Goal: Task Accomplishment & Management: Complete application form

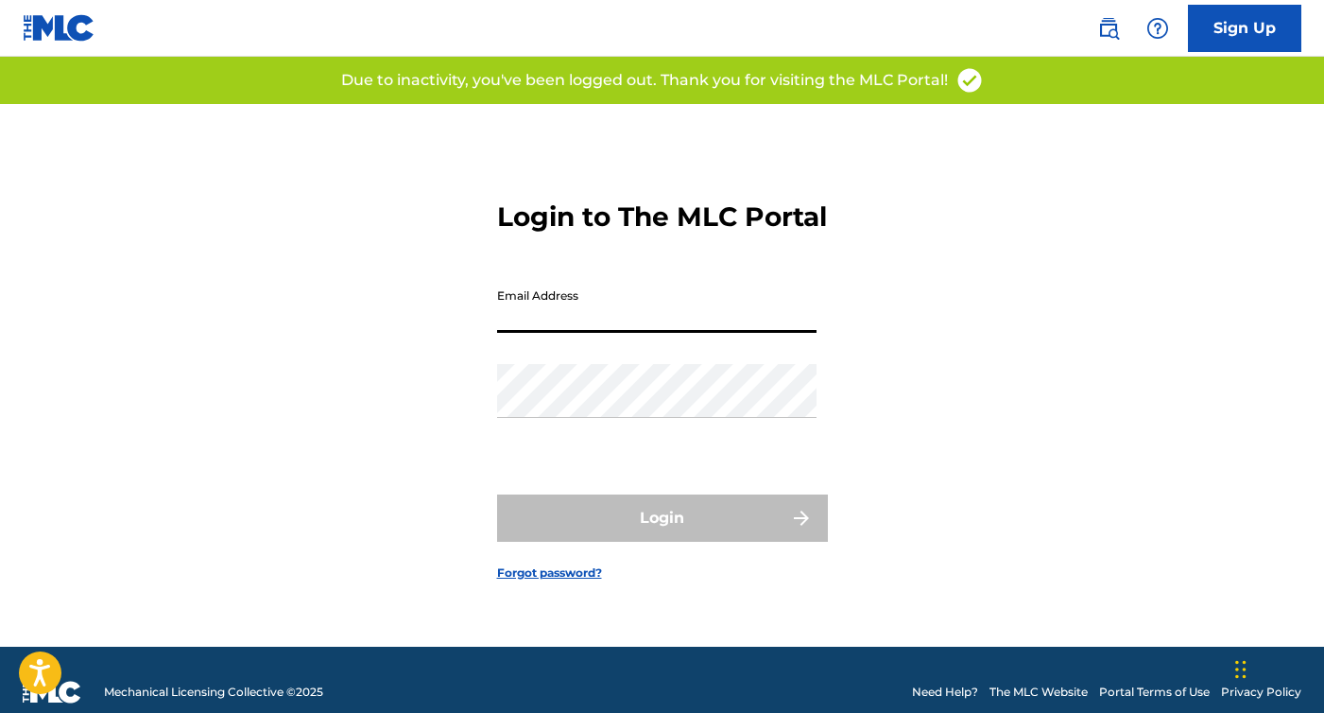
type input "Miguelcruzde13@gmail.com"
click at [662, 534] on button "Login" at bounding box center [662, 517] width 331 height 47
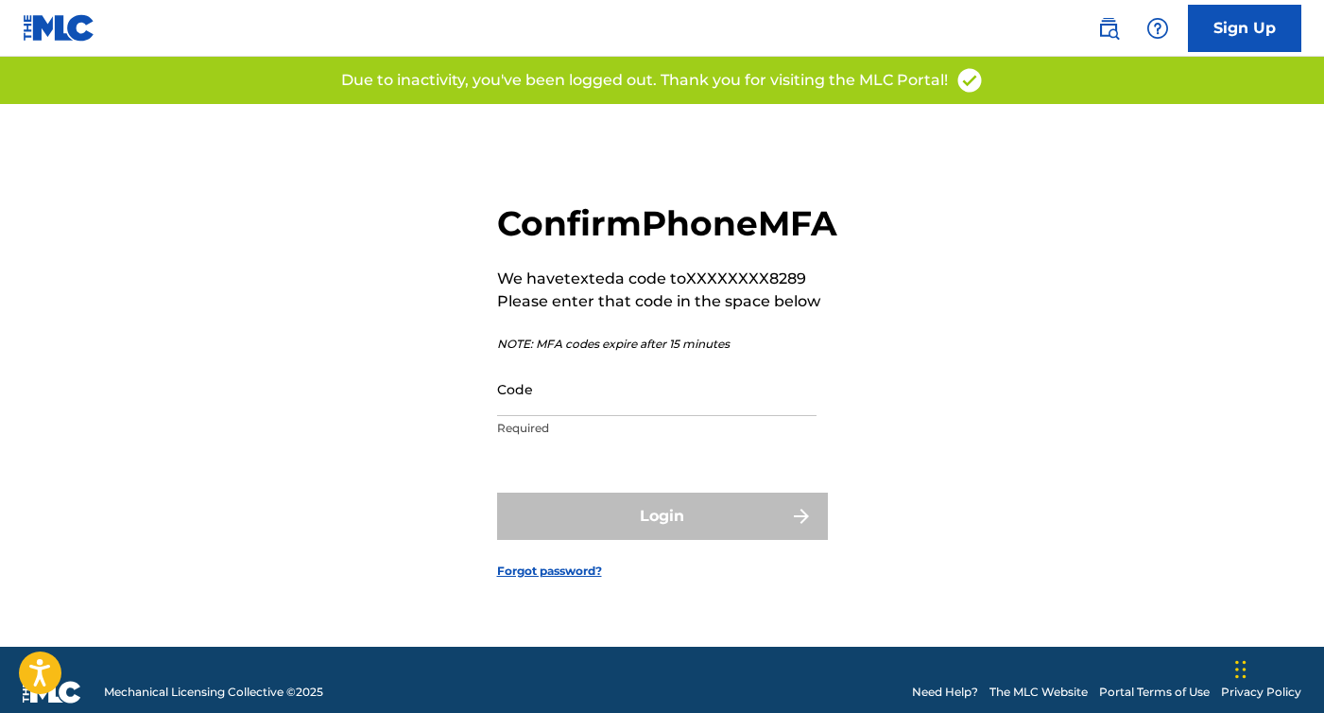
click at [558, 437] on div "Code Required" at bounding box center [657, 404] width 320 height 85
click at [557, 416] on input "Code" at bounding box center [657, 389] width 320 height 54
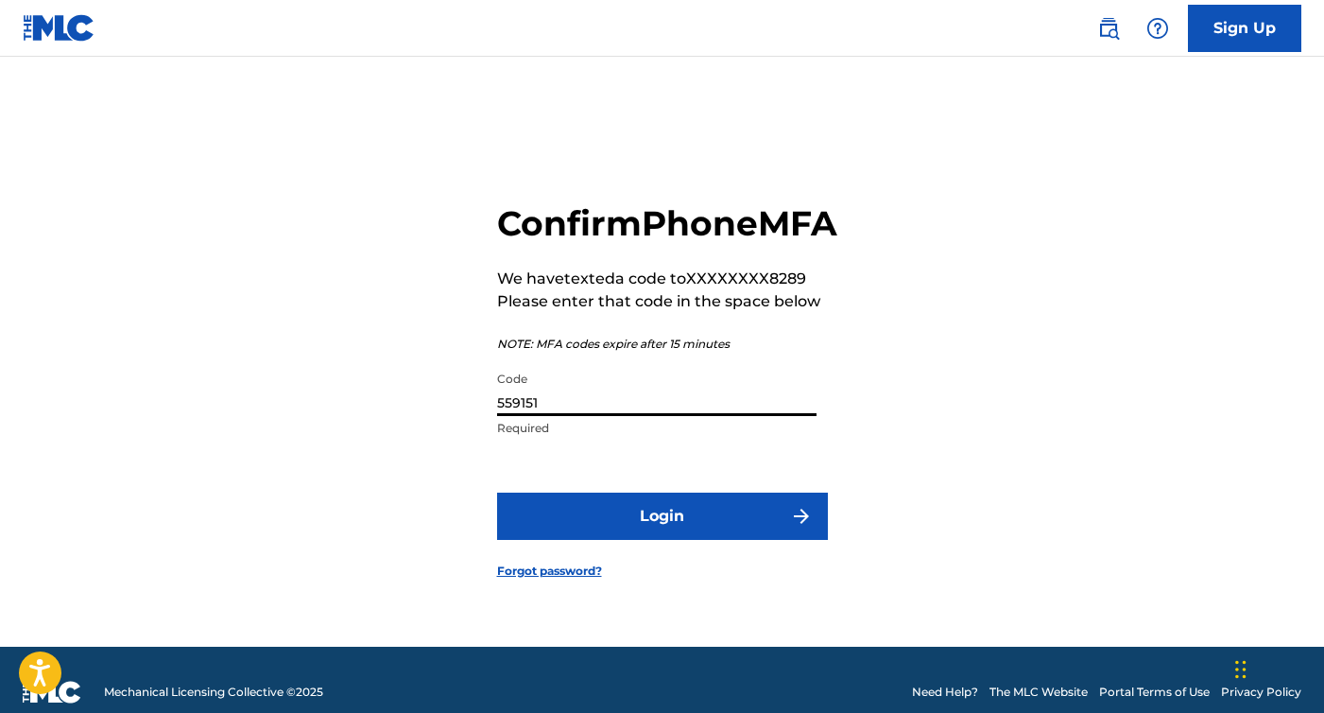
type input "559151"
click at [662, 537] on button "Login" at bounding box center [662, 516] width 331 height 47
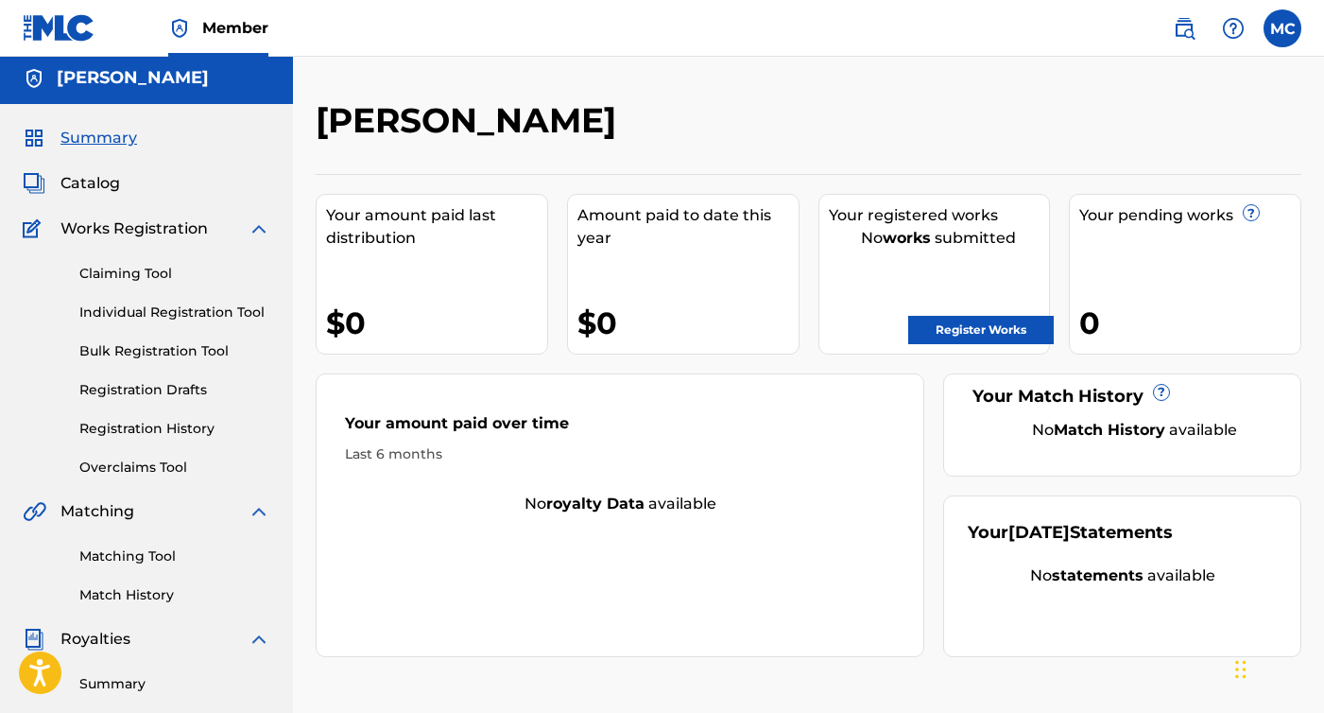
scroll to position [11, 0]
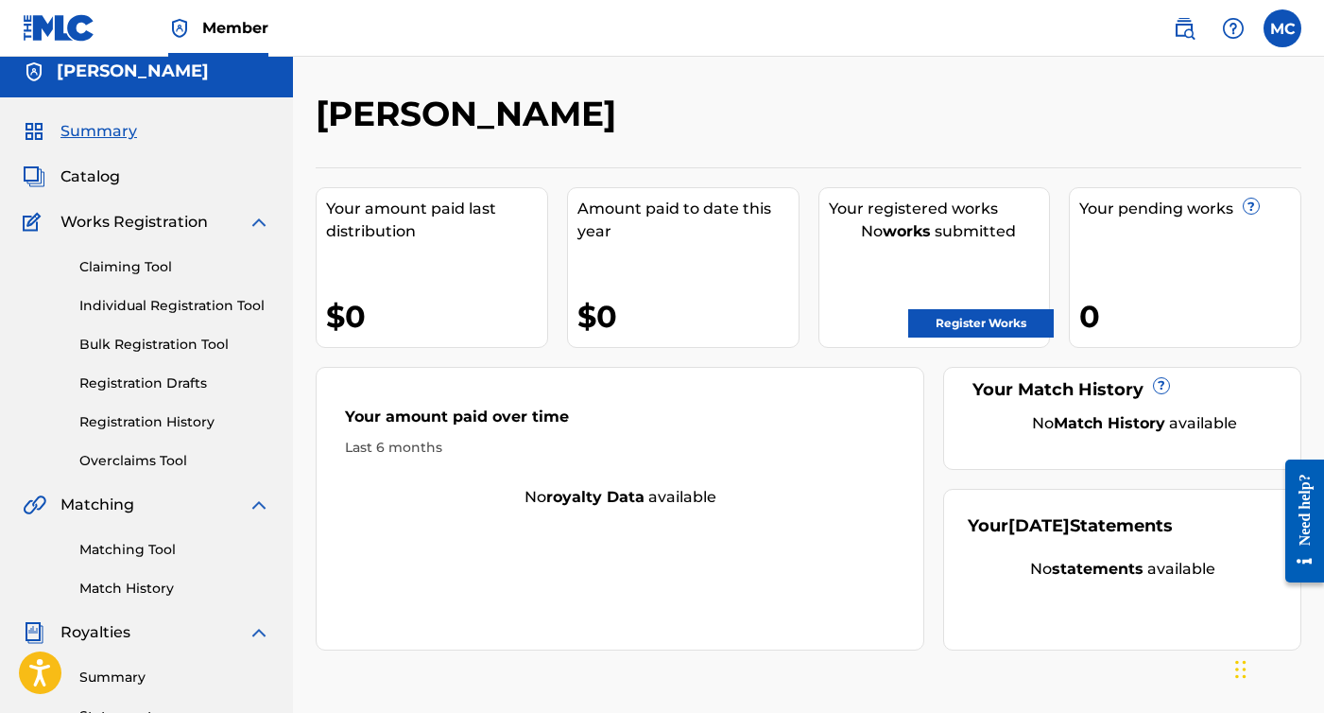
click at [151, 272] on link "Claiming Tool" at bounding box center [174, 267] width 191 height 20
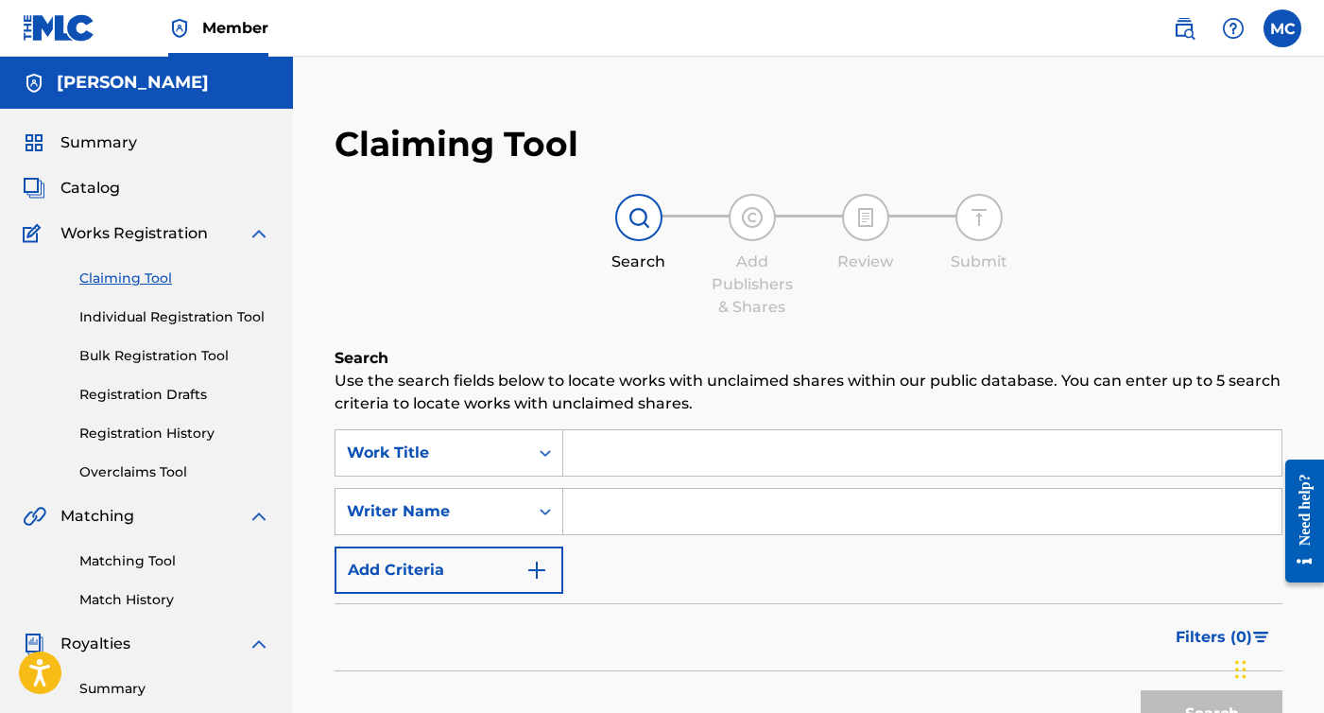
click at [130, 190] on div "Catalog" at bounding box center [147, 188] width 248 height 23
click at [97, 186] on span "Catalog" at bounding box center [91, 188] width 60 height 23
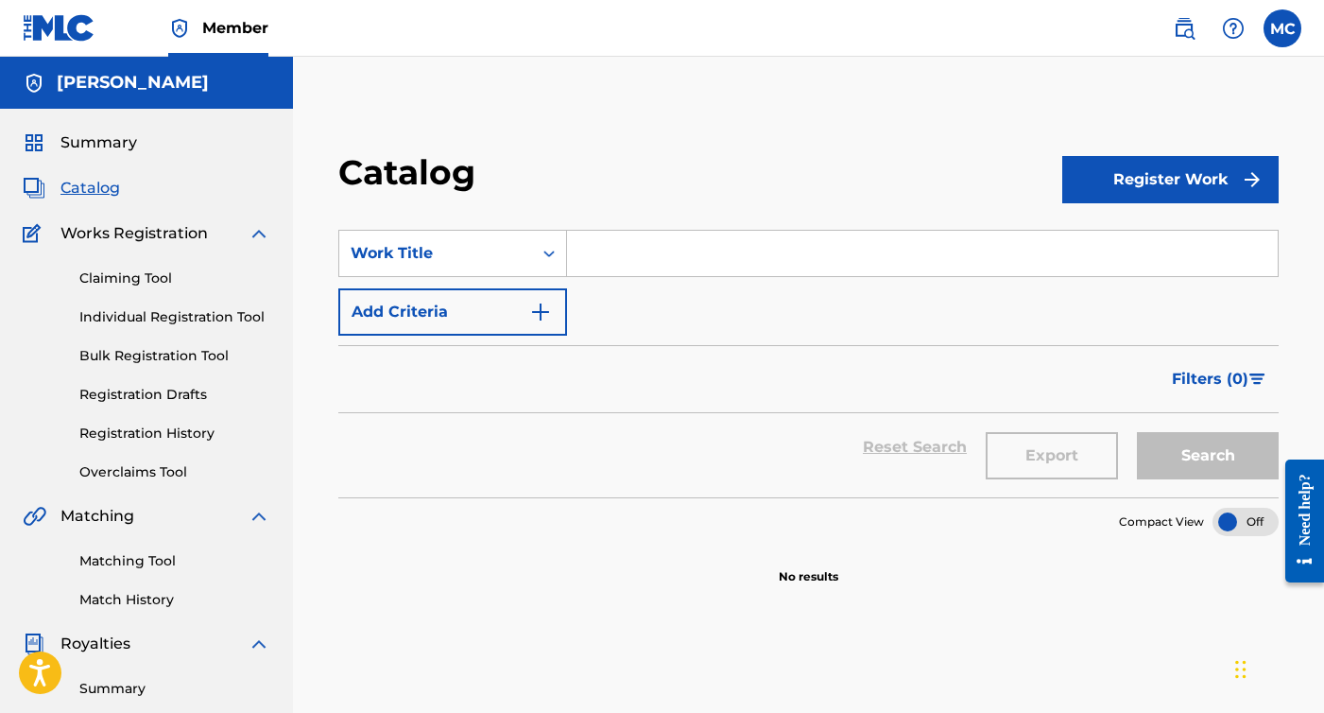
click at [153, 397] on link "Registration Drafts" at bounding box center [174, 395] width 191 height 20
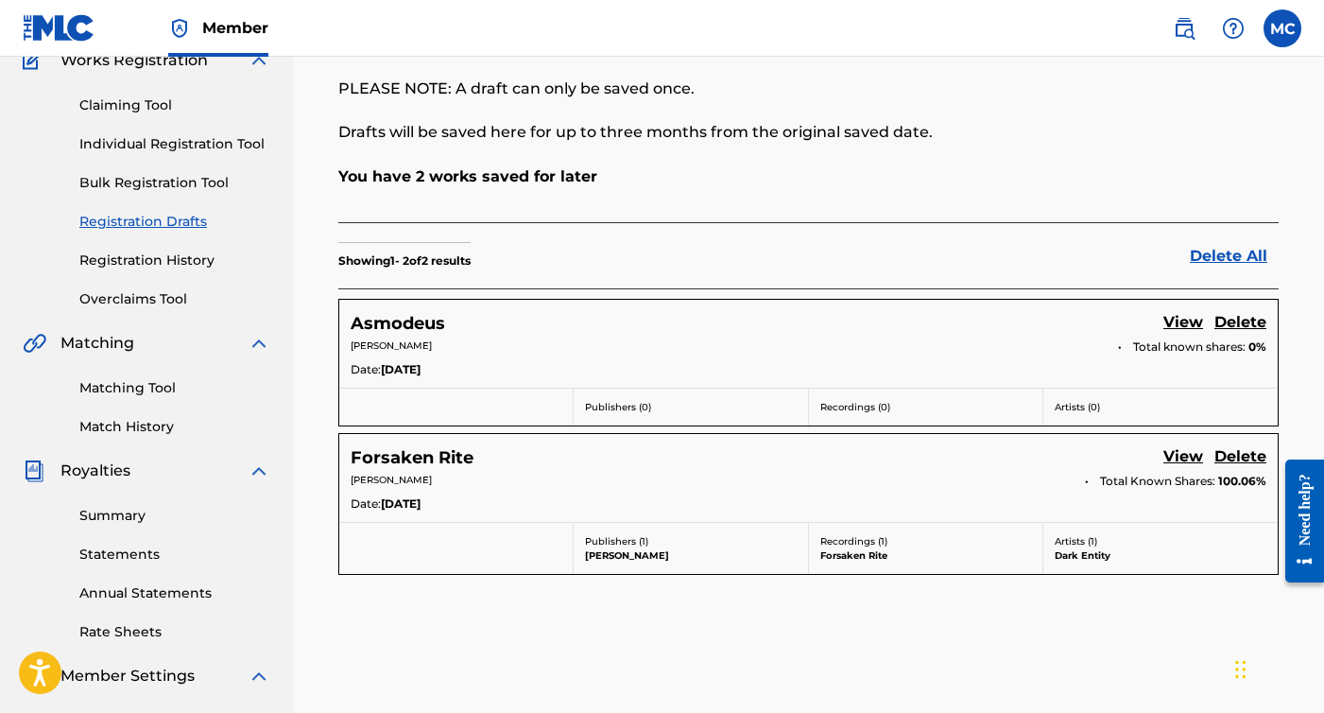
scroll to position [177, 0]
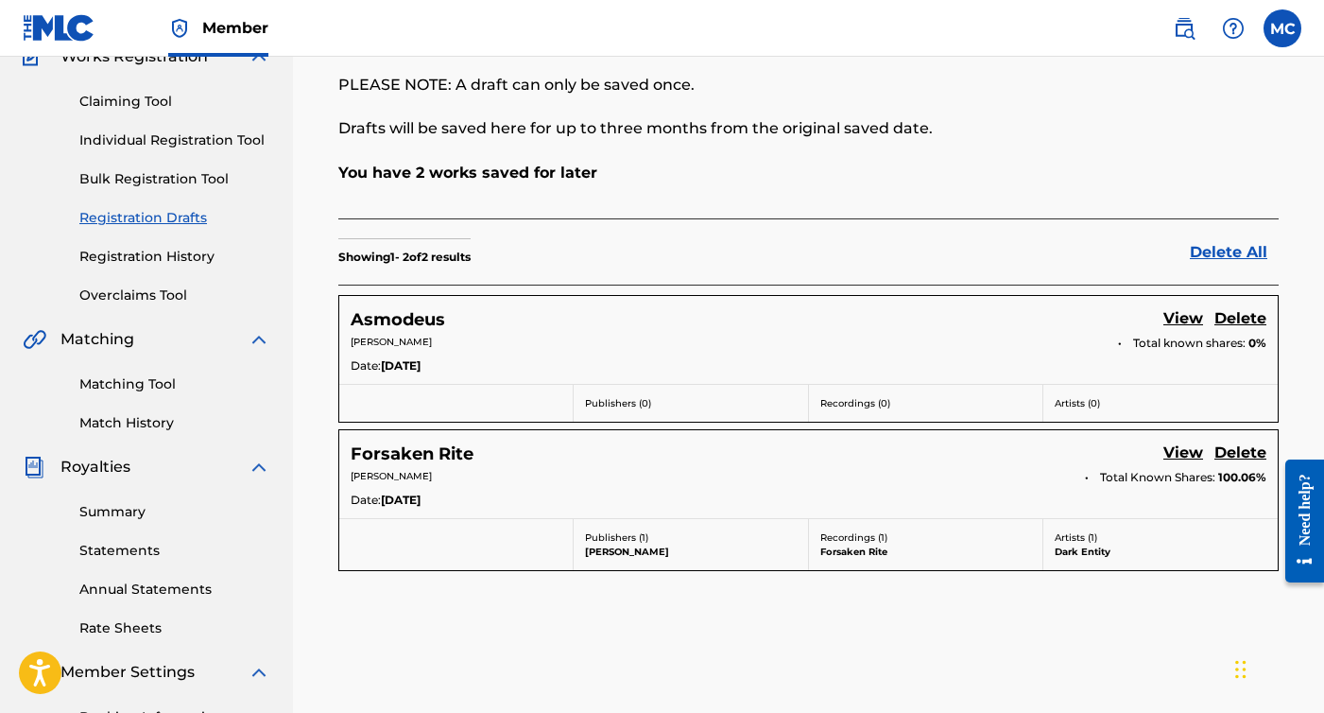
click at [1180, 319] on link "View" at bounding box center [1184, 320] width 40 height 26
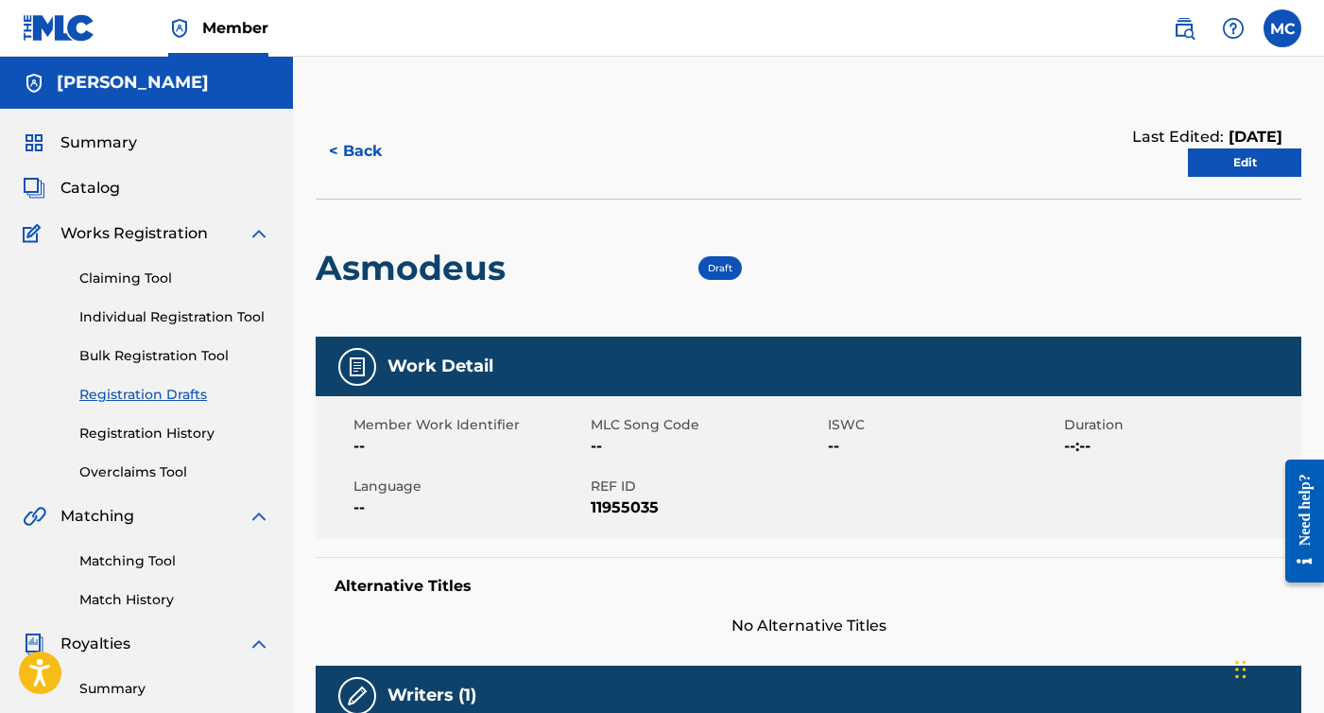
click at [1226, 168] on link "Edit" at bounding box center [1244, 162] width 113 height 28
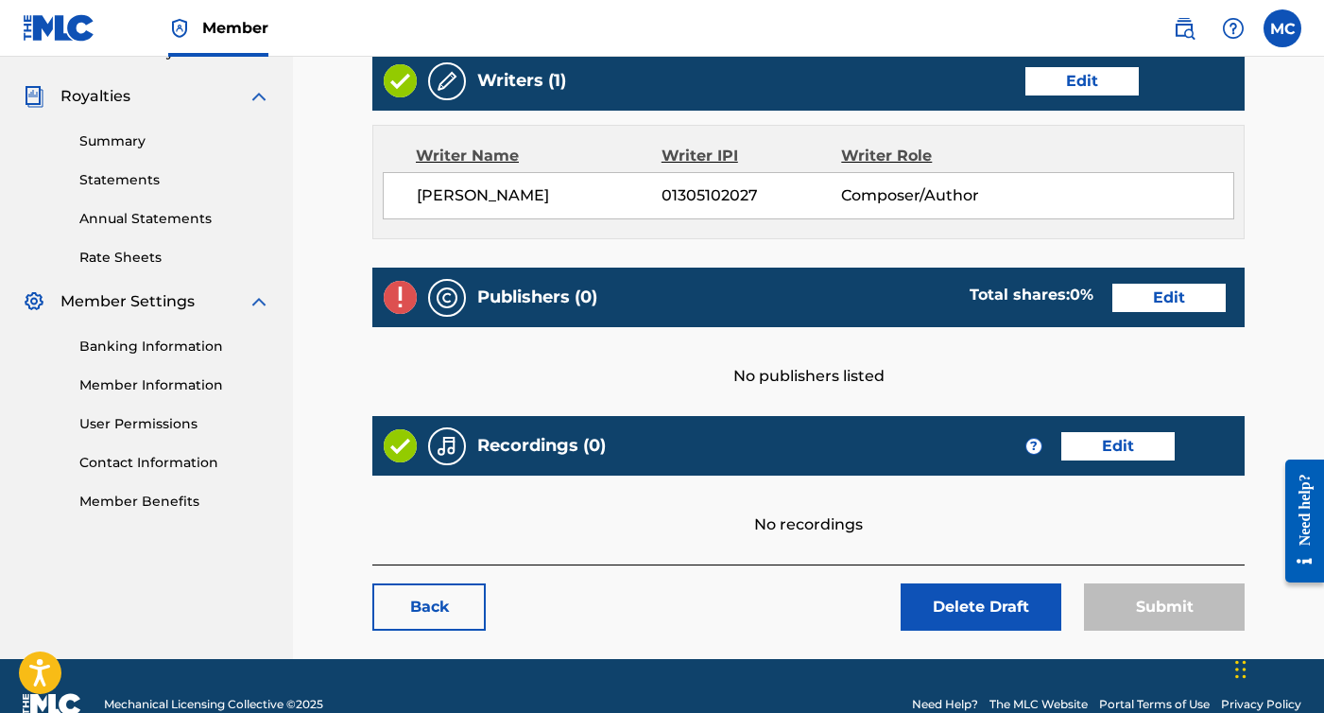
scroll to position [538, 0]
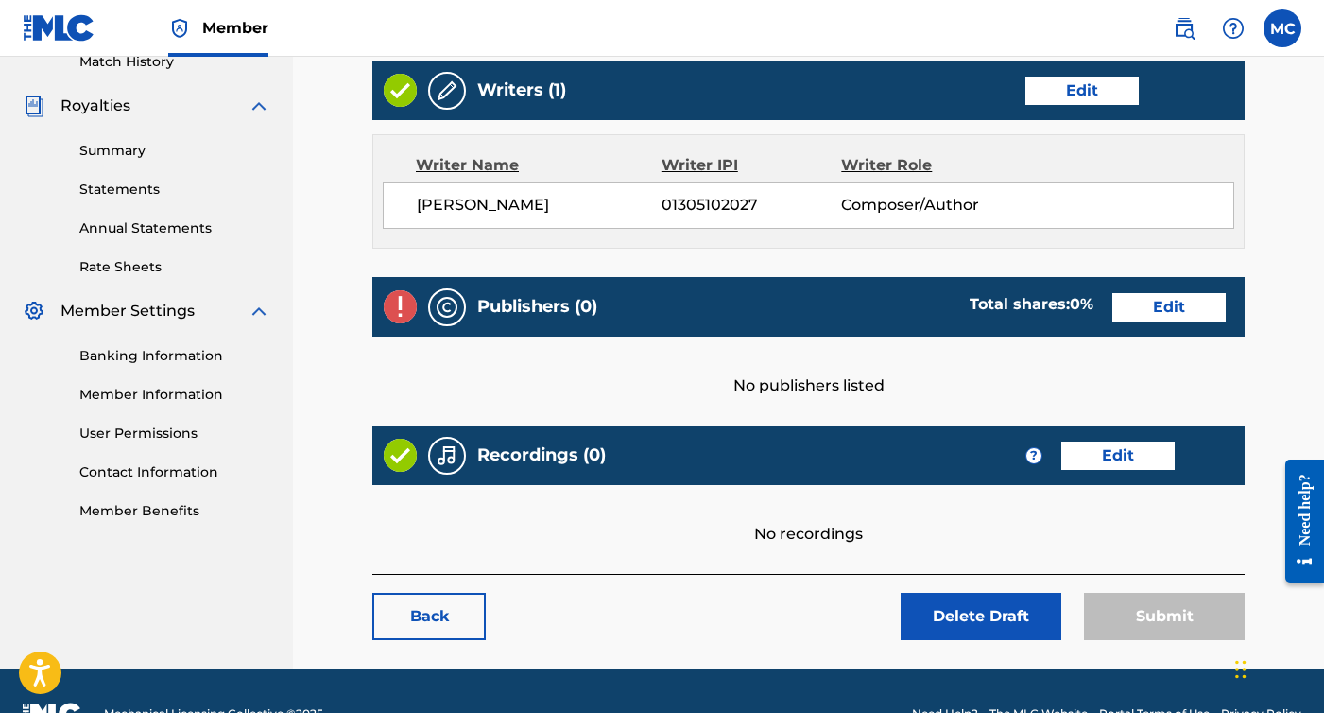
click at [1187, 313] on link "Edit" at bounding box center [1169, 307] width 113 height 28
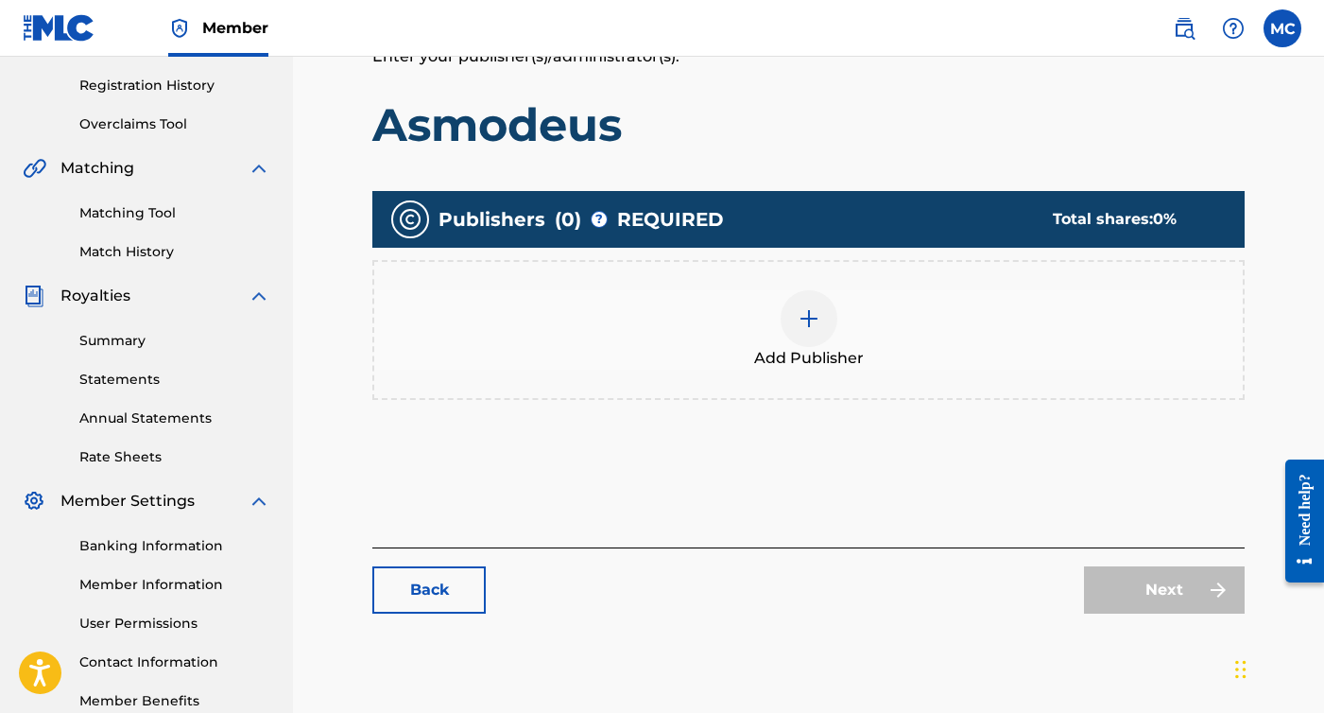
scroll to position [345, 0]
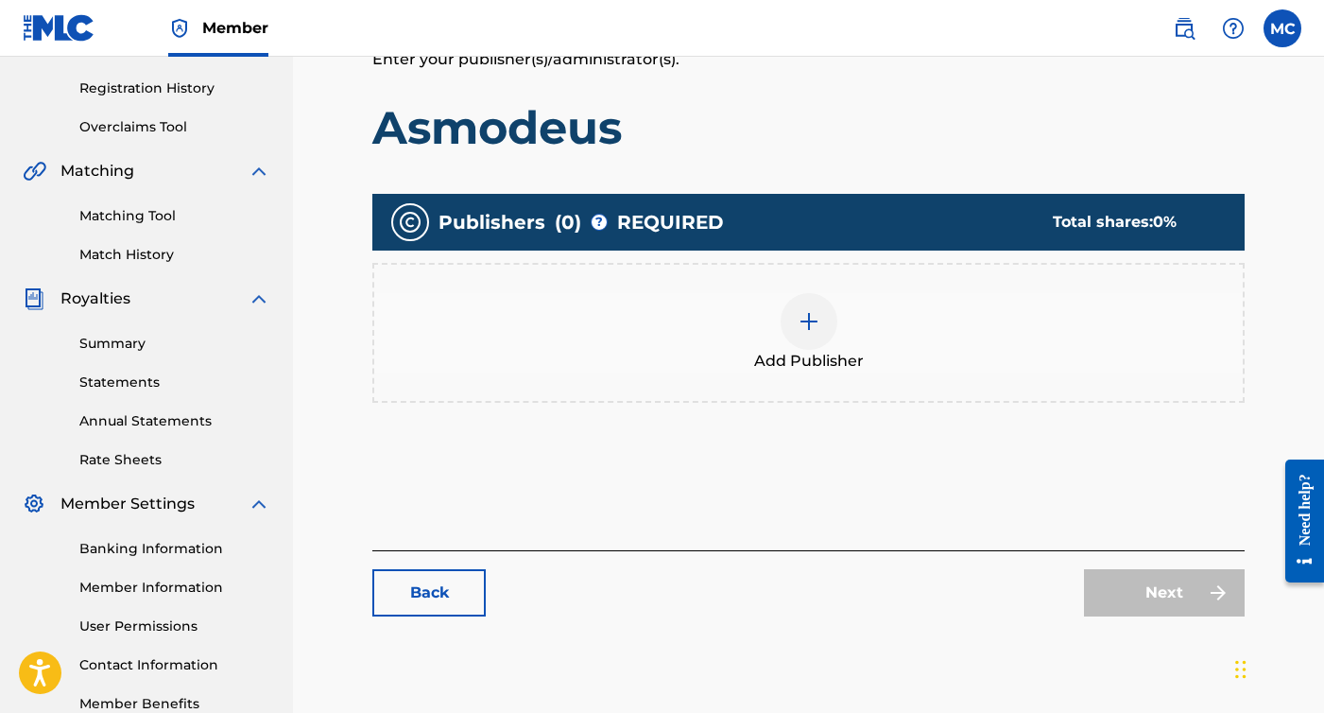
click at [787, 318] on div at bounding box center [809, 321] width 57 height 57
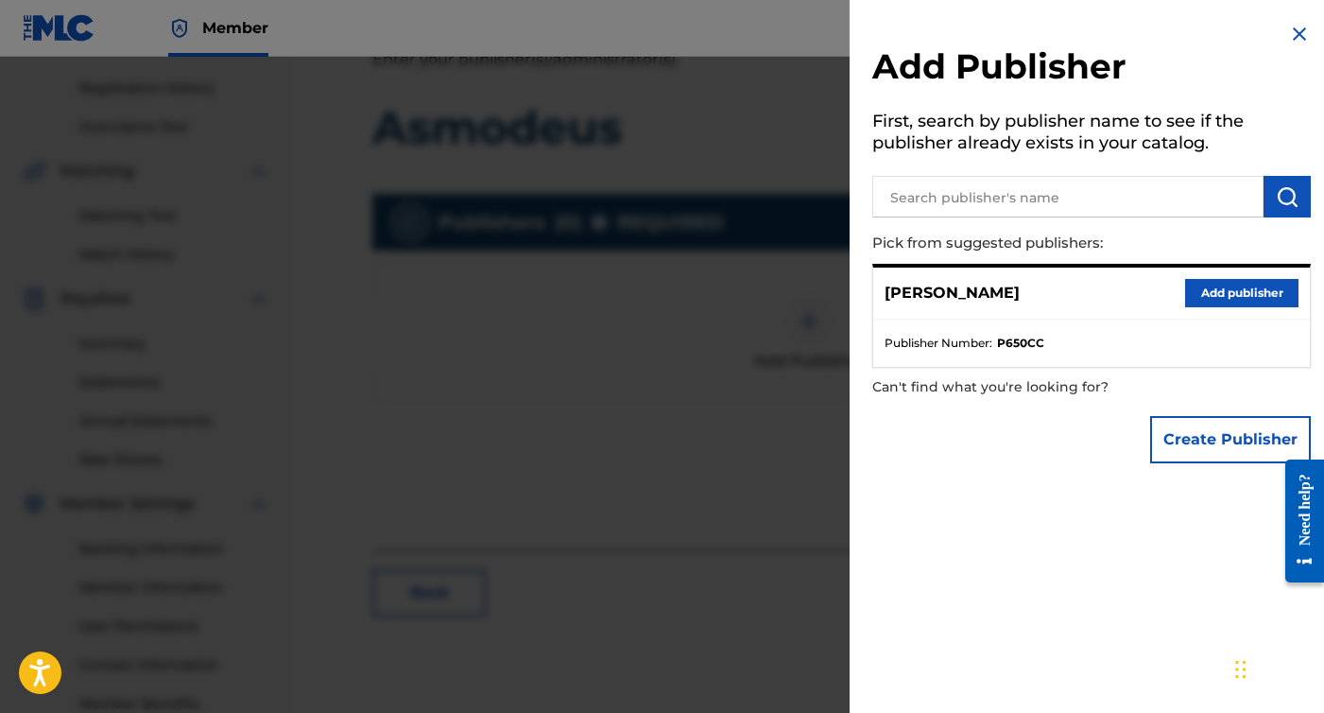
click at [1208, 294] on button "Add publisher" at bounding box center [1241, 293] width 113 height 28
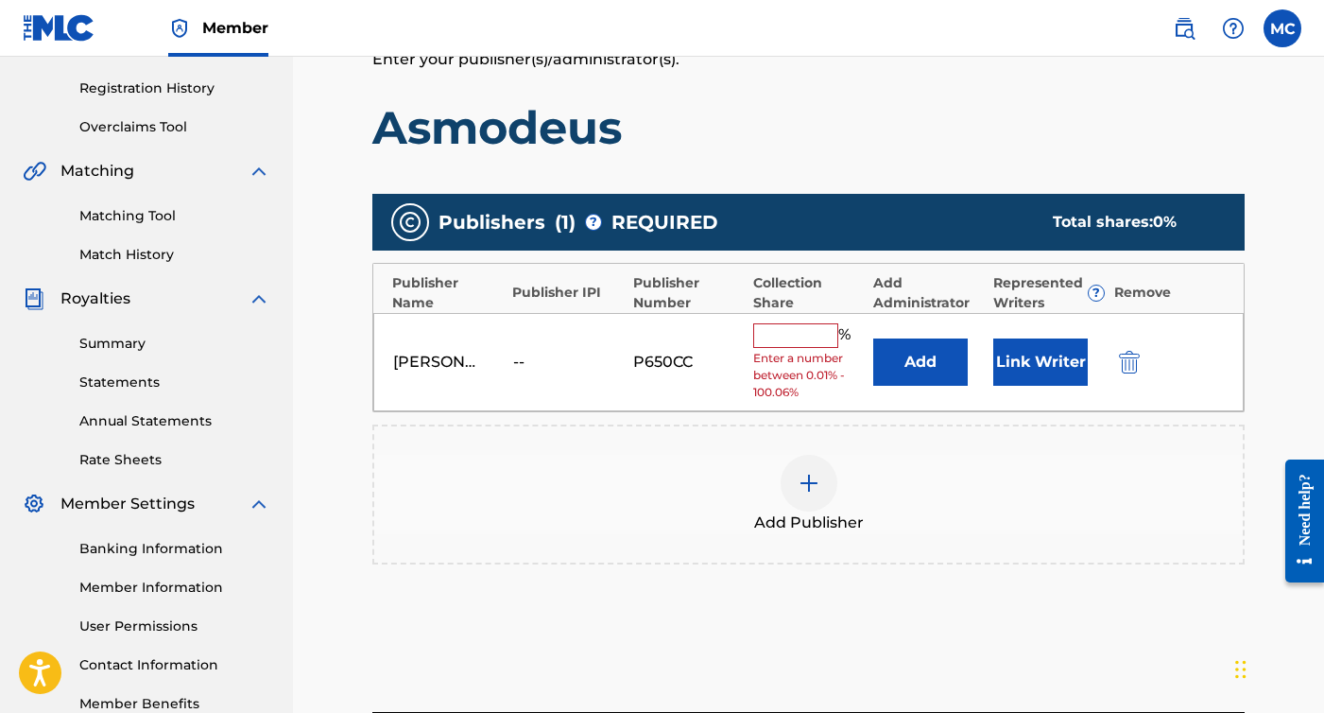
click at [799, 330] on input "text" at bounding box center [795, 335] width 85 height 25
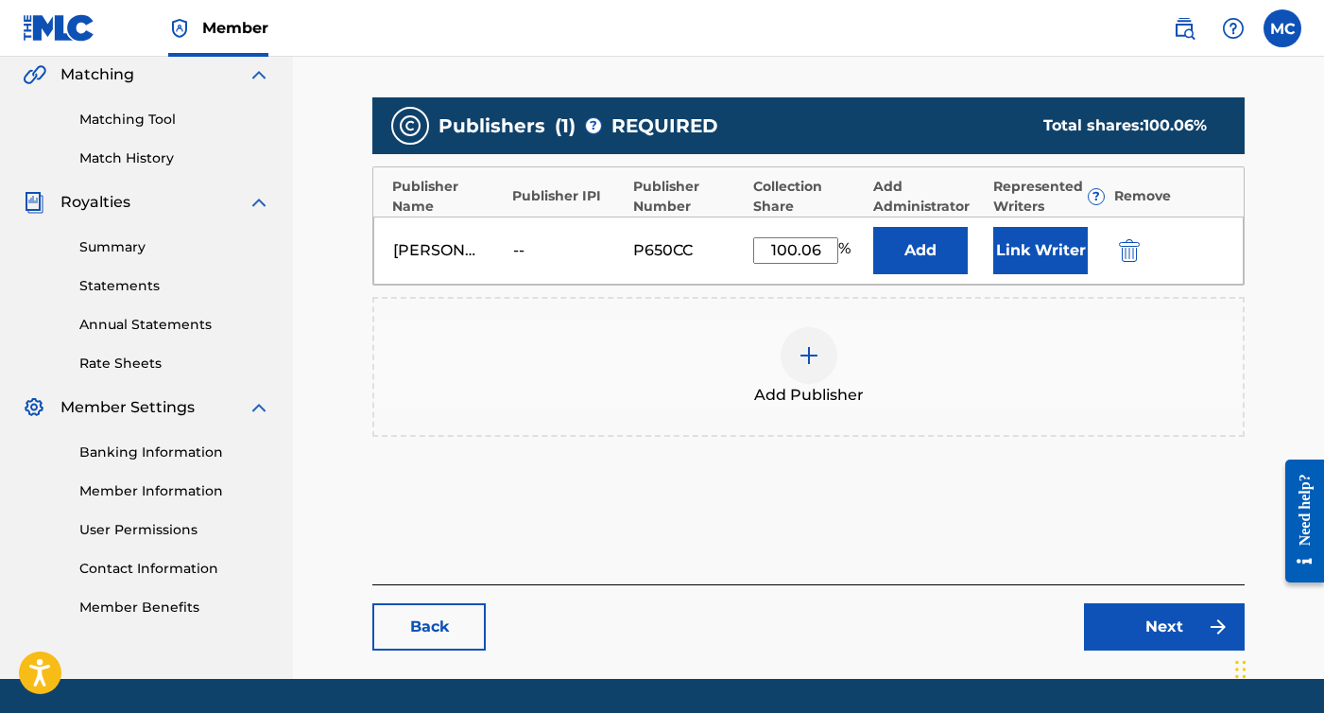
scroll to position [458, 0]
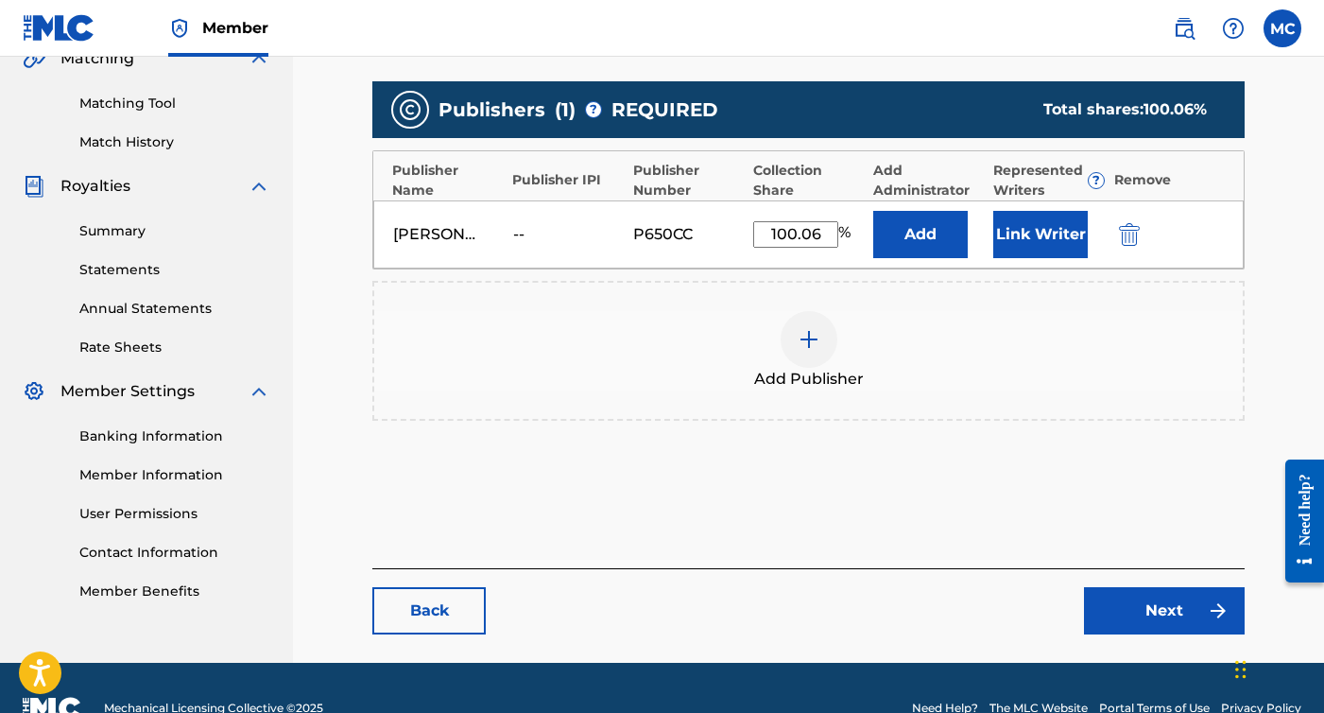
click at [915, 387] on div "Add Publisher" at bounding box center [808, 350] width 869 height 79
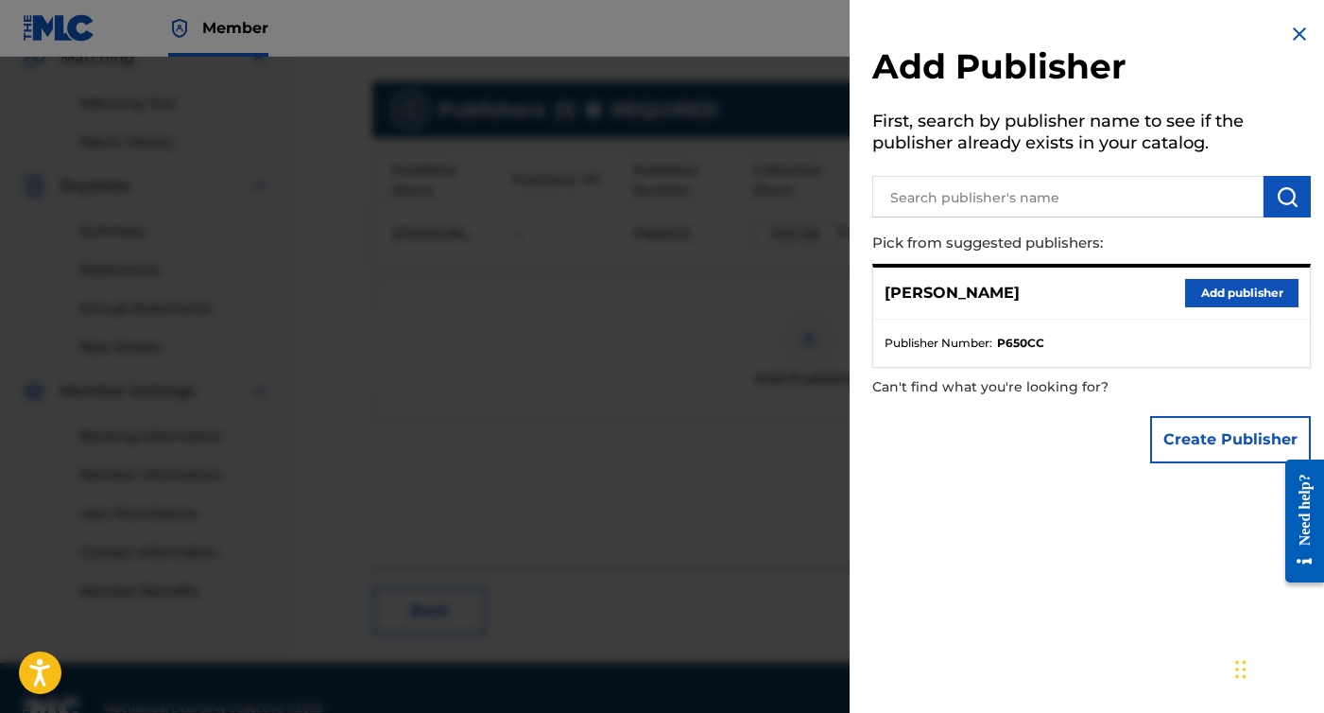
click at [683, 189] on div at bounding box center [662, 413] width 1324 height 713
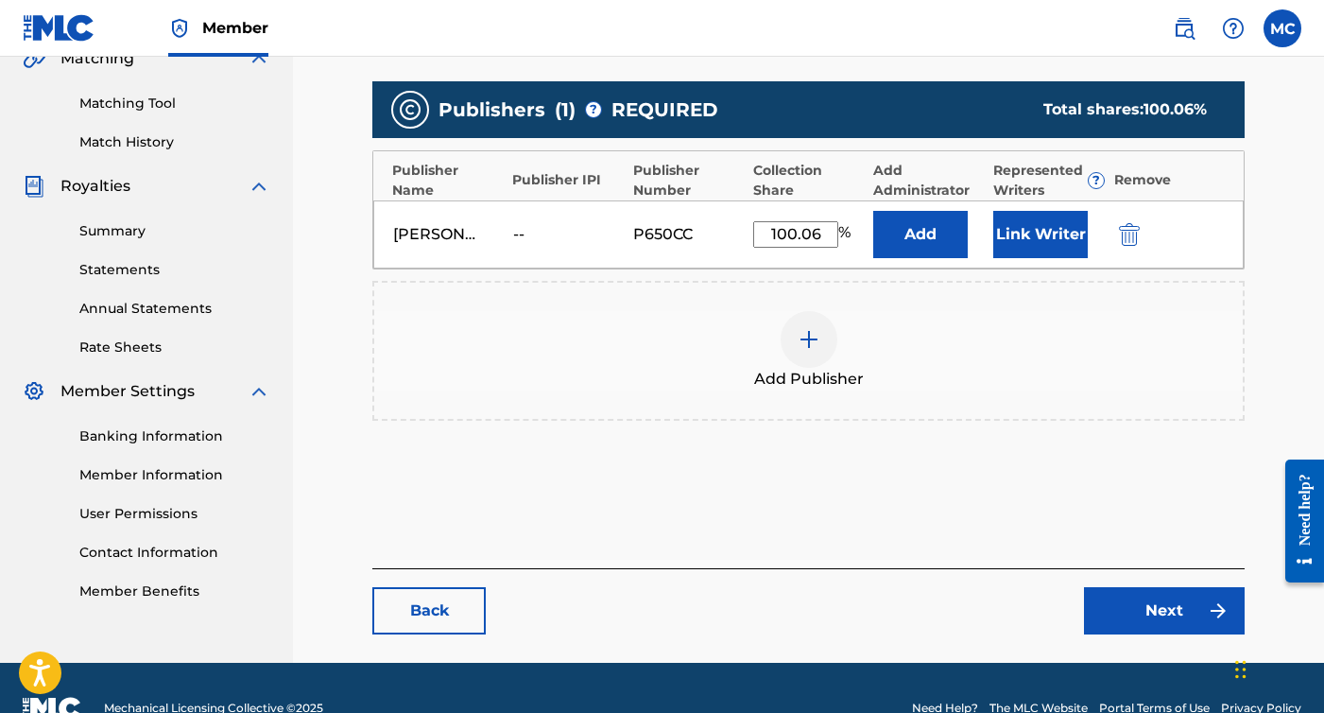
click at [1125, 599] on button "Next" at bounding box center [1164, 610] width 161 height 47
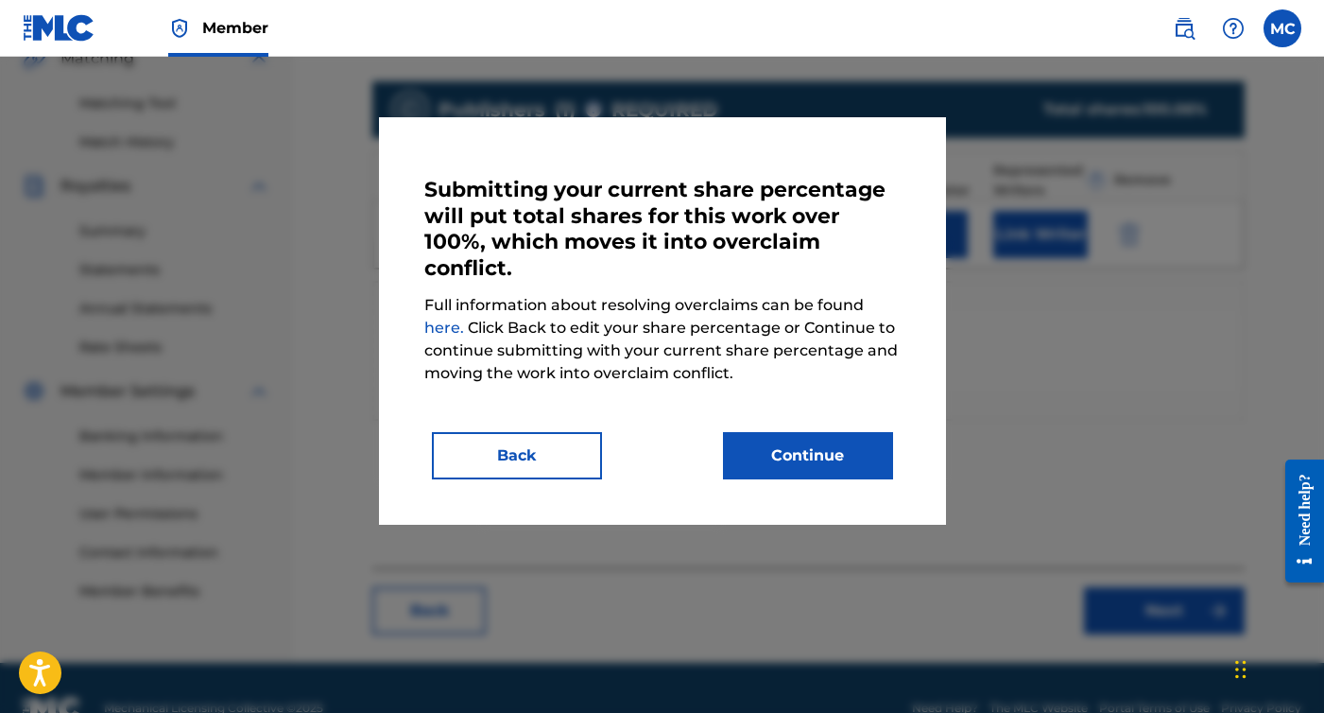
click at [551, 451] on button "Back" at bounding box center [517, 455] width 170 height 47
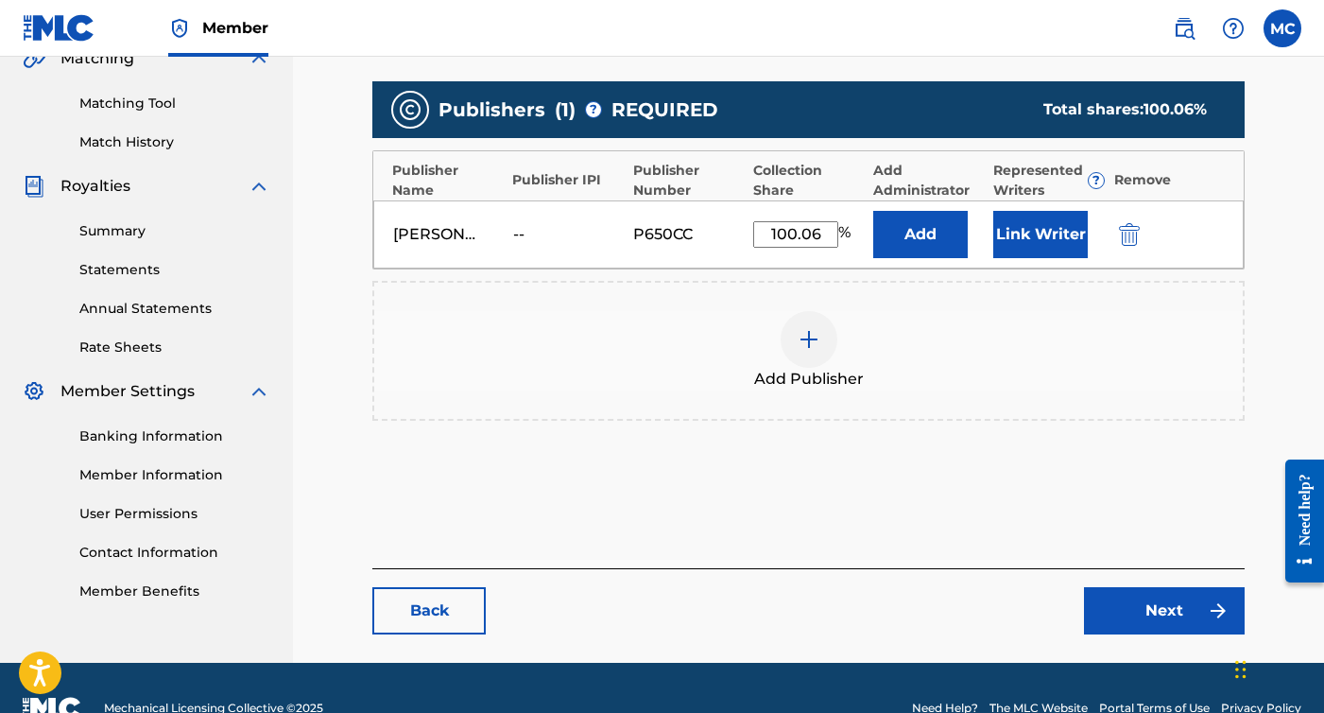
click at [826, 234] on input "100.06" at bounding box center [795, 234] width 85 height 26
type input "100"
click at [1149, 602] on link "Next" at bounding box center [1164, 610] width 161 height 47
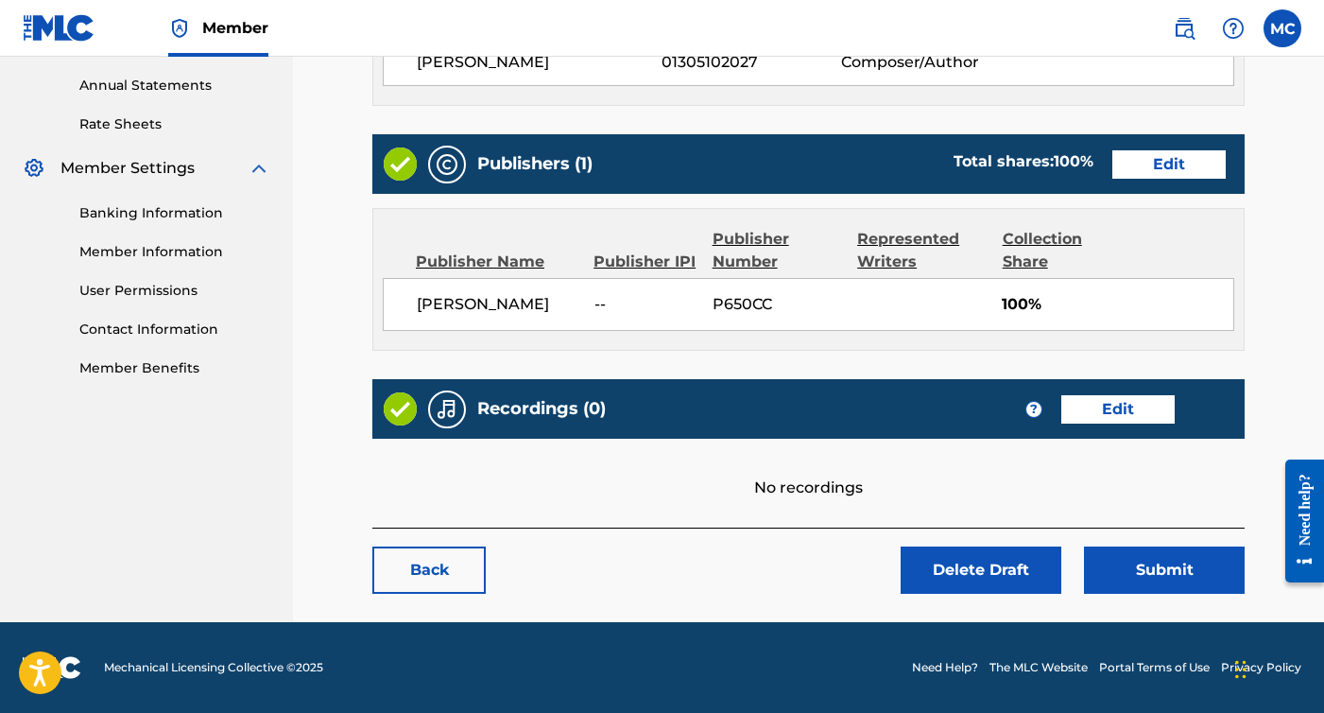
scroll to position [680, 0]
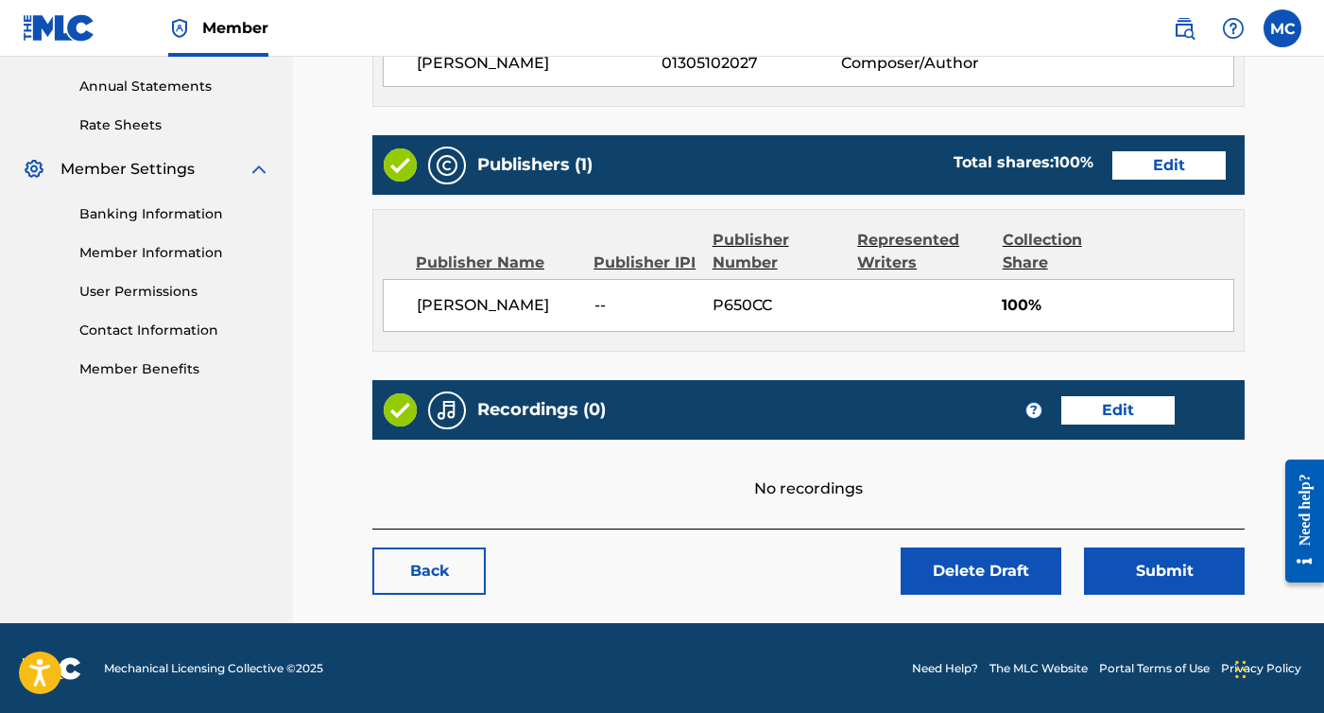
click at [1199, 584] on button "Submit" at bounding box center [1164, 570] width 161 height 47
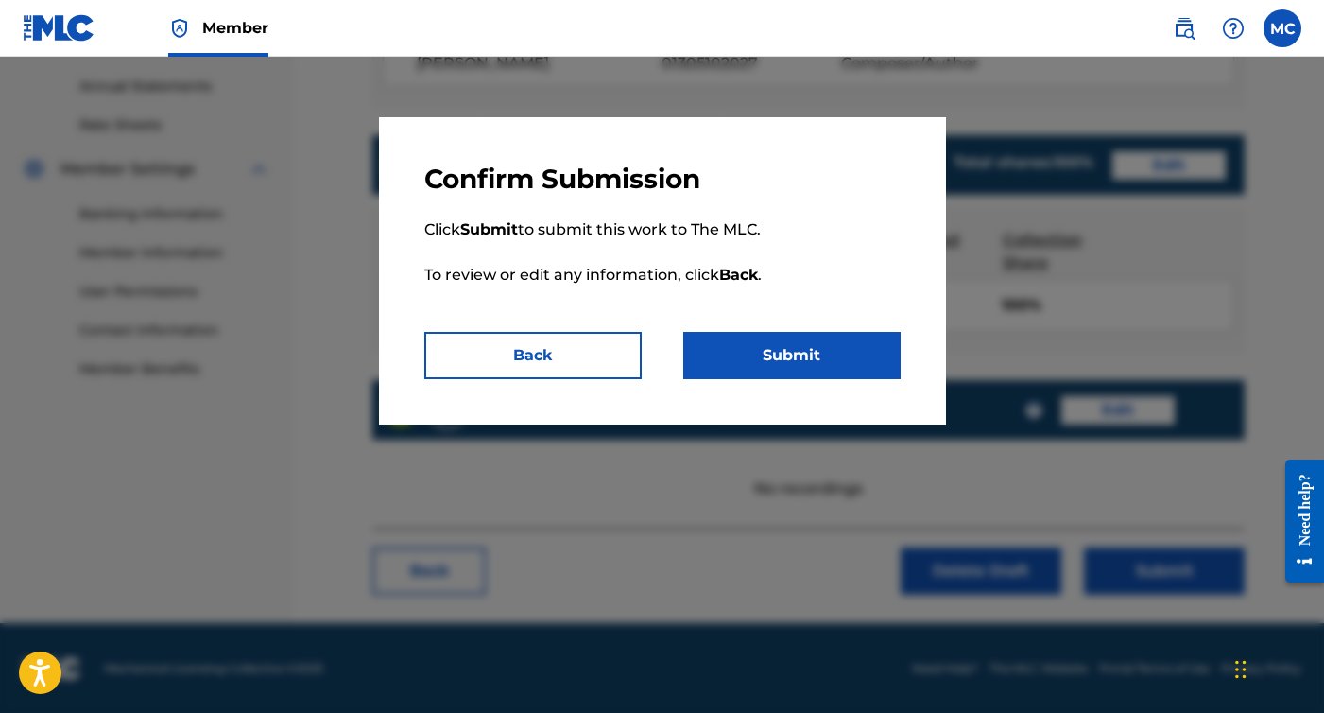
click at [843, 344] on button "Submit" at bounding box center [791, 355] width 217 height 47
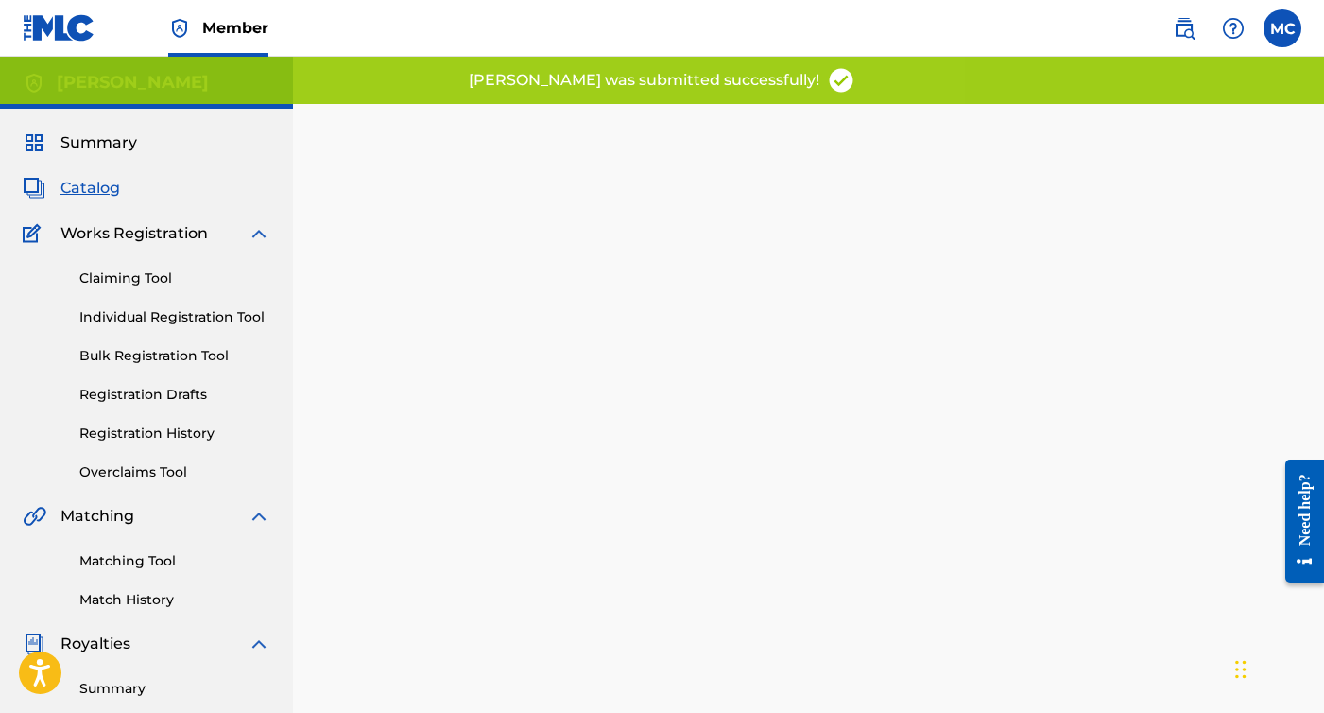
click at [180, 396] on link "Registration Drafts" at bounding box center [174, 395] width 191 height 20
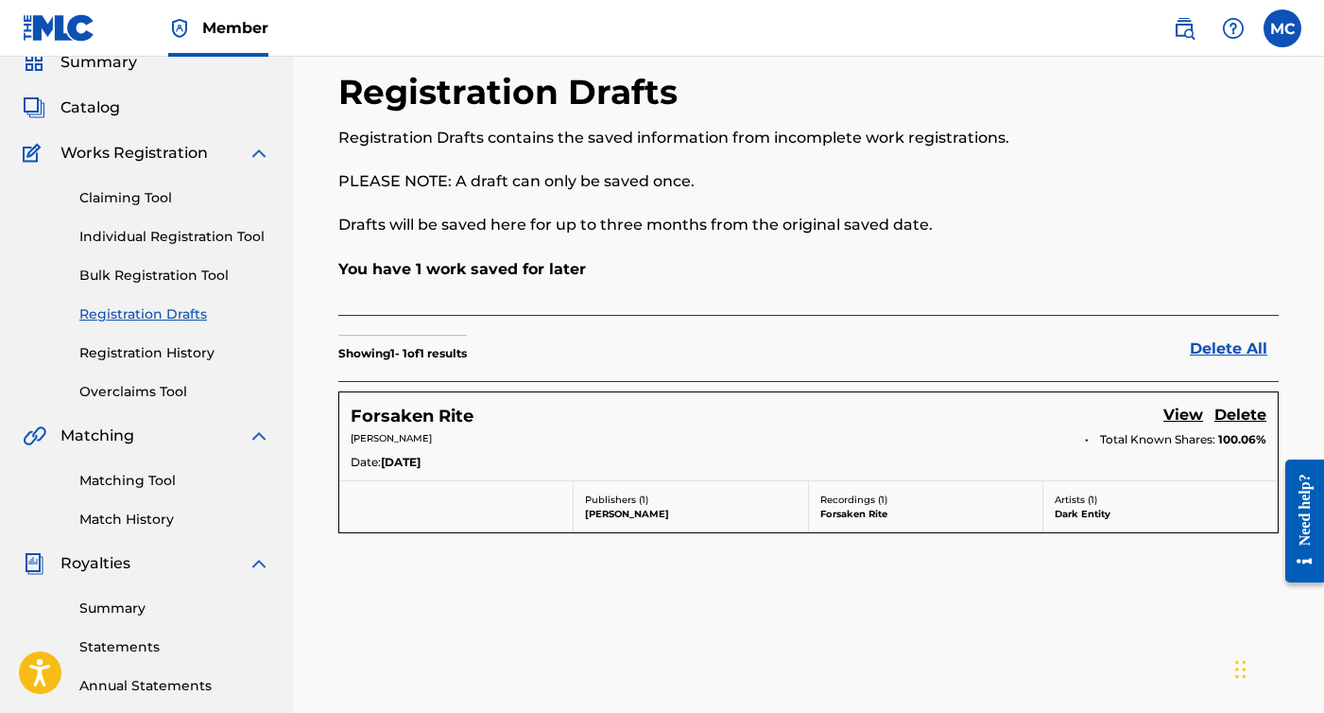
scroll to position [139, 0]
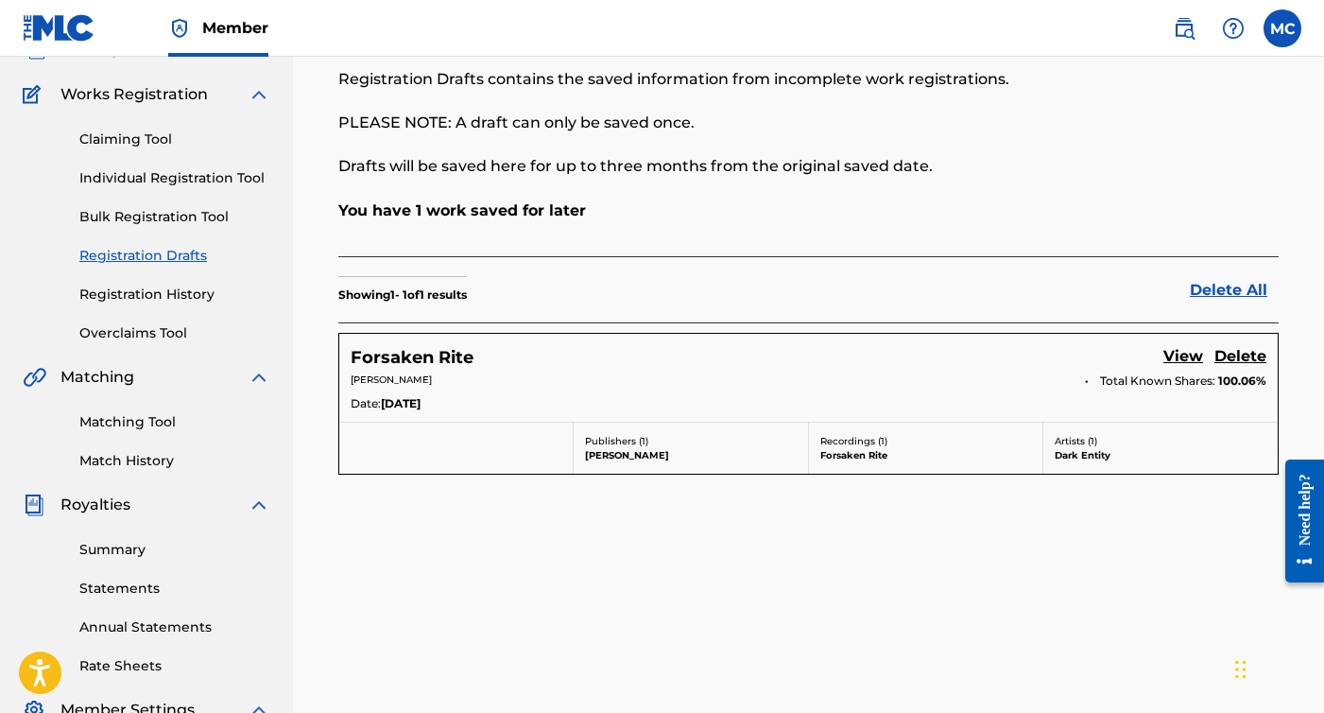
click at [1199, 357] on link "View" at bounding box center [1184, 358] width 40 height 26
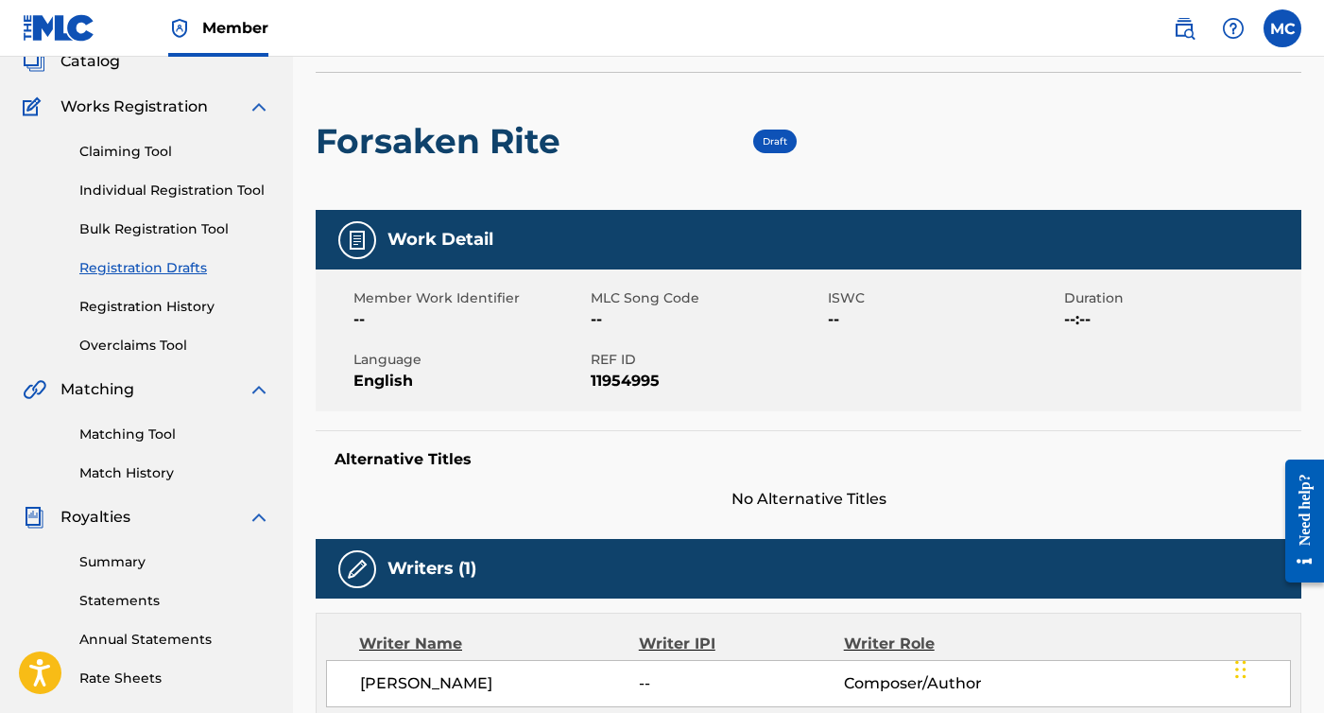
scroll to position [56, 0]
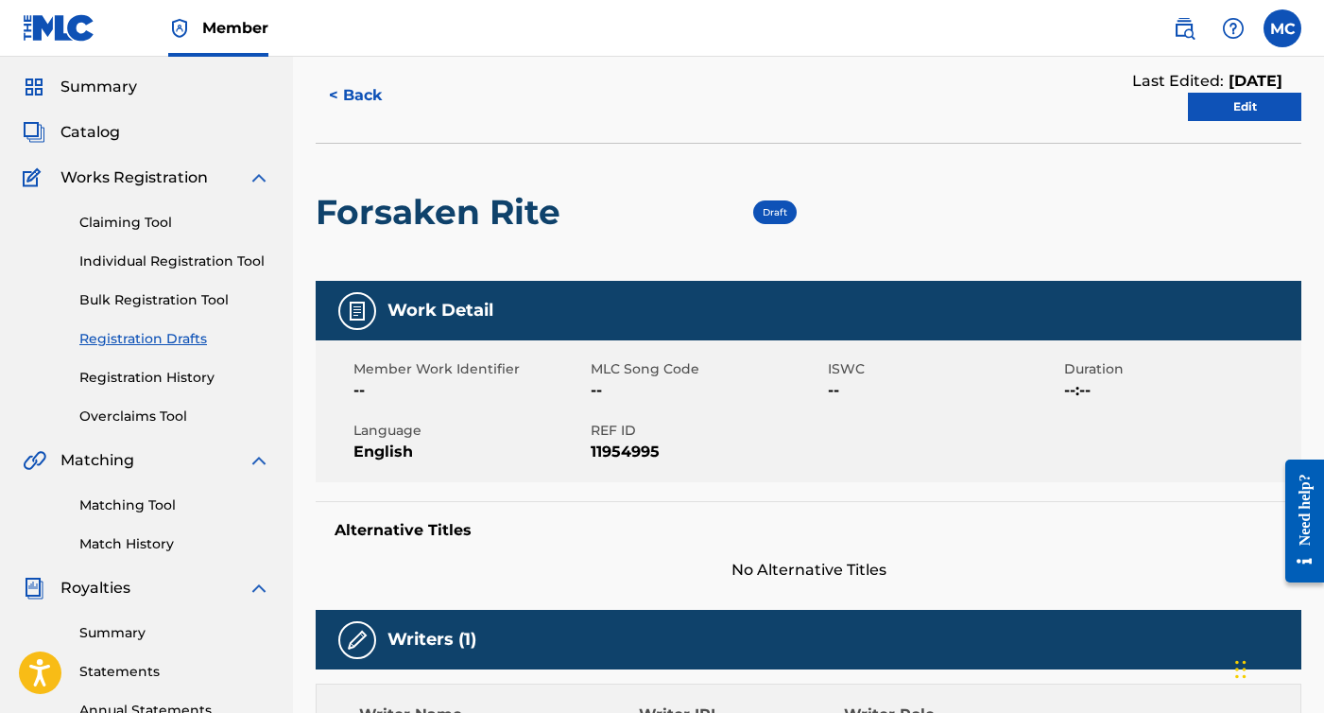
click at [1230, 92] on div "Last Edited: August 18, 2025" at bounding box center [1208, 81] width 150 height 23
click at [1231, 100] on link "Edit" at bounding box center [1244, 107] width 113 height 28
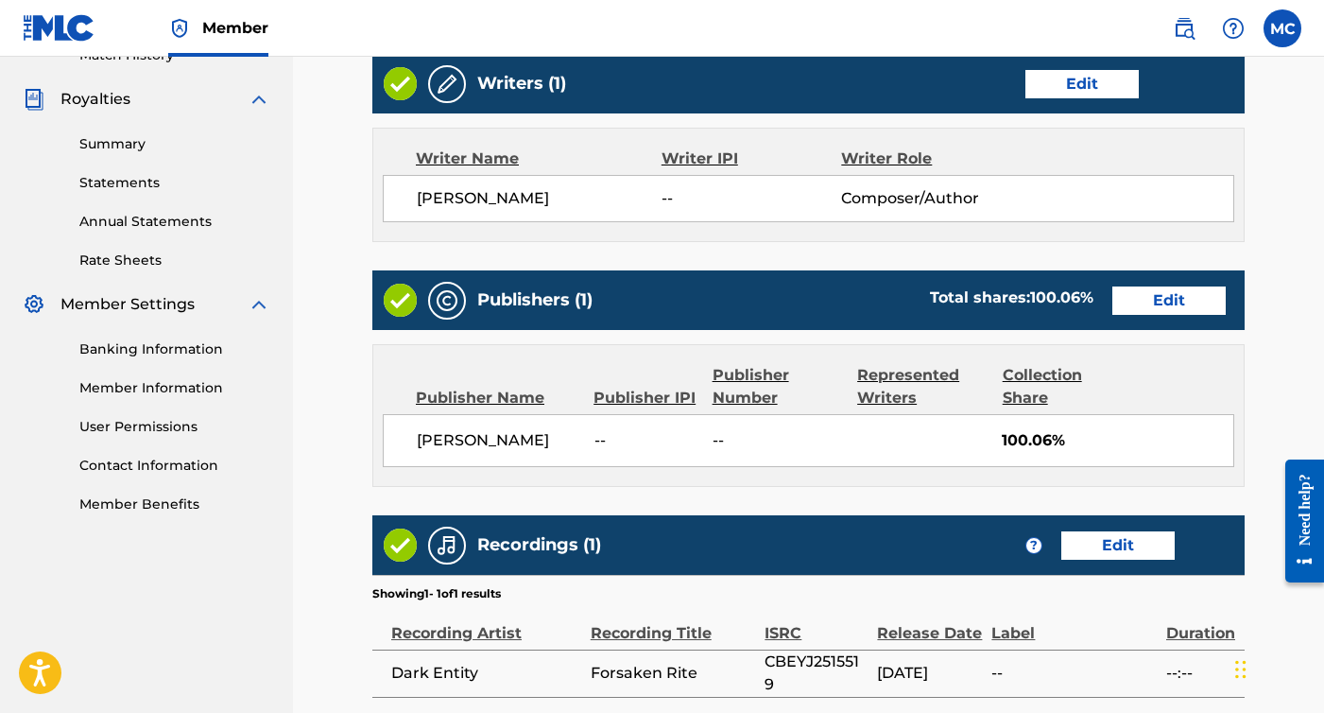
scroll to position [556, 0]
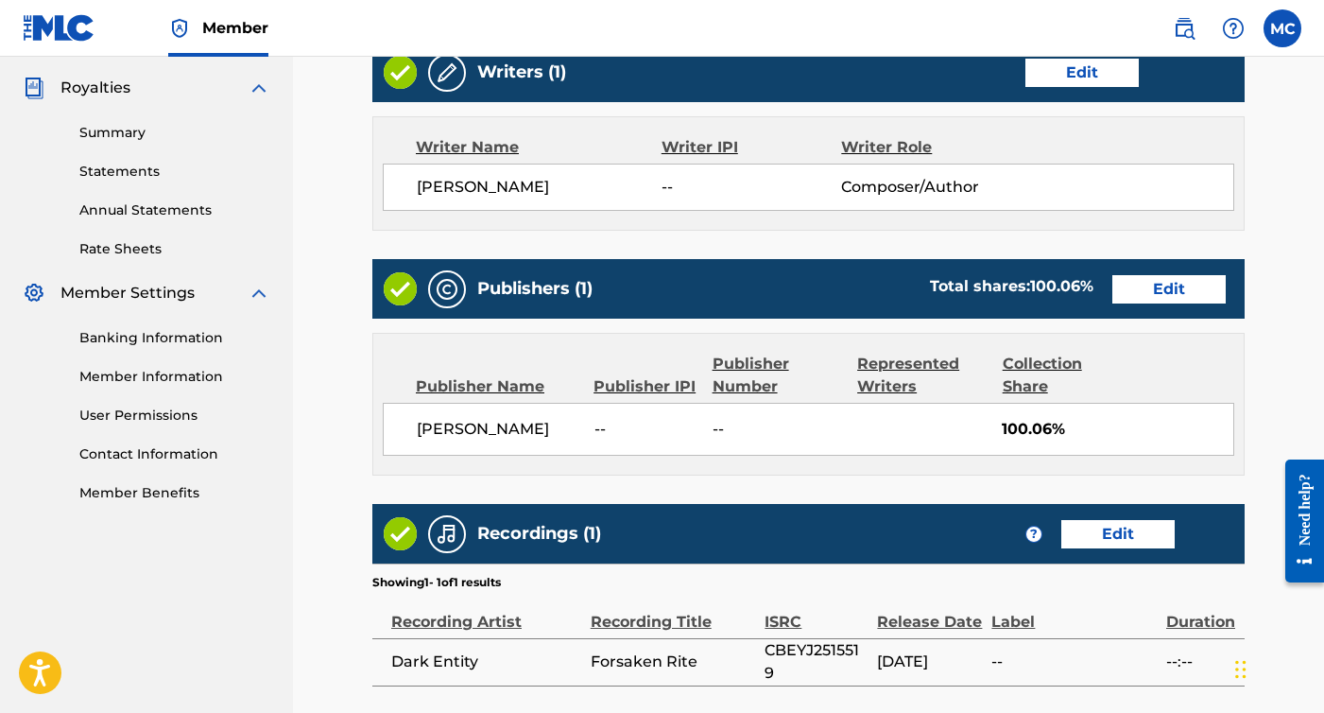
click at [1145, 285] on link "Edit" at bounding box center [1169, 289] width 113 height 28
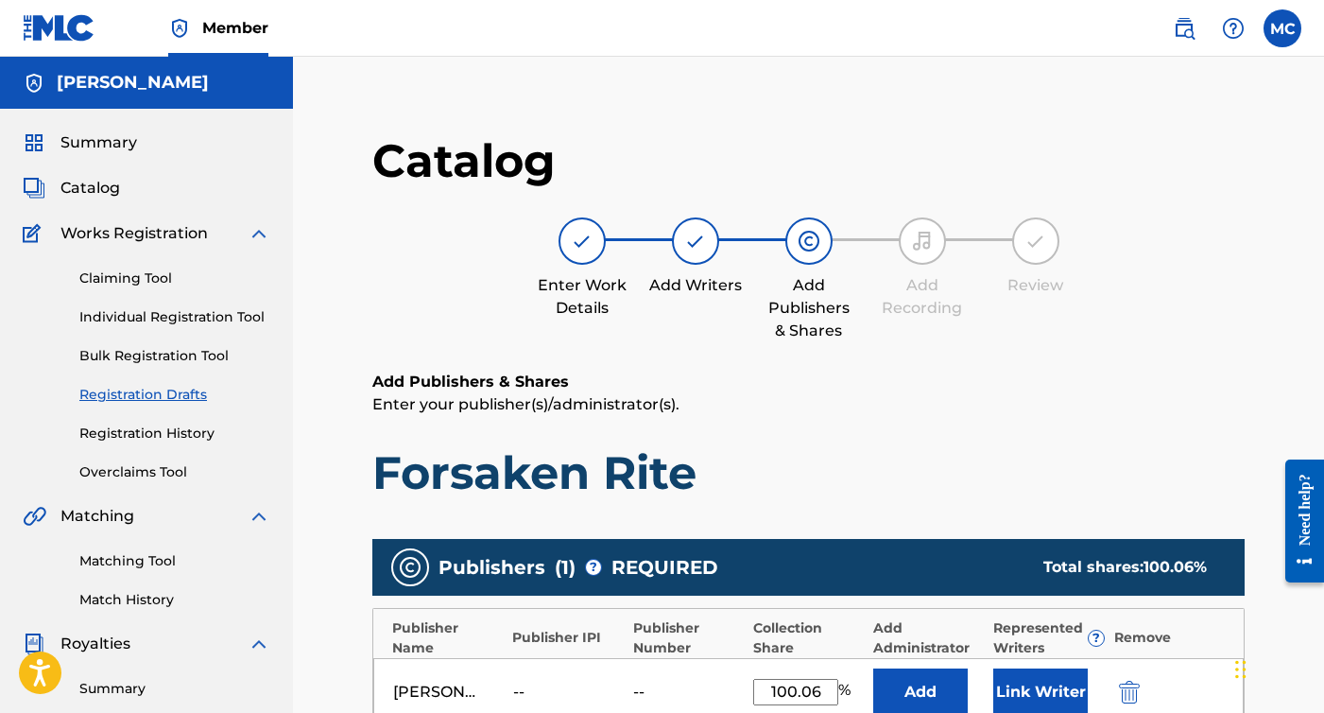
scroll to position [0, 8]
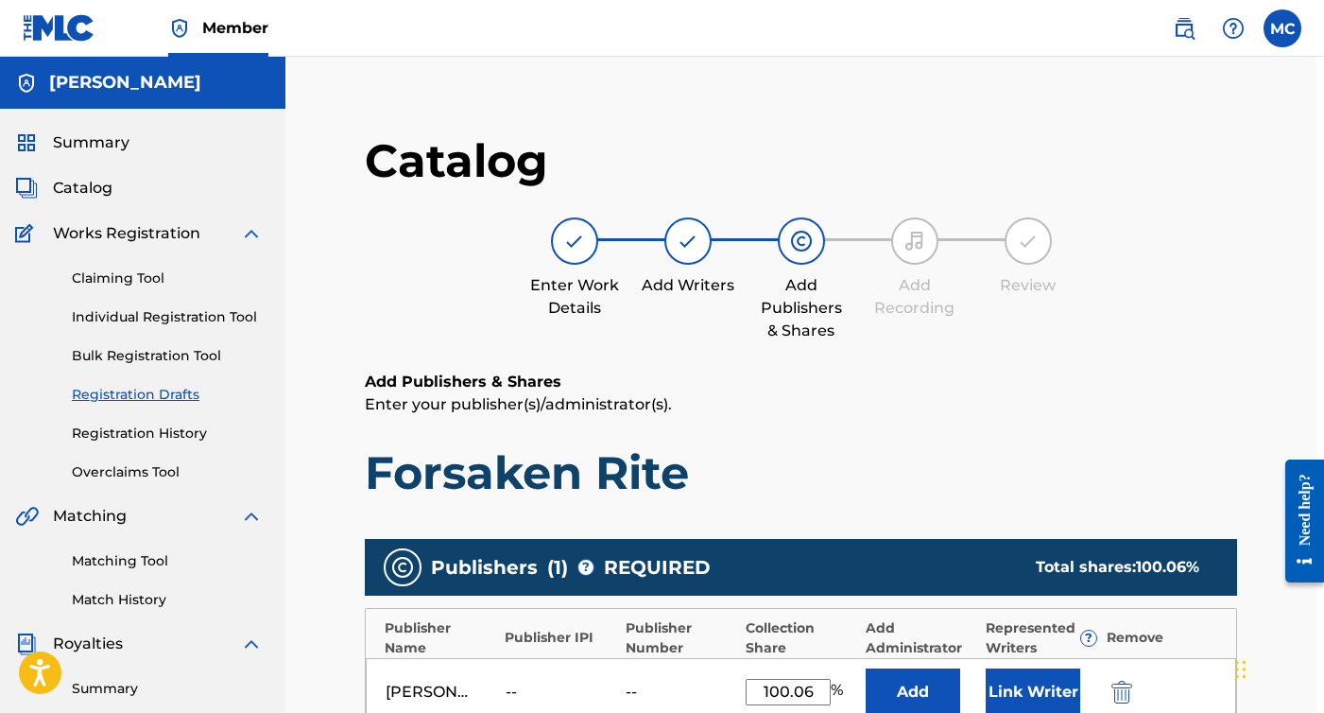
click at [815, 685] on input "100.06" at bounding box center [788, 692] width 85 height 26
type input "100"
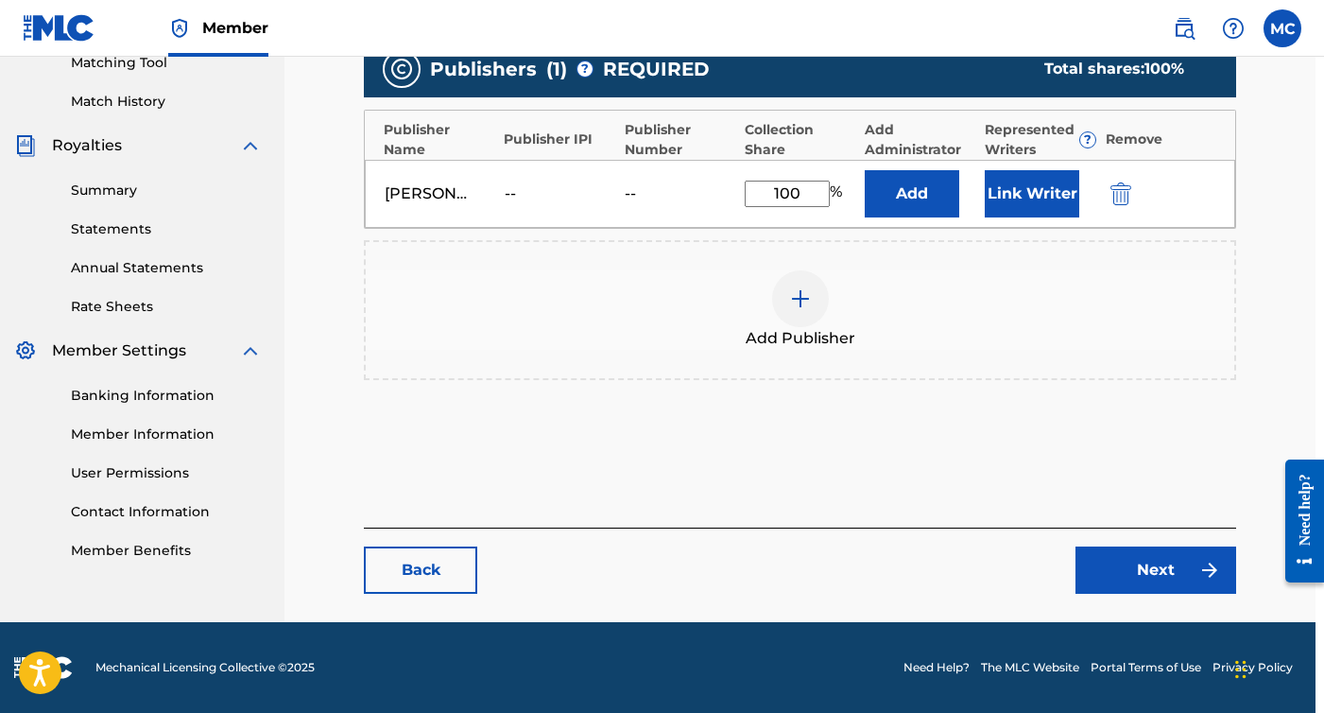
click at [1115, 563] on link "Next" at bounding box center [1156, 569] width 161 height 47
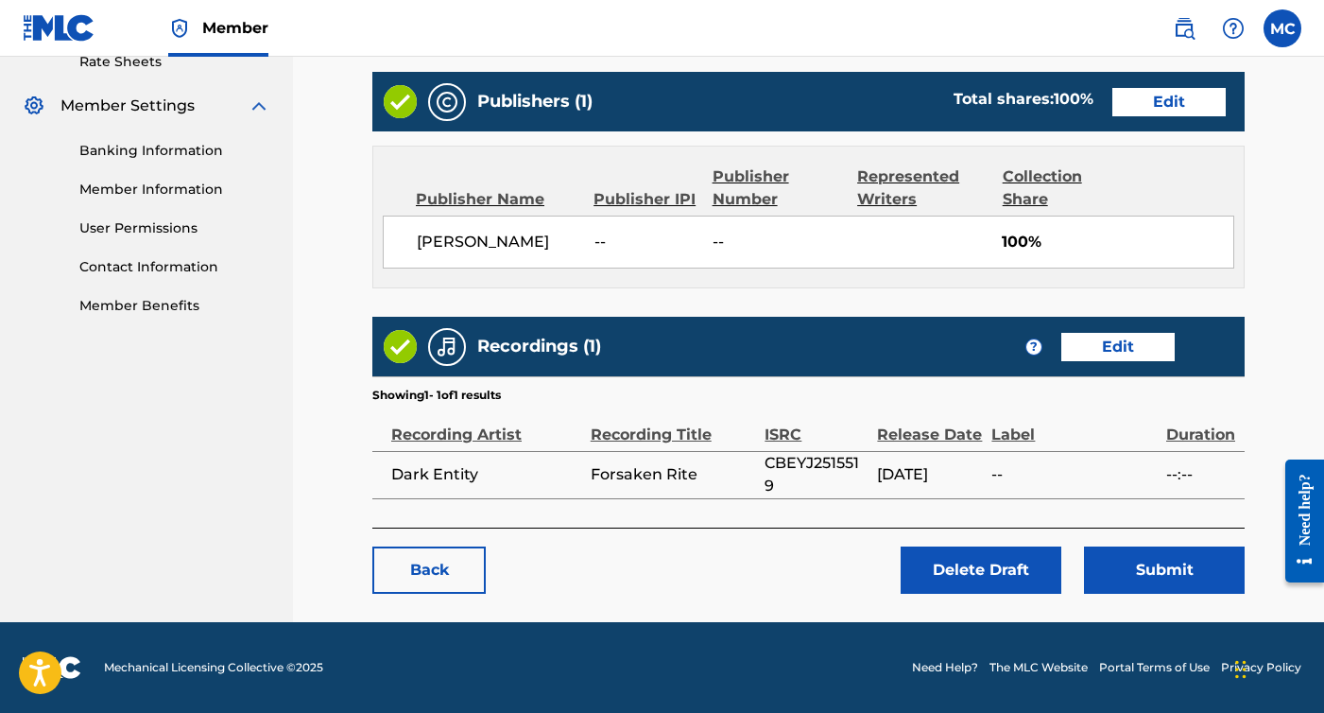
scroll to position [742, 0]
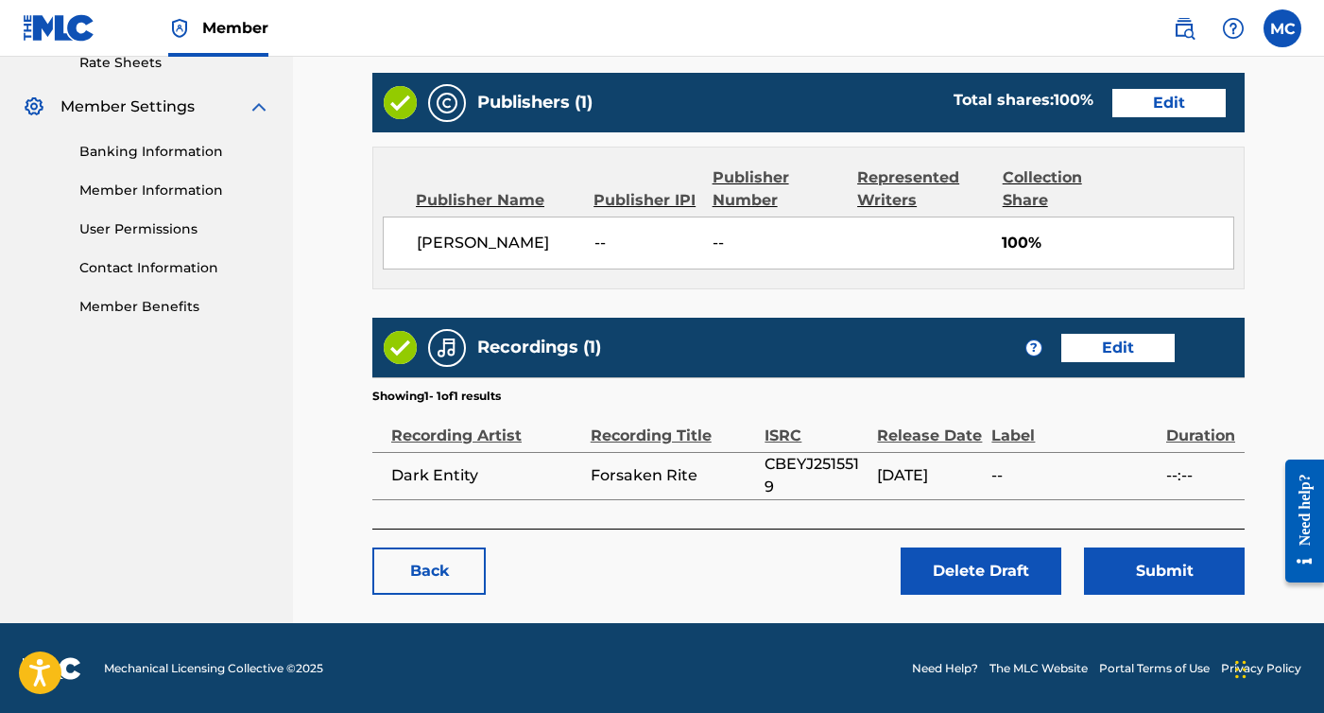
click at [1150, 561] on button "Submit" at bounding box center [1164, 570] width 161 height 47
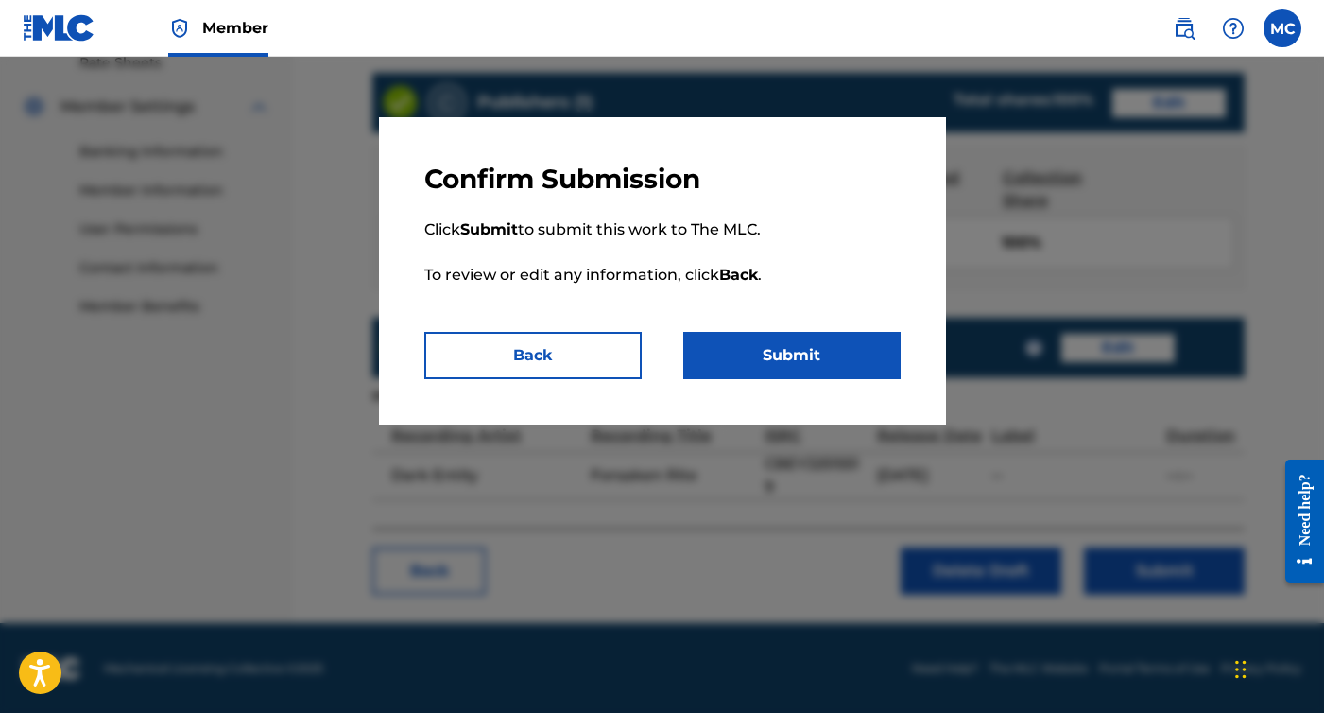
click at [844, 364] on button "Submit" at bounding box center [791, 355] width 217 height 47
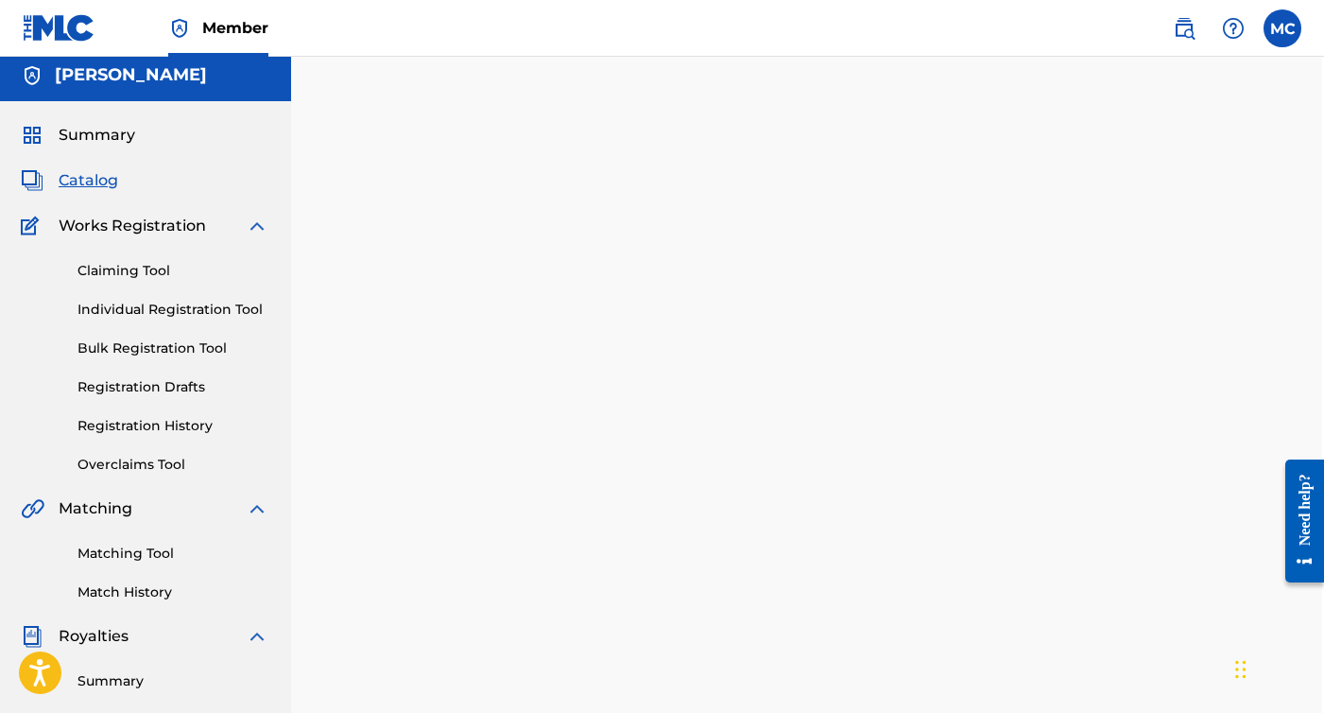
scroll to position [2, 2]
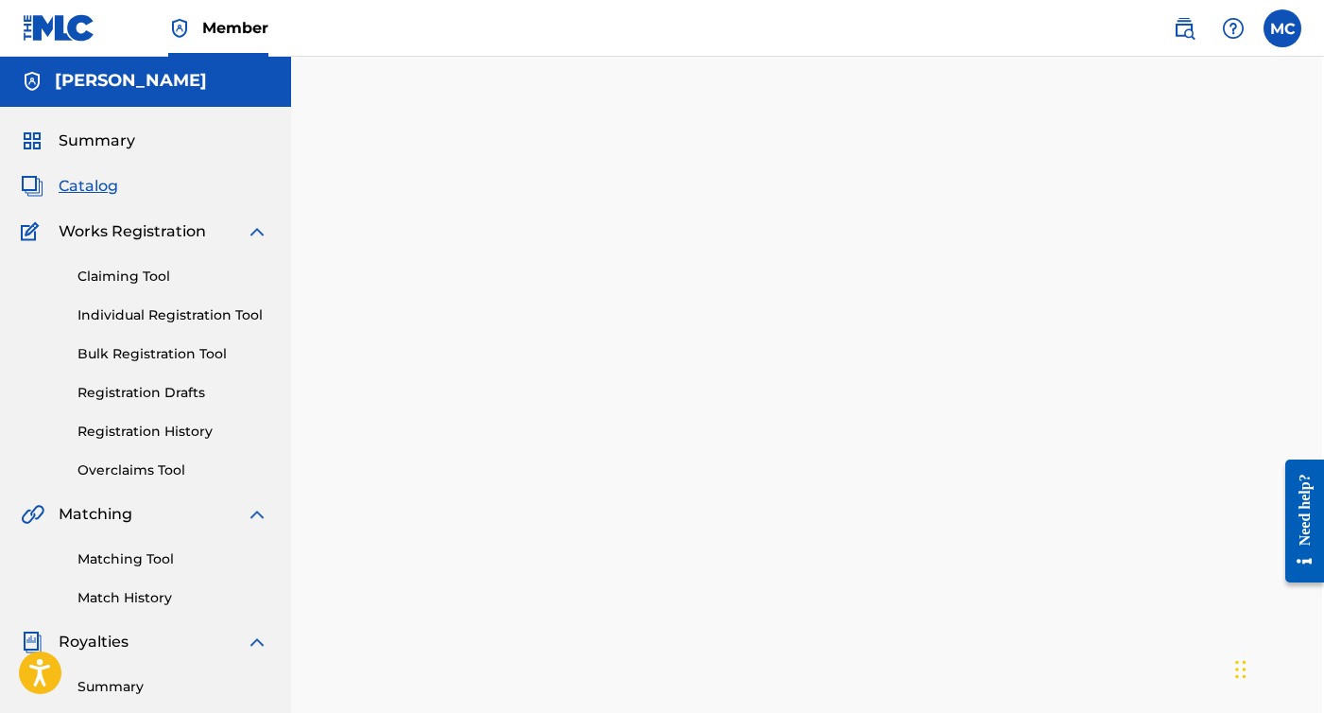
click at [173, 390] on link "Registration Drafts" at bounding box center [173, 393] width 191 height 20
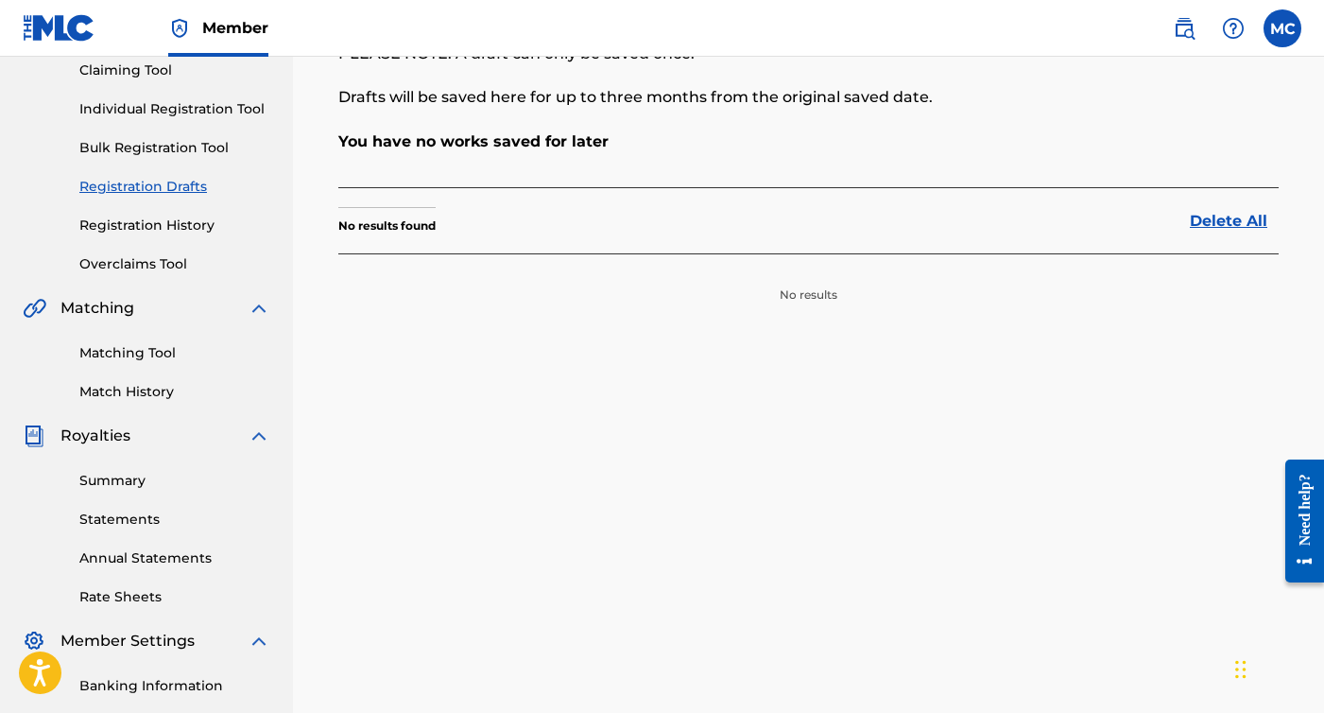
scroll to position [162, 0]
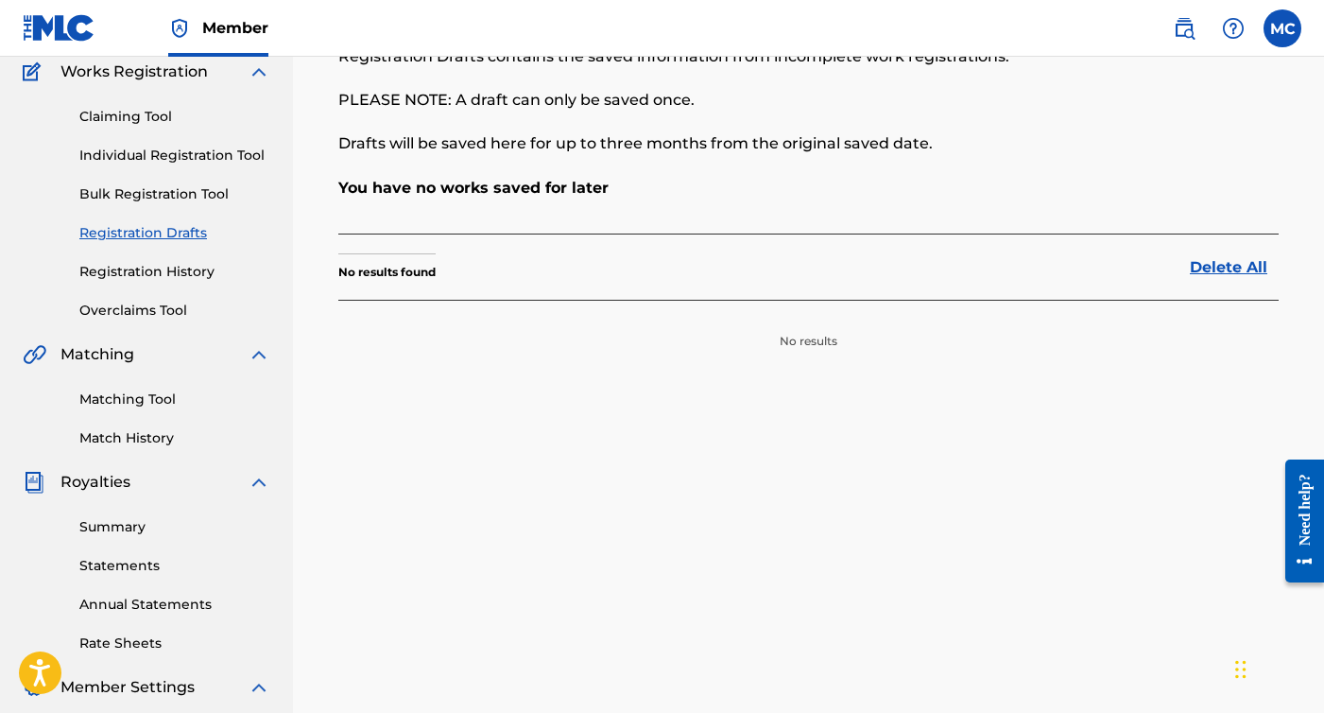
click at [182, 154] on link "Individual Registration Tool" at bounding box center [174, 156] width 191 height 20
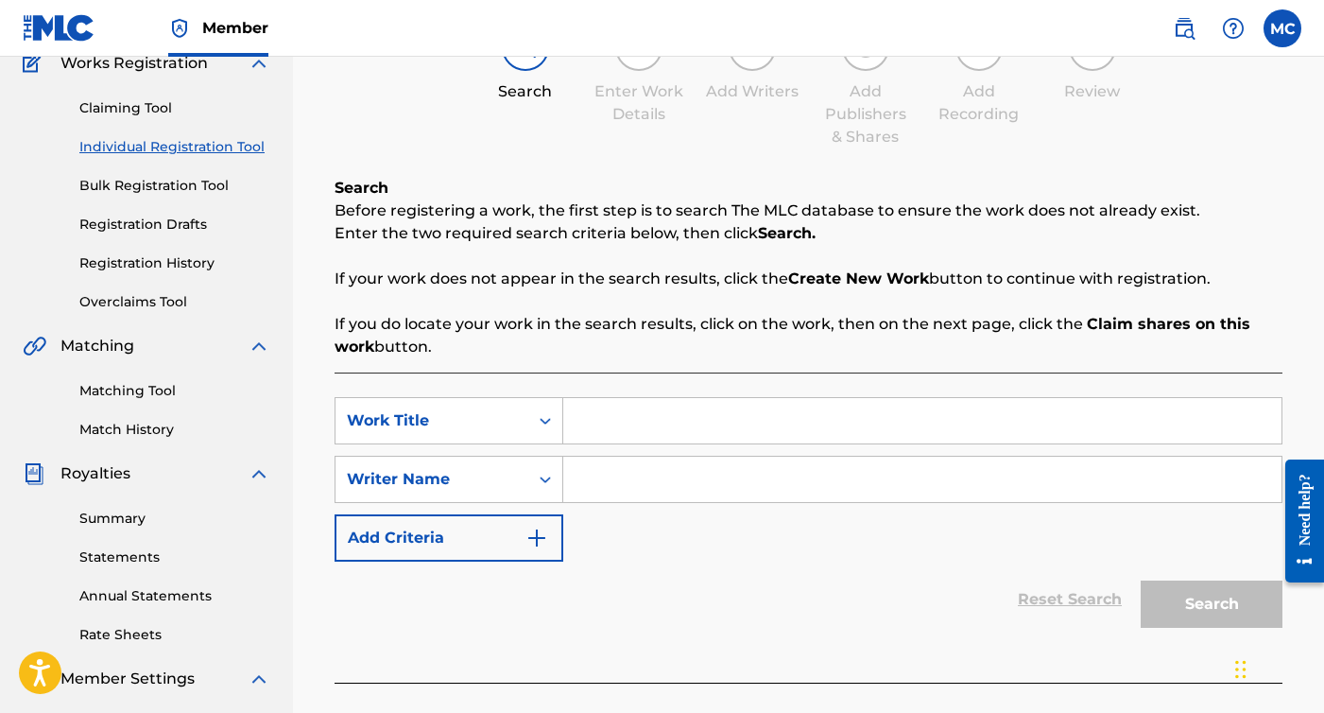
scroll to position [207, 0]
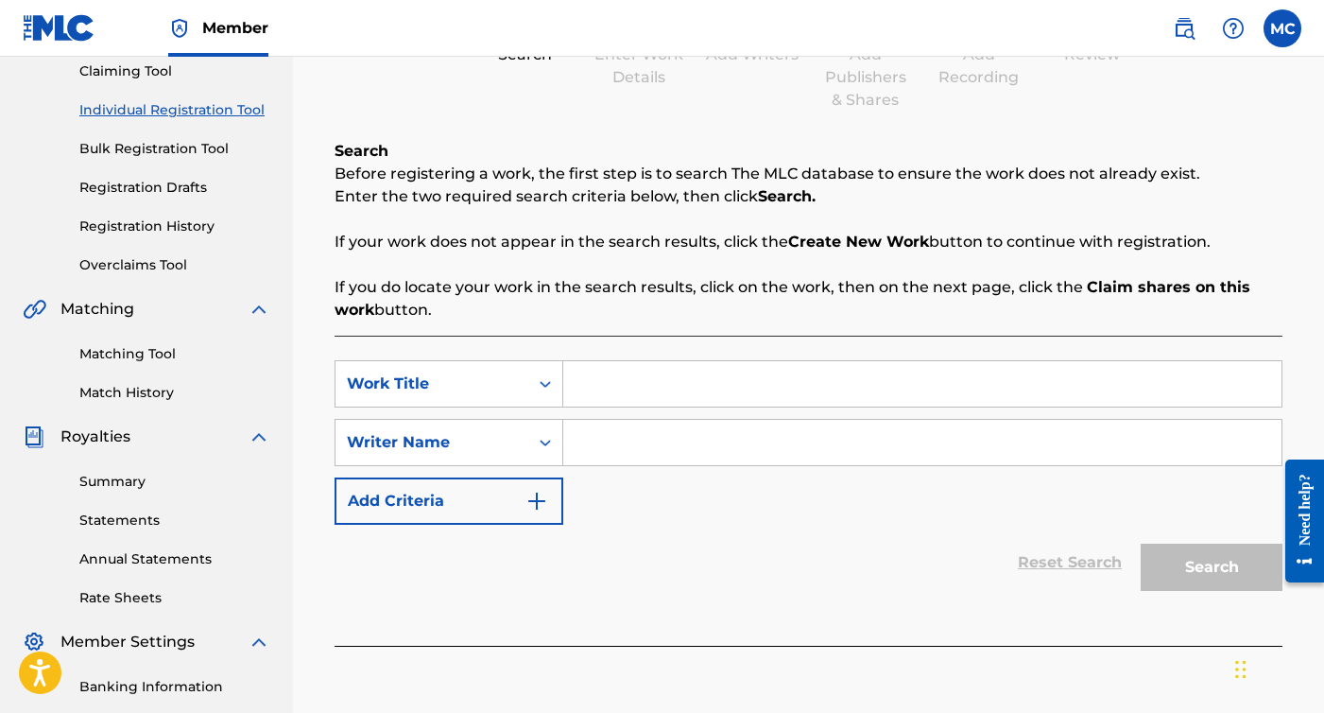
click at [807, 373] on input "Search Form" at bounding box center [922, 383] width 718 height 45
type input "Dehumanize"
click at [875, 441] on input "Search Form" at bounding box center [922, 442] width 718 height 45
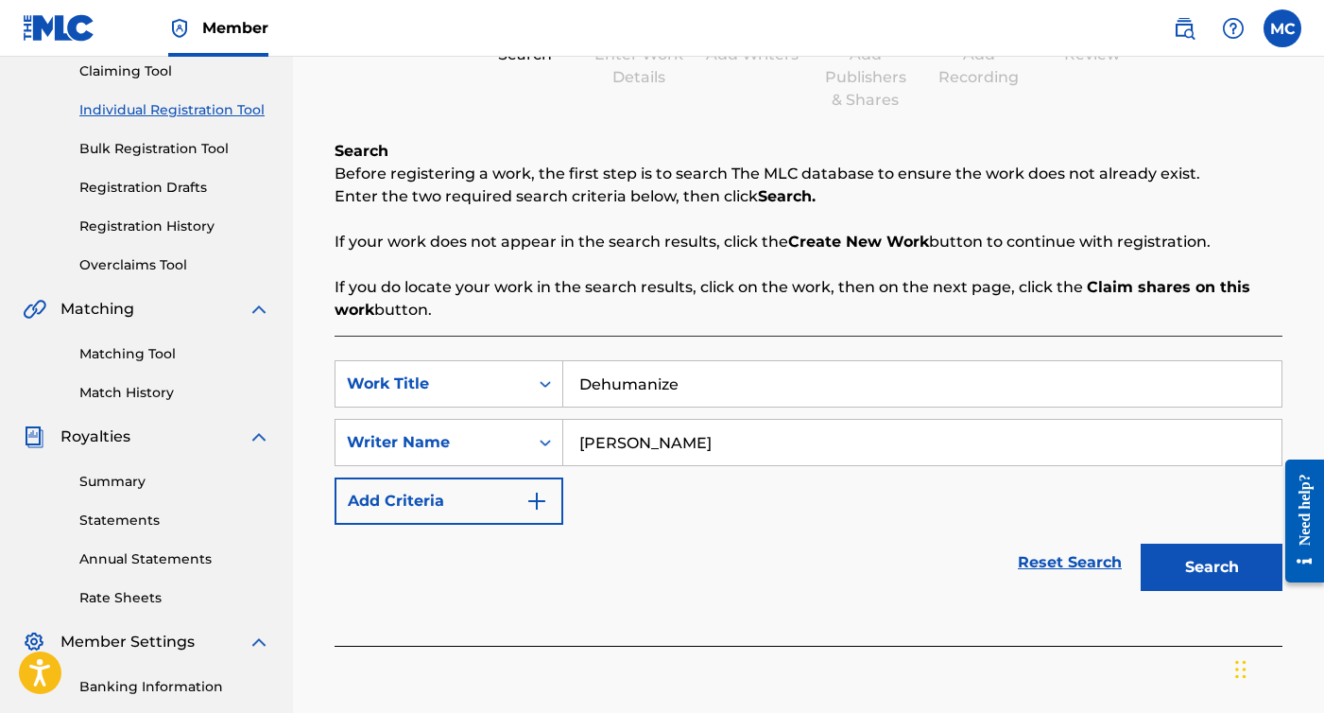
type input "[PERSON_NAME]"
click at [1223, 564] on button "Search" at bounding box center [1212, 567] width 142 height 47
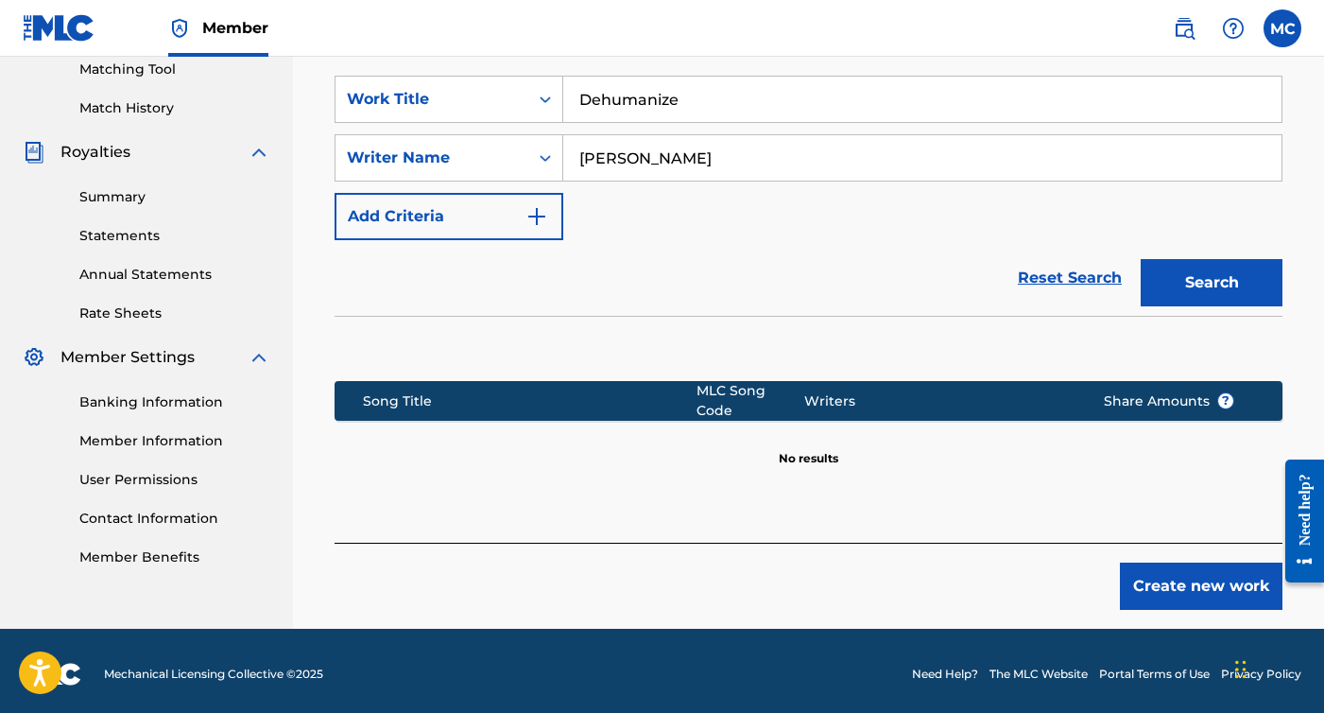
scroll to position [487, 0]
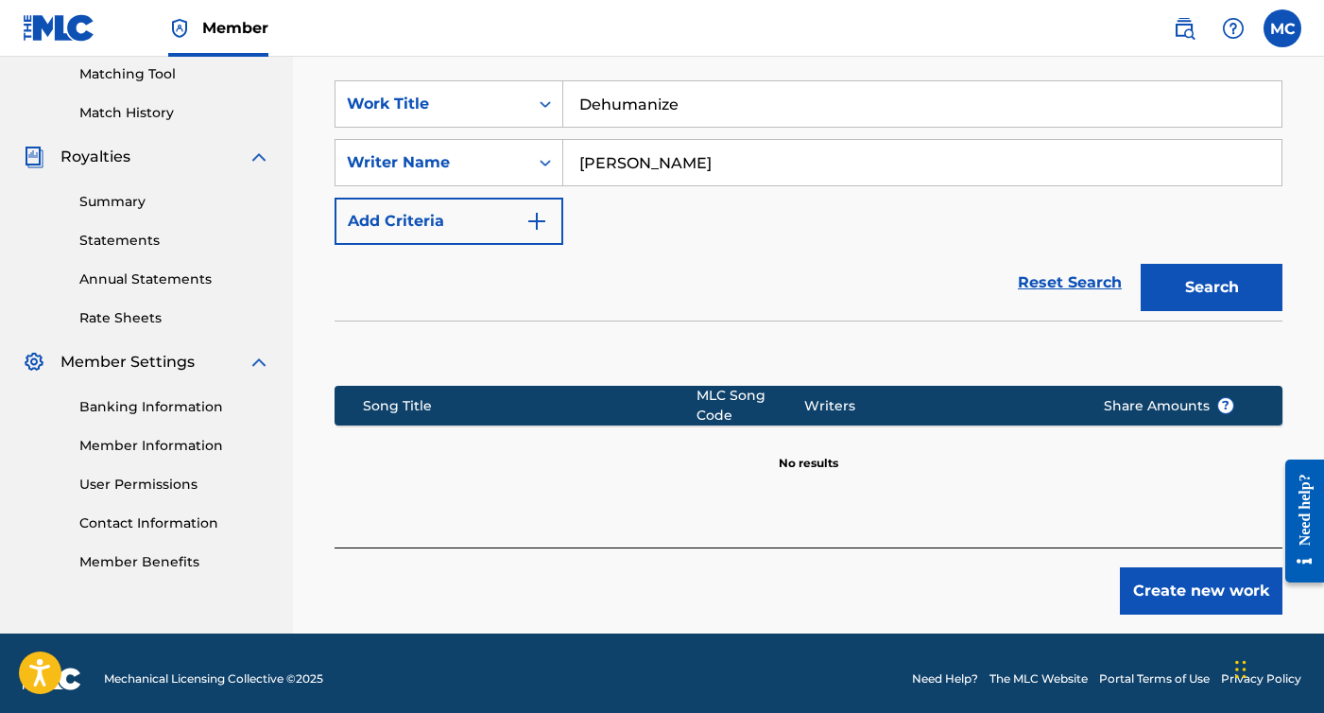
click at [1162, 578] on button "Create new work" at bounding box center [1201, 590] width 163 height 47
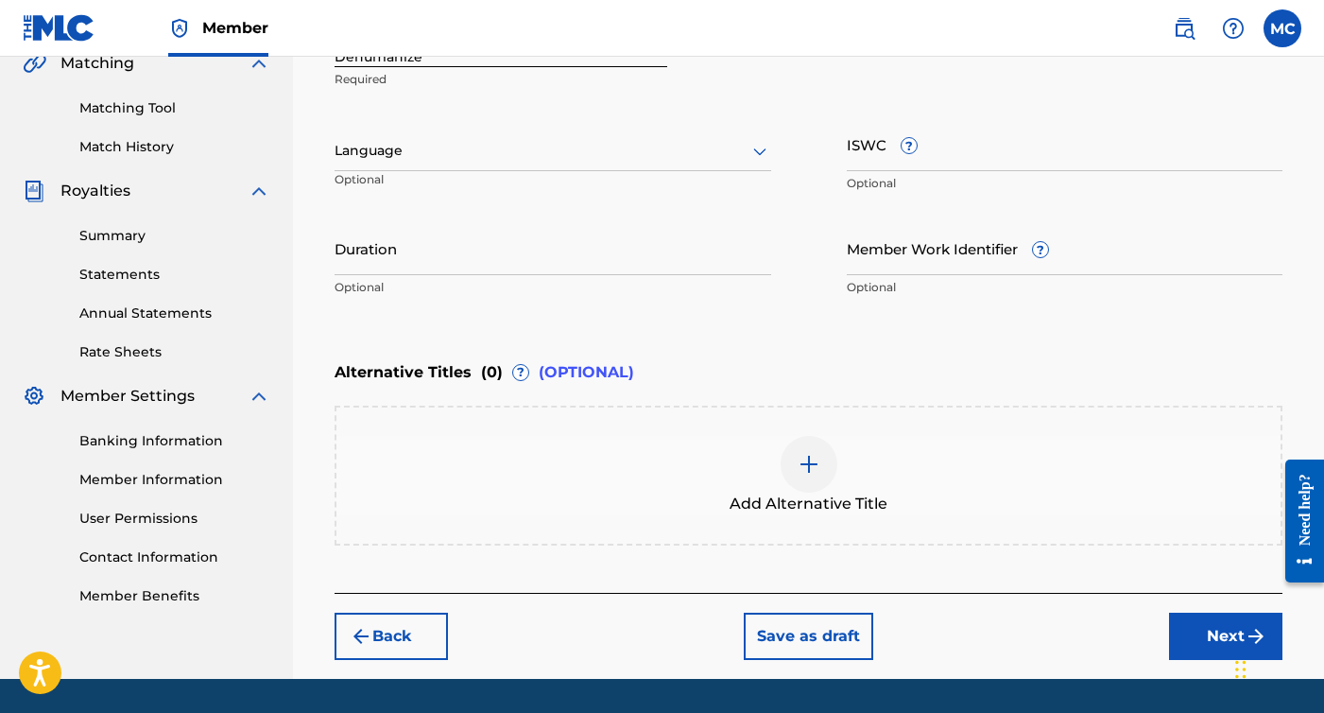
scroll to position [452, 0]
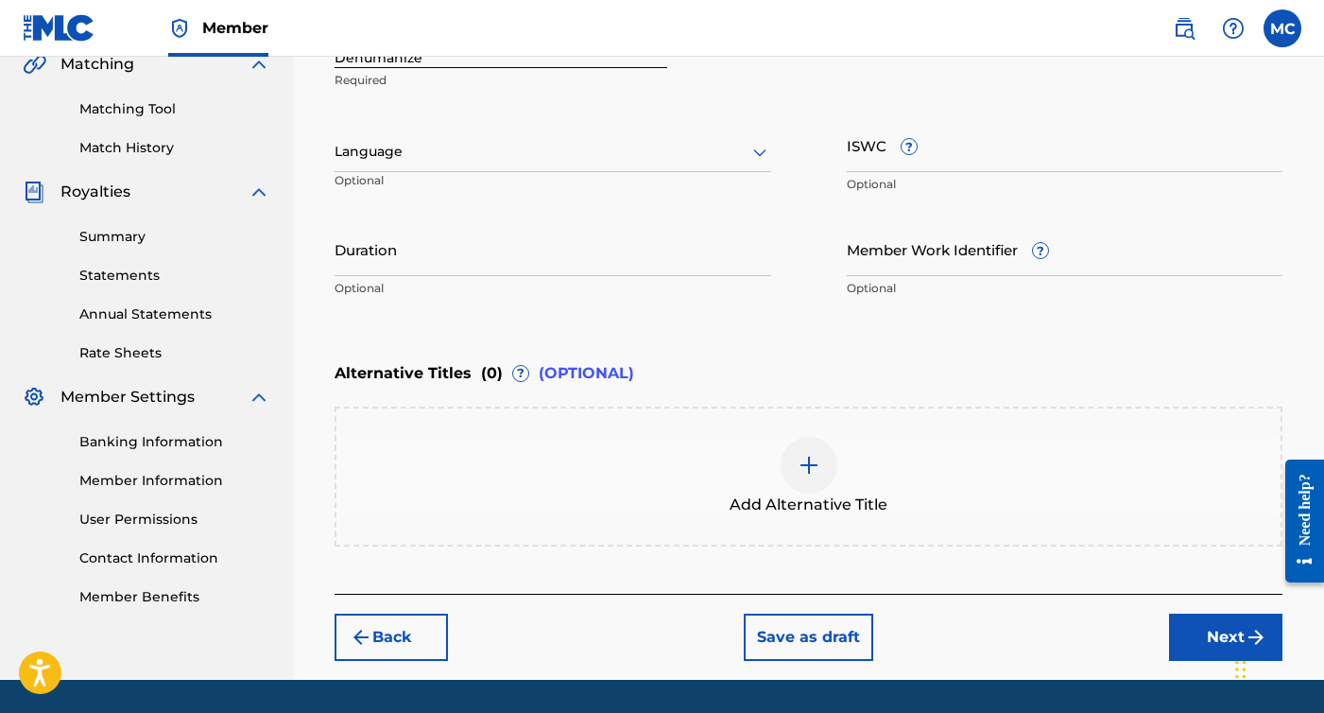
click at [1207, 617] on button "Next" at bounding box center [1225, 637] width 113 height 47
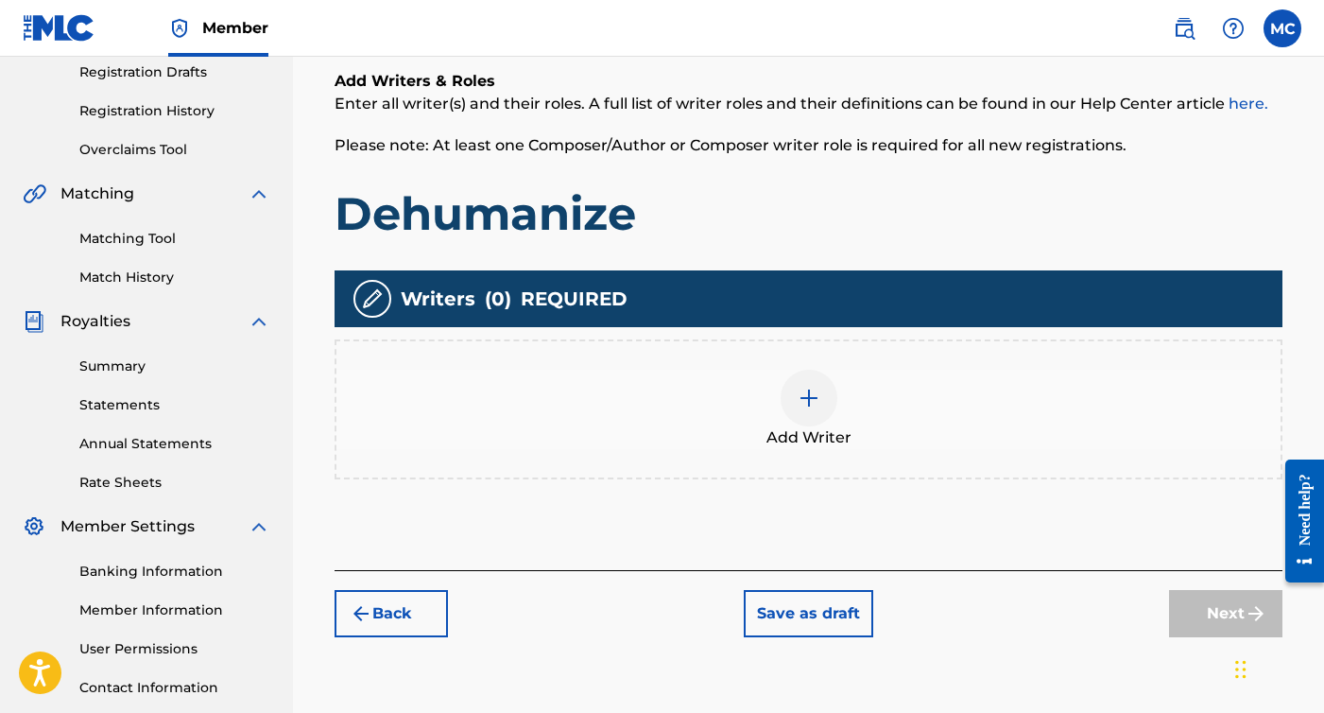
scroll to position [388, 0]
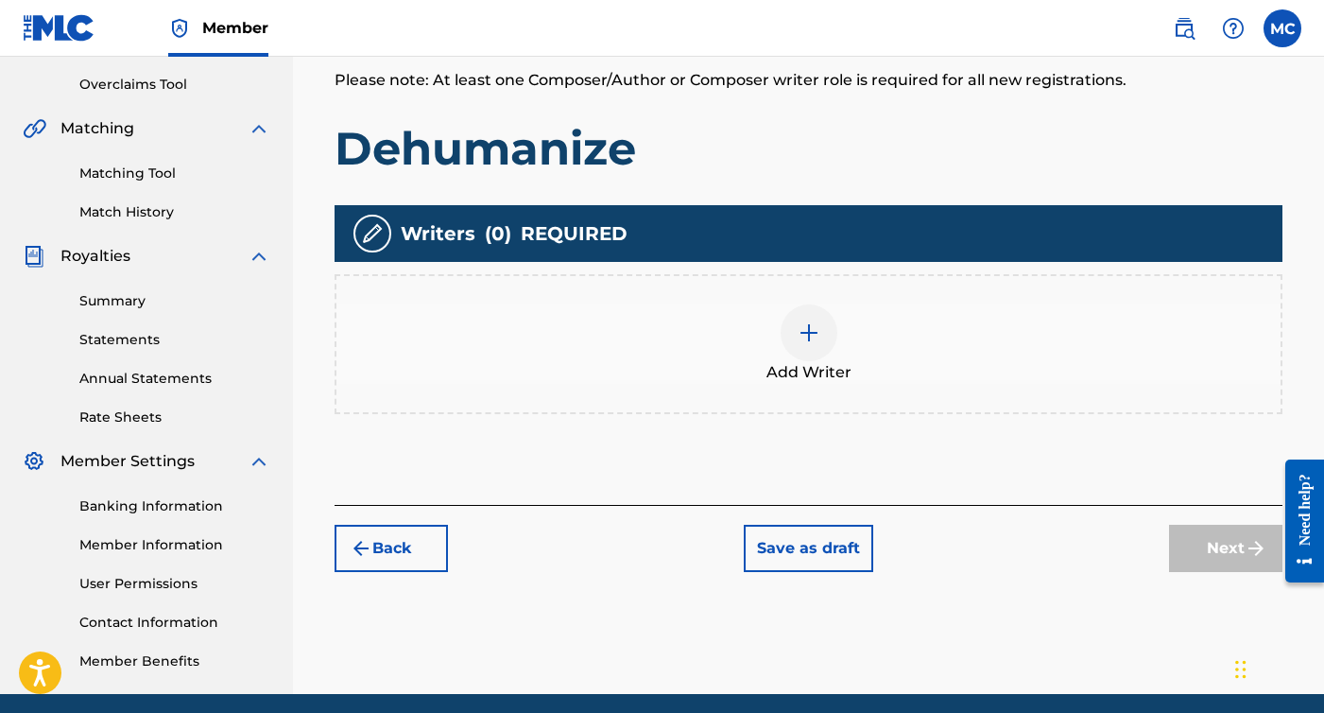
click at [816, 324] on img at bounding box center [809, 332] width 23 height 23
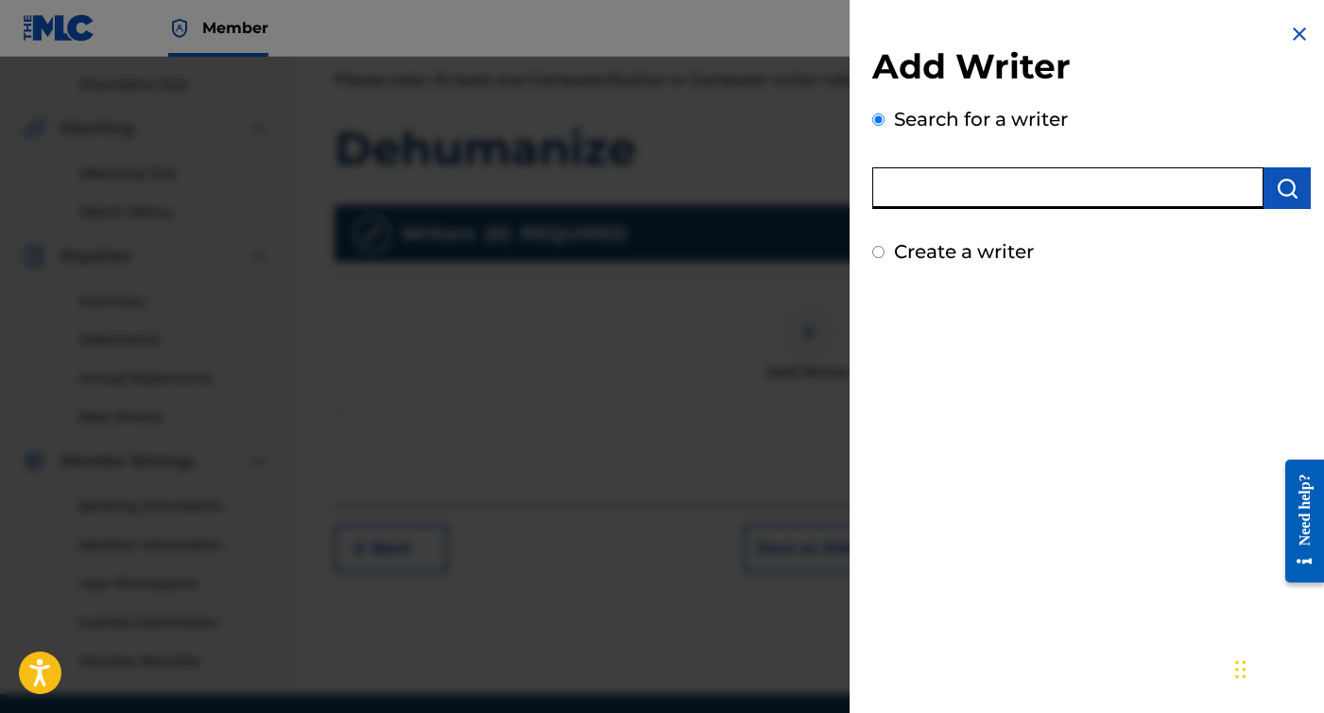
click at [1011, 199] on input "text" at bounding box center [1068, 188] width 391 height 42
click at [956, 251] on label "Create a writer" at bounding box center [964, 251] width 140 height 23
radio input "true"
click at [885, 251] on input "Create a writer" at bounding box center [879, 252] width 12 height 12
radio input "false"
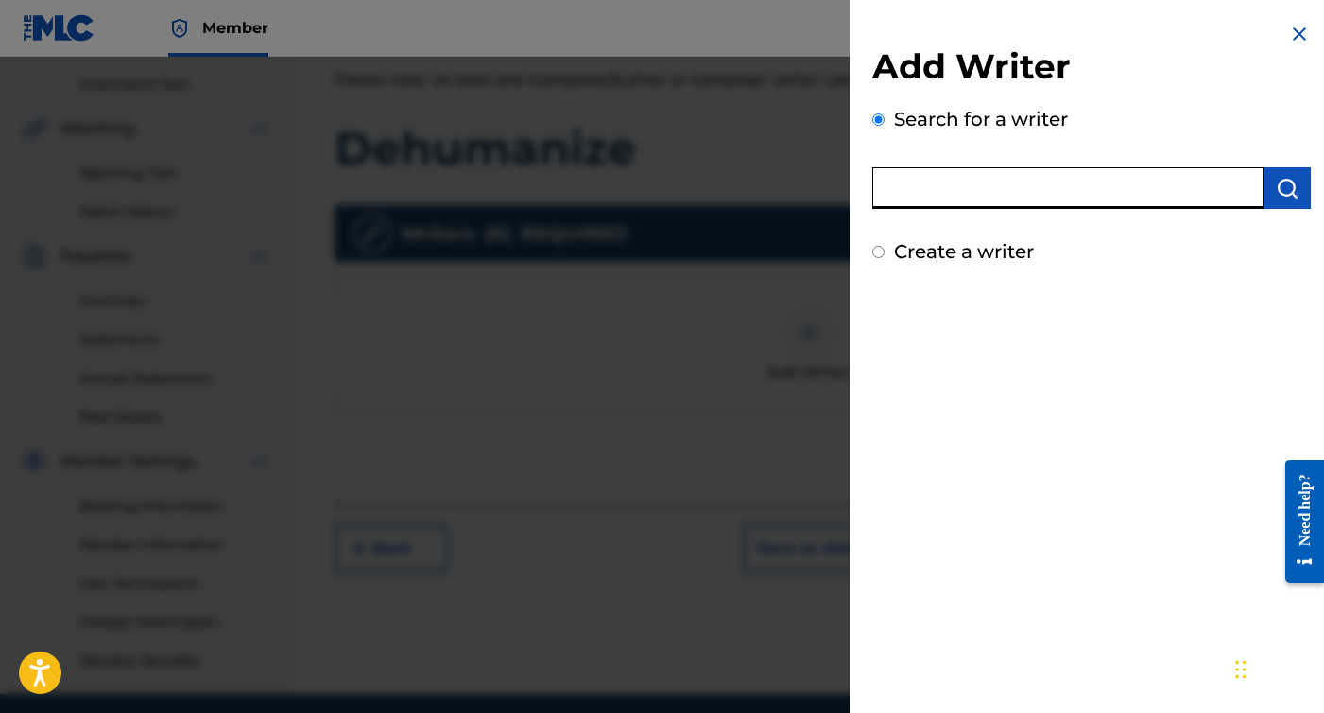
radio input "true"
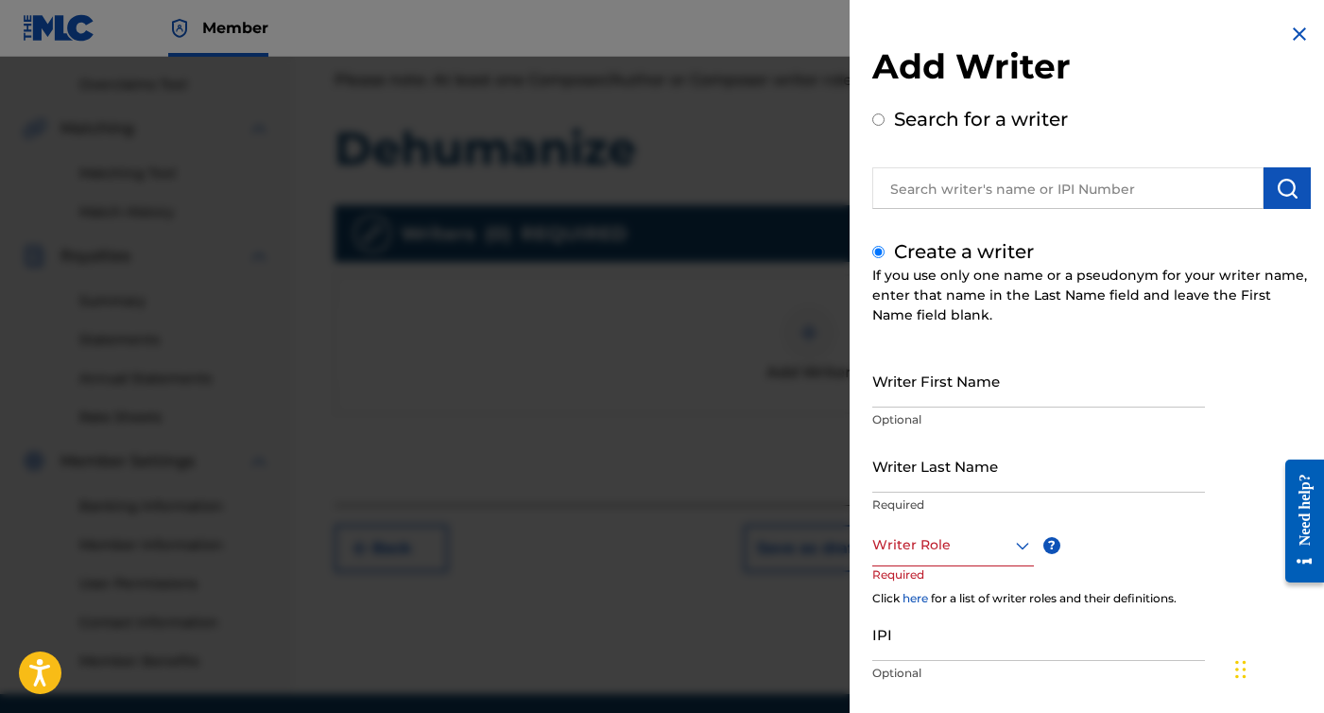
click at [978, 167] on input "text" at bounding box center [1068, 188] width 391 height 42
radio input "true"
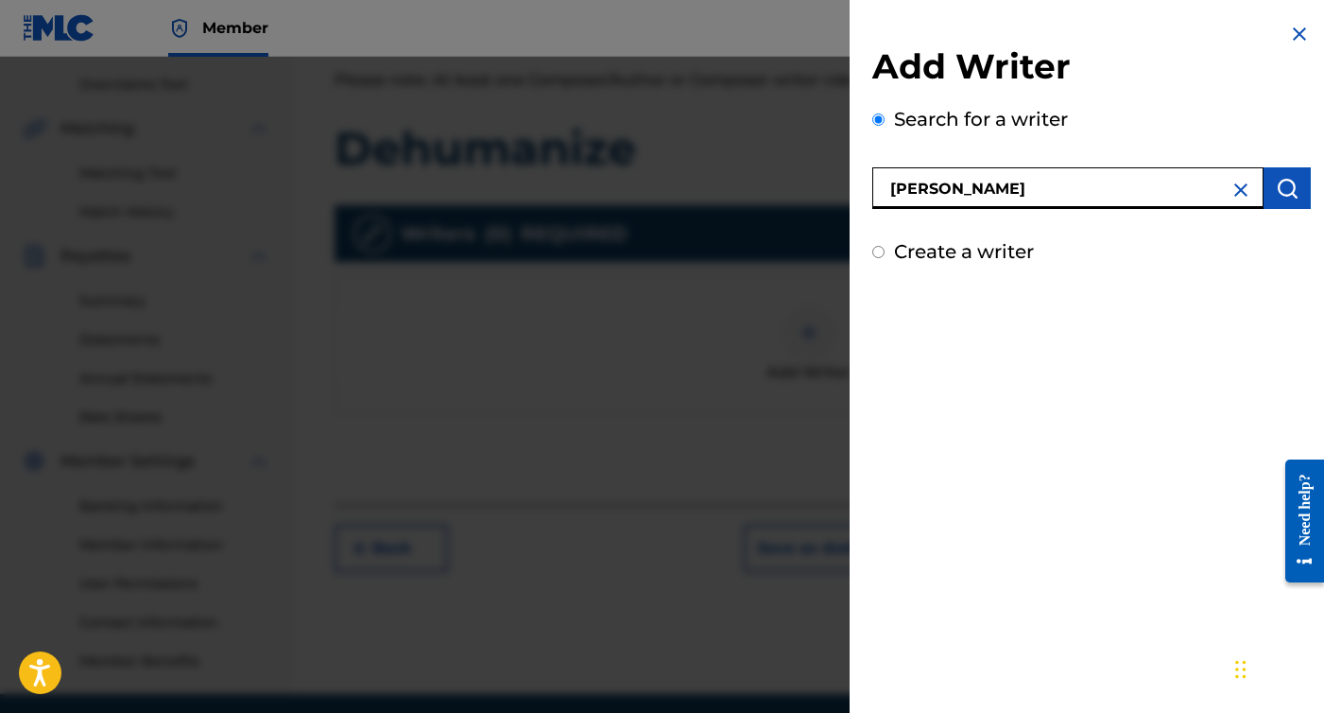
type input "[PERSON_NAME]"
click at [1289, 188] on img "submit" at bounding box center [1287, 188] width 23 height 23
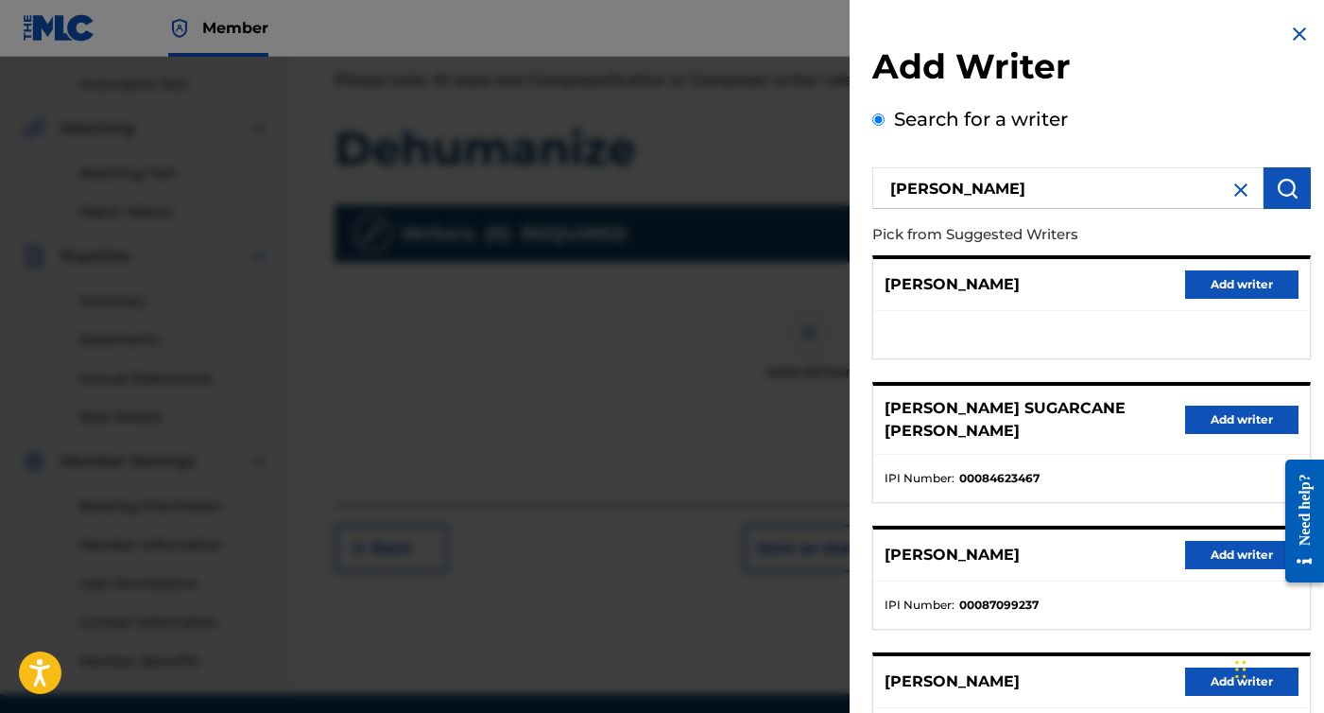
click at [1217, 299] on div "MIGUEL CRUZ Add writer" at bounding box center [1091, 285] width 437 height 52
click at [1211, 282] on button "Add writer" at bounding box center [1241, 284] width 113 height 28
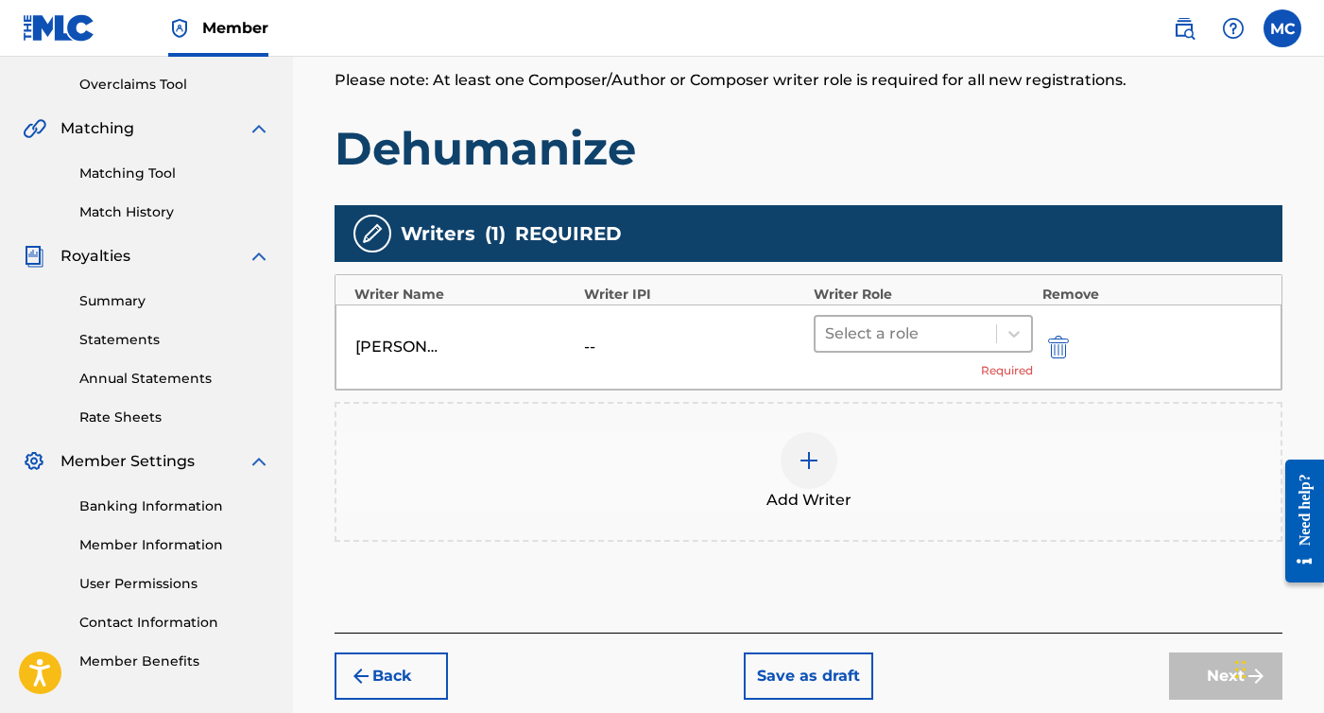
click at [936, 330] on div at bounding box center [906, 333] width 162 height 26
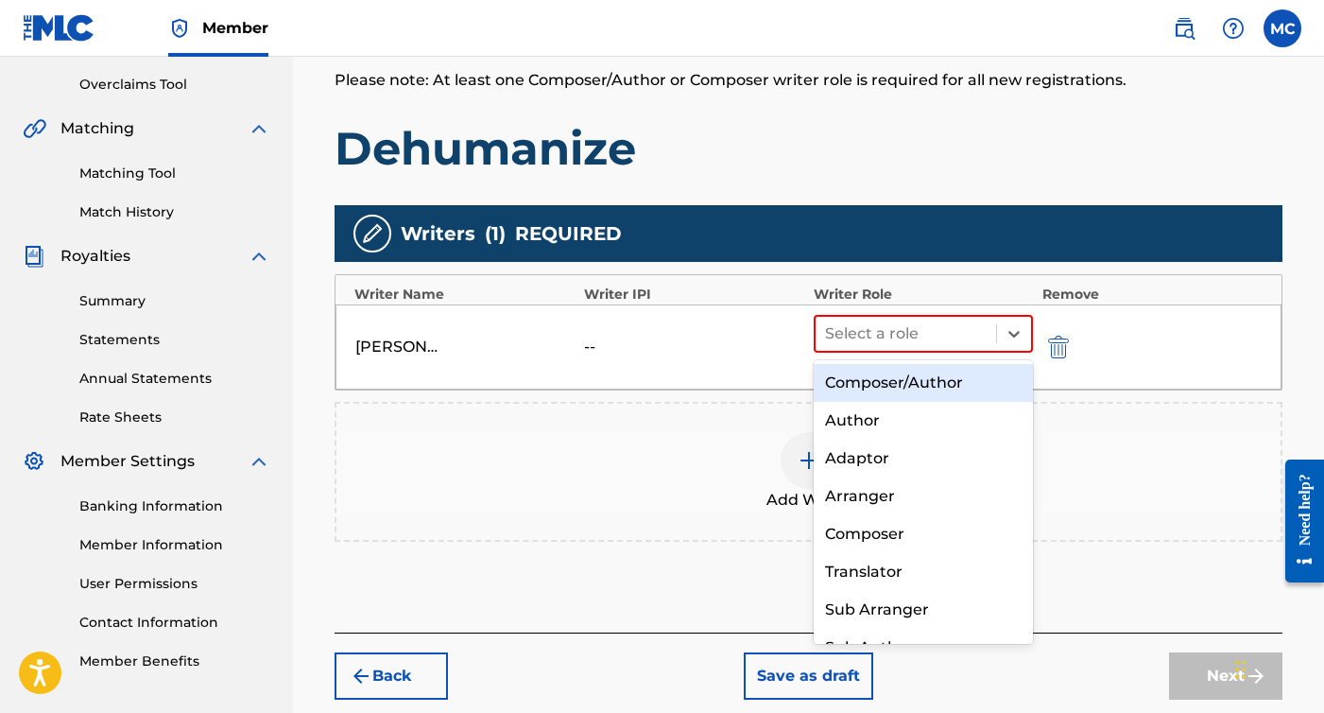
click at [921, 383] on div "Composer/Author" at bounding box center [923, 383] width 219 height 38
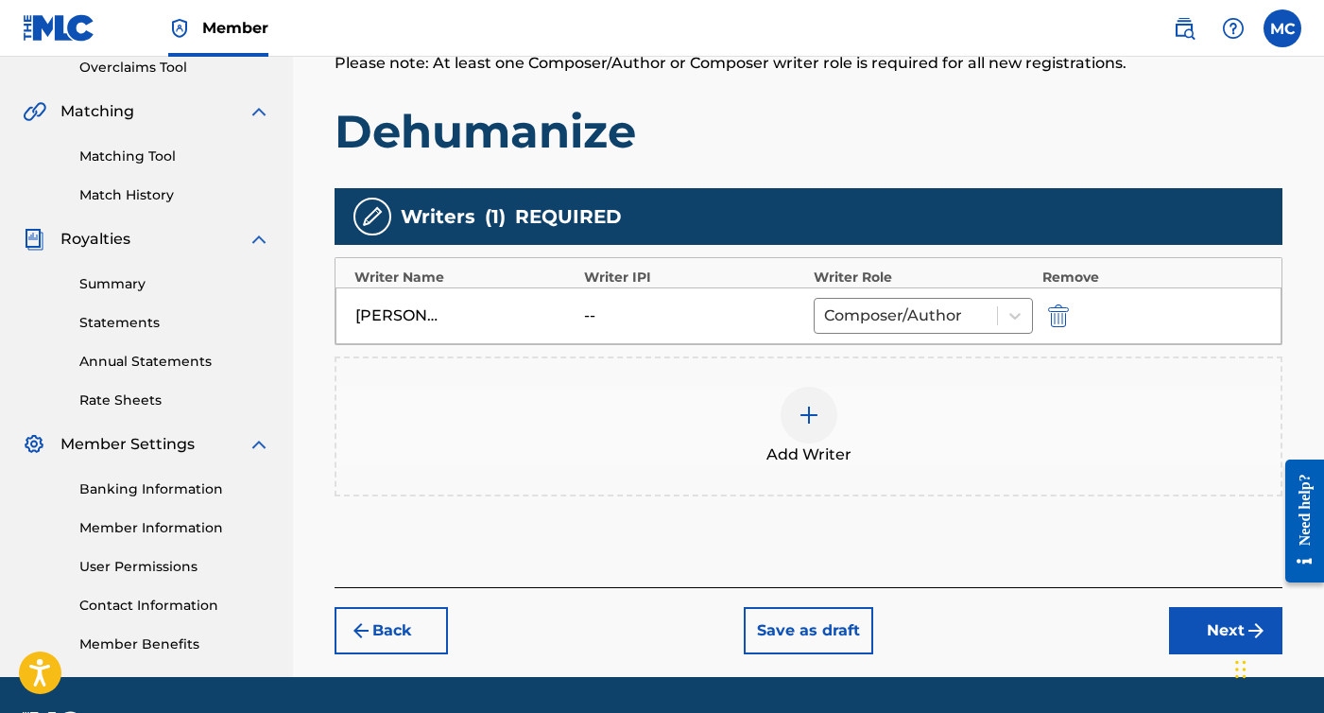
scroll to position [409, 0]
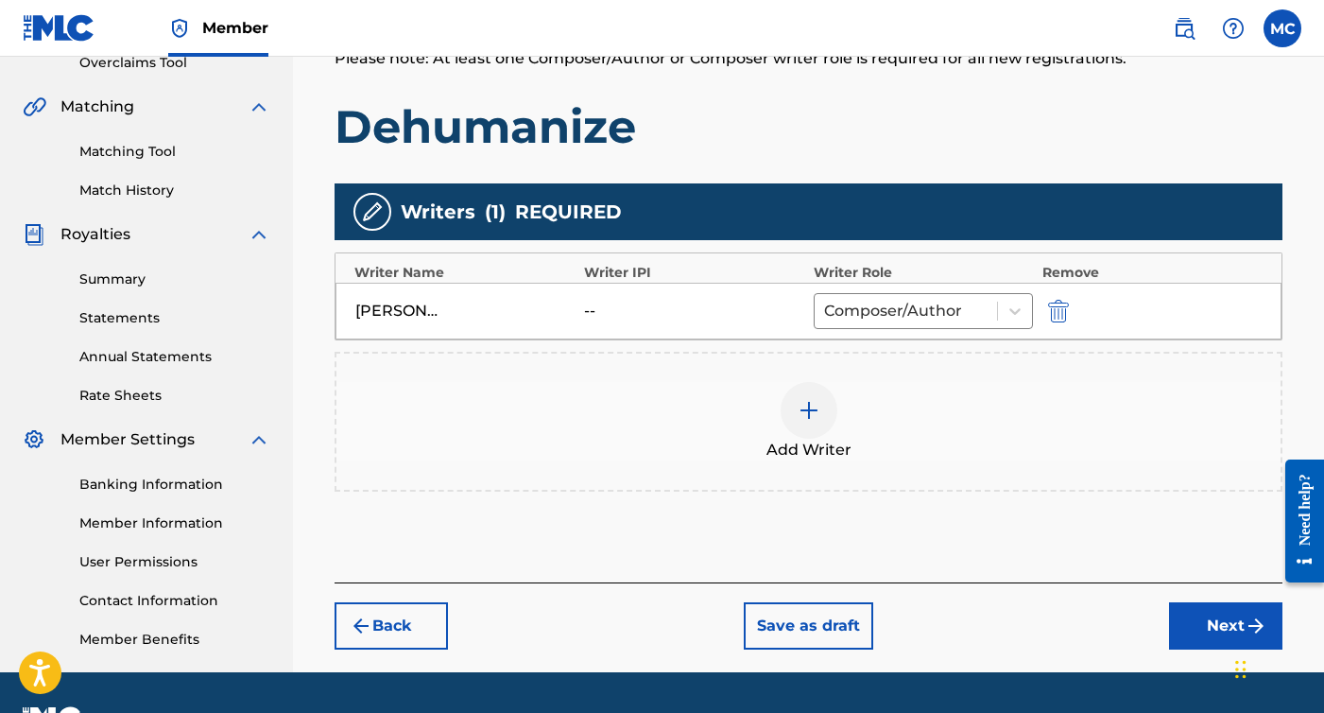
click at [586, 308] on div "--" at bounding box center [626, 311] width 85 height 23
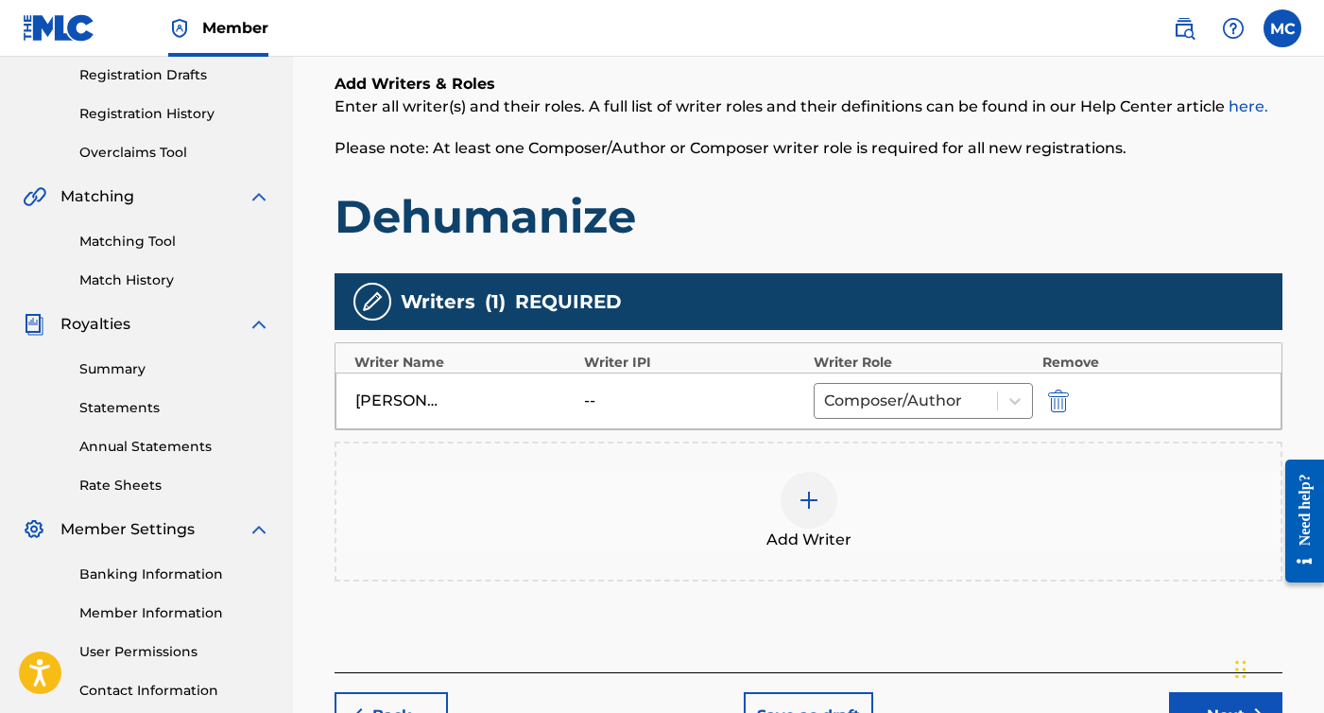
scroll to position [309, 0]
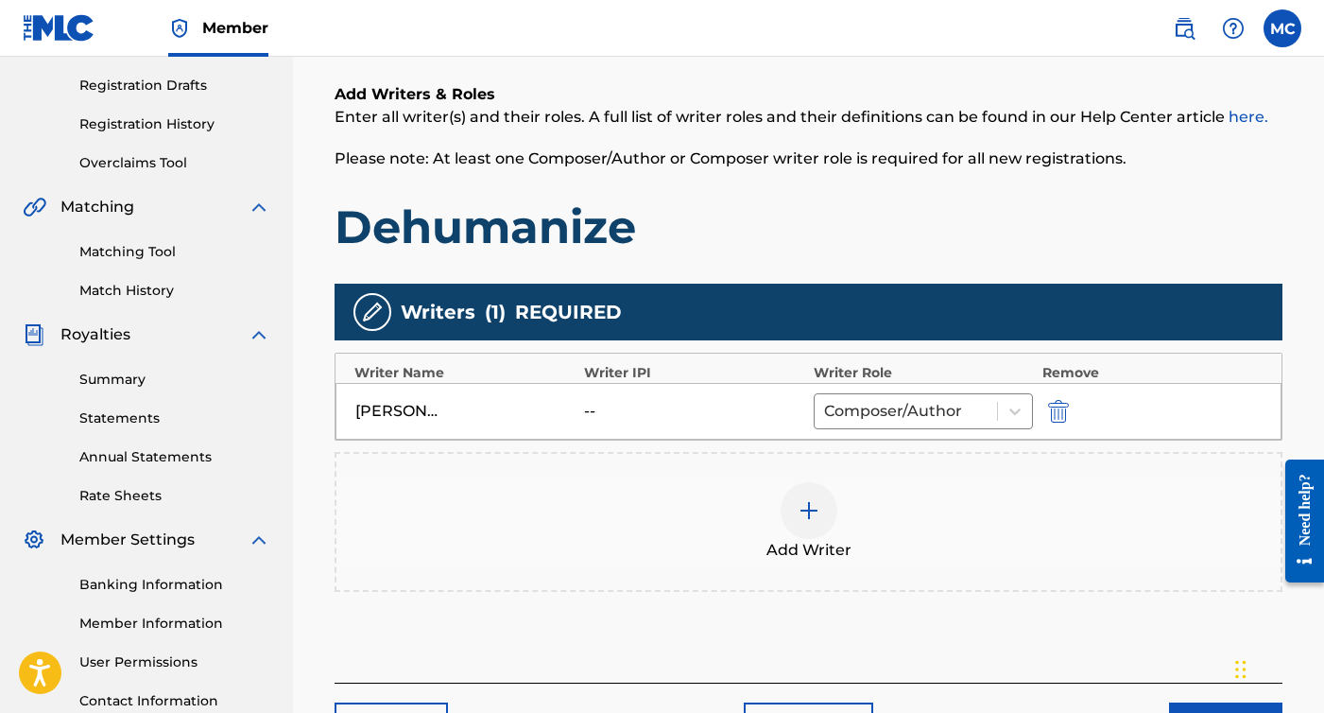
click at [1069, 415] on button "submit" at bounding box center [1057, 411] width 28 height 22
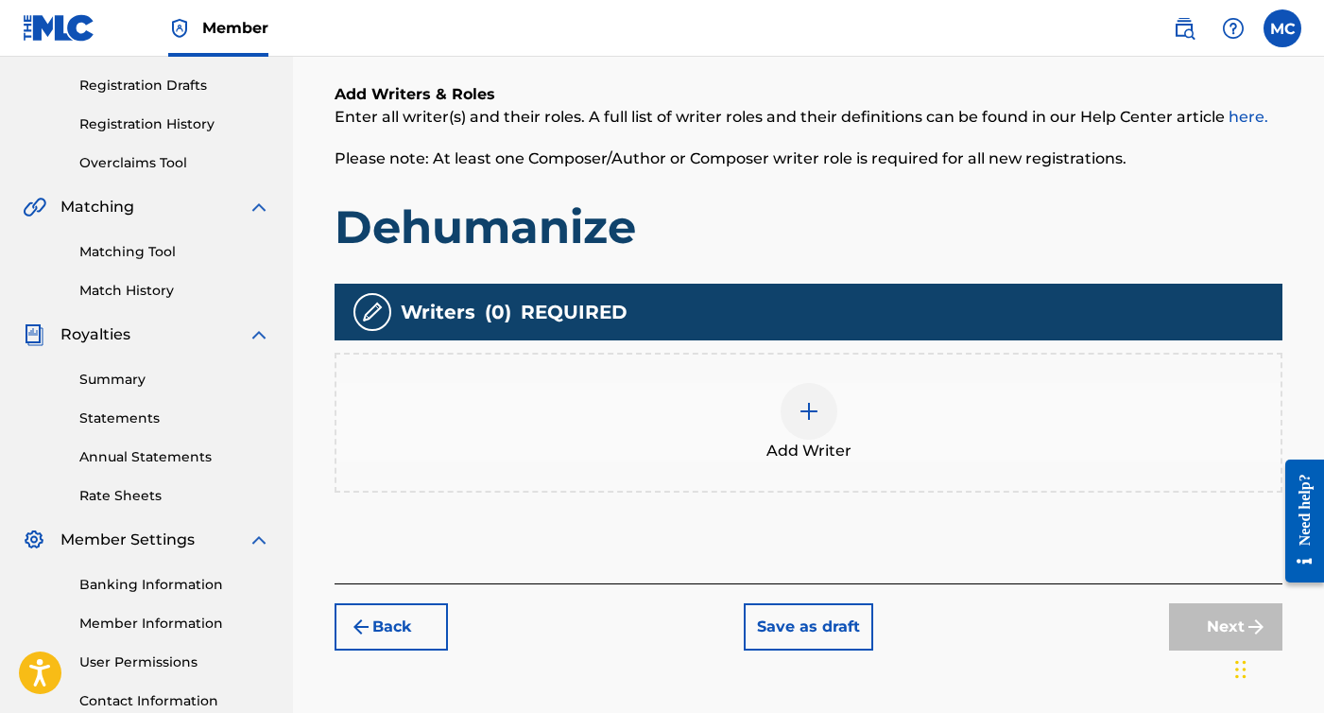
click at [816, 423] on div at bounding box center [809, 411] width 57 height 57
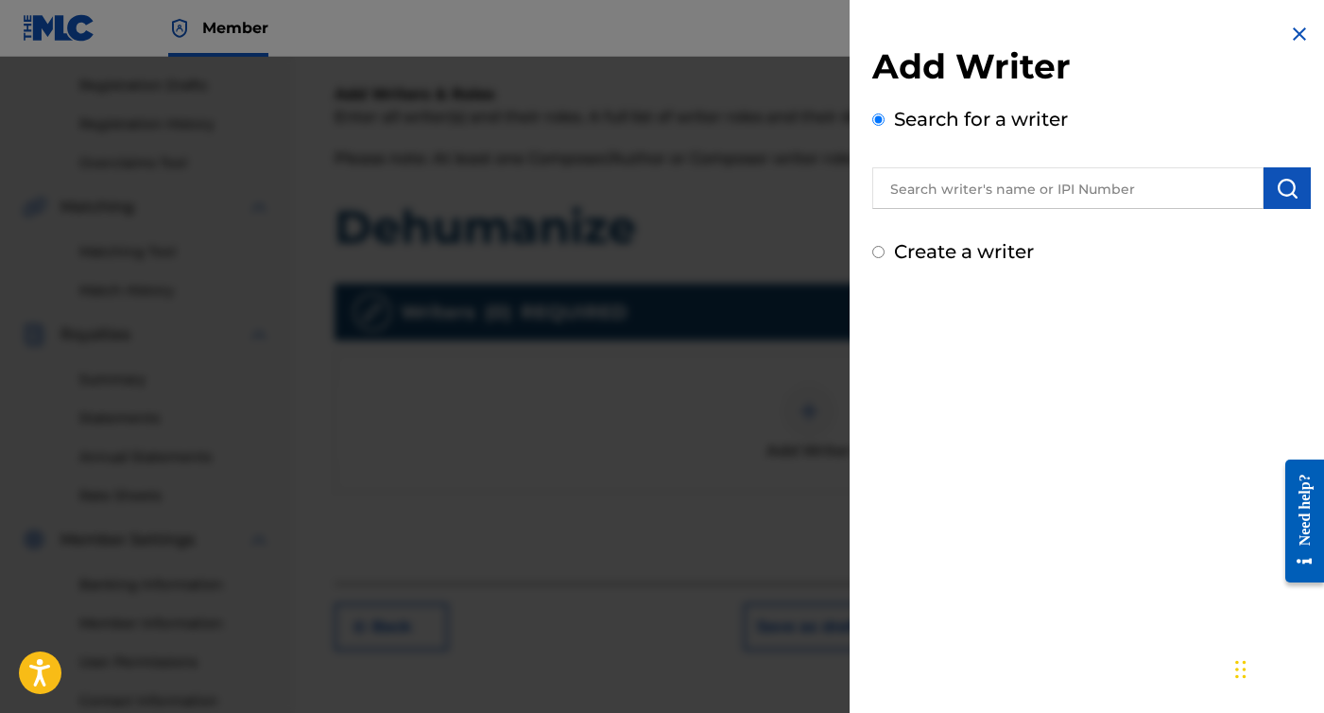
click at [925, 257] on label "Create a writer" at bounding box center [964, 251] width 140 height 23
radio input "true"
click at [885, 257] on input "Create a writer" at bounding box center [879, 252] width 12 height 12
radio input "false"
radio input "true"
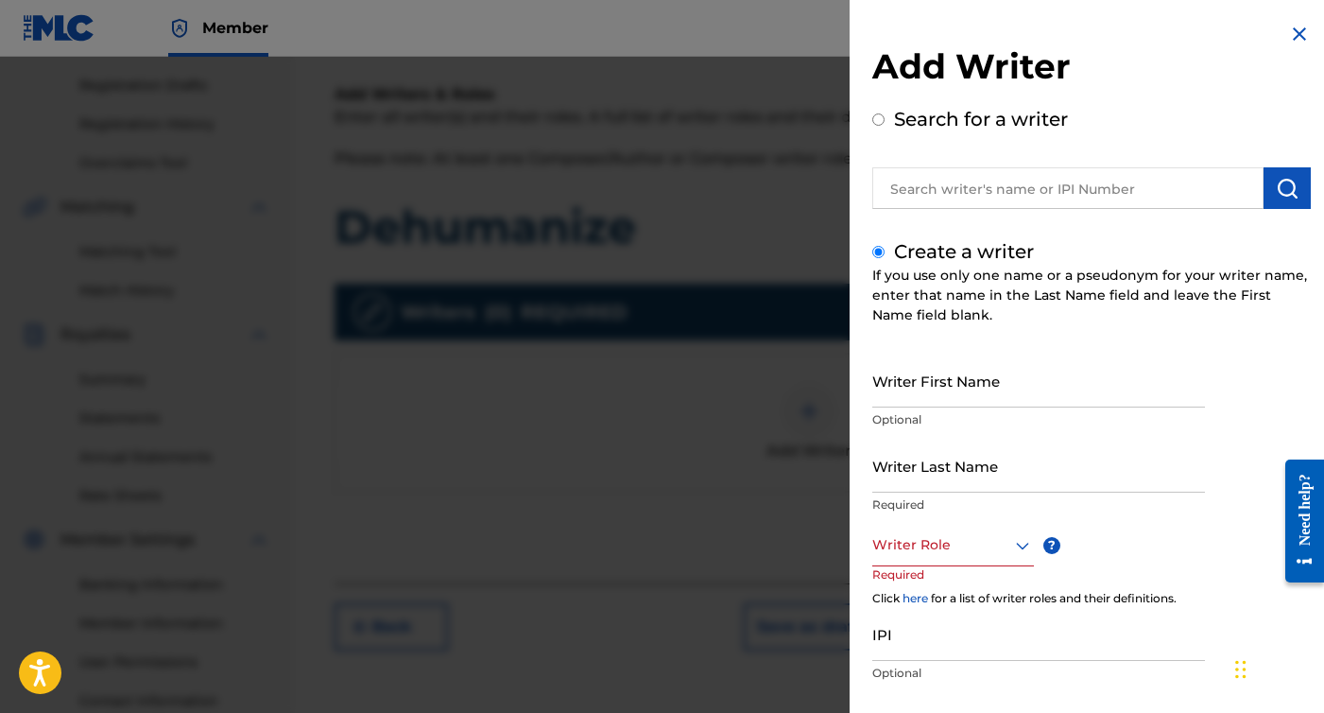
click at [964, 391] on input "Writer First Name" at bounding box center [1039, 381] width 333 height 54
type input "[PERSON_NAME]"
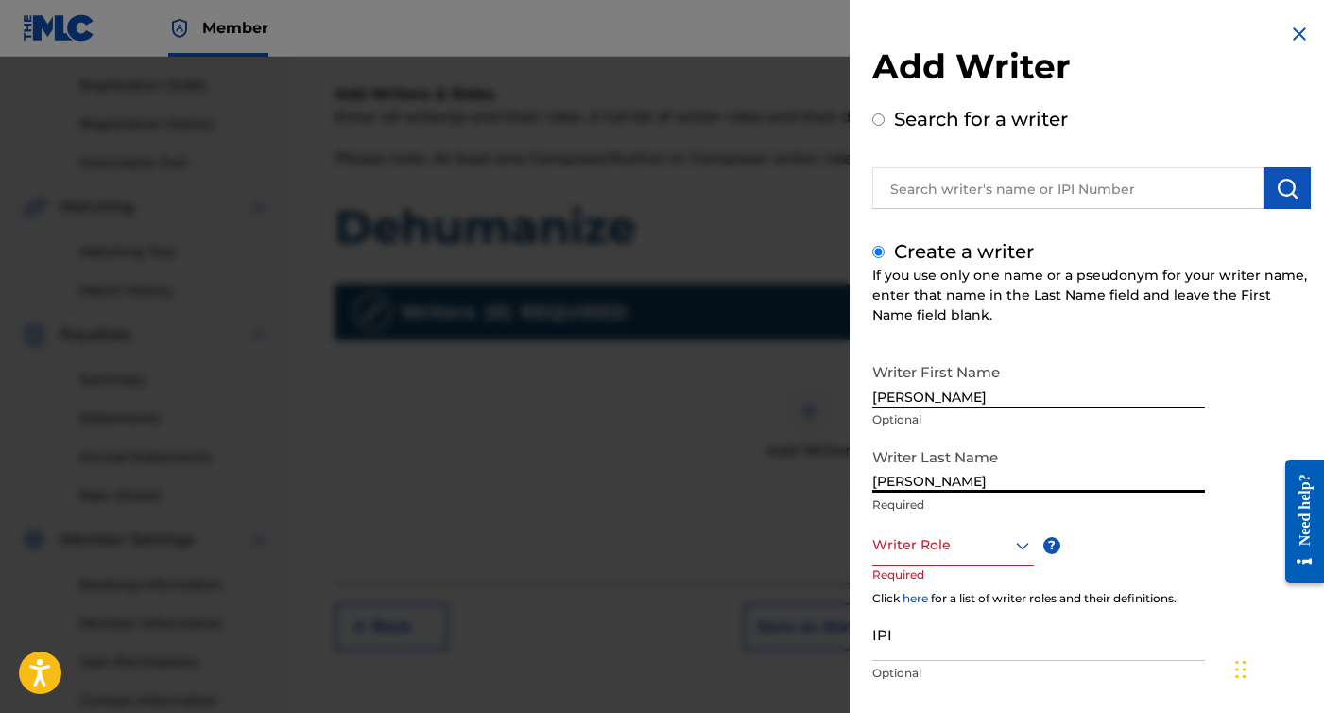
type input "[PERSON_NAME]"
click at [918, 556] on div "Writer Role" at bounding box center [954, 545] width 162 height 43
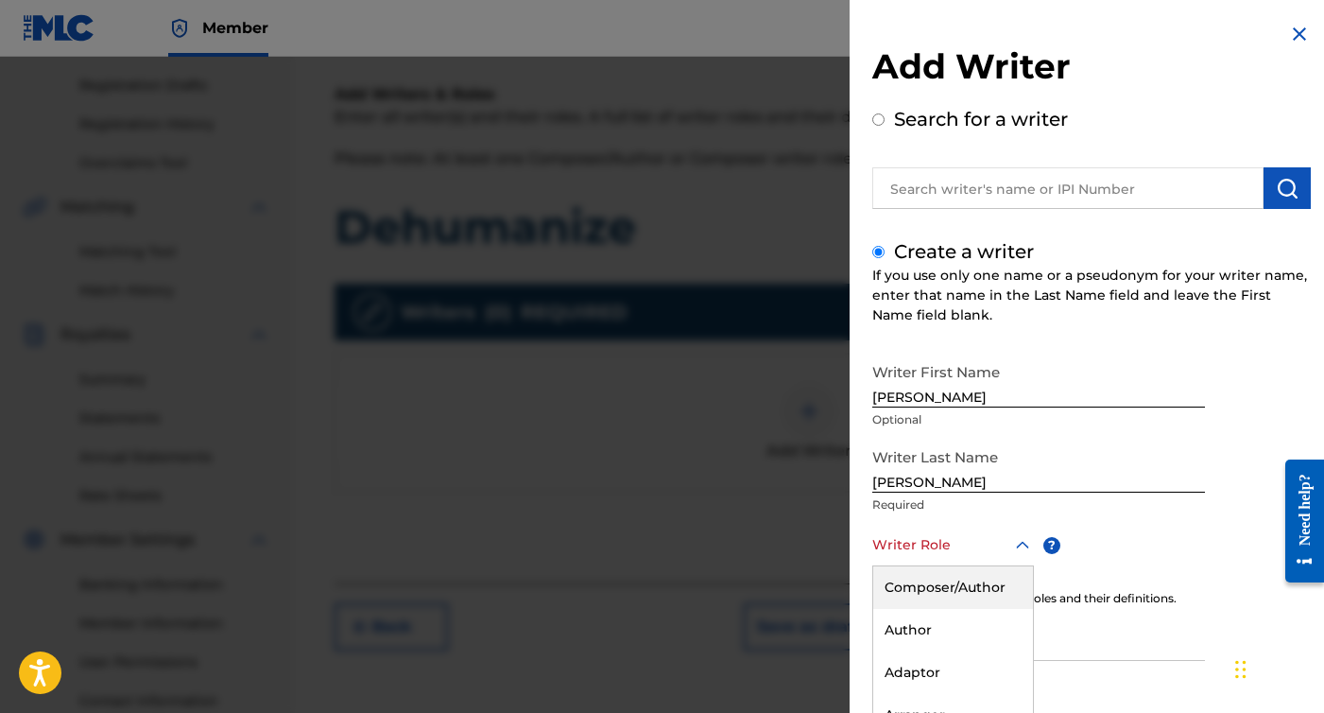
scroll to position [106, 0]
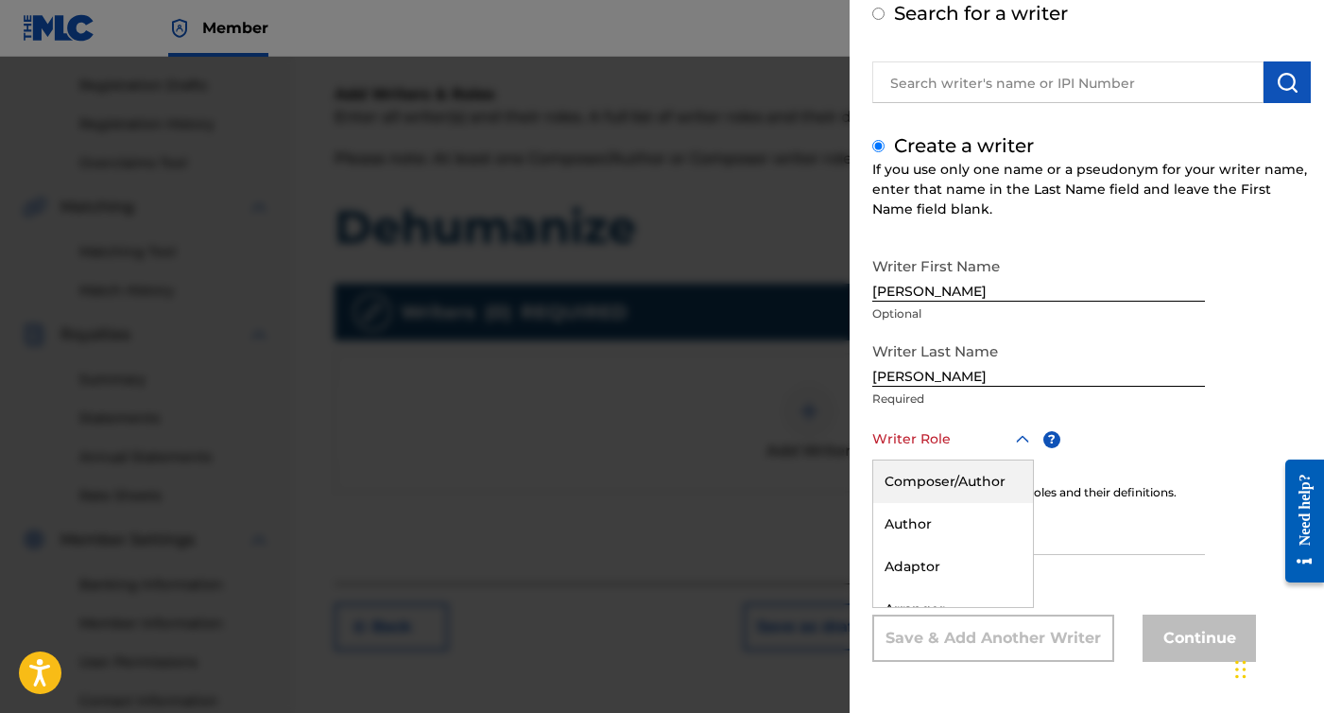
click at [944, 485] on div "Composer/Author" at bounding box center [953, 481] width 160 height 43
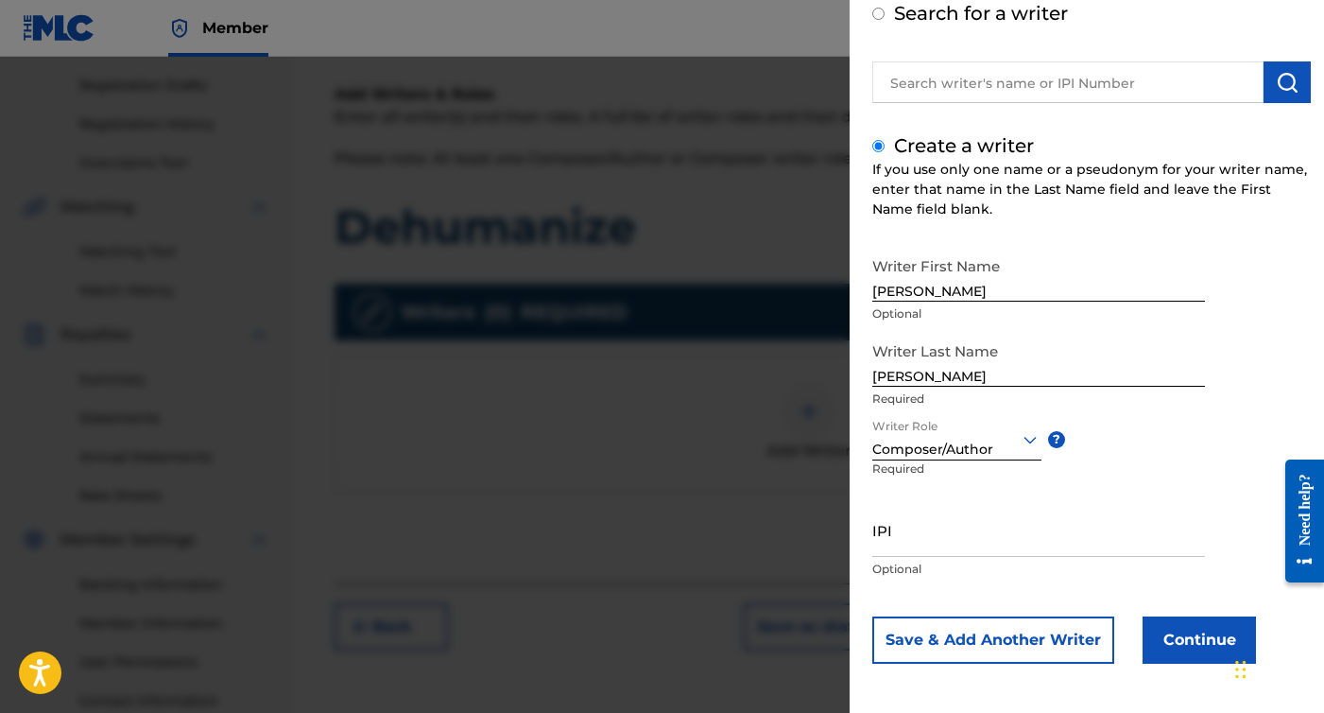
click at [915, 541] on input "IPI" at bounding box center [1039, 530] width 333 height 54
paste input "01305102027"
type input "01305102027"
click at [1178, 654] on button "Continue" at bounding box center [1199, 639] width 113 height 47
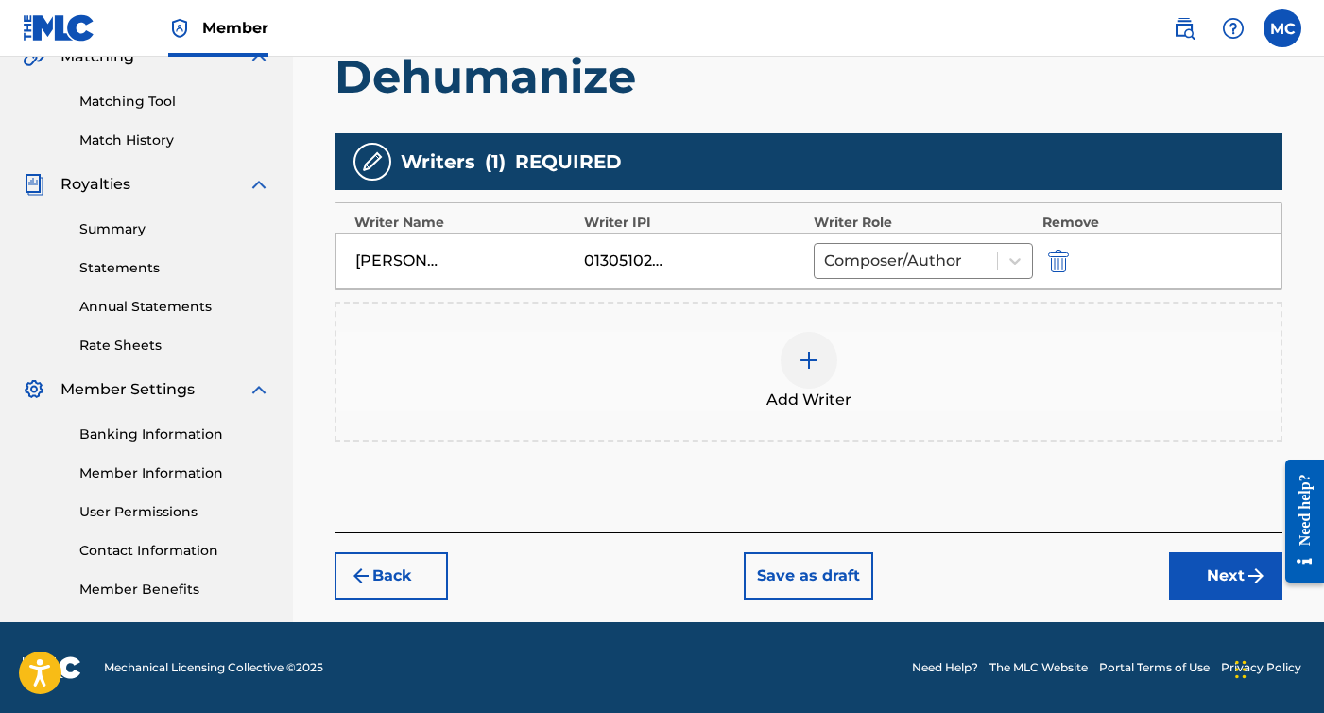
click at [1210, 577] on button "Next" at bounding box center [1225, 575] width 113 height 47
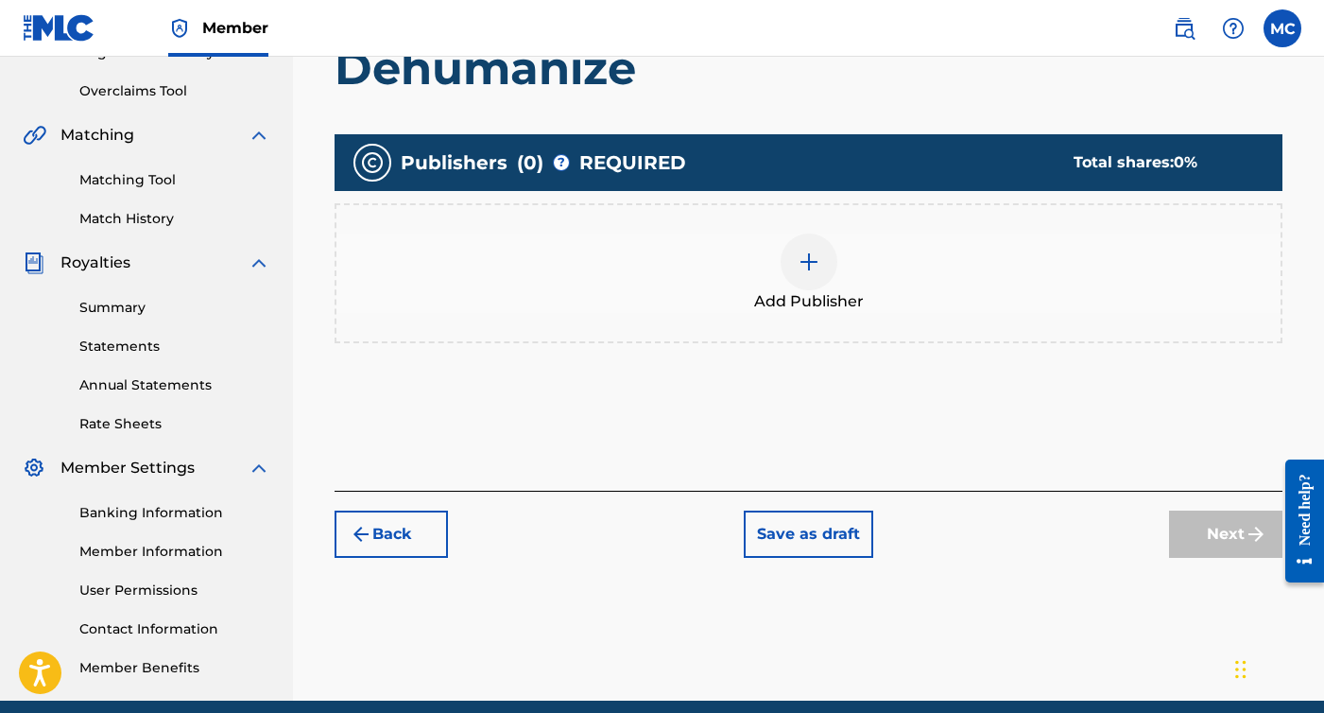
scroll to position [459, 0]
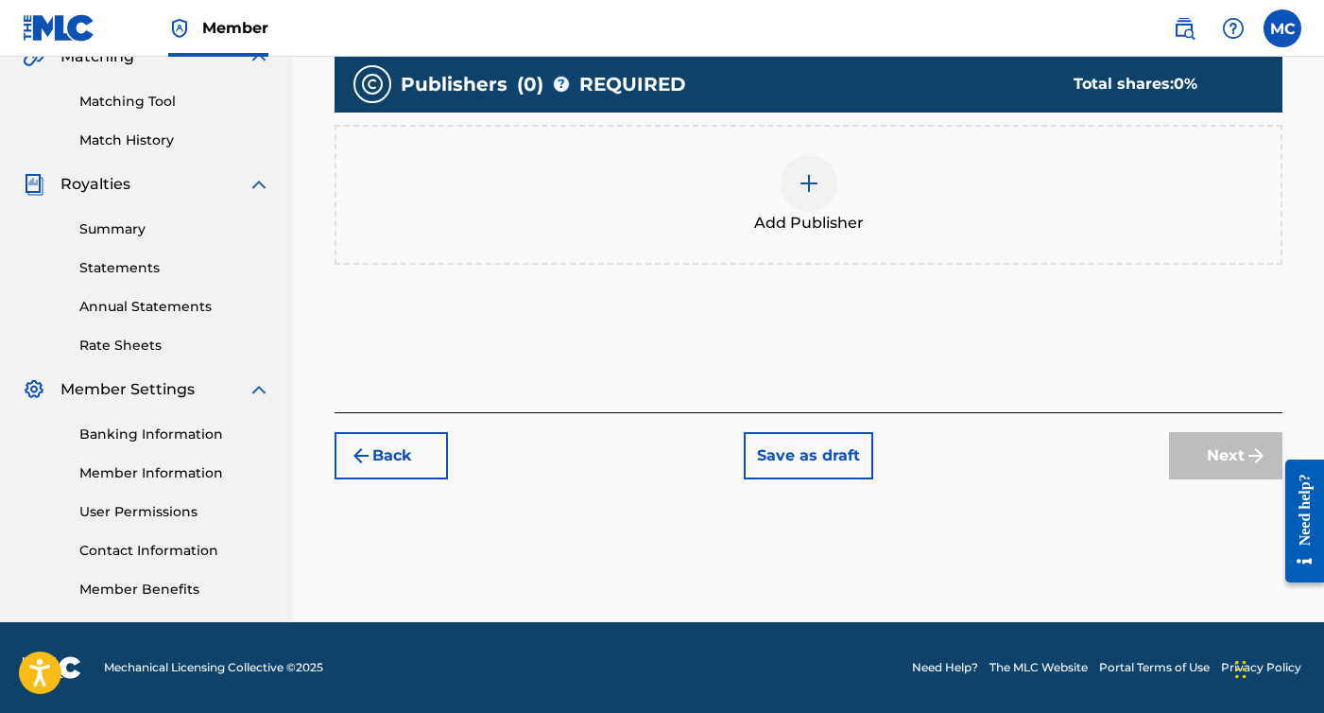
click at [810, 199] on div at bounding box center [809, 183] width 57 height 57
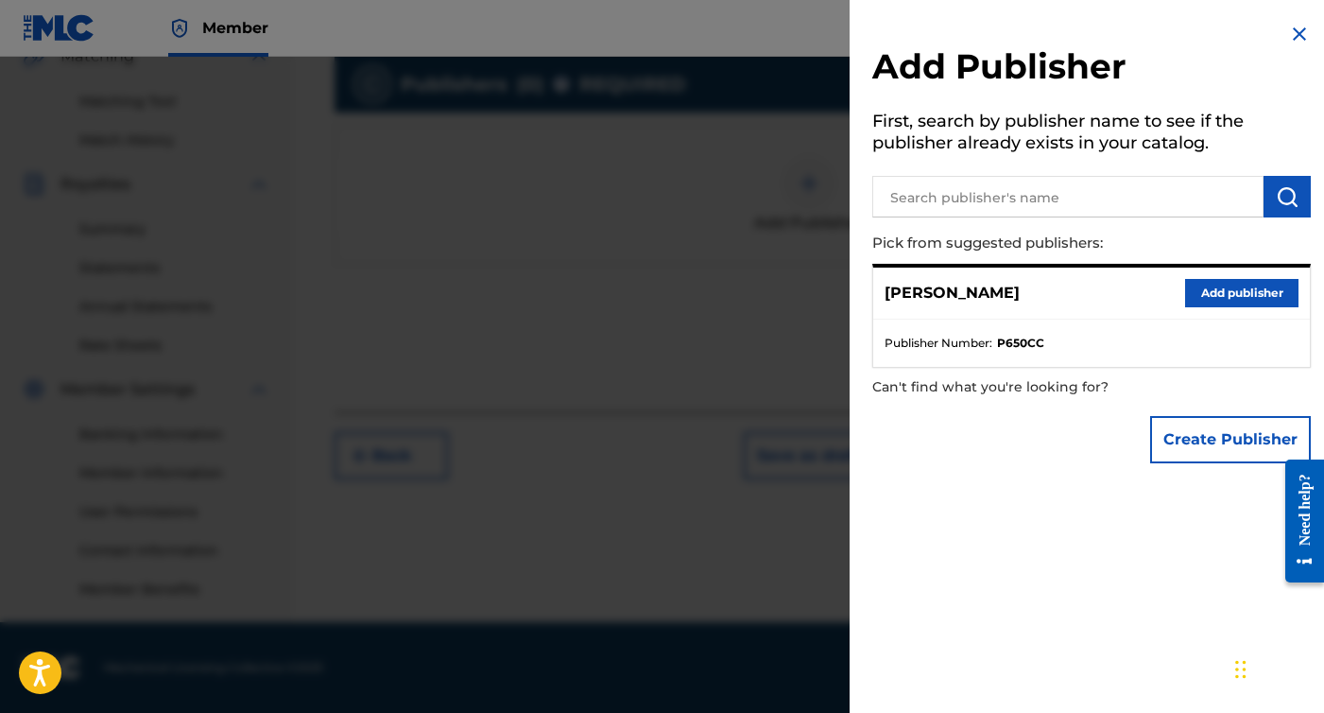
click at [1209, 285] on button "Add publisher" at bounding box center [1241, 293] width 113 height 28
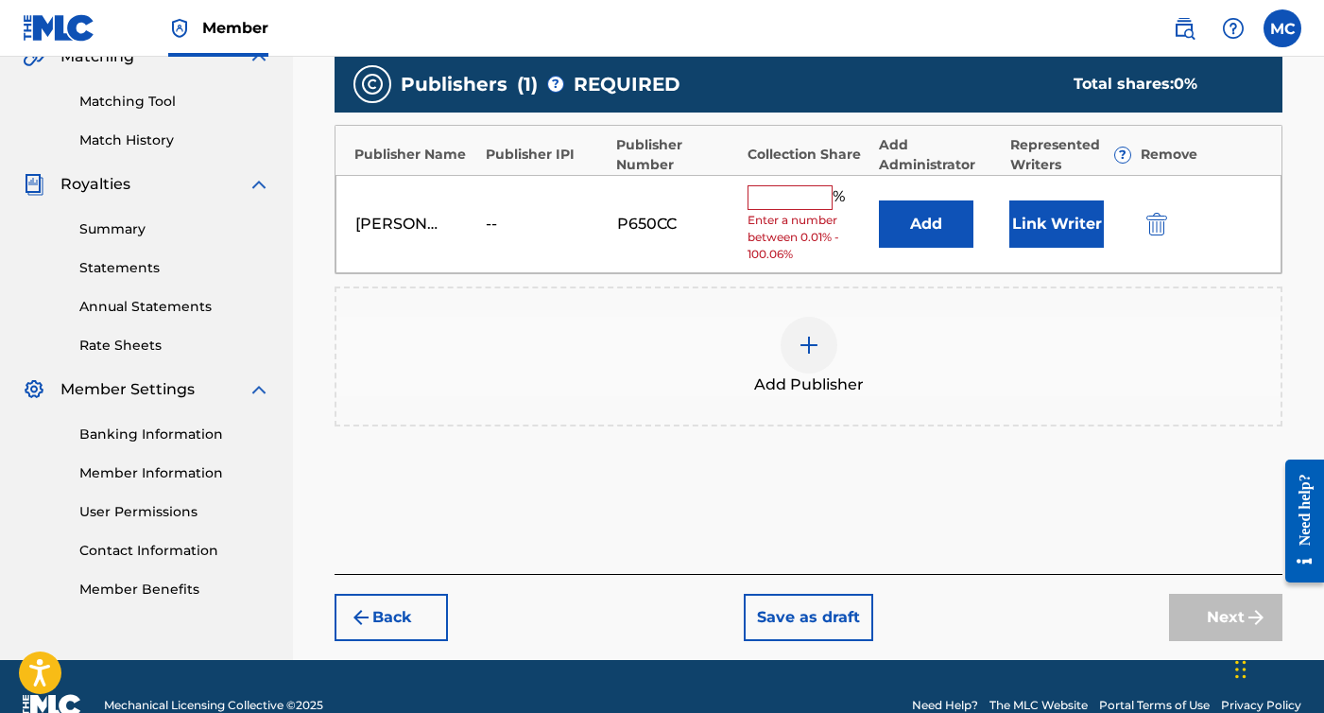
click at [806, 196] on input "text" at bounding box center [790, 197] width 85 height 25
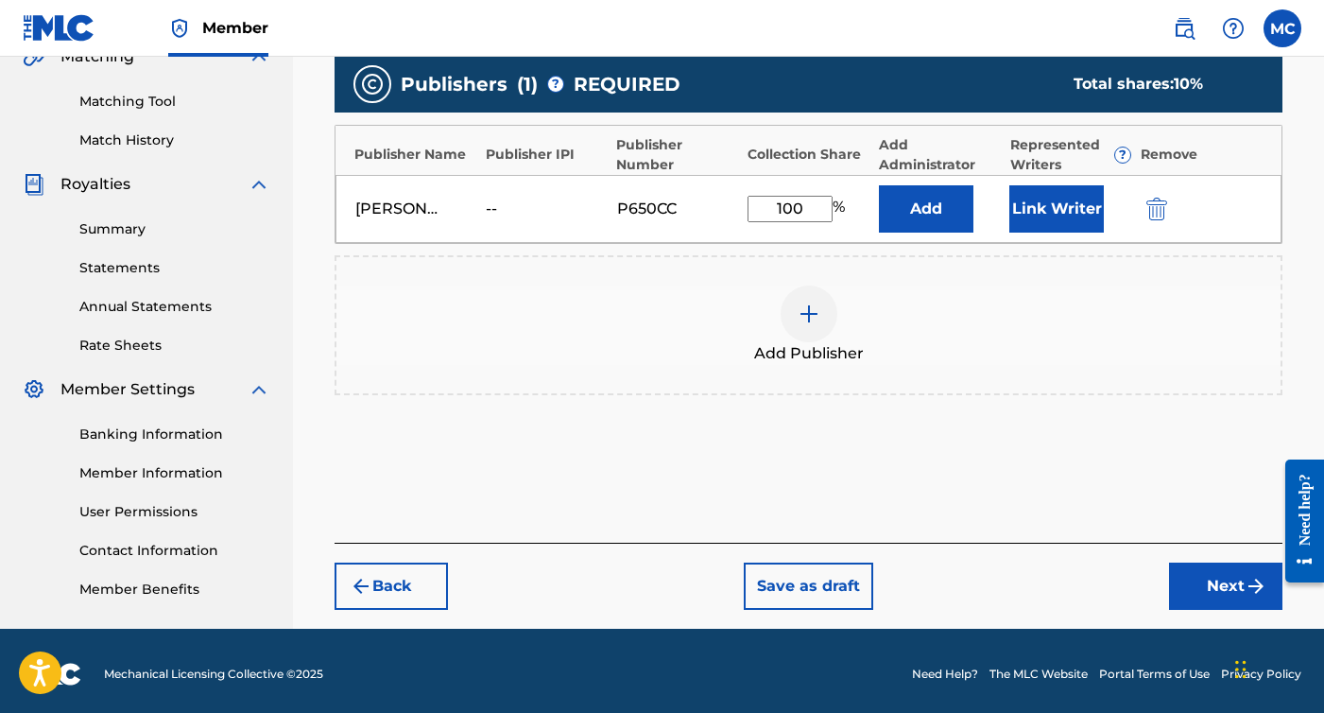
type input "100"
click at [1219, 580] on button "Next" at bounding box center [1225, 585] width 113 height 47
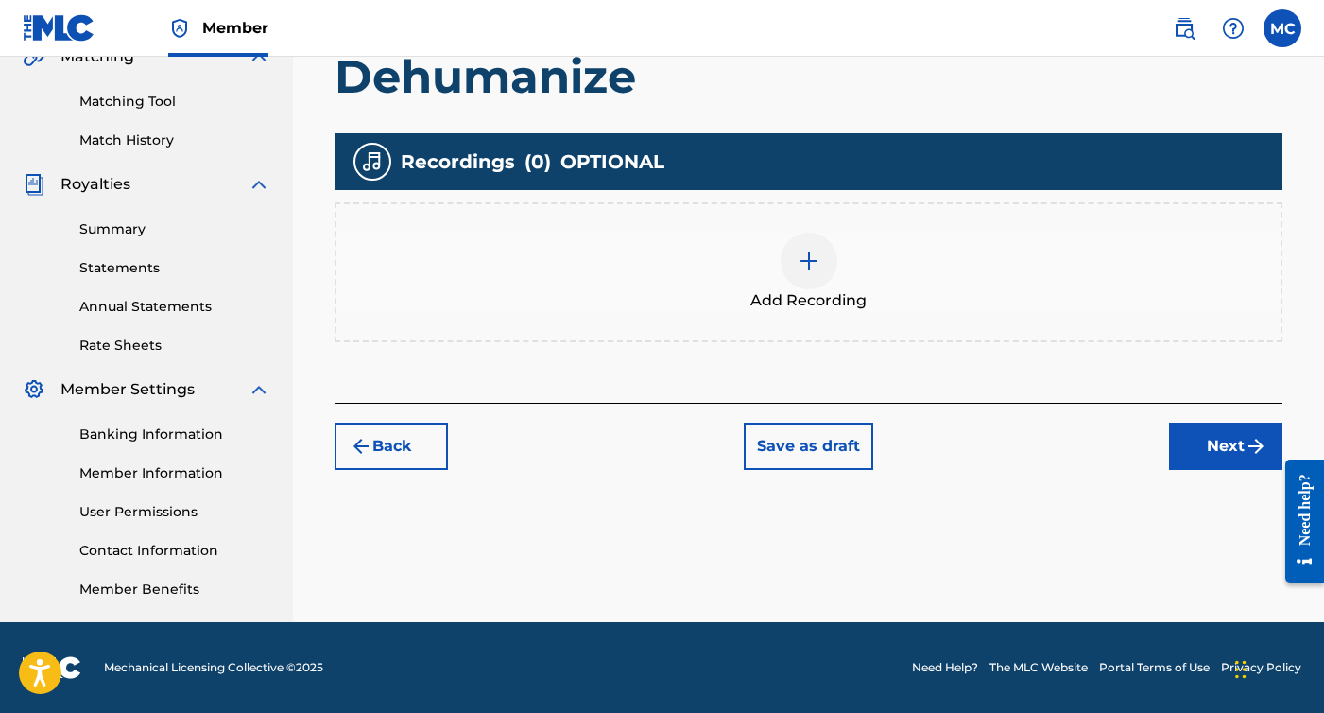
click at [1222, 441] on button "Next" at bounding box center [1225, 446] width 113 height 47
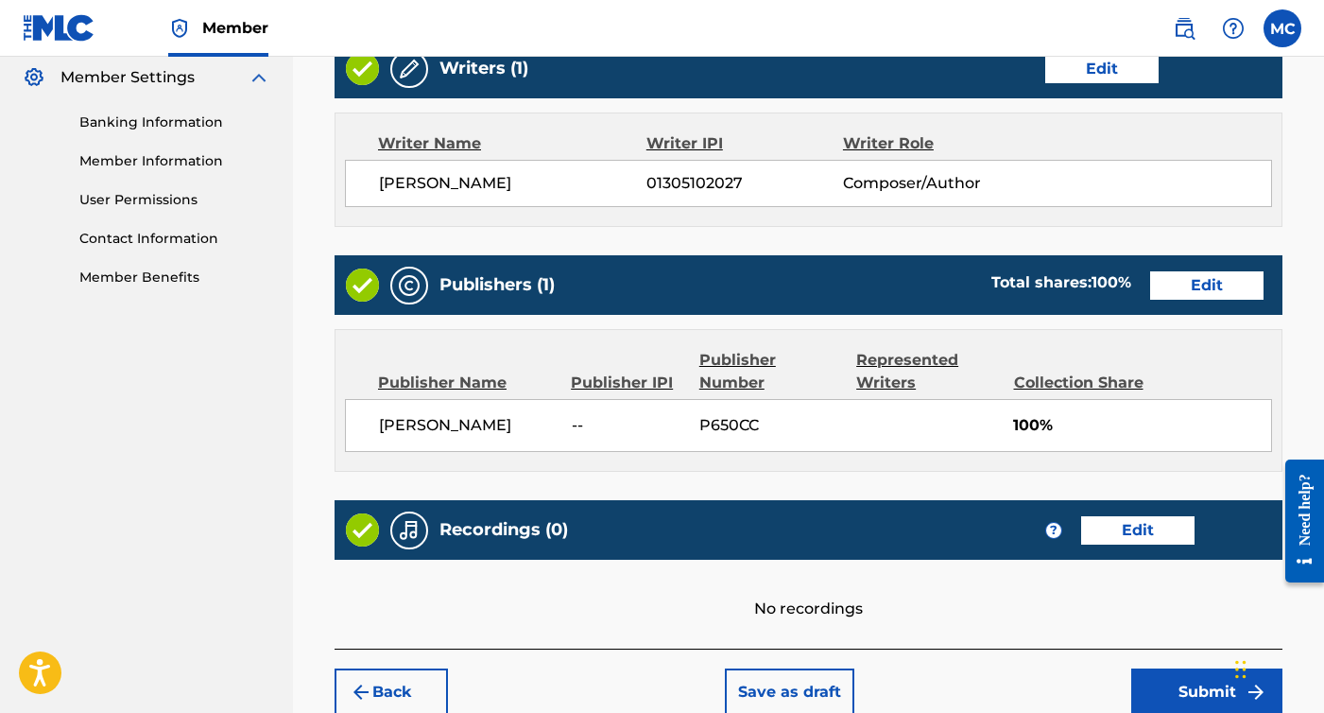
scroll to position [883, 0]
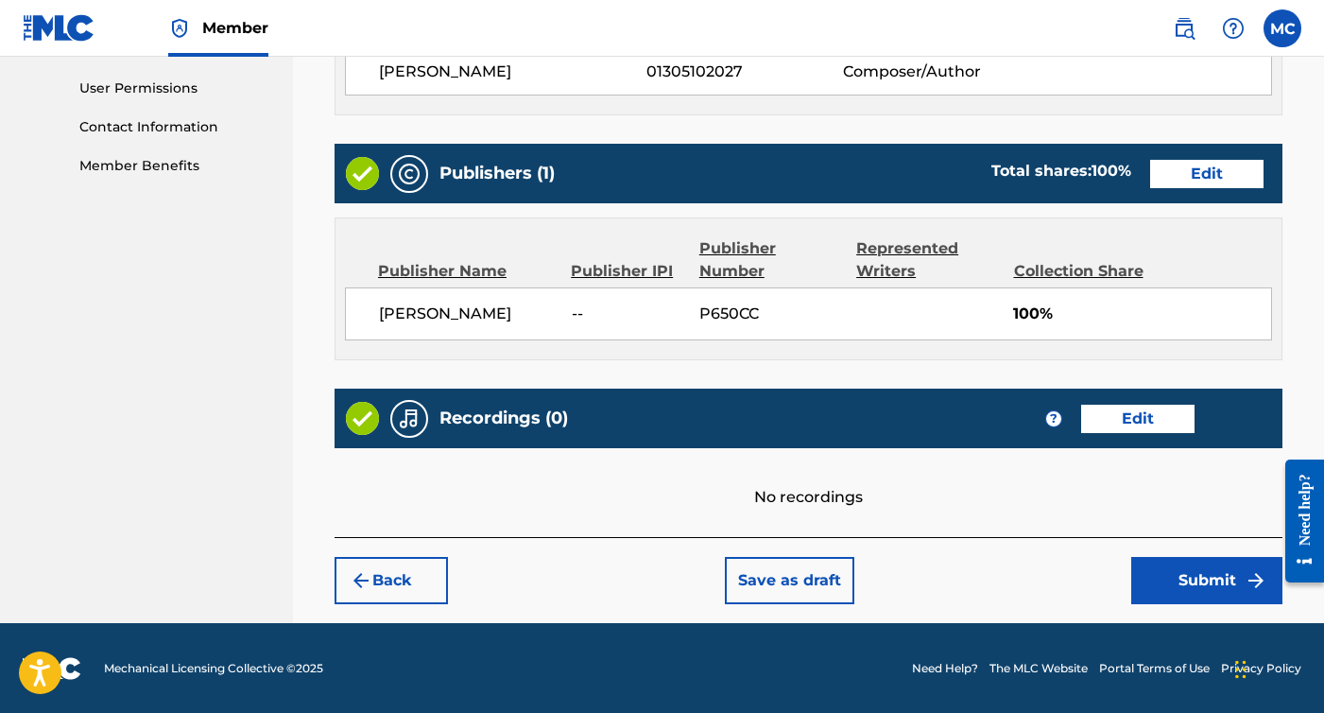
click at [1133, 431] on button "Edit" at bounding box center [1137, 419] width 113 height 28
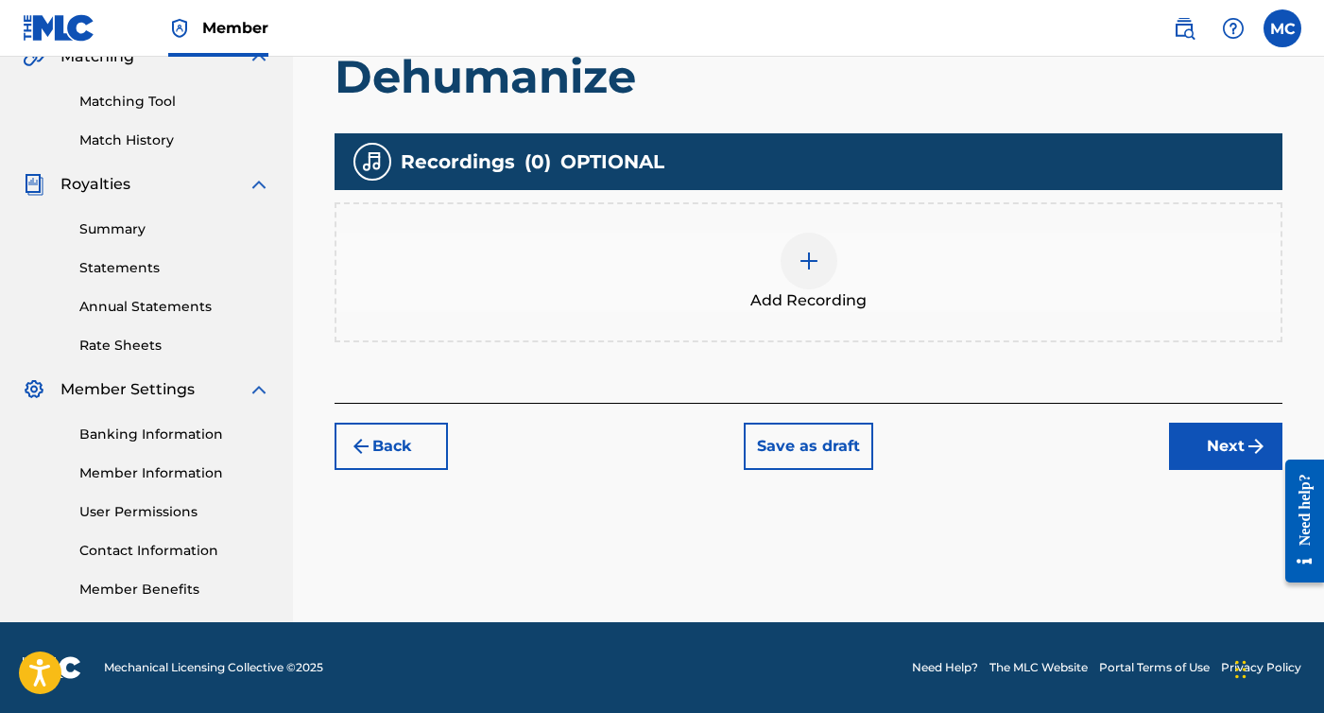
scroll to position [459, 0]
click at [802, 269] on img at bounding box center [809, 261] width 23 height 23
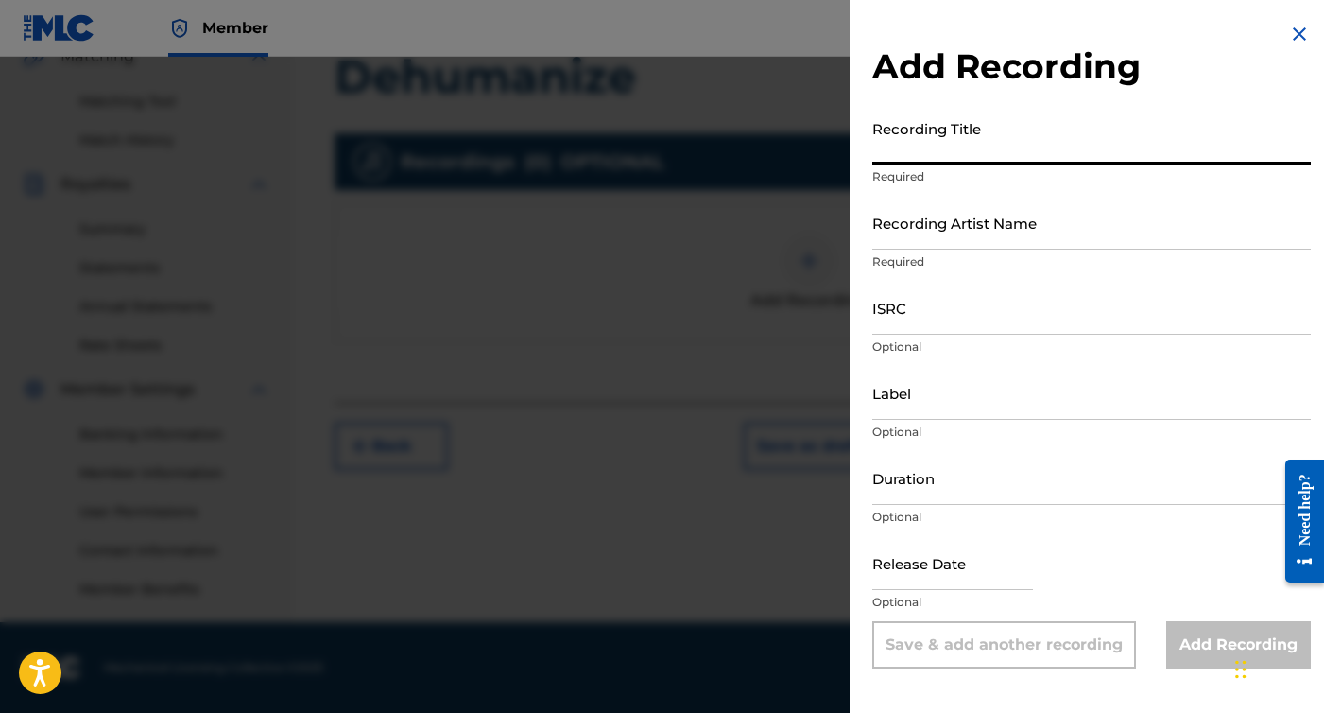
click at [998, 154] on input "Recording Title" at bounding box center [1092, 138] width 439 height 54
type input "Dehumanize"
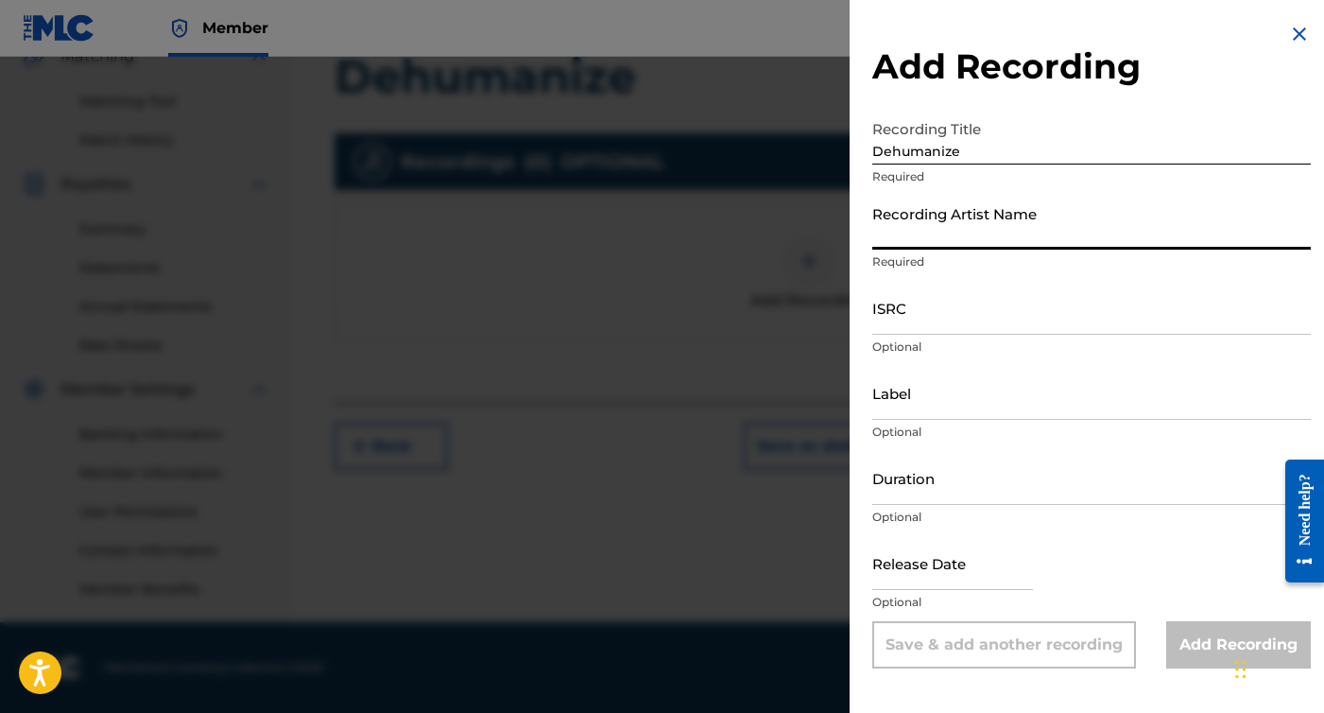
click at [1001, 230] on input "Recording Artist Name" at bounding box center [1092, 223] width 439 height 54
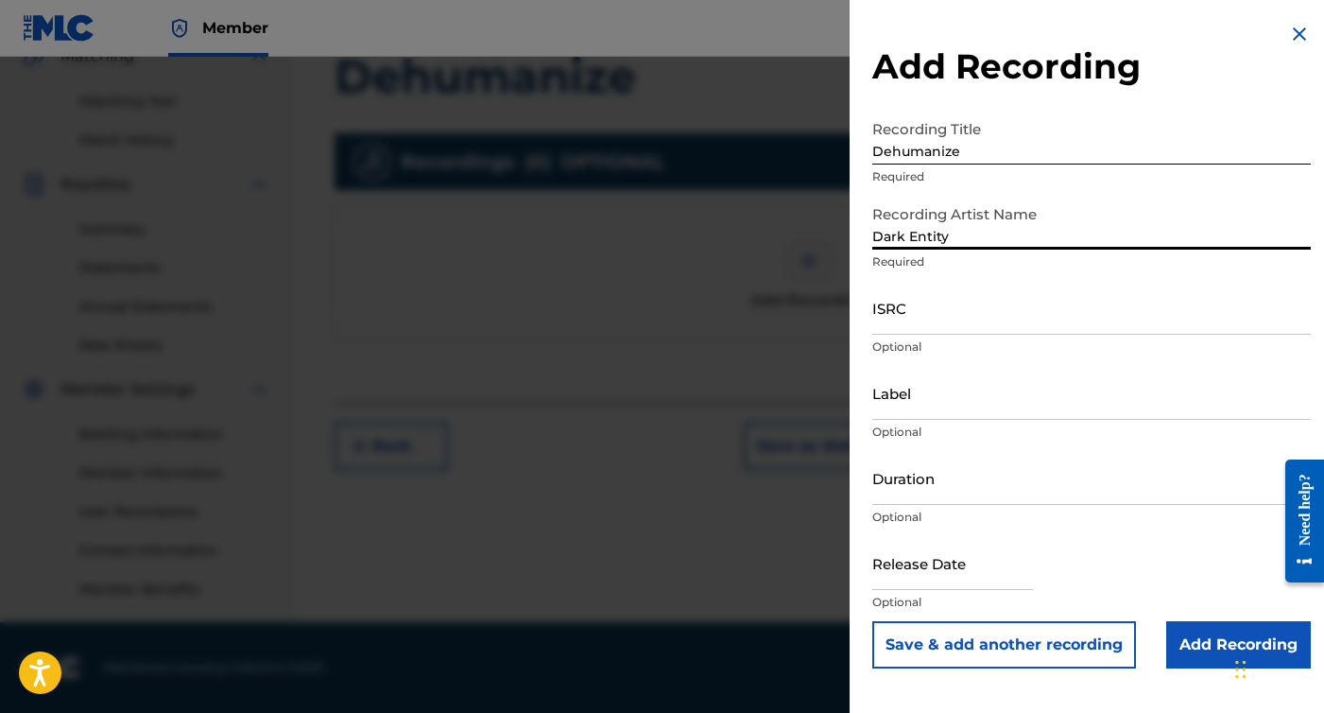
type input "Dark Entity"
click at [958, 328] on input "ISRC" at bounding box center [1092, 308] width 439 height 54
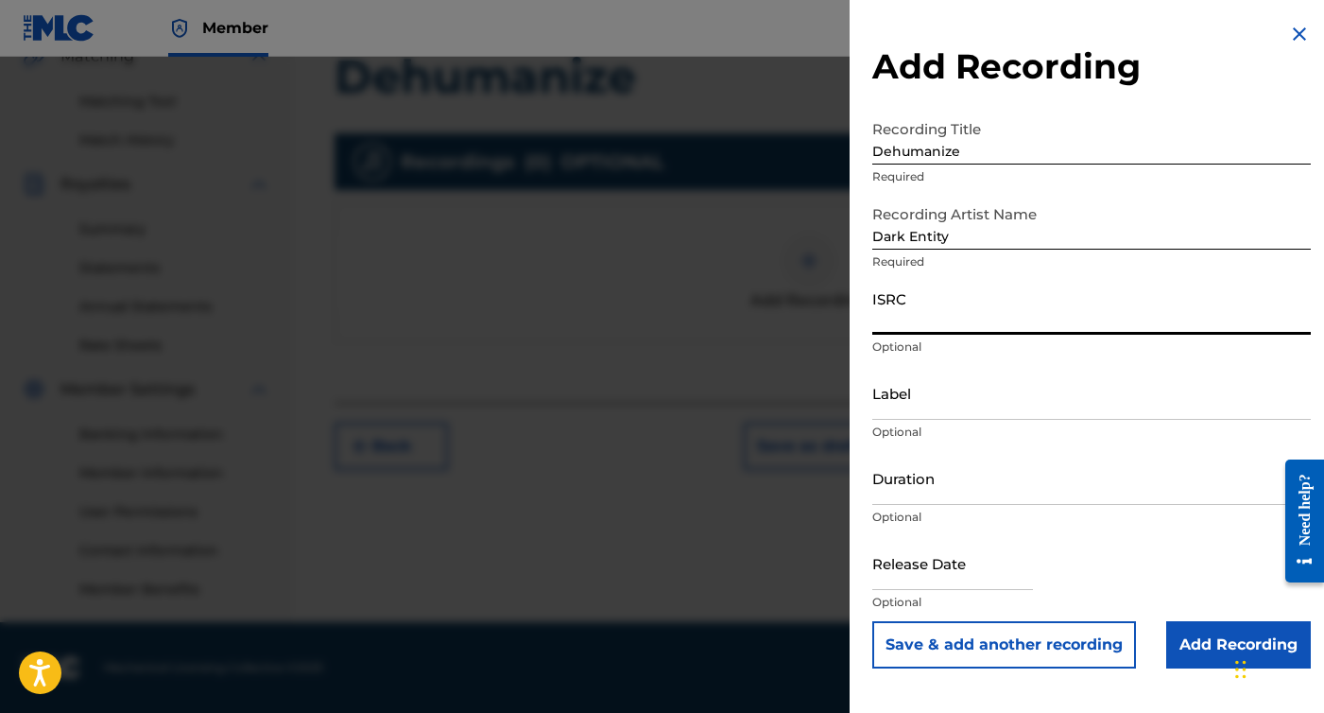
paste input "CBEYJ2515521"
type input "CBEYJ2515521"
click at [928, 568] on input "text" at bounding box center [953, 563] width 161 height 54
select select "7"
select select "2025"
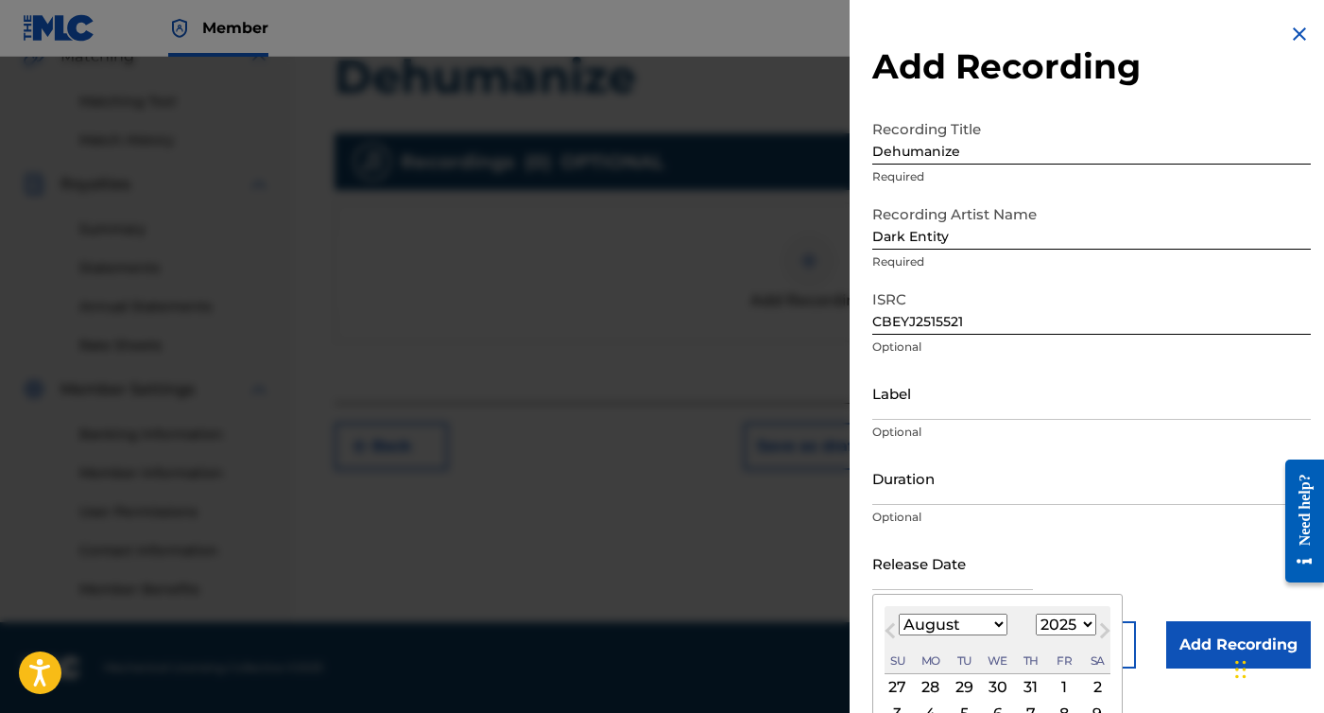
select select "10"
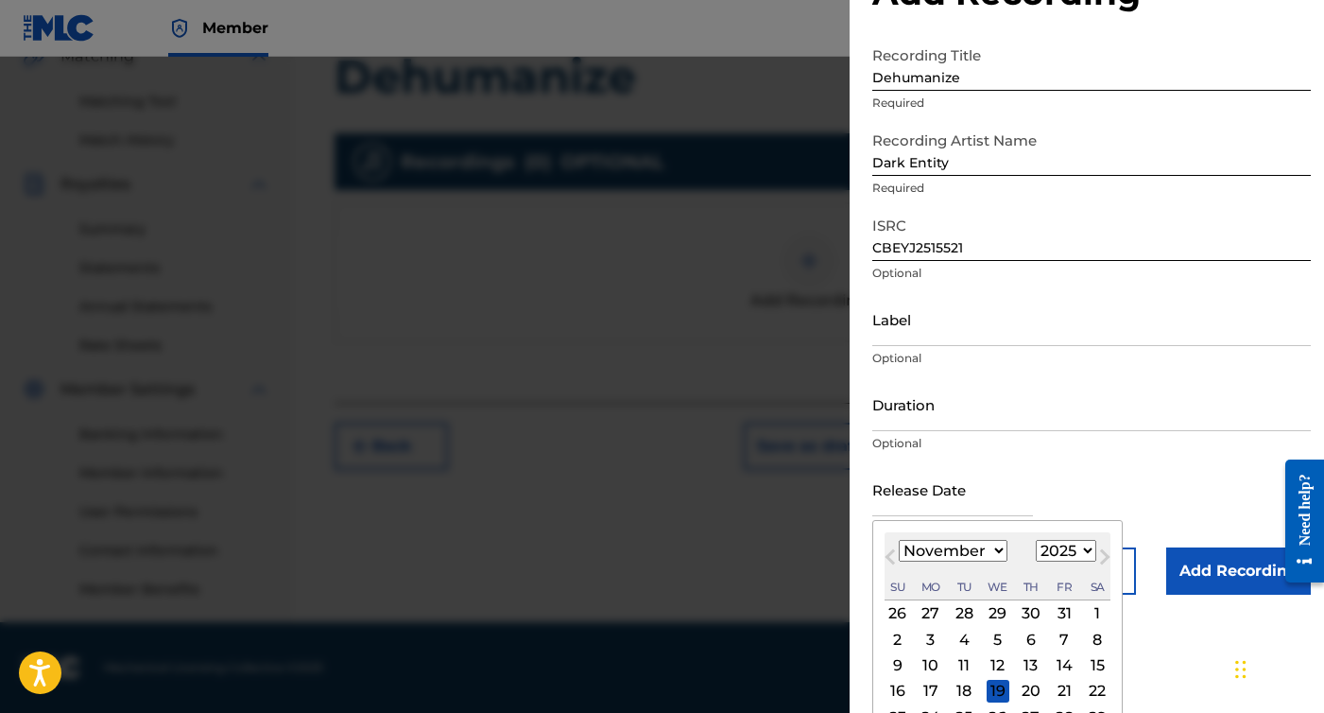
scroll to position [83, 0]
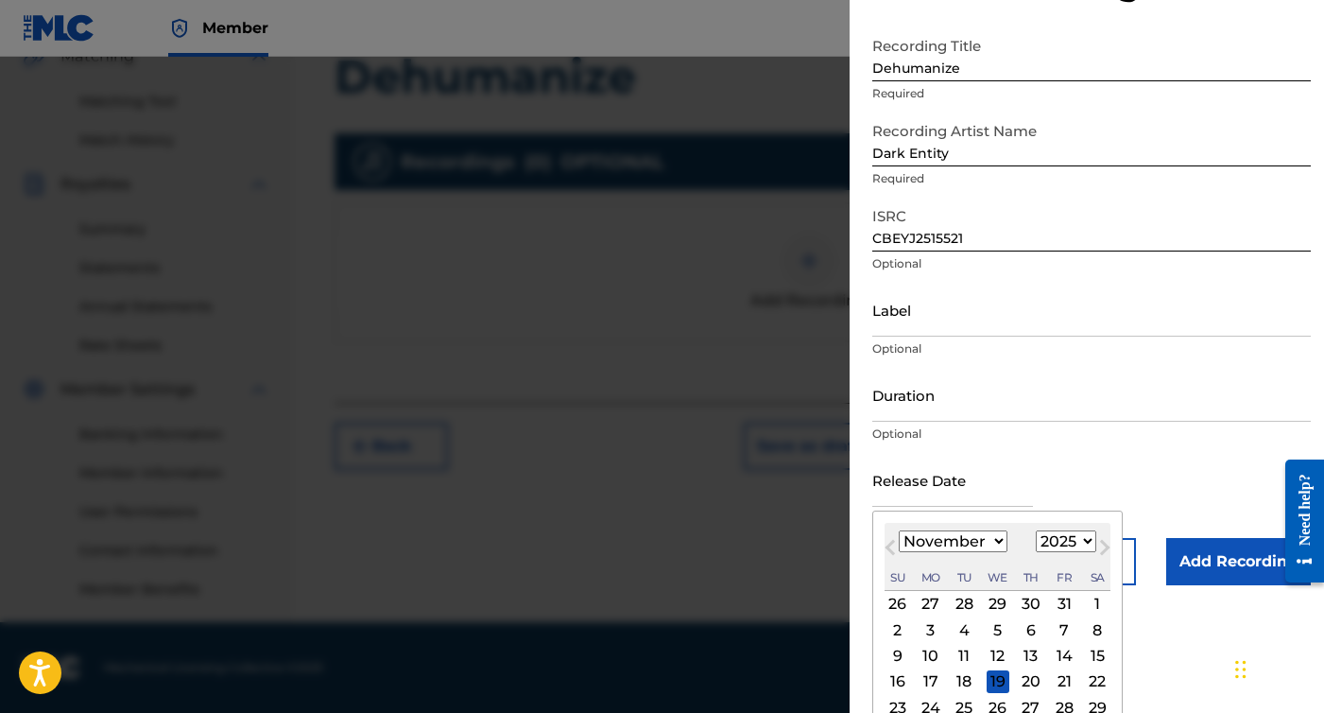
click at [1053, 663] on div "14" at bounding box center [1064, 656] width 23 height 23
type input "November 14 2025"
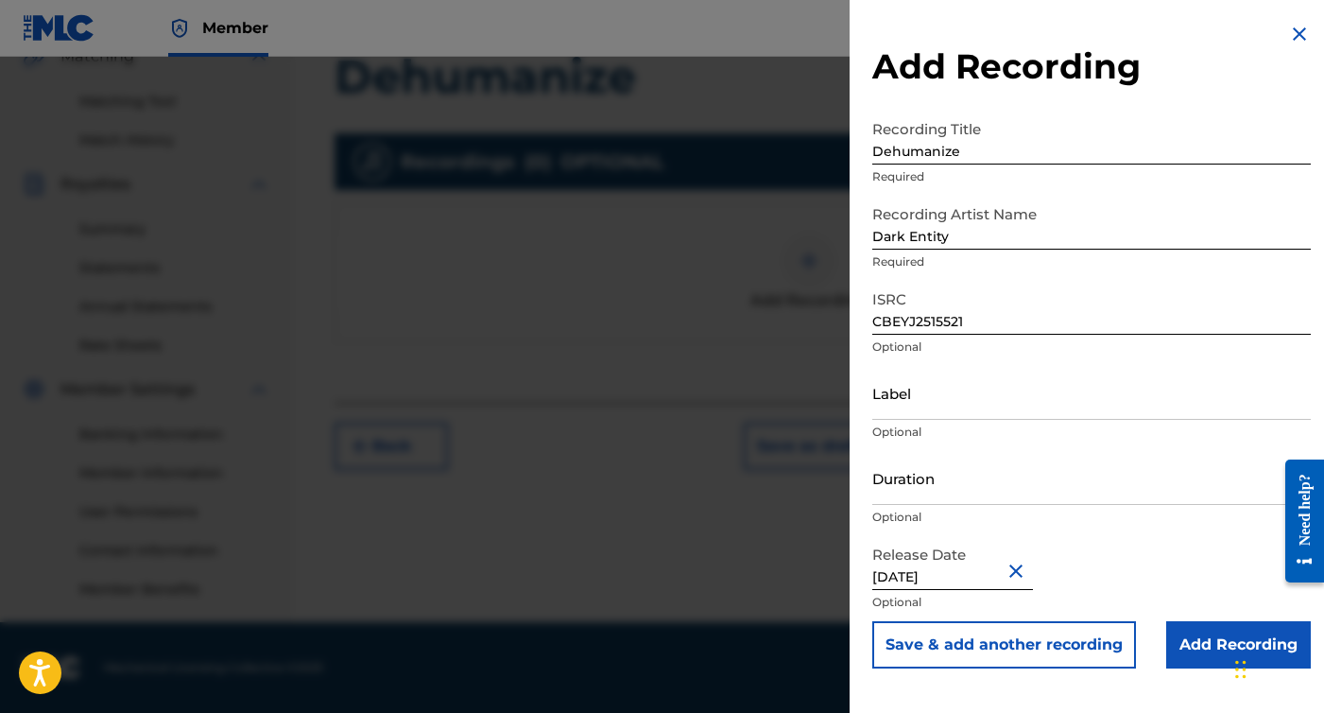
scroll to position [459, 0]
click at [1187, 630] on input "Add Recording" at bounding box center [1239, 644] width 145 height 47
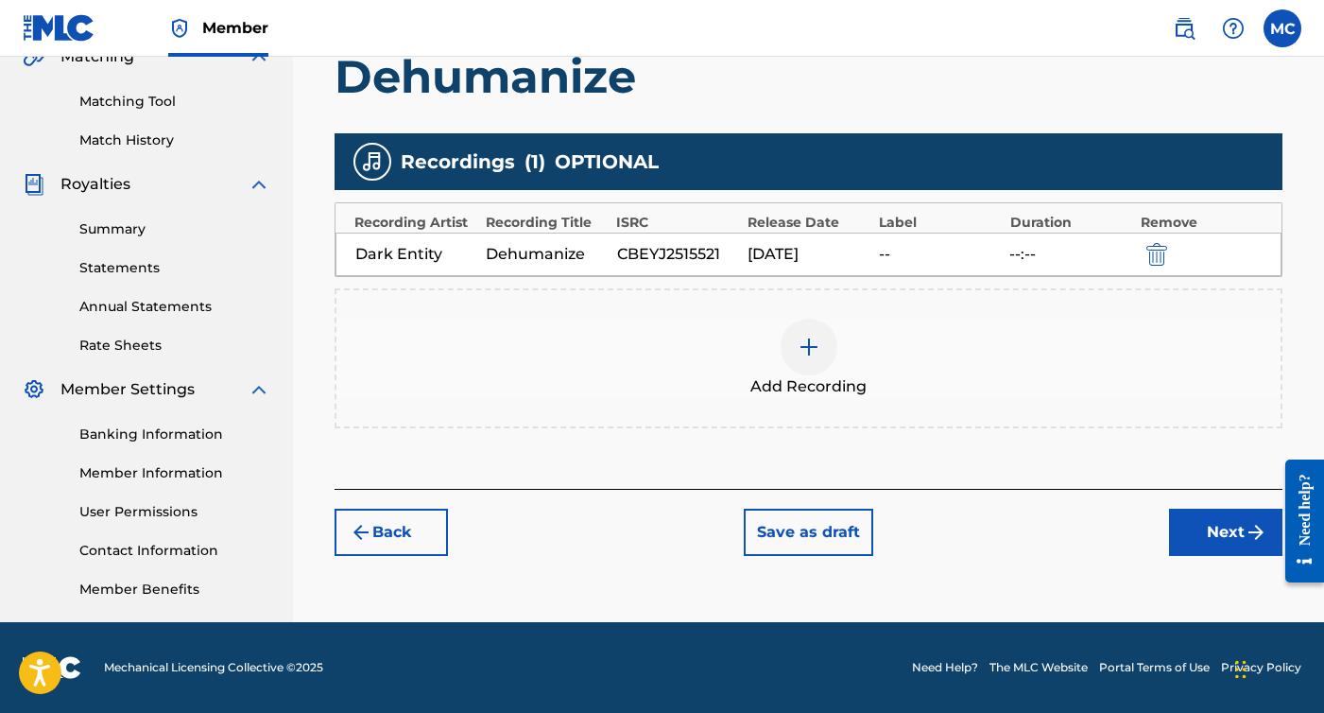
click at [1202, 526] on button "Next" at bounding box center [1225, 532] width 113 height 47
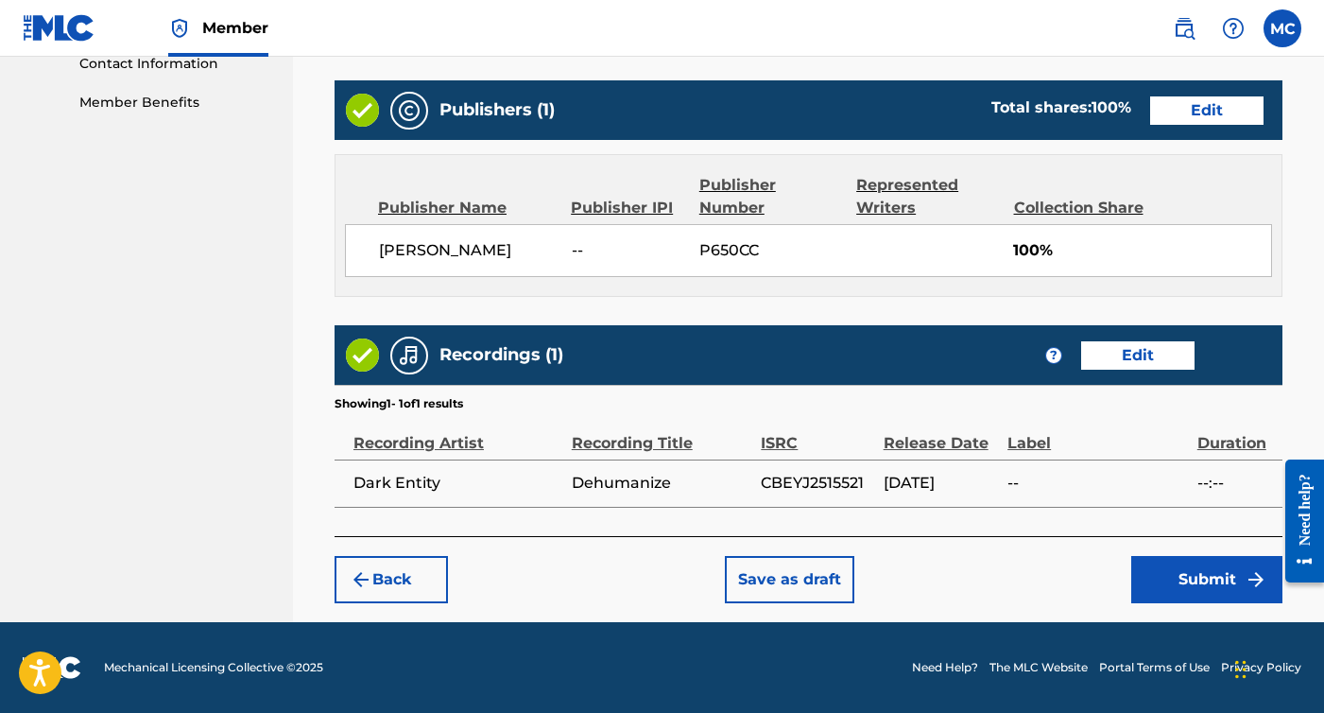
scroll to position [945, 0]
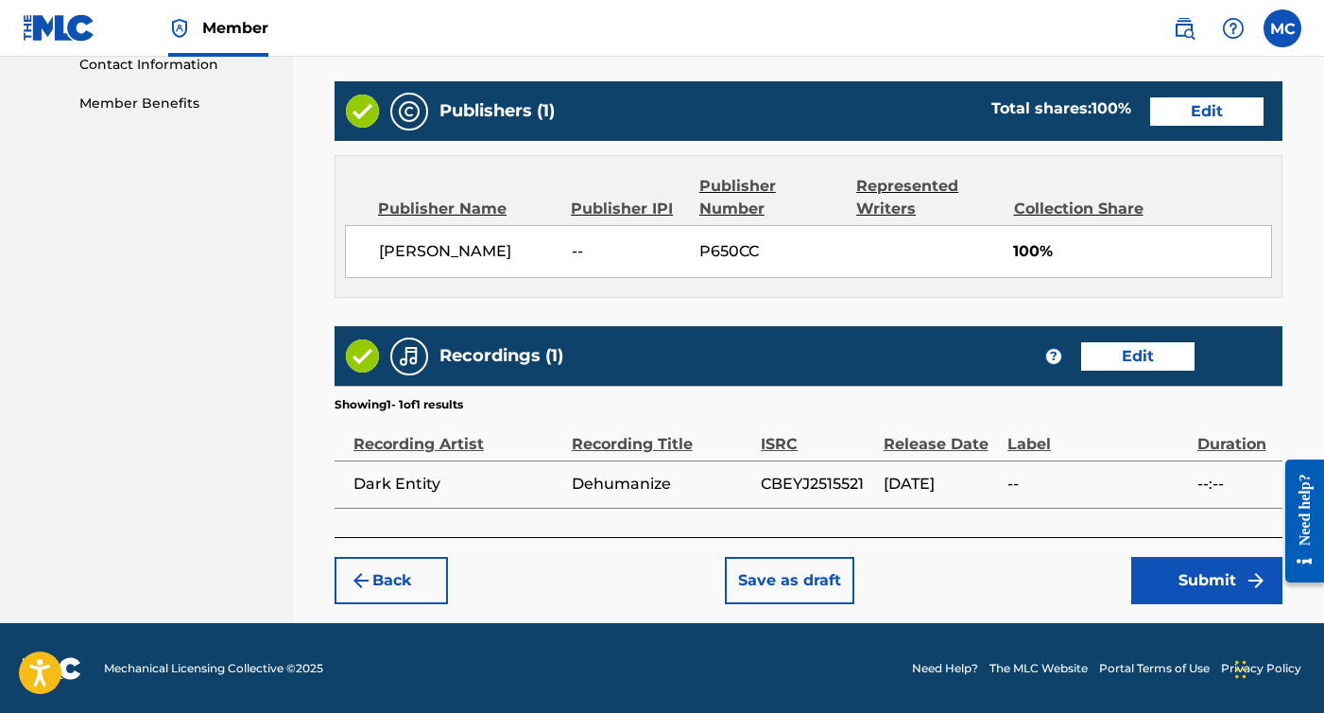
click at [1184, 572] on button "Submit" at bounding box center [1207, 580] width 151 height 47
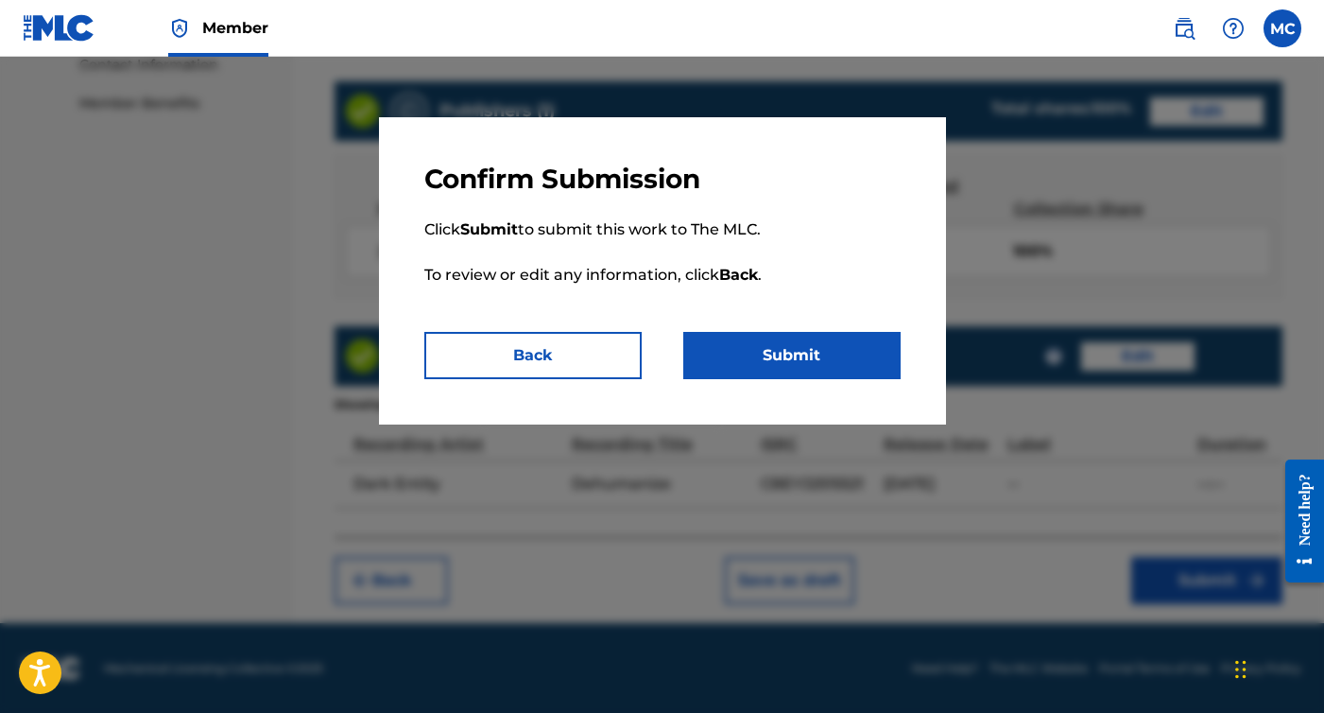
click at [878, 361] on button "Submit" at bounding box center [791, 355] width 217 height 47
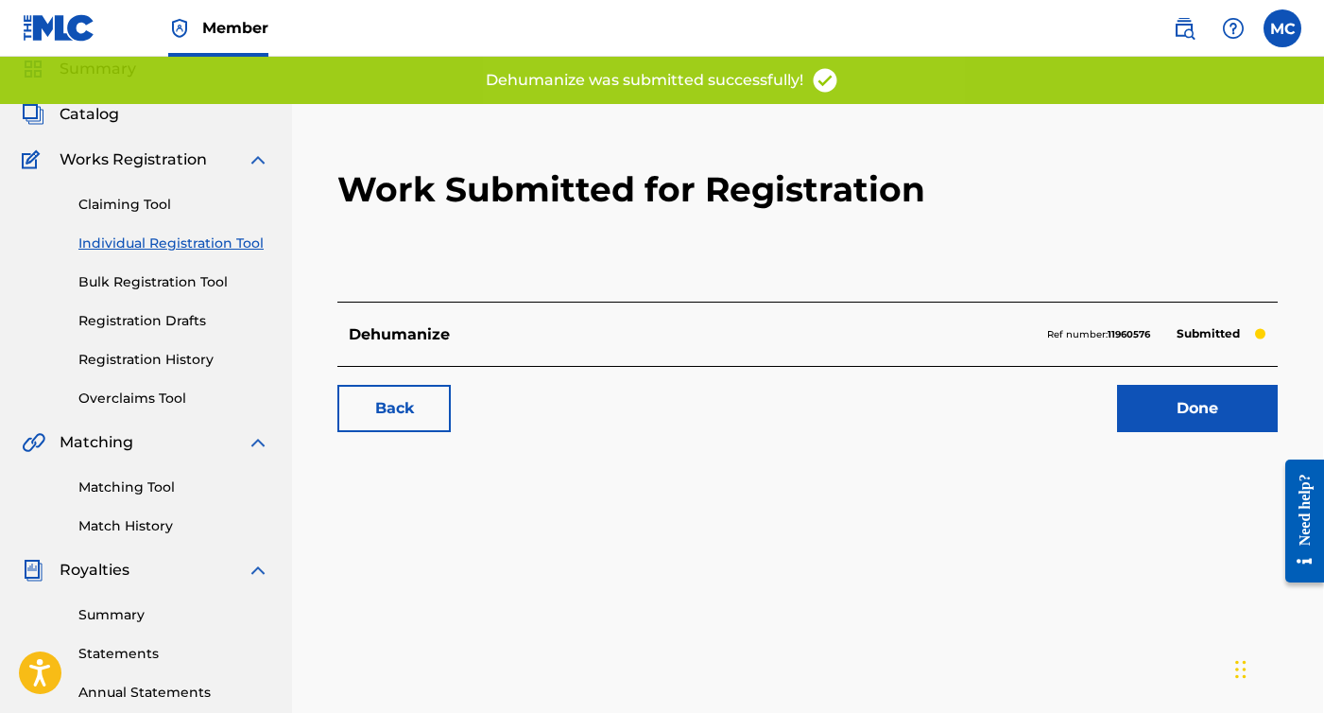
scroll to position [71, 1]
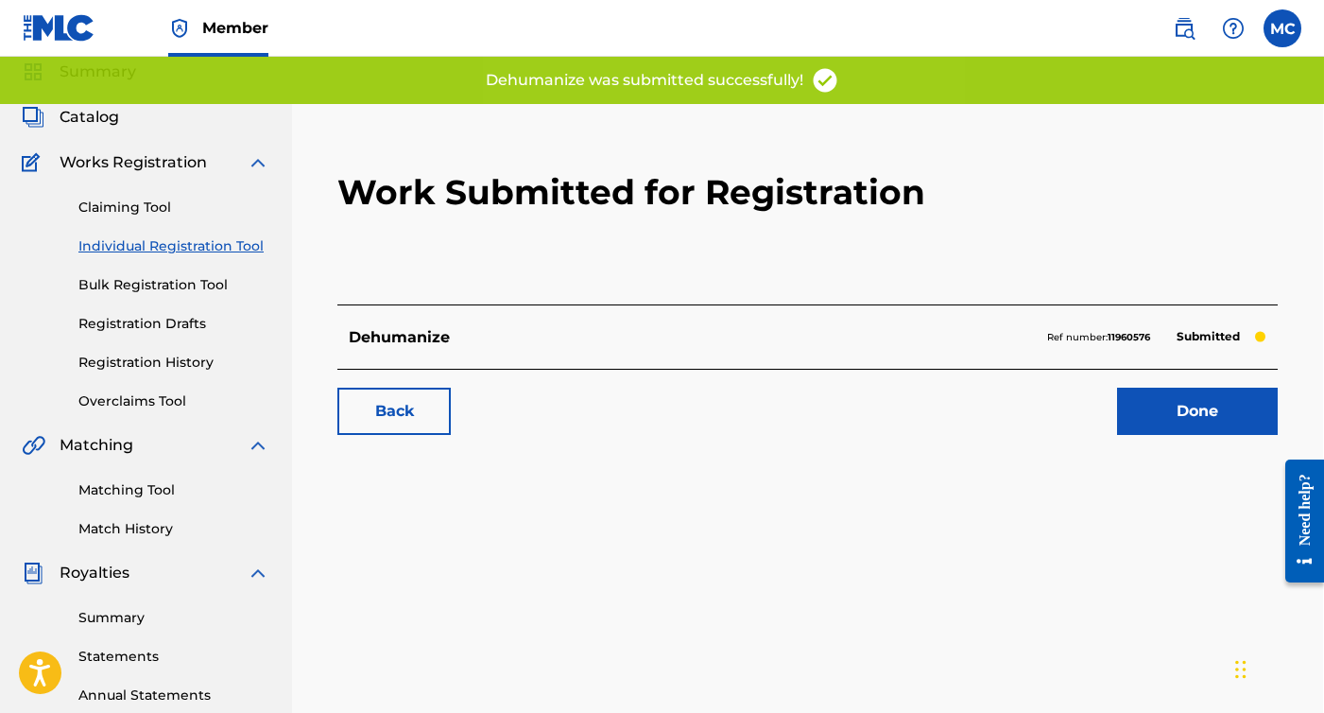
click at [1164, 401] on link "Done" at bounding box center [1197, 411] width 161 height 47
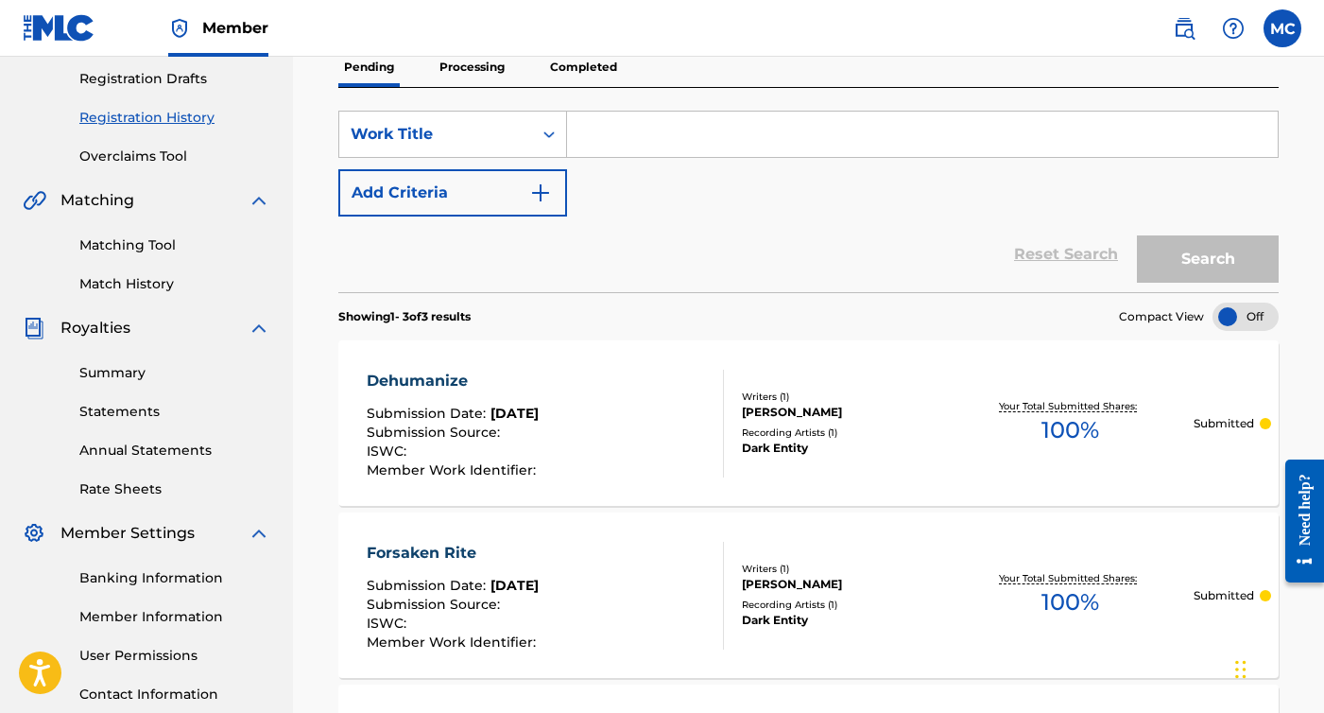
scroll to position [194, 0]
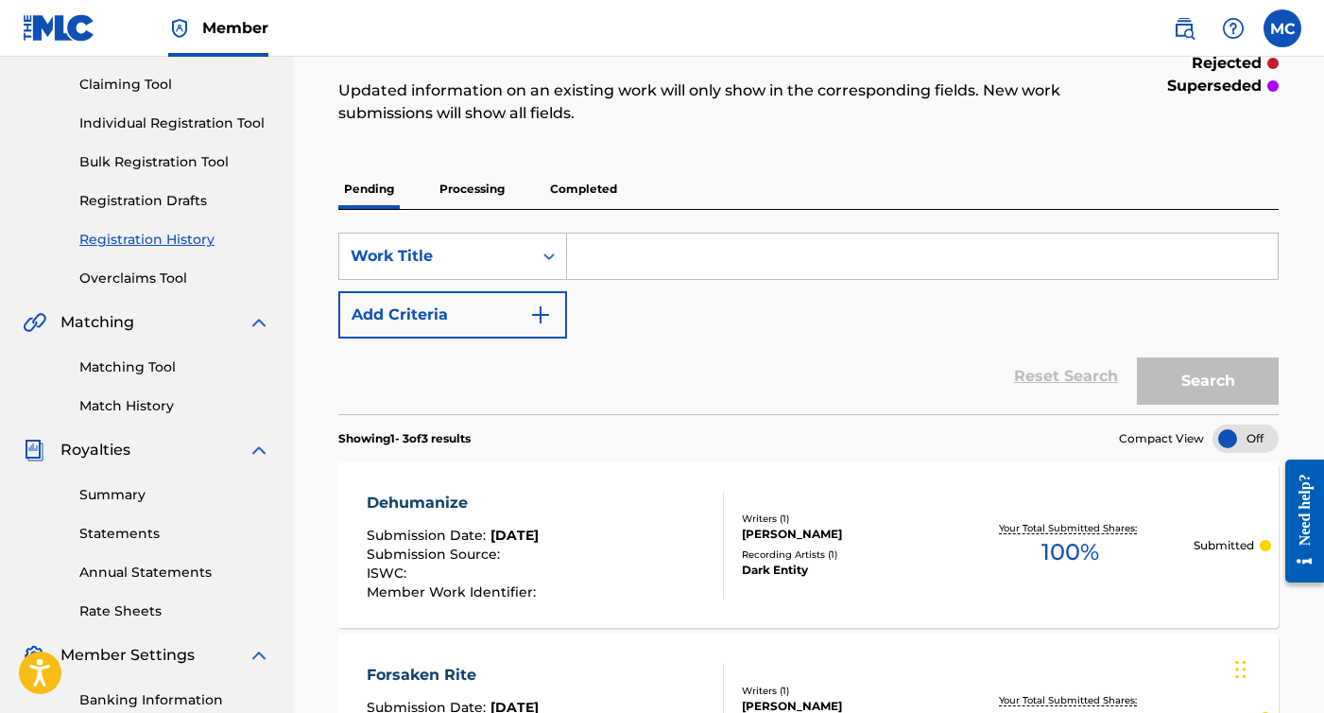
click at [680, 250] on input "Search Form" at bounding box center [922, 255] width 711 height 45
click at [492, 188] on p "Processing" at bounding box center [472, 189] width 77 height 40
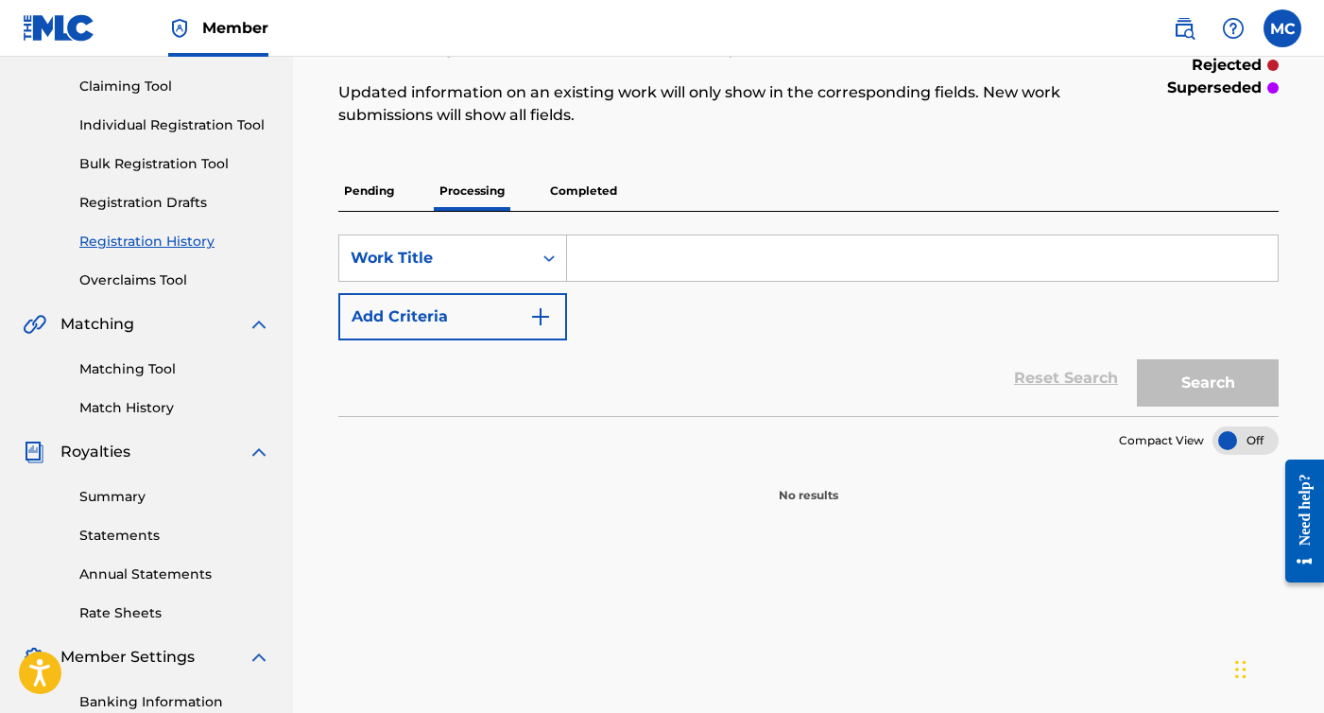
scroll to position [198, 0]
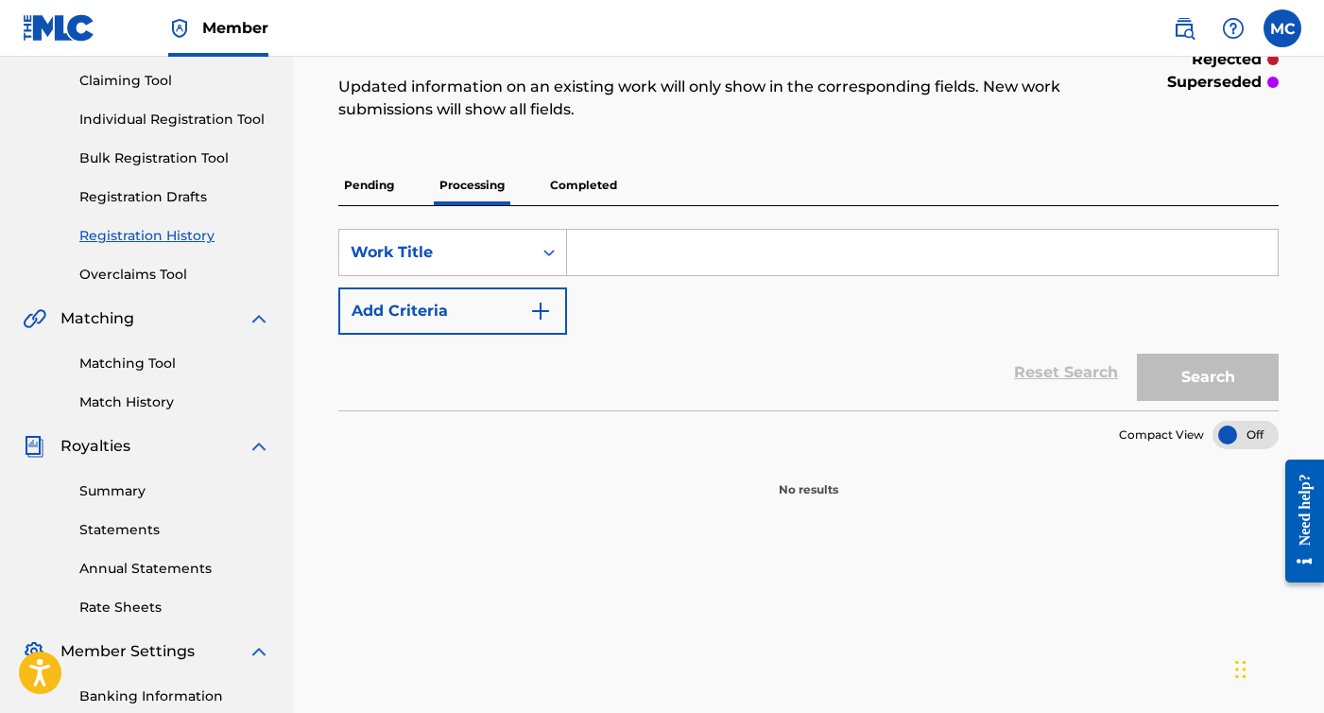
click at [567, 183] on p "Completed" at bounding box center [584, 185] width 78 height 40
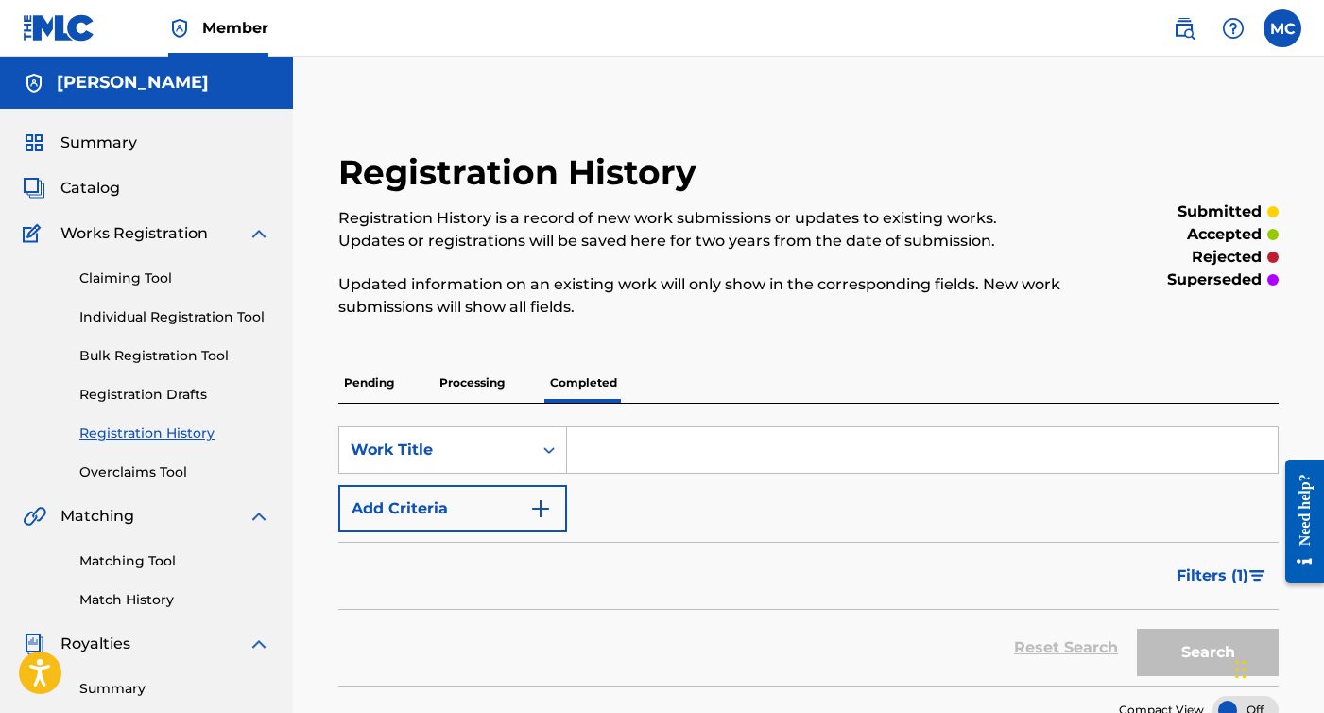
click at [372, 382] on p "Pending" at bounding box center [368, 383] width 61 height 40
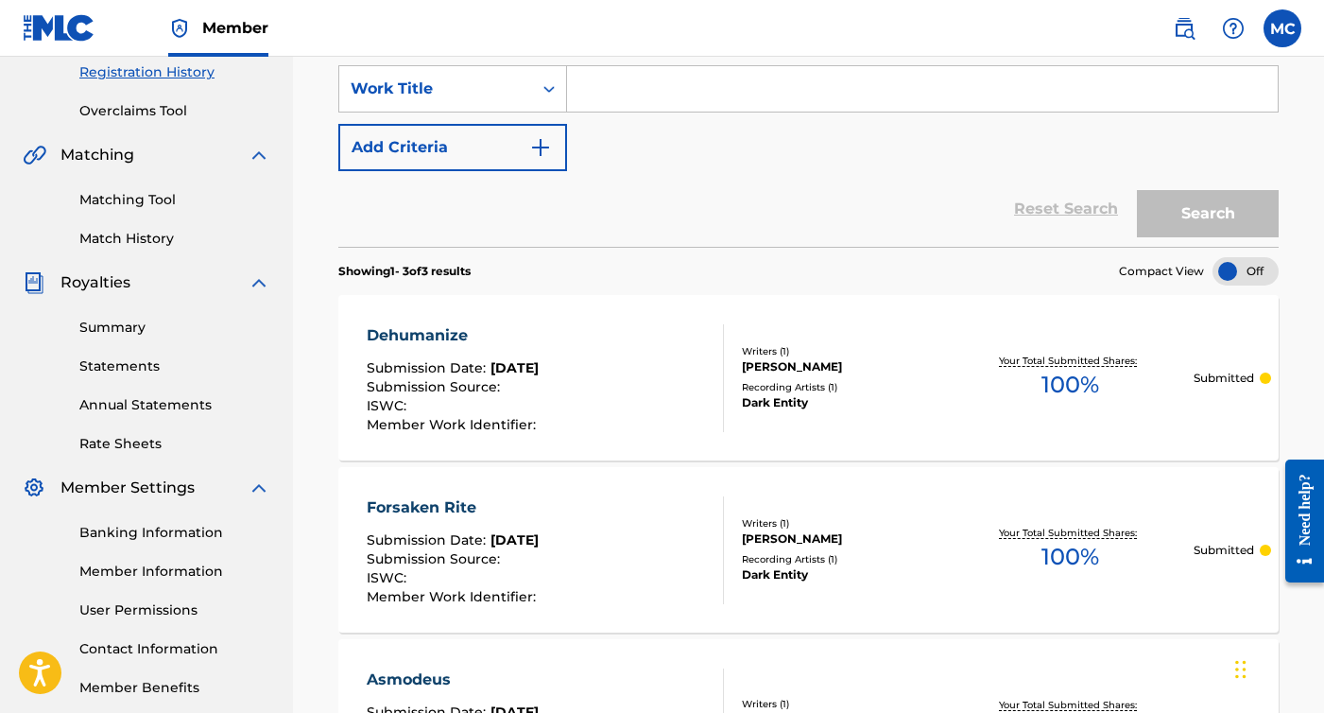
scroll to position [283, 0]
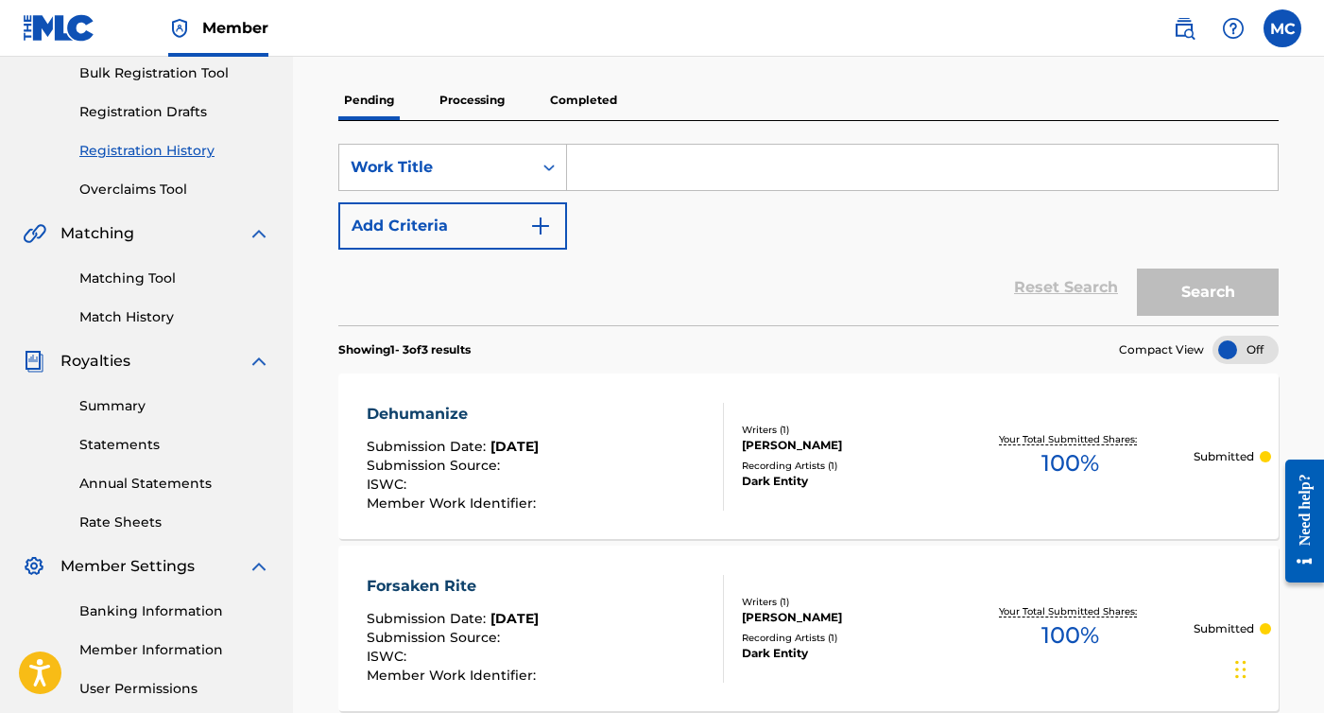
click at [635, 175] on input "Search Form" at bounding box center [922, 167] width 711 height 45
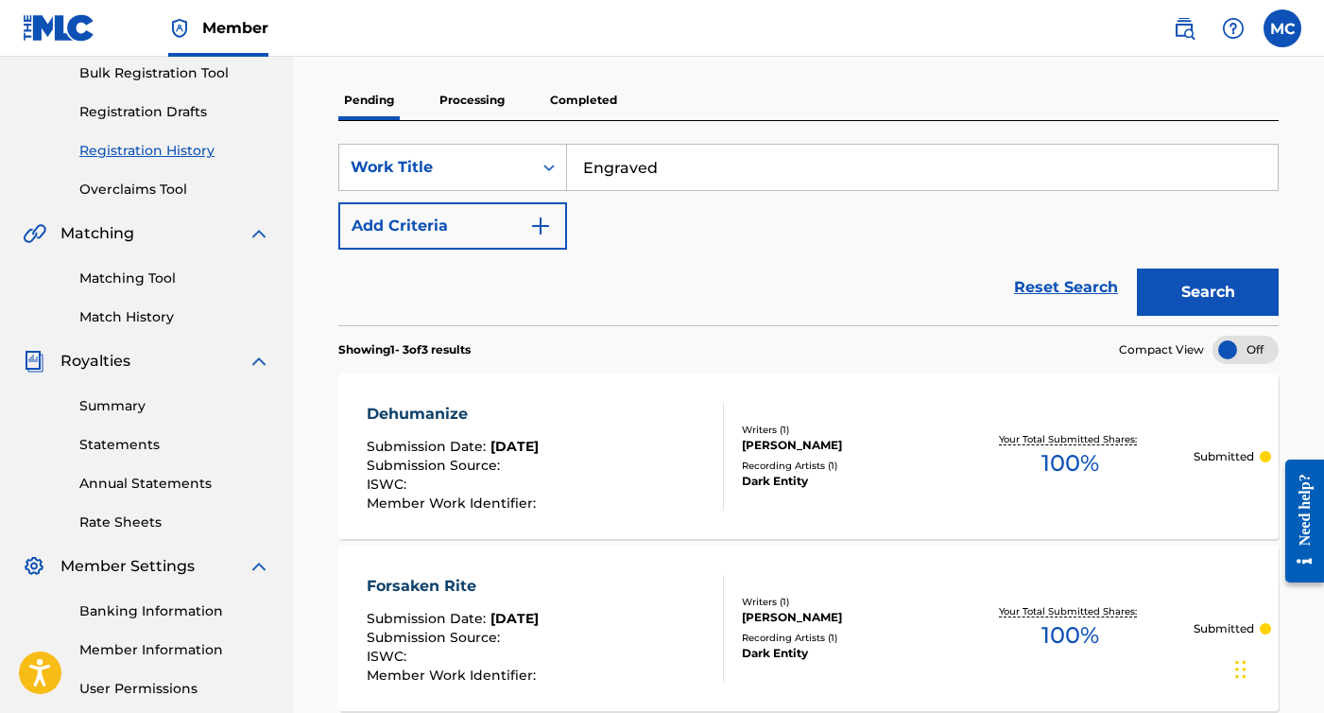
type input "Engraved"
click at [1173, 287] on button "Search" at bounding box center [1208, 291] width 142 height 47
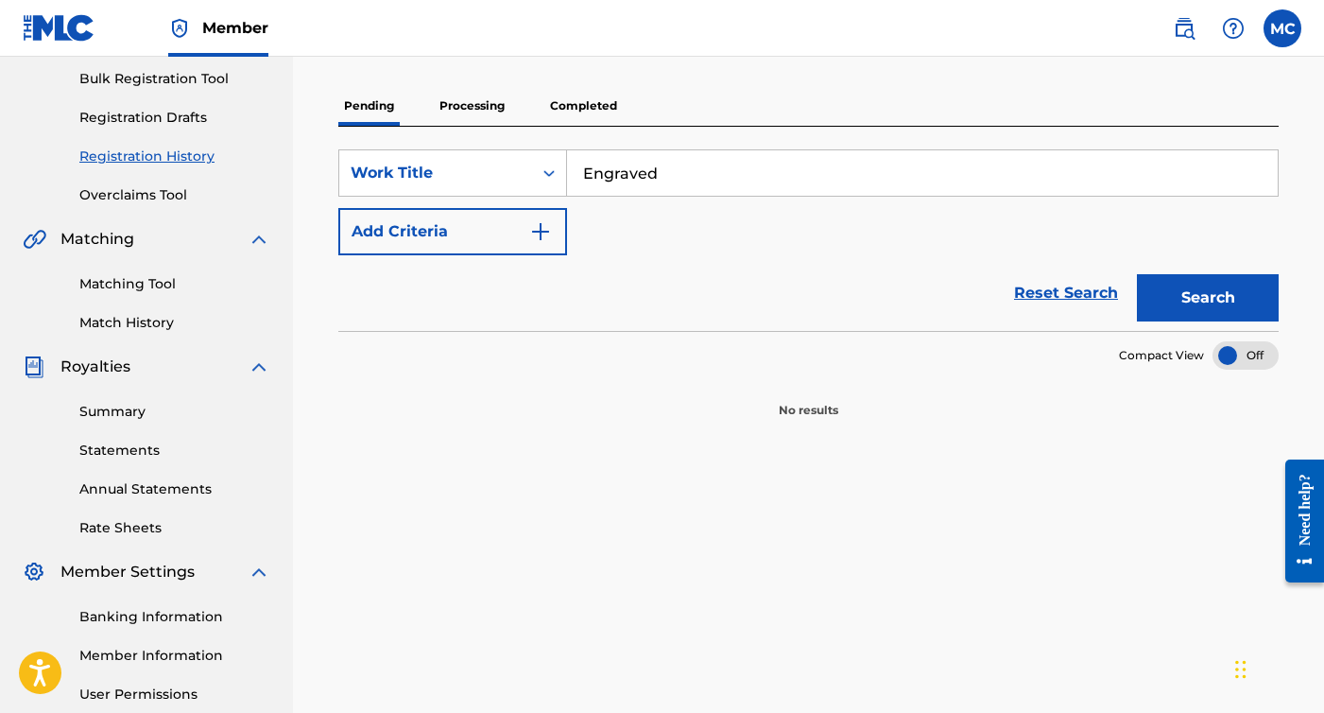
scroll to position [227, 0]
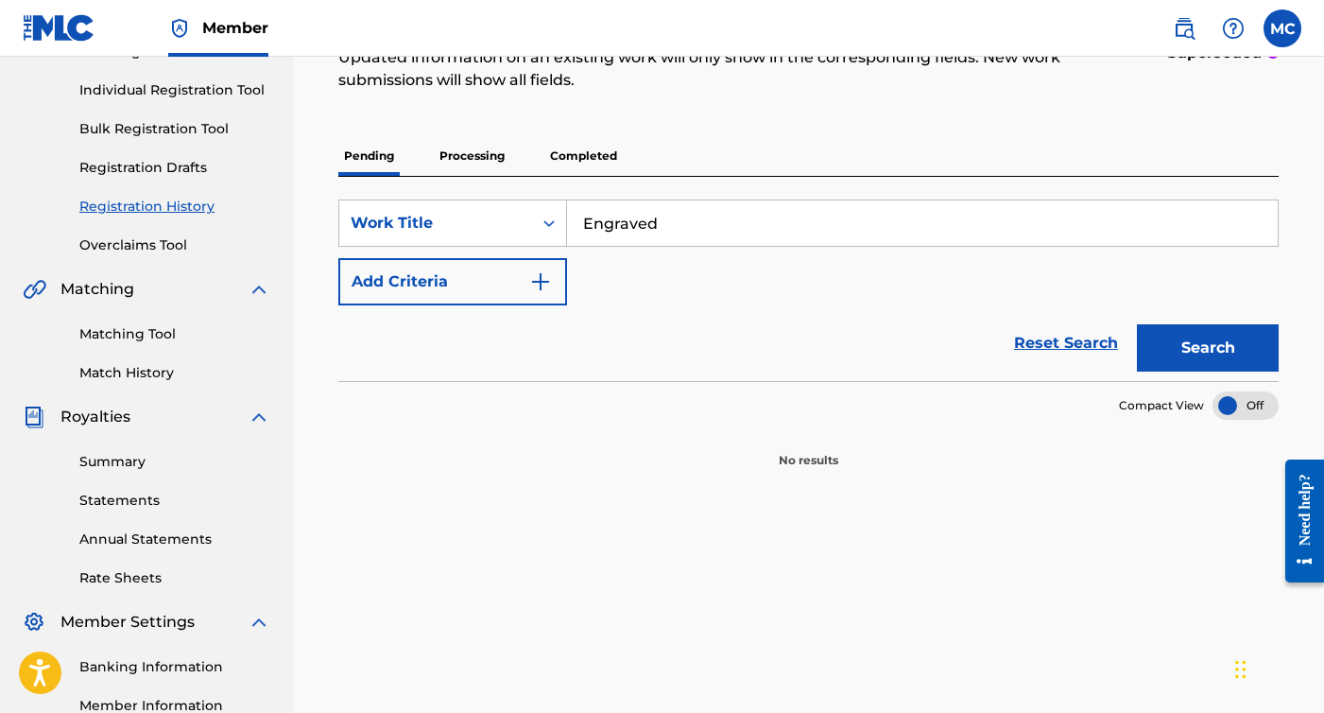
click at [190, 130] on link "Bulk Registration Tool" at bounding box center [174, 129] width 191 height 20
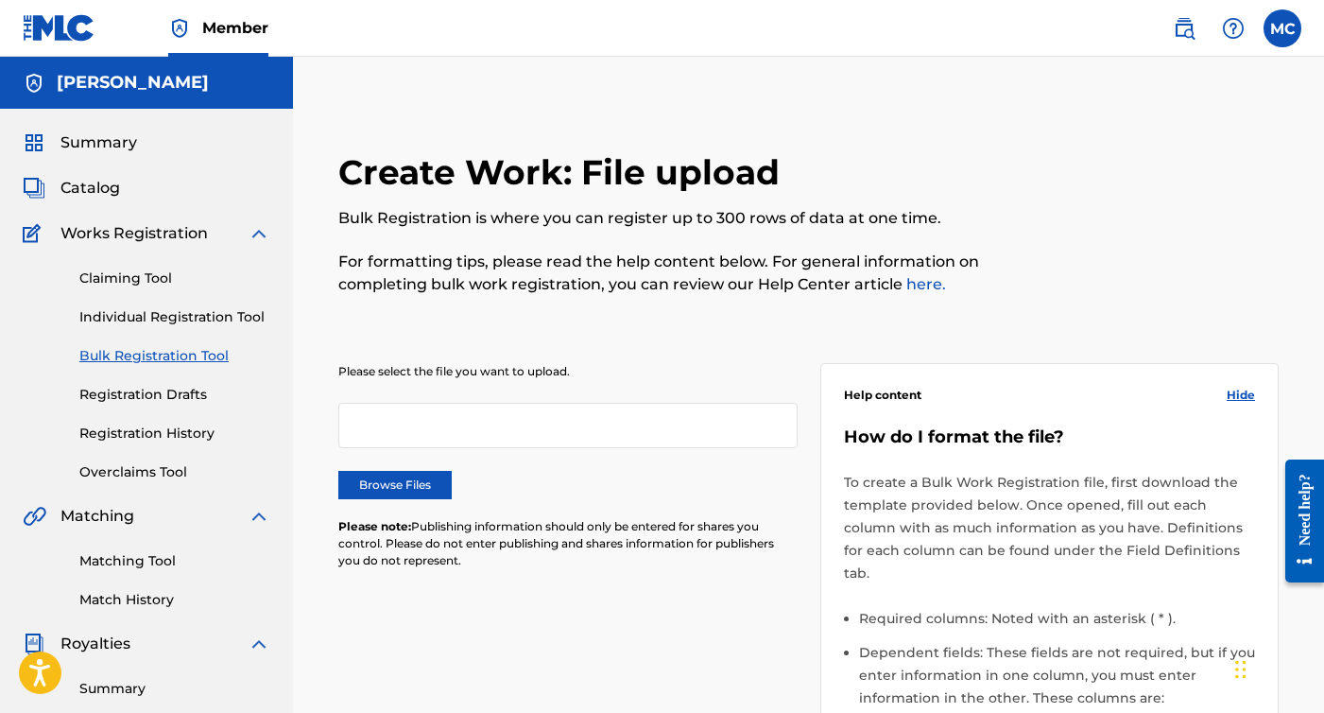
click at [166, 271] on link "Claiming Tool" at bounding box center [174, 278] width 191 height 20
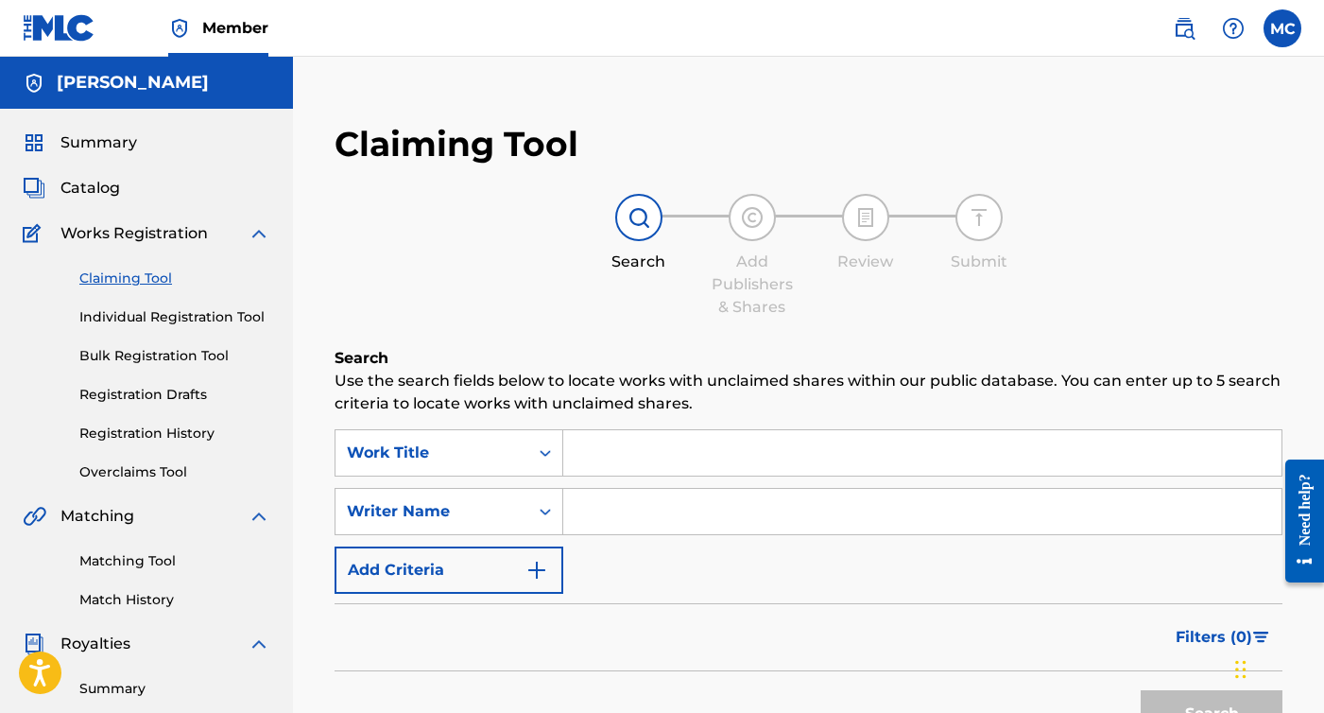
click at [167, 310] on link "Individual Registration Tool" at bounding box center [174, 317] width 191 height 20
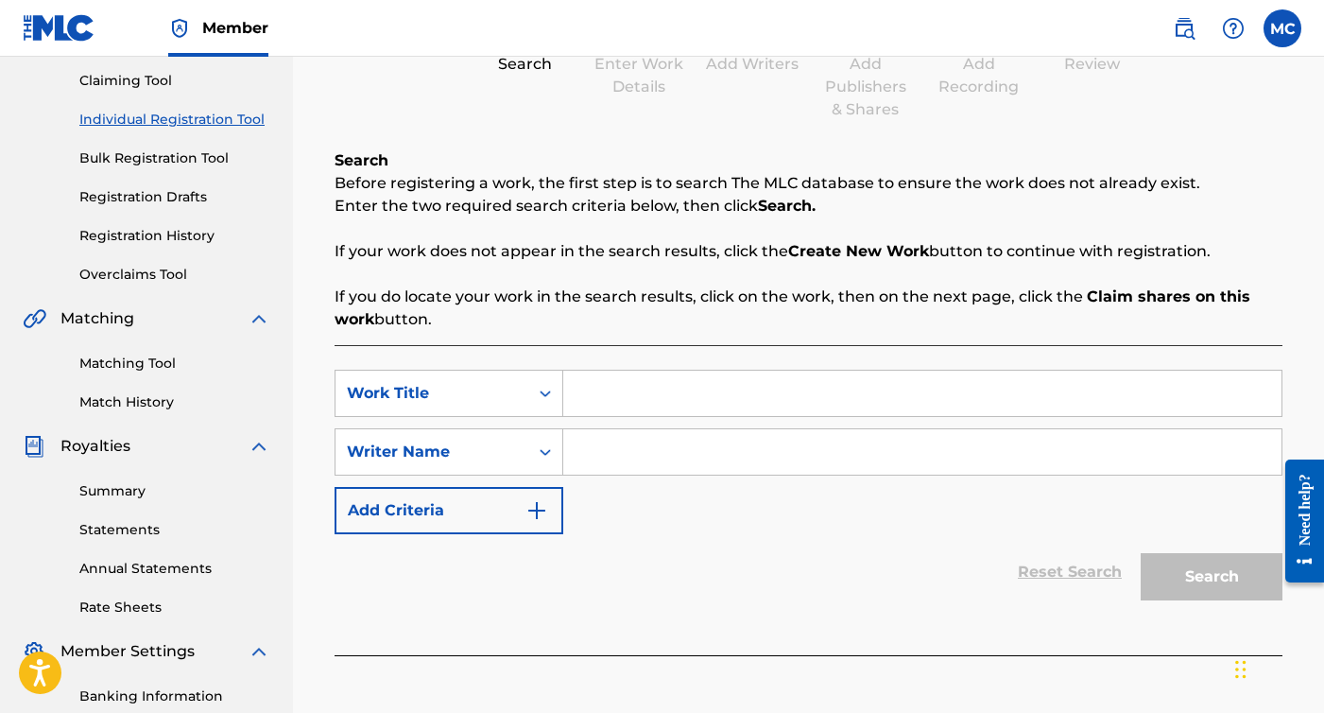
scroll to position [216, 0]
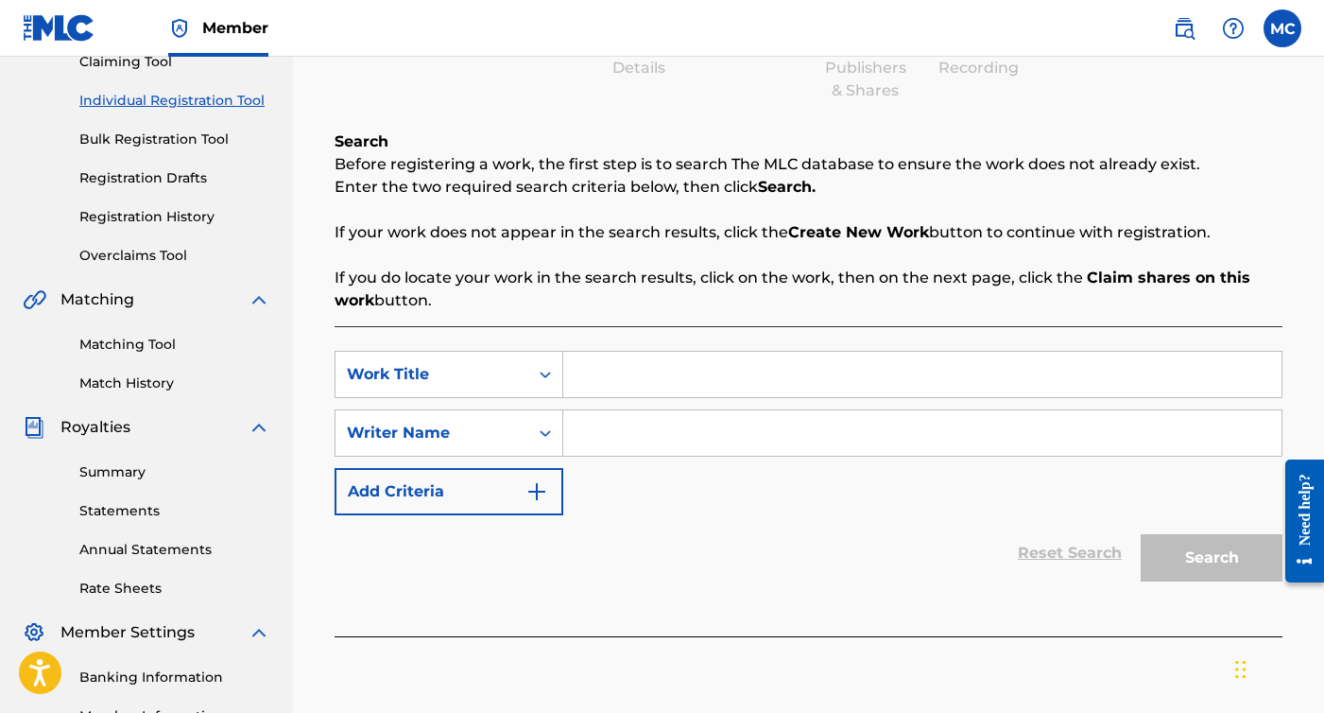
click at [671, 388] on input "Search Form" at bounding box center [922, 374] width 718 height 45
type input "Engraved"
click at [647, 444] on input "Search Form" at bounding box center [922, 432] width 718 height 45
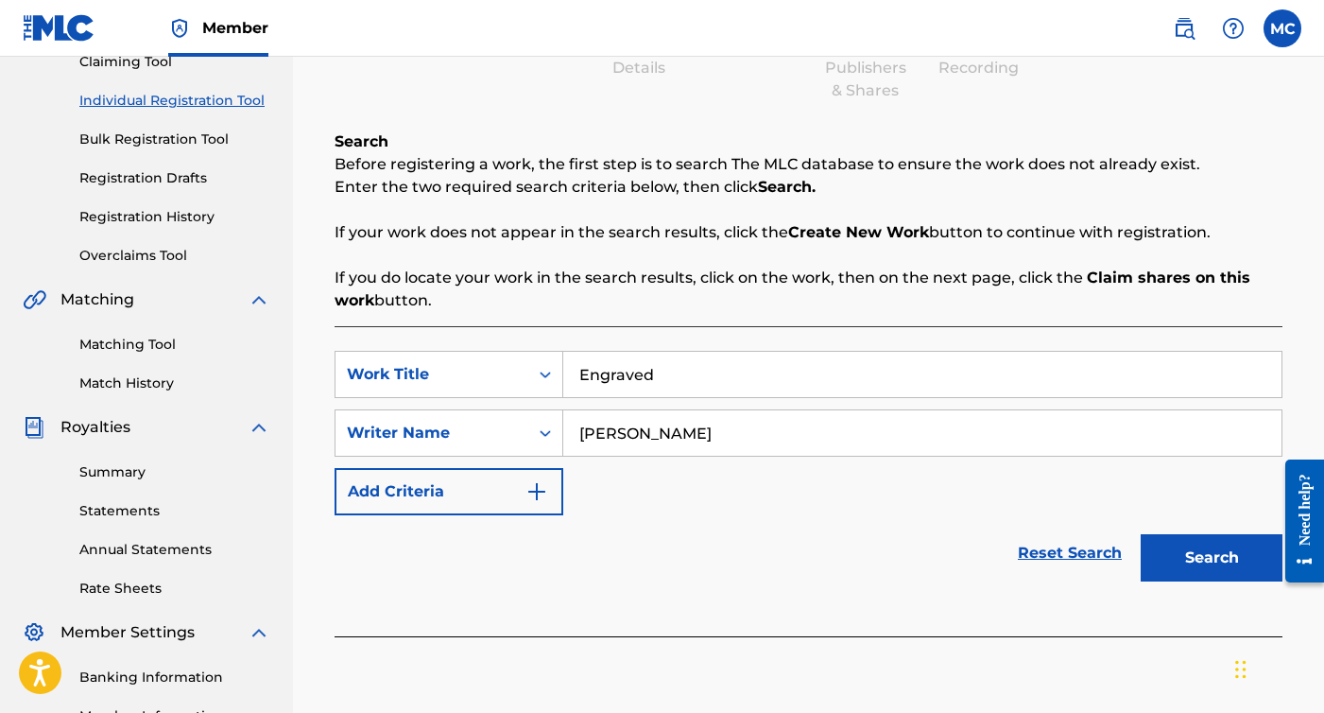
type input "[PERSON_NAME]"
click at [1169, 545] on button "Search" at bounding box center [1212, 557] width 142 height 47
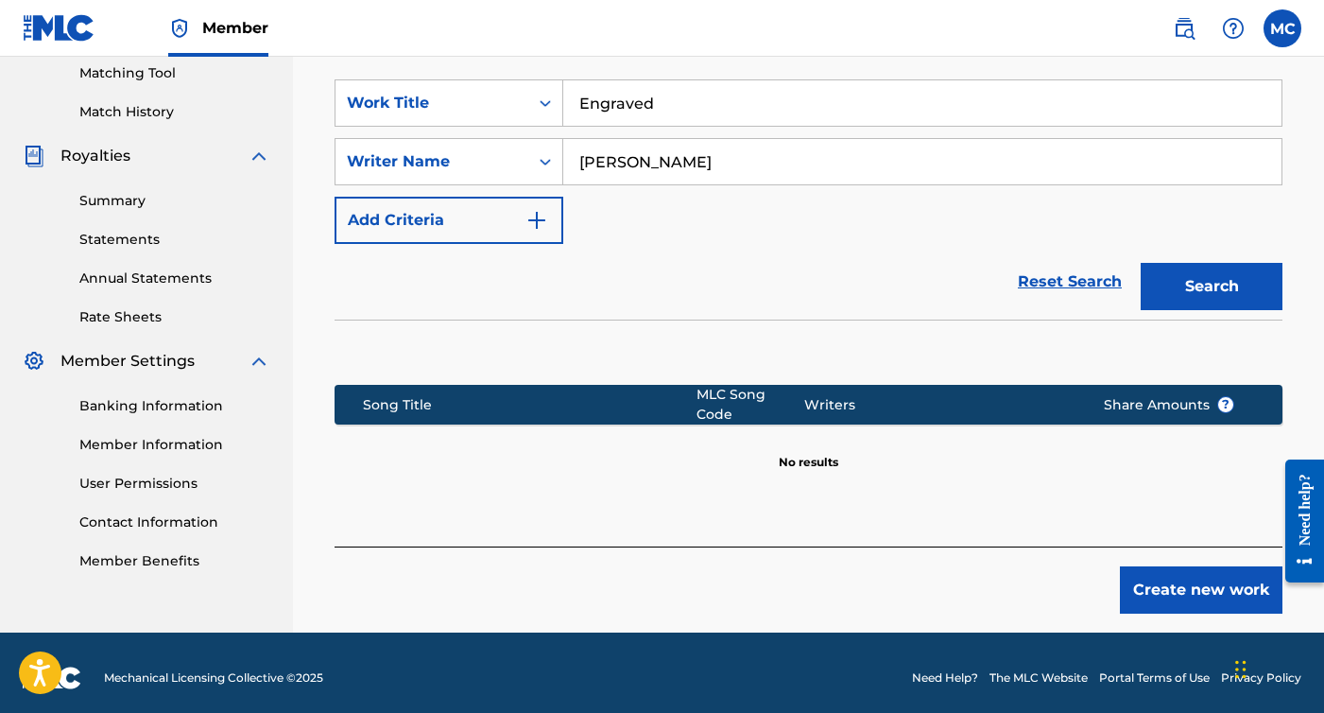
scroll to position [487, 0]
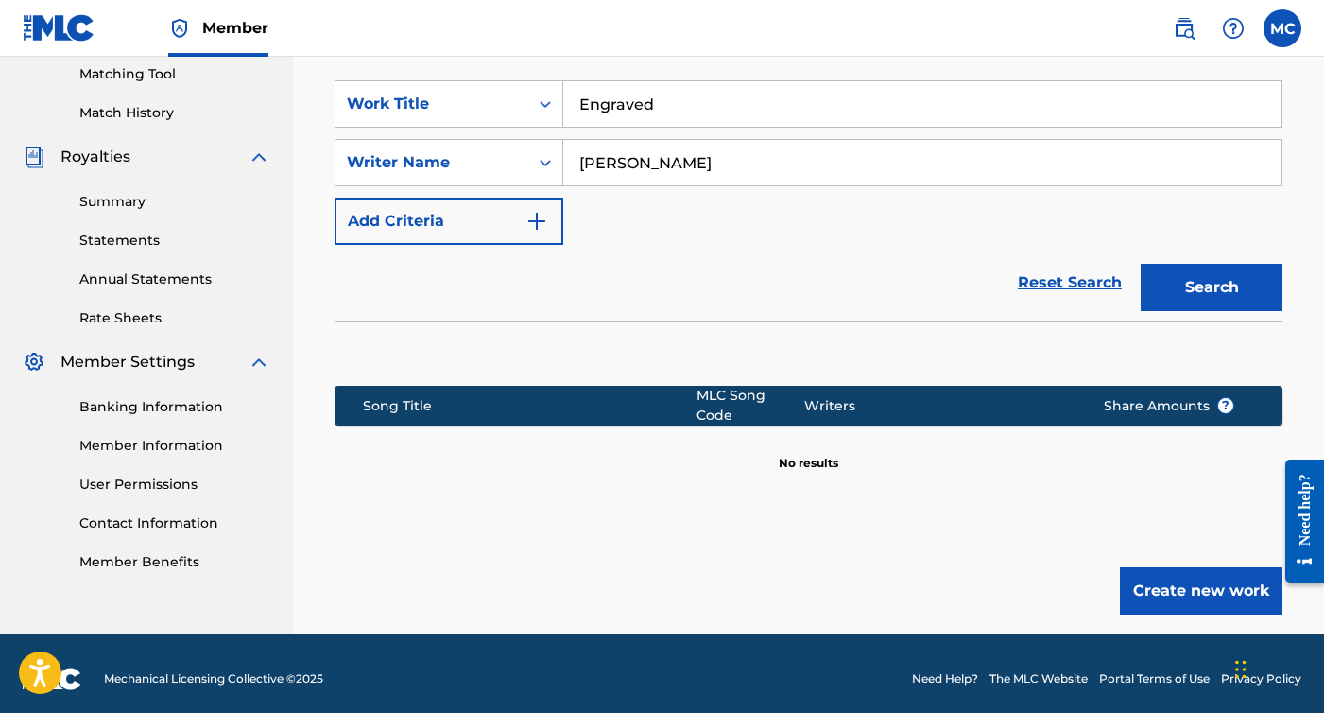
click at [1186, 577] on button "Create new work" at bounding box center [1201, 590] width 163 height 47
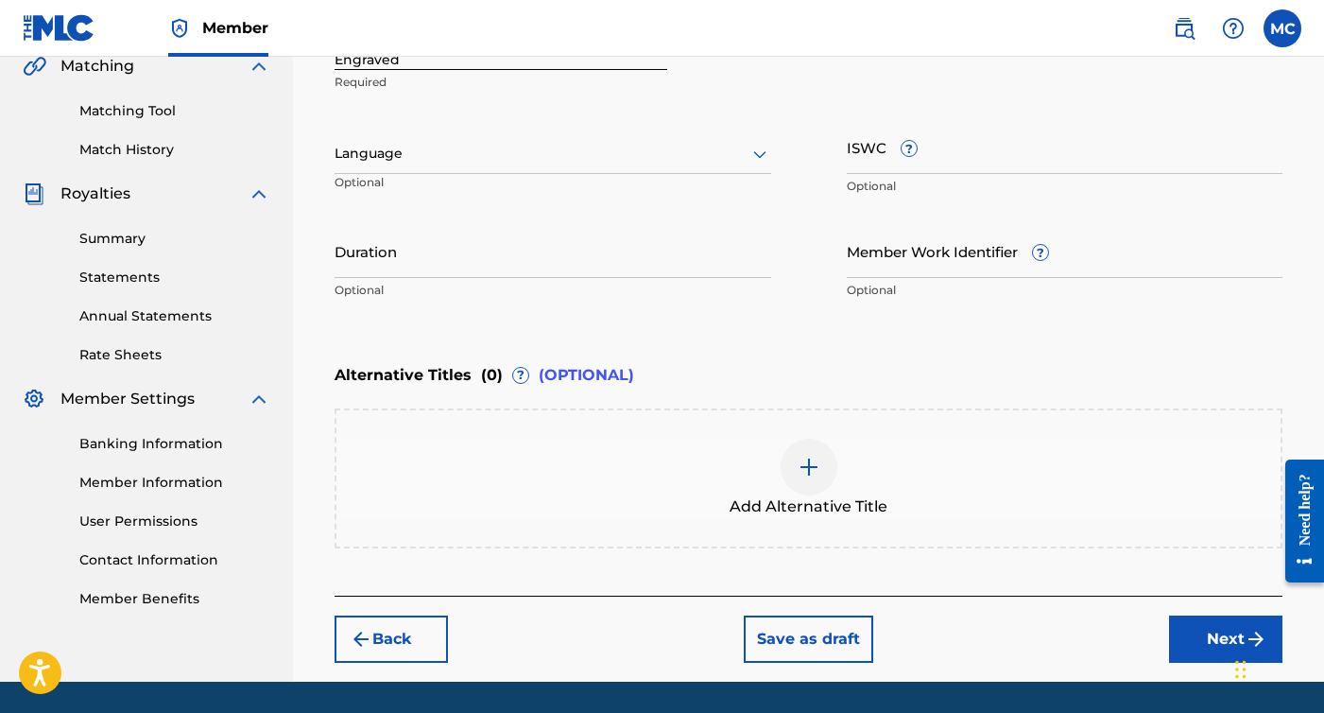
click at [1200, 633] on button "Next" at bounding box center [1225, 638] width 113 height 47
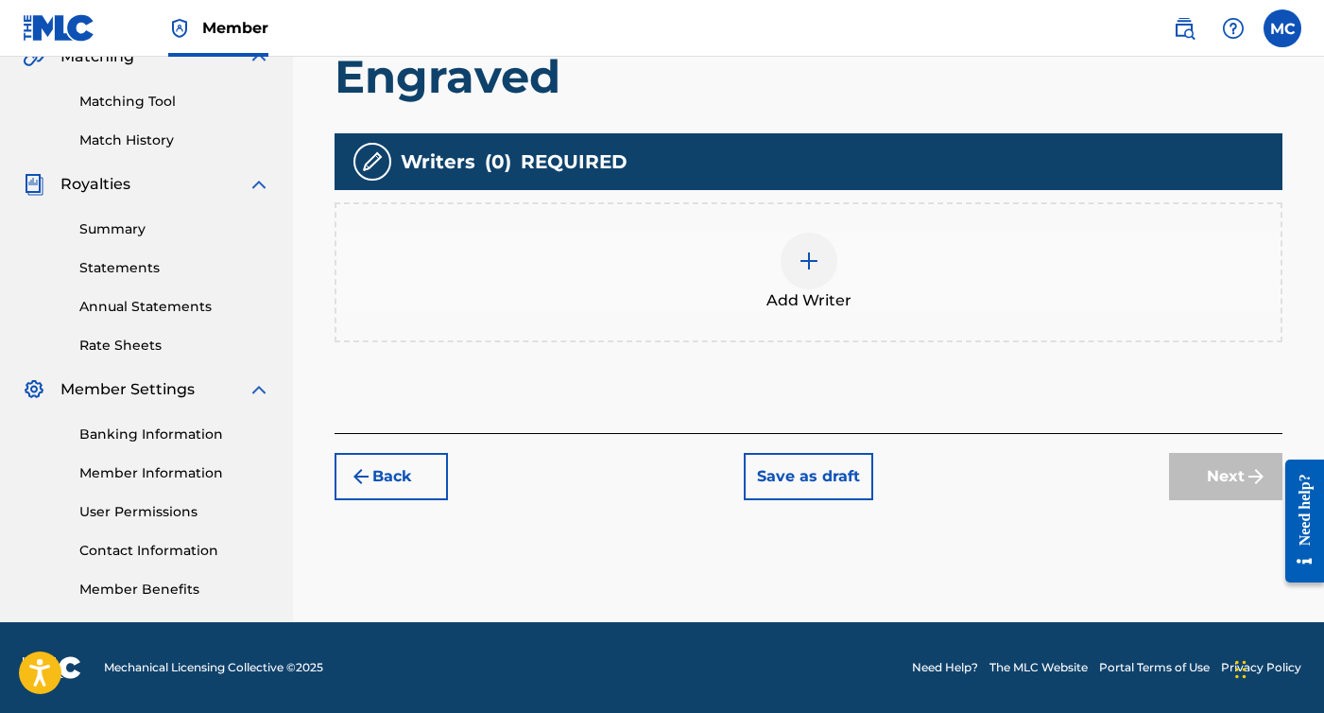
scroll to position [459, 0]
click at [811, 259] on img at bounding box center [809, 261] width 23 height 23
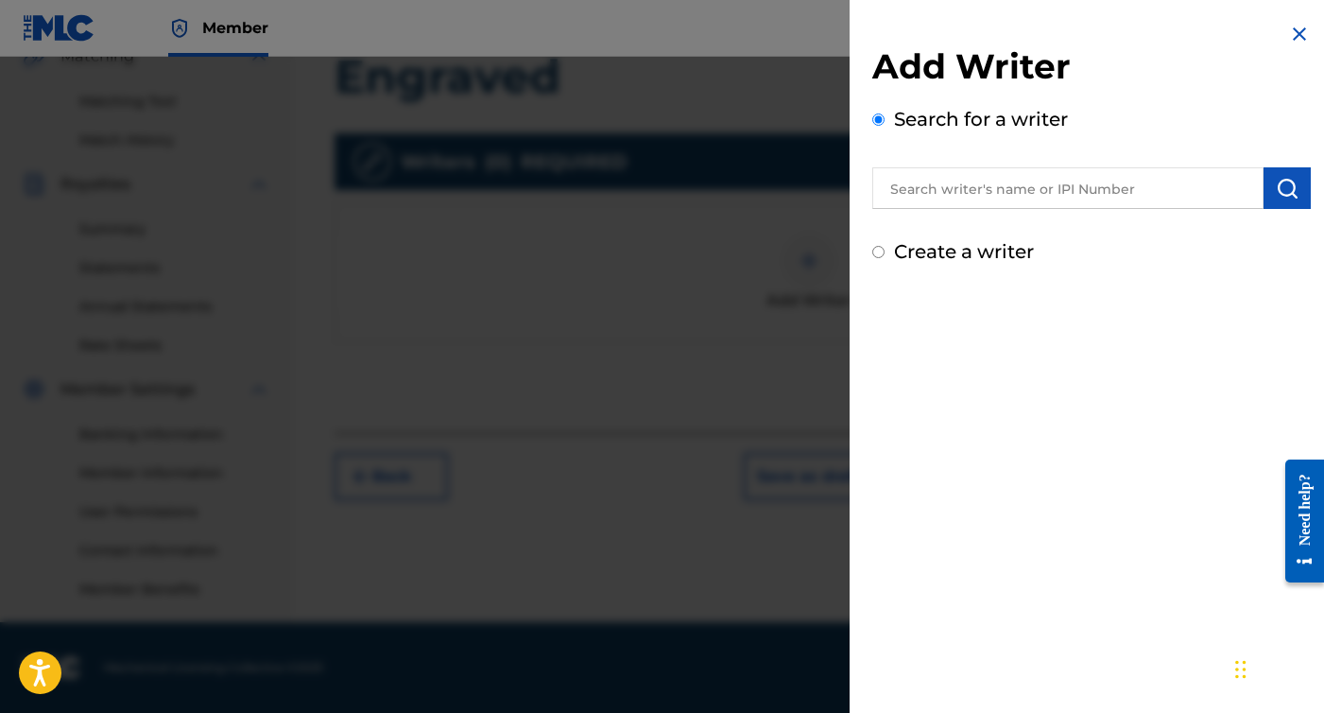
click at [899, 271] on div "Add Writer Search for a writer Create a writer" at bounding box center [1092, 144] width 484 height 288
click at [911, 263] on div "Create a writer" at bounding box center [1092, 251] width 439 height 28
click at [911, 256] on label "Create a writer" at bounding box center [964, 251] width 140 height 23
radio input "true"
click at [885, 256] on input "Create a writer" at bounding box center [879, 252] width 12 height 12
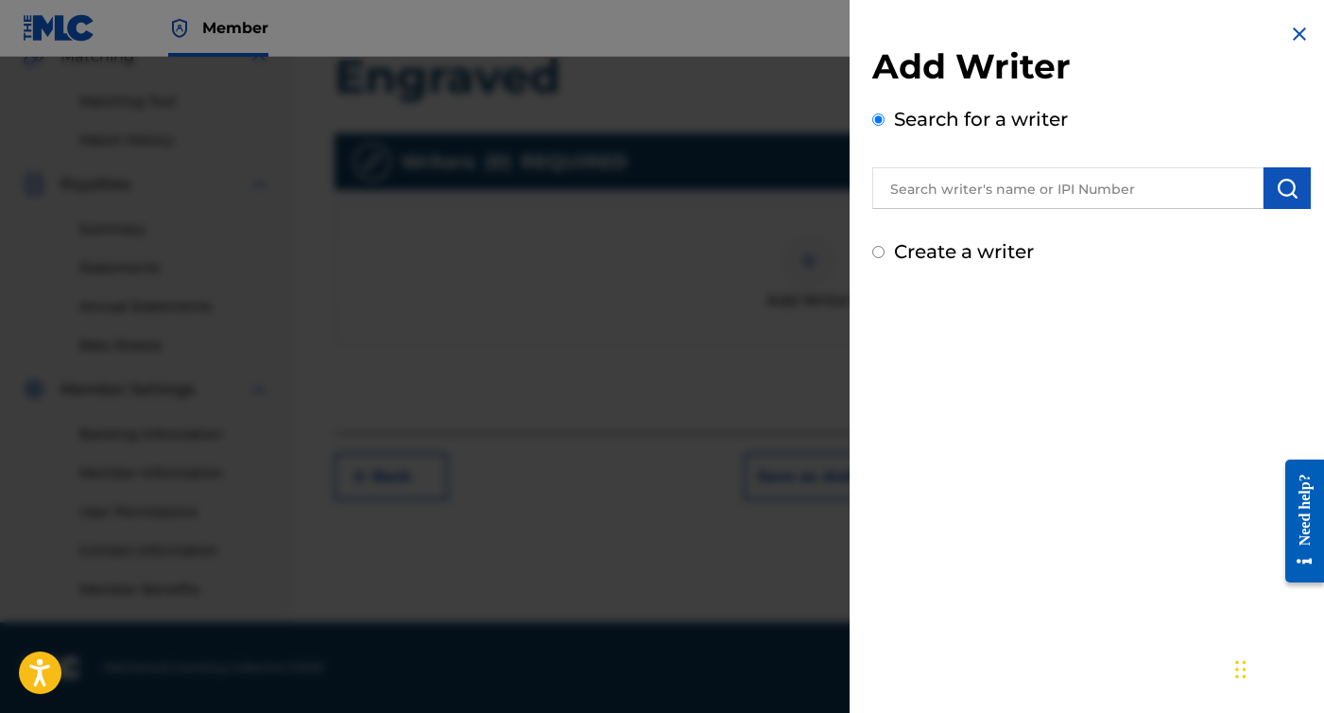
radio input "false"
radio input "true"
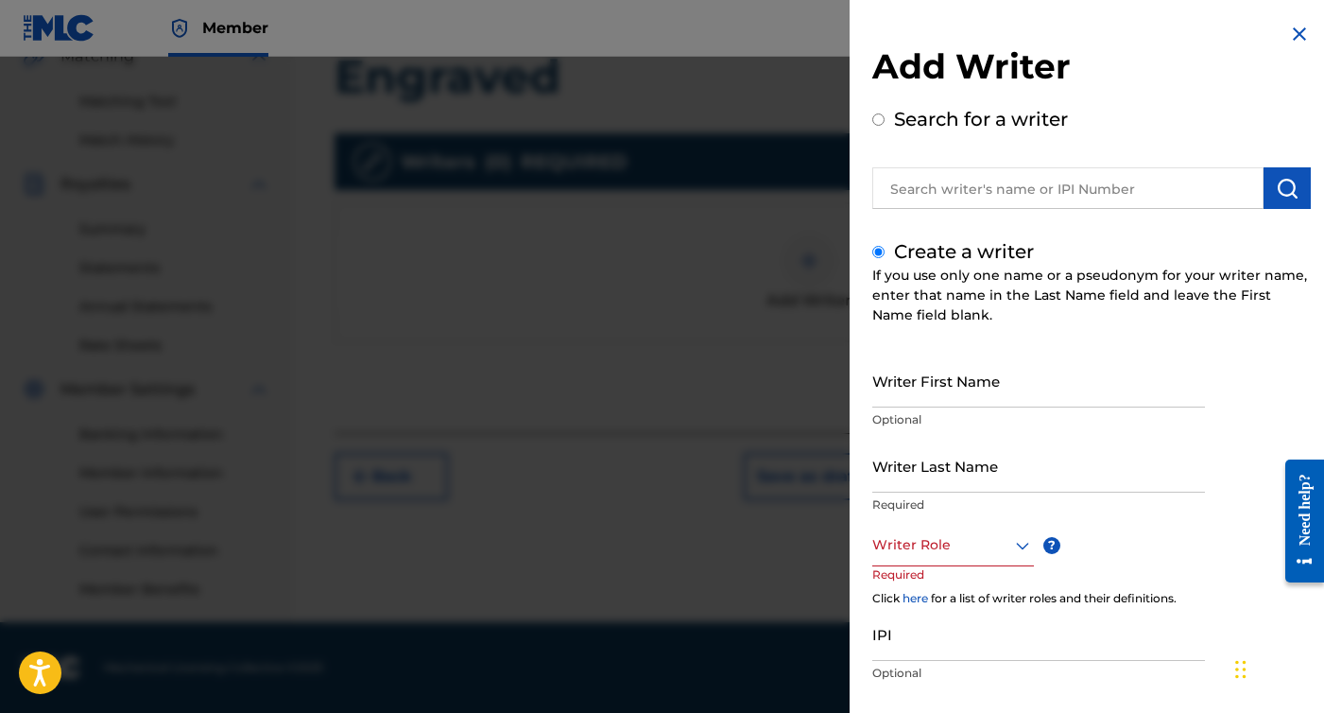
click at [929, 371] on input "Writer First Name" at bounding box center [1039, 381] width 333 height 54
type input "[PERSON_NAME]"
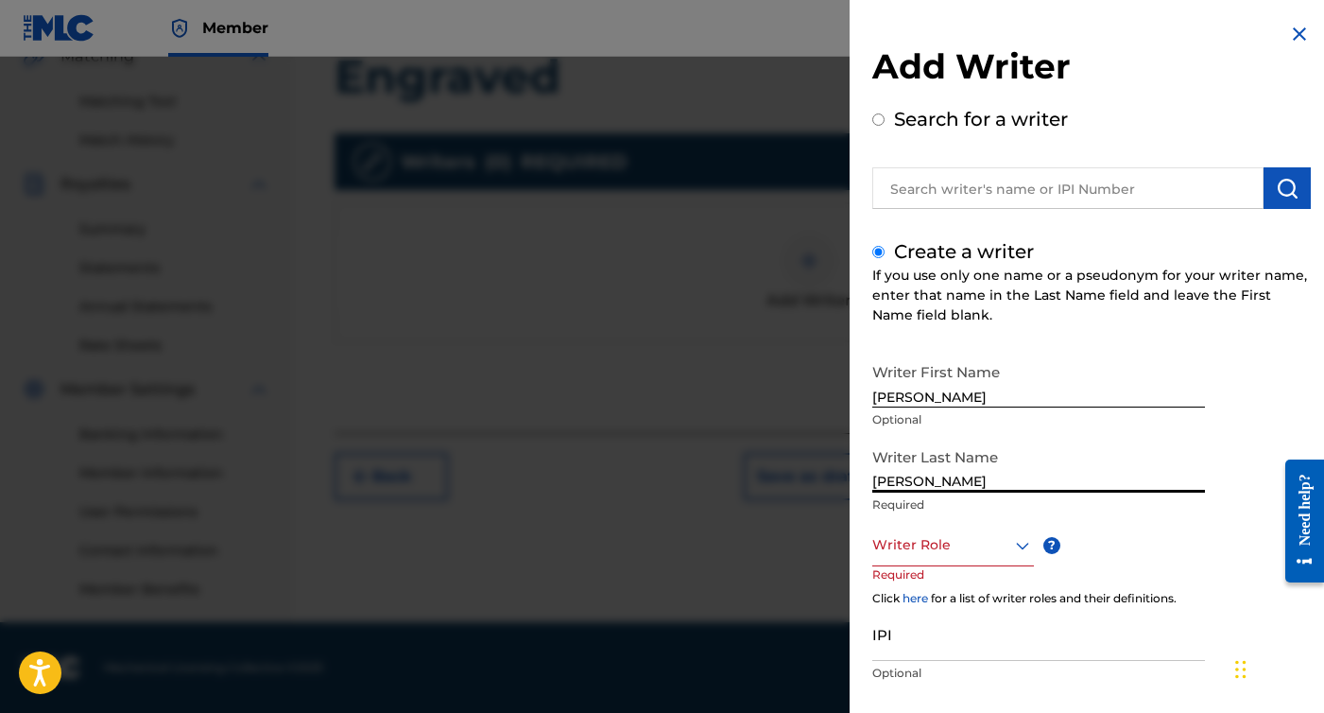
type input "[PERSON_NAME]"
click at [1014, 555] on div "Writer Role" at bounding box center [954, 545] width 162 height 43
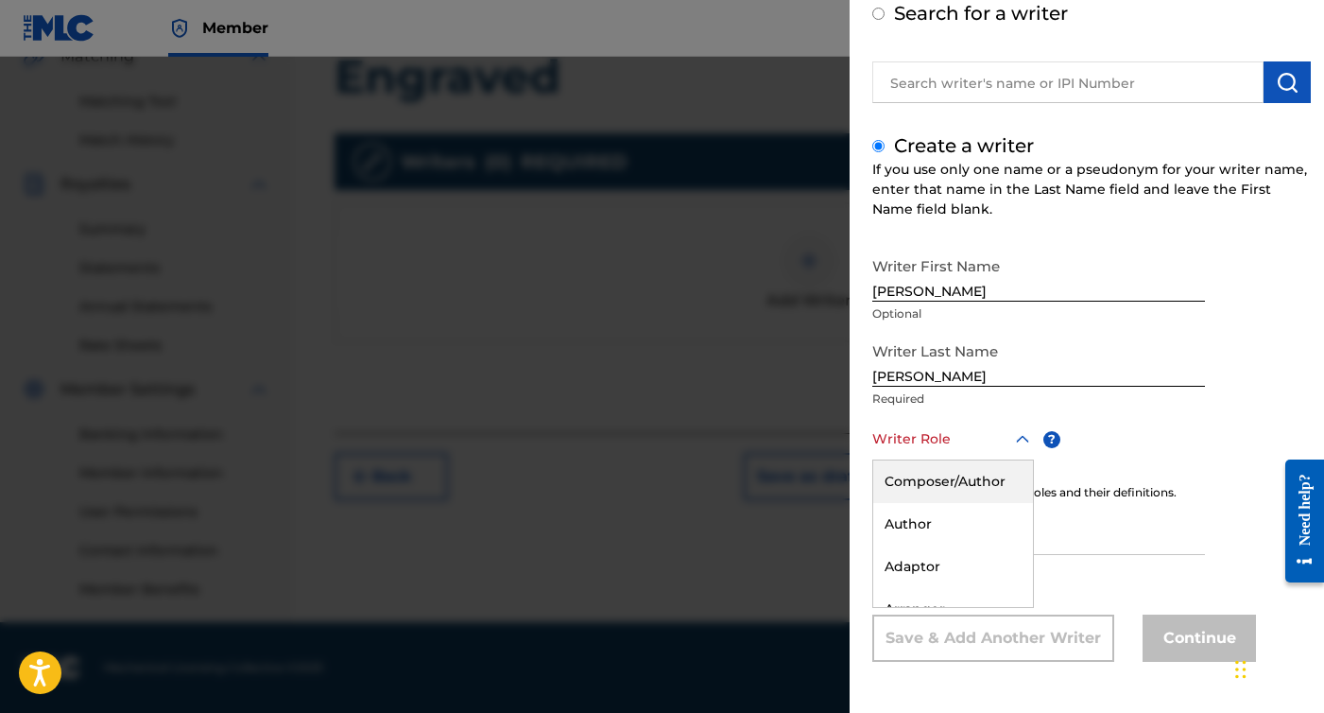
click at [983, 492] on div "Composer/Author" at bounding box center [953, 481] width 160 height 43
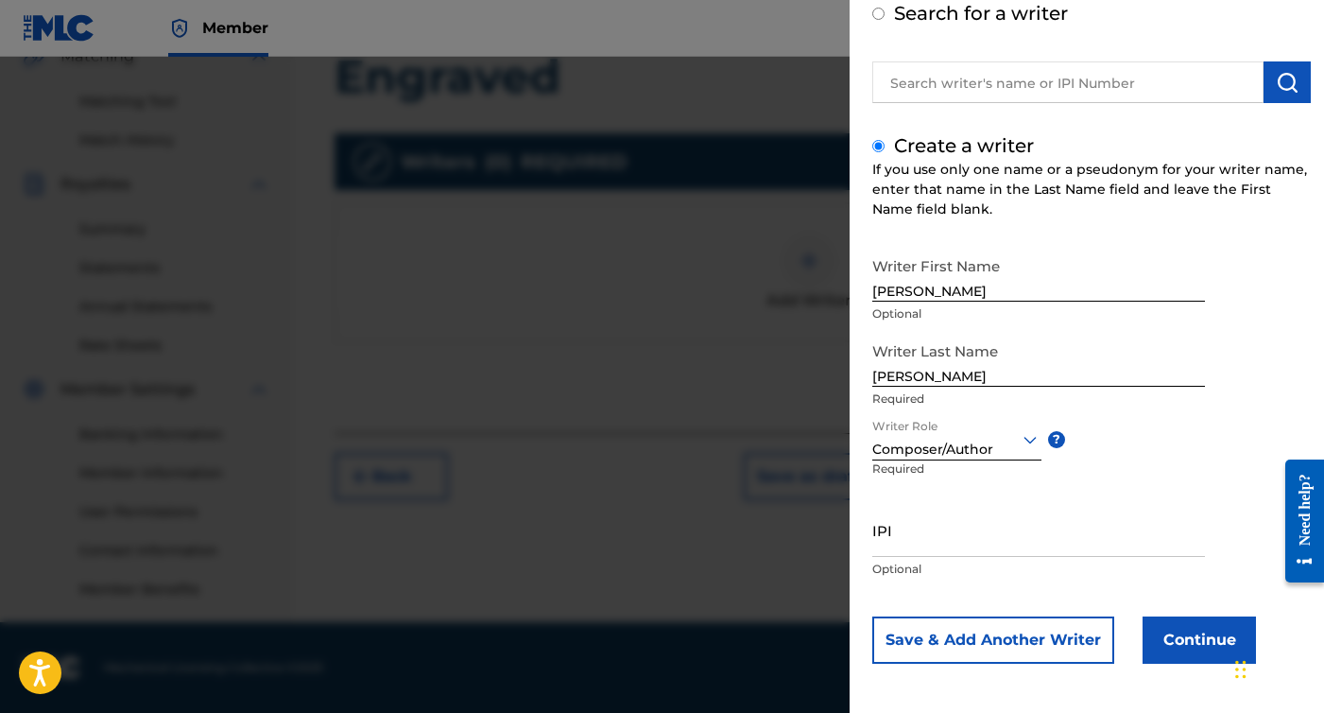
click at [922, 539] on input "IPI" at bounding box center [1039, 530] width 333 height 54
paste input "01305102027"
type input "01305102027"
click at [1239, 664] on div "Chat Widget" at bounding box center [1277, 667] width 95 height 91
click at [1181, 638] on button "Continue" at bounding box center [1199, 639] width 113 height 47
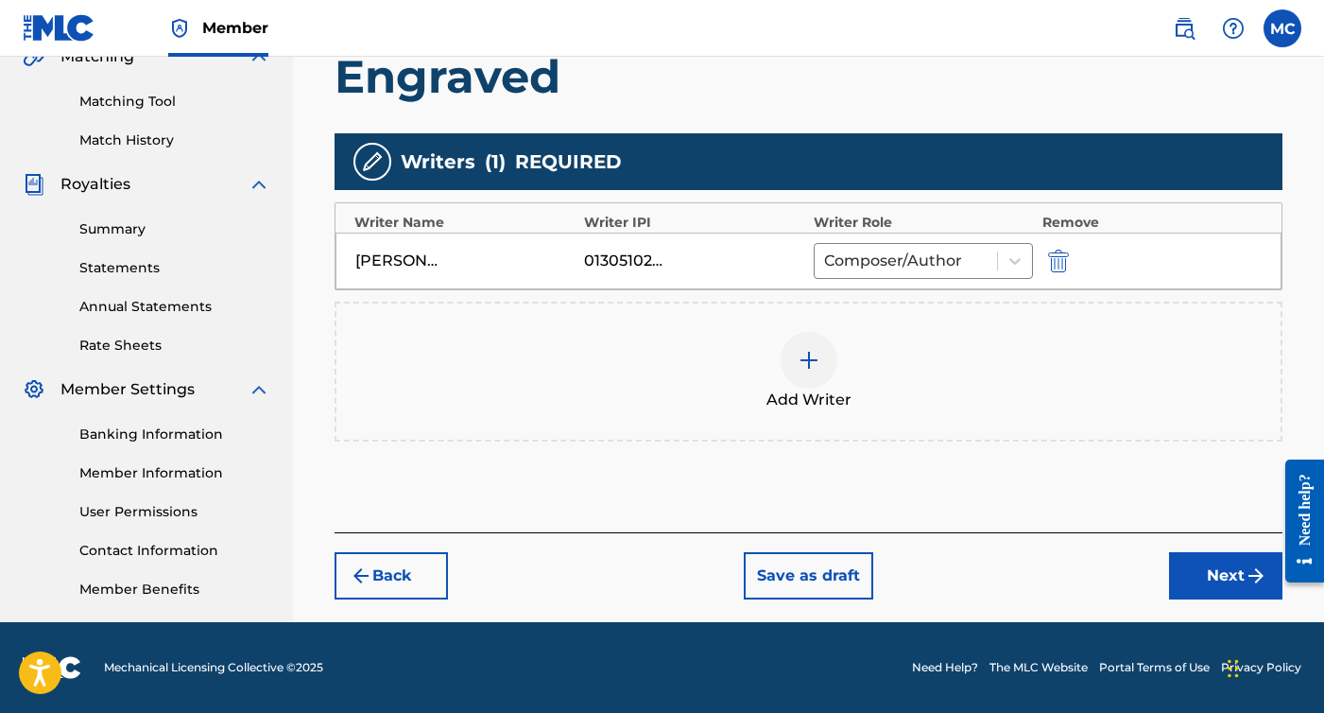
click at [1201, 558] on button "Next" at bounding box center [1225, 575] width 113 height 47
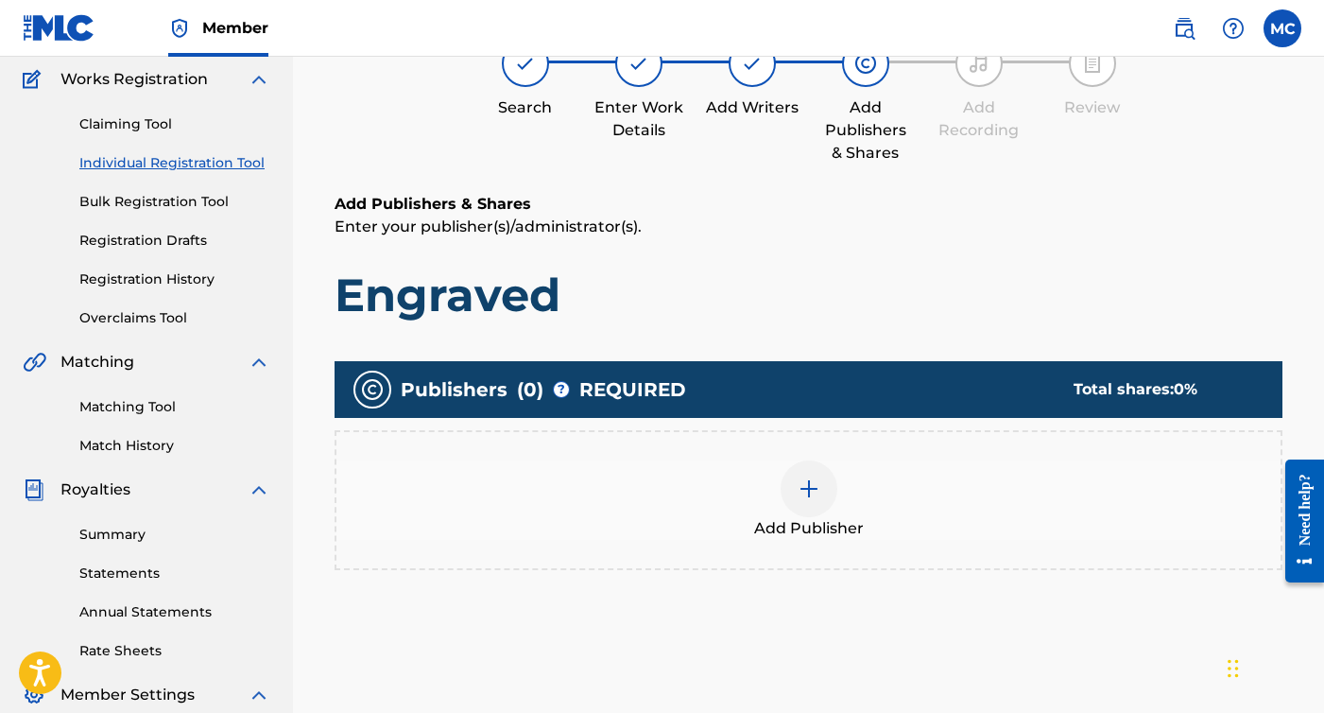
scroll to position [163, 0]
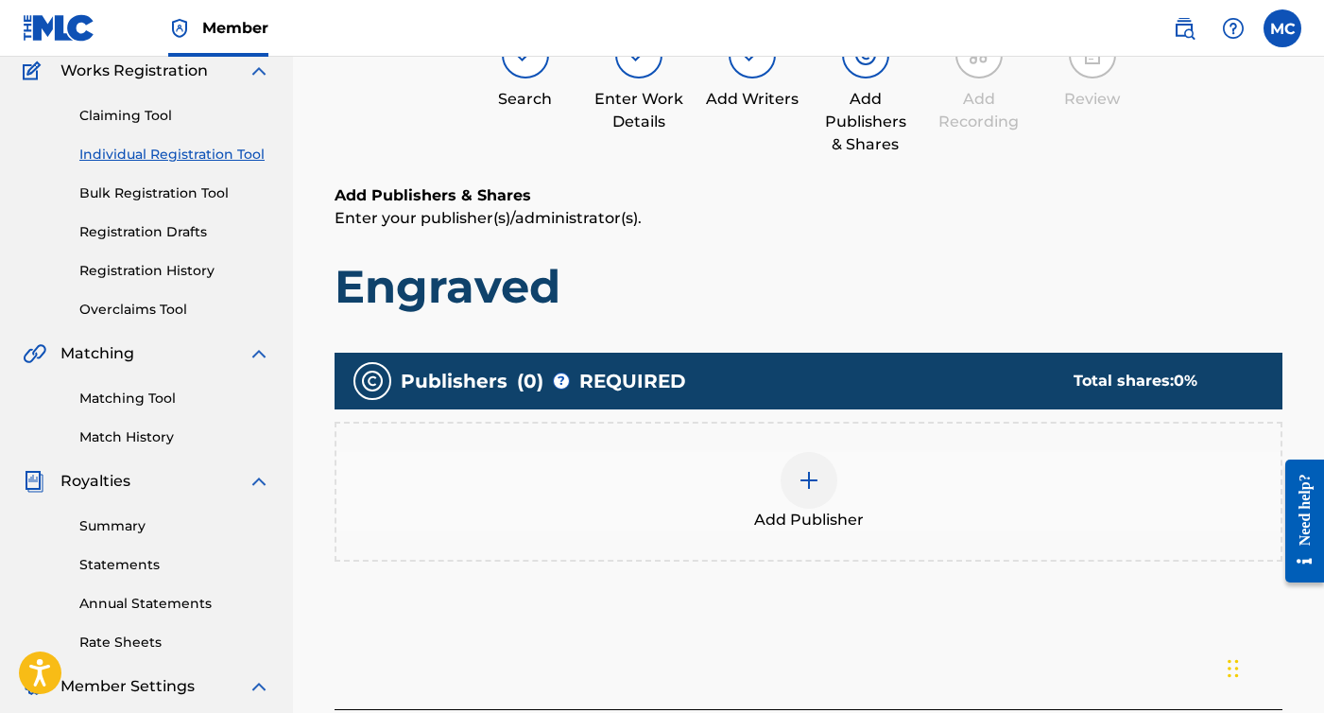
click at [804, 474] on img at bounding box center [809, 480] width 23 height 23
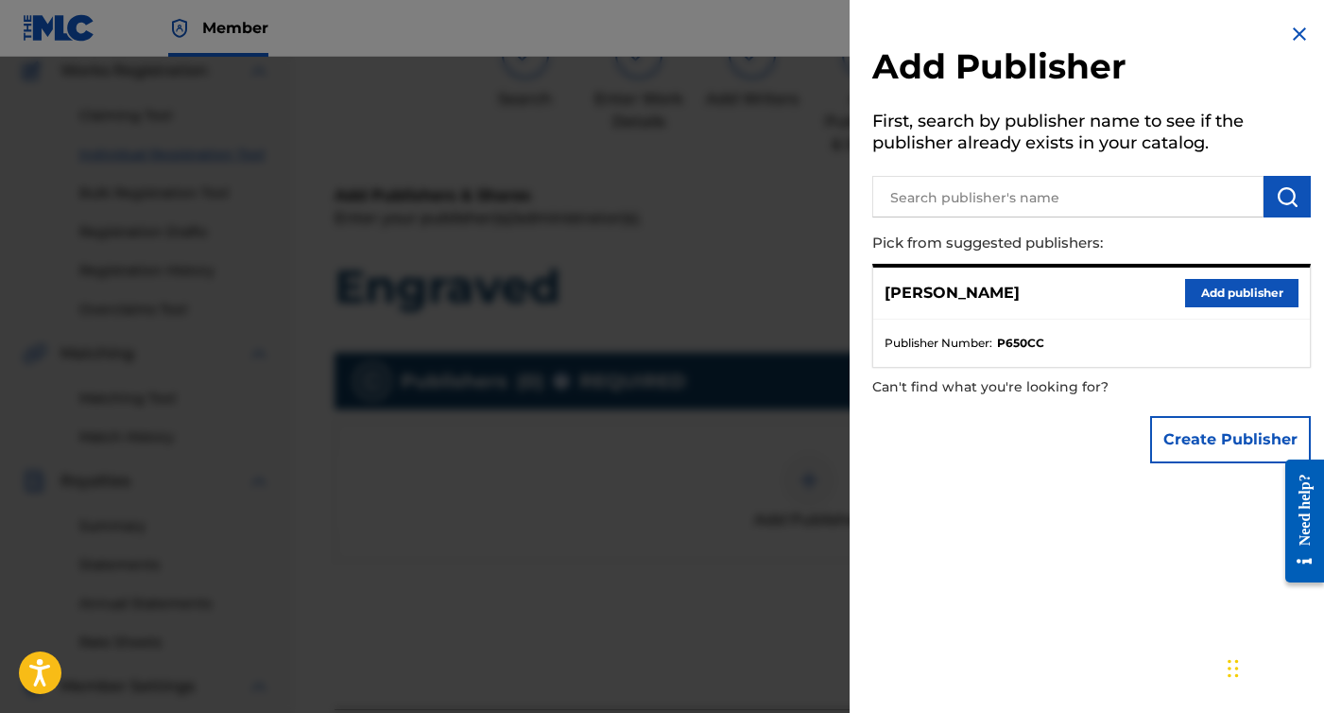
click at [1229, 300] on button "Add publisher" at bounding box center [1241, 293] width 113 height 28
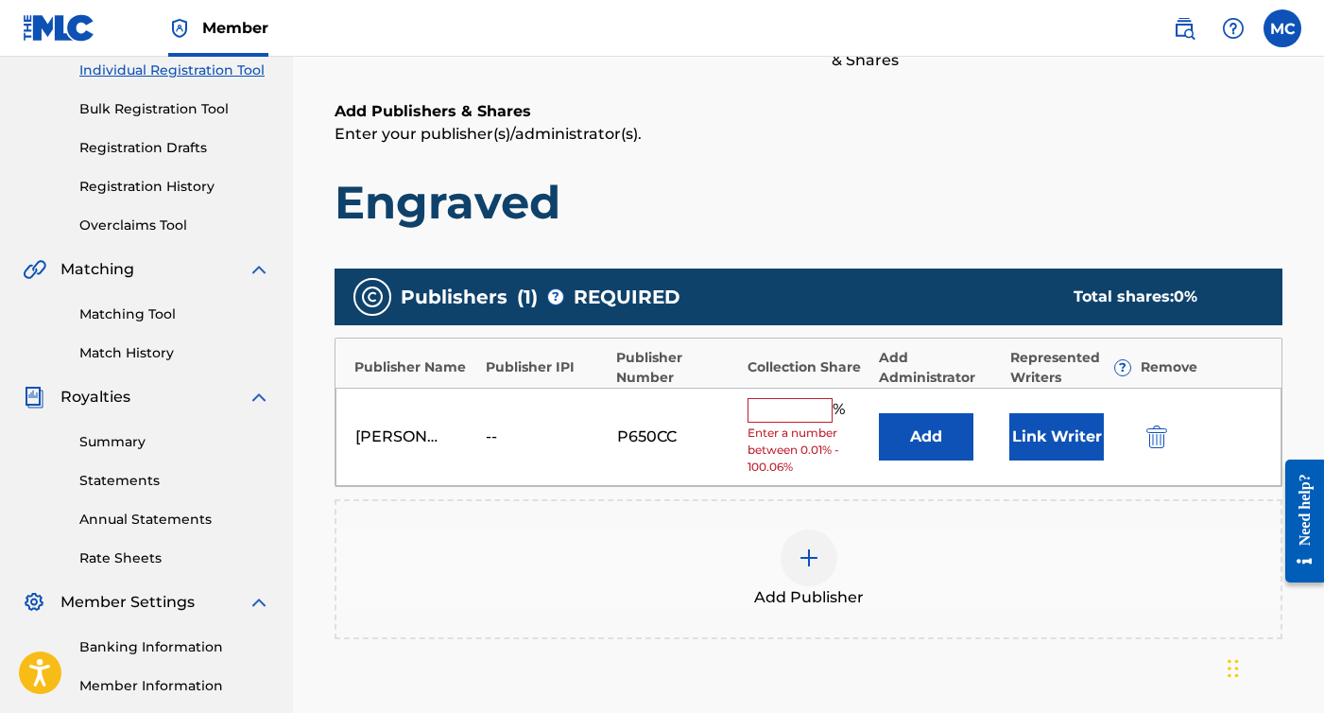
scroll to position [289, 0]
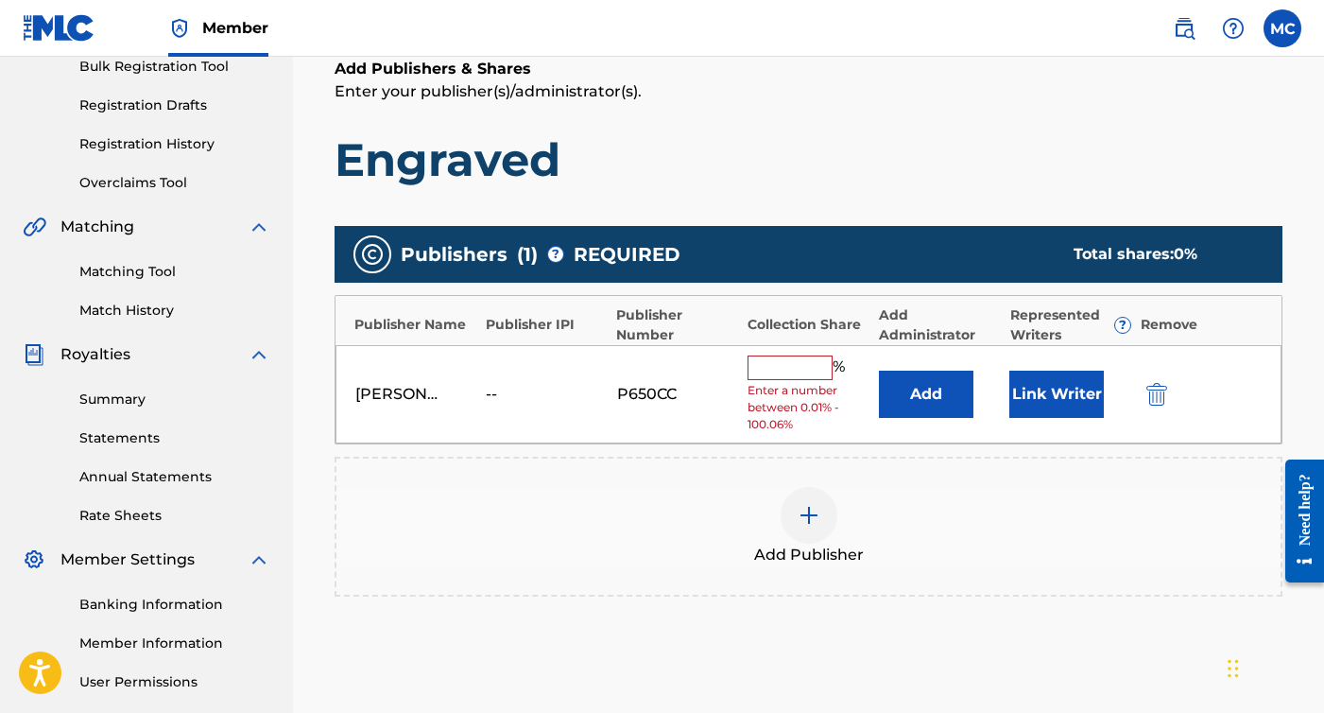
click at [804, 360] on input "text" at bounding box center [790, 367] width 85 height 25
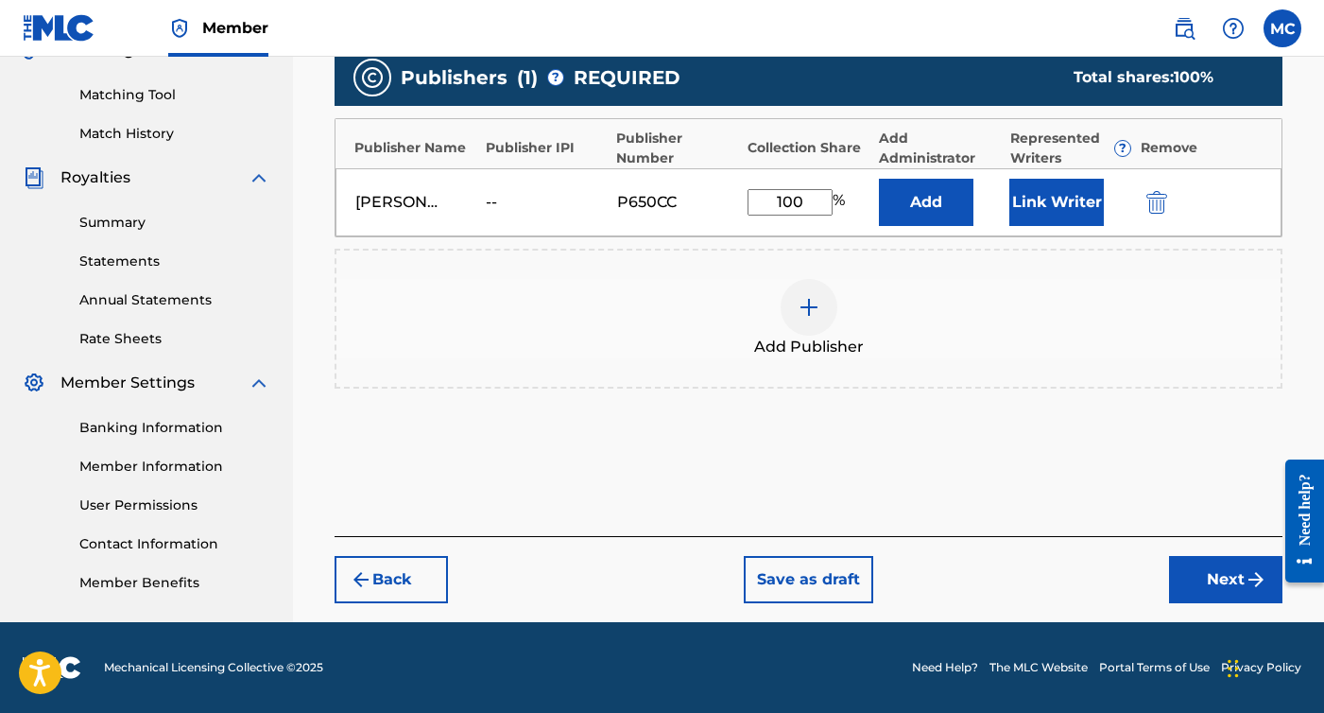
type input "100"
click at [1217, 568] on button "Next" at bounding box center [1225, 579] width 113 height 47
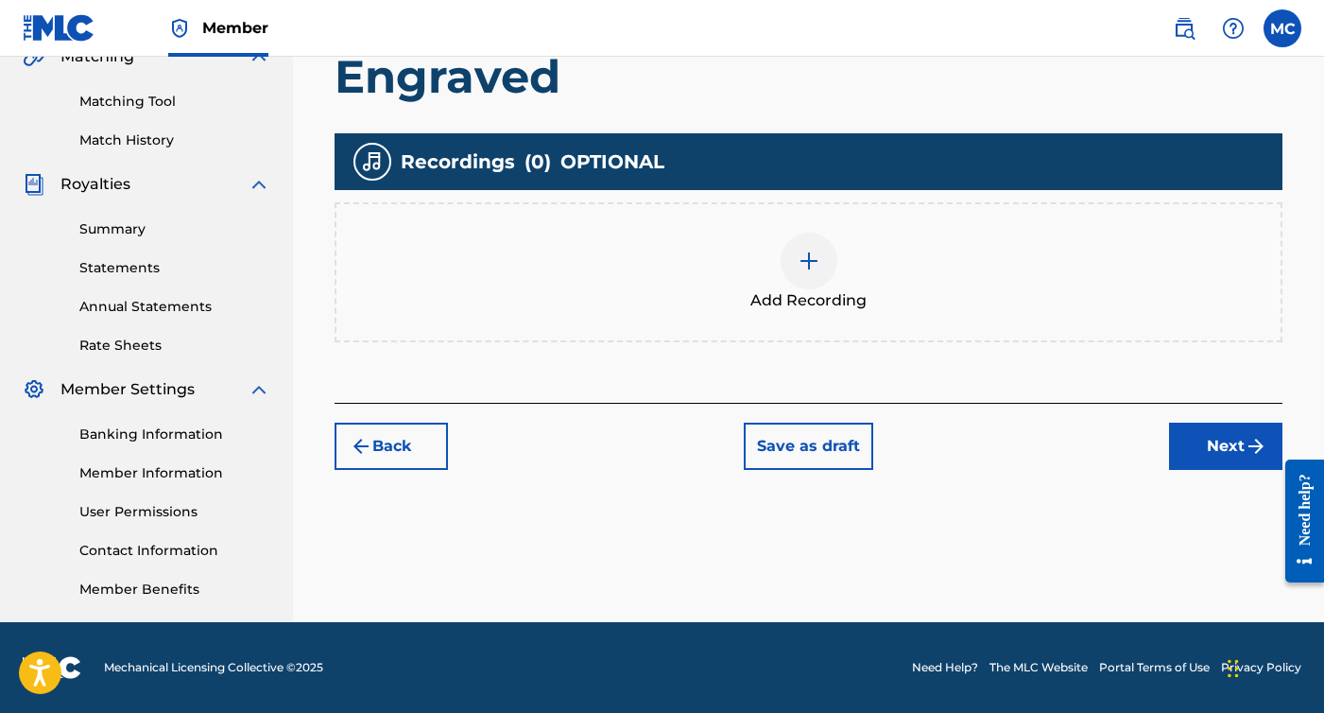
click at [821, 272] on div at bounding box center [809, 261] width 57 height 57
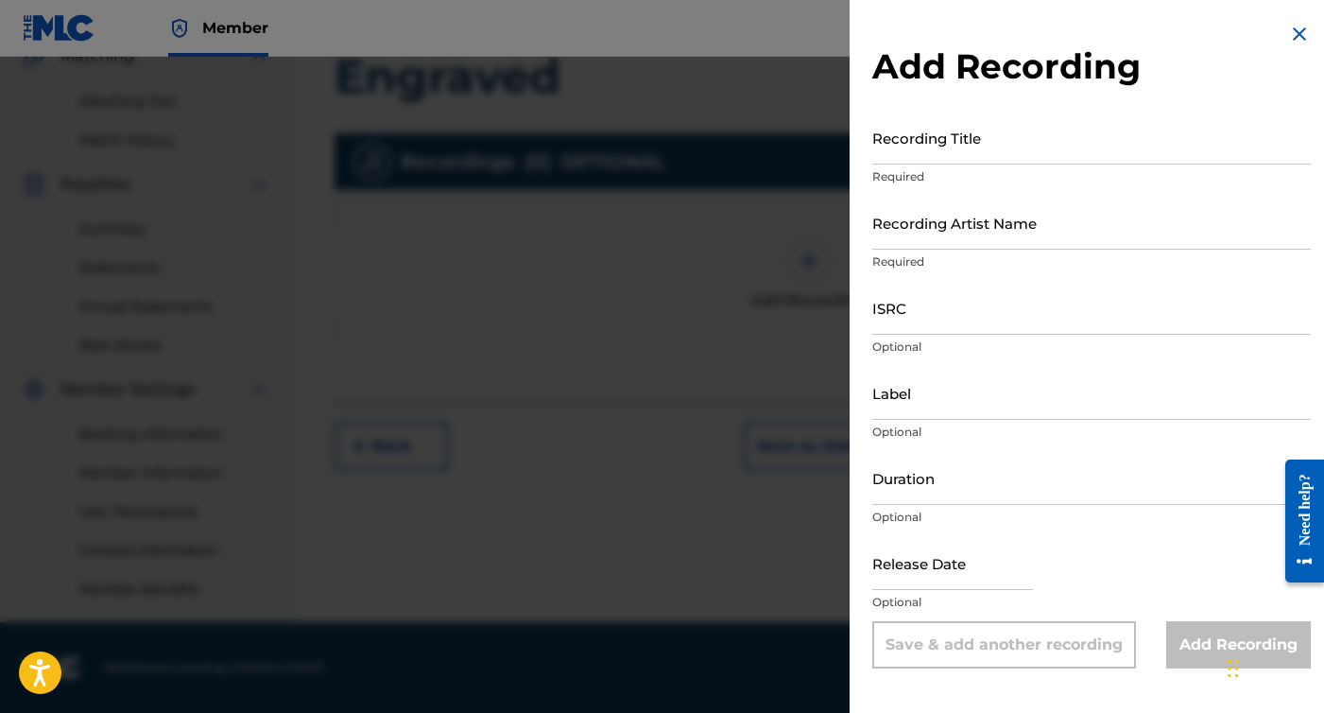
click at [988, 166] on div "Recording Title Required" at bounding box center [1092, 153] width 439 height 85
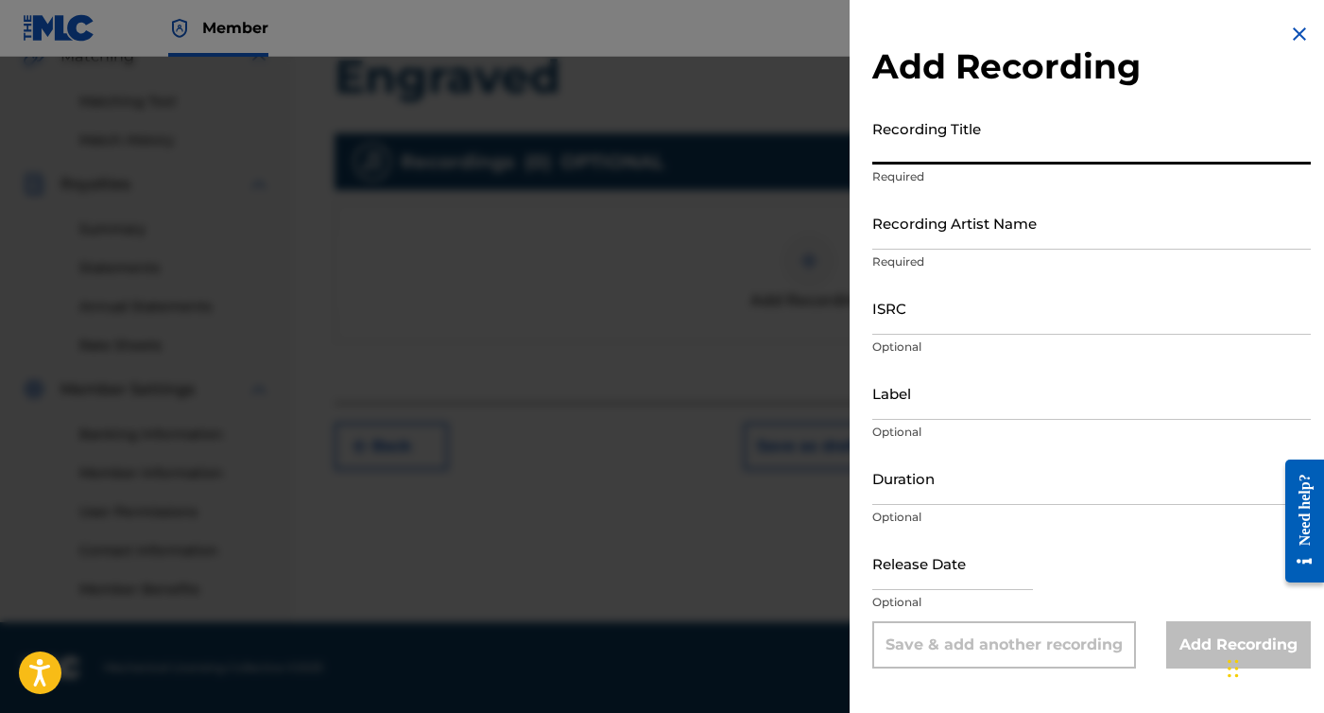
click at [982, 158] on input "Recording Title" at bounding box center [1092, 138] width 439 height 54
type input "Engraved"
click at [974, 236] on input "Recording Artist Name" at bounding box center [1092, 223] width 439 height 54
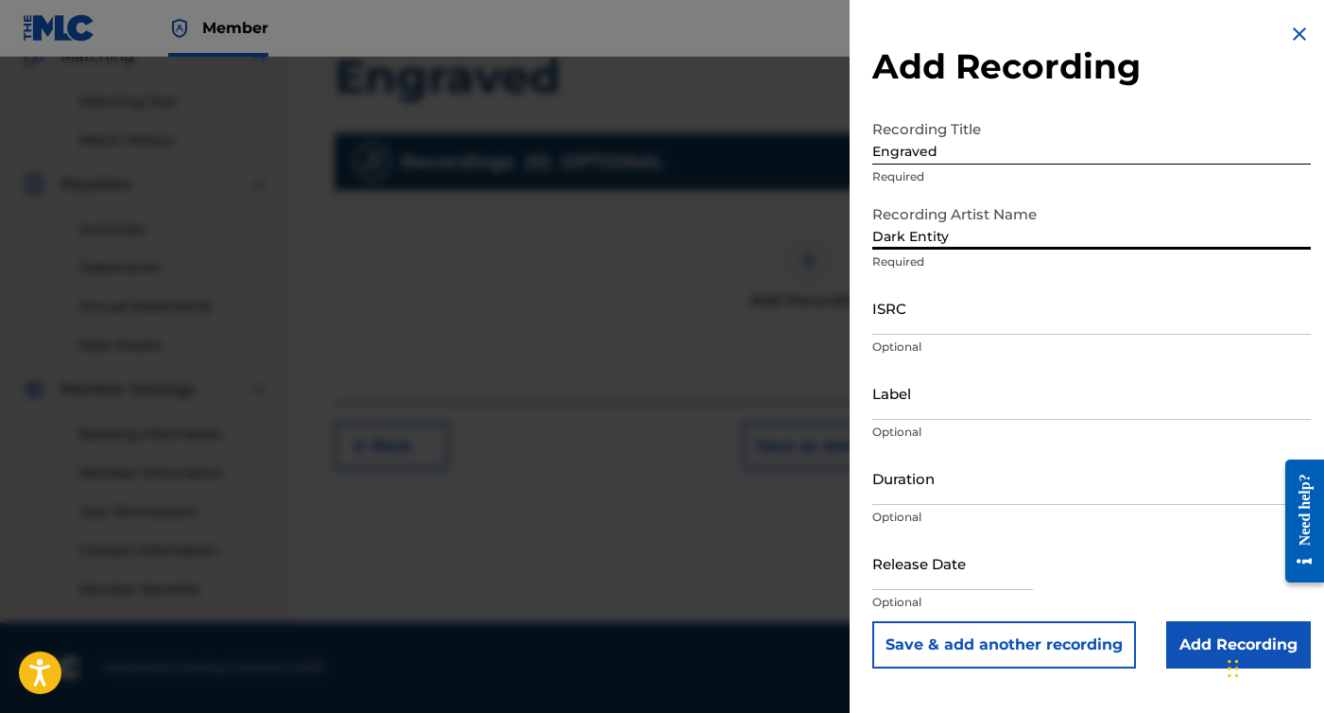
type input "Dark Entity"
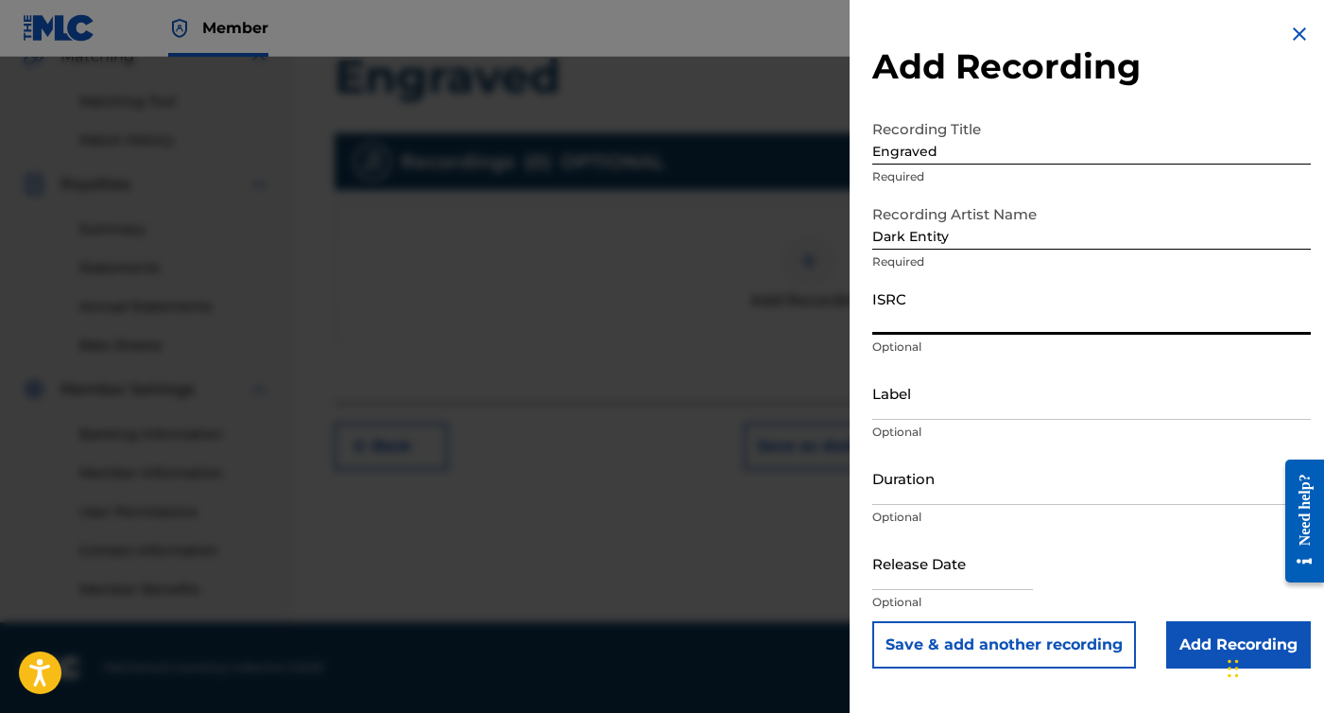
click at [958, 320] on input "ISRC" at bounding box center [1092, 308] width 439 height 54
paste input "CBEYJ2515522"
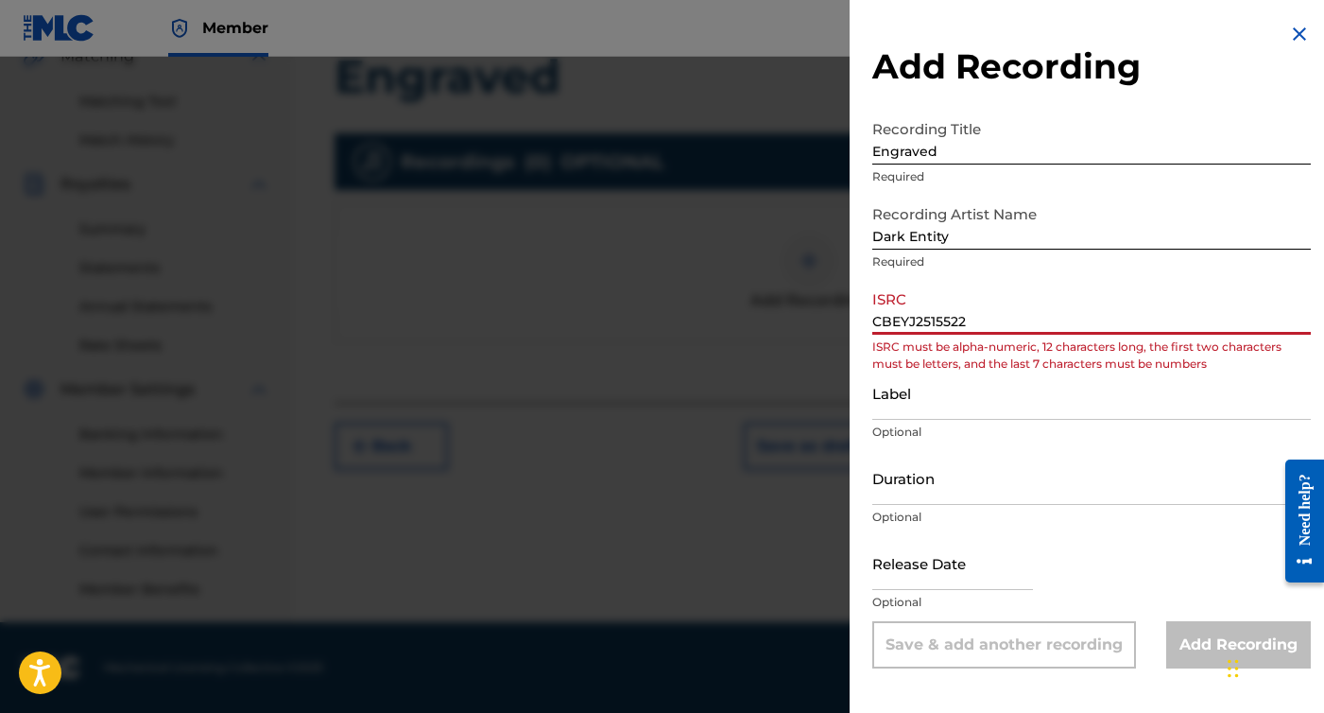
click at [901, 319] on input "CBEYJ2515522" at bounding box center [1092, 308] width 439 height 54
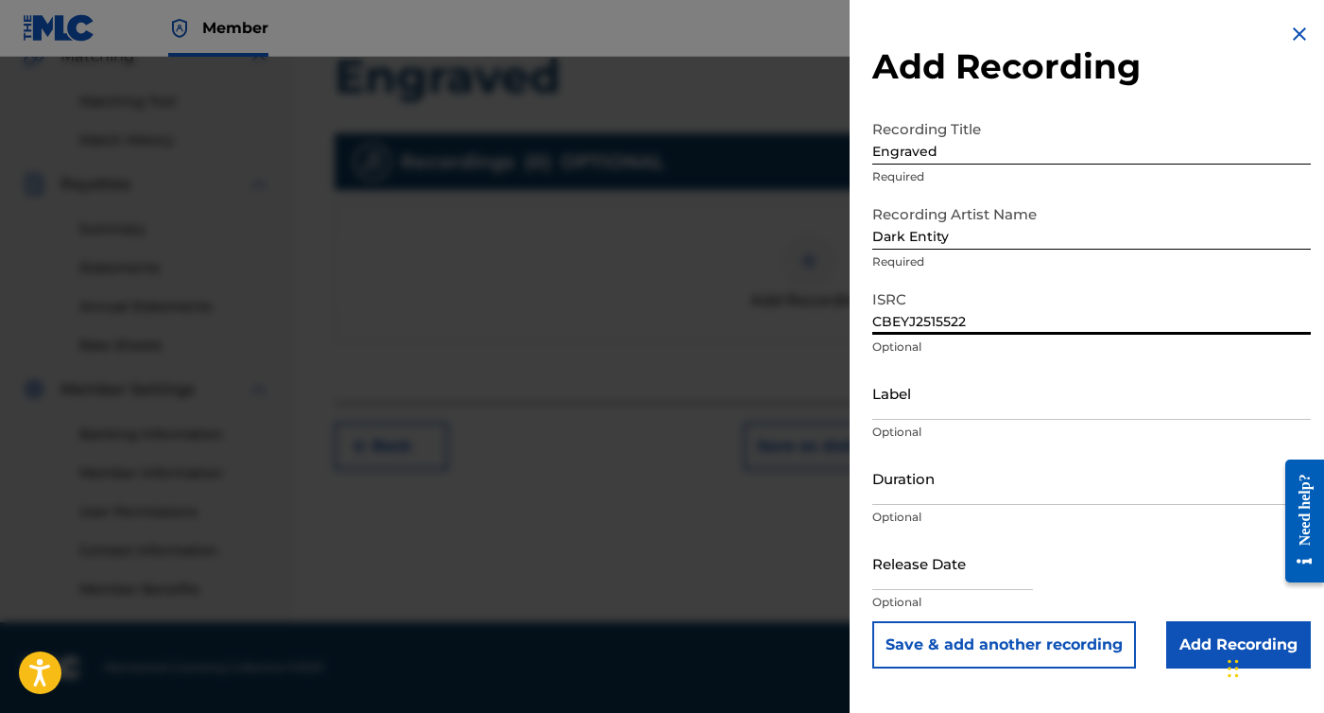
type input "CBEYJ2515522"
click at [1031, 572] on input "text" at bounding box center [953, 563] width 161 height 54
select select "7"
select select "2025"
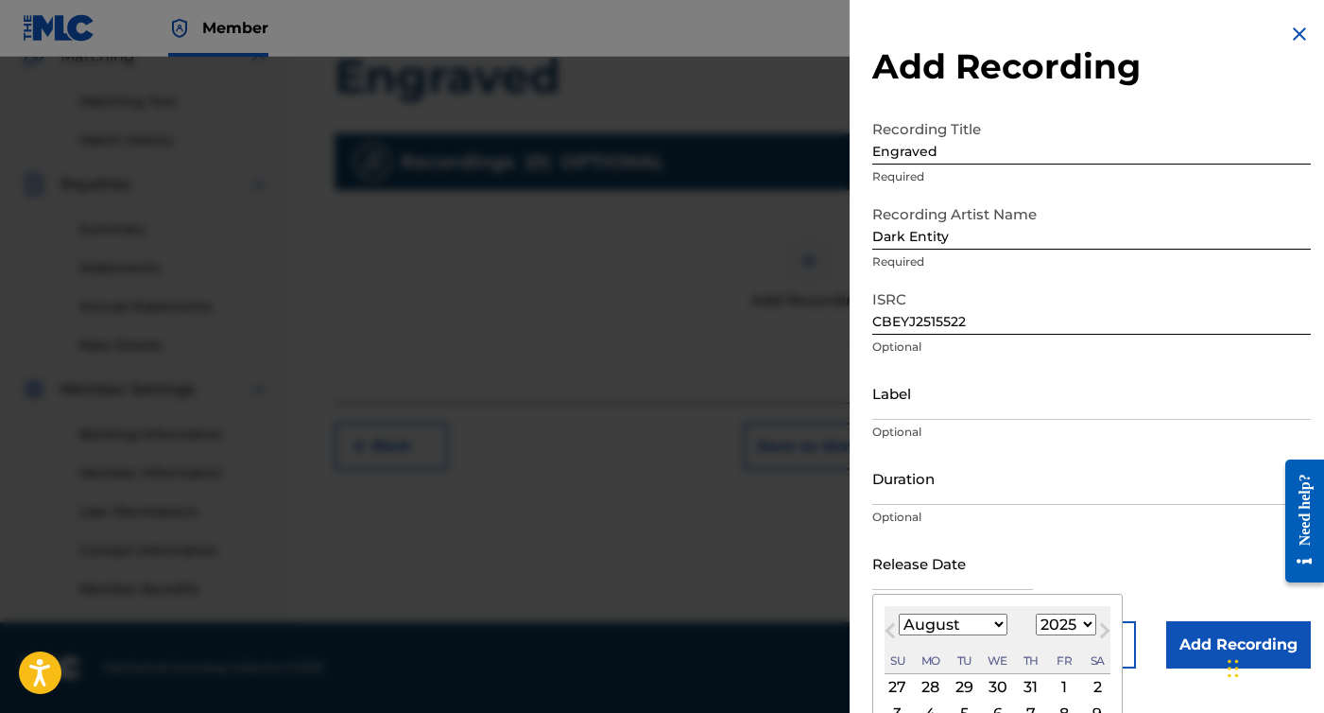
click at [941, 642] on div "August 2025 January February March April May June July August September October…" at bounding box center [998, 640] width 226 height 68
select select "10"
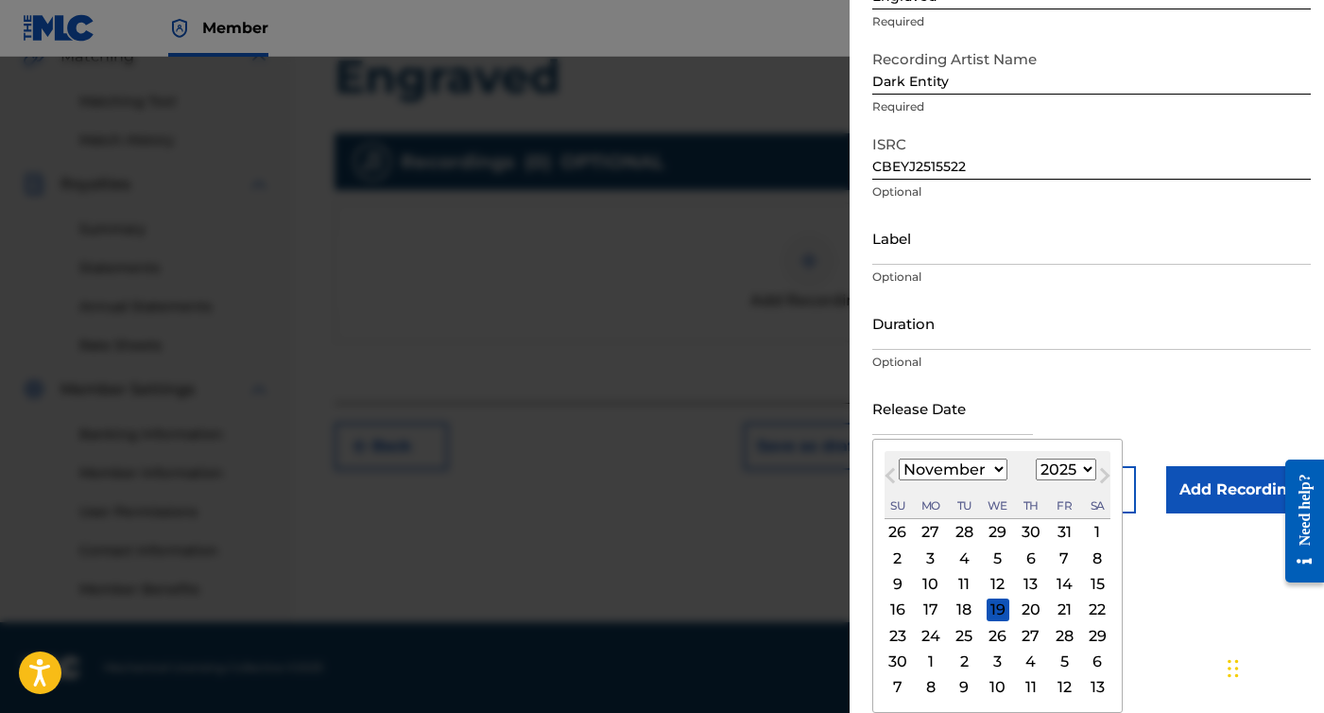
click at [992, 553] on div "5" at bounding box center [998, 557] width 23 height 23
type input "November 5 2025"
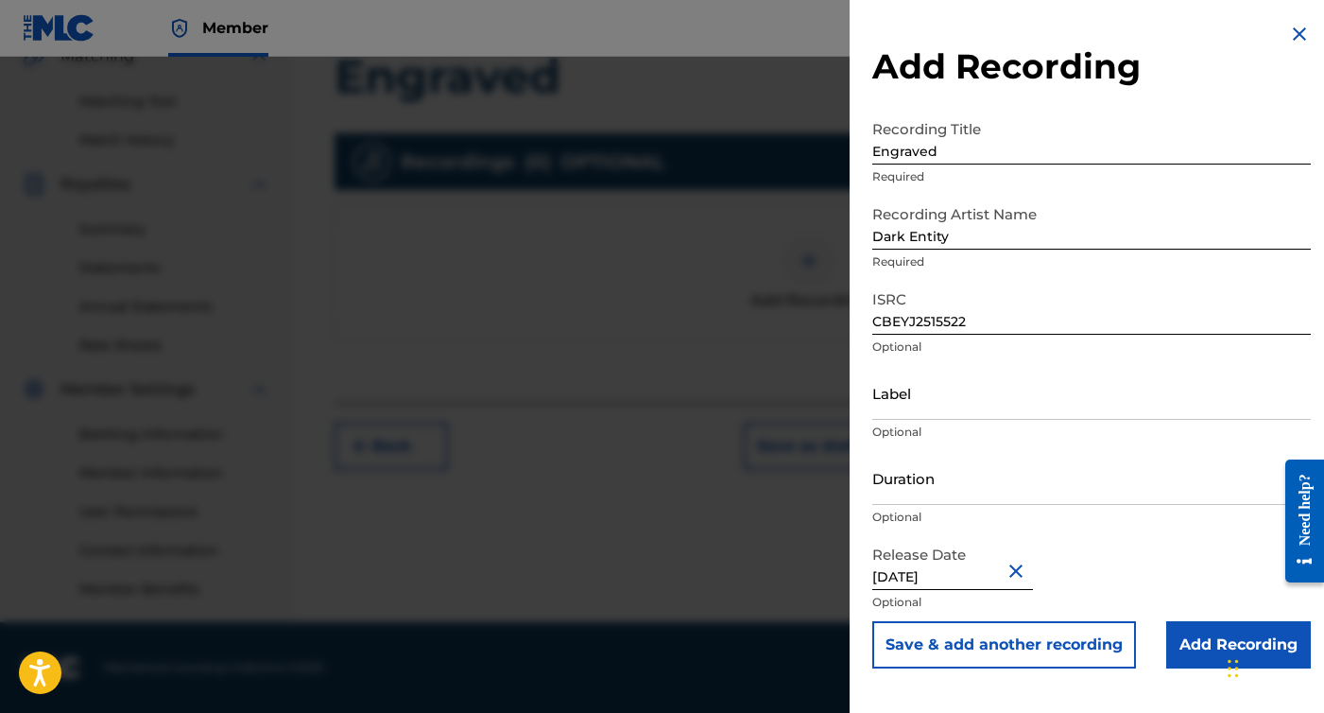
click at [1212, 632] on input "Add Recording" at bounding box center [1239, 644] width 145 height 47
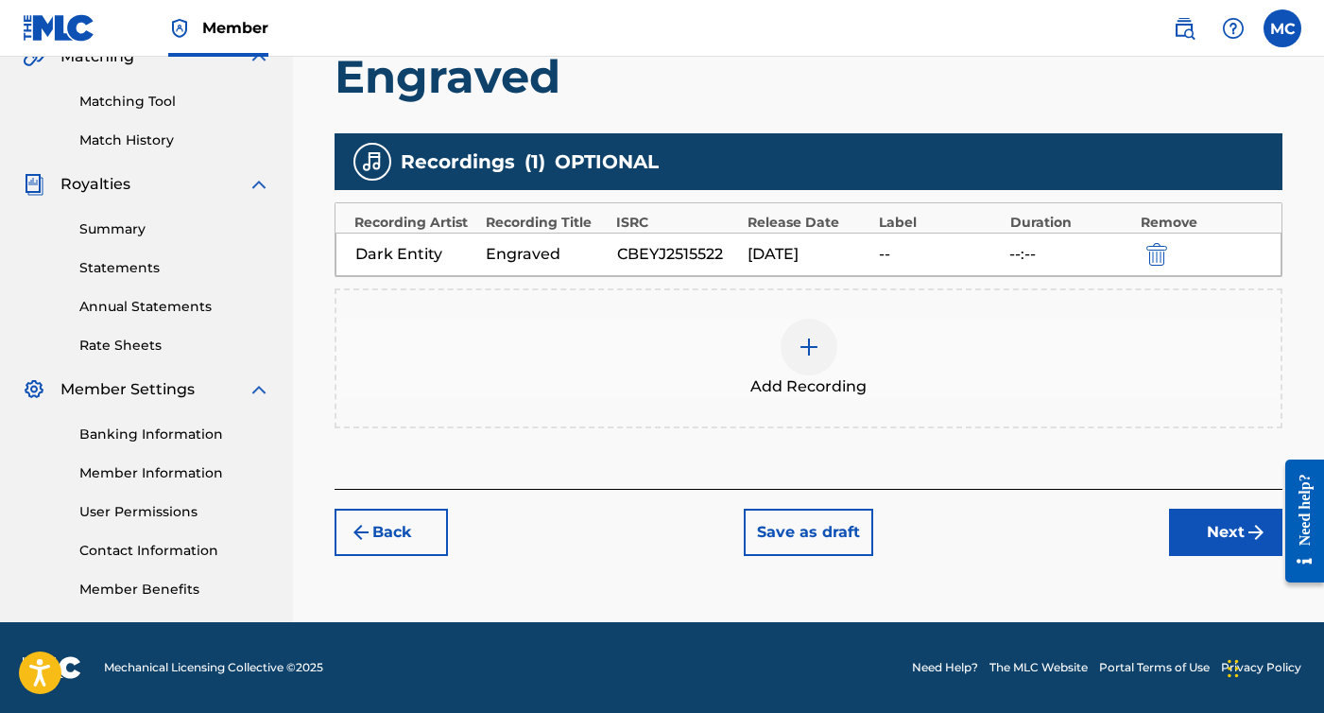
click at [1205, 529] on button "Next" at bounding box center [1225, 532] width 113 height 47
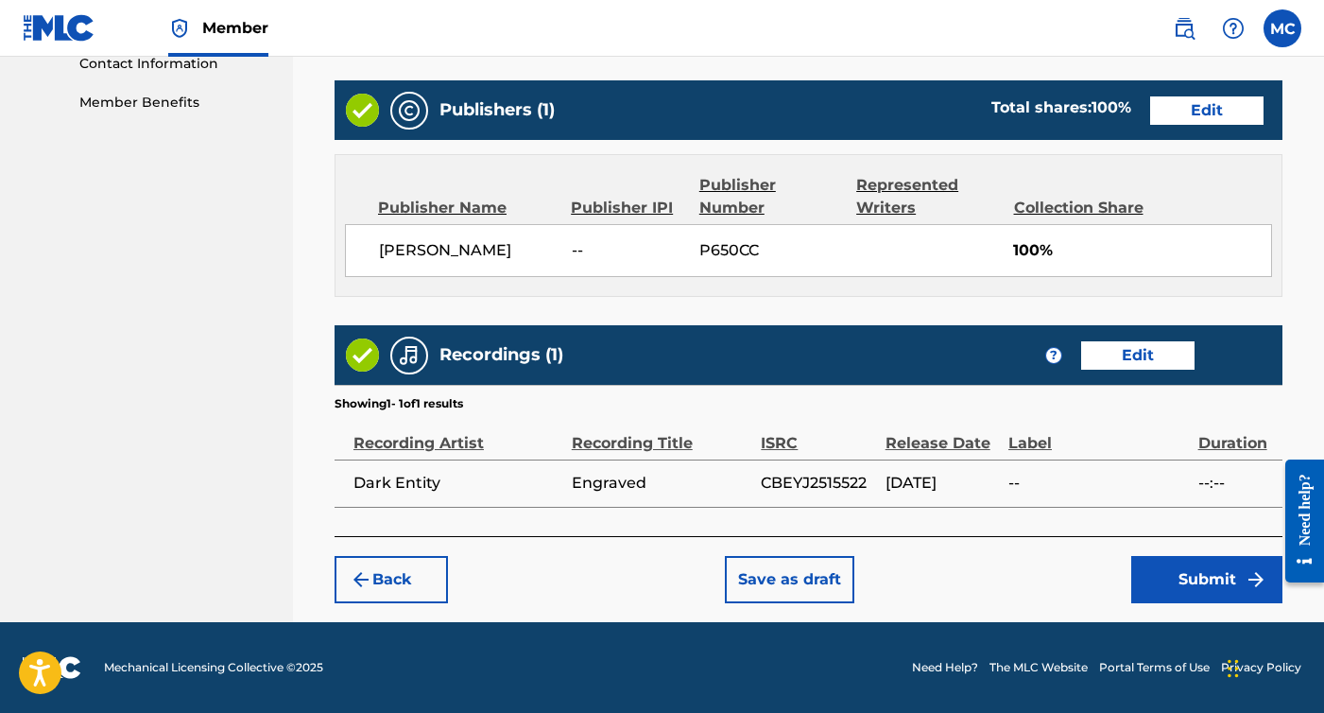
scroll to position [945, 0]
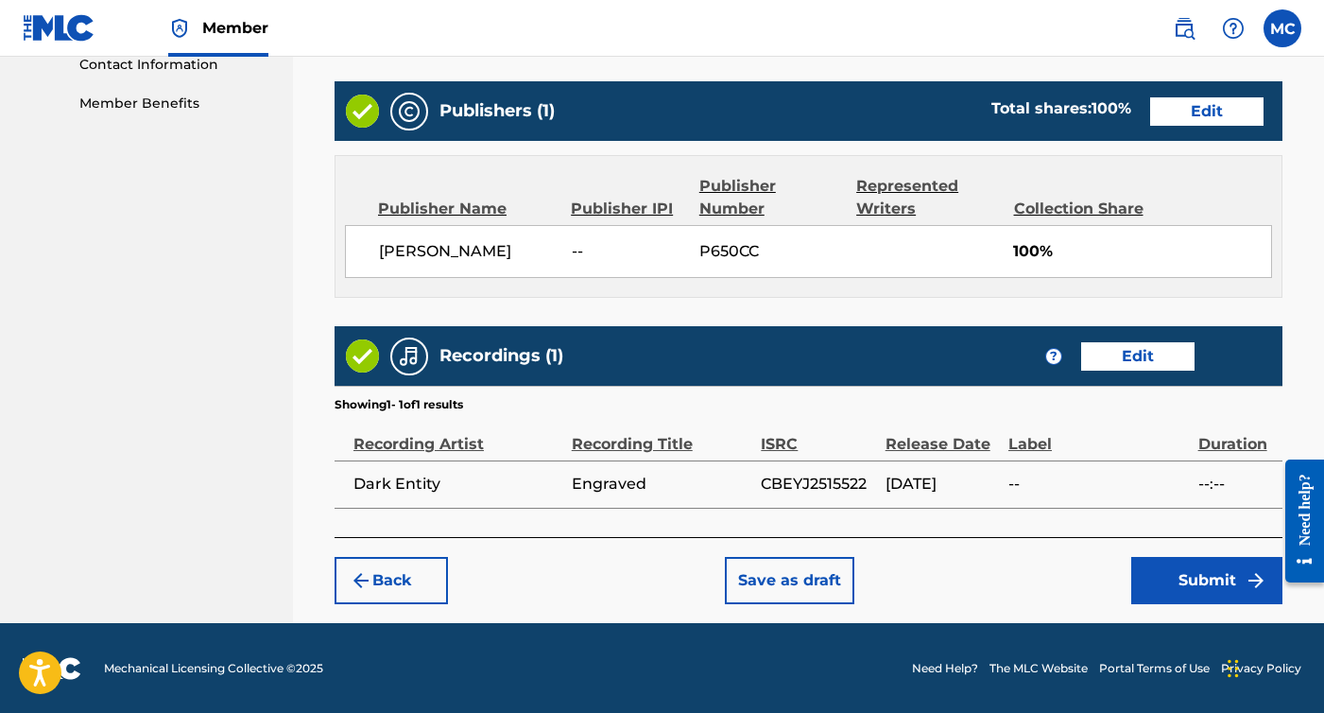
click at [1158, 574] on button "Submit" at bounding box center [1207, 580] width 151 height 47
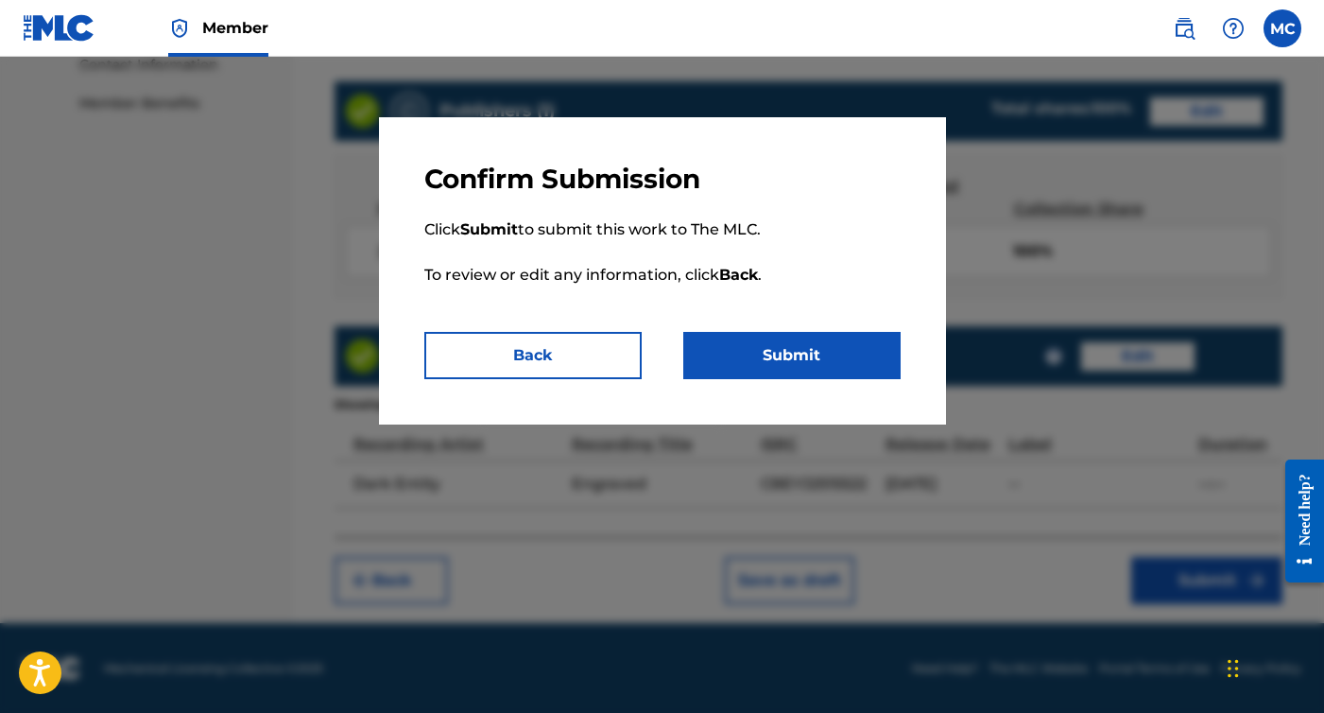
click at [780, 343] on button "Submit" at bounding box center [791, 355] width 217 height 47
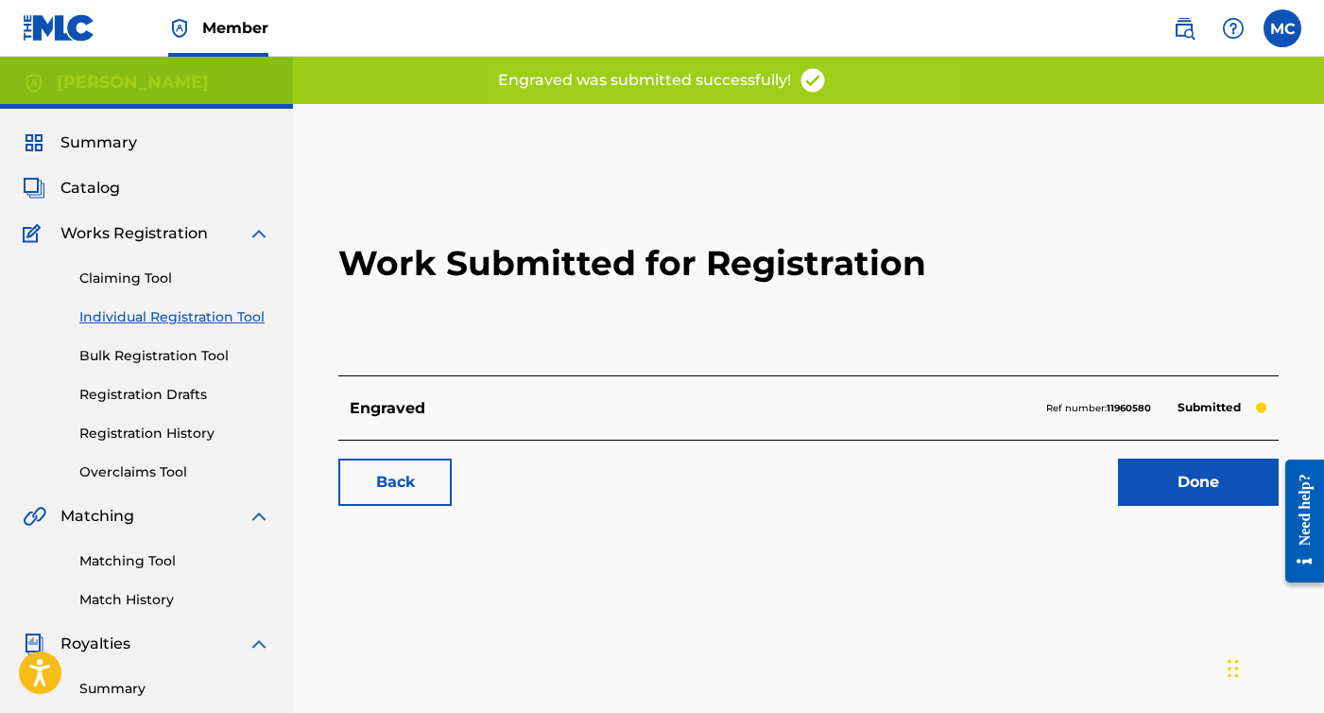
click at [155, 318] on link "Individual Registration Tool" at bounding box center [174, 317] width 191 height 20
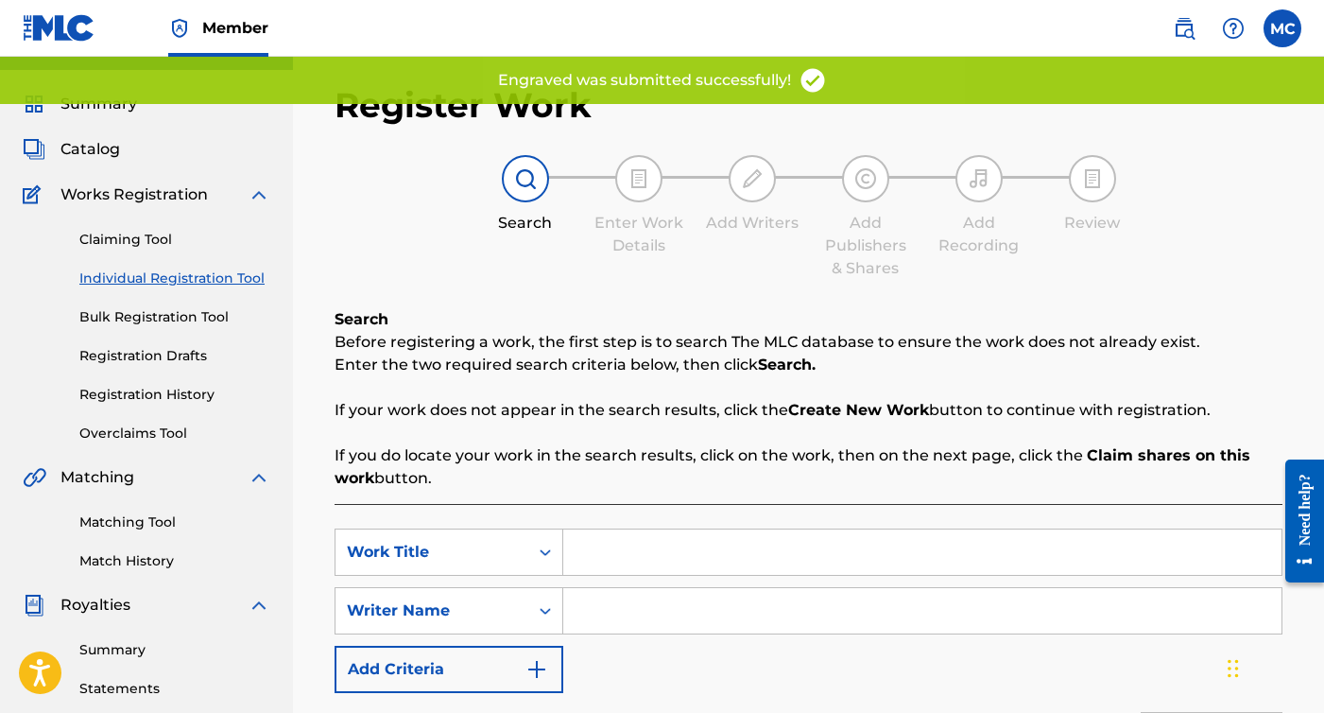
scroll to position [45, 0]
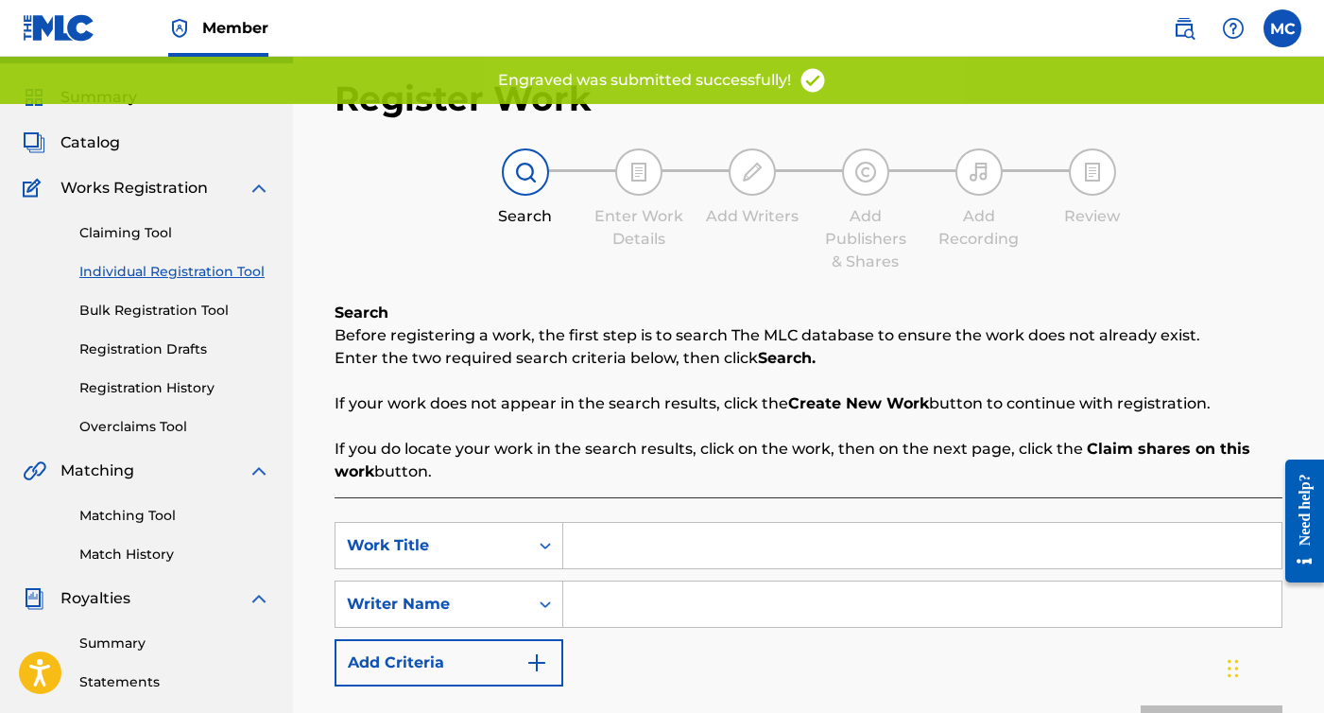
click at [633, 539] on input "Search Form" at bounding box center [922, 545] width 718 height 45
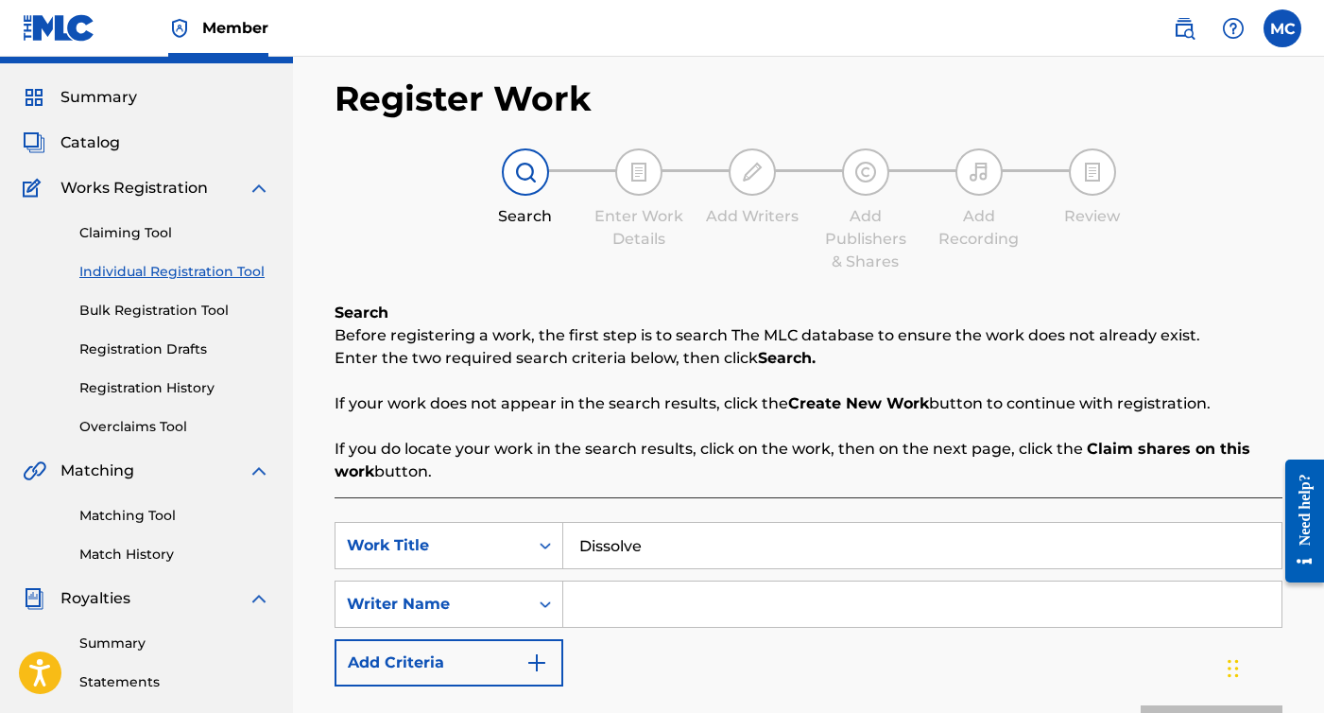
type input "Dissolve"
click at [600, 614] on input "Search Form" at bounding box center [922, 603] width 718 height 45
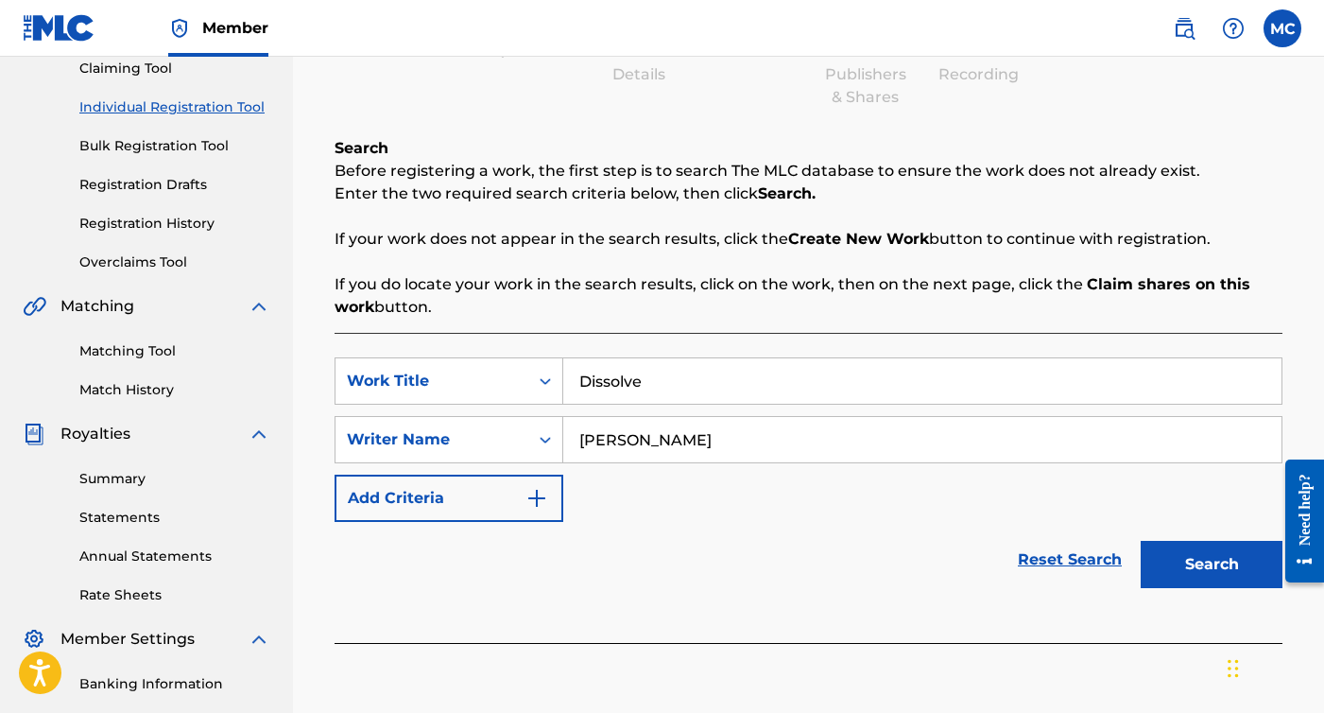
scroll to position [295, 0]
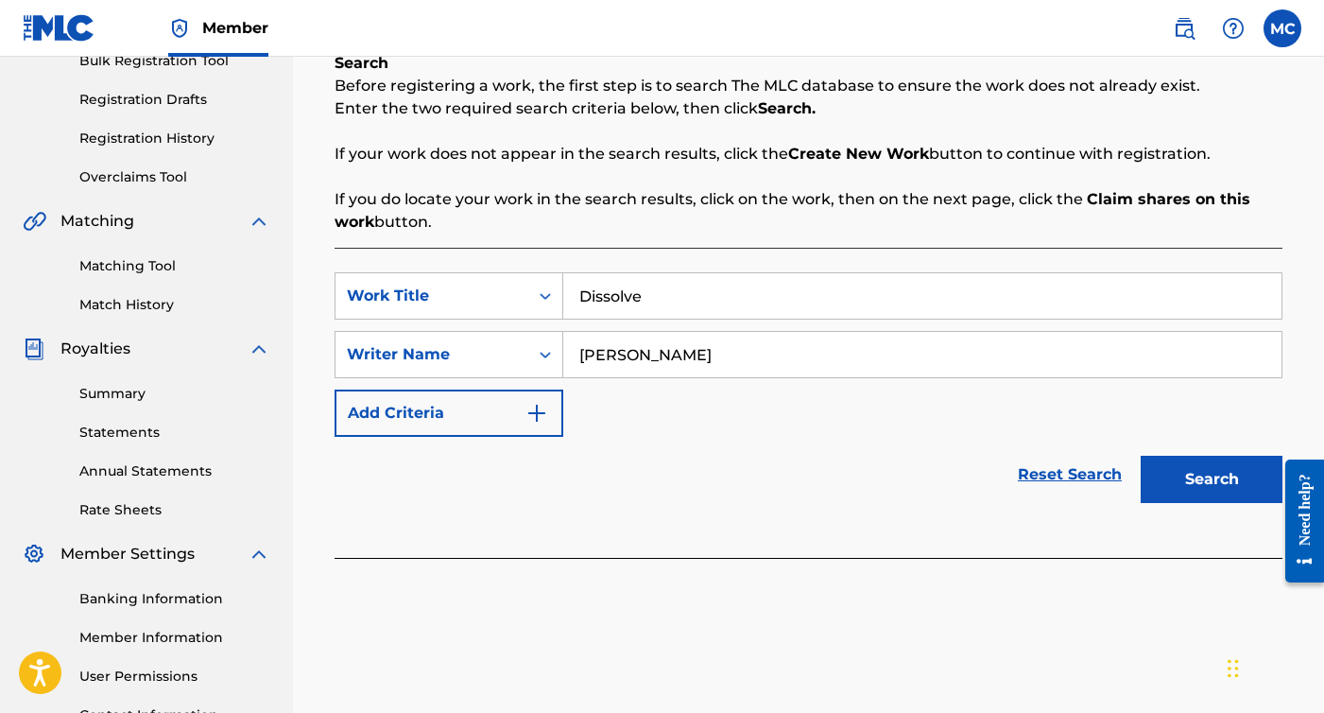
type input "[PERSON_NAME]"
click at [1199, 495] on button "Search" at bounding box center [1212, 479] width 142 height 47
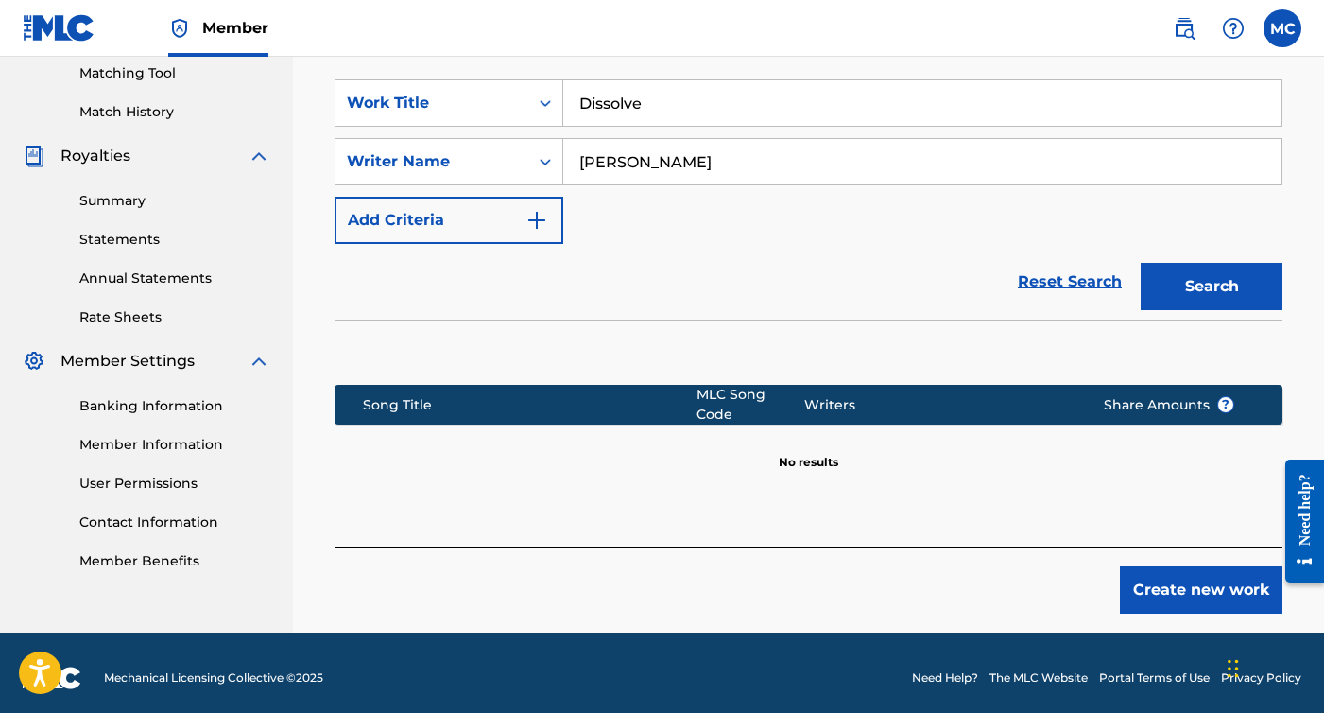
scroll to position [487, 0]
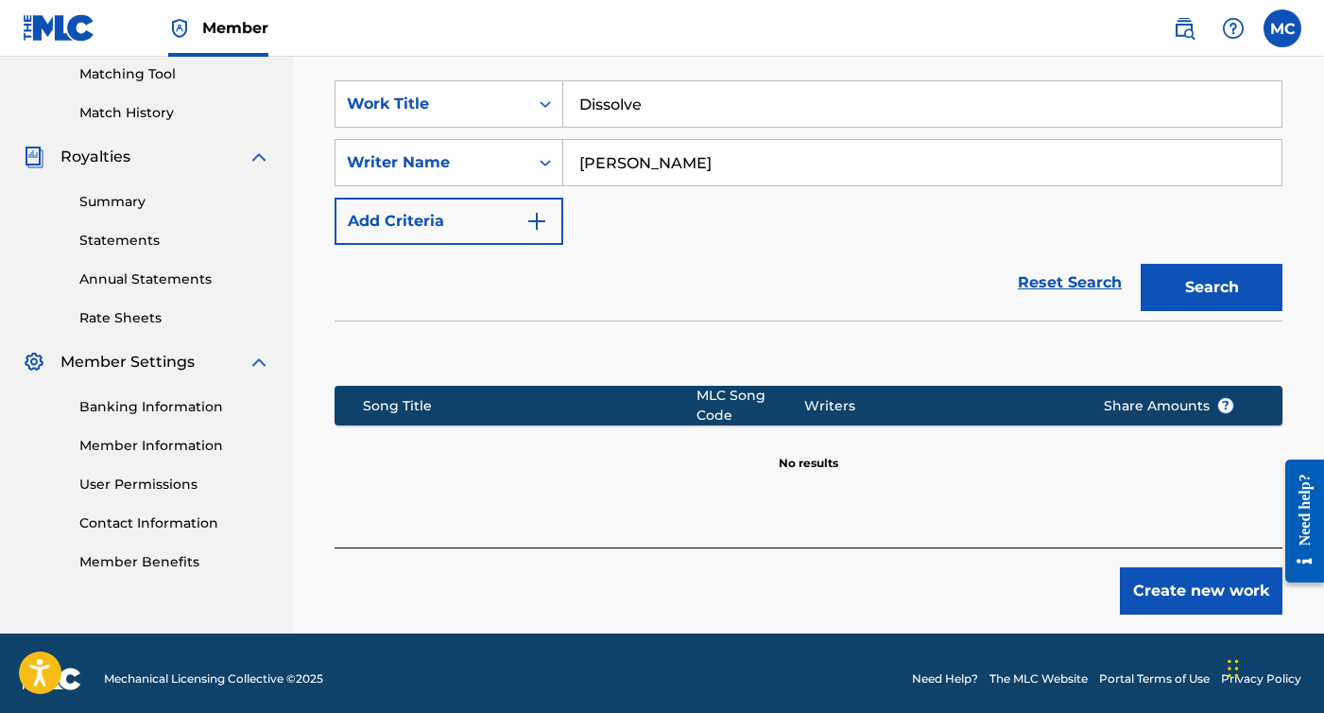
click at [1184, 592] on button "Create new work" at bounding box center [1201, 590] width 163 height 47
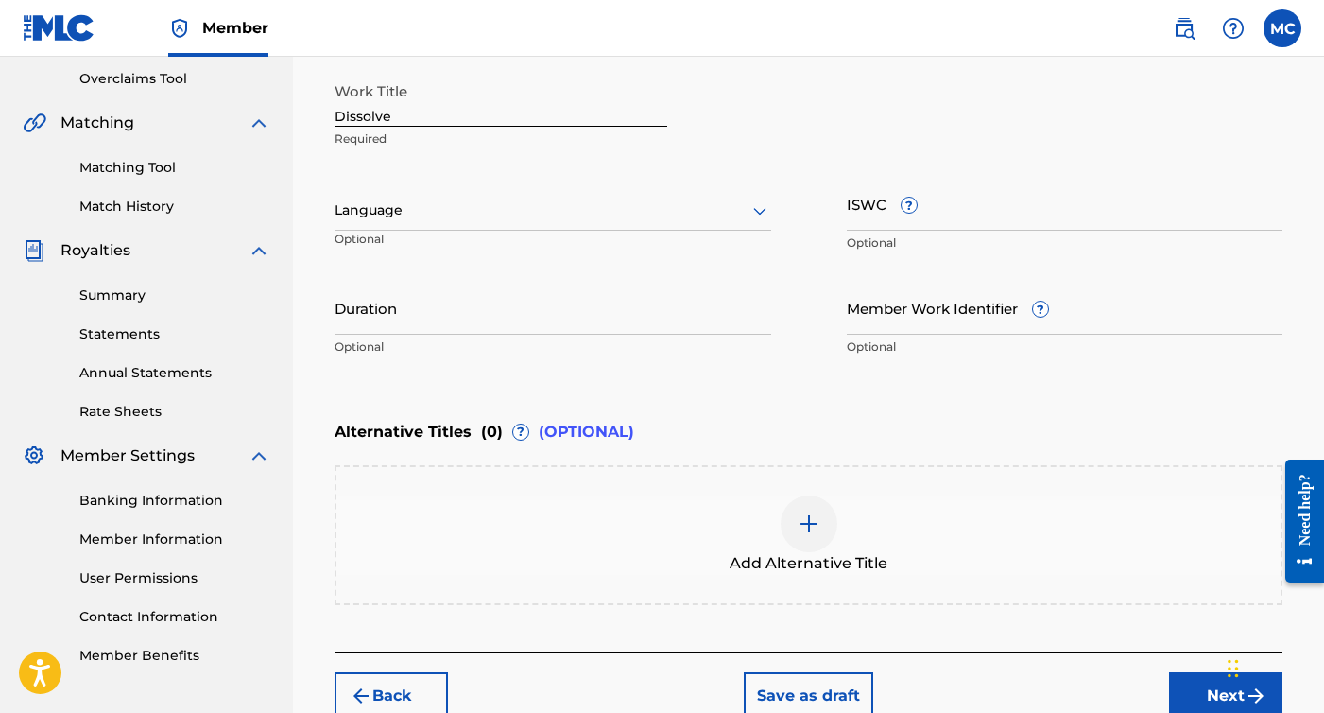
scroll to position [458, 0]
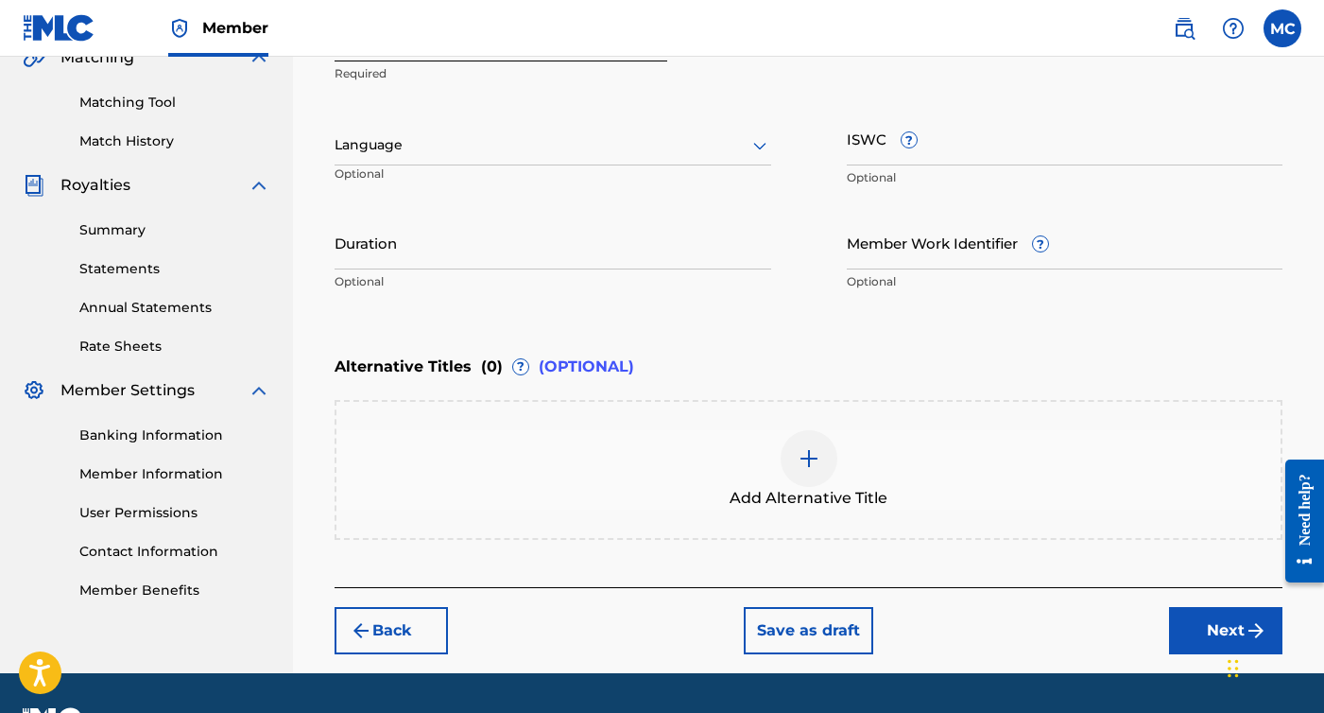
click at [1193, 633] on button "Next" at bounding box center [1225, 630] width 113 height 47
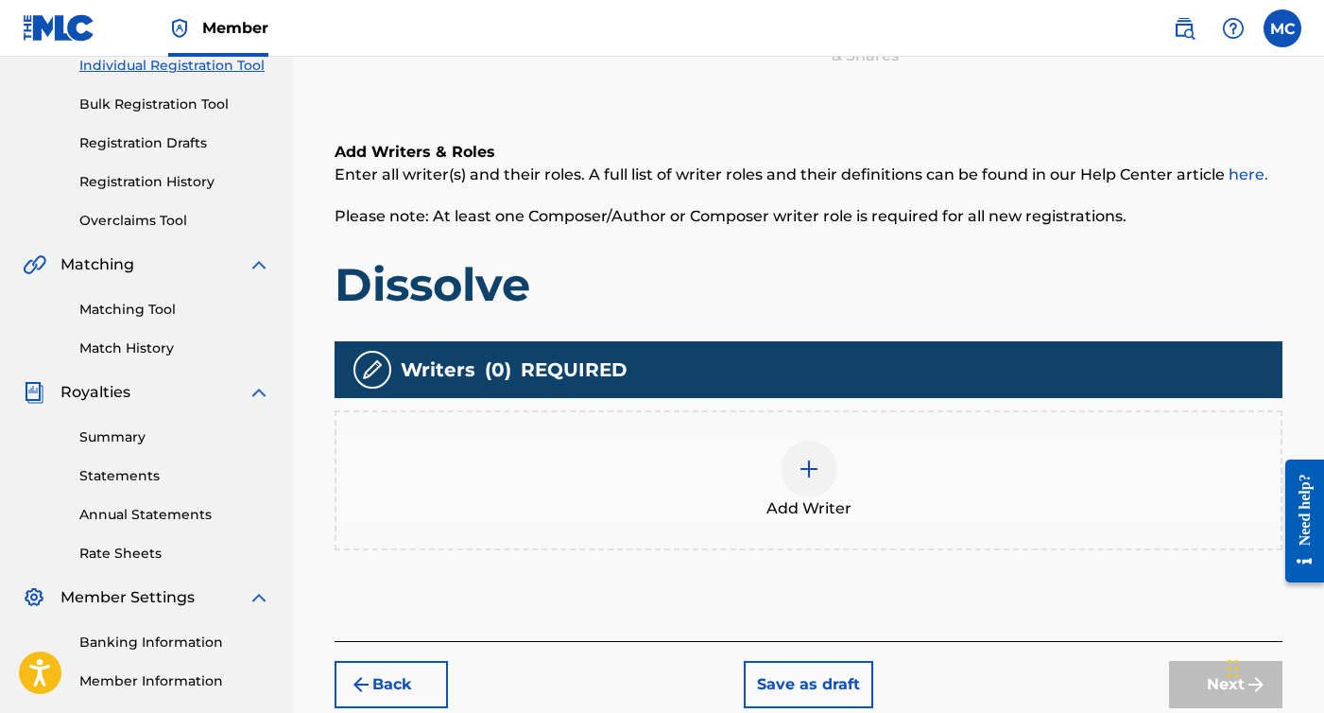
scroll to position [276, 0]
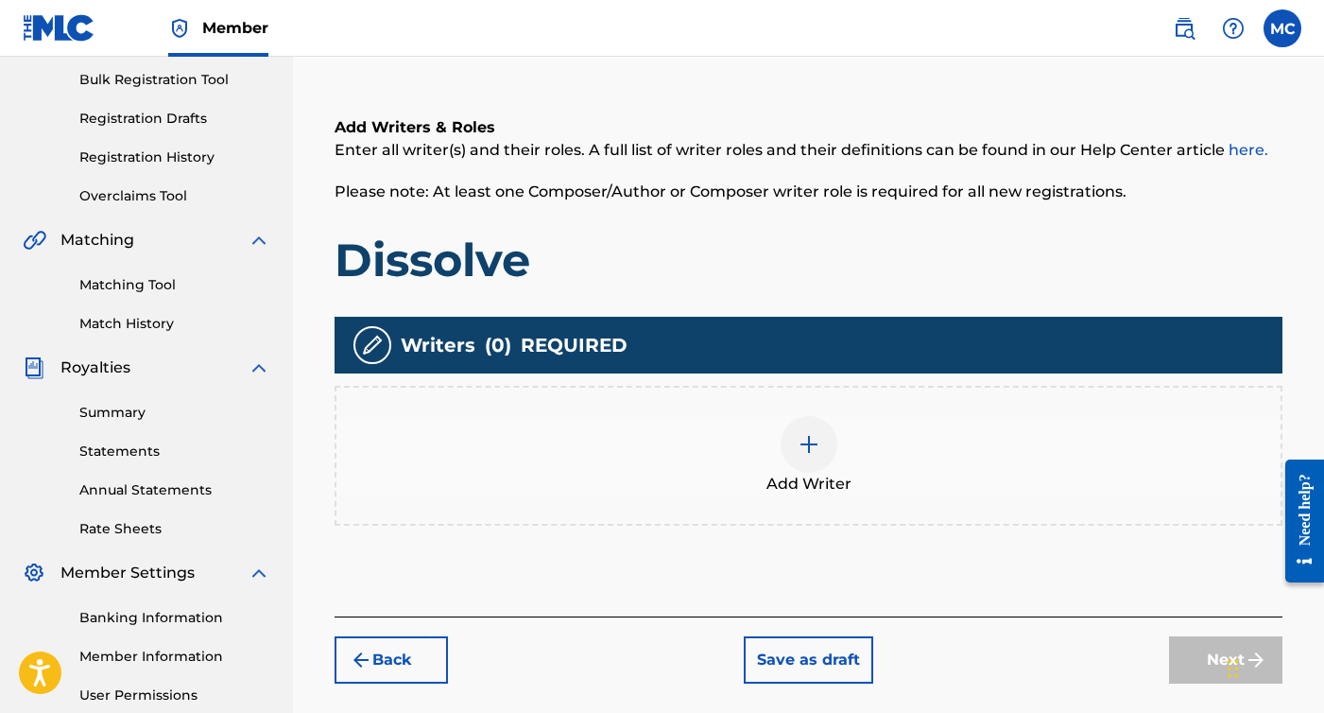
click at [800, 443] on img at bounding box center [809, 444] width 23 height 23
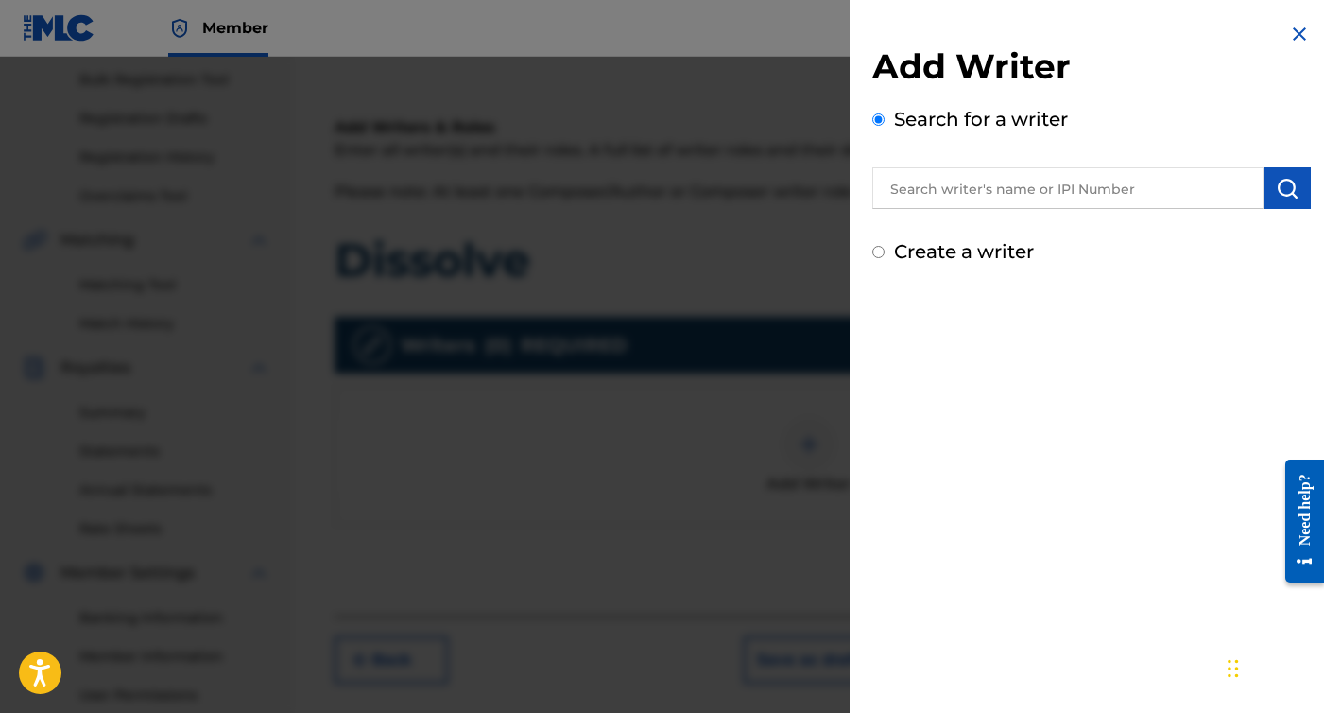
click at [999, 247] on label "Create a writer" at bounding box center [964, 251] width 140 height 23
radio input "true"
click at [885, 247] on input "Create a writer" at bounding box center [879, 252] width 12 height 12
radio input "false"
radio input "true"
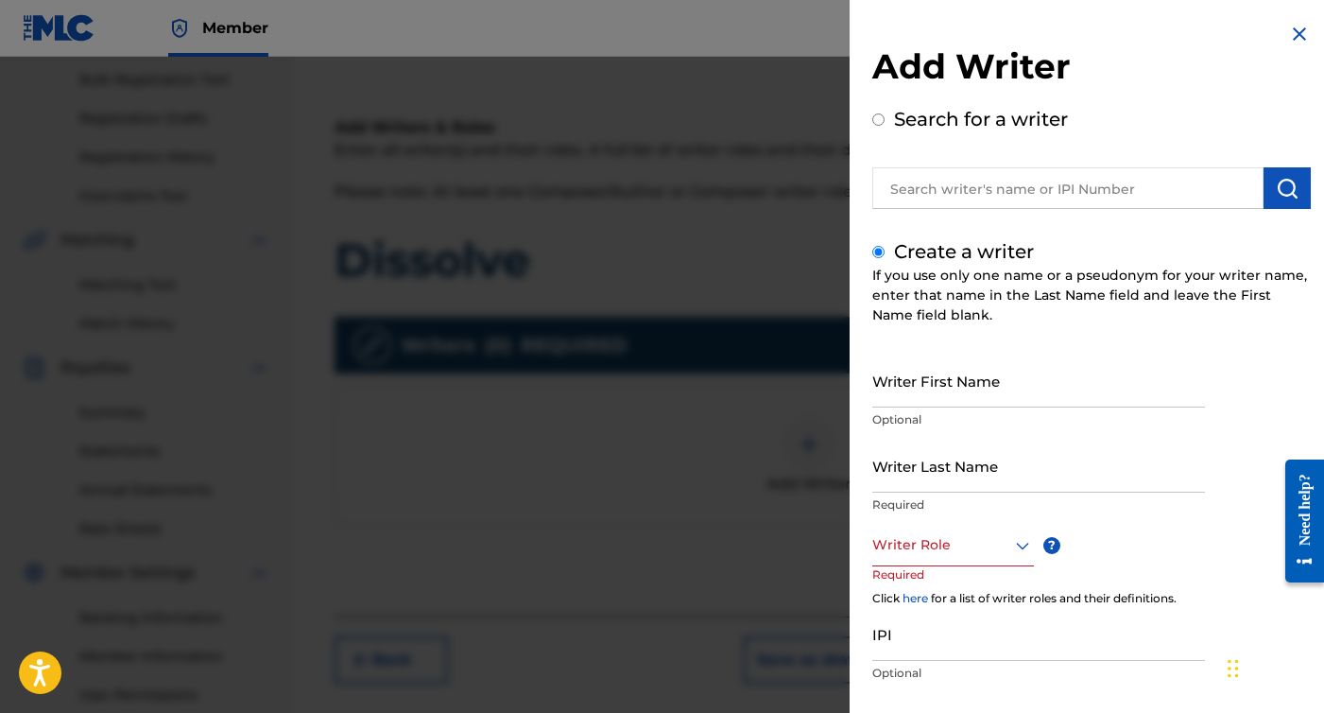
click at [931, 401] on input "Writer First Name" at bounding box center [1039, 381] width 333 height 54
type input "[PERSON_NAME]"
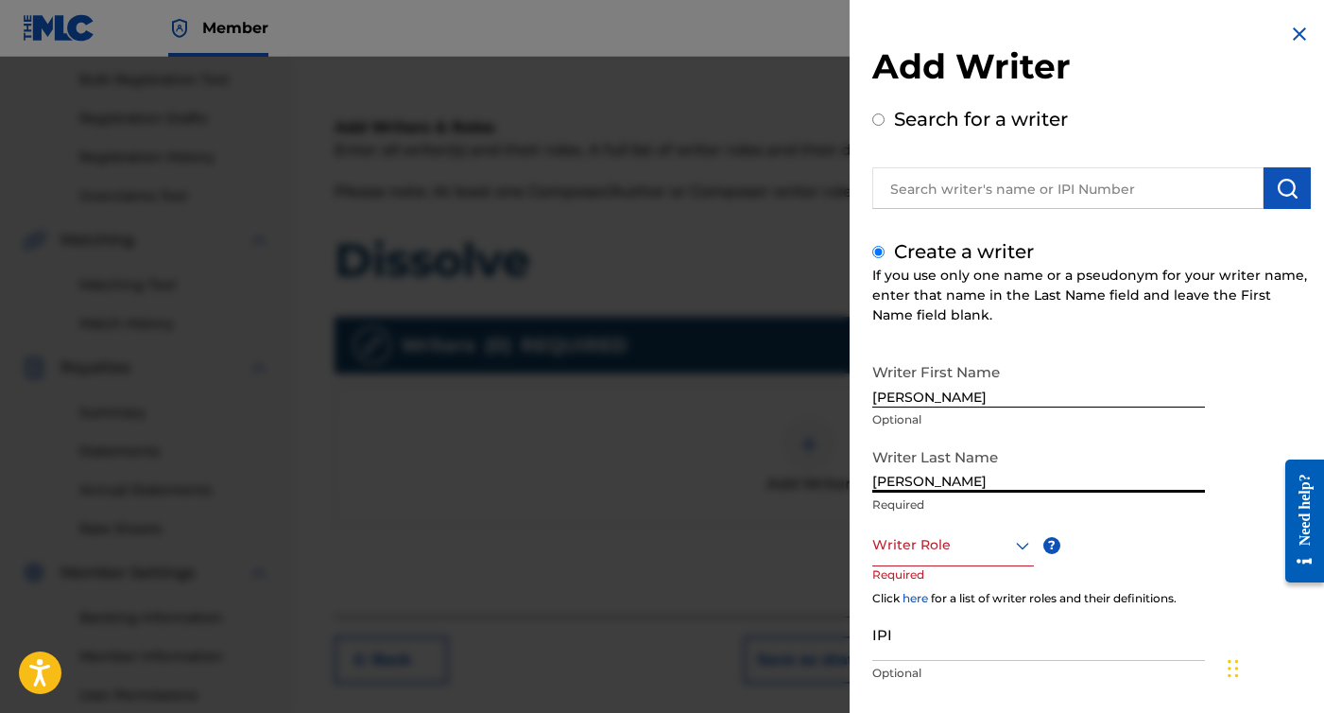
type input "[PERSON_NAME]"
click at [960, 557] on div "Writer Role" at bounding box center [954, 545] width 162 height 43
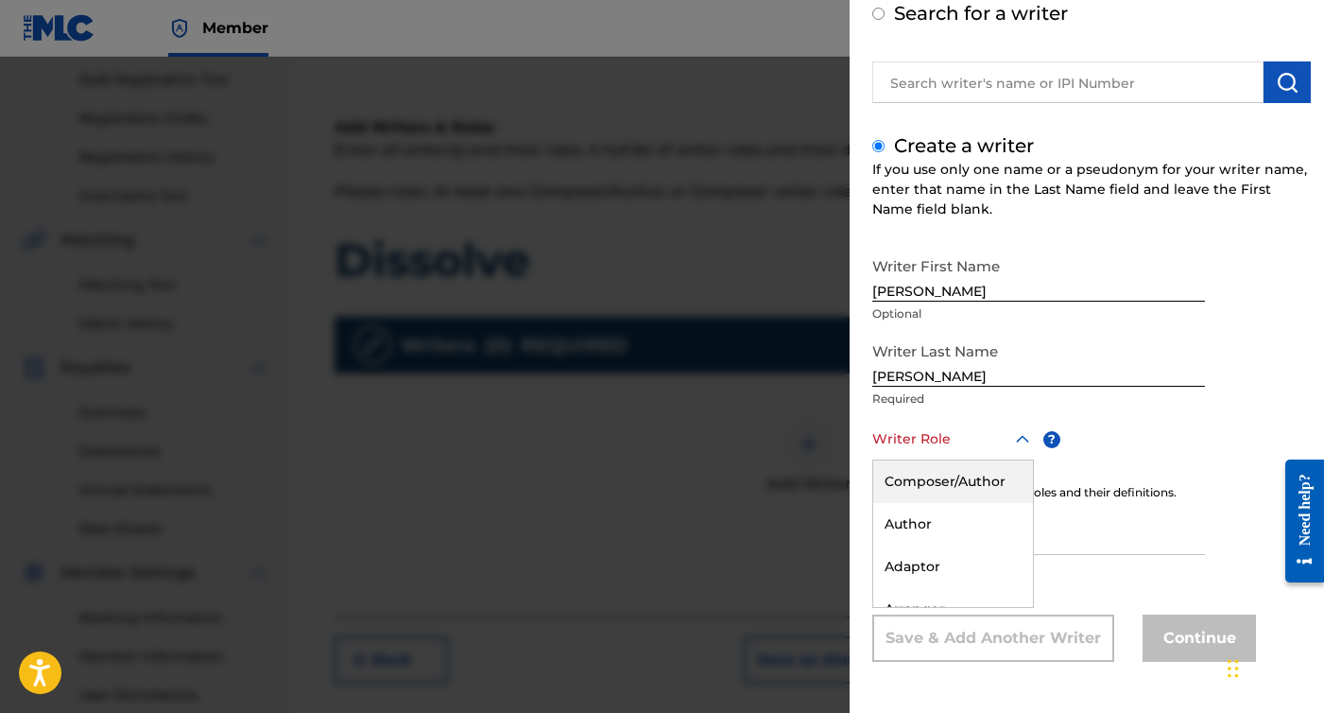
click at [964, 485] on div "Composer/Author" at bounding box center [953, 481] width 160 height 43
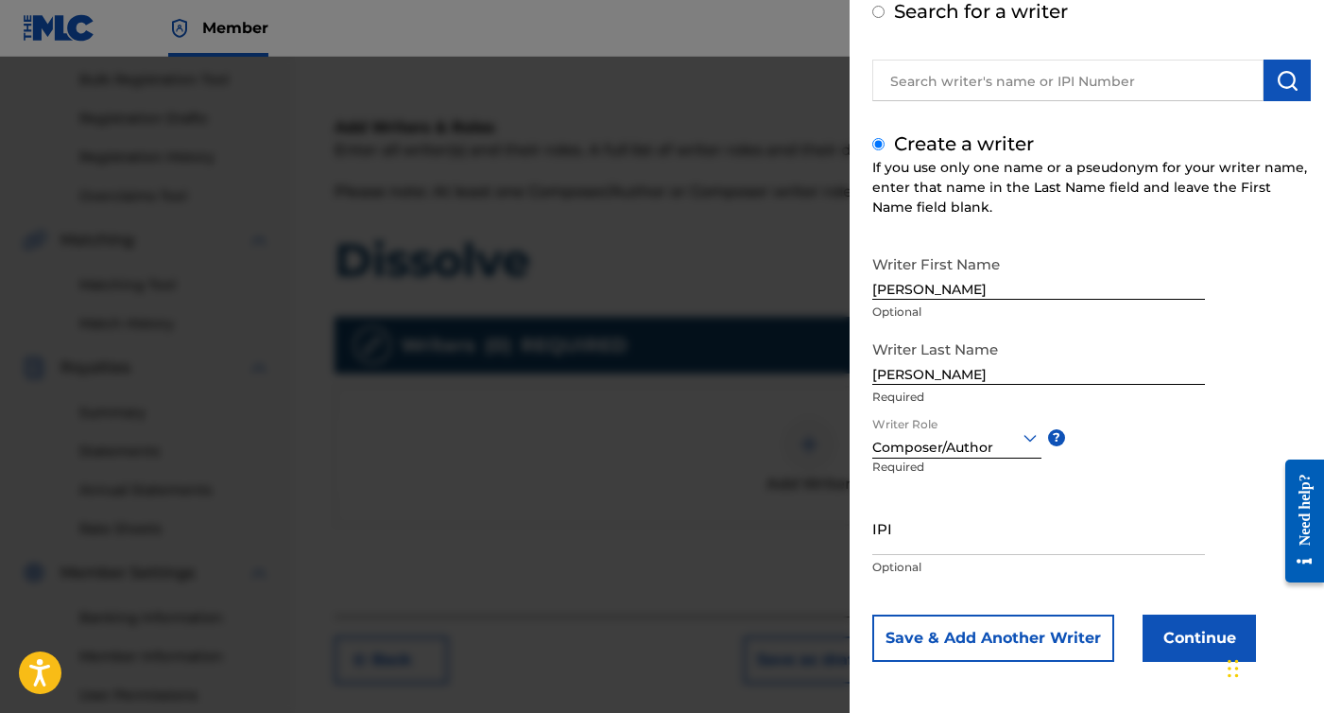
scroll to position [108, 0]
click at [917, 562] on p "Optional" at bounding box center [1039, 567] width 333 height 17
click at [931, 560] on p "Optional" at bounding box center [1039, 567] width 333 height 17
click at [931, 543] on input "IPI" at bounding box center [1039, 528] width 333 height 54
paste input "01305102027"
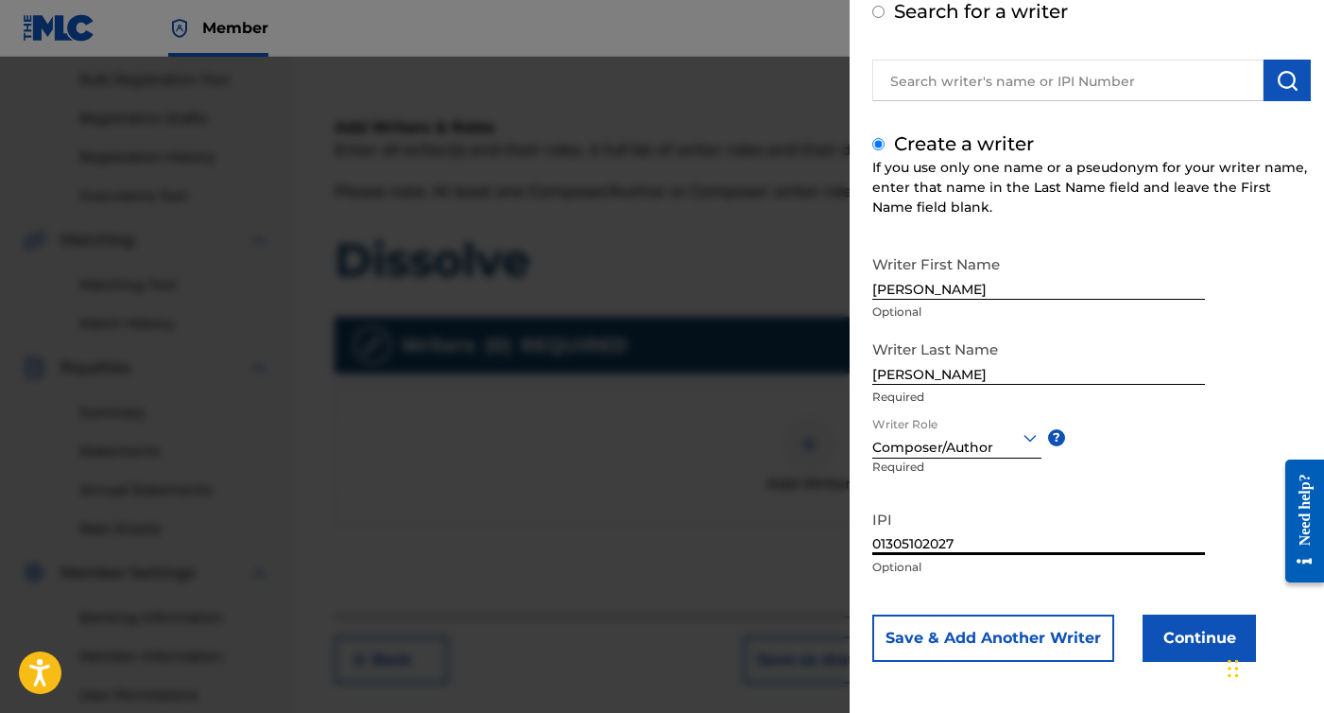
type input "01305102027"
click at [1210, 641] on button "Continue" at bounding box center [1199, 637] width 113 height 47
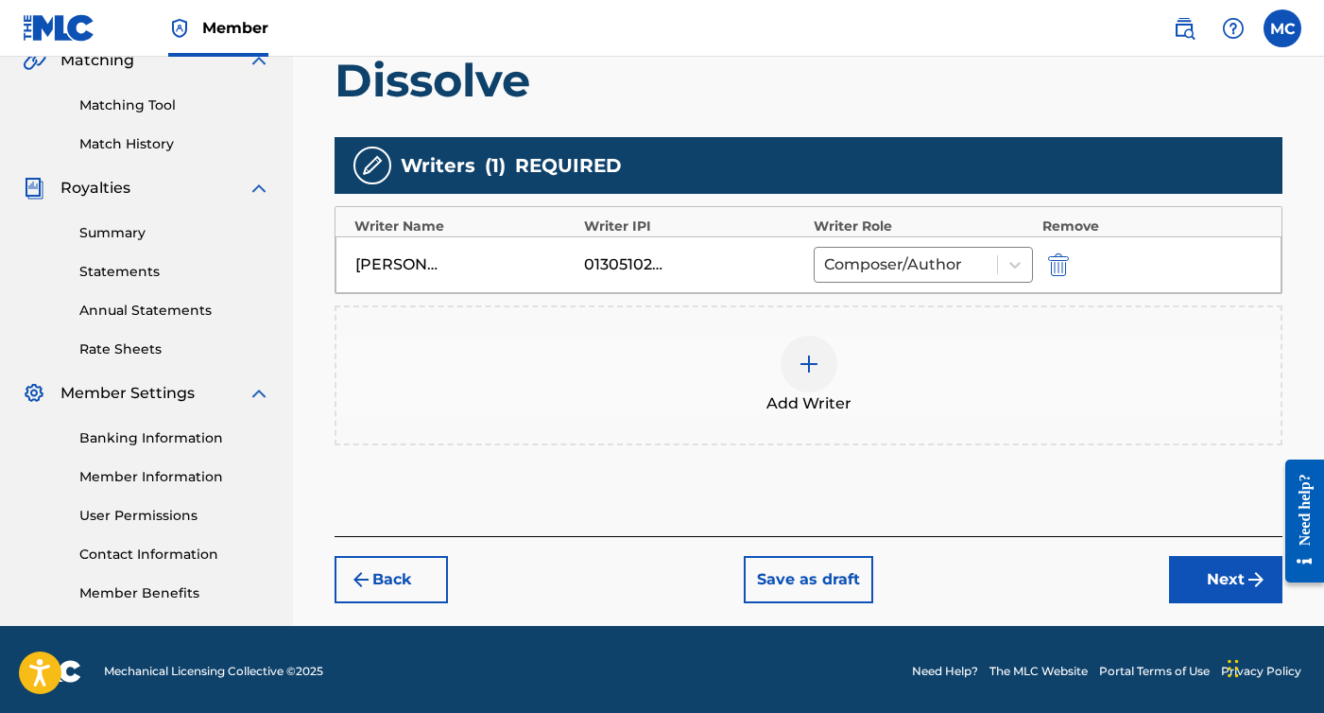
click at [1245, 580] on img "submit" at bounding box center [1256, 579] width 23 height 23
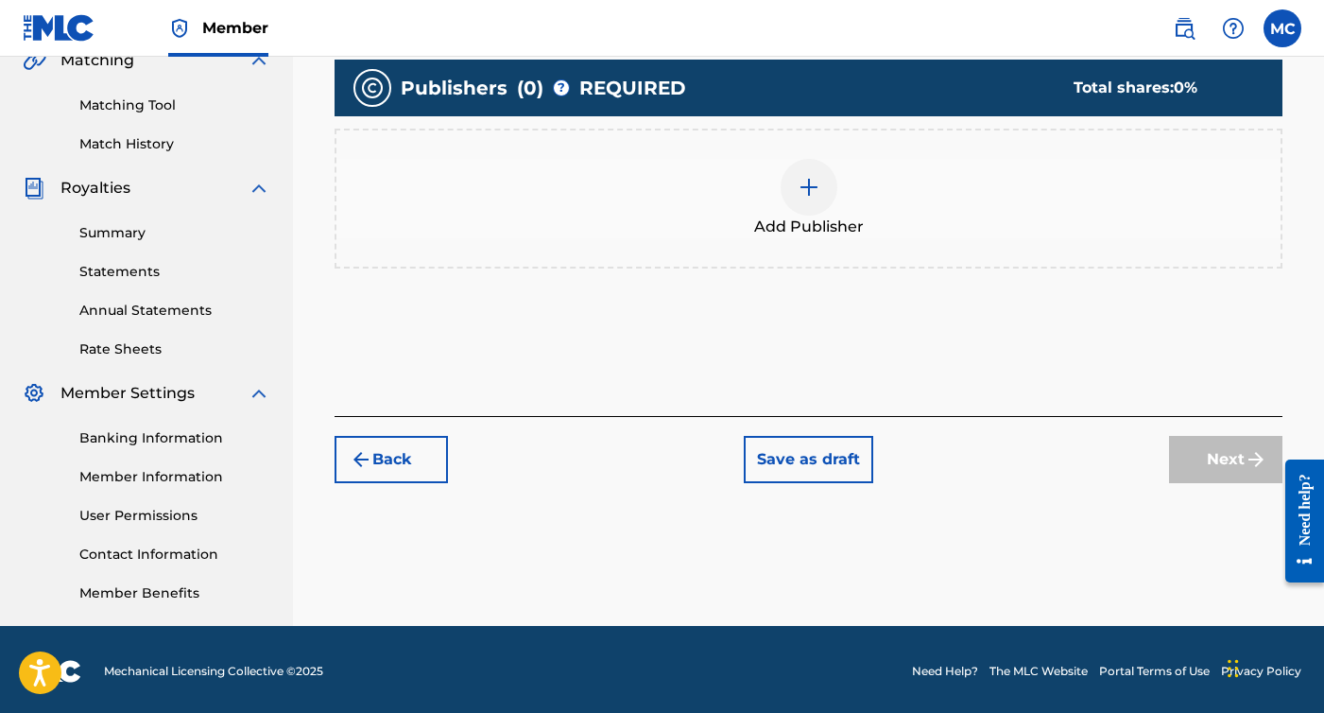
scroll to position [85, 0]
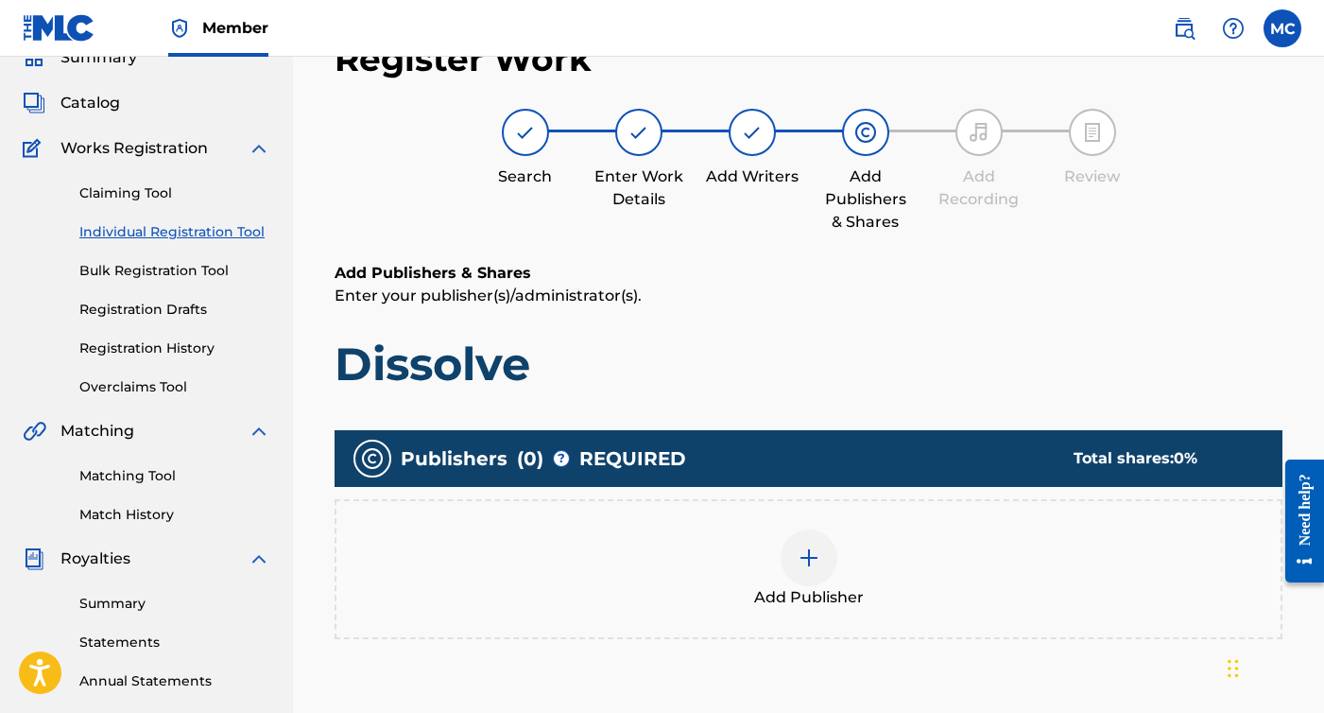
click at [849, 540] on div "Add Publisher" at bounding box center [809, 568] width 944 height 79
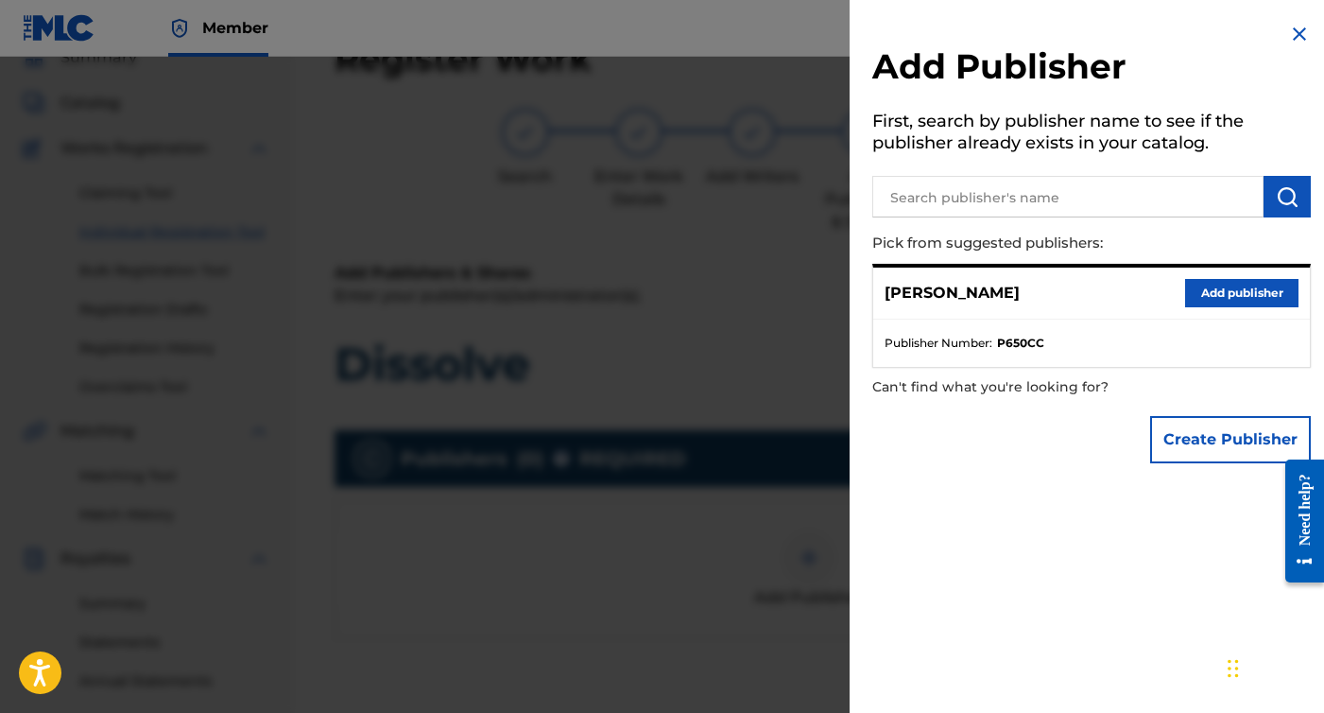
click at [1251, 296] on button "Add publisher" at bounding box center [1241, 293] width 113 height 28
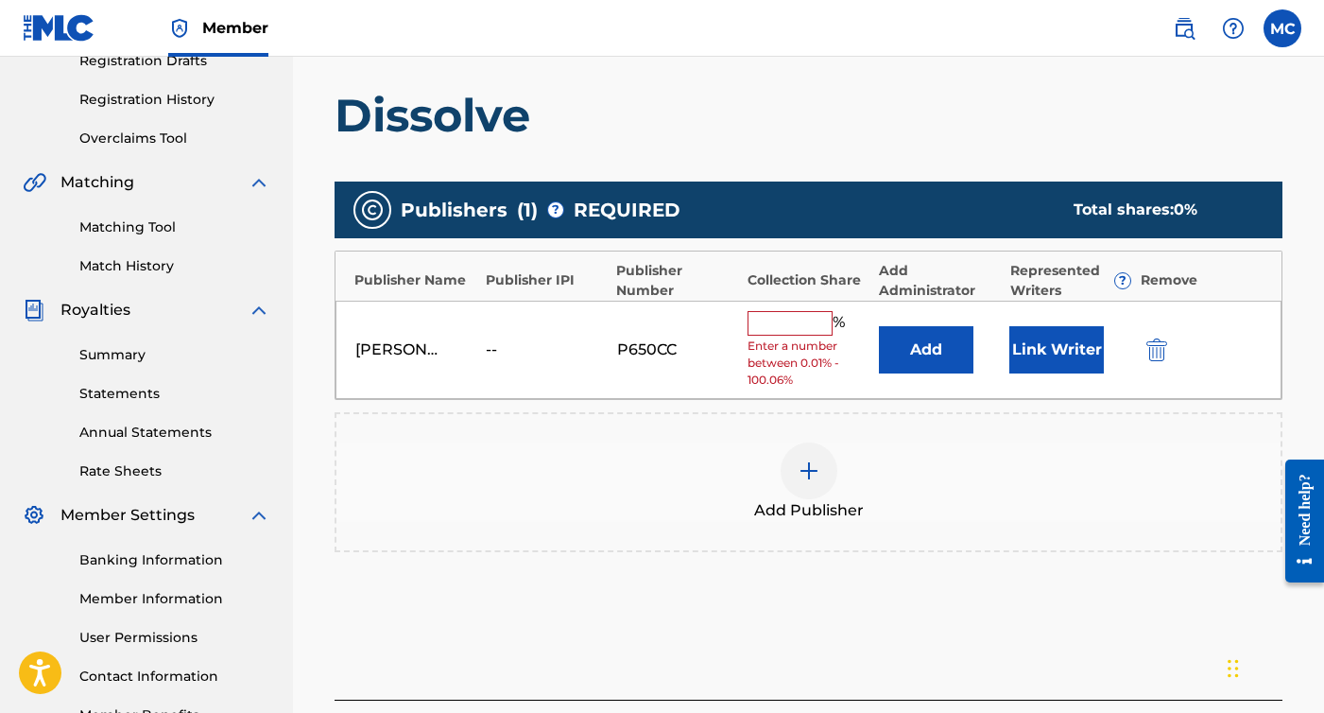
scroll to position [444, 0]
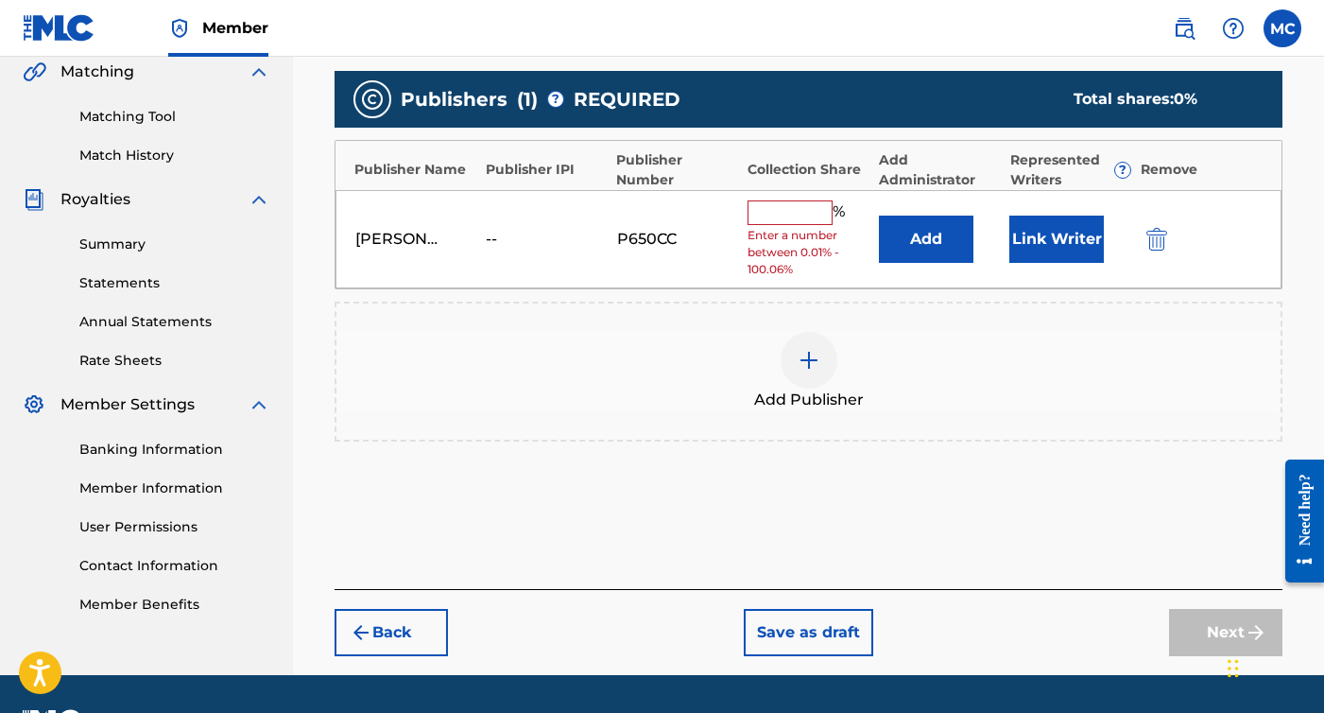
click at [773, 227] on span "Enter a number between 0.01% - 100.06%" at bounding box center [808, 252] width 121 height 51
click at [774, 217] on input "text" at bounding box center [790, 212] width 85 height 25
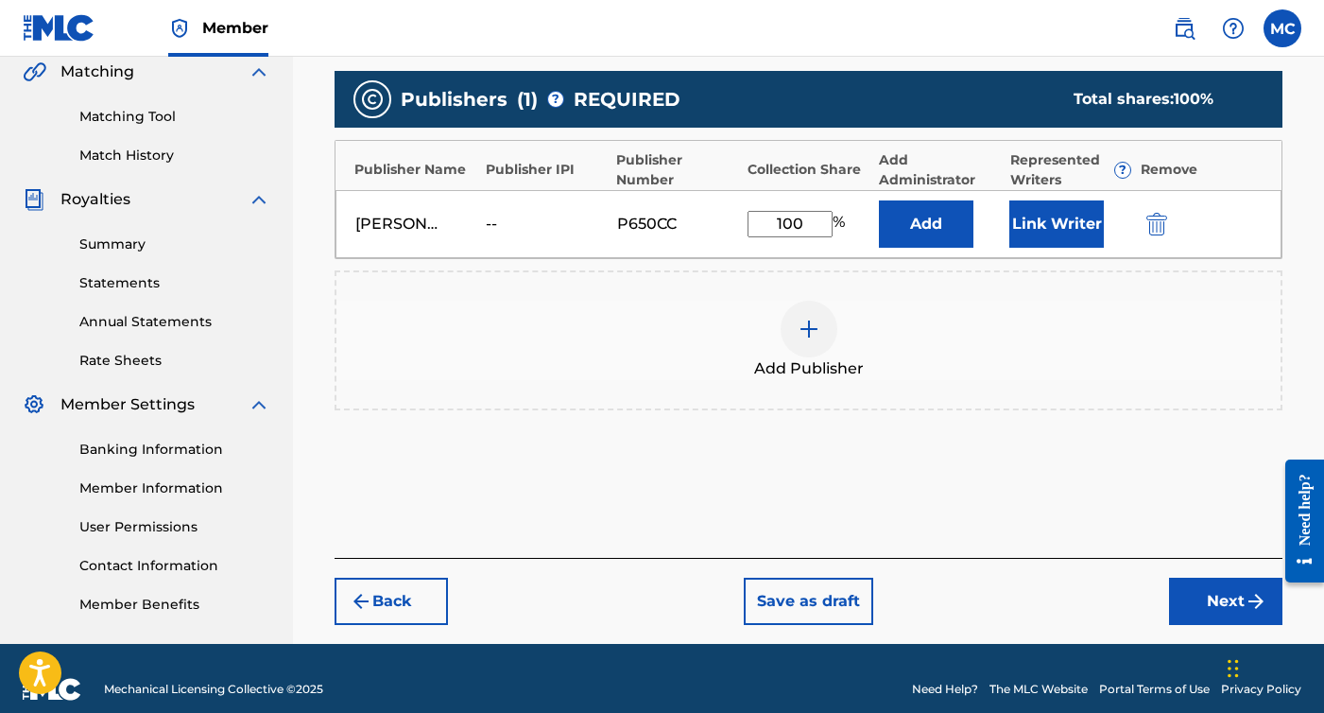
type input "100"
click at [1188, 594] on button "Next" at bounding box center [1225, 601] width 113 height 47
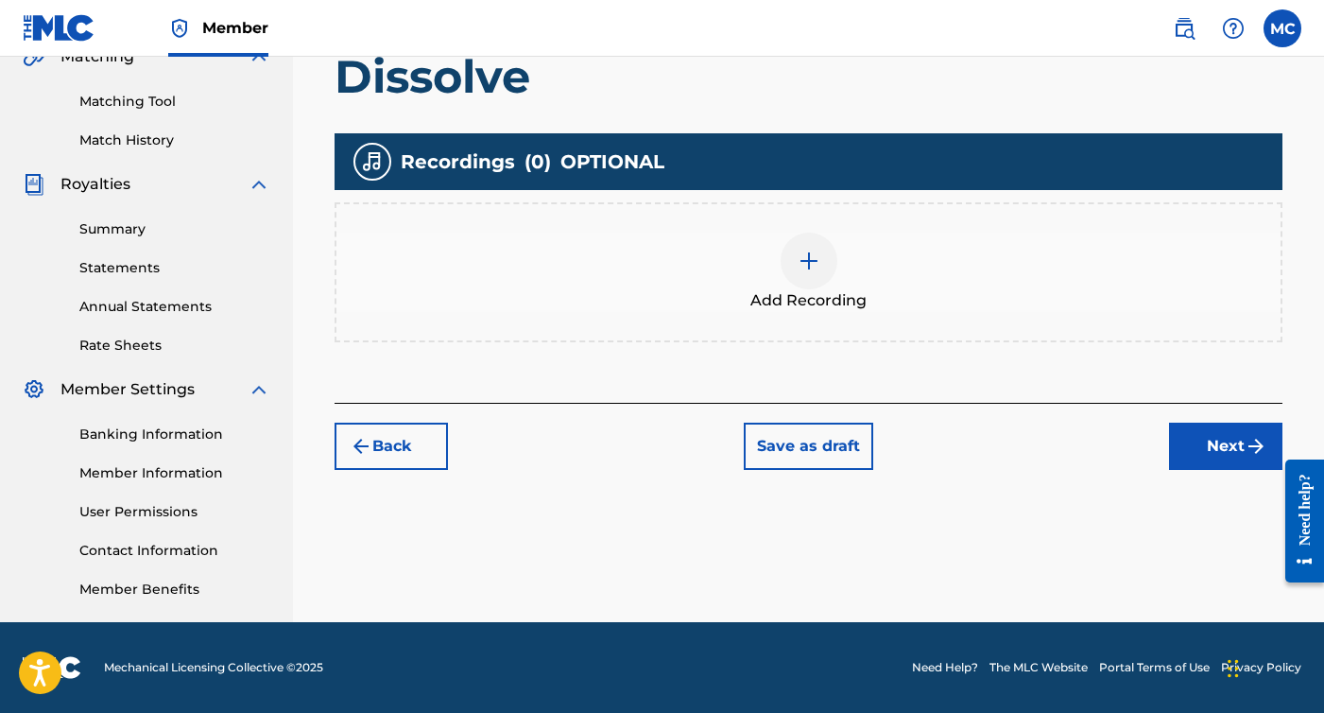
scroll to position [459, 0]
click at [764, 268] on div "Add Recording" at bounding box center [809, 272] width 944 height 79
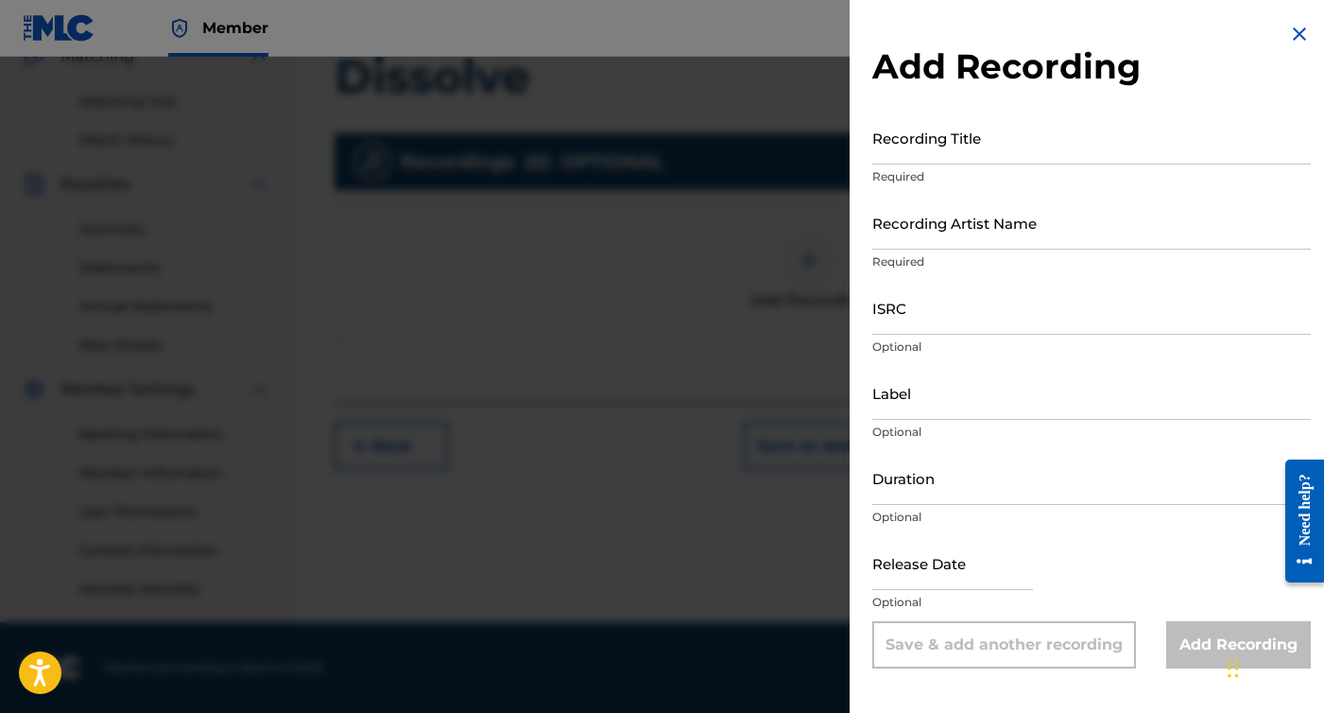
click at [992, 154] on input "Recording Title" at bounding box center [1092, 138] width 439 height 54
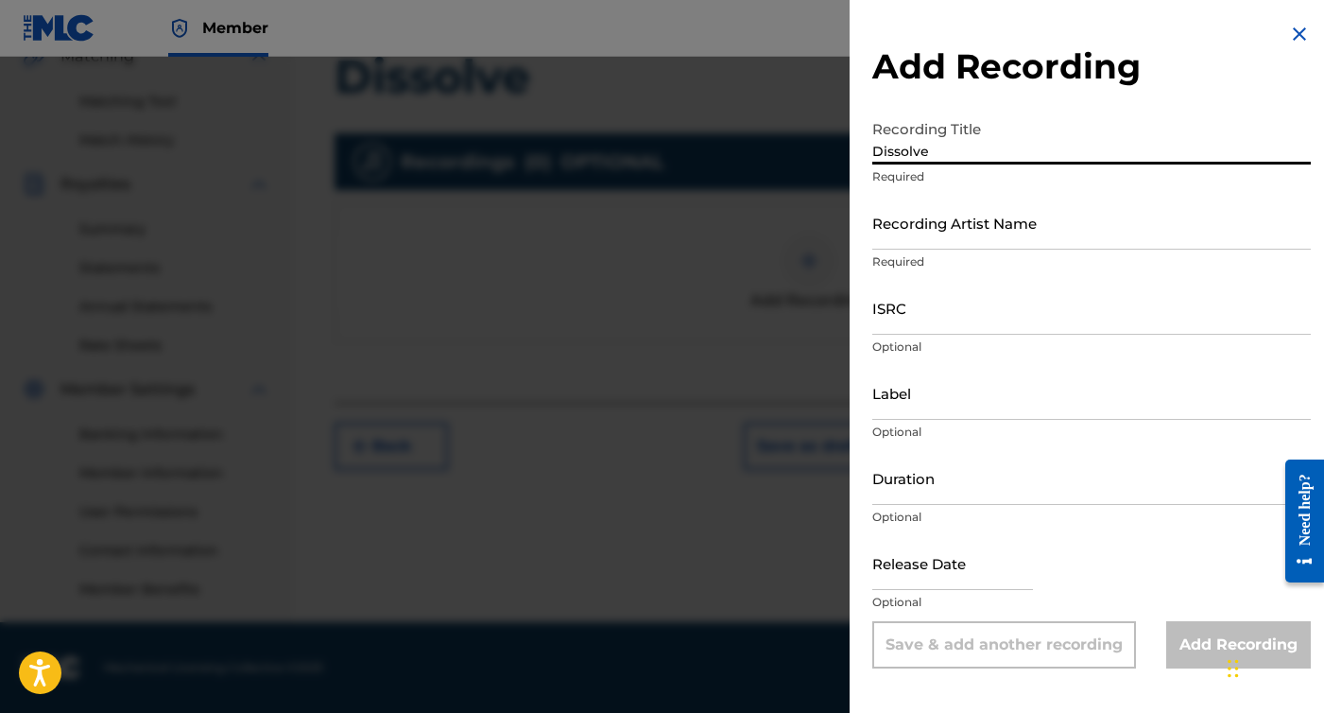
type input "Dissolve"
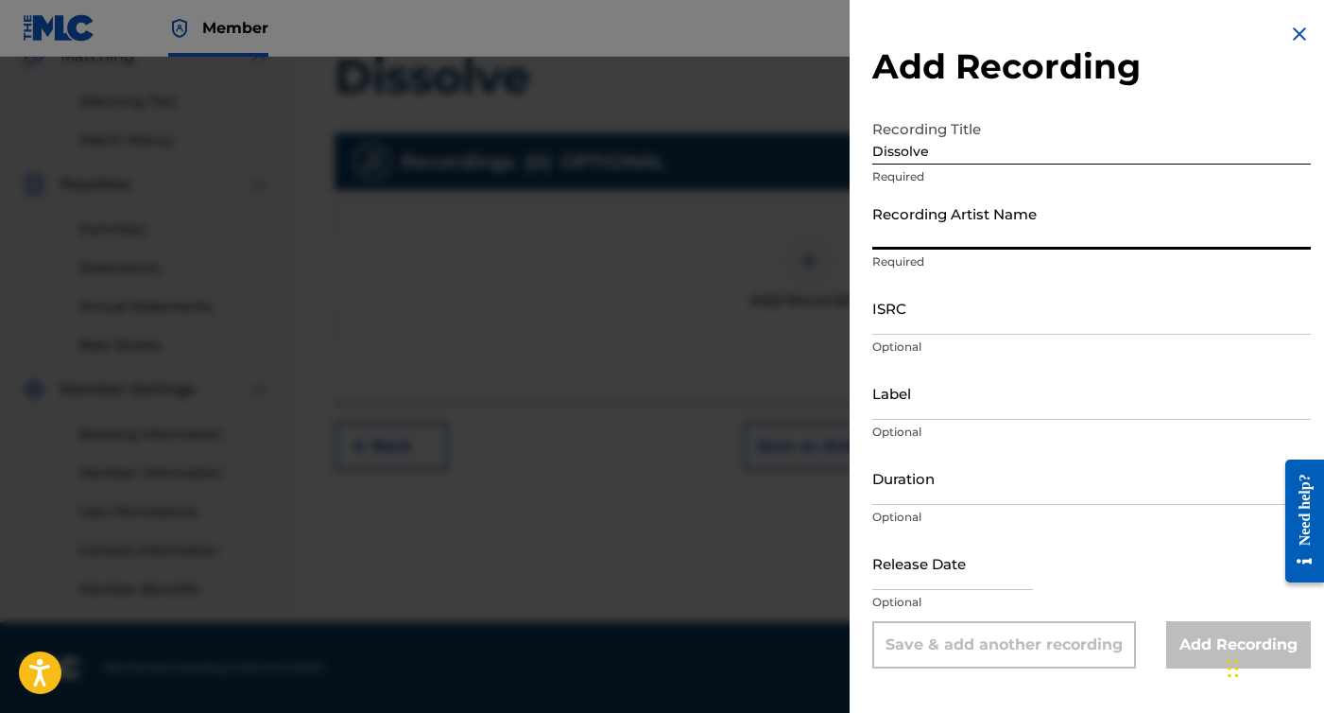
click at [999, 245] on input "Recording Artist Name" at bounding box center [1092, 223] width 439 height 54
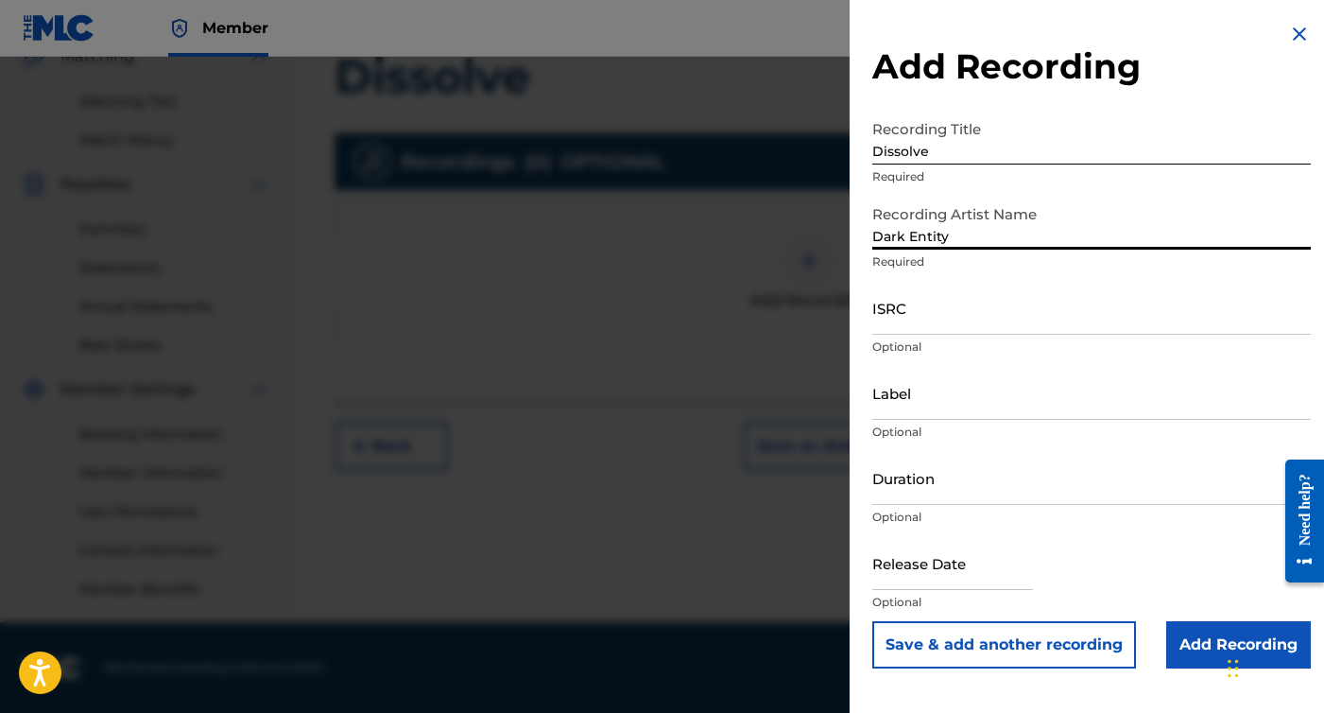
type input "Dark Entity"
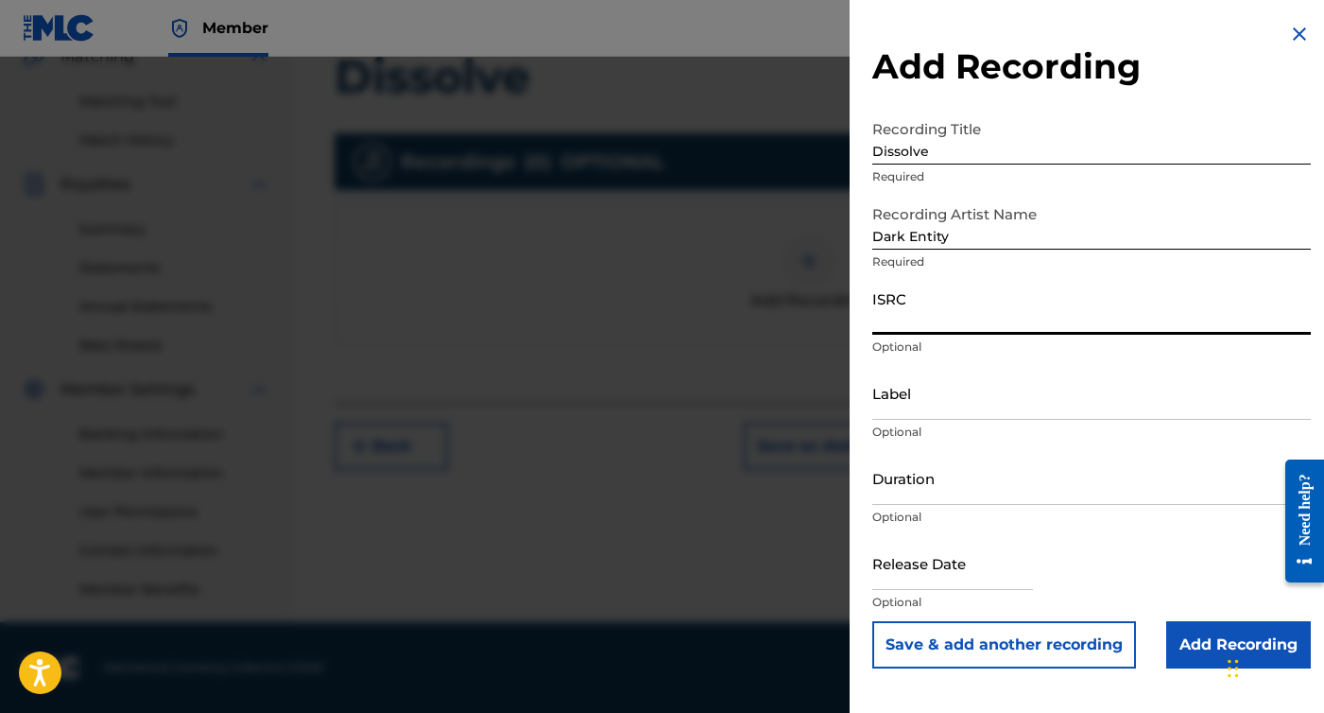
click at [957, 318] on input "ISRC" at bounding box center [1092, 308] width 439 height 54
paste input "CBEYJ2515523"
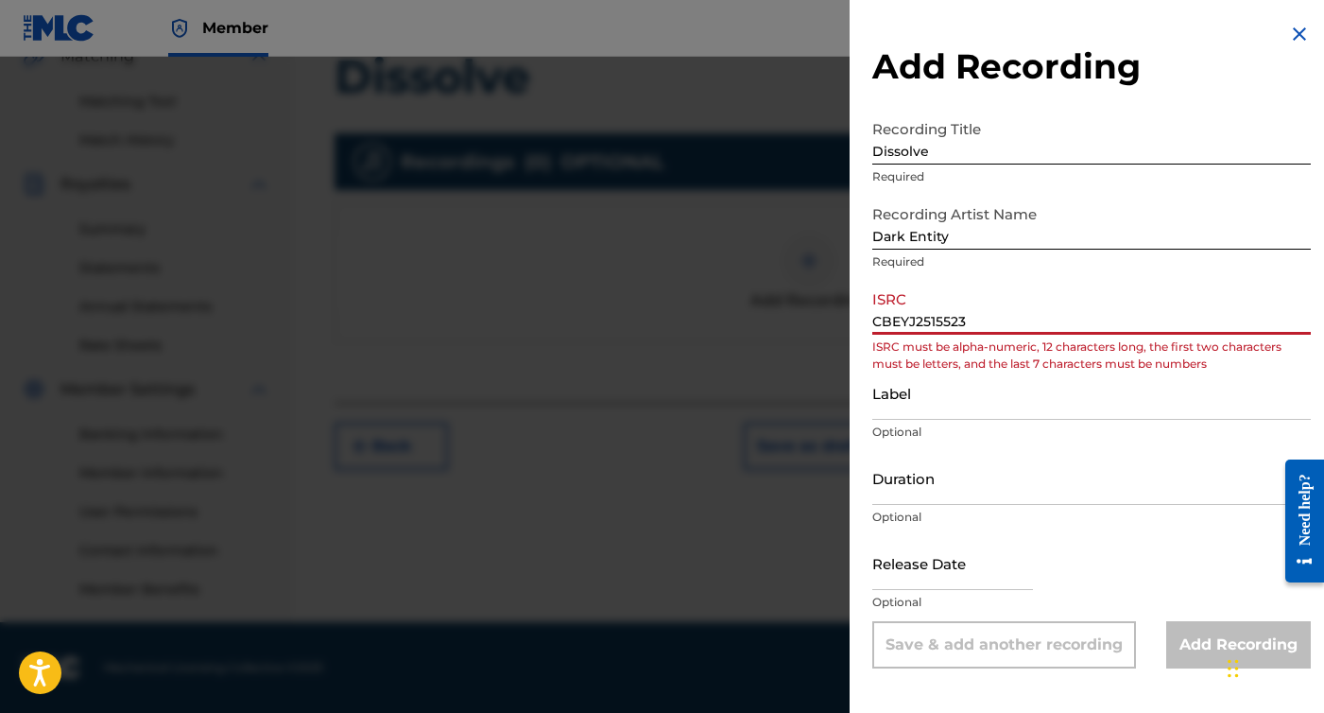
click at [904, 318] on input "CBEYJ2515523" at bounding box center [1092, 308] width 439 height 54
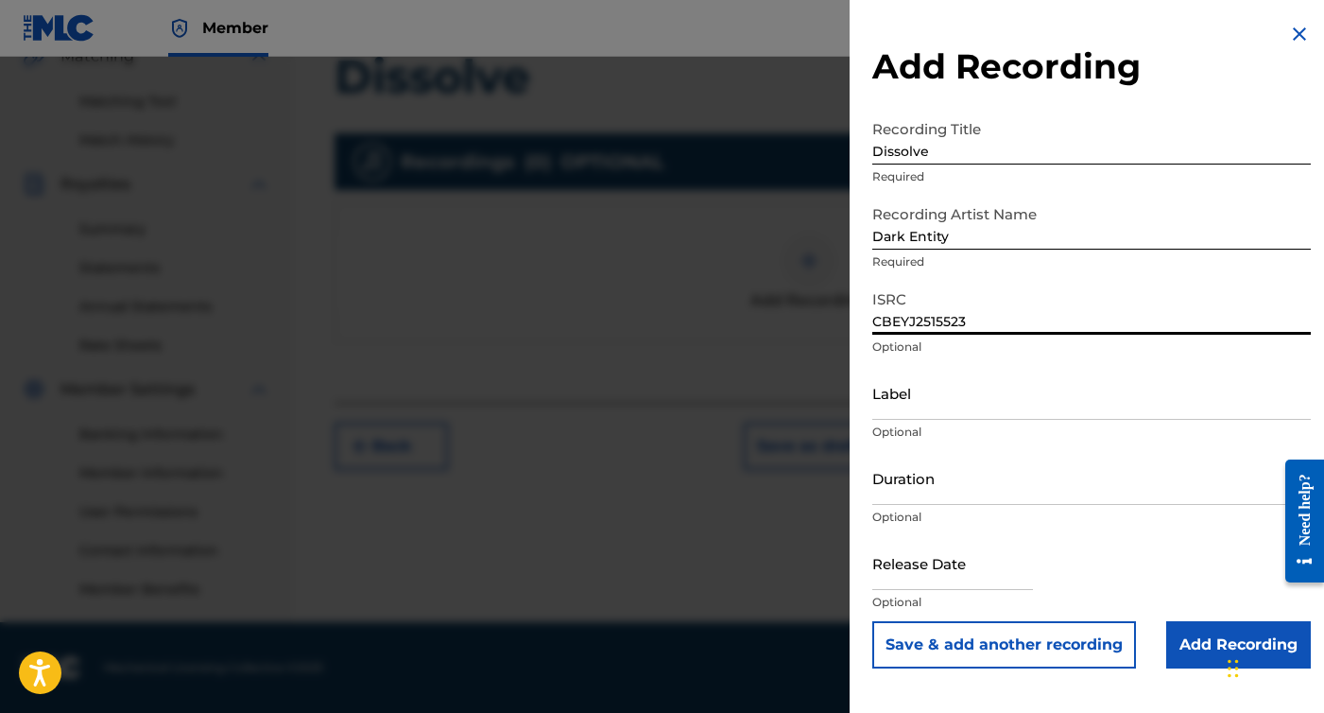
type input "CBEYJ2515523"
click at [916, 565] on input "text" at bounding box center [953, 563] width 161 height 54
select select "7"
select select "2025"
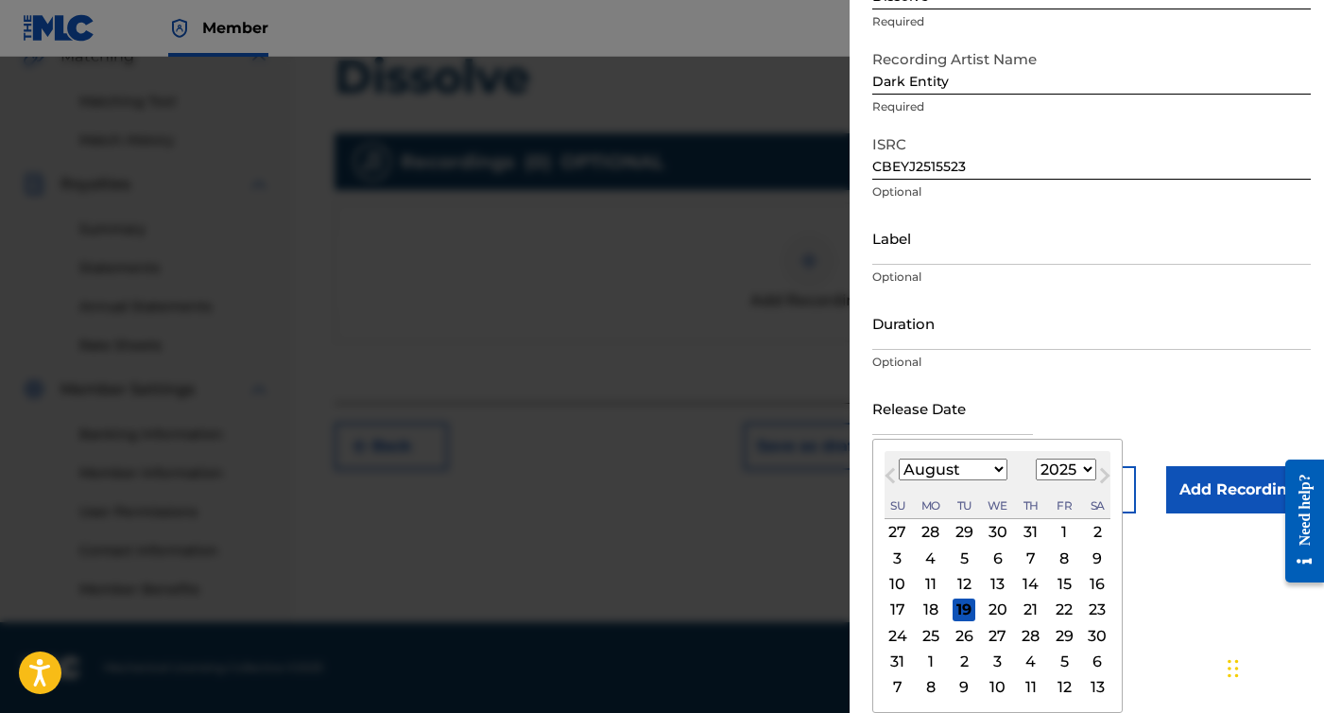
scroll to position [155, 0]
select select "10"
click at [1053, 583] on div "14" at bounding box center [1064, 584] width 23 height 23
type input "November 14 2025"
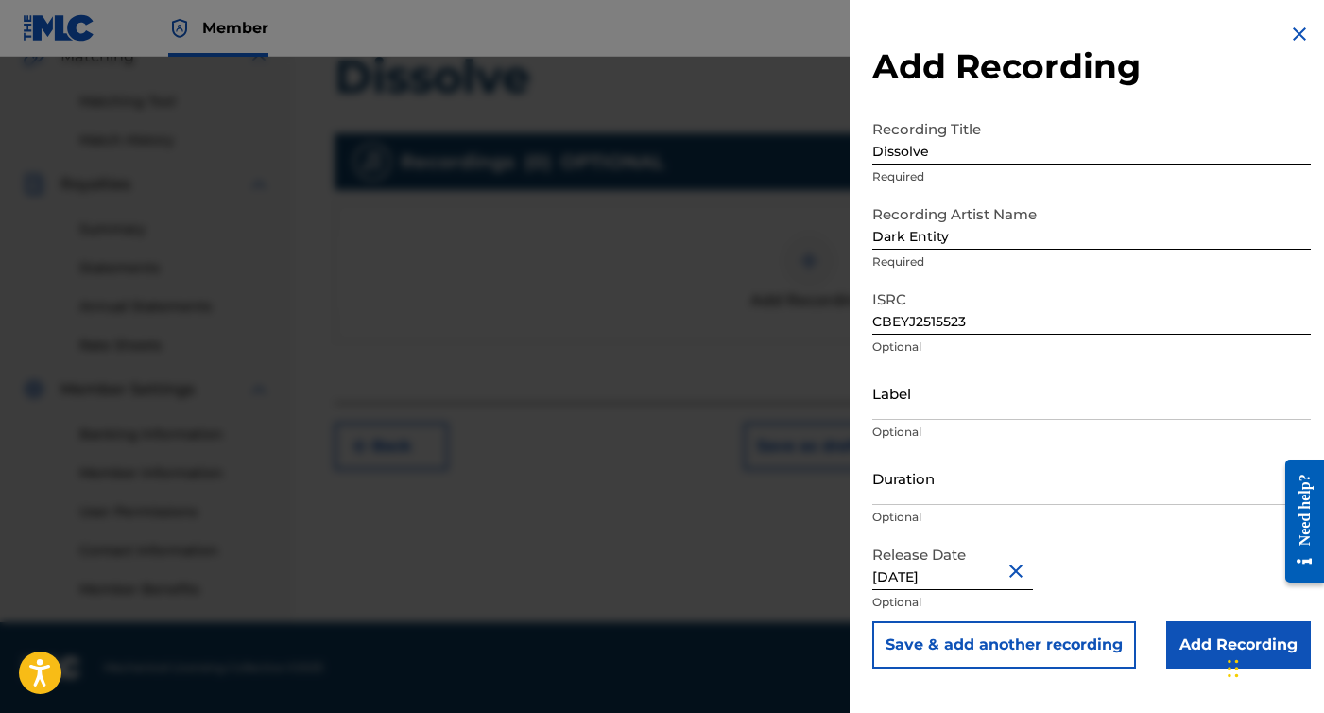
scroll to position [459, 0]
click at [1203, 648] on input "Add Recording" at bounding box center [1239, 644] width 145 height 47
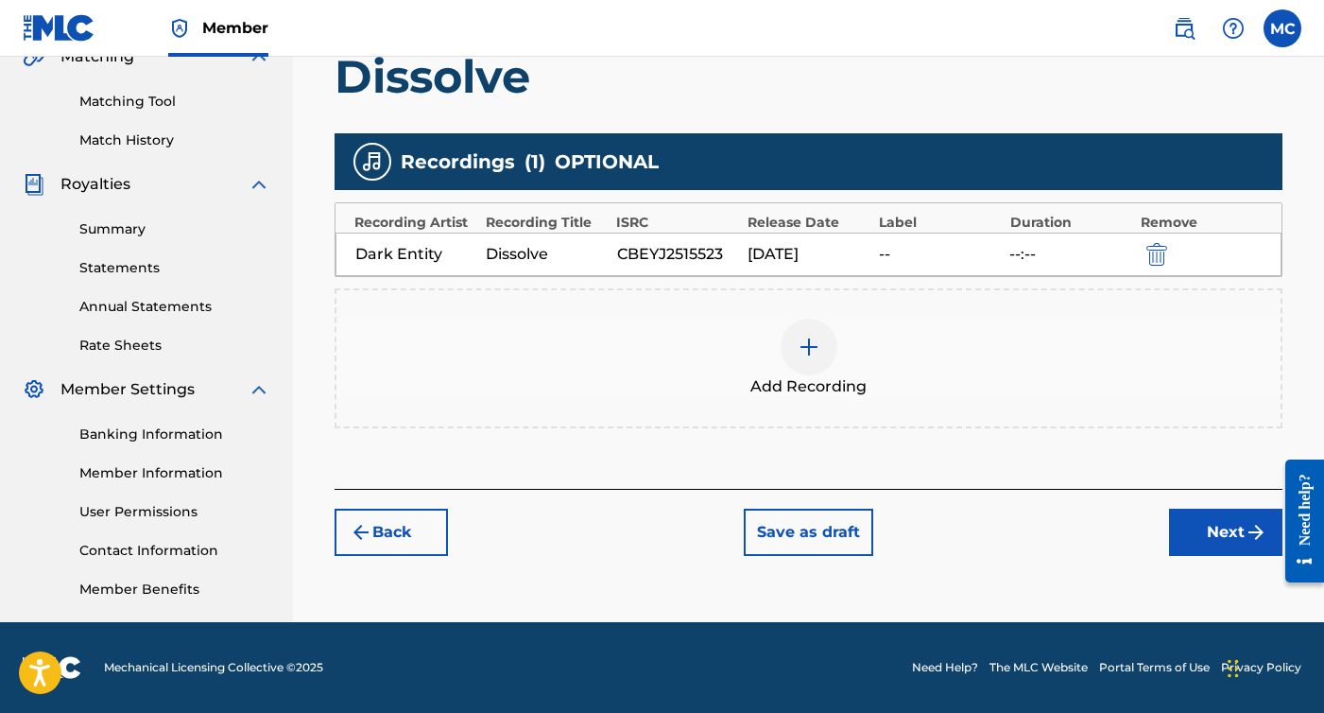
click at [1194, 517] on button "Next" at bounding box center [1225, 532] width 113 height 47
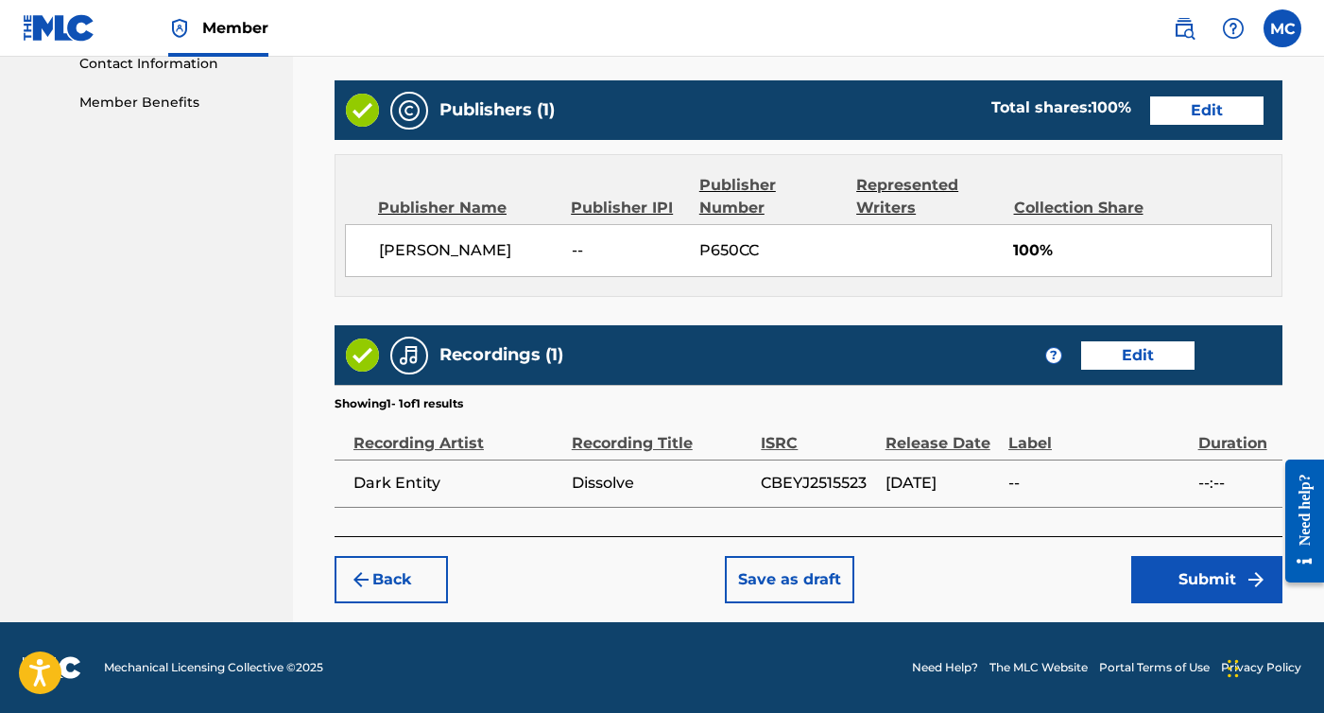
scroll to position [945, 0]
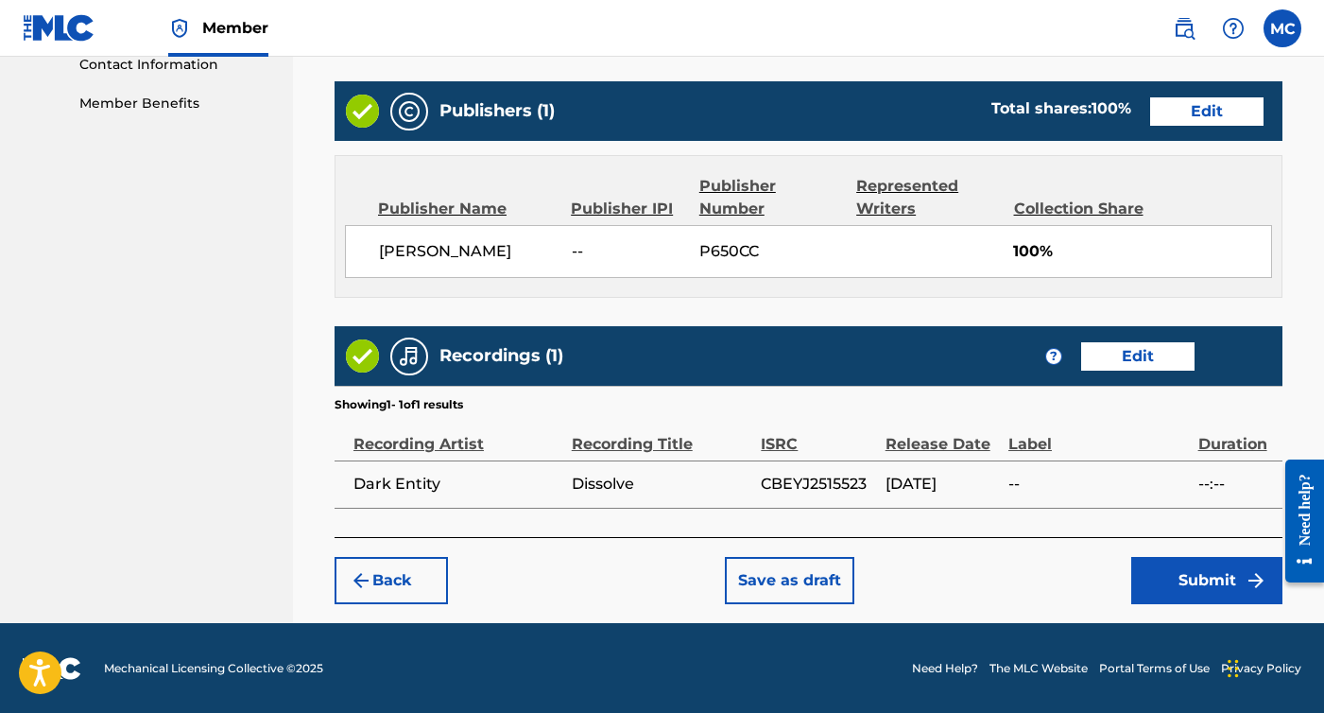
click at [1196, 564] on button "Submit" at bounding box center [1207, 580] width 151 height 47
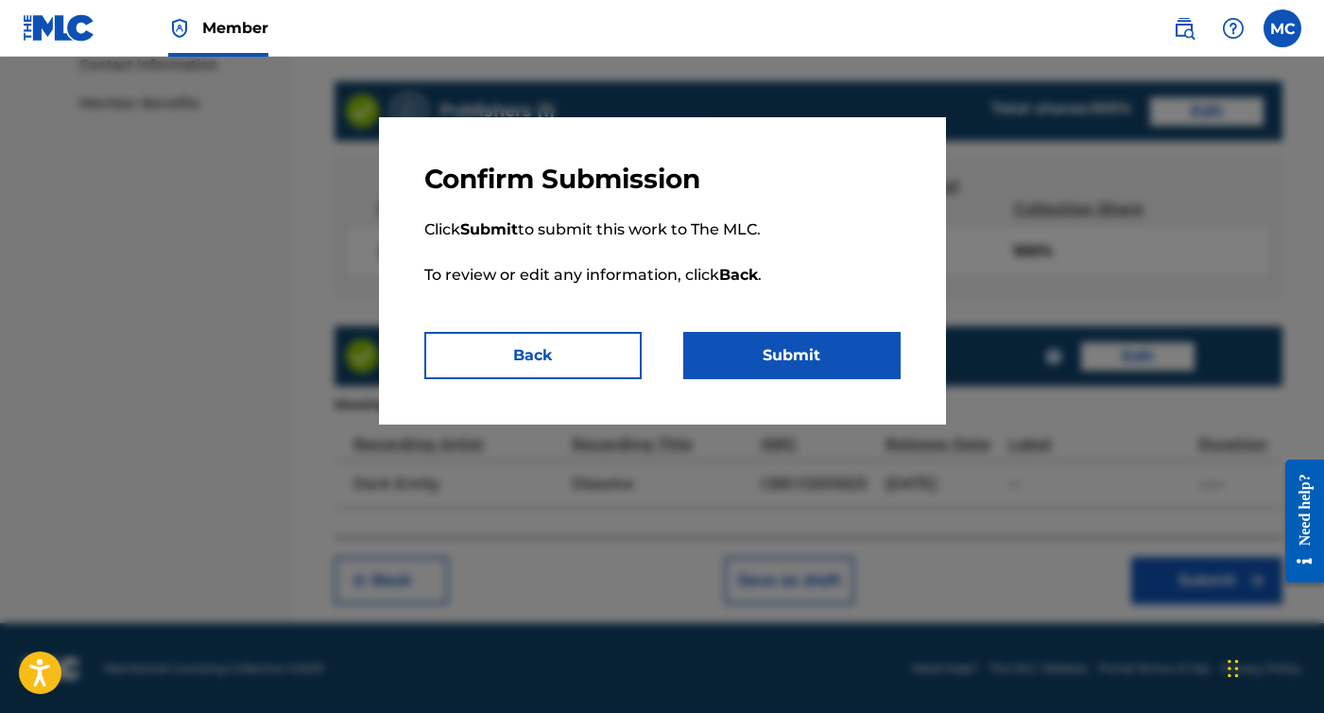
click at [787, 333] on button "Submit" at bounding box center [791, 355] width 217 height 47
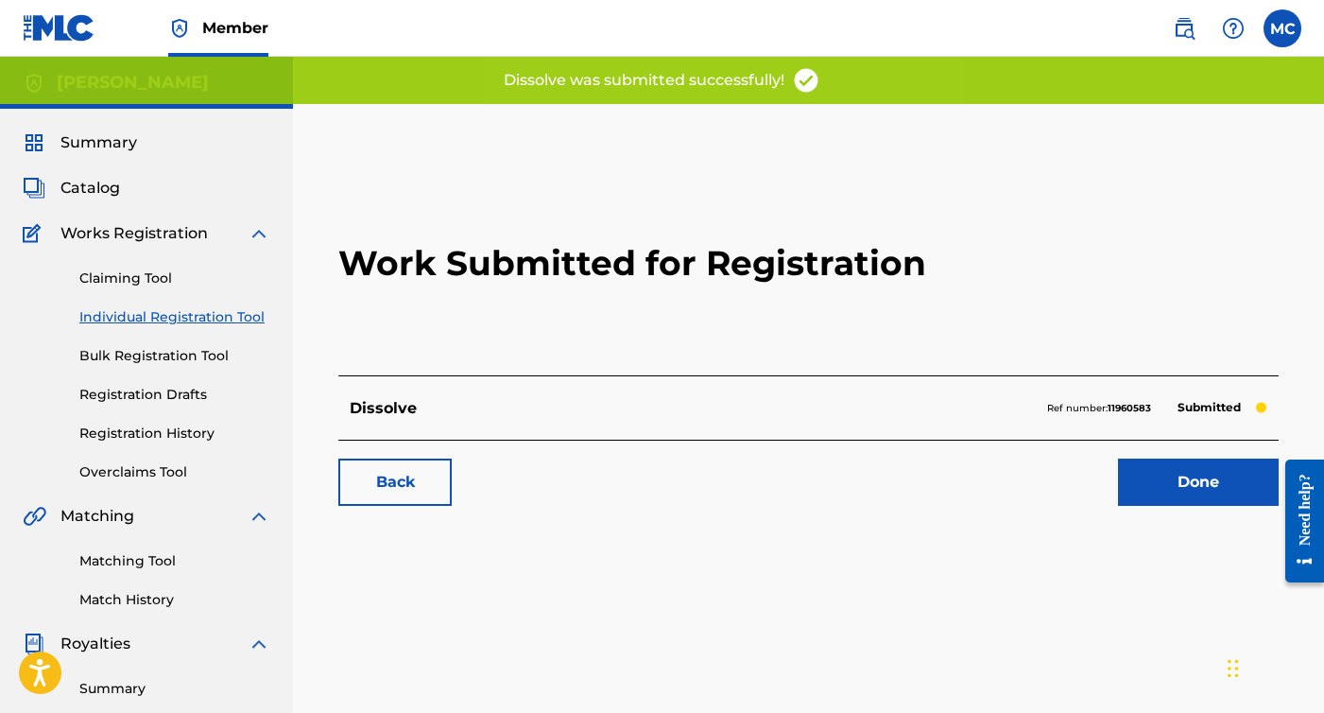
scroll to position [75, 0]
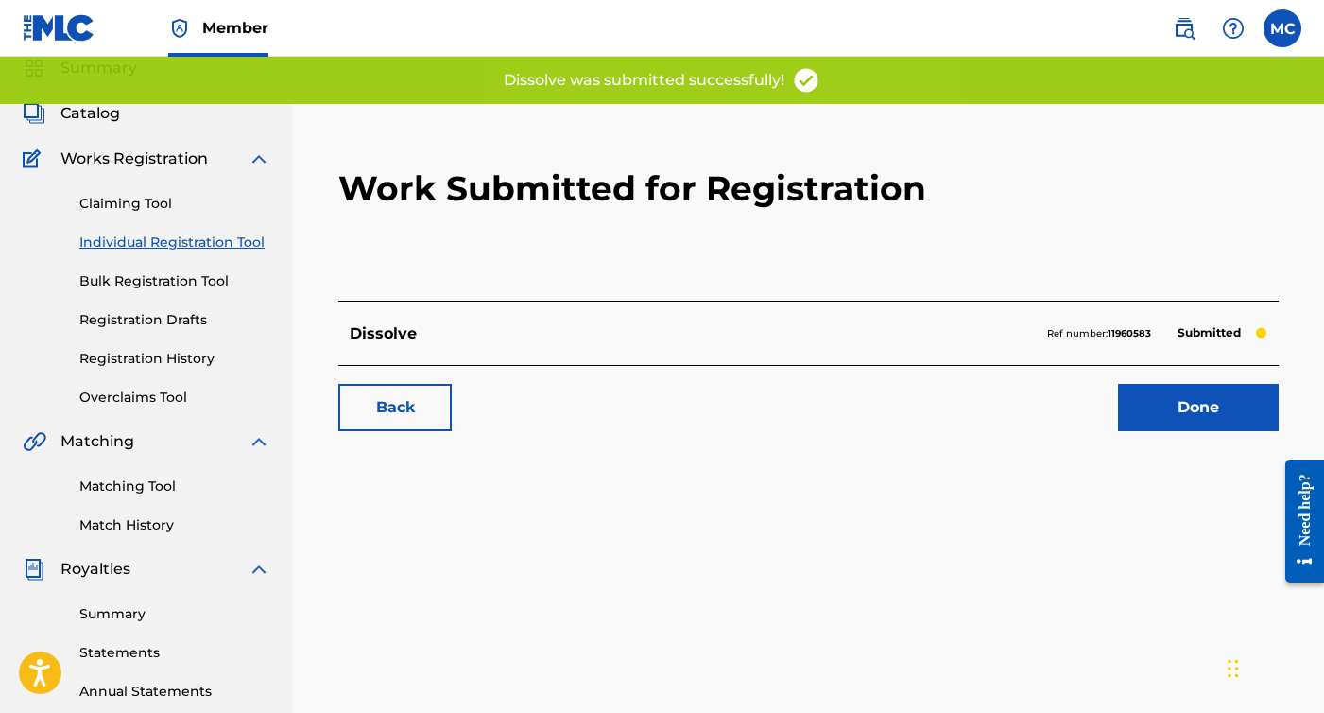
click at [186, 234] on link "Individual Registration Tool" at bounding box center [174, 243] width 191 height 20
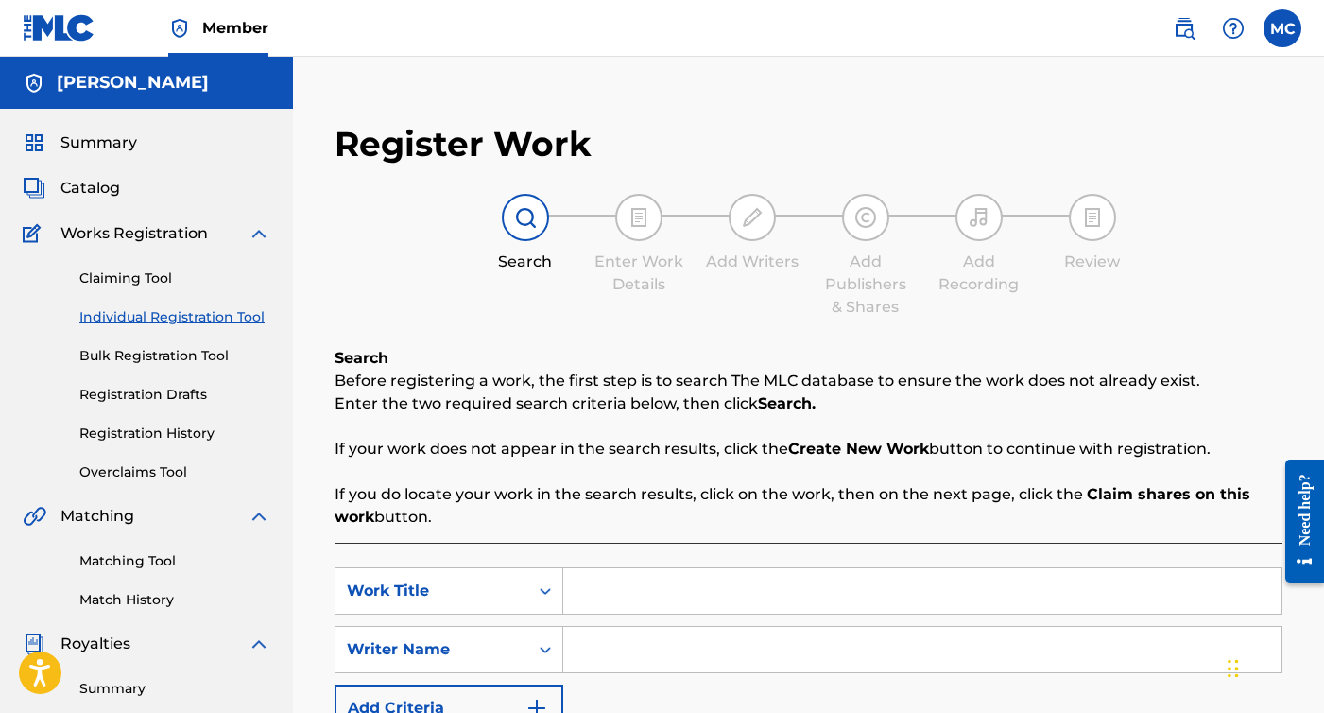
click at [711, 592] on input "Search Form" at bounding box center [922, 590] width 718 height 45
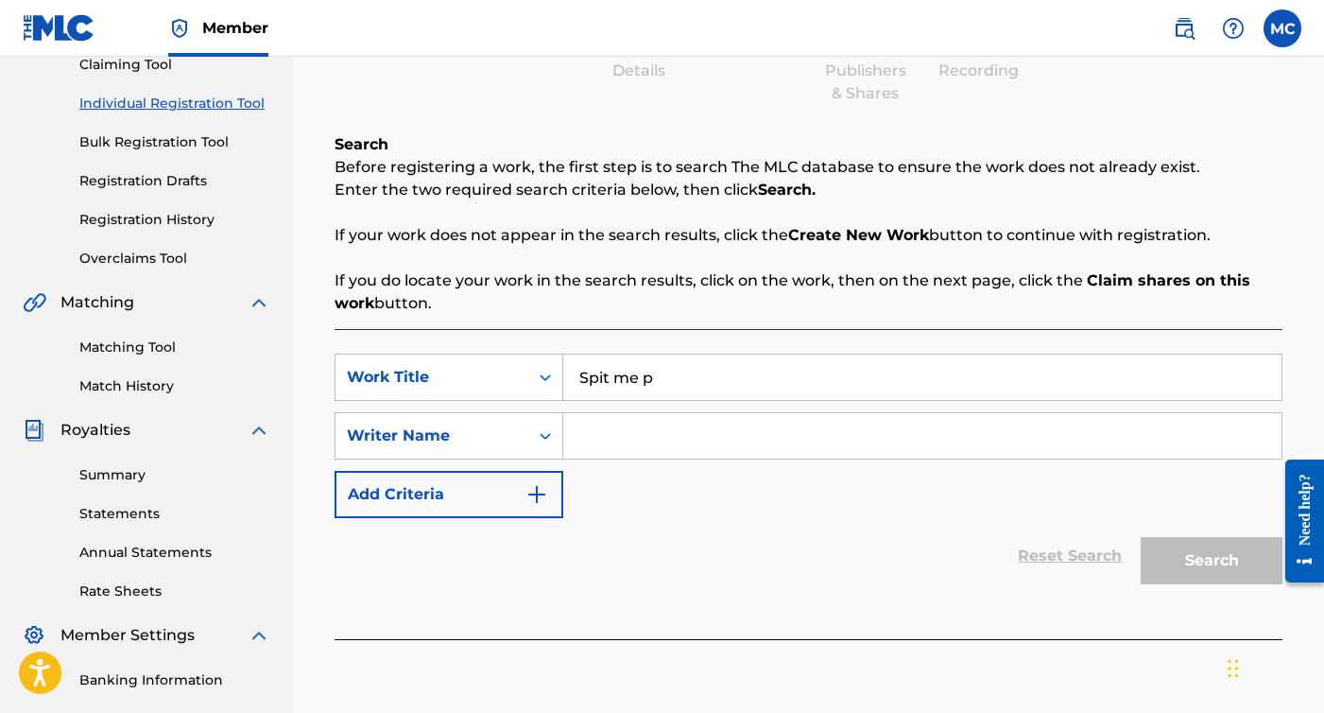
scroll to position [216, 0]
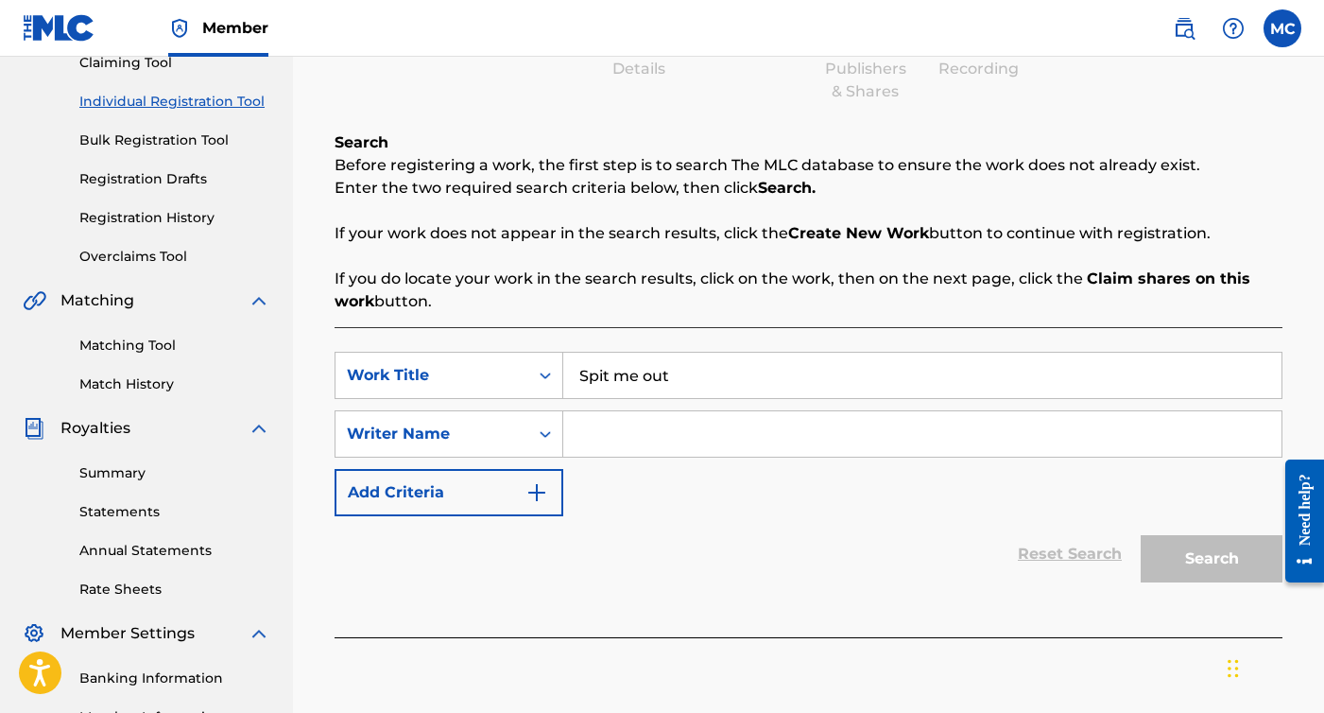
type input "Spit me out"
click at [701, 416] on input "Search Form" at bounding box center [922, 433] width 718 height 45
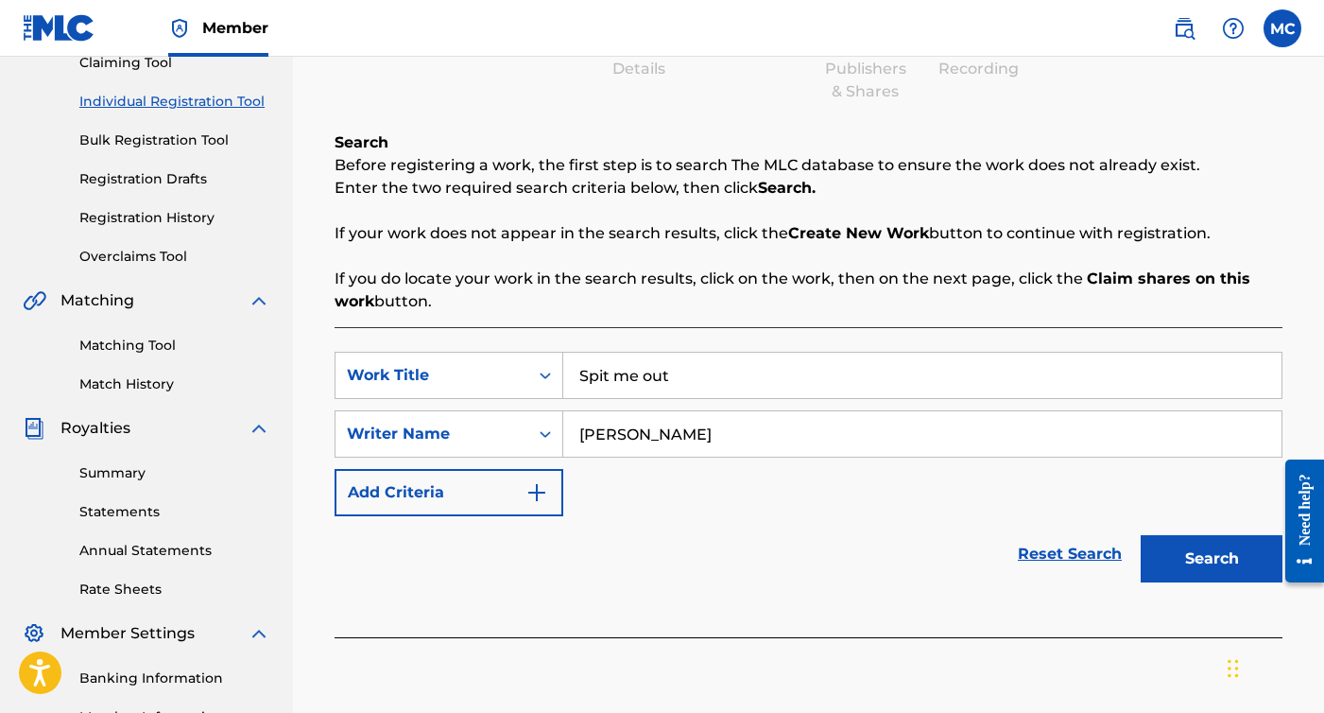
click at [1218, 543] on button "Search" at bounding box center [1212, 558] width 142 height 47
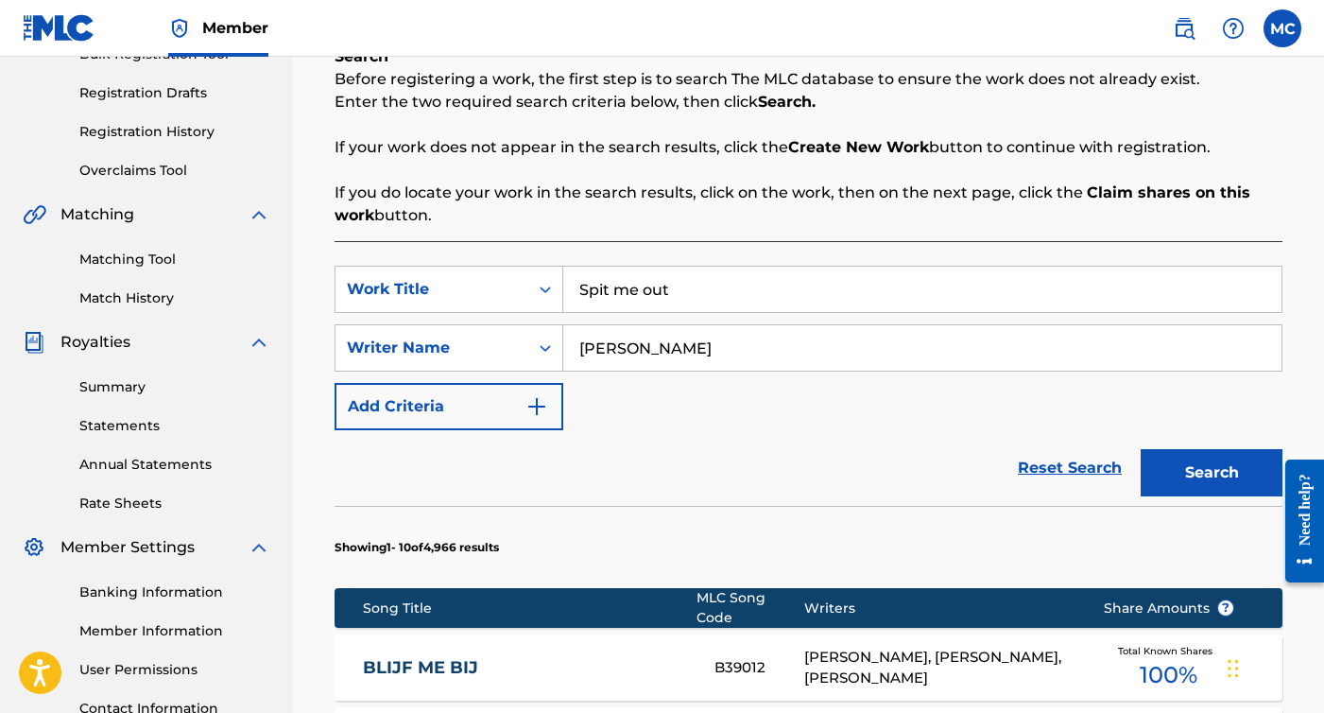
scroll to position [302, 0]
click at [750, 350] on input "[PERSON_NAME]" at bounding box center [922, 347] width 718 height 45
type input "[PERSON_NAME]"
click at [1193, 468] on button "Search" at bounding box center [1212, 472] width 142 height 47
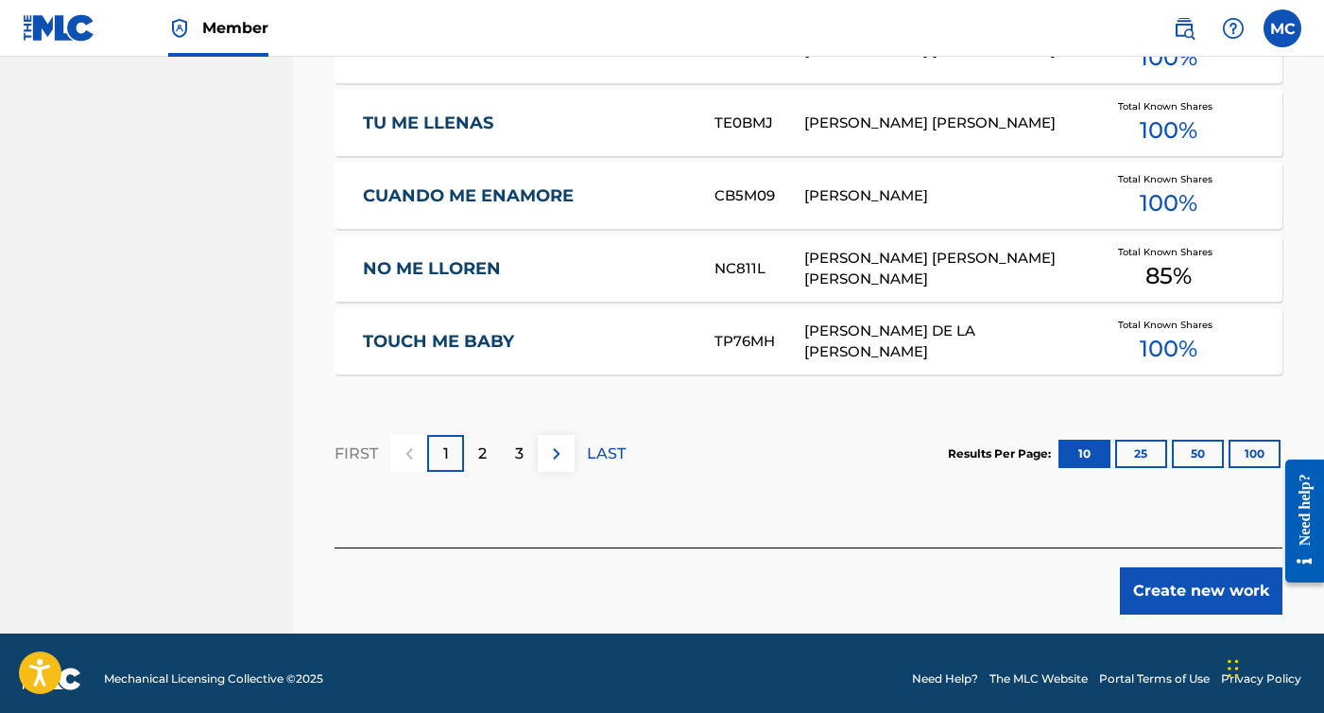
click at [1198, 575] on button "Create new work" at bounding box center [1201, 590] width 163 height 47
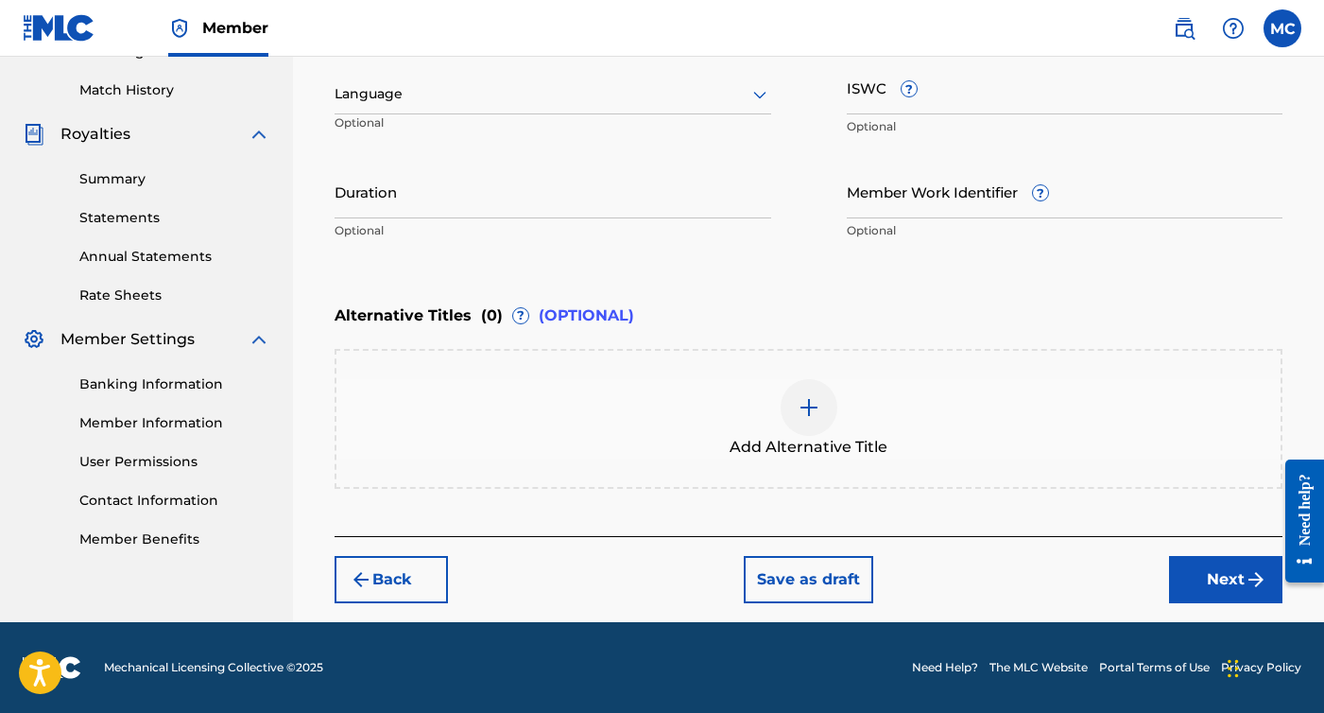
scroll to position [510, 0]
click at [1218, 587] on button "Next" at bounding box center [1225, 579] width 113 height 47
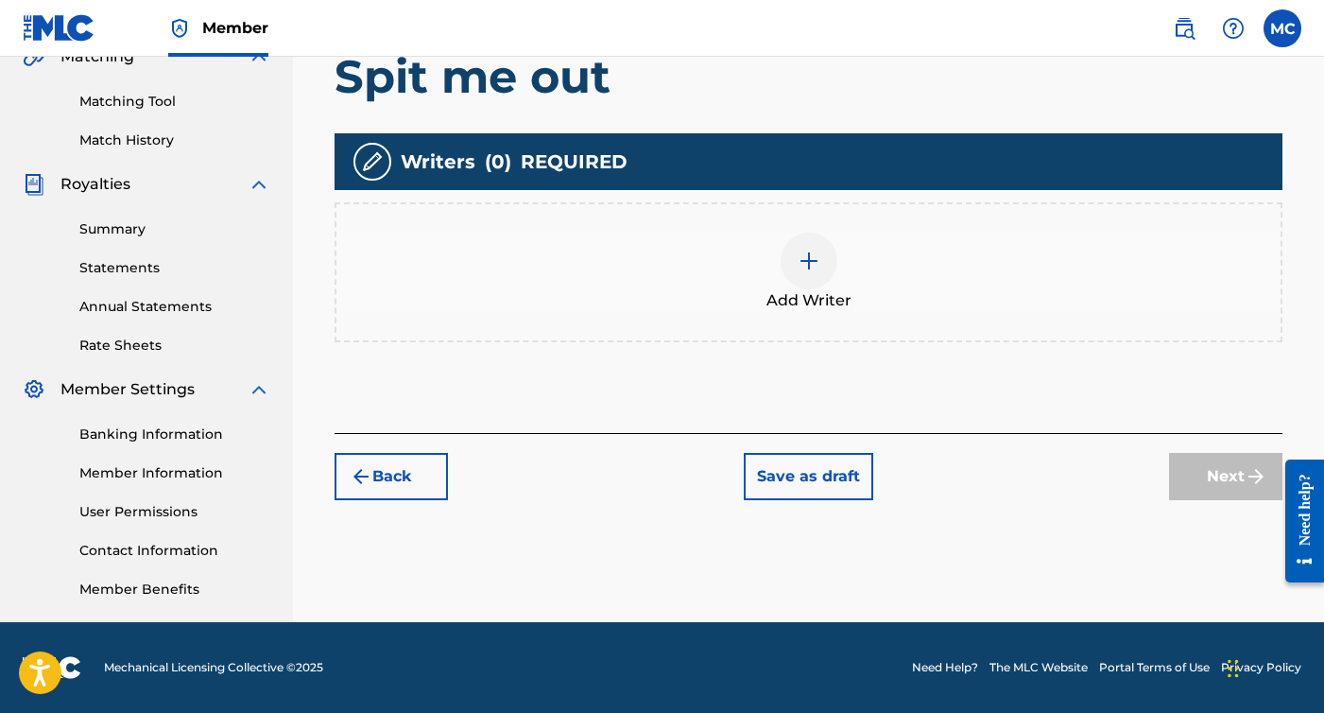
scroll to position [459, 0]
click at [798, 270] on img at bounding box center [809, 261] width 23 height 23
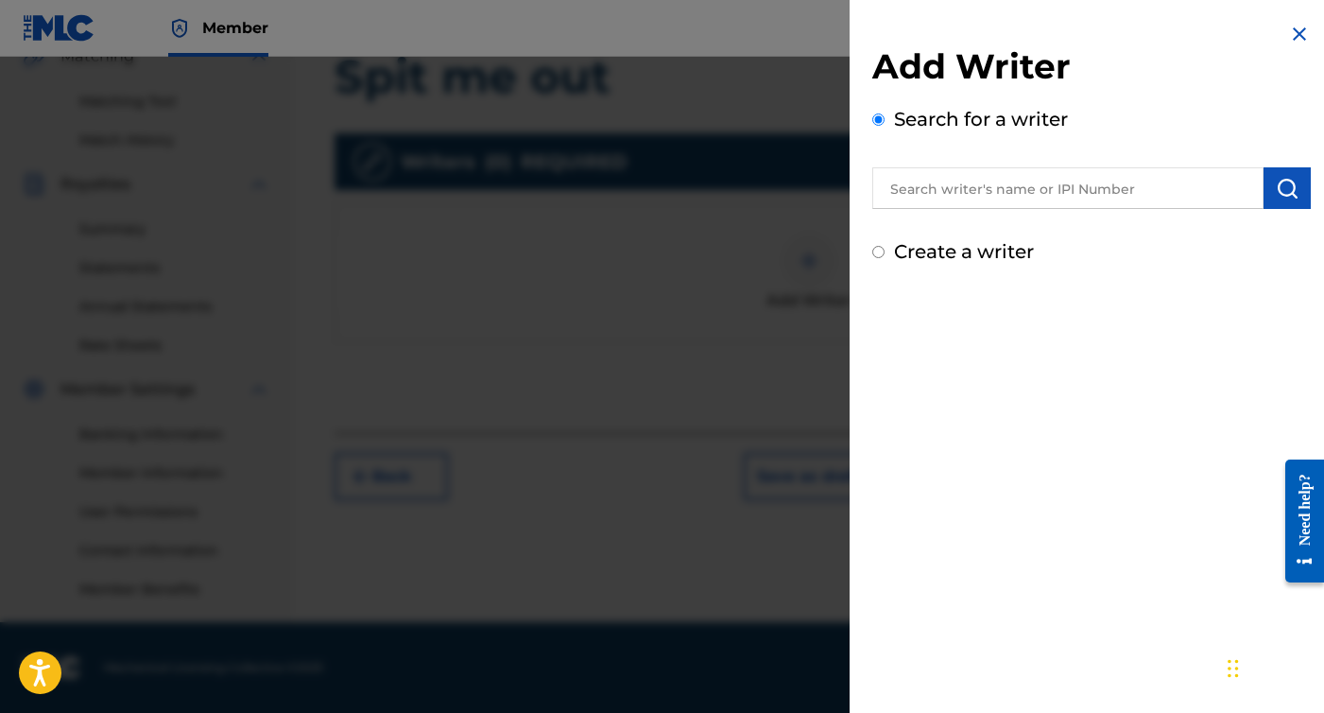
click at [941, 262] on label "Create a writer" at bounding box center [964, 251] width 140 height 23
radio input "true"
click at [885, 258] on input "Create a writer" at bounding box center [879, 252] width 12 height 12
radio input "false"
radio input "true"
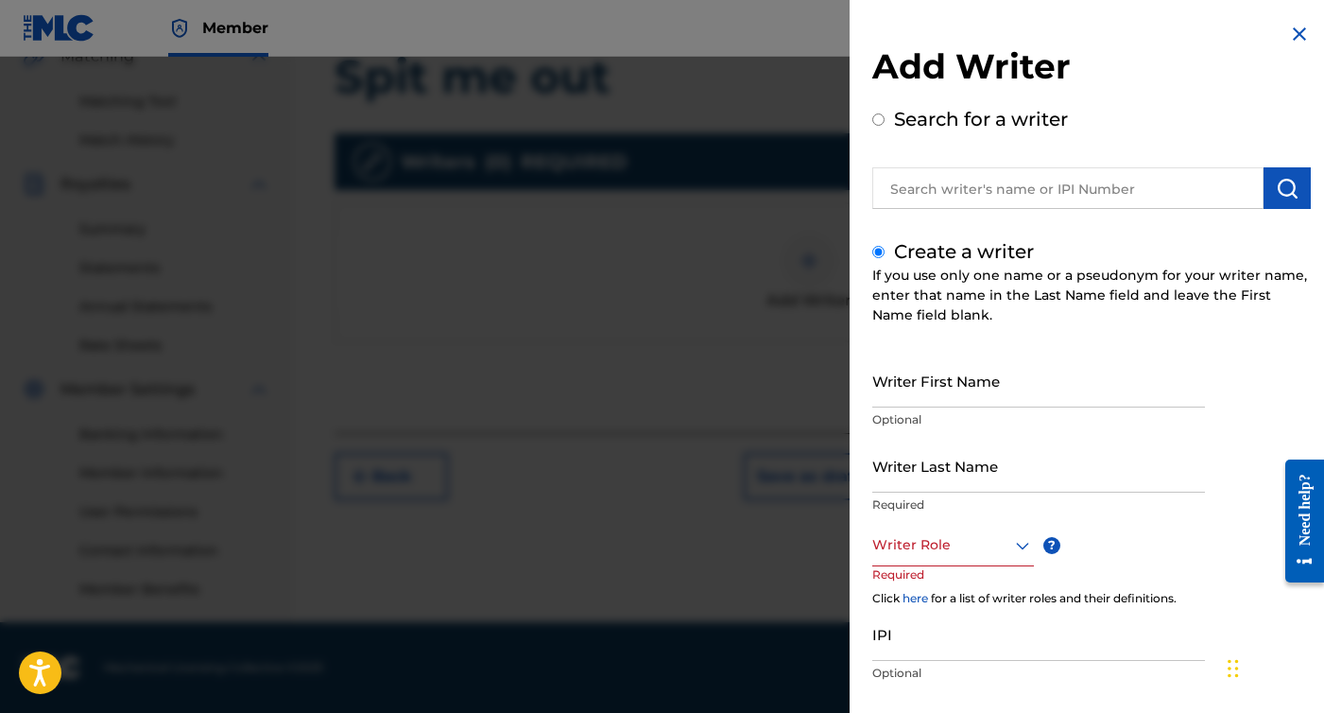
click at [936, 387] on input "Writer First Name" at bounding box center [1039, 381] width 333 height 54
type input "[PERSON_NAME]"
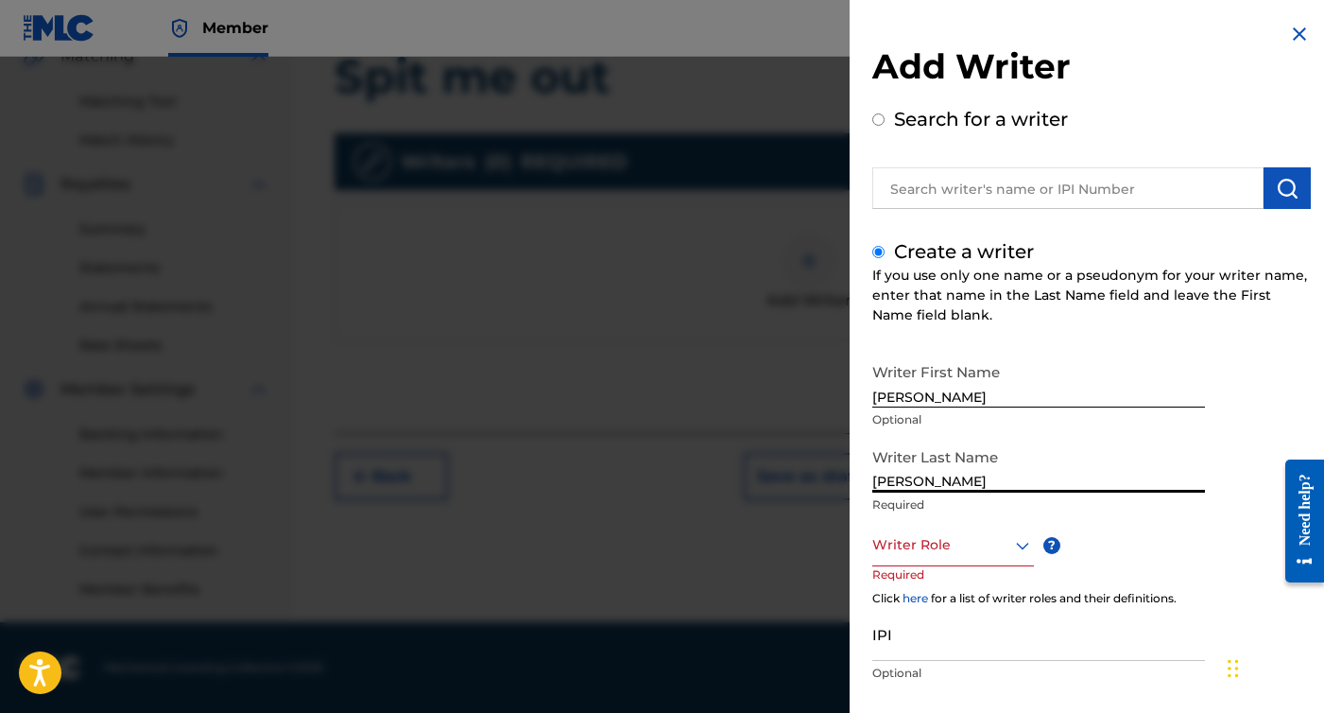
type input "[PERSON_NAME]"
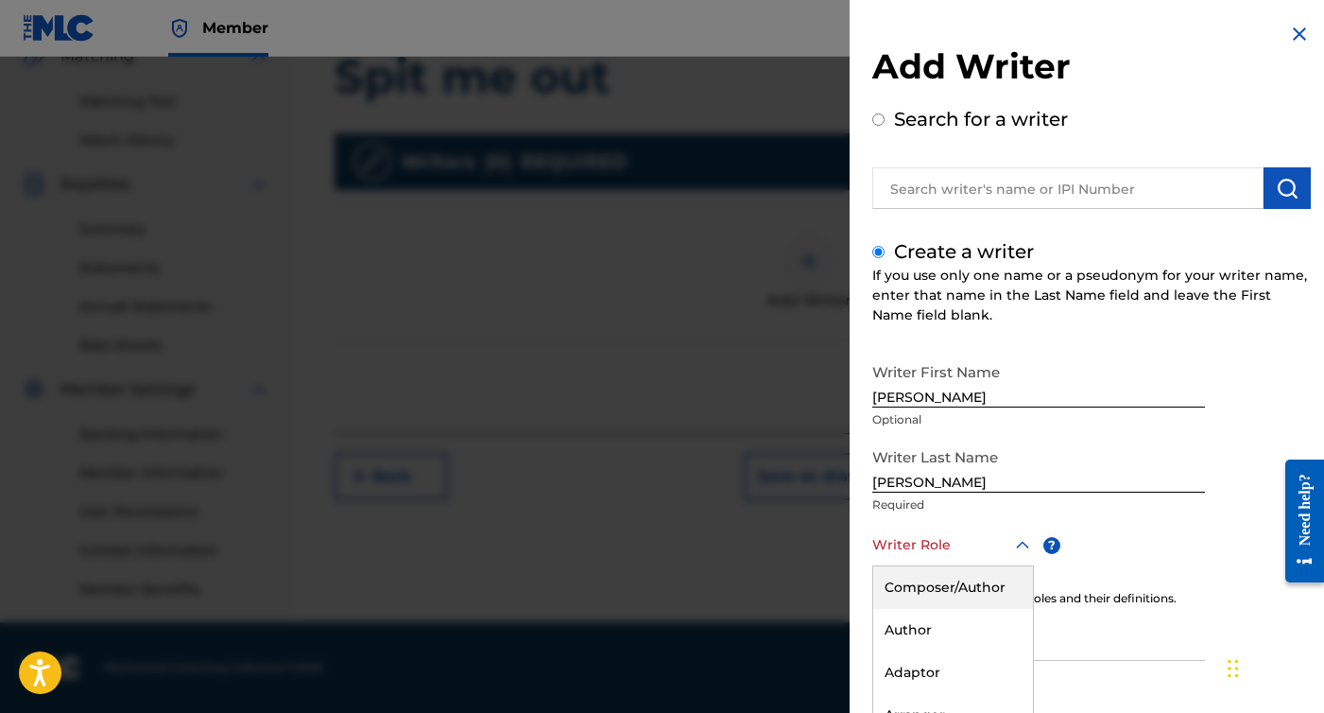
click at [937, 553] on div "Composer/Author, 1 of 8. 8 results available. Use Up and Down to choose options…" at bounding box center [954, 545] width 162 height 43
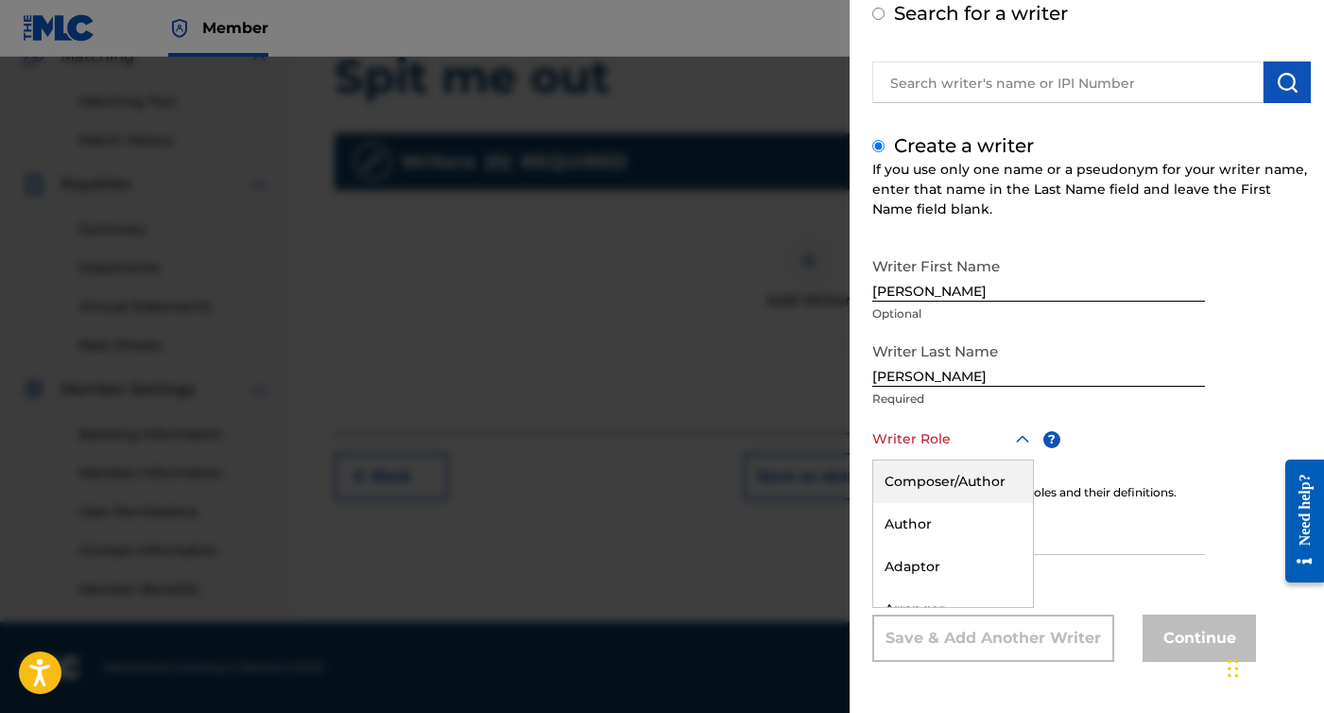
click at [958, 477] on div "Composer/Author" at bounding box center [953, 481] width 160 height 43
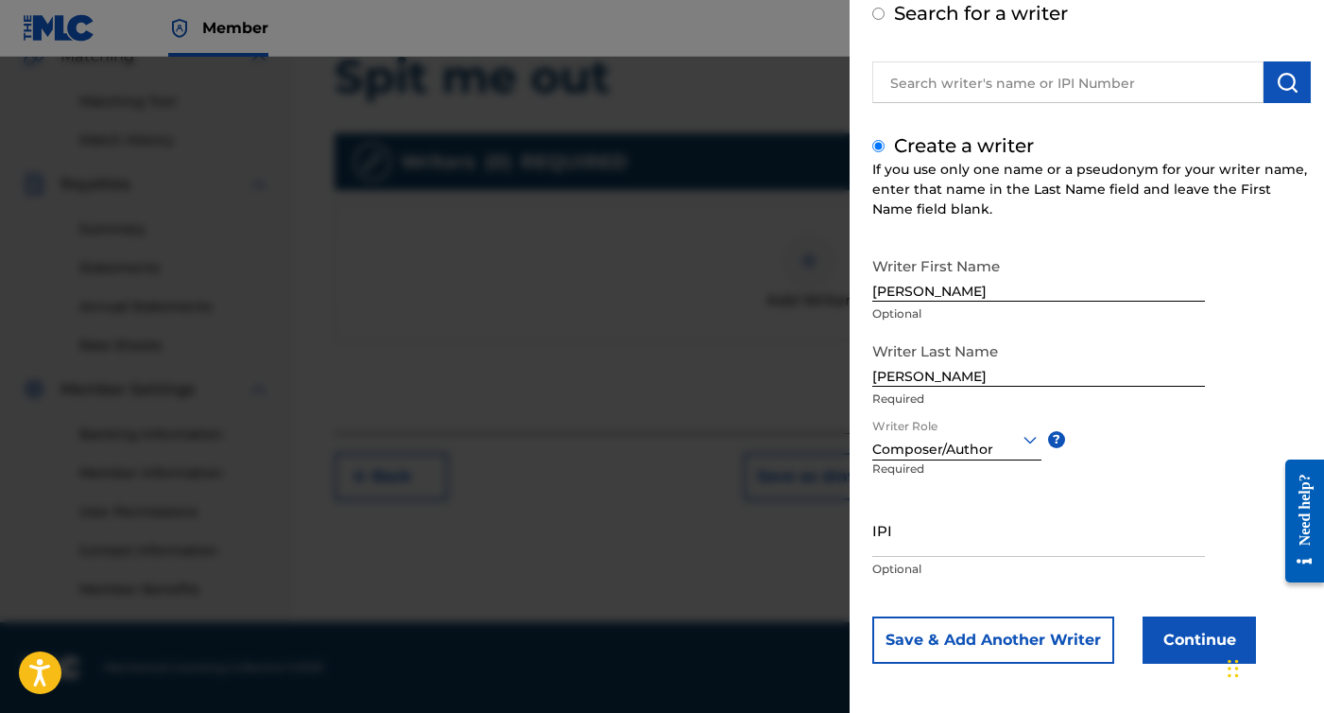
click at [911, 553] on input "IPI" at bounding box center [1039, 530] width 333 height 54
paste input "01305102027"
type input "01305102027"
click at [1178, 644] on button "Continue" at bounding box center [1199, 639] width 113 height 47
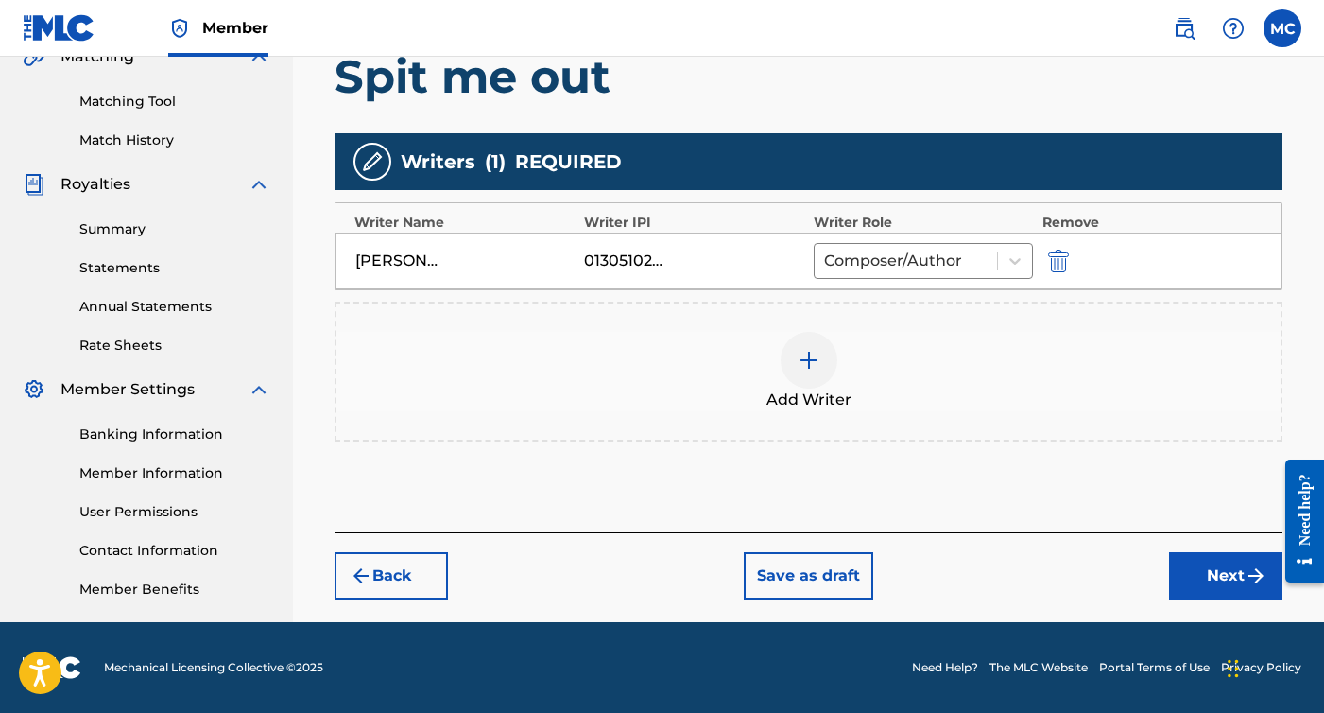
click at [1230, 583] on button "Next" at bounding box center [1225, 575] width 113 height 47
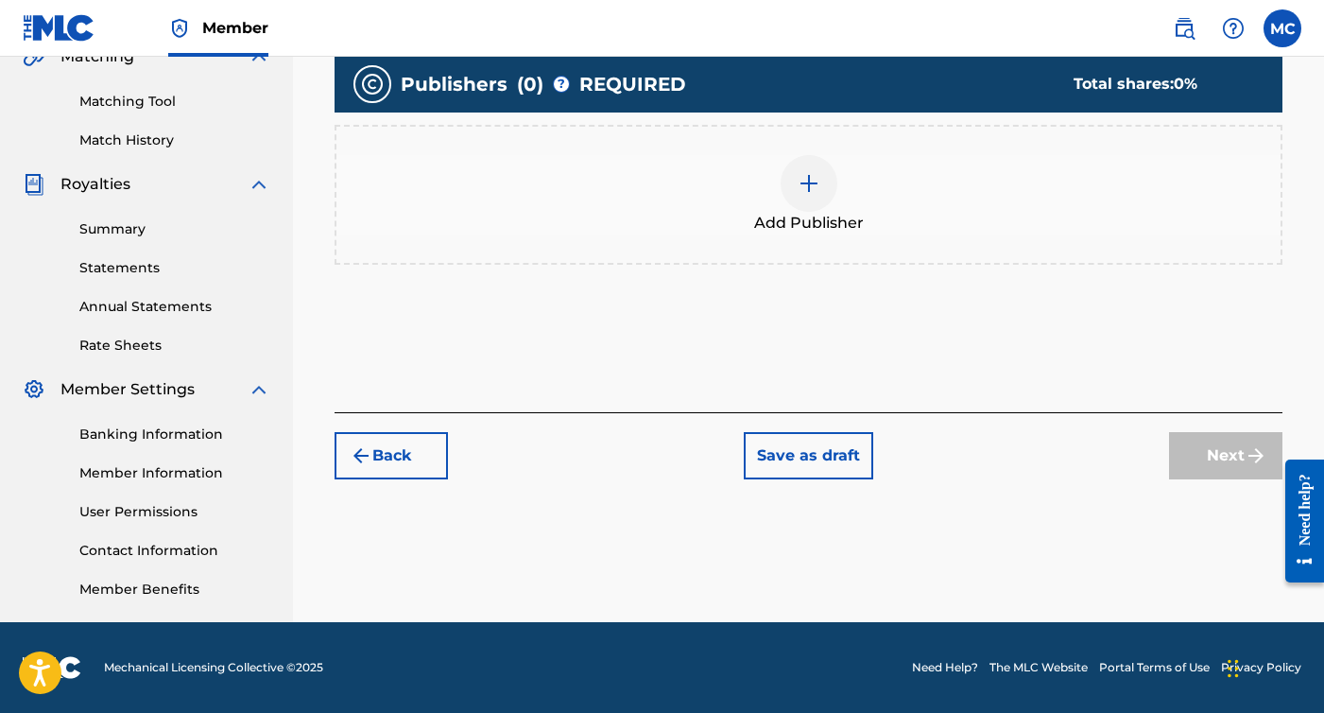
scroll to position [459, 0]
click at [829, 191] on div at bounding box center [809, 183] width 57 height 57
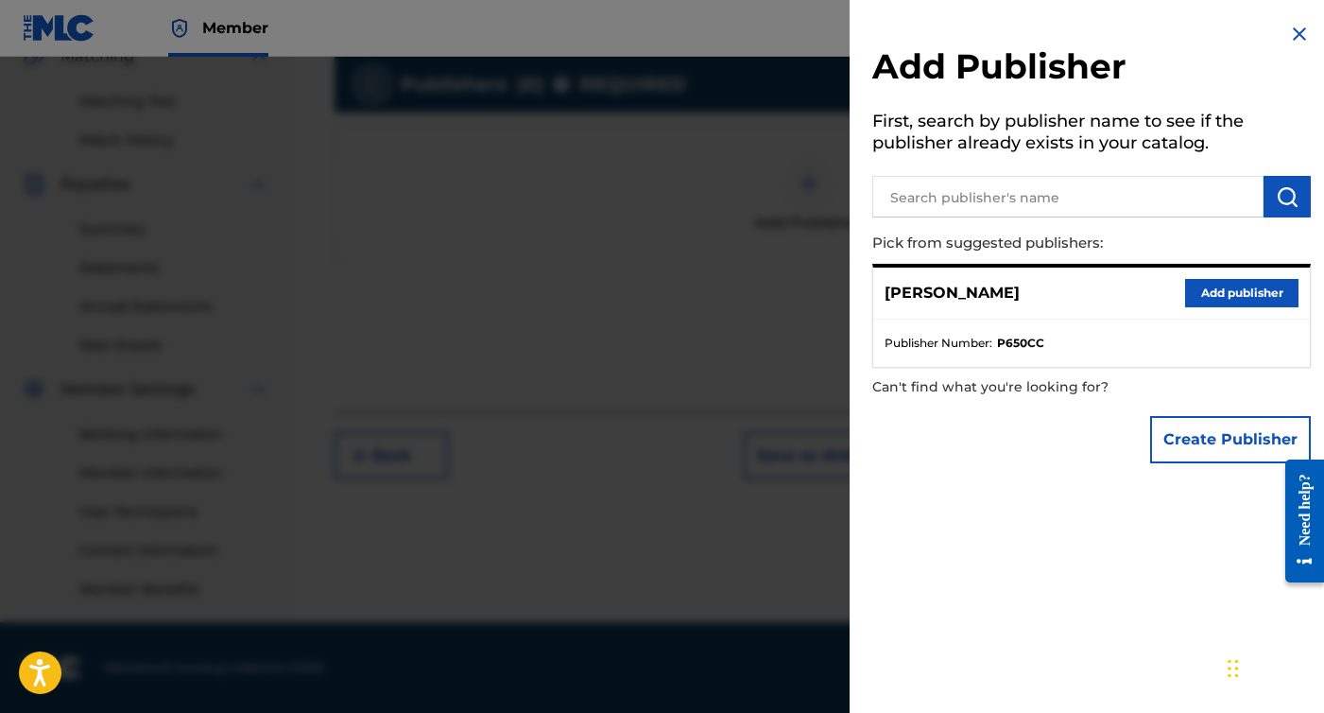
click at [1248, 297] on button "Add publisher" at bounding box center [1241, 293] width 113 height 28
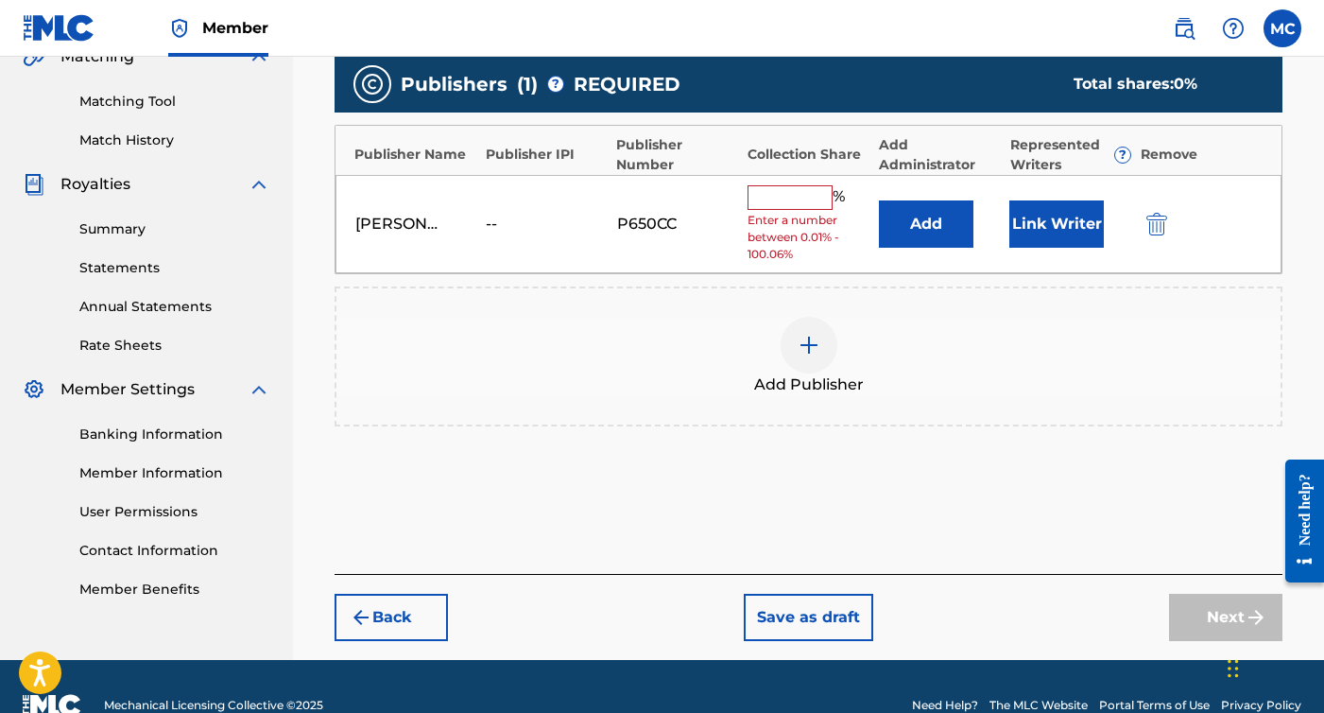
scroll to position [460, 0]
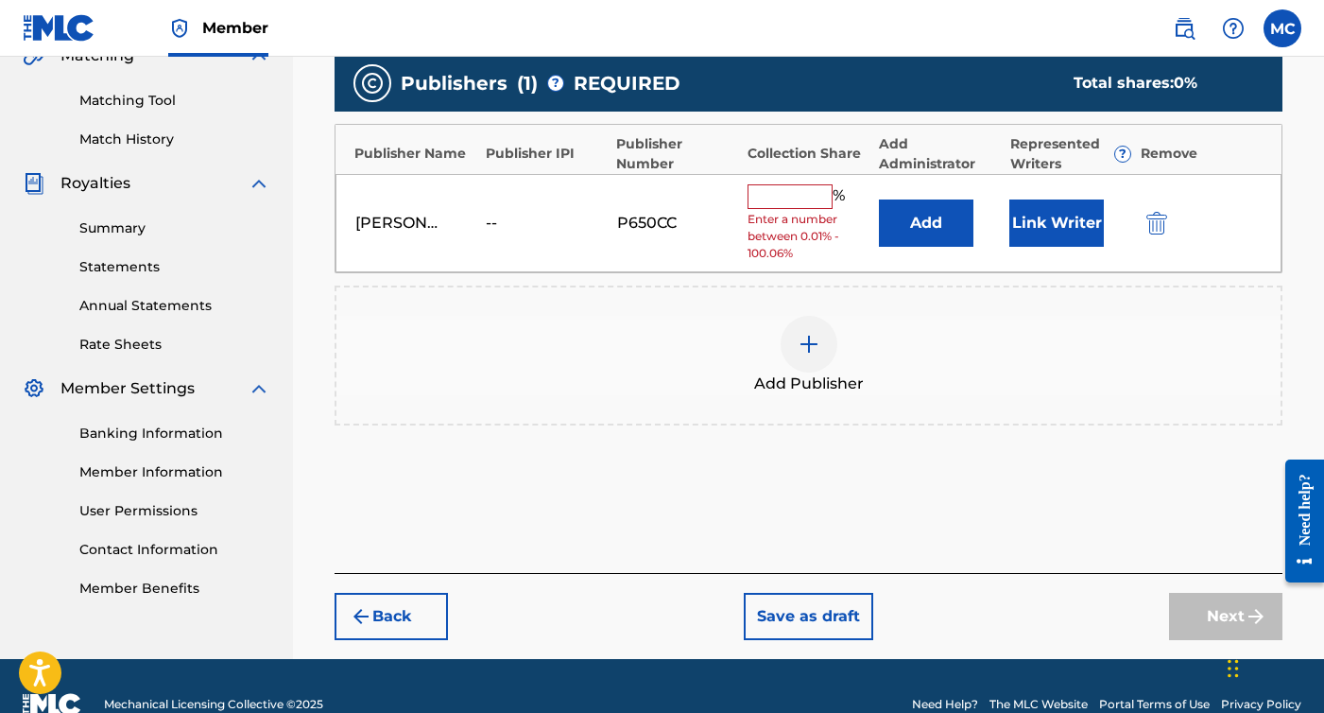
click at [804, 197] on input "text" at bounding box center [790, 196] width 85 height 25
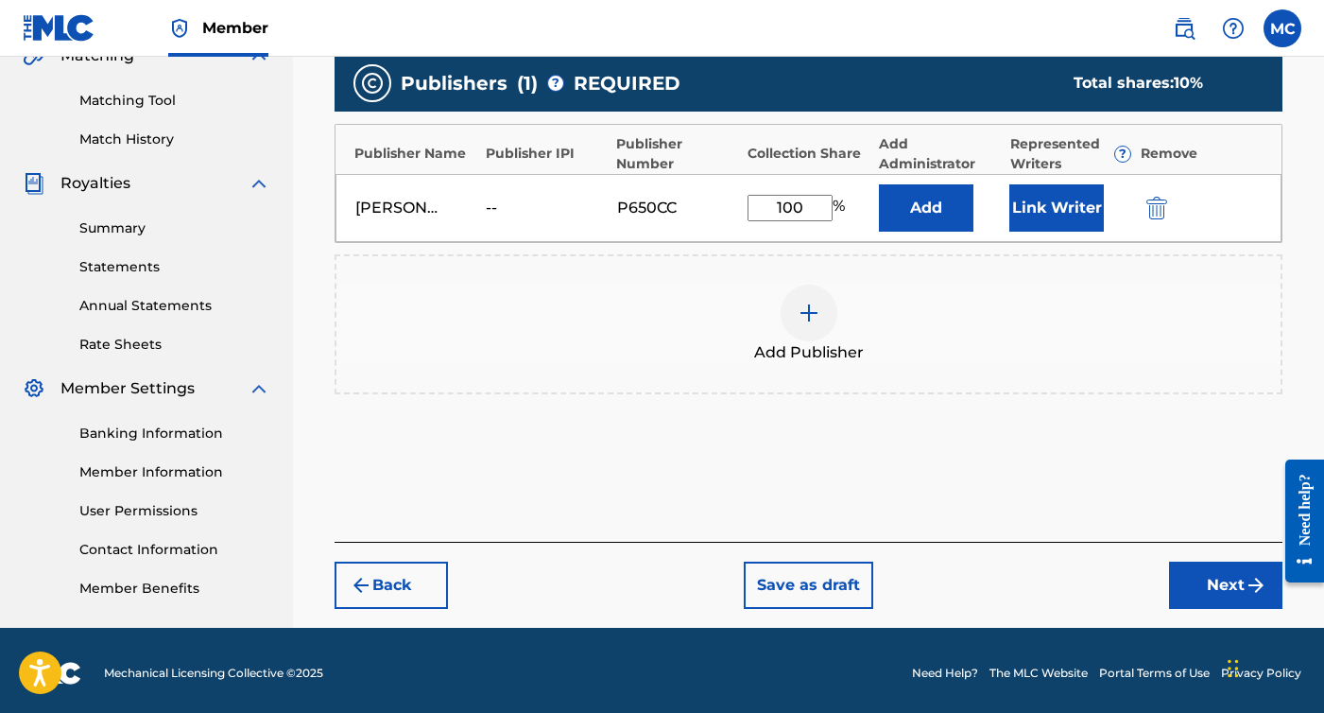
type input "100"
click at [1232, 584] on button "Next" at bounding box center [1225, 585] width 113 height 47
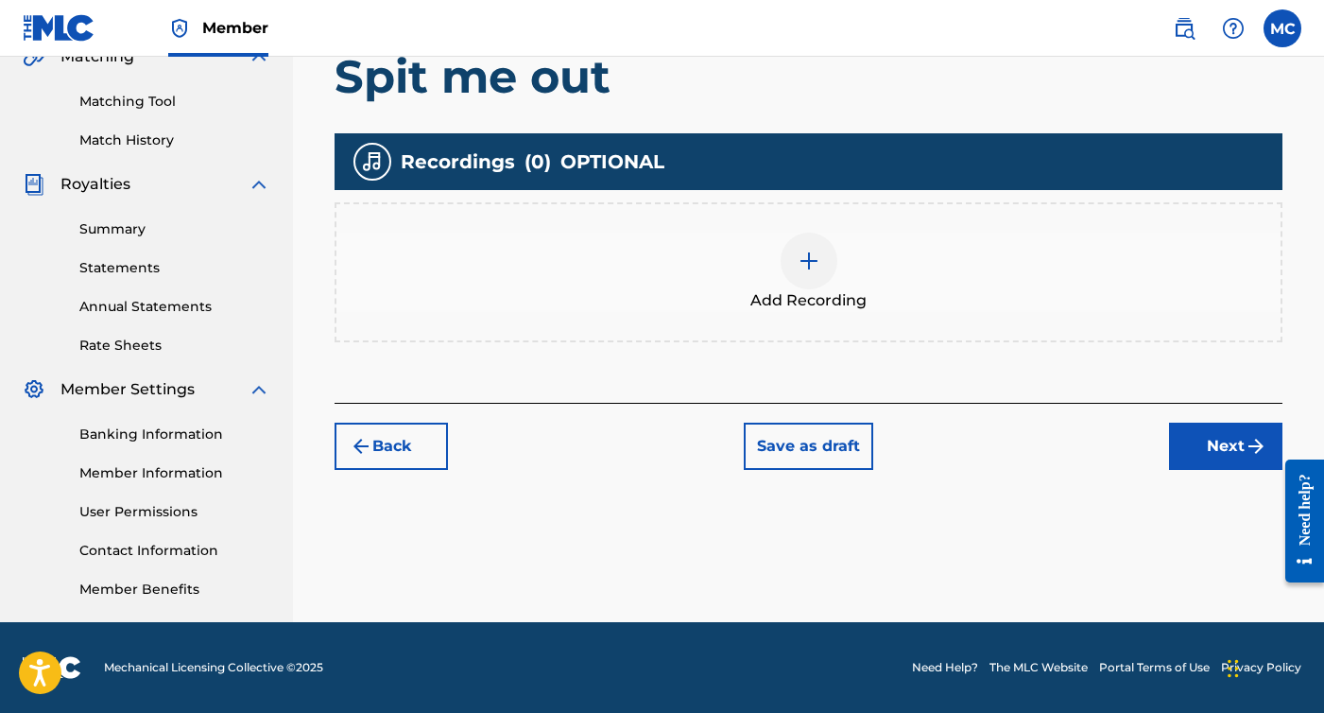
click at [807, 258] on img at bounding box center [809, 261] width 23 height 23
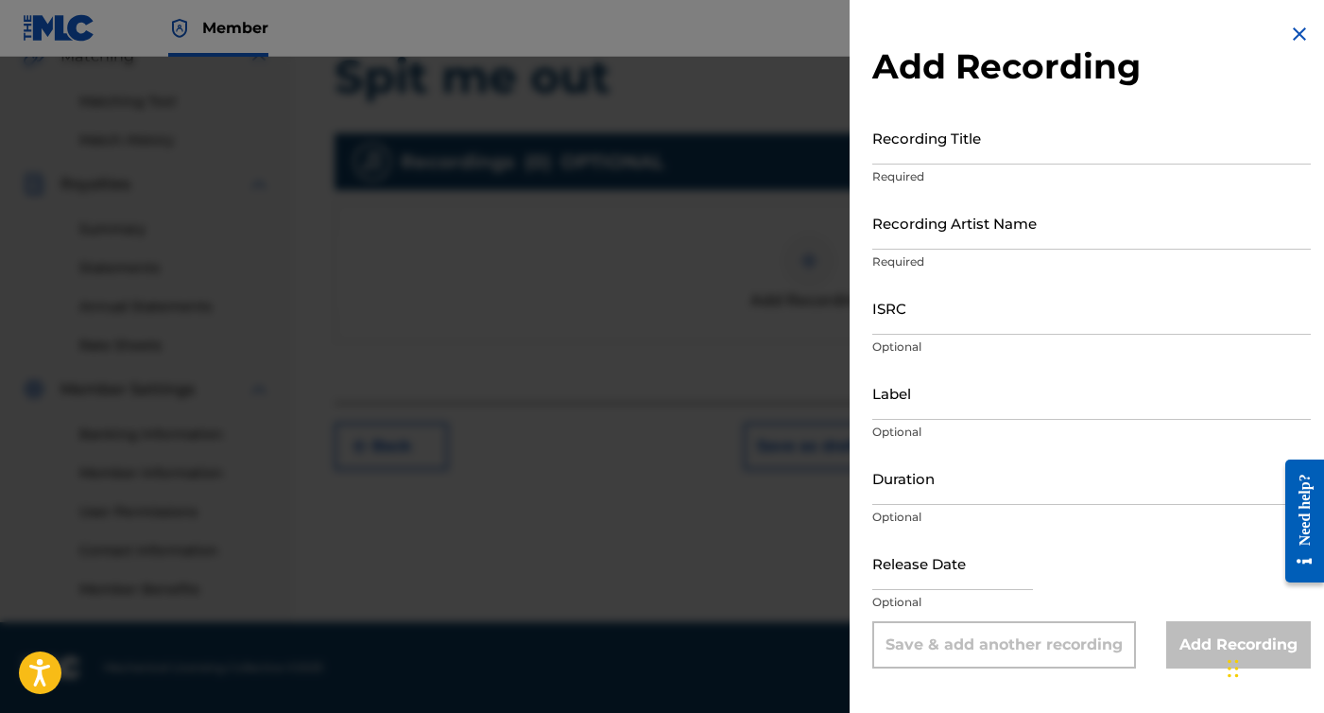
click at [988, 152] on input "Recording Title" at bounding box center [1092, 138] width 439 height 54
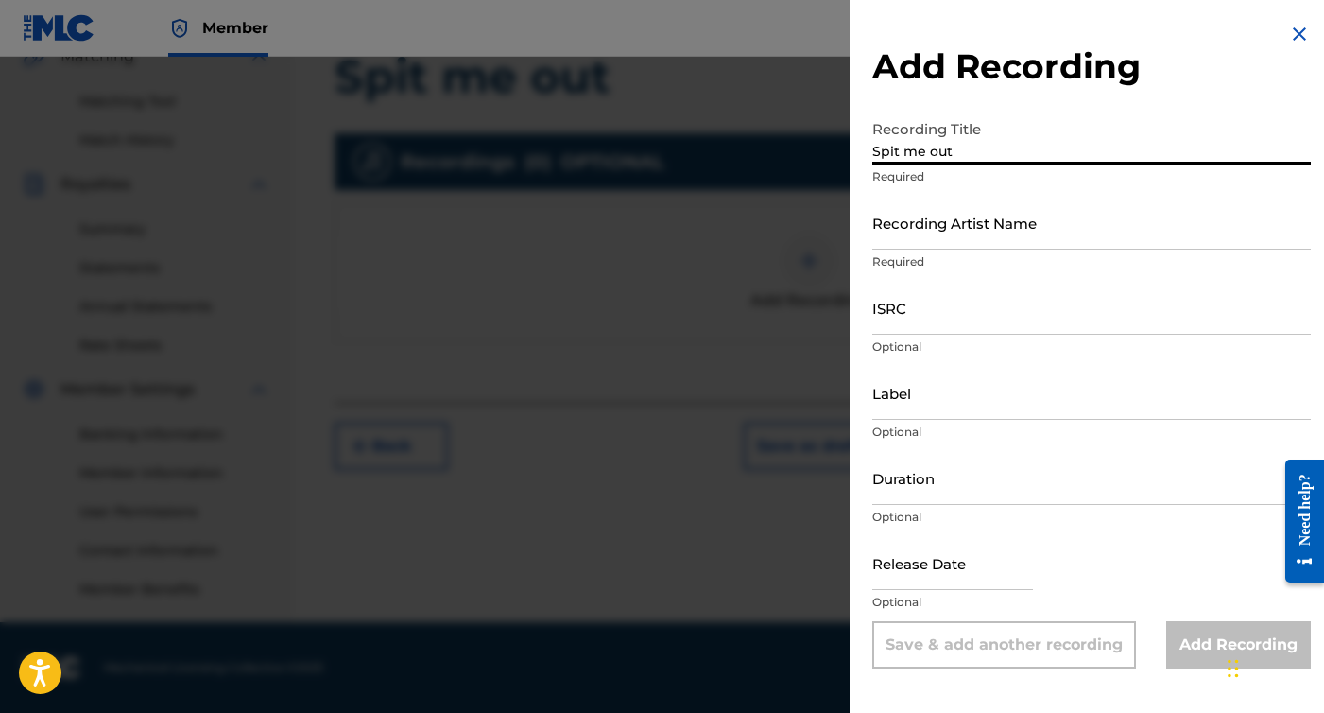
type input "Spit me out"
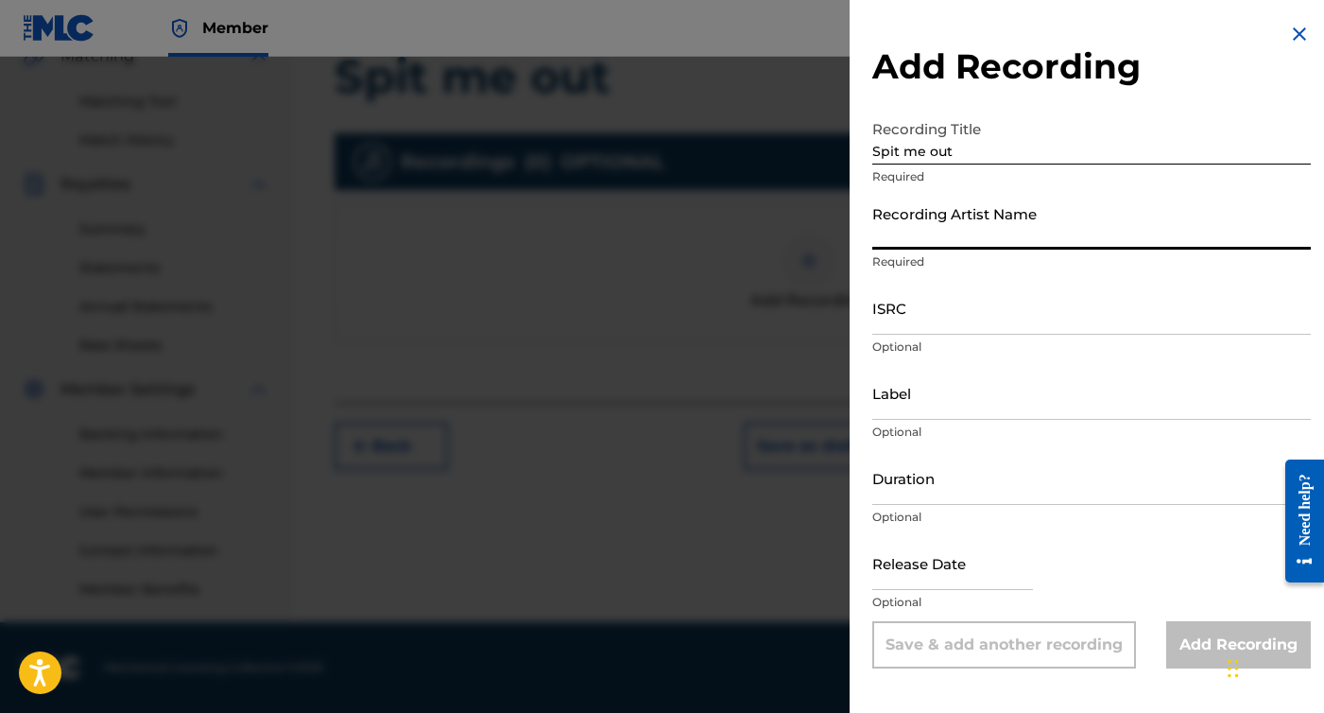
click at [1017, 232] on input "Recording Artist Name" at bounding box center [1092, 223] width 439 height 54
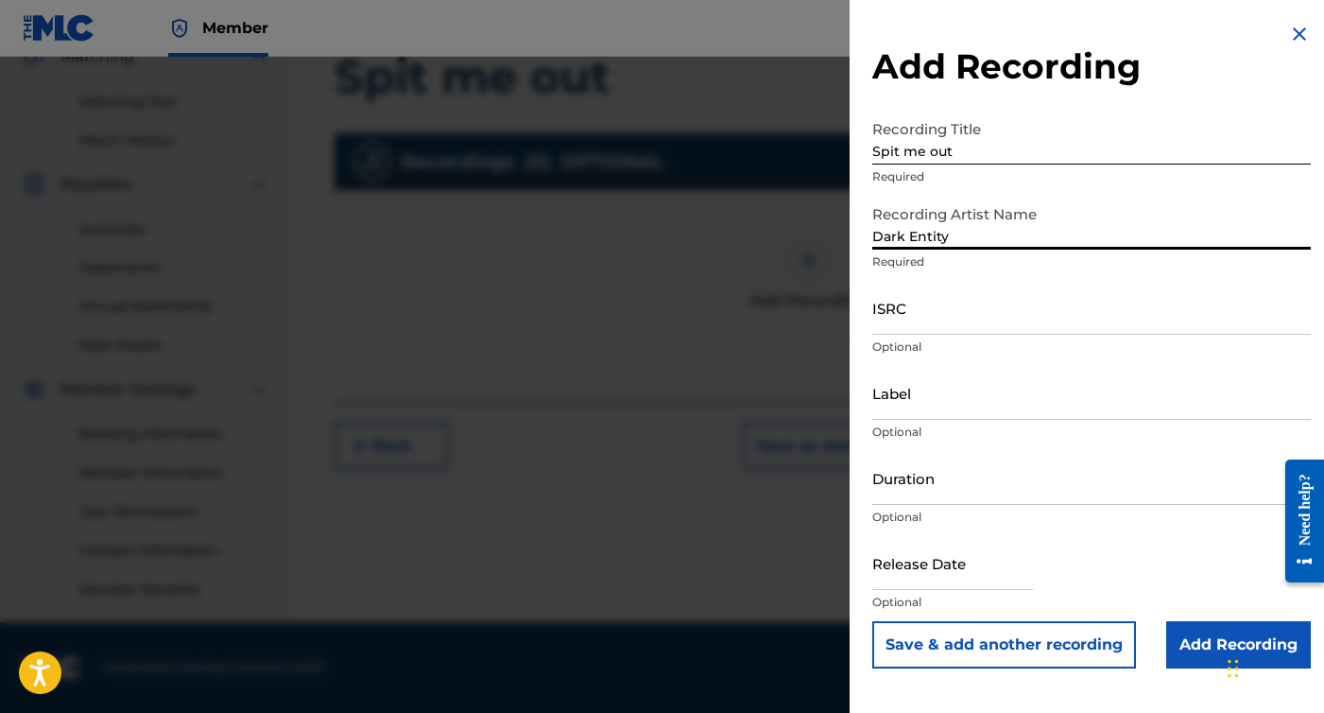
type input "Dark Entity"
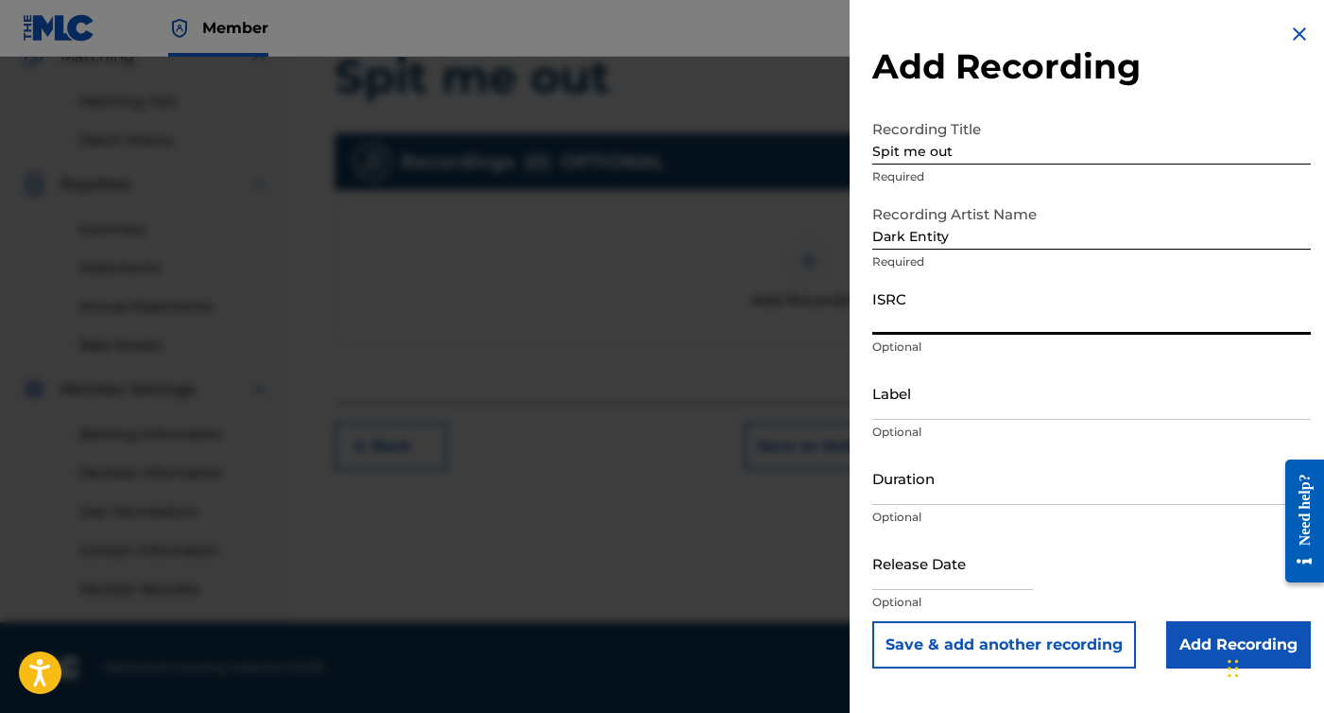
click at [960, 309] on input "ISRC" at bounding box center [1092, 308] width 439 height 54
paste input "CBEYJ2515524"
type input "CBEYJ2515524"
click at [983, 572] on input "text" at bounding box center [953, 563] width 161 height 54
select select "7"
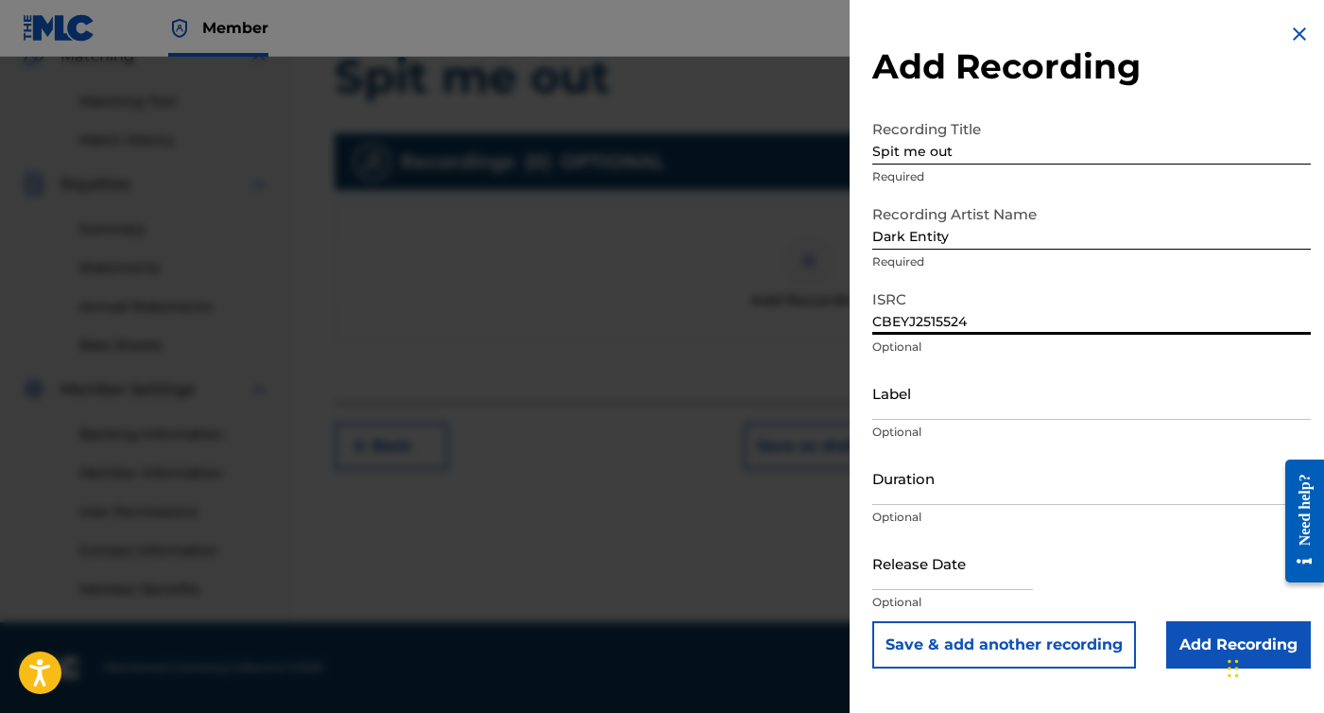
select select "2025"
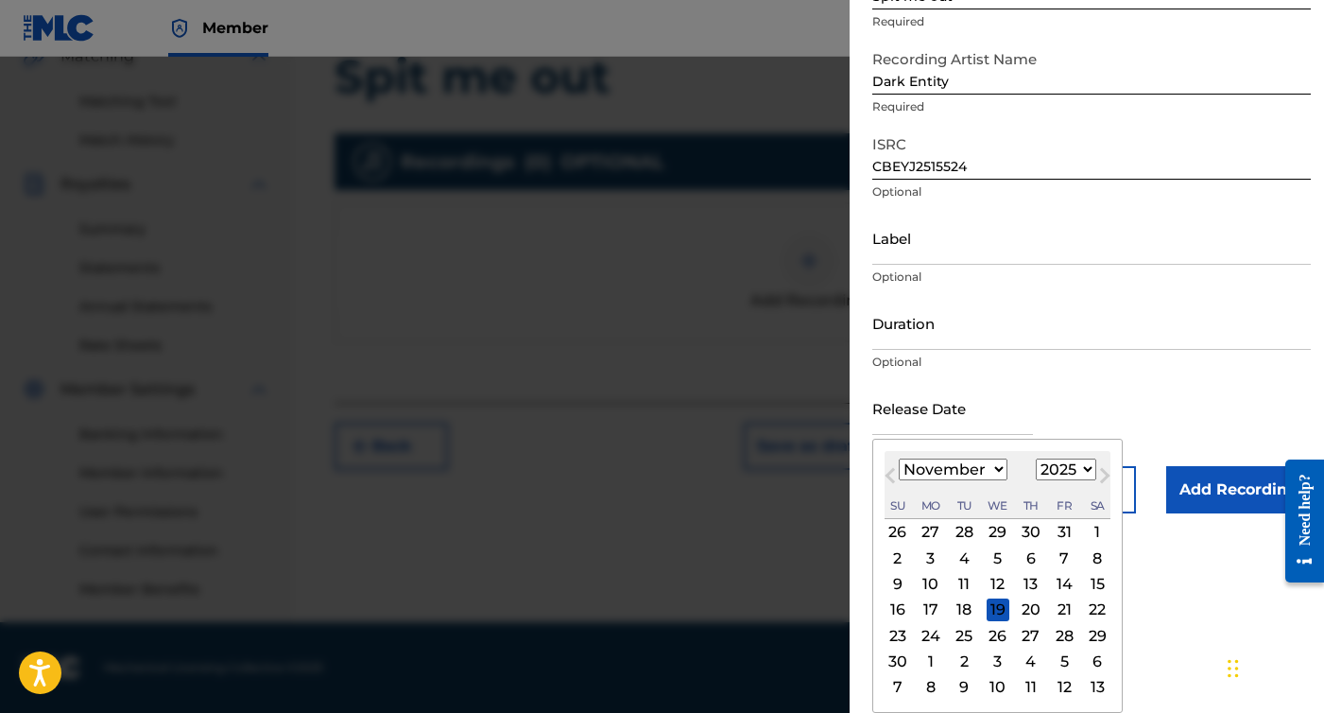
select select "9"
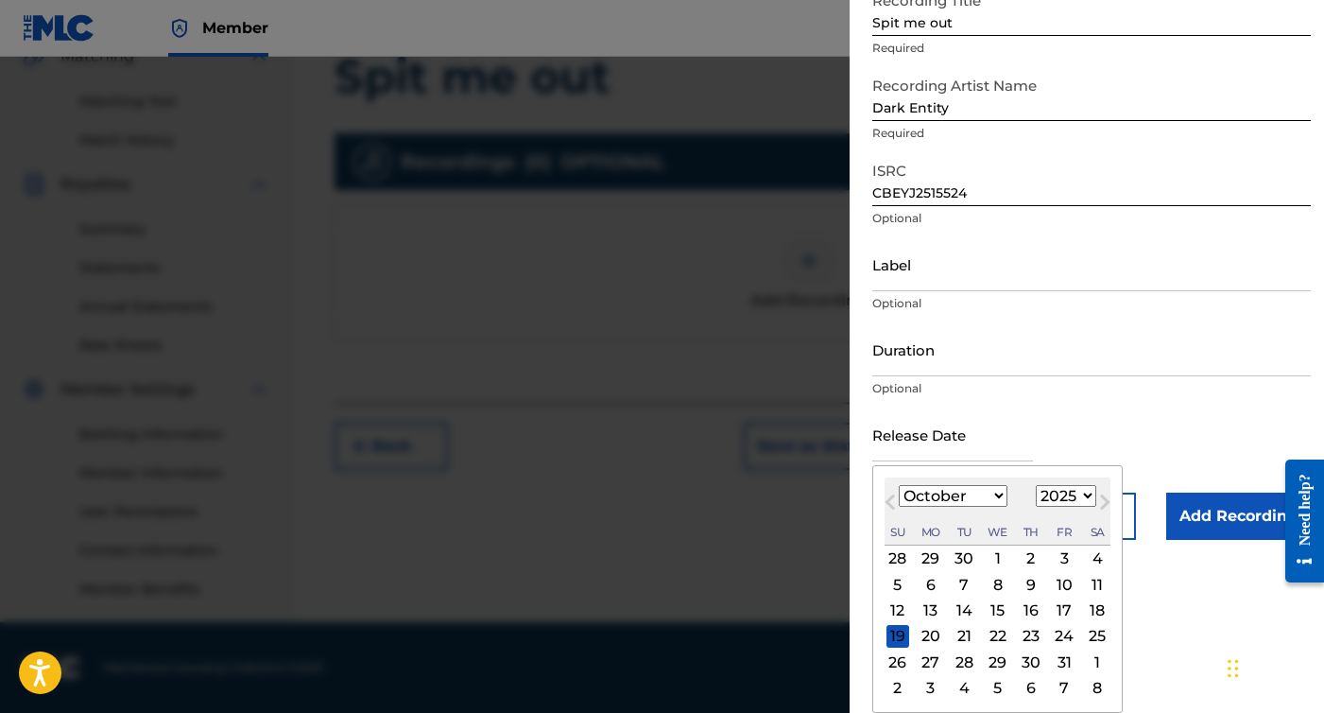
click at [1053, 618] on div "17" at bounding box center [1064, 610] width 23 height 23
type input "October 17 2025"
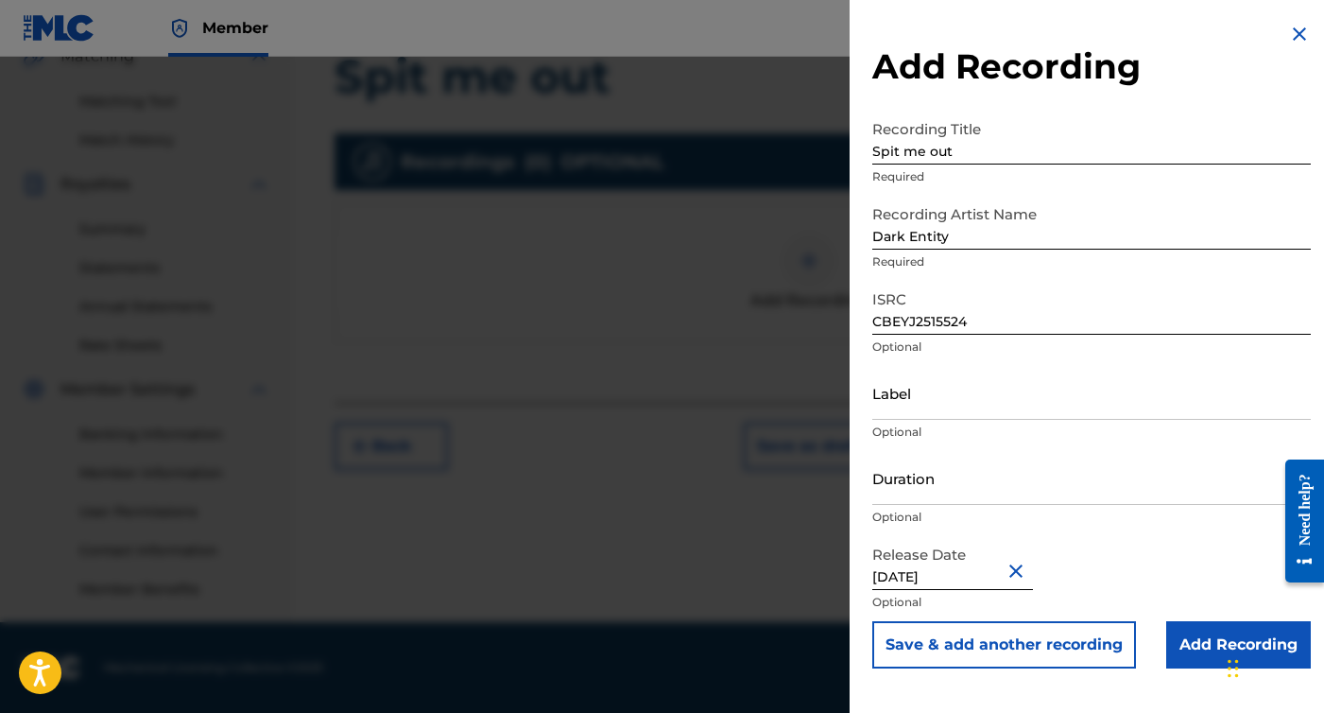
click at [1202, 645] on input "Add Recording" at bounding box center [1239, 644] width 145 height 47
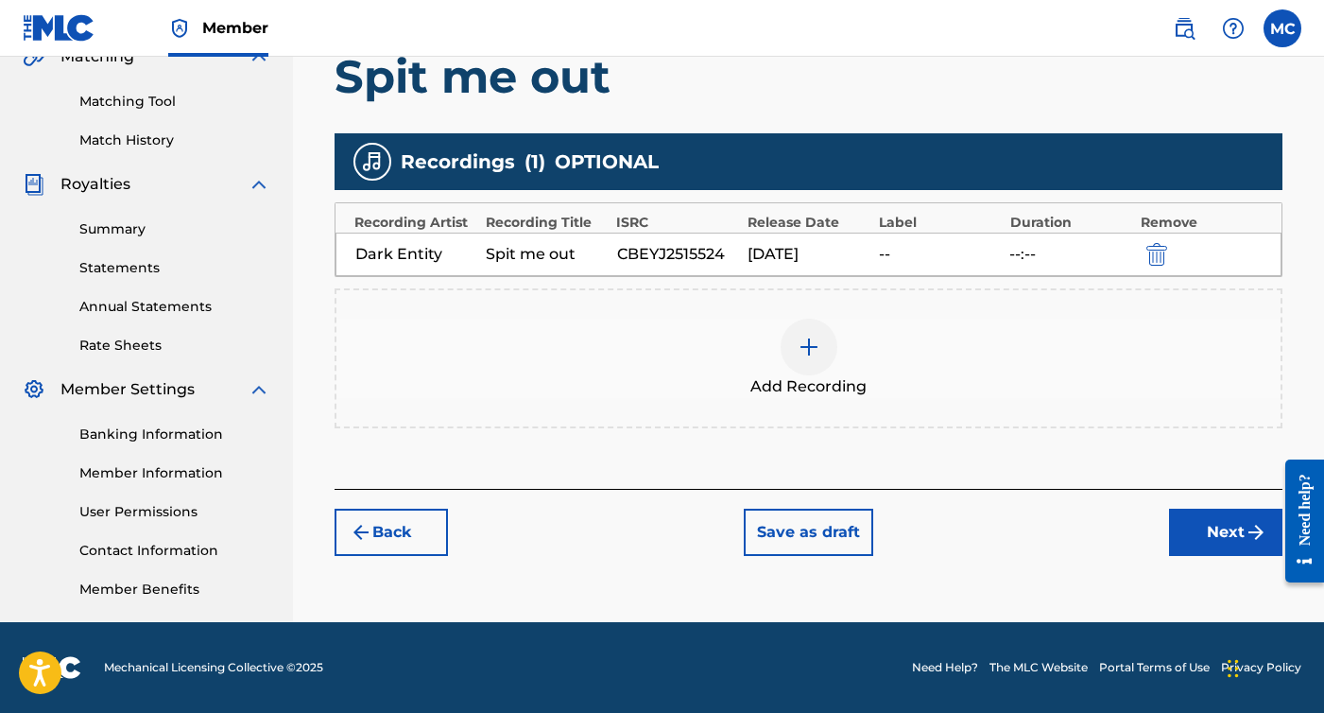
click at [1228, 528] on button "Next" at bounding box center [1225, 532] width 113 height 47
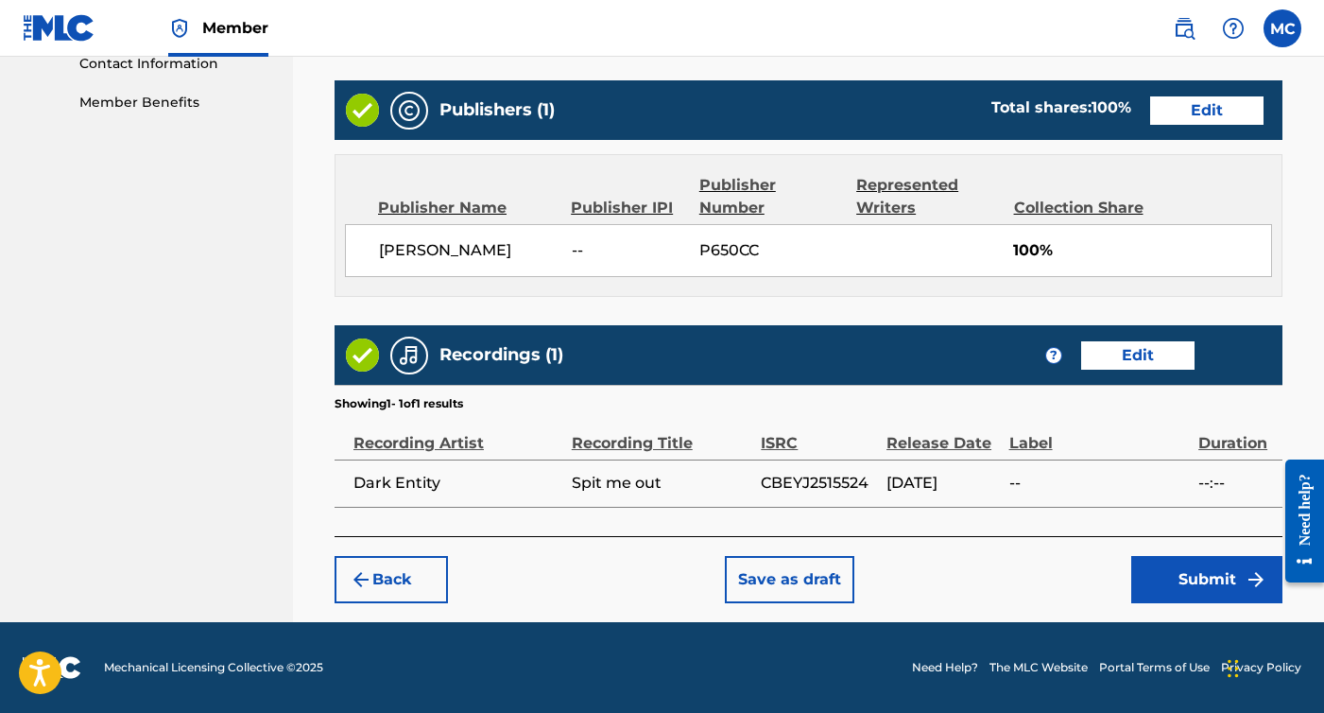
scroll to position [945, 0]
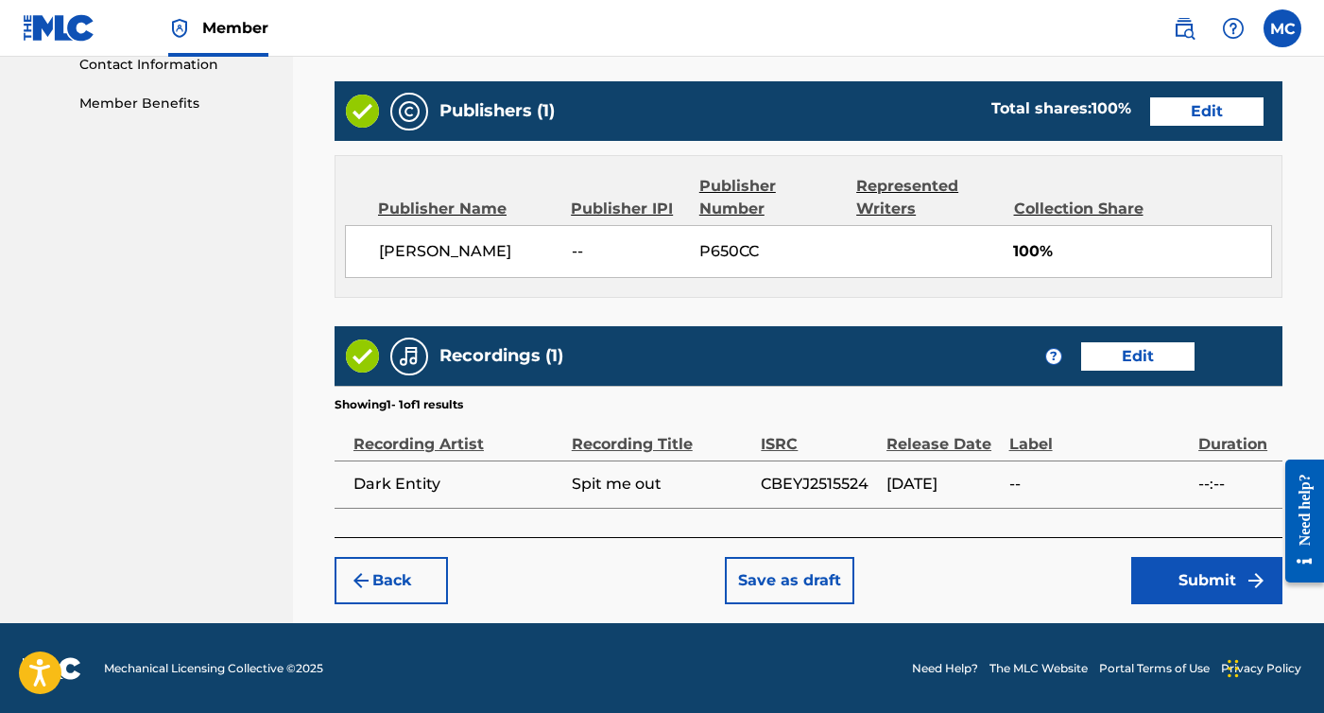
click at [1162, 562] on button "Submit" at bounding box center [1207, 580] width 151 height 47
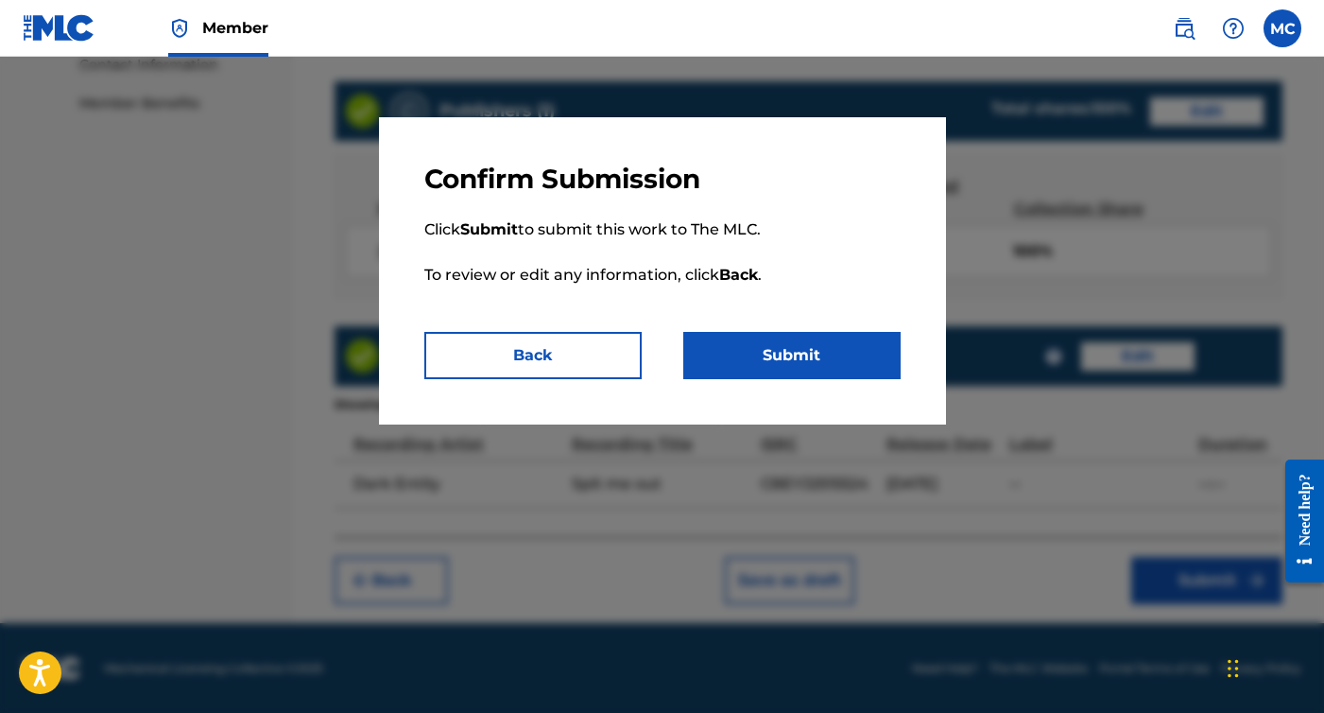
click at [774, 328] on p "Click Submit to submit this work to The MLC. To review or edit any information,…" at bounding box center [662, 264] width 476 height 136
click at [781, 358] on button "Submit" at bounding box center [791, 355] width 217 height 47
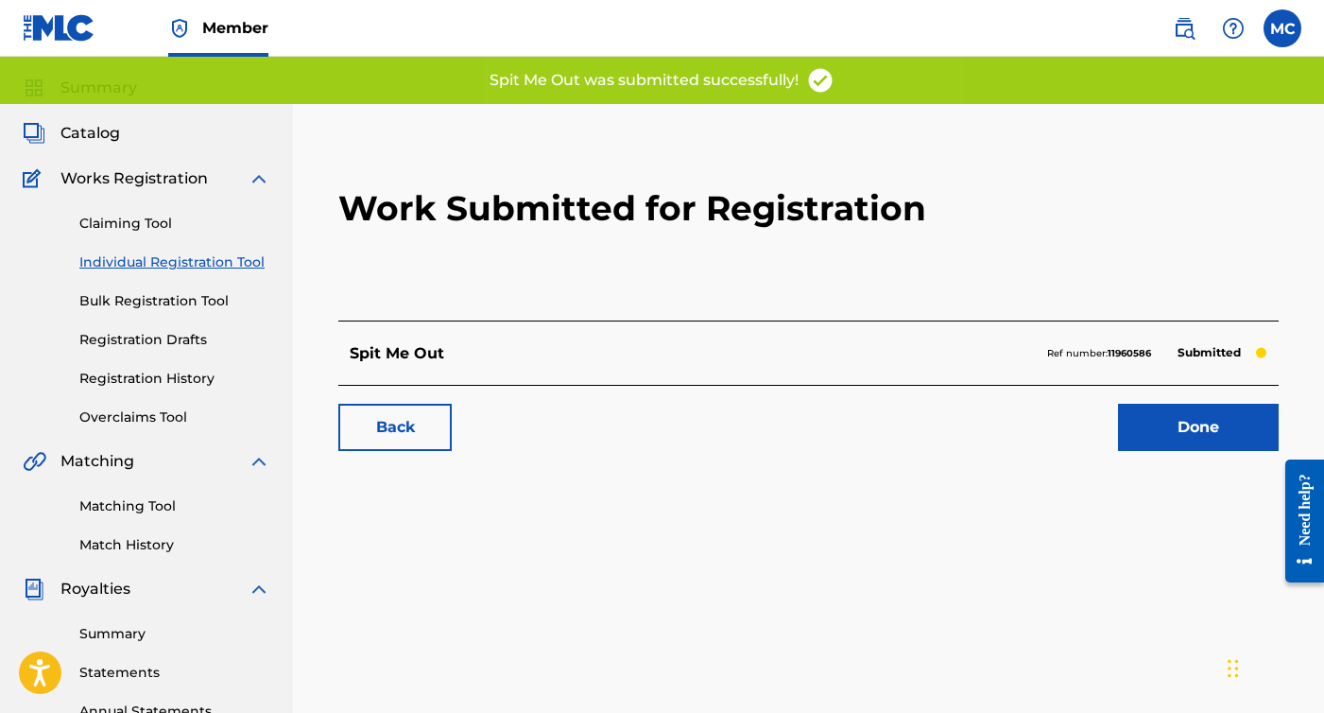
scroll to position [107, 0]
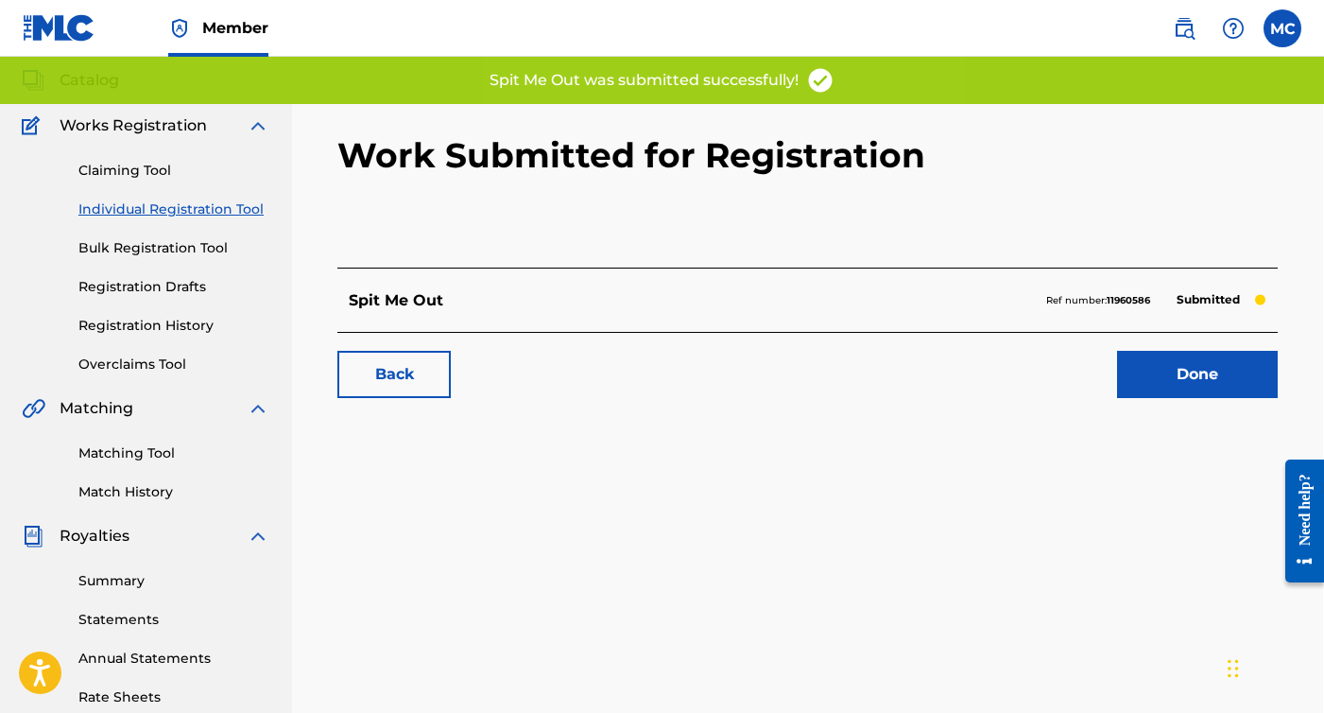
click at [1133, 366] on link "Done" at bounding box center [1197, 374] width 161 height 47
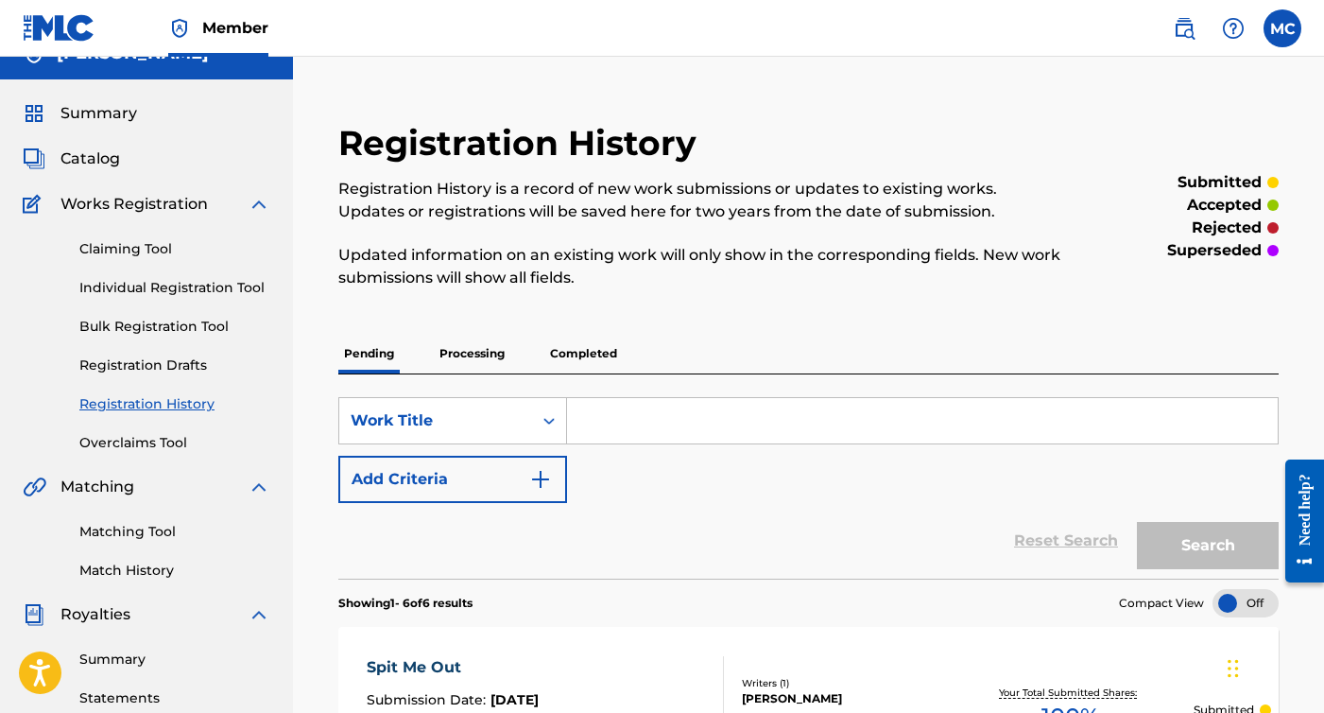
scroll to position [16, 0]
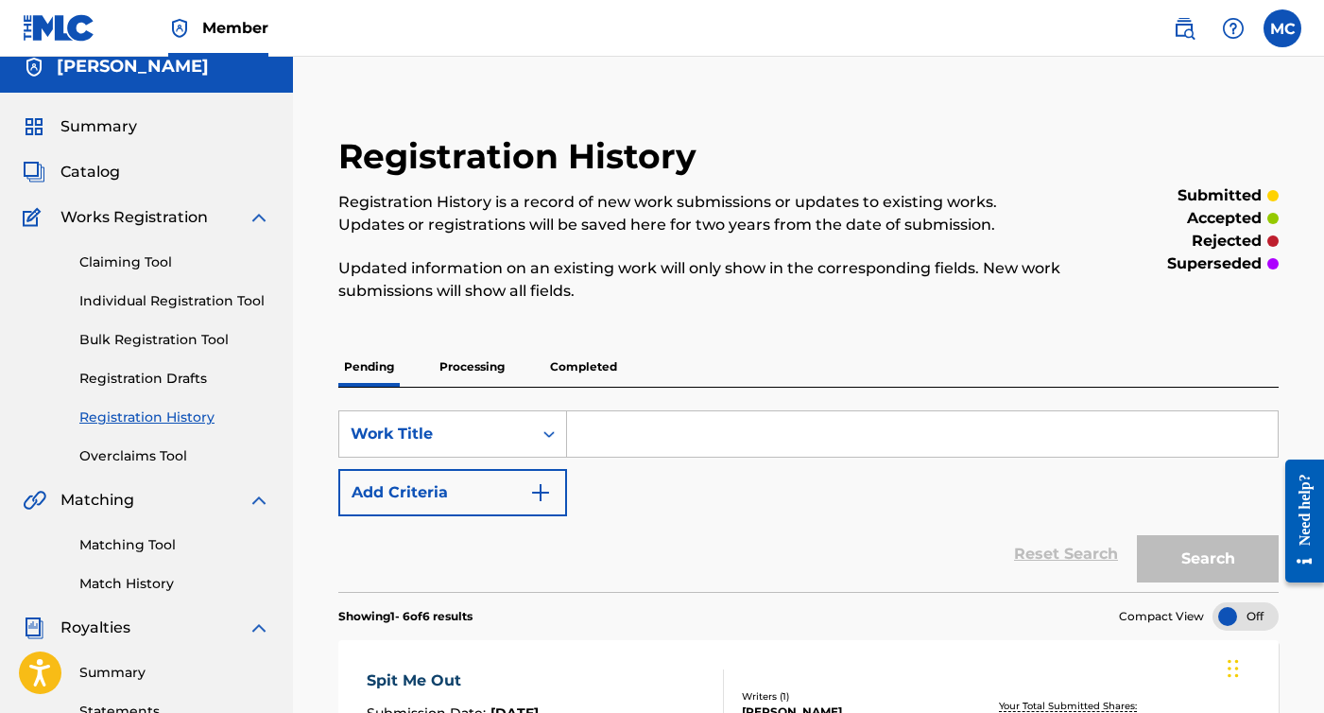
click at [194, 309] on link "Individual Registration Tool" at bounding box center [174, 301] width 191 height 20
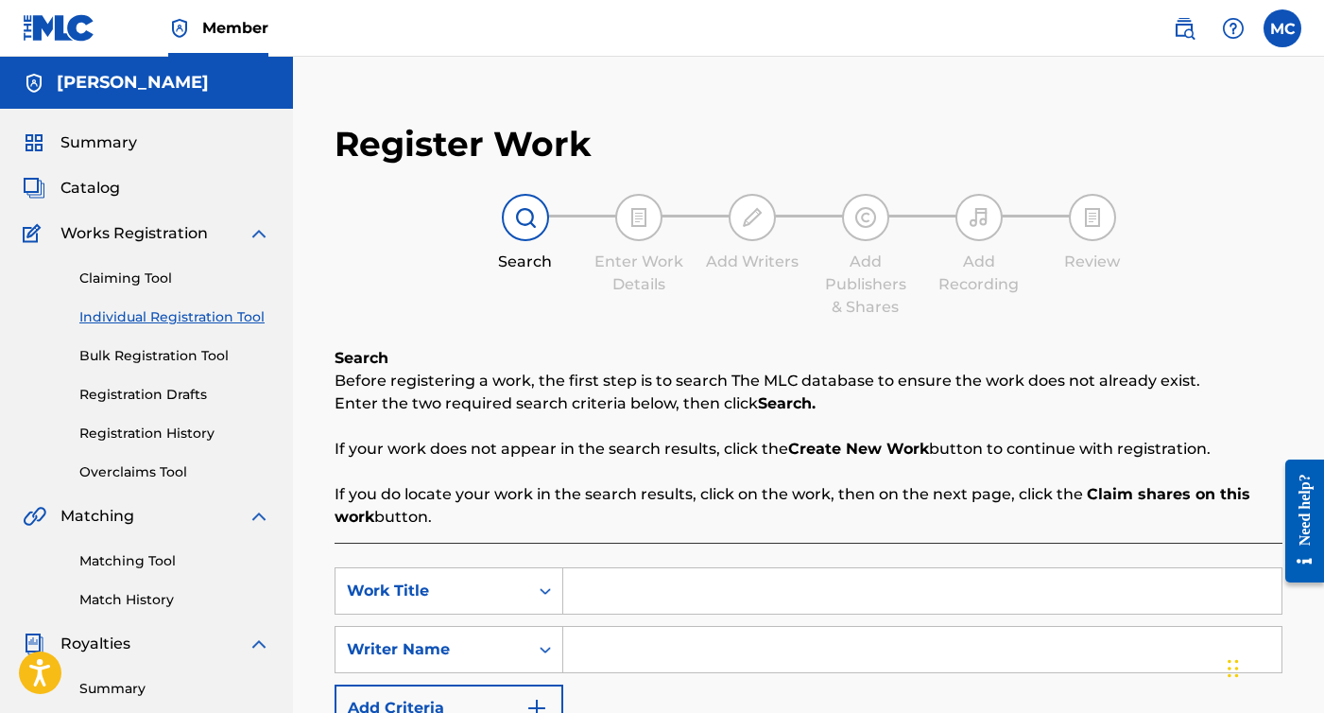
click at [806, 591] on input "Search Form" at bounding box center [922, 590] width 718 height 45
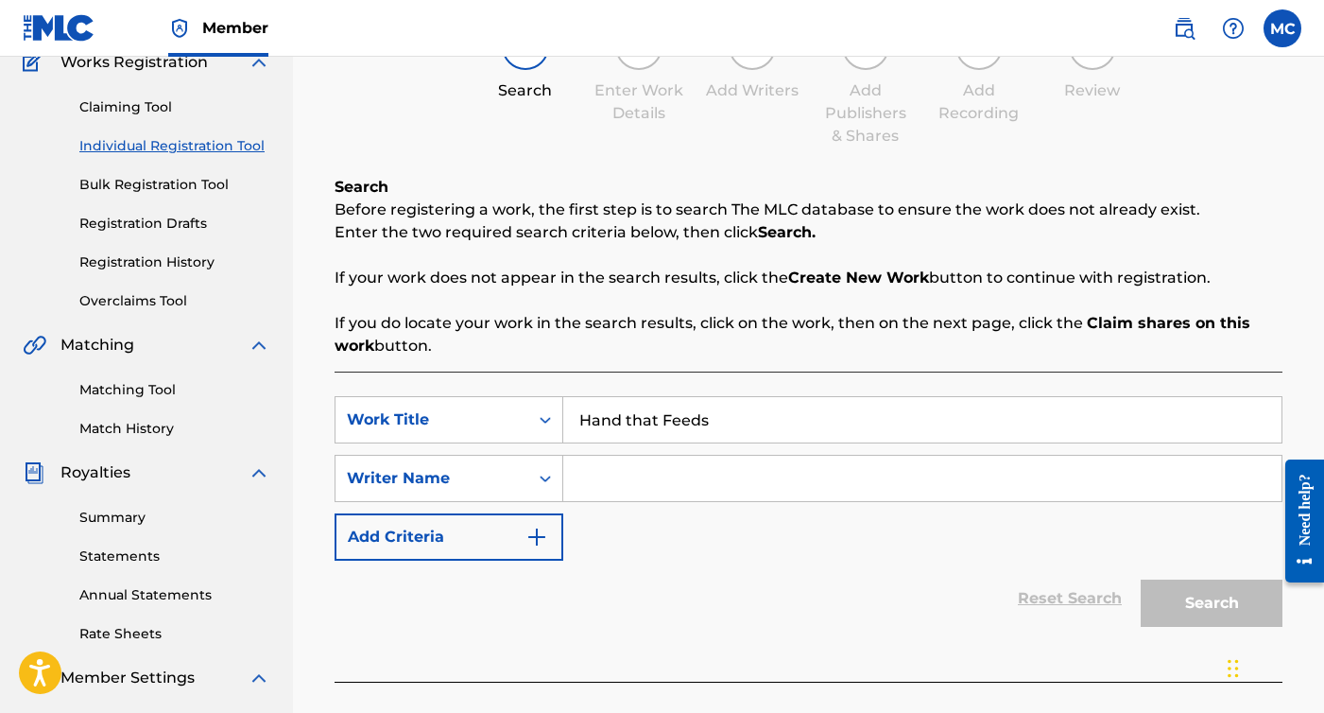
scroll to position [243, 0]
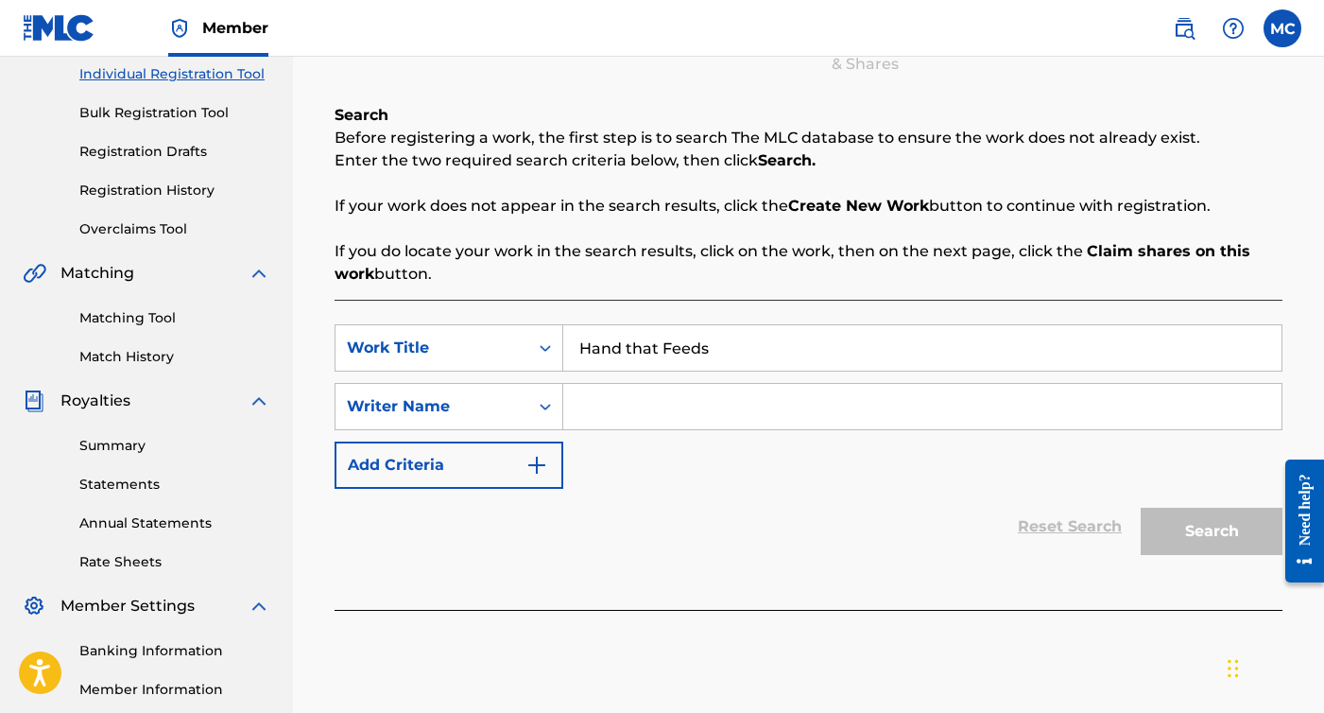
type input "Hand that Feeds"
click at [796, 399] on input "Search Form" at bounding box center [922, 406] width 718 height 45
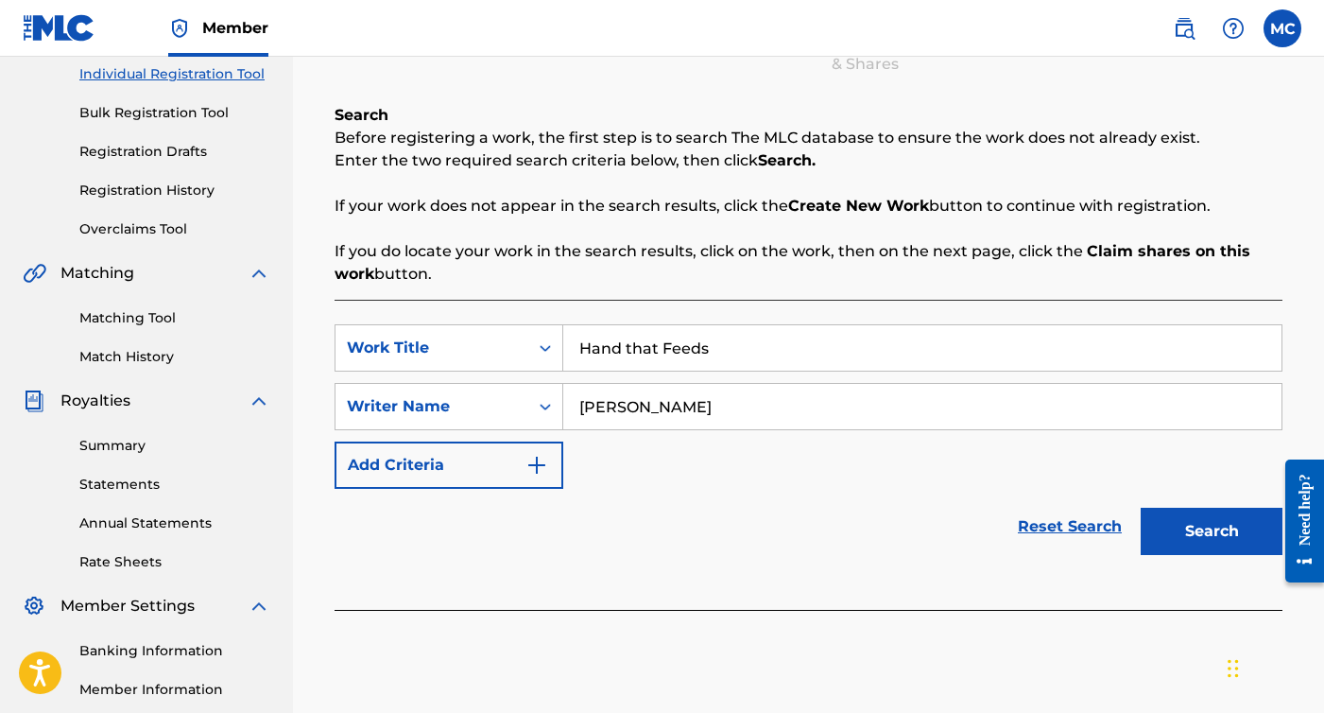
type input "[PERSON_NAME]"
click at [1223, 517] on button "Search" at bounding box center [1212, 531] width 142 height 47
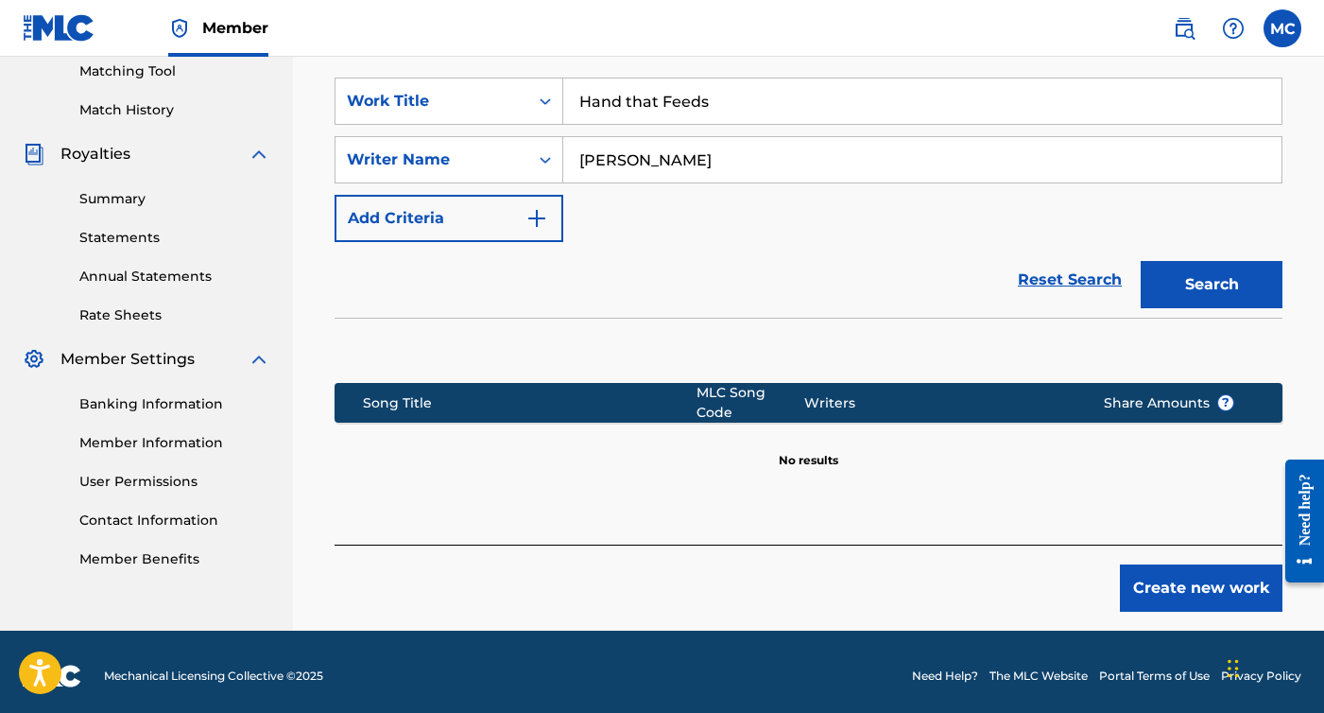
scroll to position [487, 0]
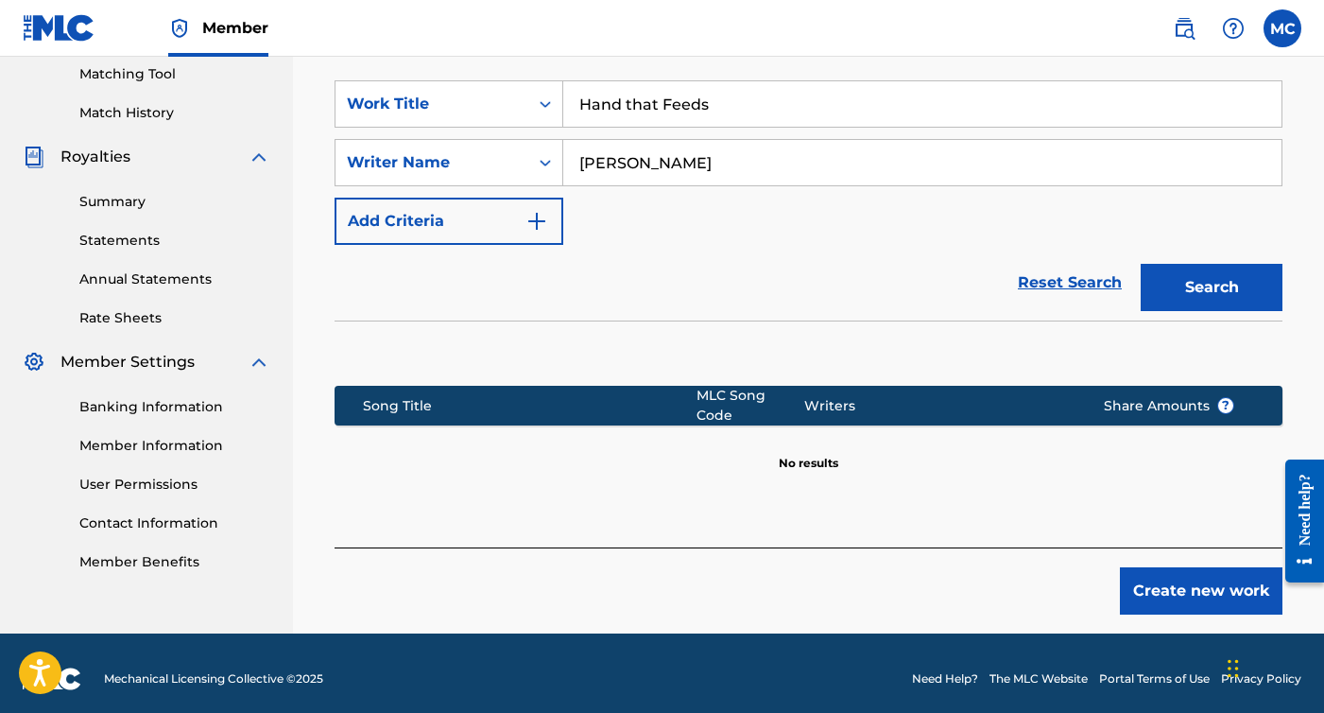
click at [1237, 576] on button "Create new work" at bounding box center [1201, 590] width 163 height 47
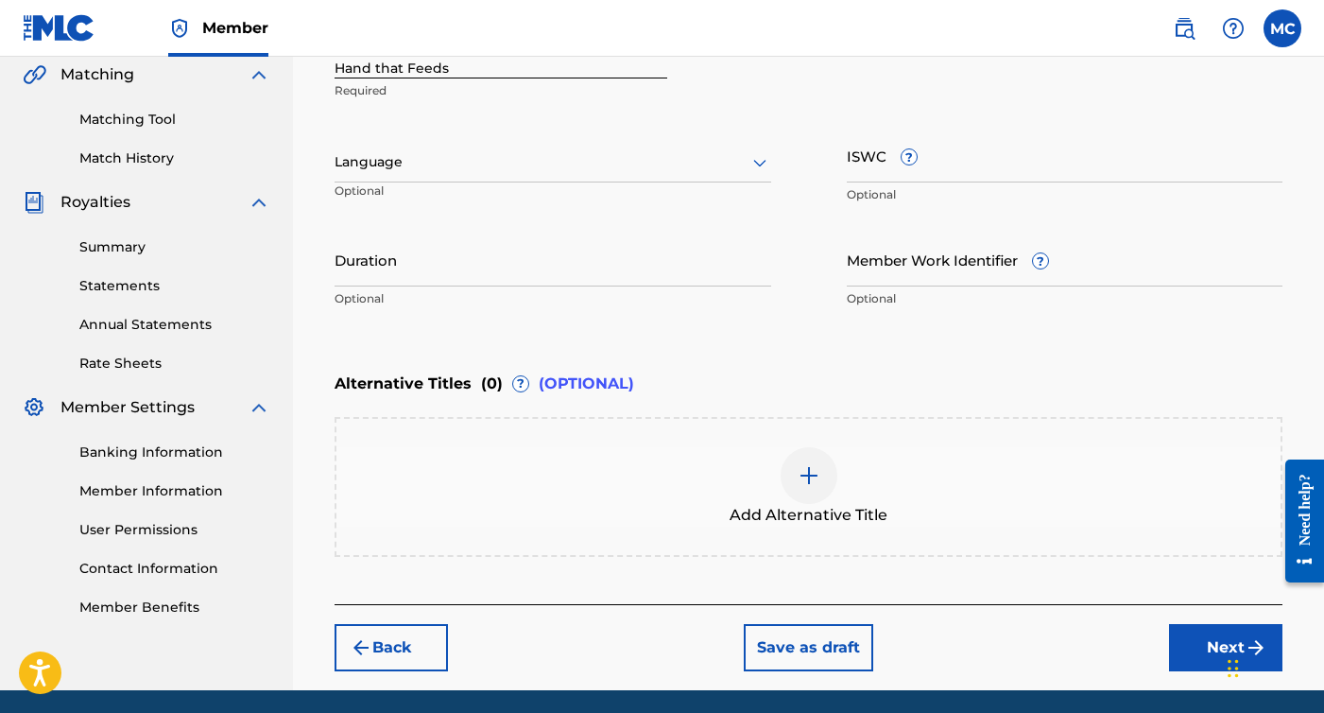
scroll to position [435, 0]
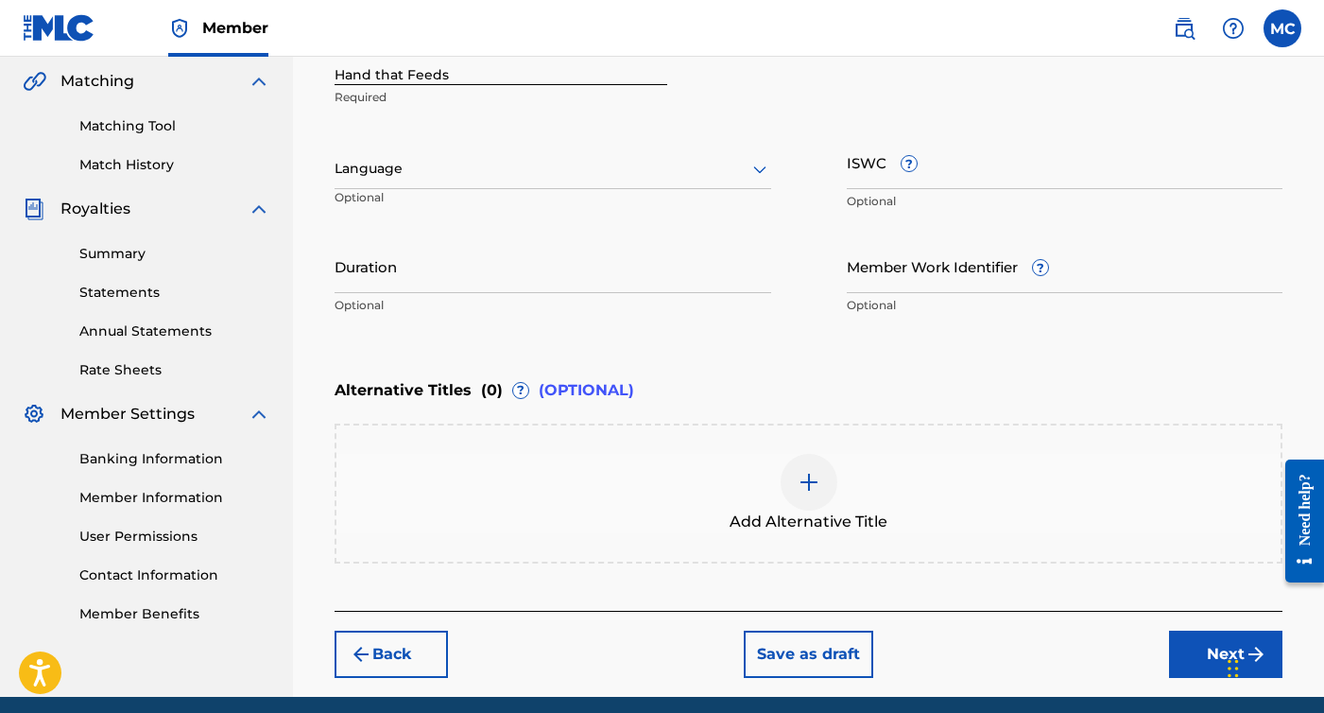
click at [1195, 659] on button "Next" at bounding box center [1225, 654] width 113 height 47
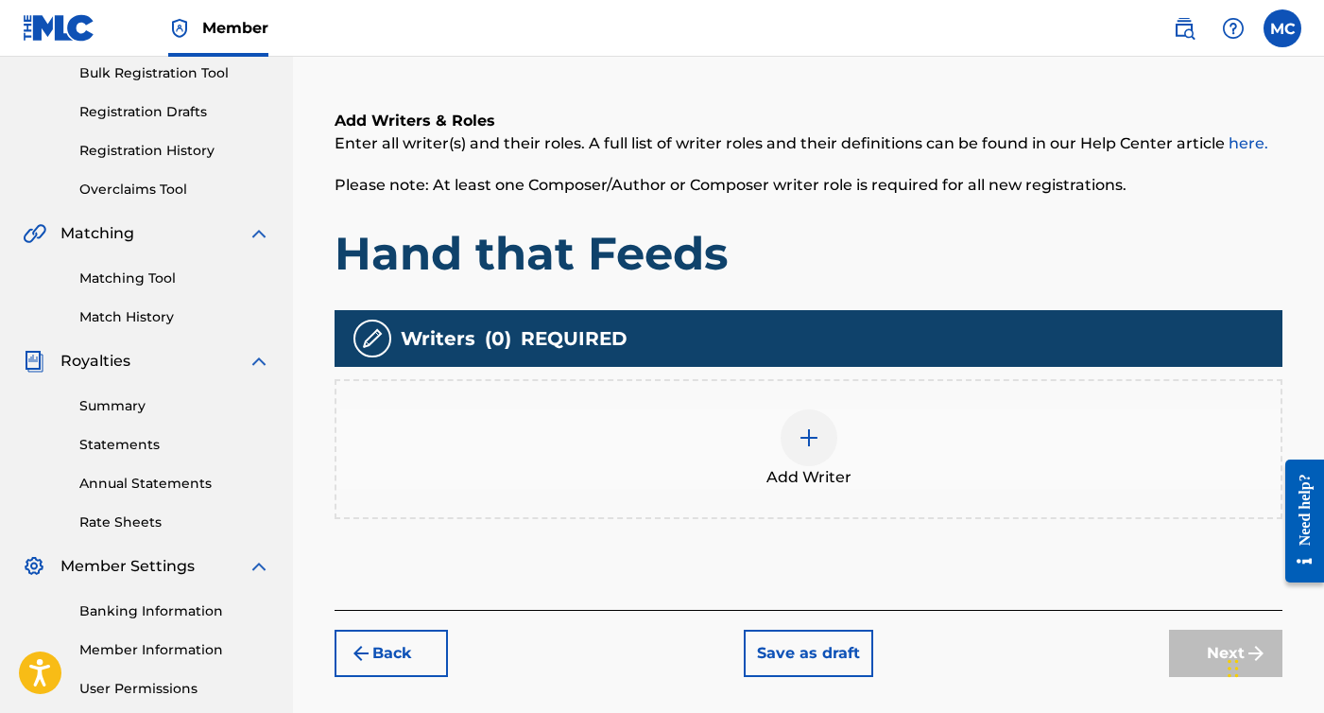
scroll to position [299, 0]
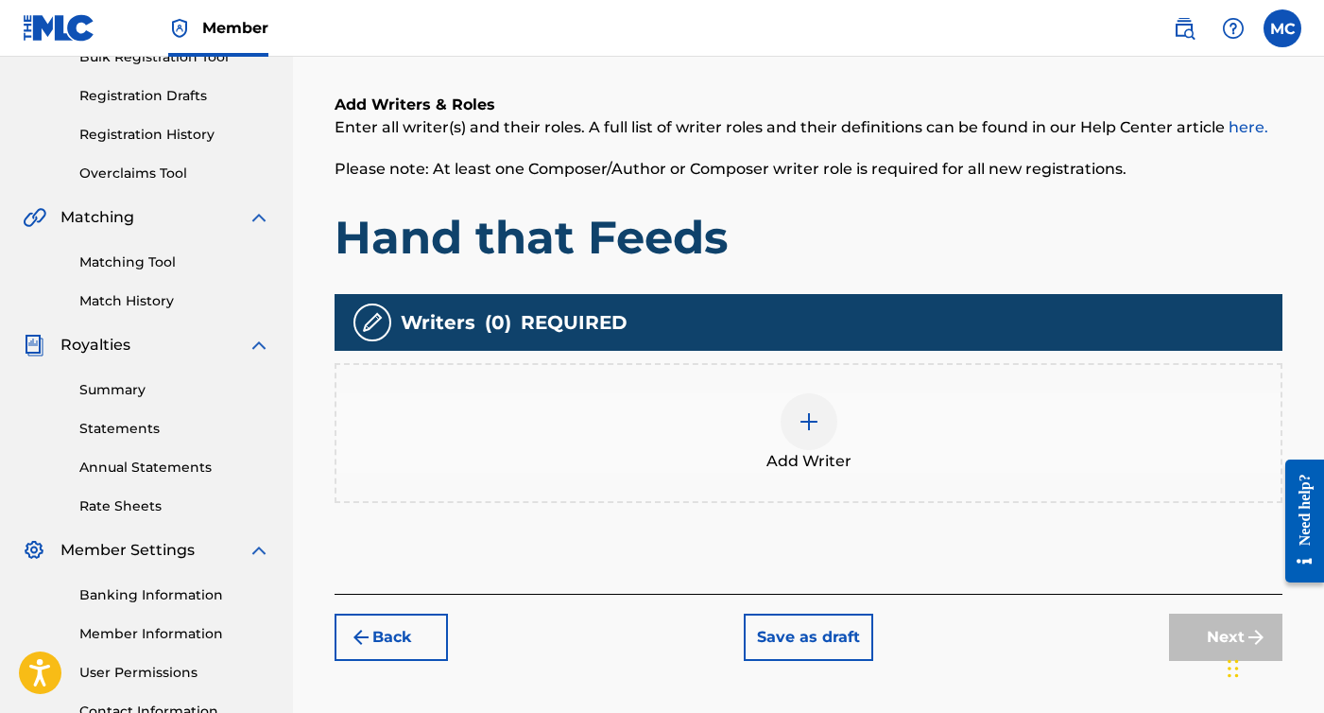
click at [825, 457] on span "Add Writer" at bounding box center [809, 461] width 85 height 23
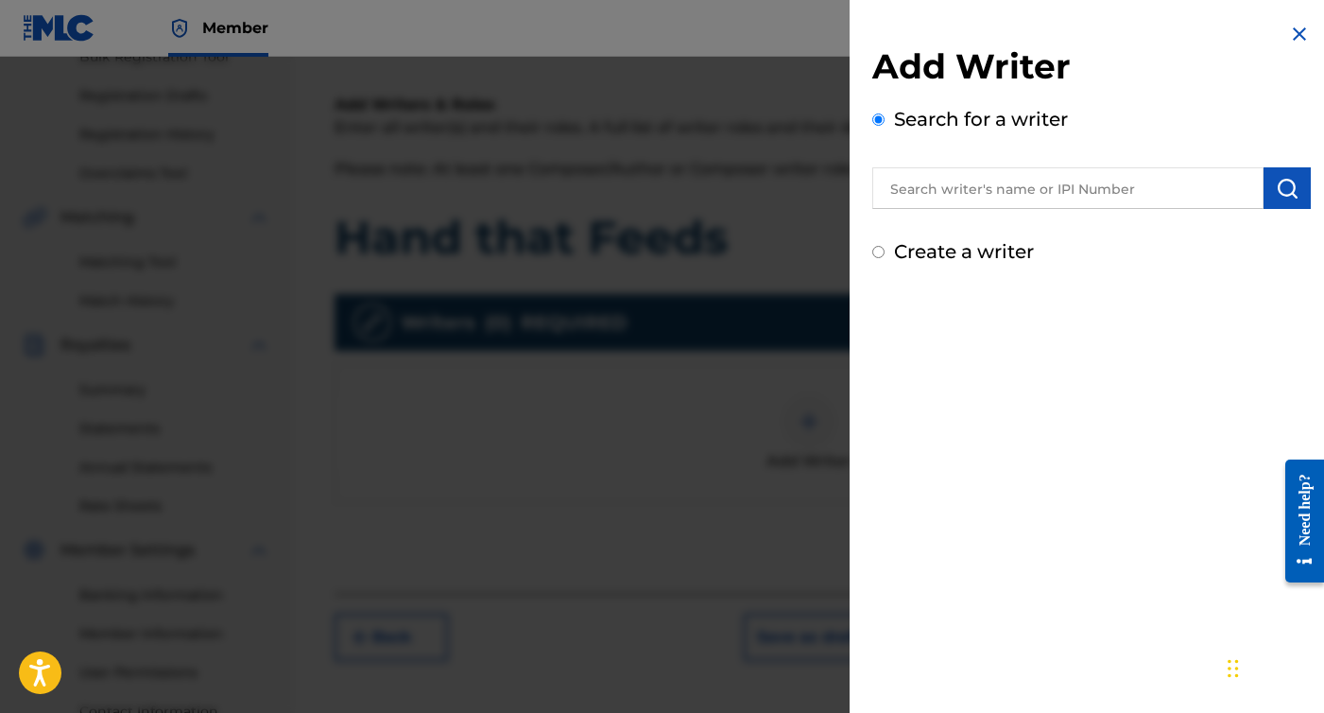
click at [996, 255] on label "Create a writer" at bounding box center [964, 251] width 140 height 23
radio input "true"
click at [885, 255] on input "Create a writer" at bounding box center [879, 252] width 12 height 12
radio input "false"
radio input "true"
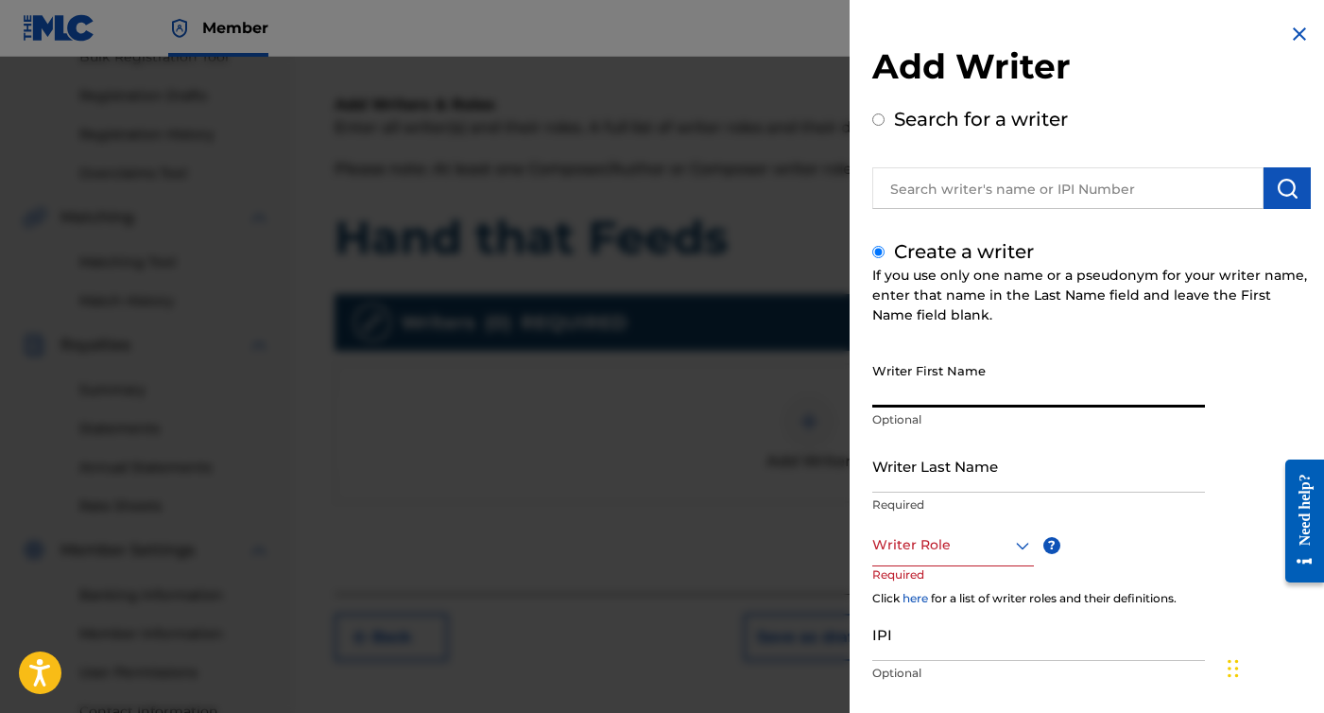
click at [930, 388] on input "Writer First Name" at bounding box center [1039, 381] width 333 height 54
type input "[PERSON_NAME]"
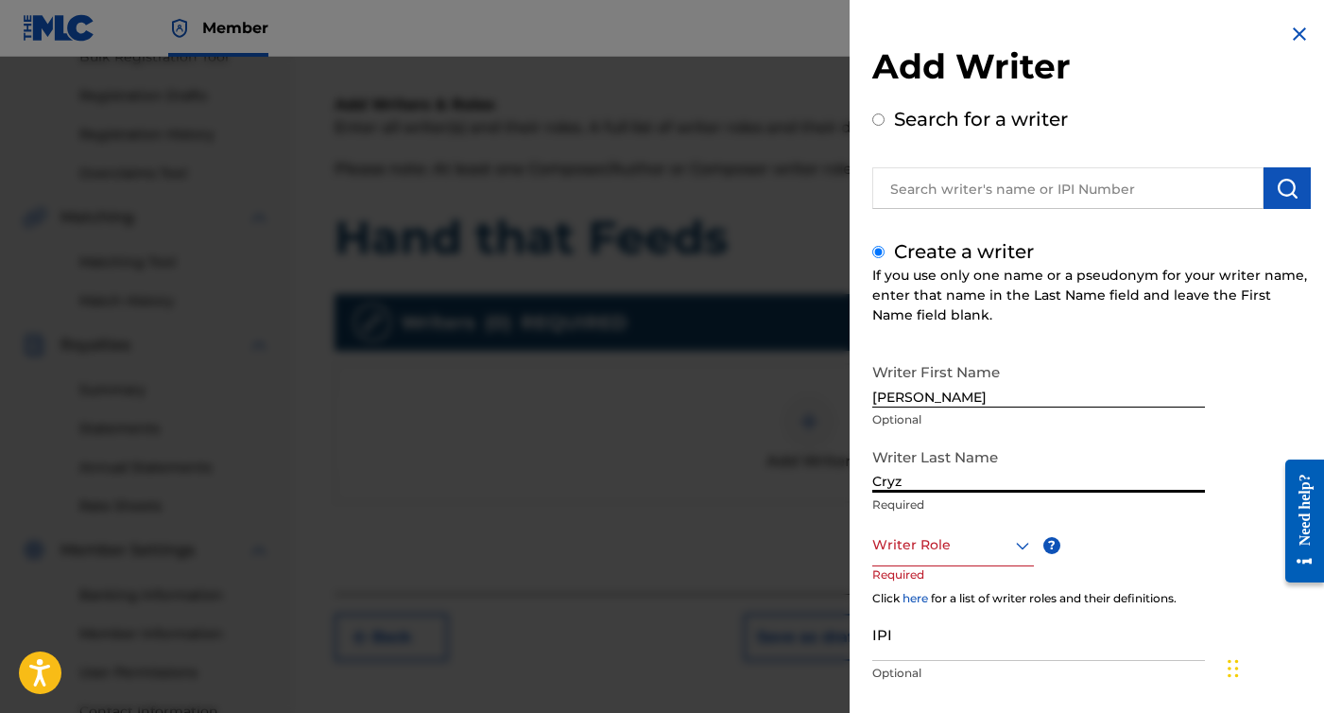
type input "[PERSON_NAME]"
click at [934, 543] on div "Writer Role" at bounding box center [954, 545] width 162 height 43
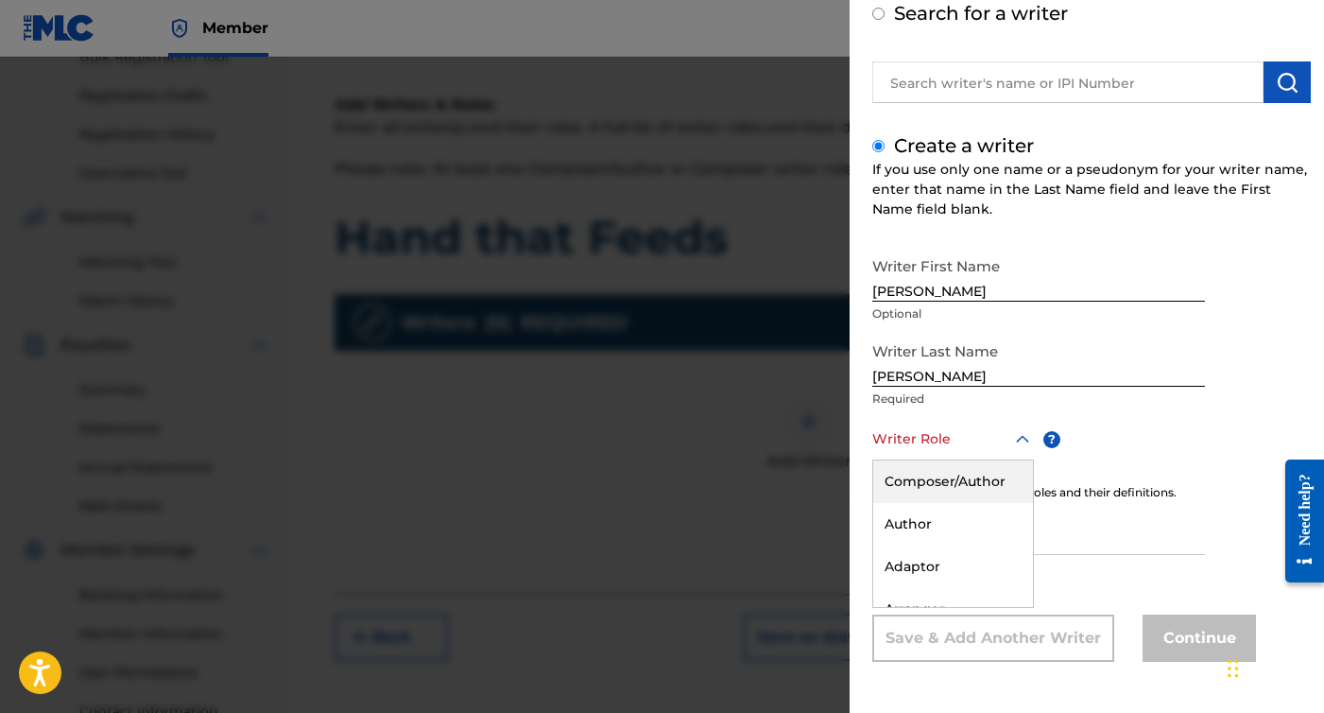
scroll to position [106, 0]
click at [933, 492] on div "Composer/Author" at bounding box center [953, 481] width 160 height 43
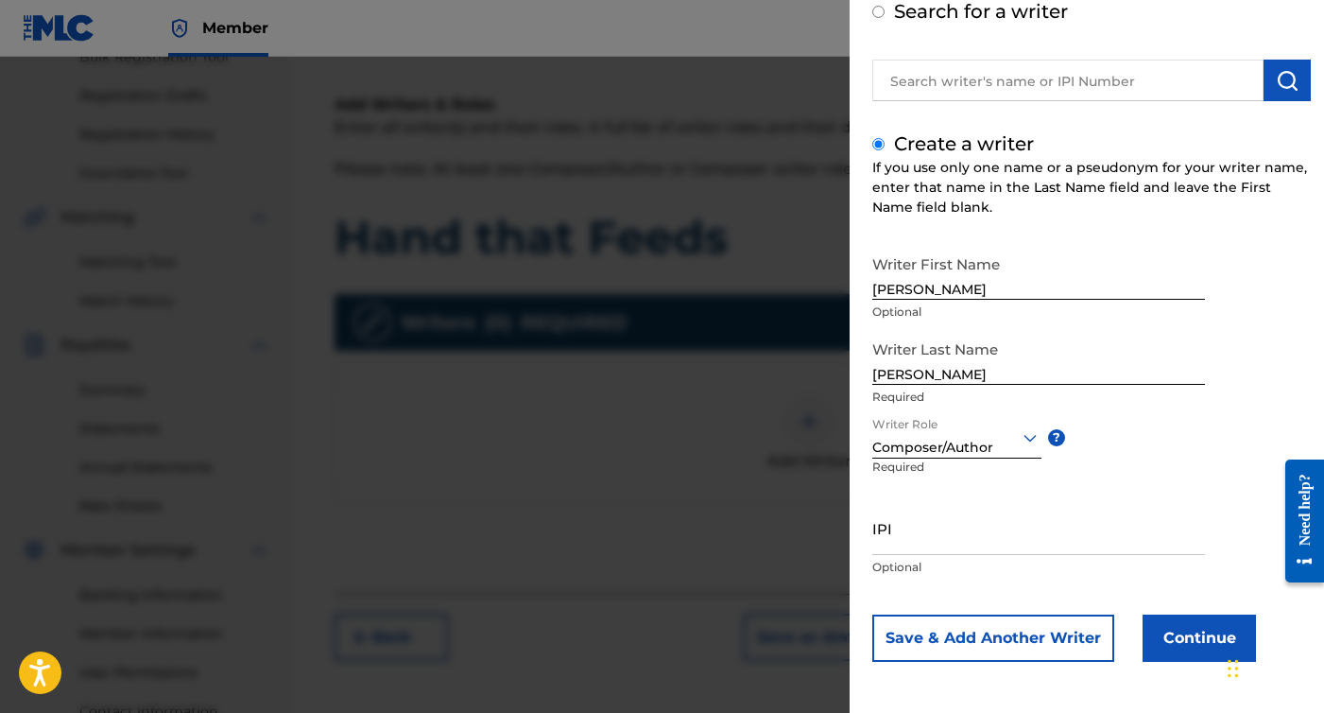
scroll to position [108, 0]
click at [930, 538] on input "IPI" at bounding box center [1039, 528] width 333 height 54
paste input "CBEYJ2515525"
type input "CBEYJ2515525"
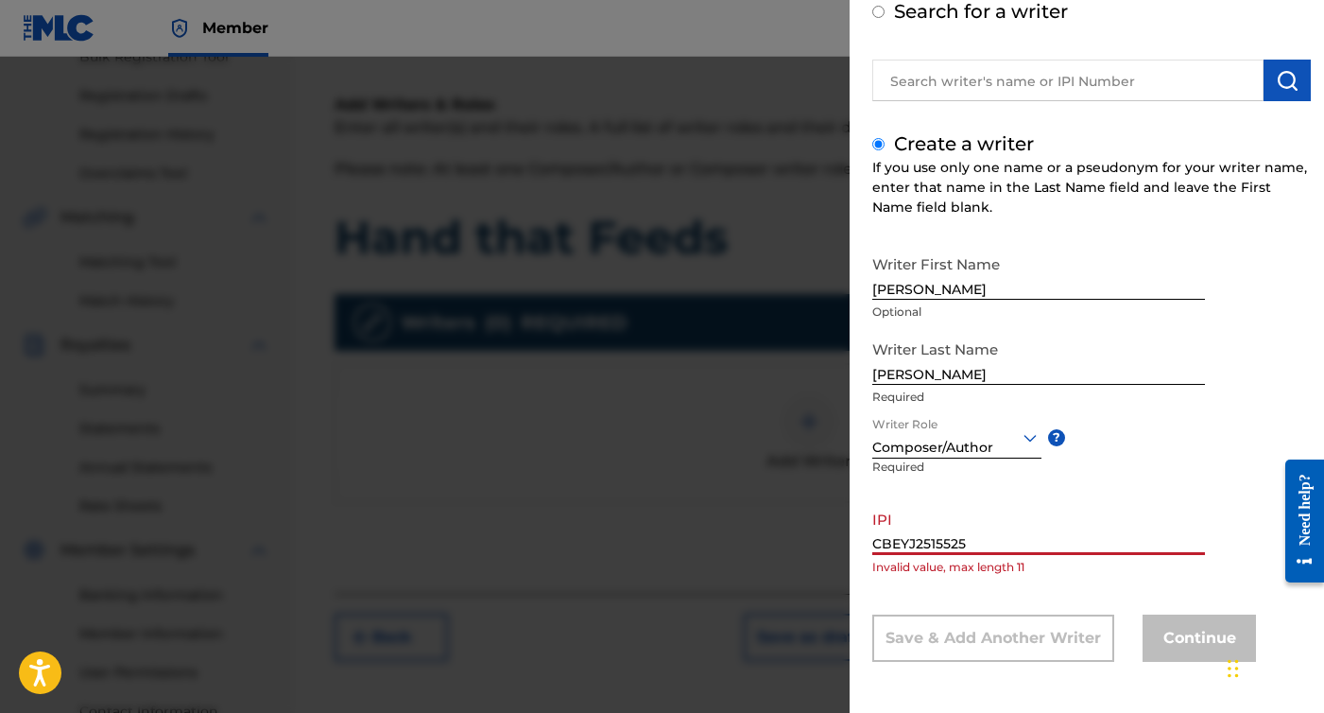
click at [874, 544] on input "CBEYJ2515525" at bounding box center [1039, 528] width 333 height 54
drag, startPoint x: 1003, startPoint y: 540, endPoint x: 762, endPoint y: 535, distance: 241.1
click at [762, 535] on div "Add Writer Search for a writer Create a writer If you use only one name or a ps…" at bounding box center [662, 385] width 1324 height 656
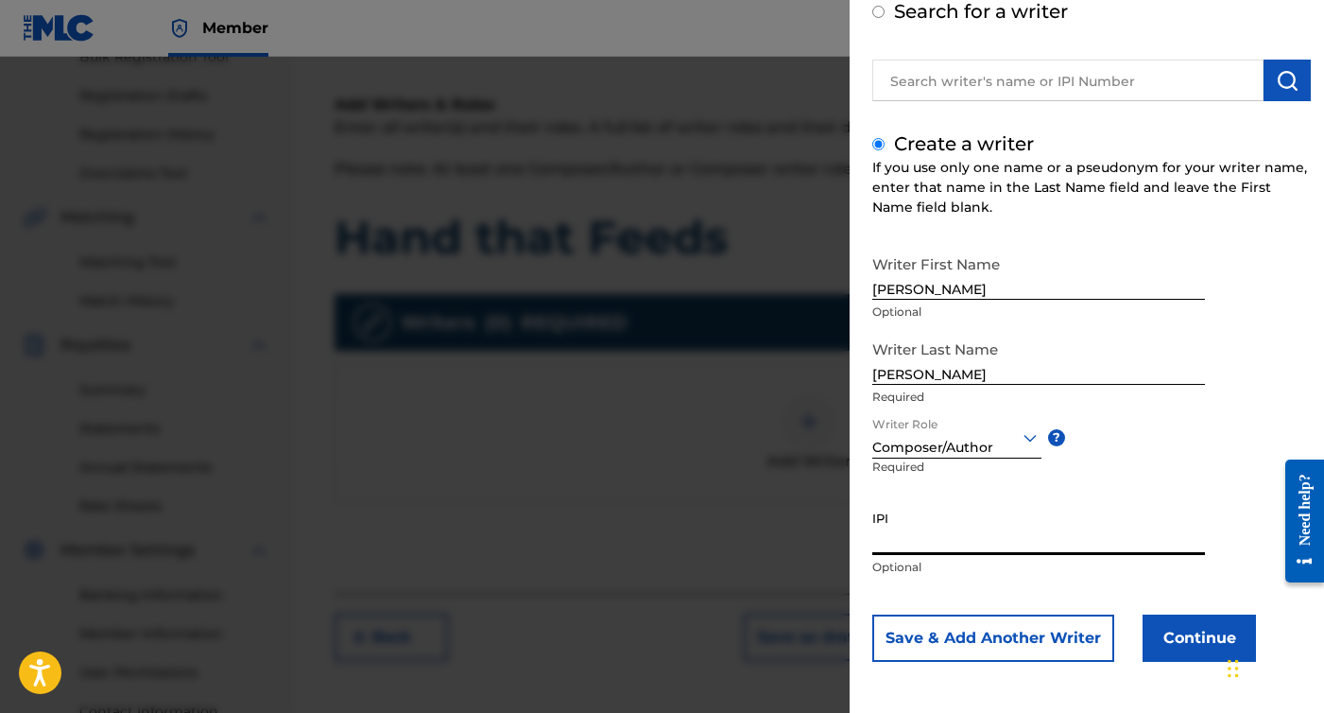
paste input "CBEYJ2515525"
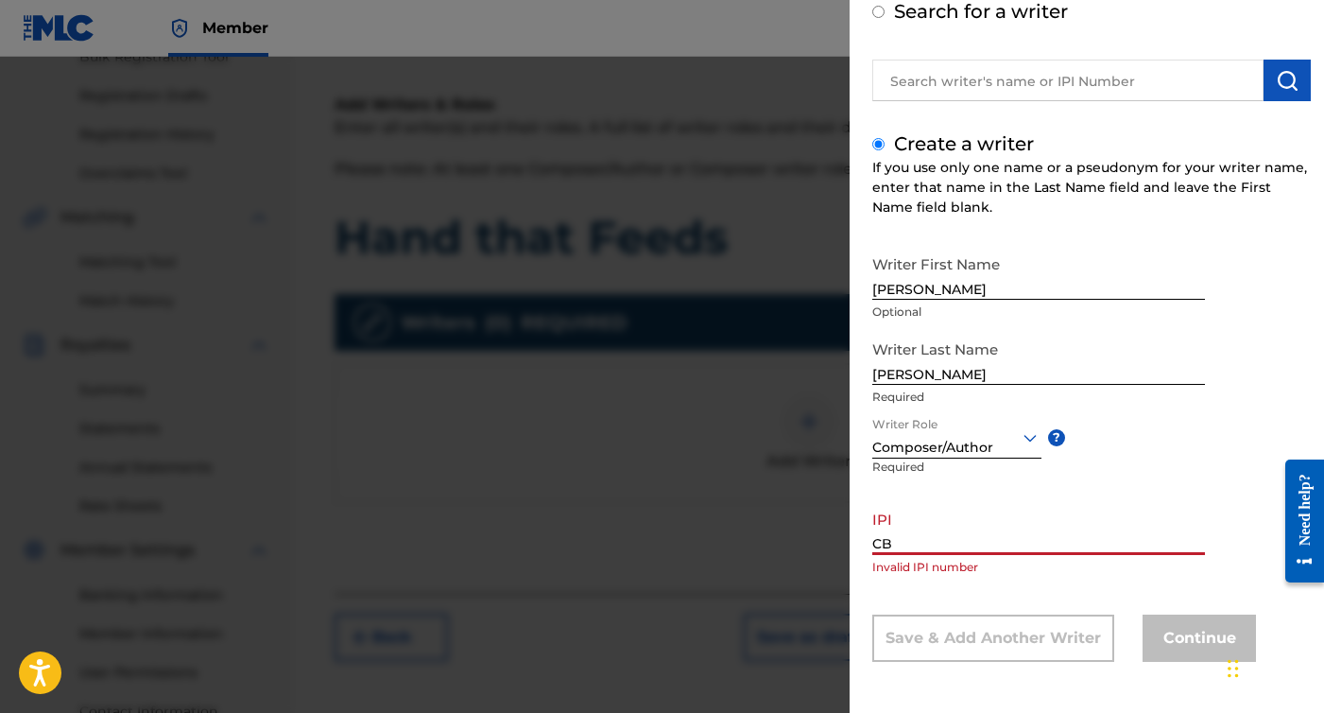
type input "C"
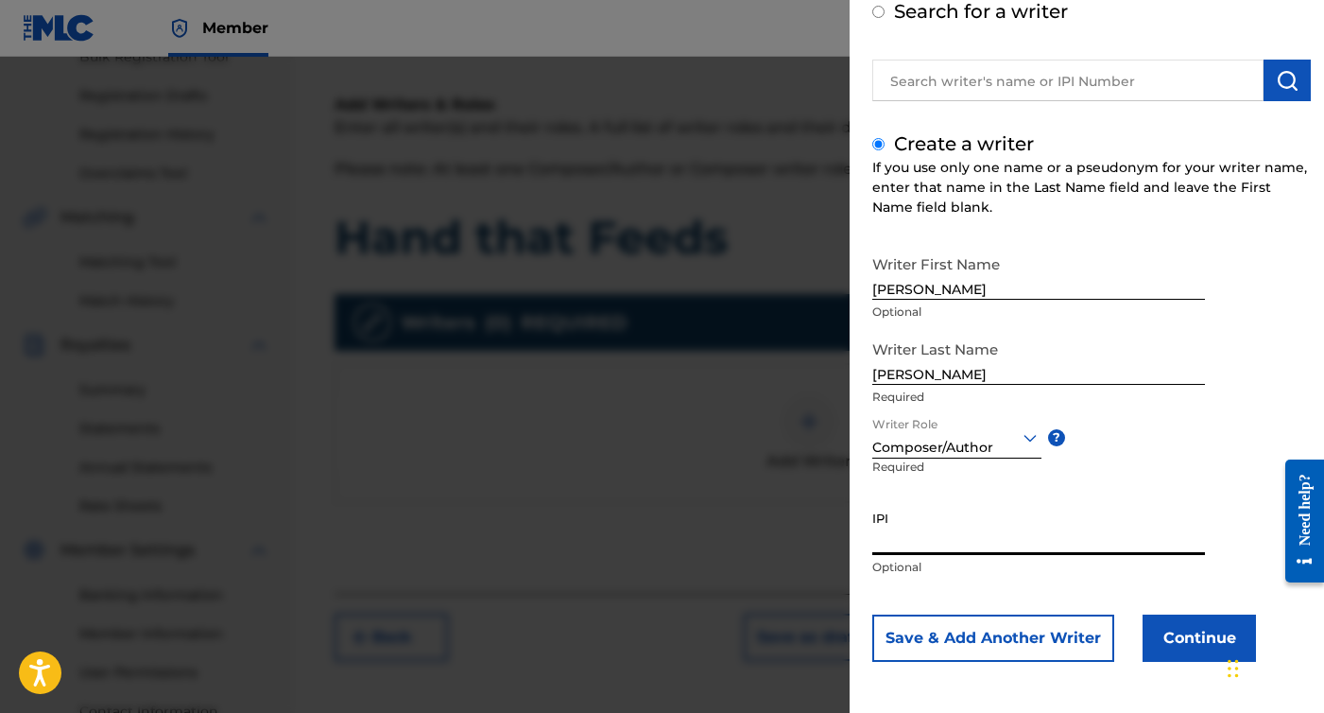
paste input "01305102027"
type input "01305102027"
click at [1183, 654] on button "Continue" at bounding box center [1199, 637] width 113 height 47
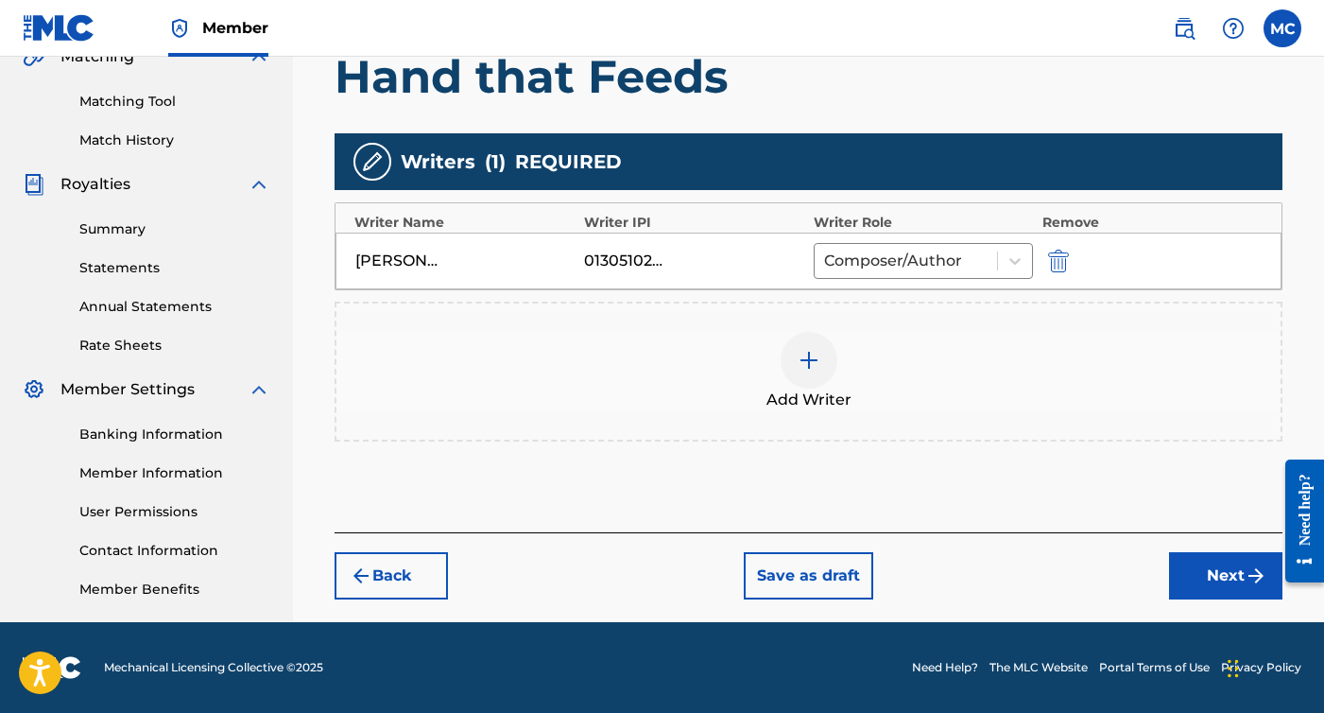
scroll to position [459, 0]
click at [1200, 584] on button "Next" at bounding box center [1225, 575] width 113 height 47
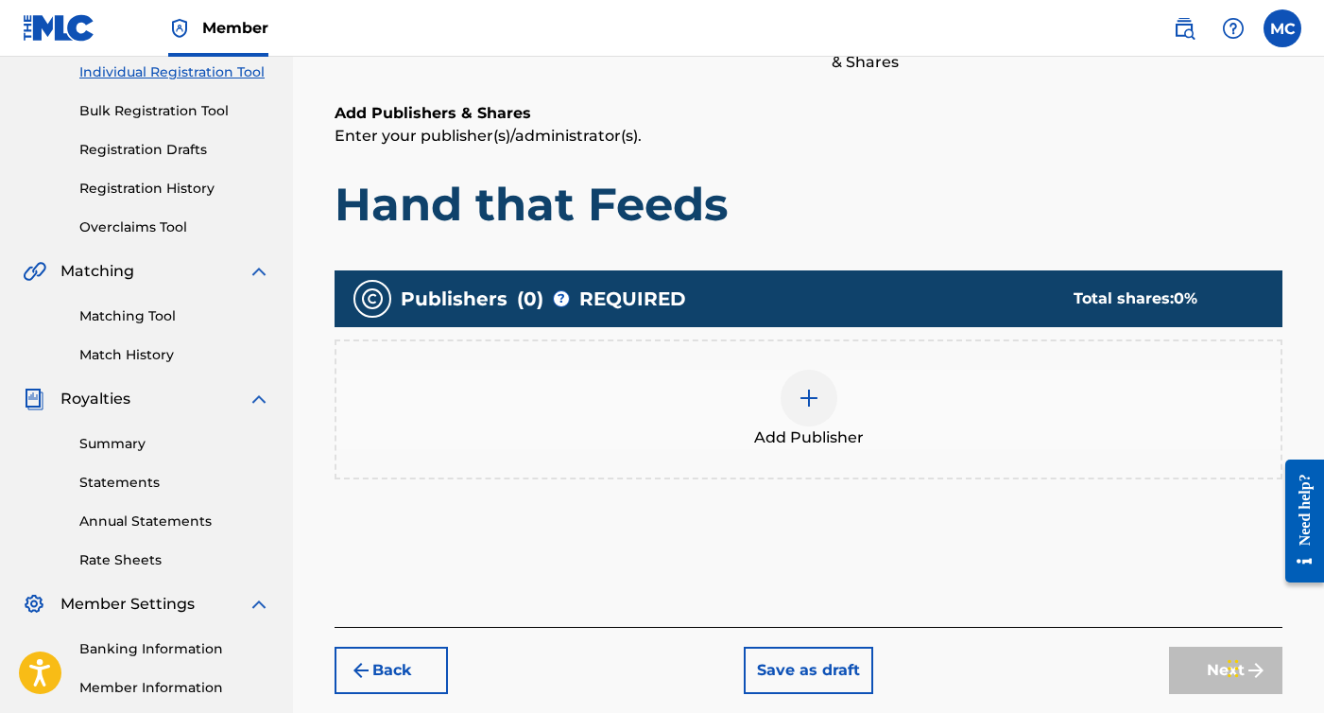
scroll to position [272, 0]
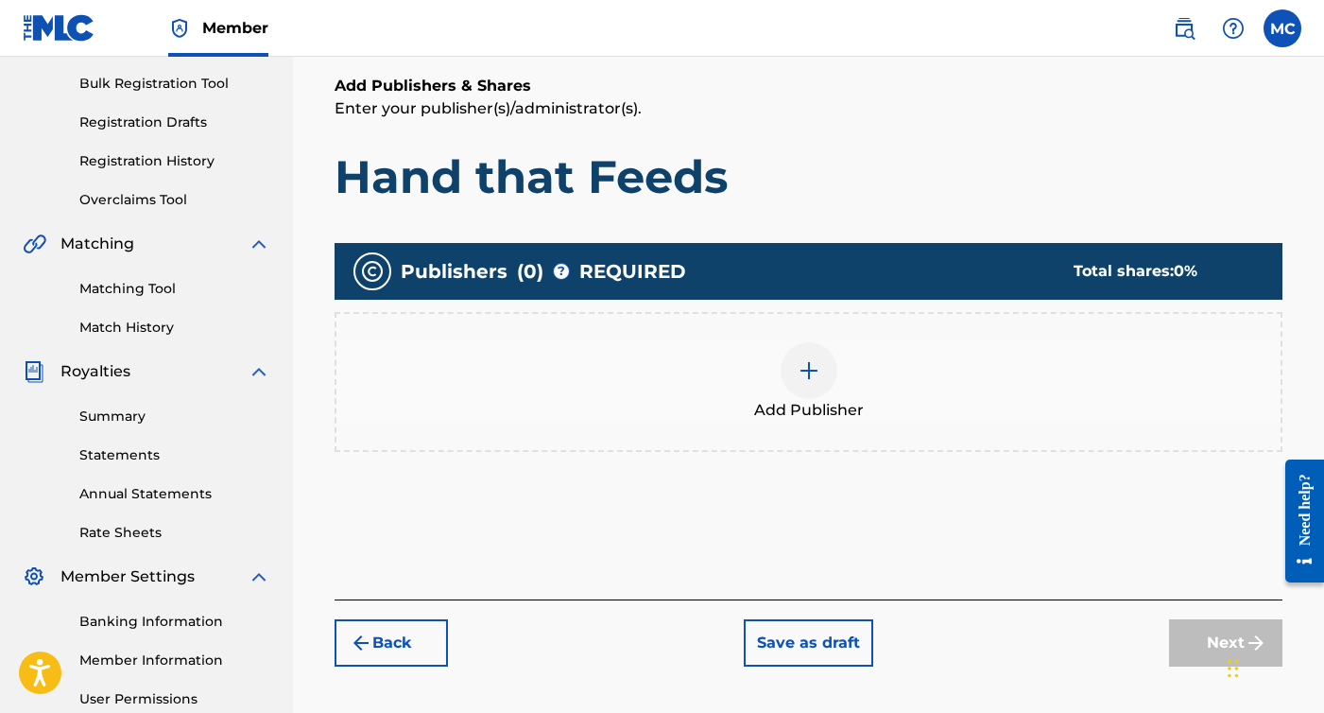
click at [830, 381] on div at bounding box center [809, 370] width 57 height 57
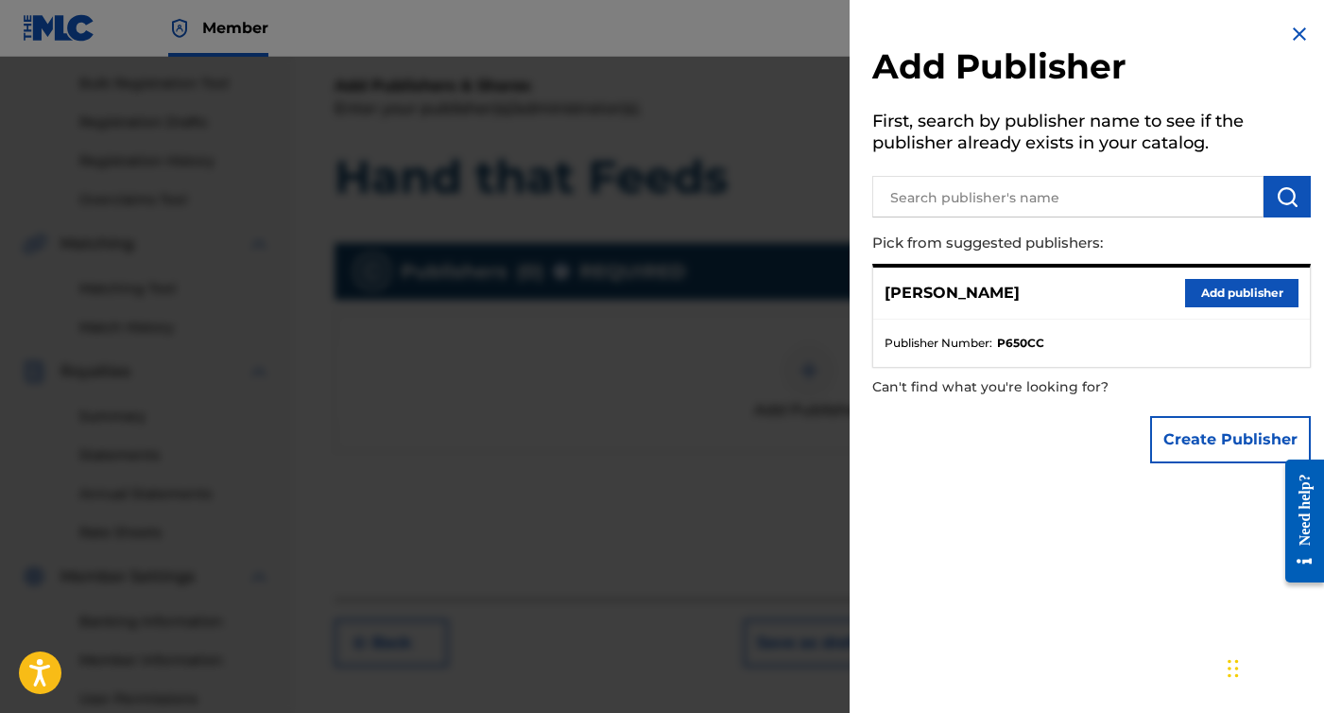
click at [1244, 288] on button "Add publisher" at bounding box center [1241, 293] width 113 height 28
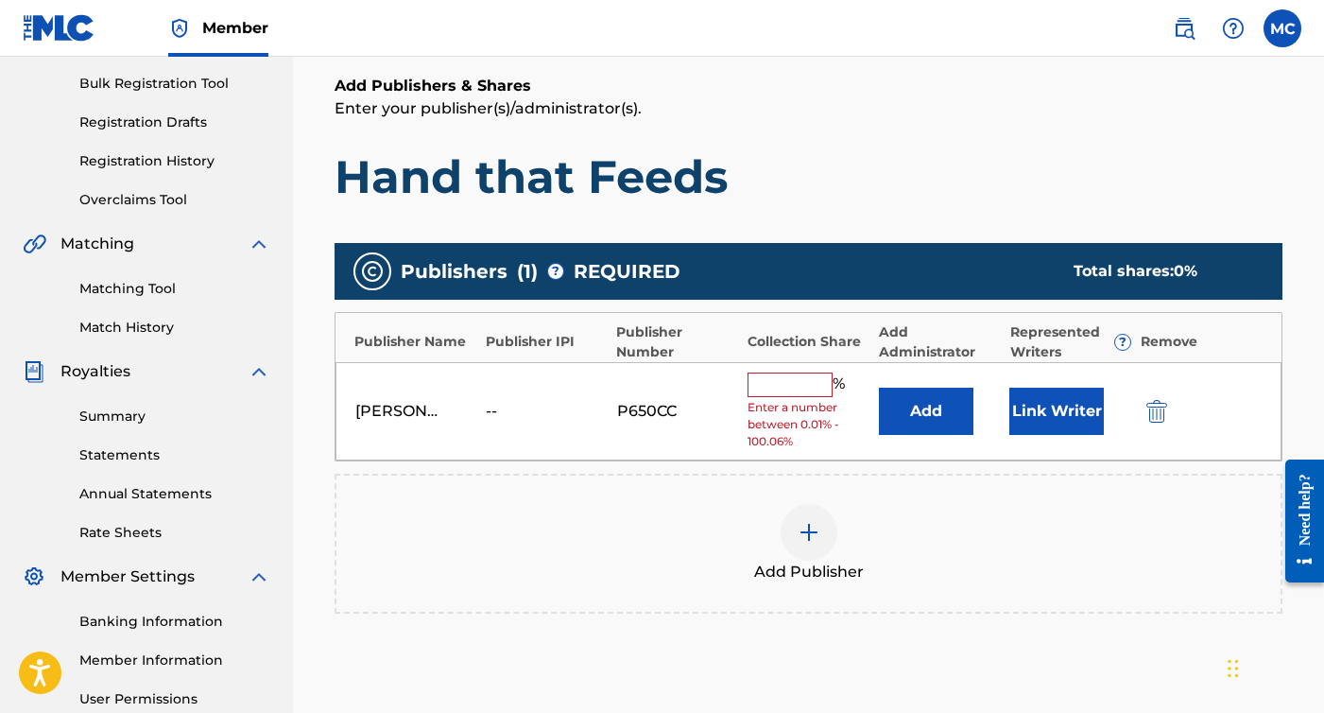
click at [800, 387] on input "text" at bounding box center [790, 384] width 85 height 25
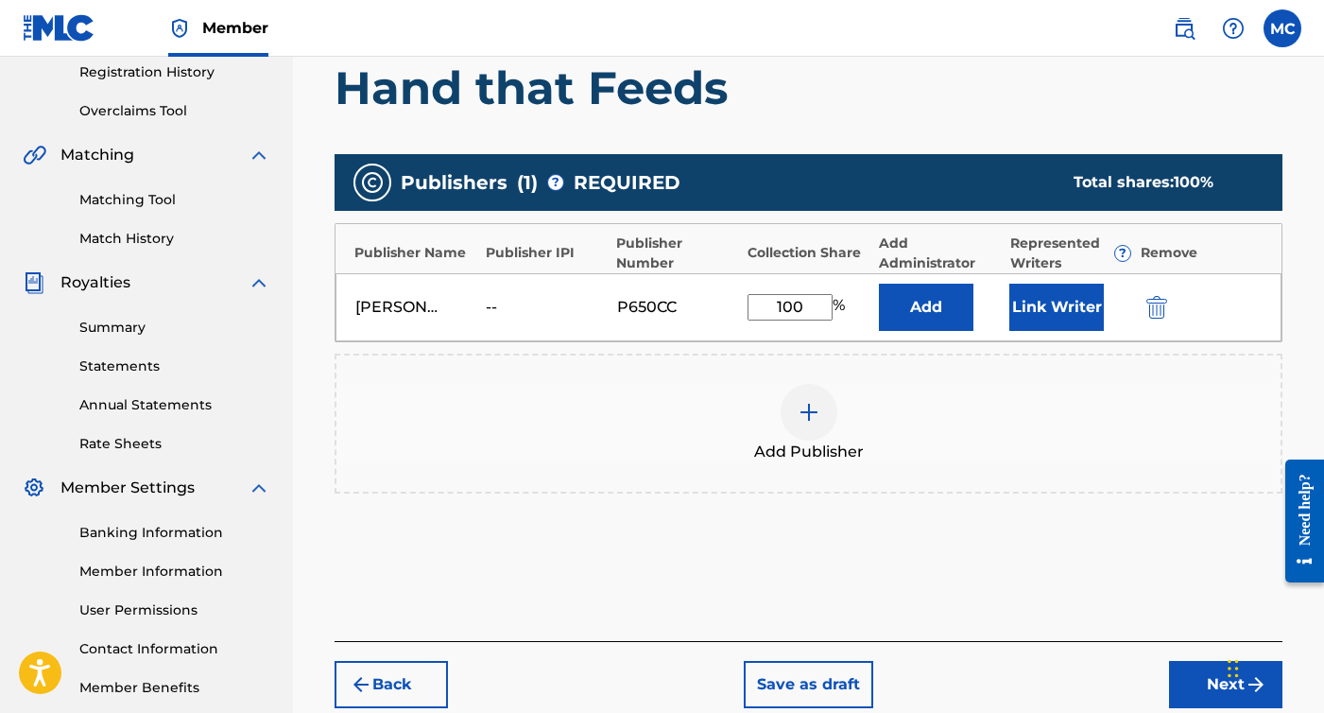
type input "100"
click at [1203, 681] on button "Next" at bounding box center [1225, 684] width 113 height 47
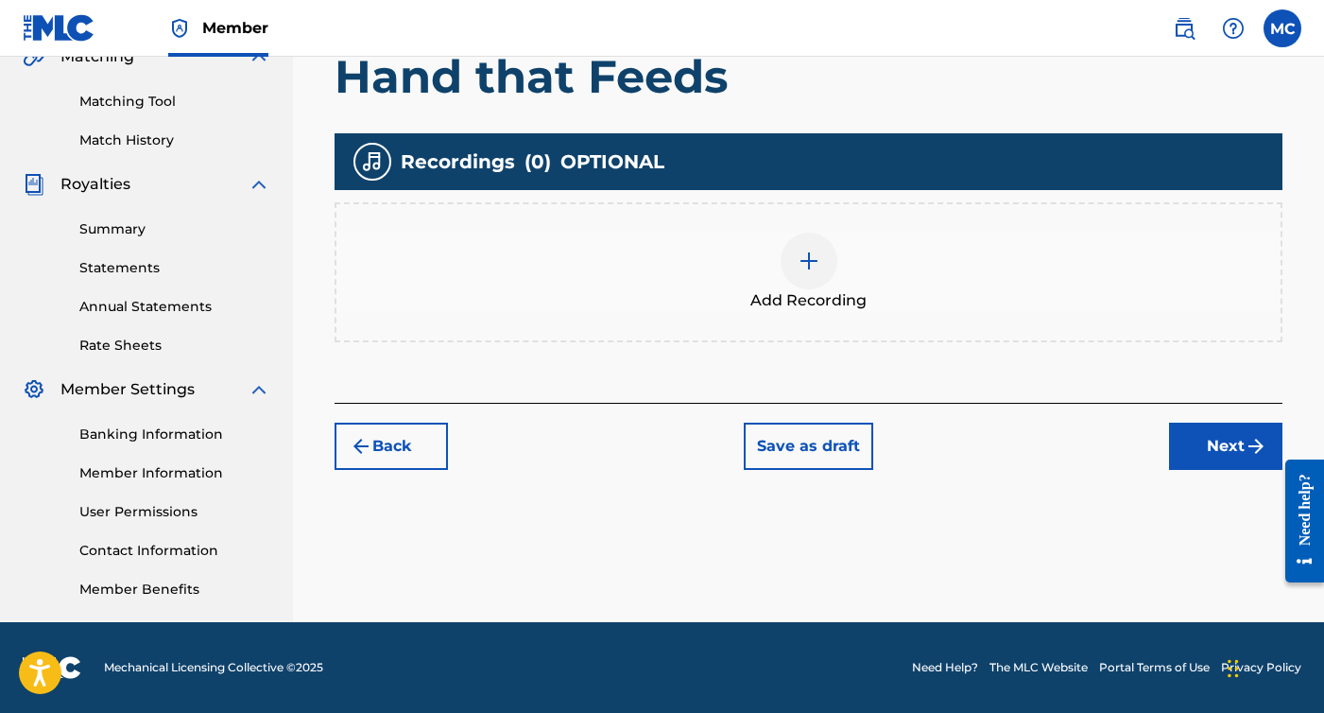
scroll to position [459, 0]
click at [851, 280] on div "Add Recording" at bounding box center [809, 272] width 944 height 79
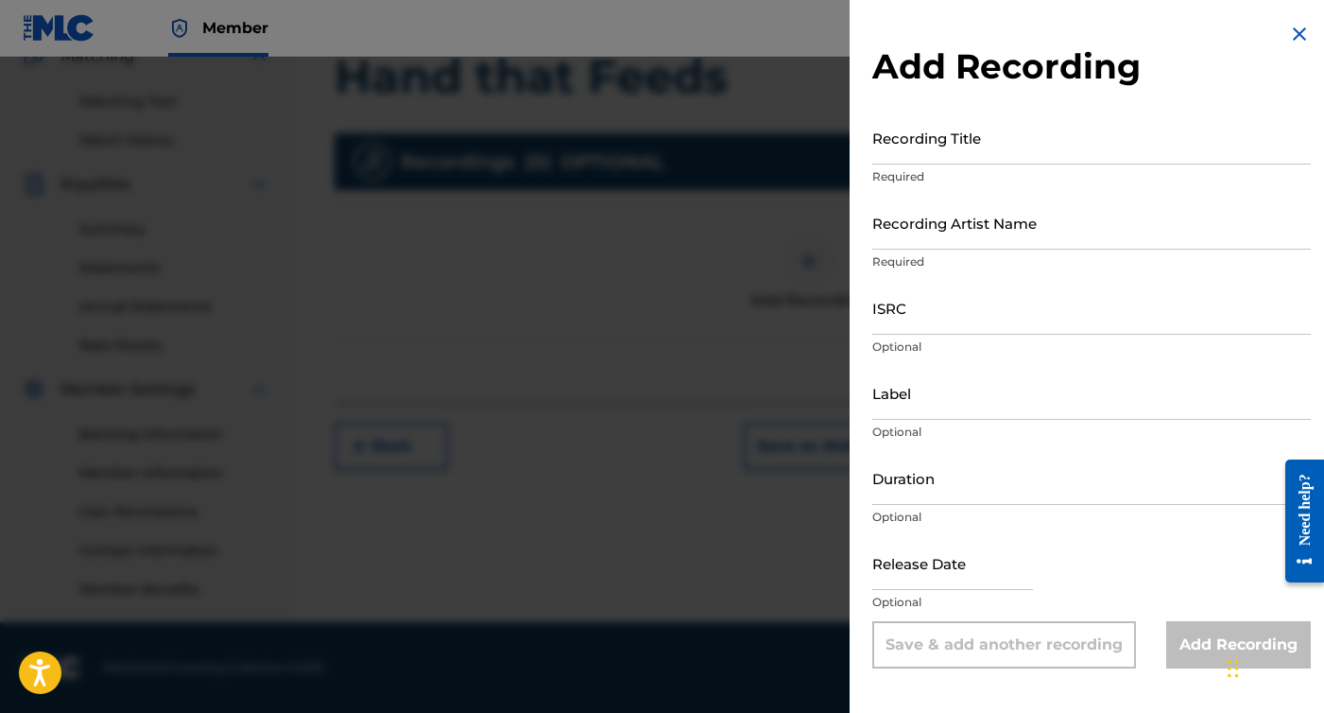
click at [938, 139] on input "Recording Title" at bounding box center [1092, 138] width 439 height 54
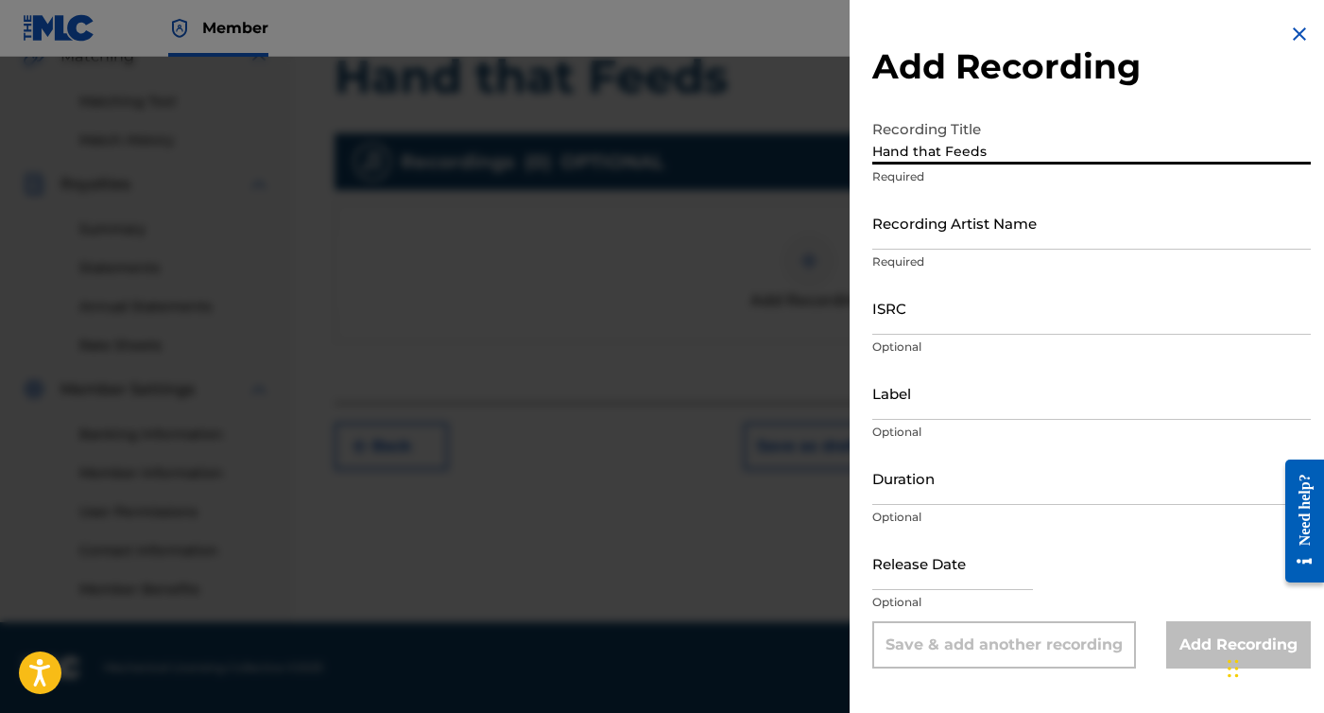
type input "Hand that Feeds"
click at [984, 235] on input "Recording Artist Name" at bounding box center [1092, 223] width 439 height 54
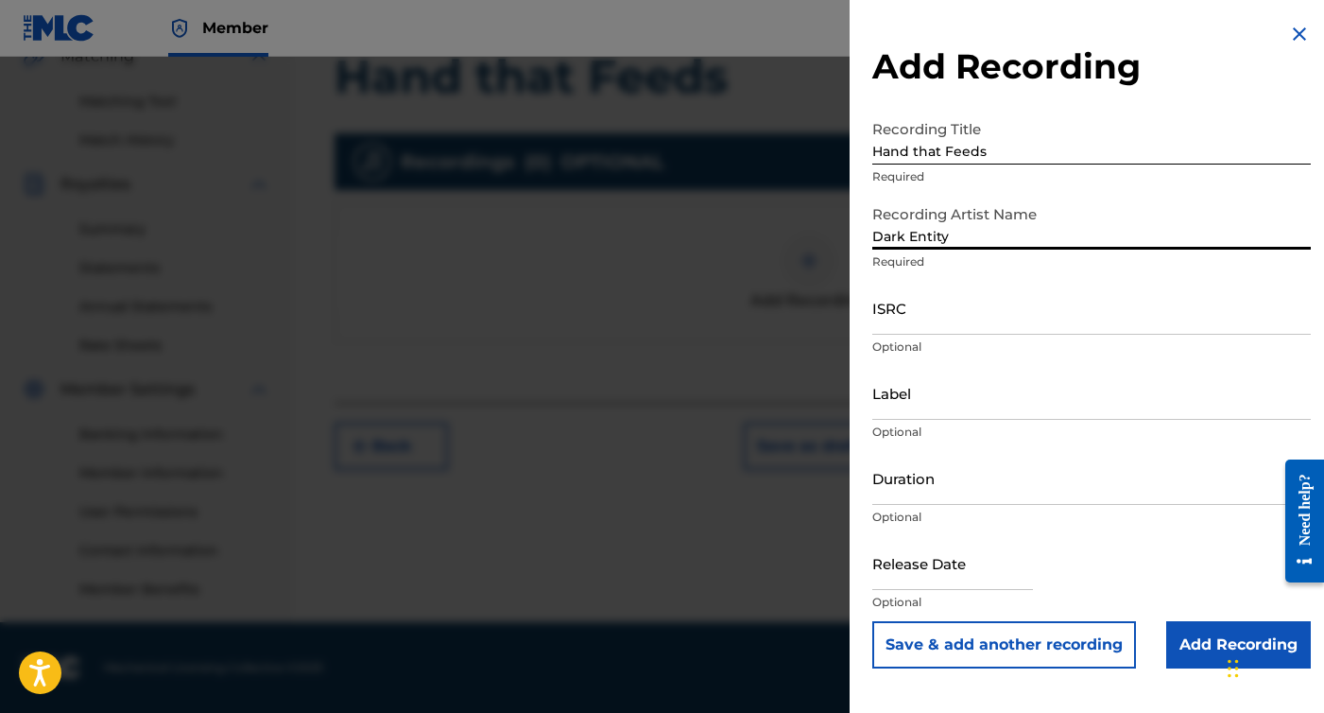
type input "Dark Entity"
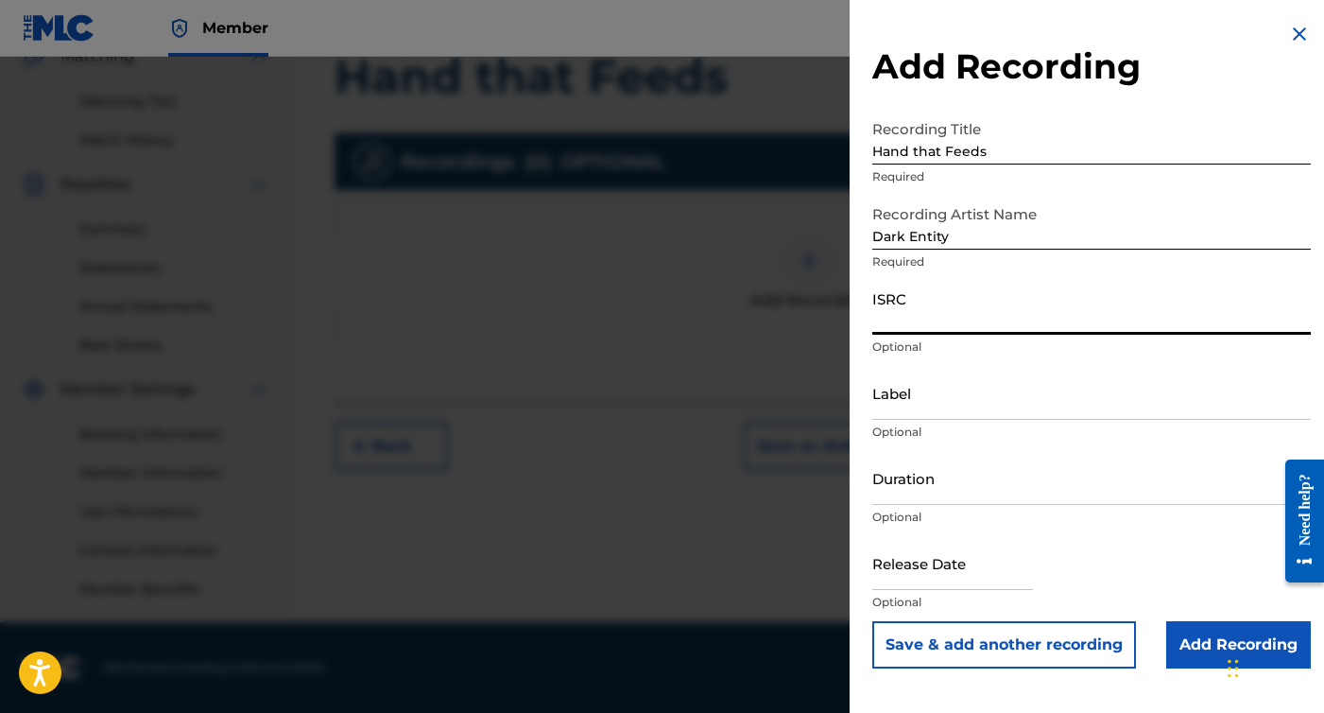
click at [1009, 328] on input "ISRC" at bounding box center [1092, 308] width 439 height 54
paste input "CBEYJ2515525"
type input "CBEYJ2515525"
click at [906, 571] on input "text" at bounding box center [953, 563] width 161 height 54
select select "7"
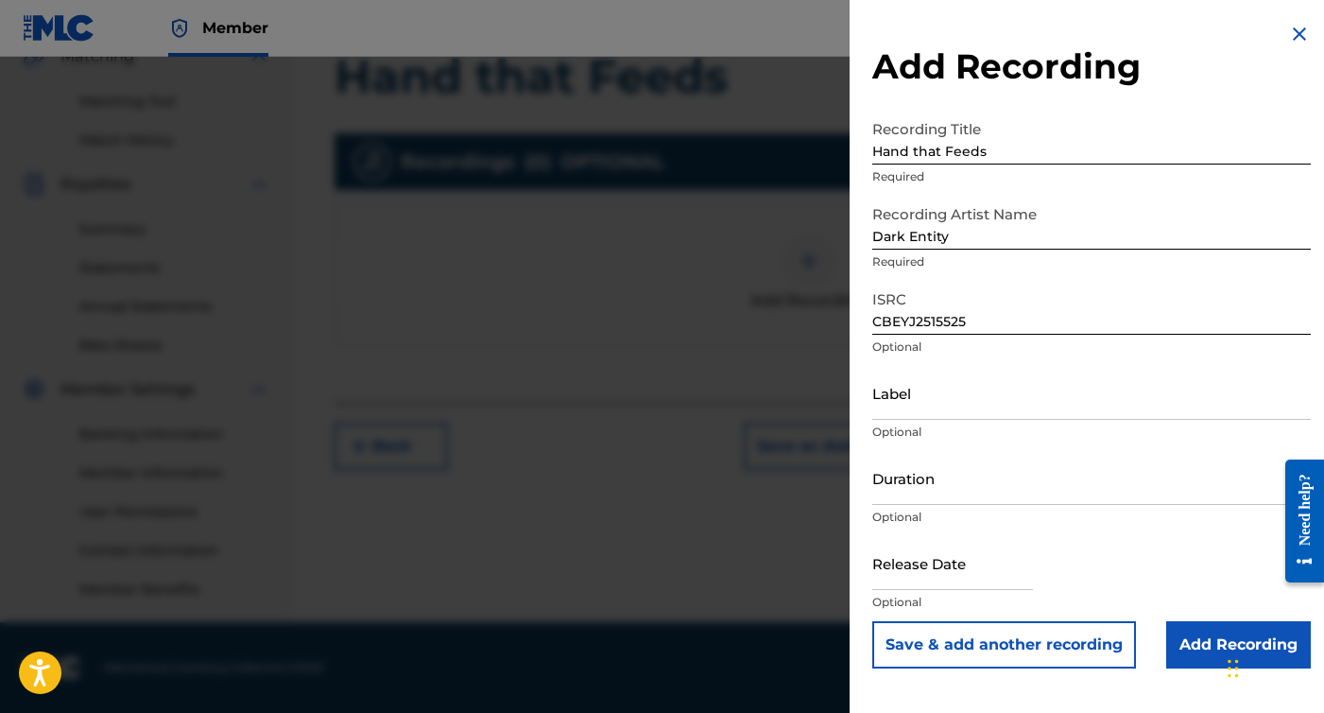
select select "2025"
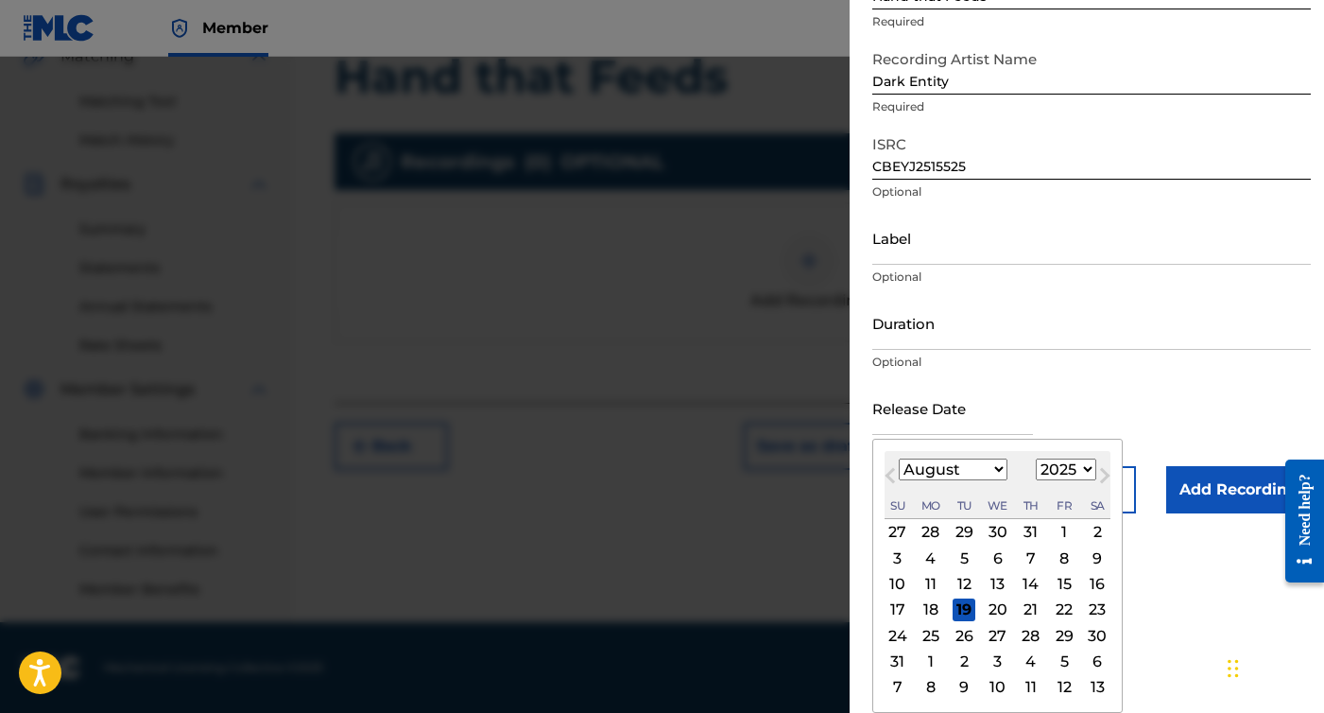
scroll to position [155, 0]
select select "10"
click at [960, 587] on div "11" at bounding box center [964, 584] width 23 height 23
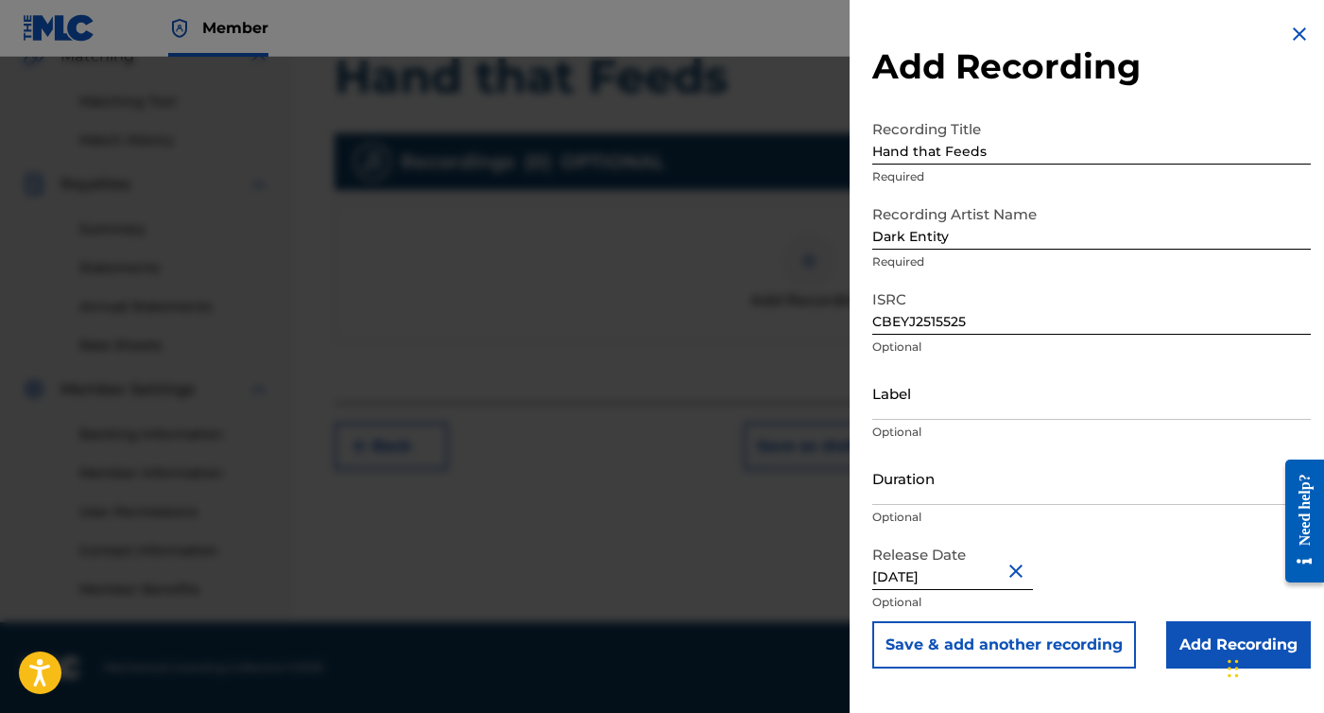
type input "November 11 2025"
click at [1204, 634] on input "Add Recording" at bounding box center [1239, 644] width 145 height 47
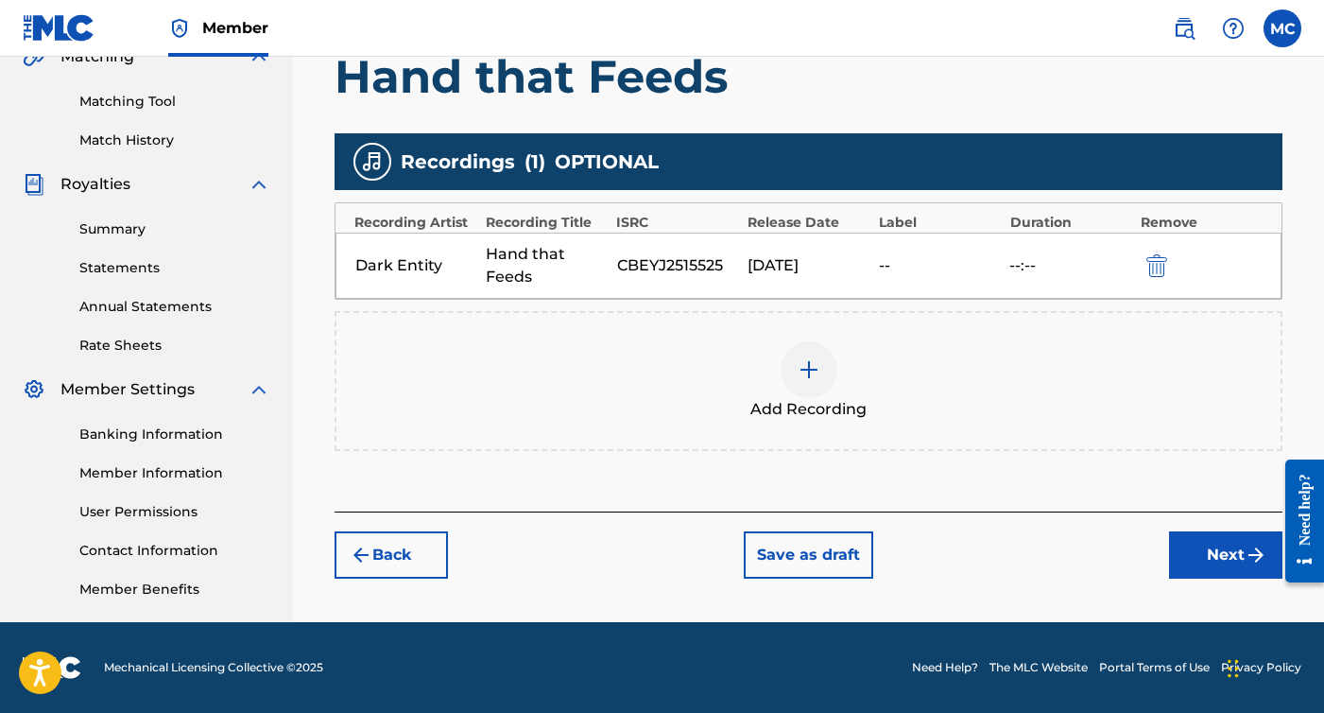
click at [1191, 548] on button "Next" at bounding box center [1225, 554] width 113 height 47
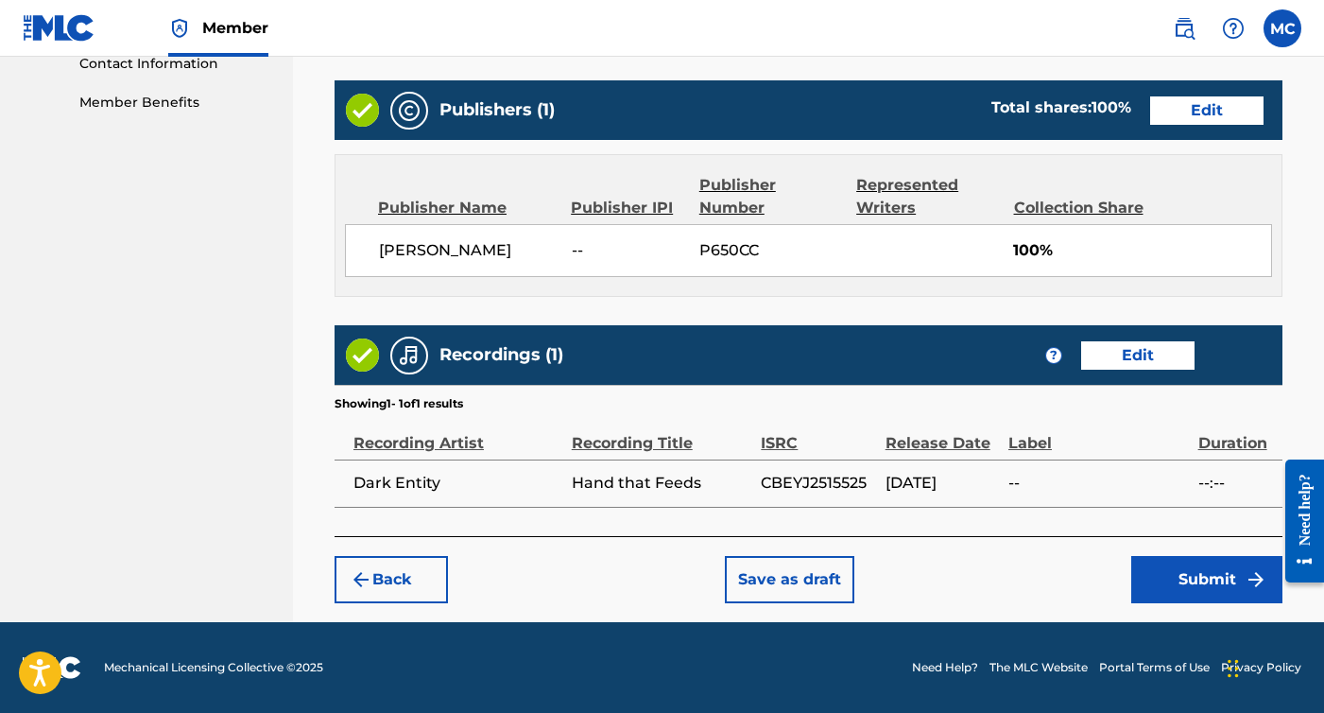
scroll to position [945, 0]
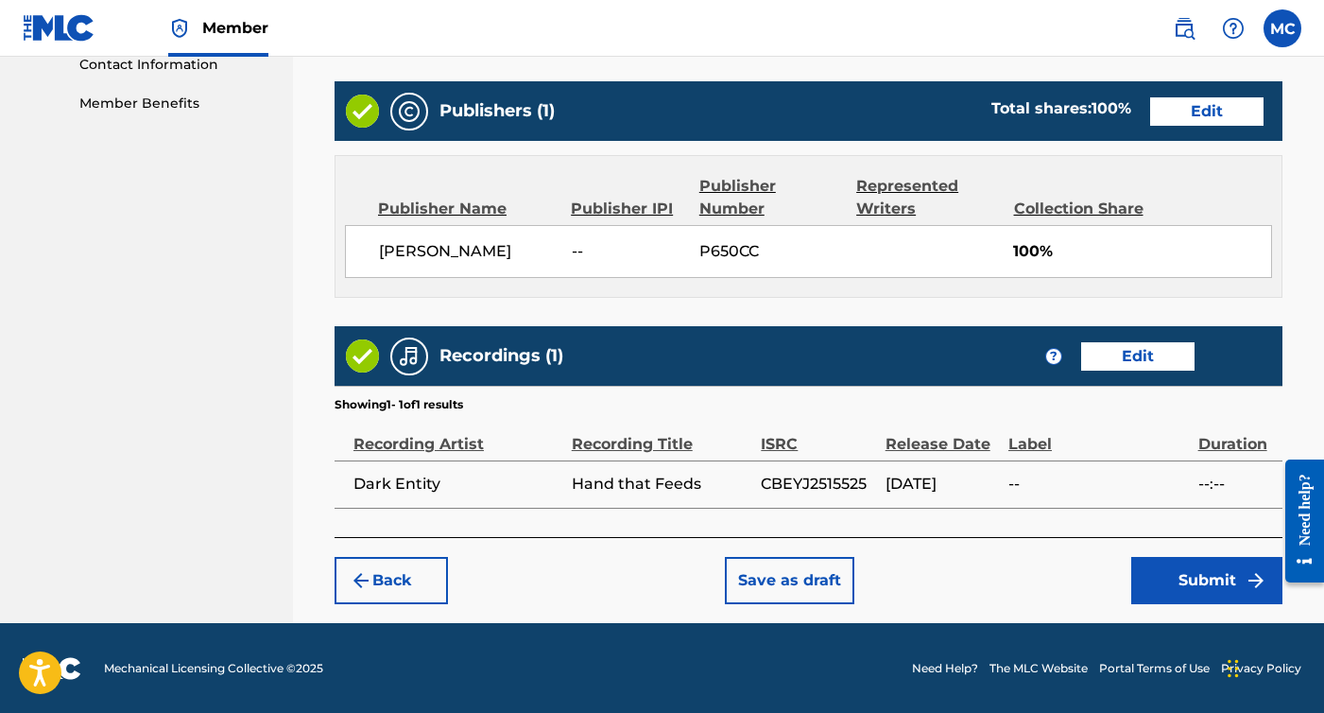
click at [1208, 565] on button "Submit" at bounding box center [1207, 580] width 151 height 47
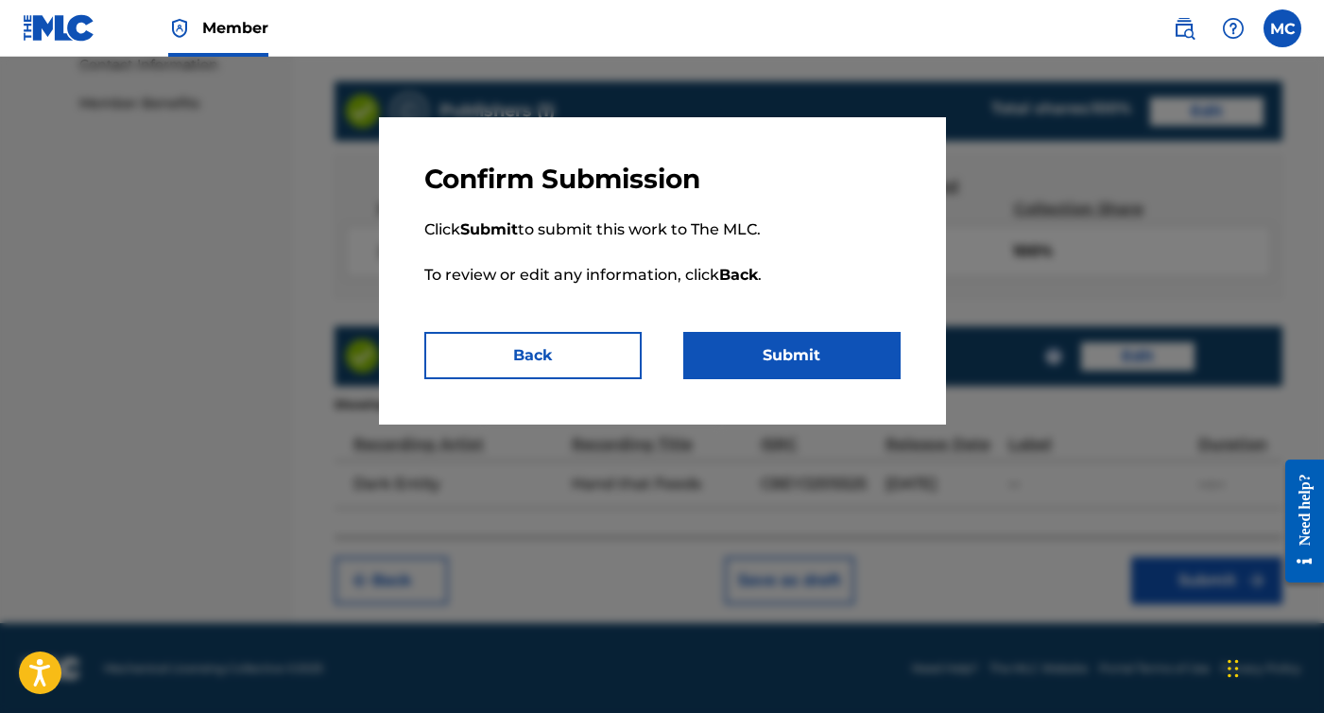
click at [767, 358] on button "Submit" at bounding box center [791, 355] width 217 height 47
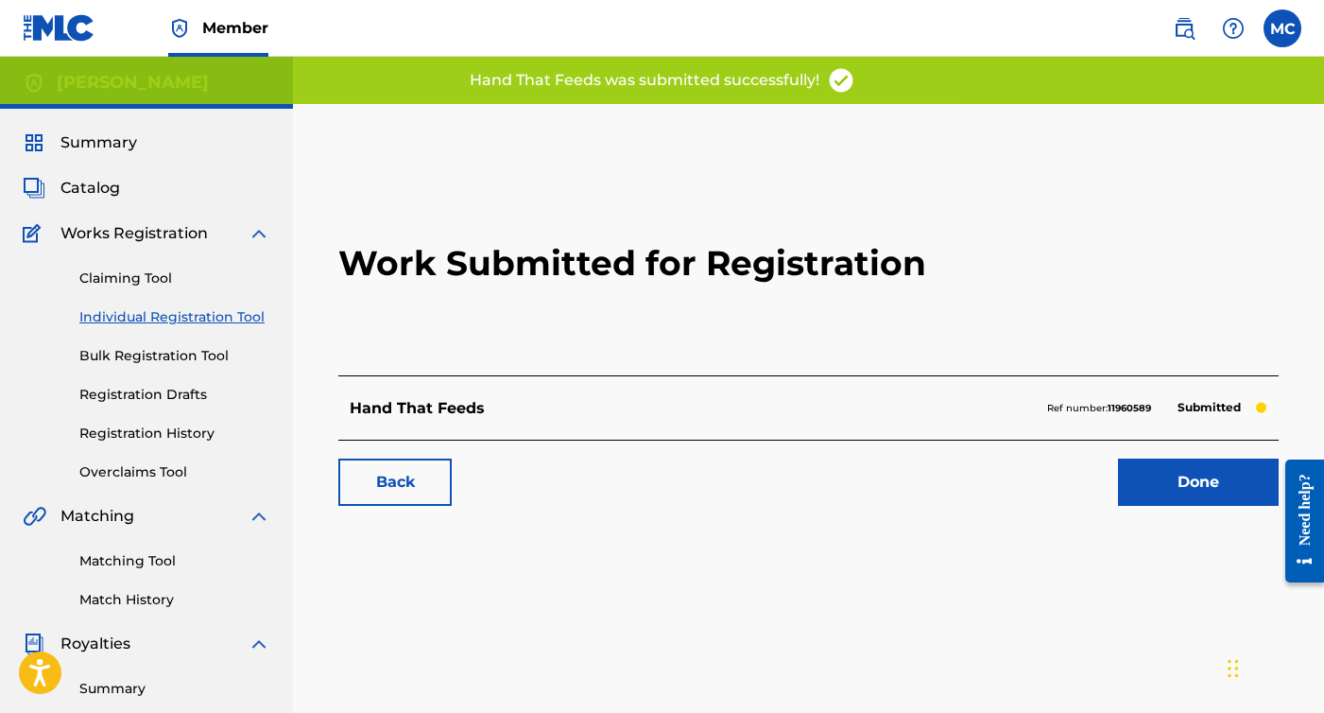
click at [161, 303] on div "Claiming Tool Individual Registration Tool Bulk Registration Tool Registration …" at bounding box center [147, 363] width 248 height 237
click at [162, 320] on link "Individual Registration Tool" at bounding box center [174, 317] width 191 height 20
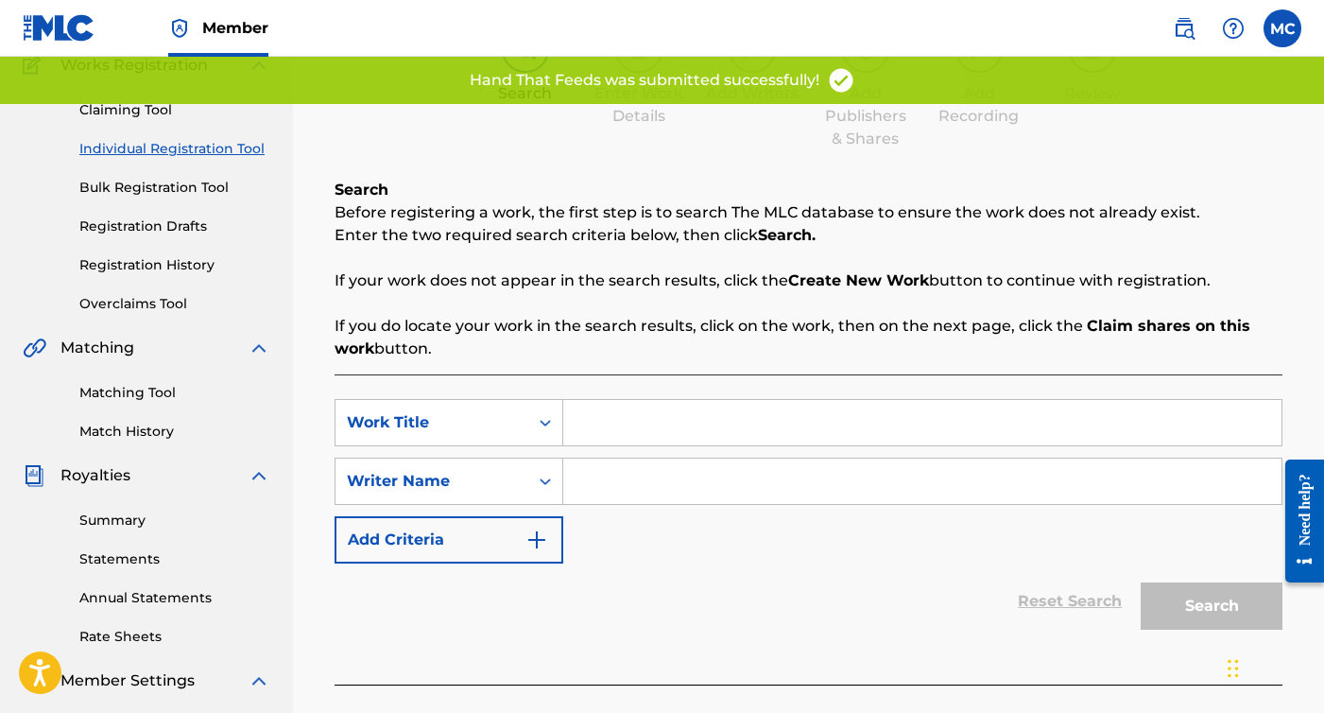
scroll to position [223, 0]
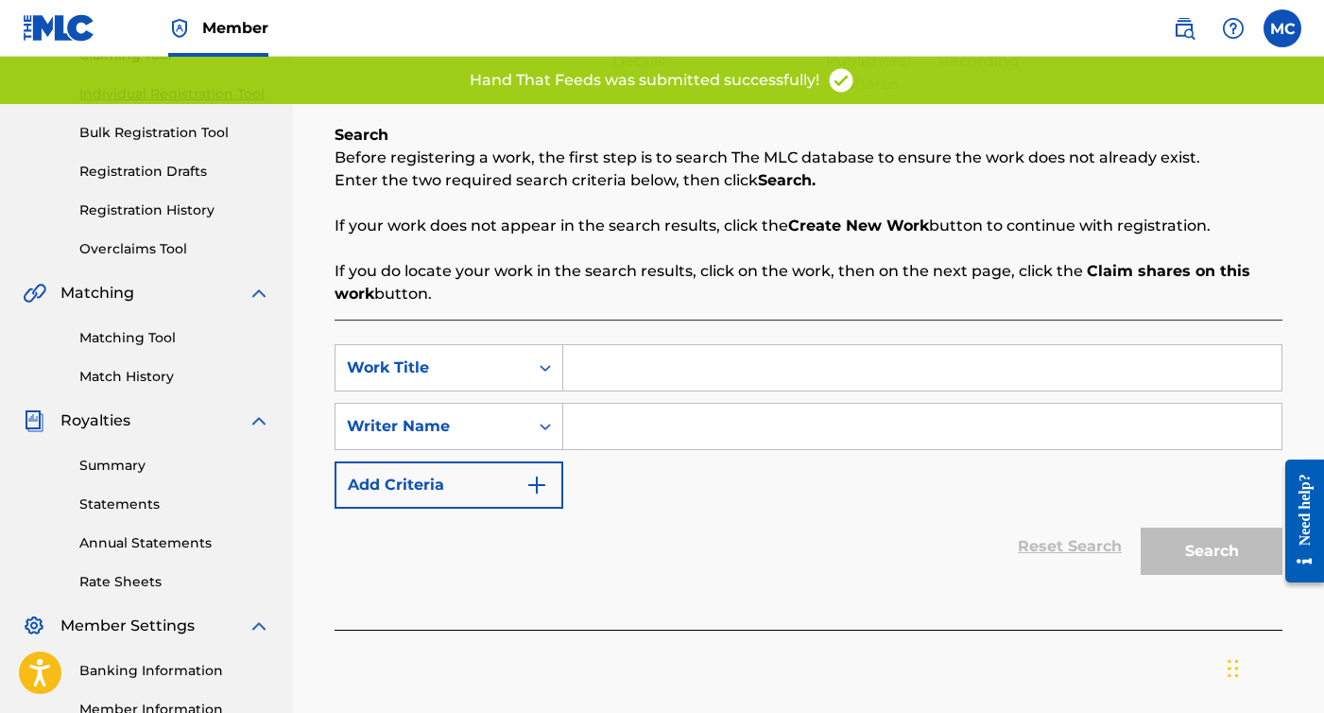
click at [753, 359] on input "Search Form" at bounding box center [922, 367] width 718 height 45
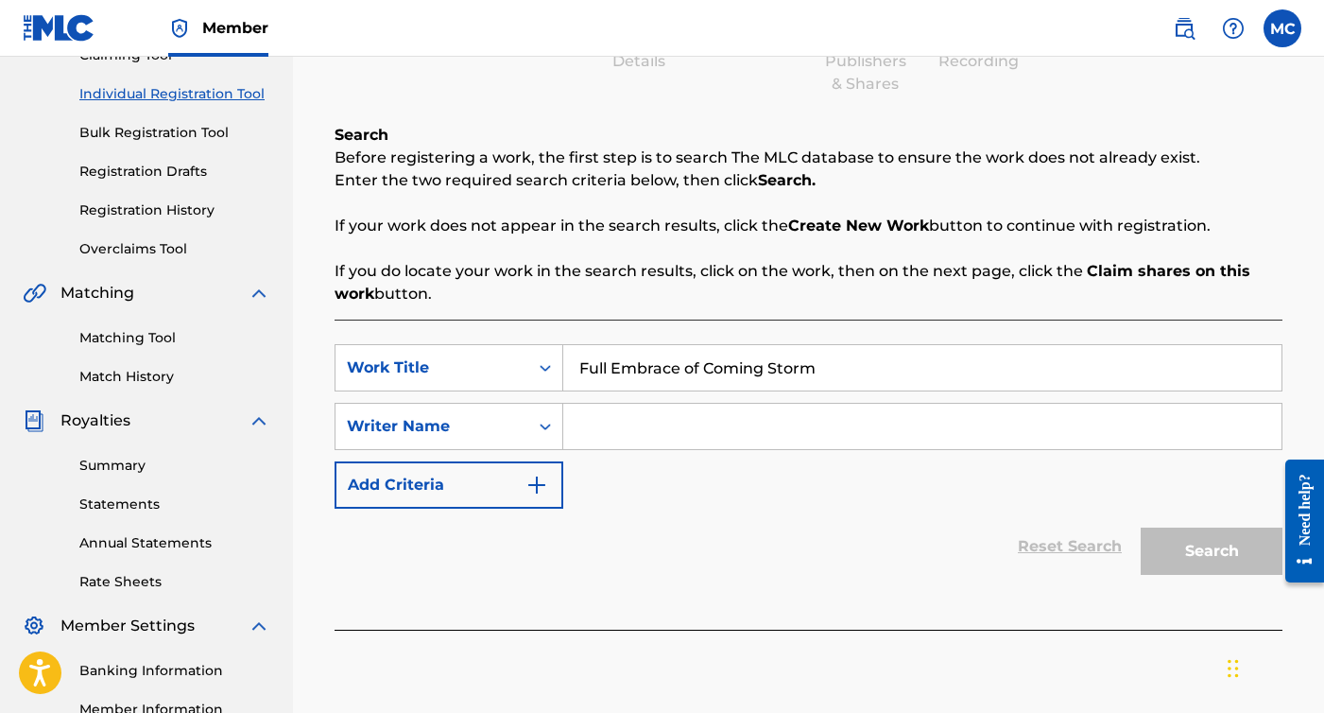
type input "Full Embrace of Coming Storm"
click at [715, 433] on input "Search Form" at bounding box center [922, 426] width 718 height 45
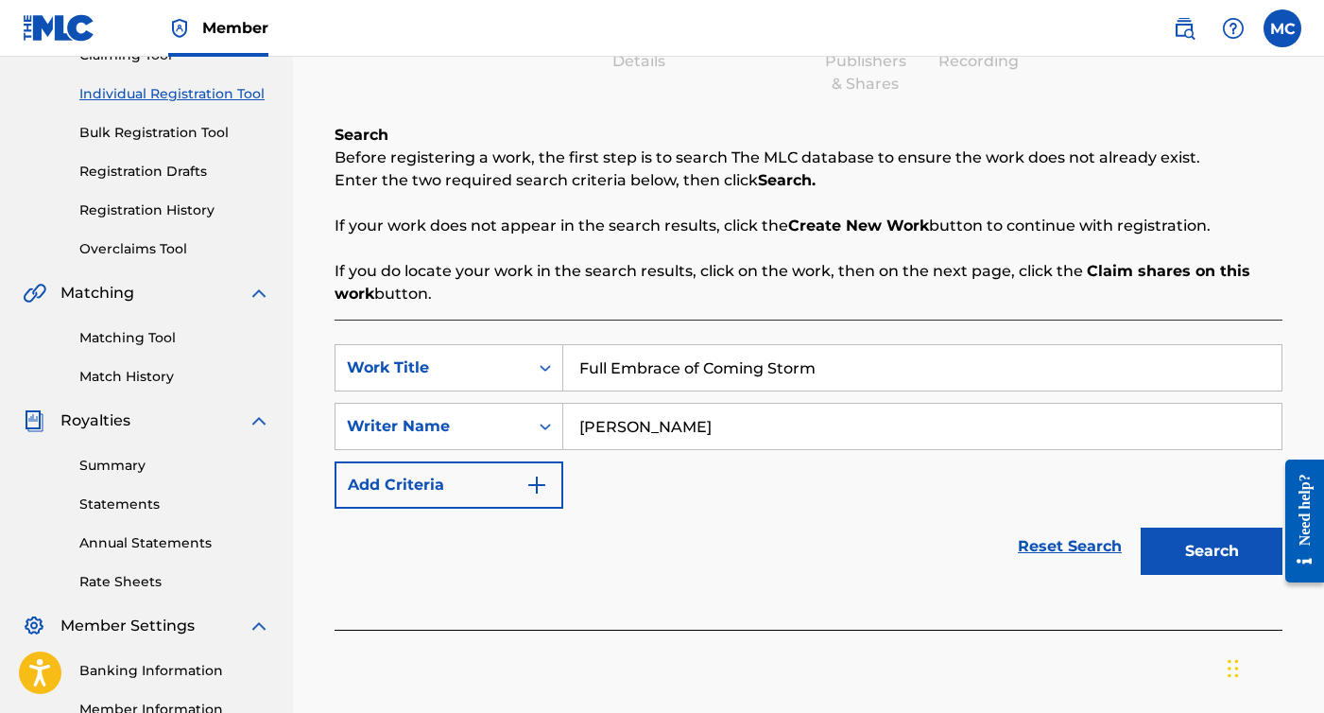
type input "[PERSON_NAME]"
click at [1252, 543] on button "Search" at bounding box center [1212, 551] width 142 height 47
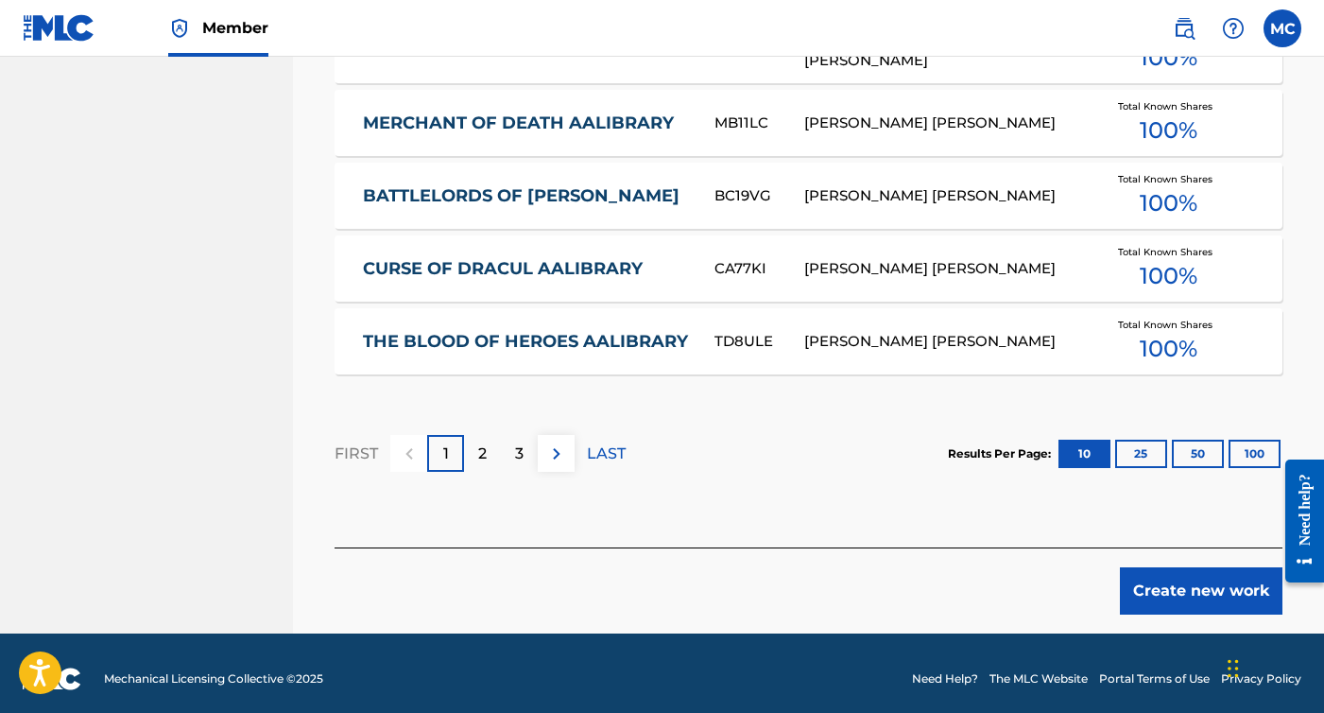
click at [1196, 568] on button "Create new work" at bounding box center [1201, 590] width 163 height 47
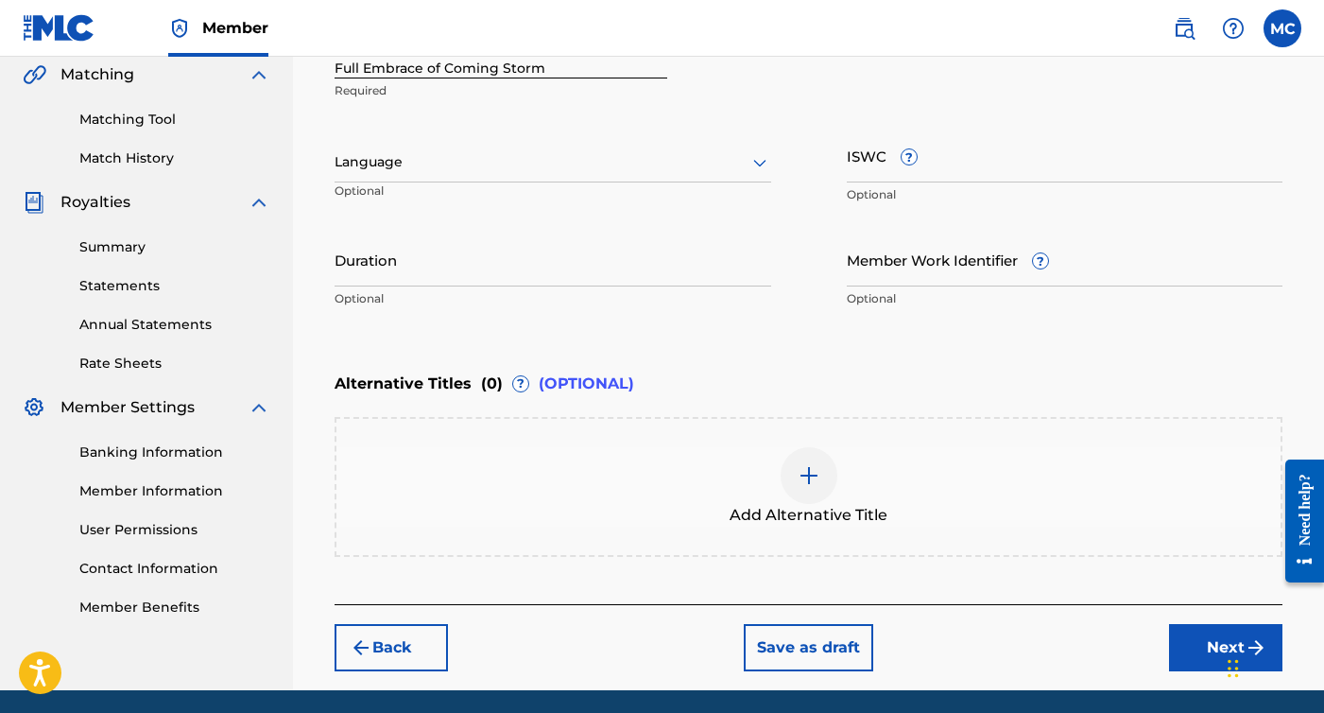
click at [1203, 644] on button "Next" at bounding box center [1225, 647] width 113 height 47
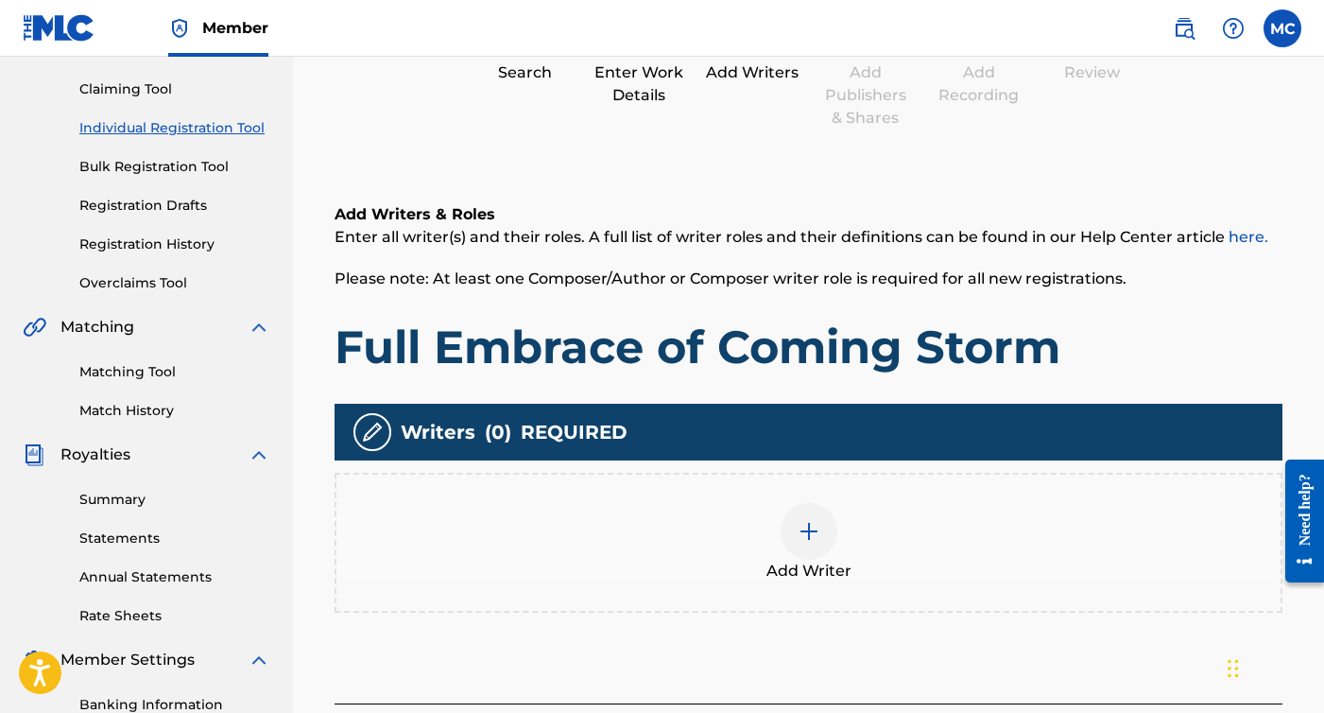
scroll to position [306, 0]
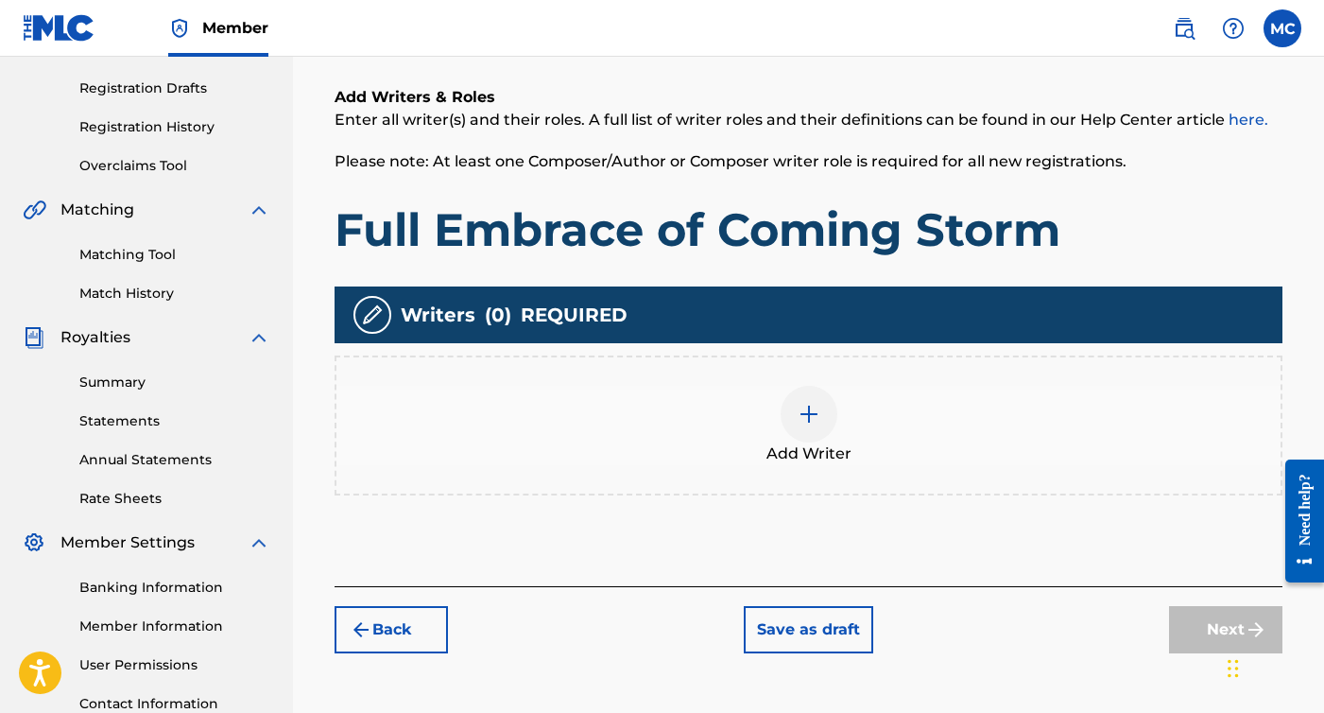
click at [827, 424] on div at bounding box center [809, 414] width 57 height 57
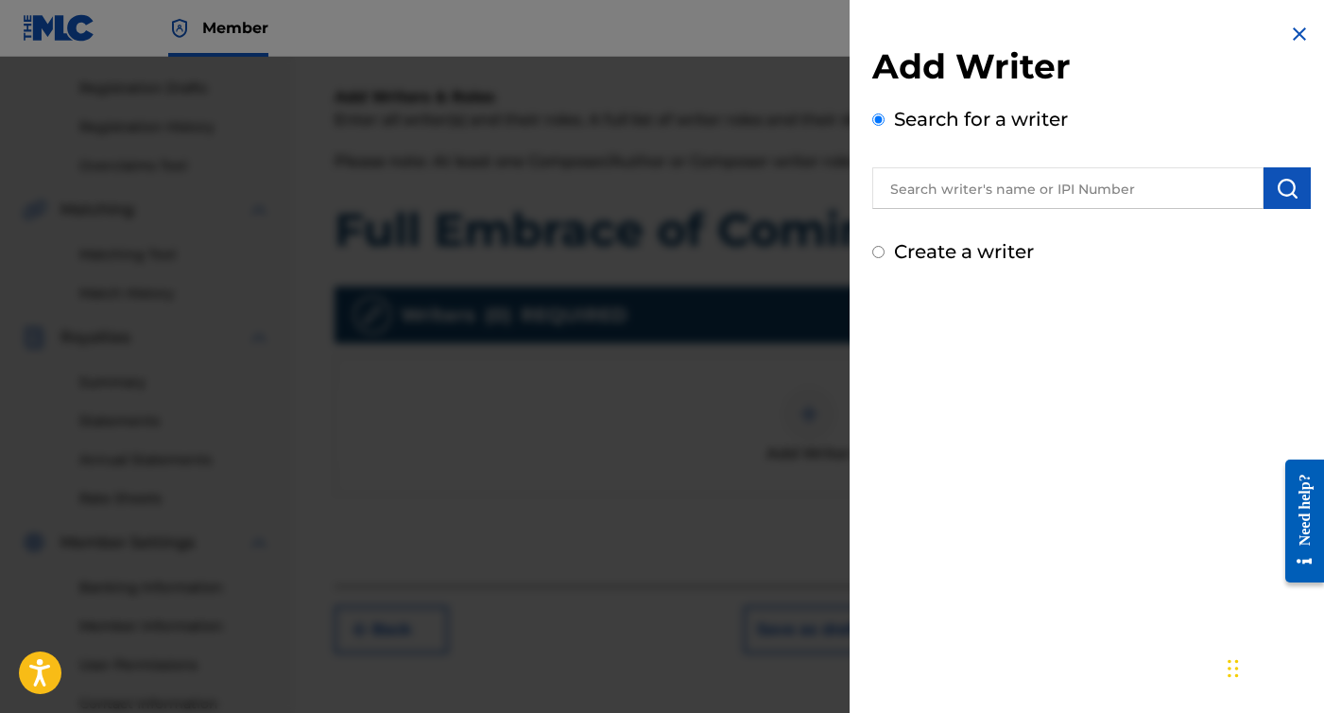
drag, startPoint x: 1046, startPoint y: 194, endPoint x: 1029, endPoint y: 228, distance: 37.6
click at [1046, 194] on input "text" at bounding box center [1068, 188] width 391 height 42
click at [1021, 247] on label "Create a writer" at bounding box center [964, 251] width 140 height 23
radio input "true"
click at [885, 247] on input "Create a writer" at bounding box center [879, 252] width 12 height 12
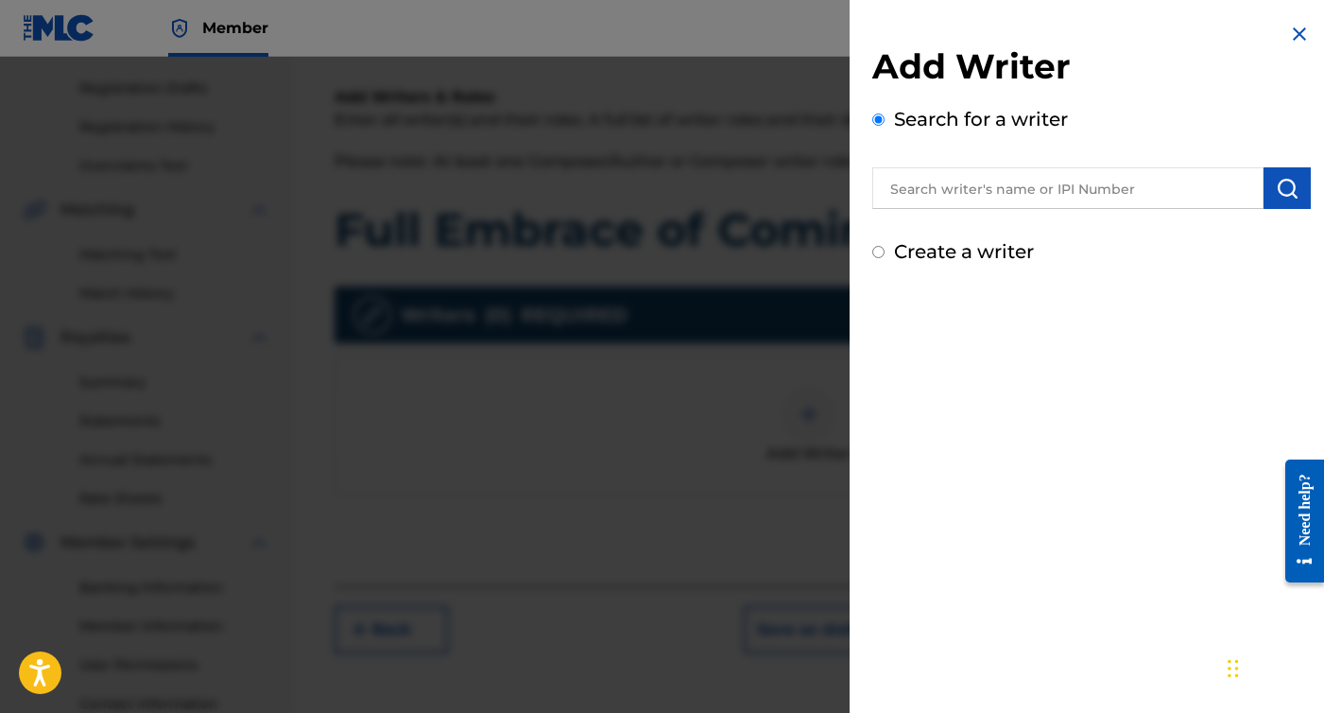
radio input "false"
radio input "true"
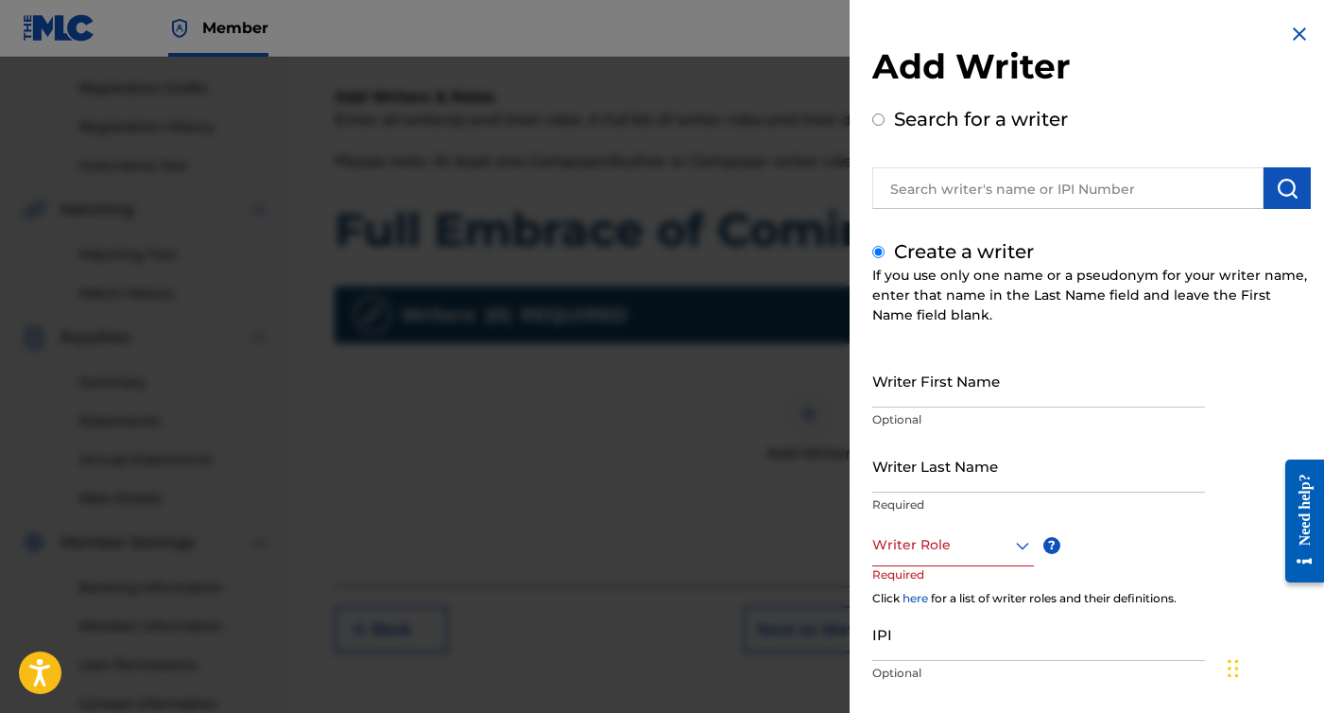
click at [954, 408] on div "Writer First Name Optional" at bounding box center [1039, 396] width 333 height 85
click at [954, 400] on input "Writer First Name" at bounding box center [1039, 381] width 333 height 54
type input "[PERSON_NAME]"
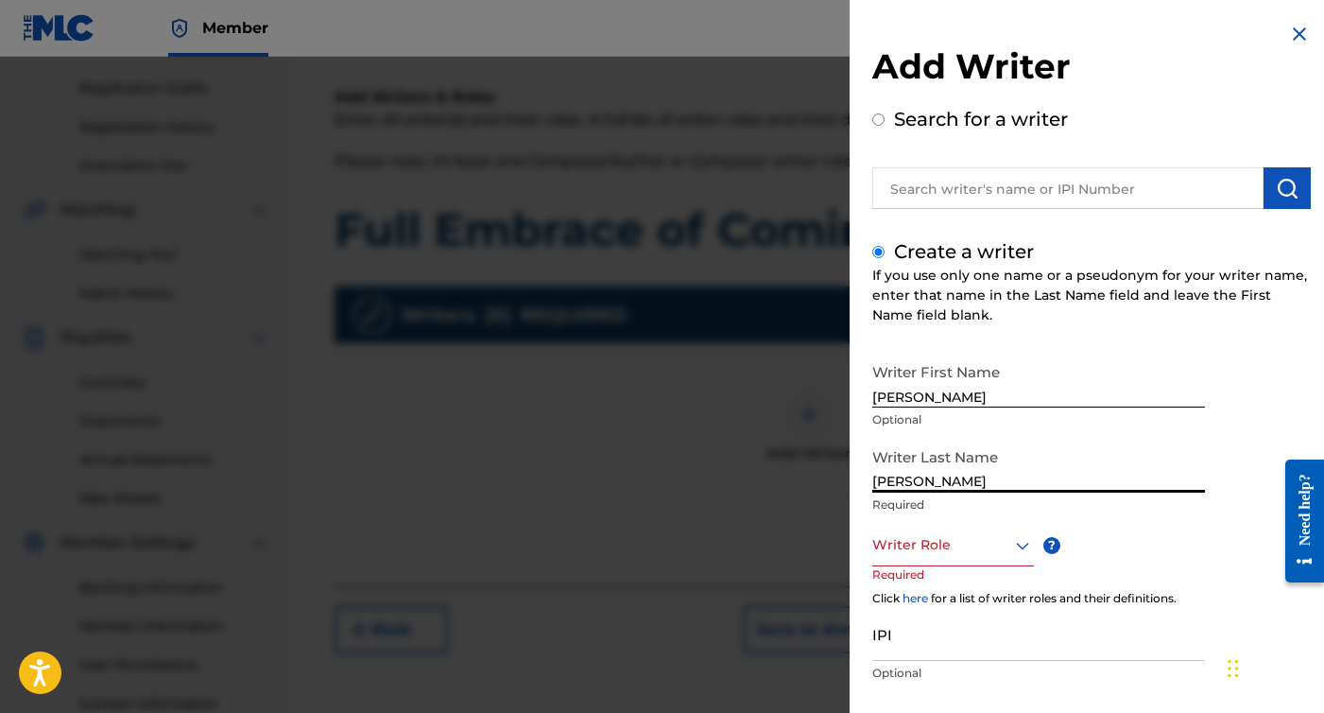
type input "[PERSON_NAME]"
click at [935, 567] on p "Required" at bounding box center [909, 587] width 72 height 43
click at [936, 554] on div "Writer Role" at bounding box center [954, 545] width 162 height 43
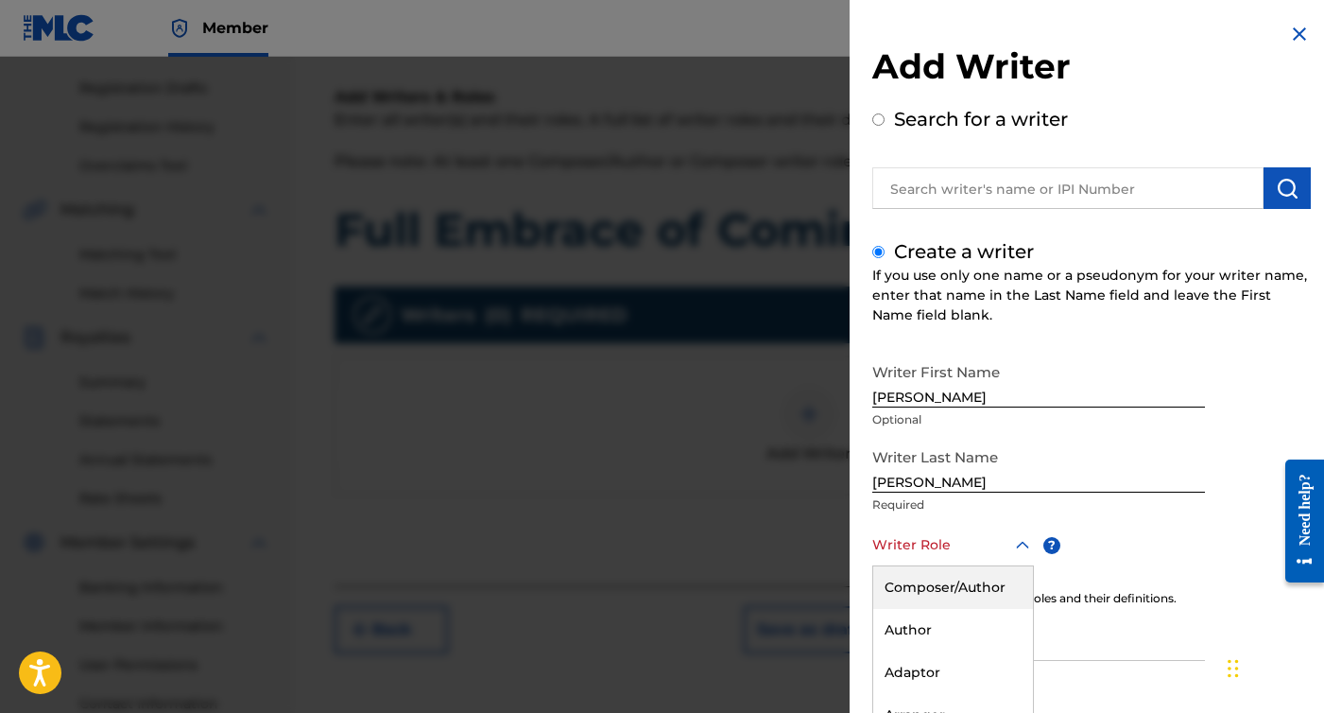
scroll to position [106, 0]
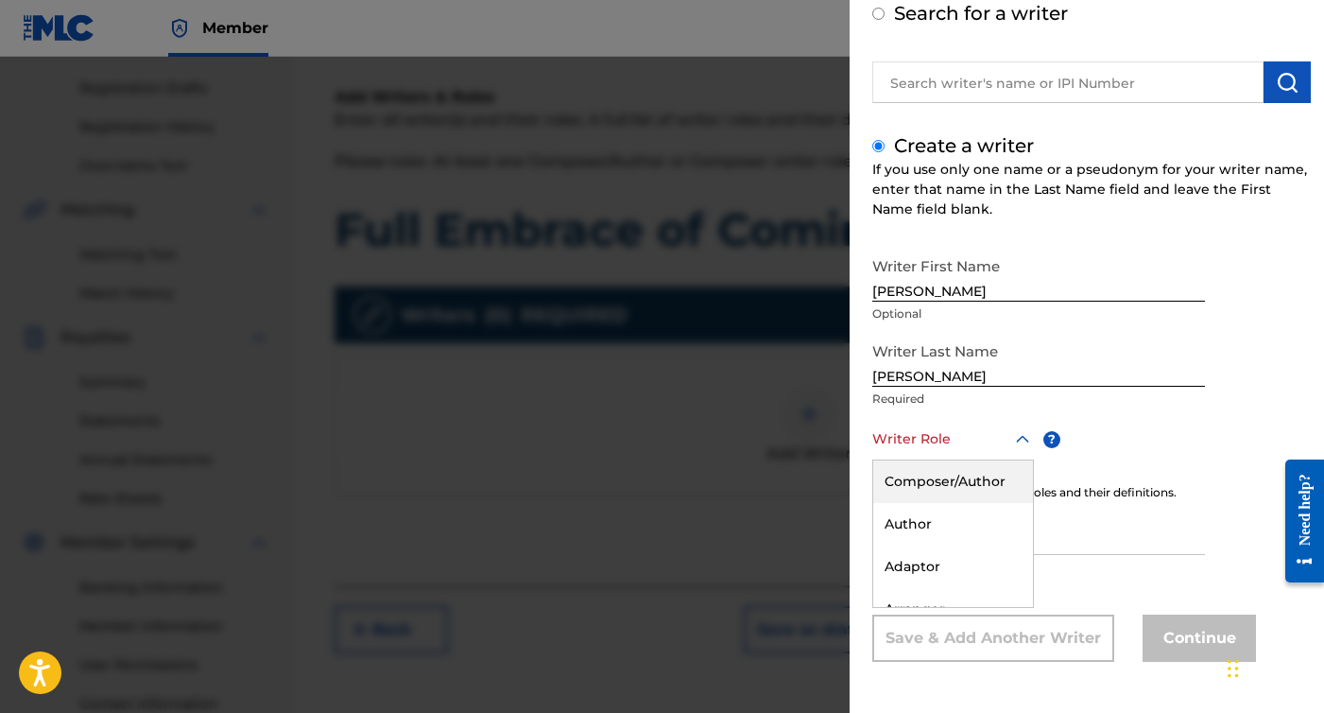
click at [954, 485] on div "Composer/Author" at bounding box center [953, 481] width 160 height 43
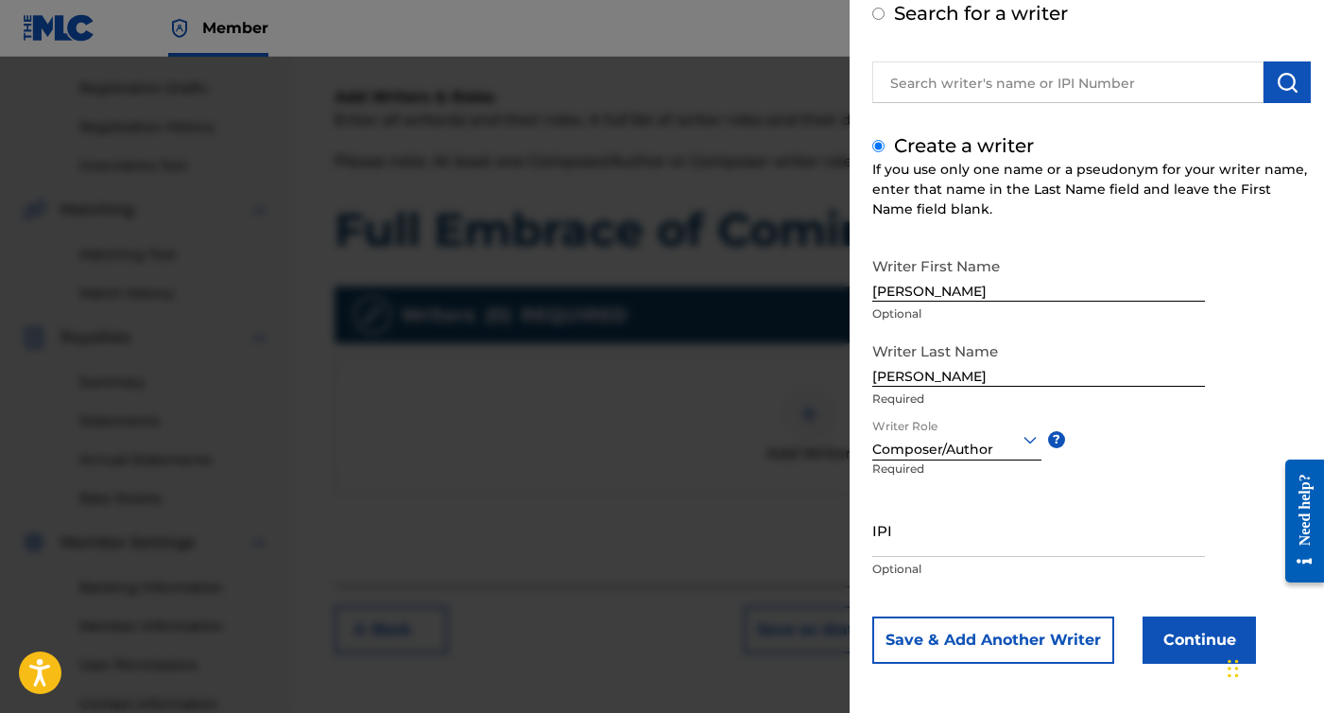
click at [937, 542] on input "IPI" at bounding box center [1039, 530] width 333 height 54
paste input "01305102027"
type input "01305102027"
click at [1167, 643] on button "Continue" at bounding box center [1199, 639] width 113 height 47
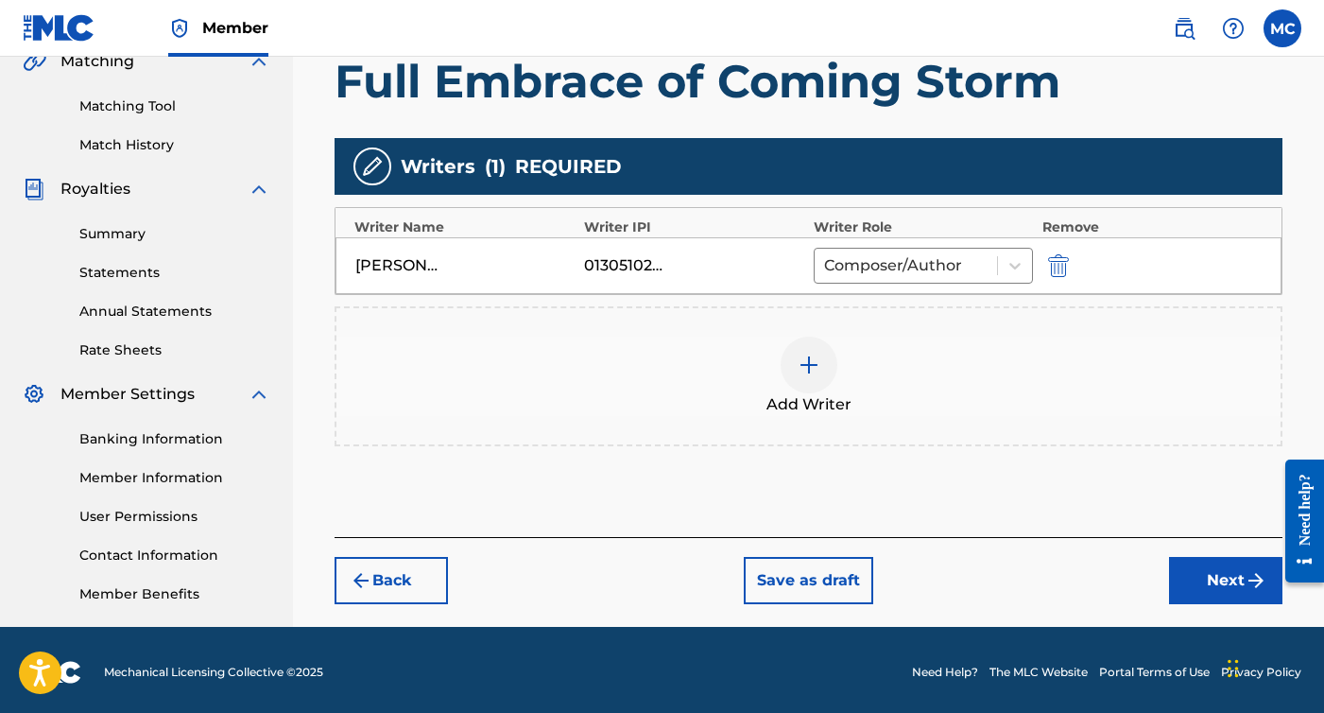
click at [1192, 557] on button "Next" at bounding box center [1225, 580] width 113 height 47
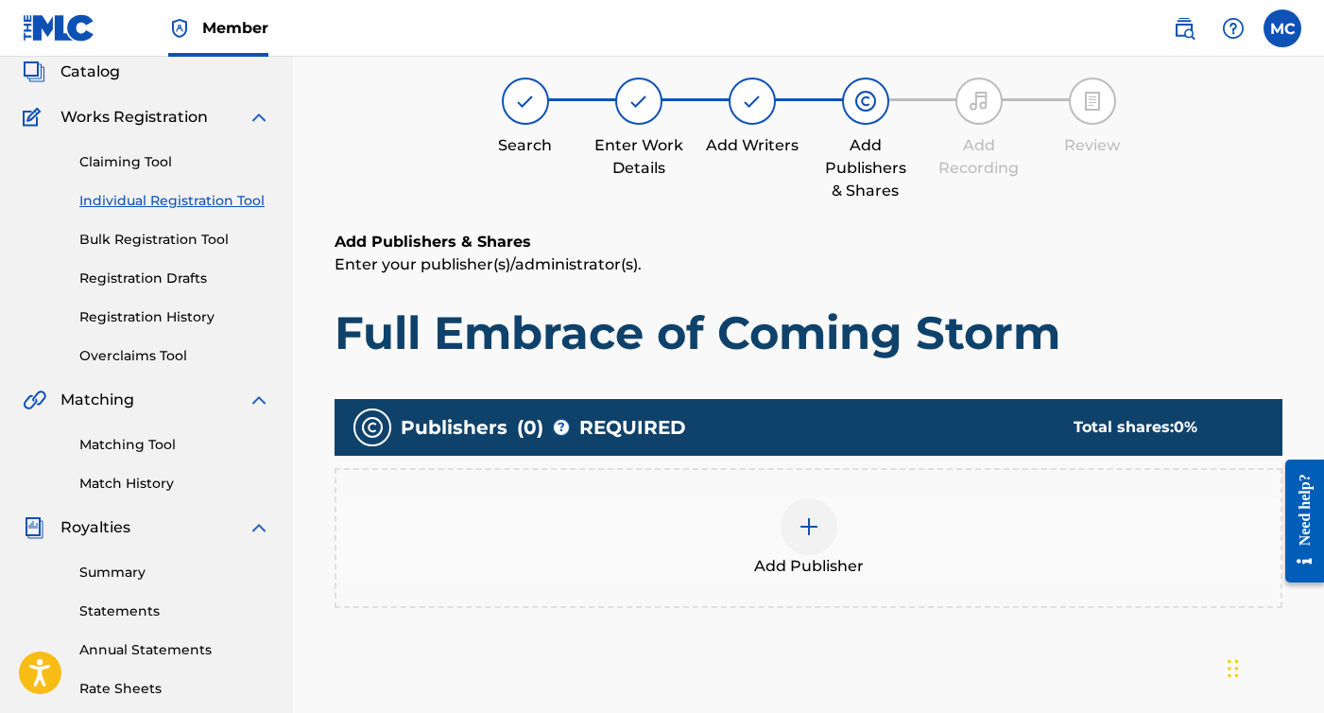
scroll to position [85, 0]
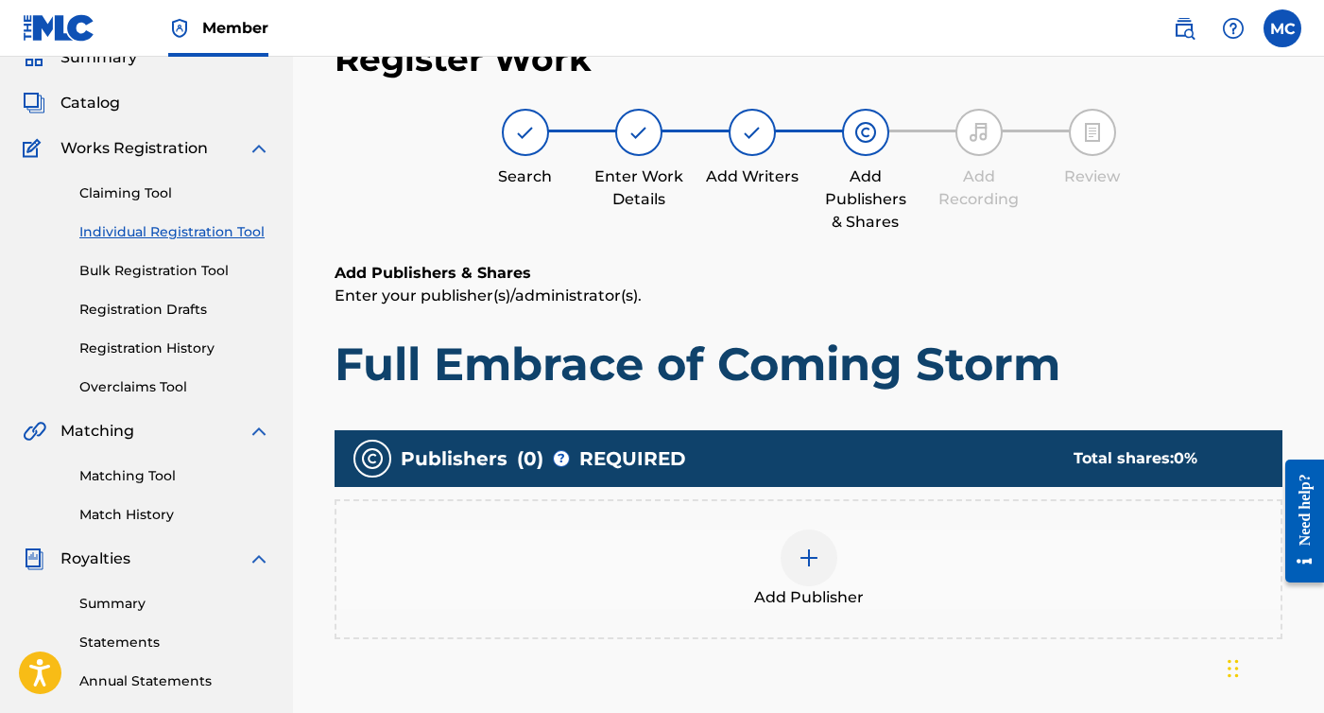
click at [824, 545] on div at bounding box center [809, 557] width 57 height 57
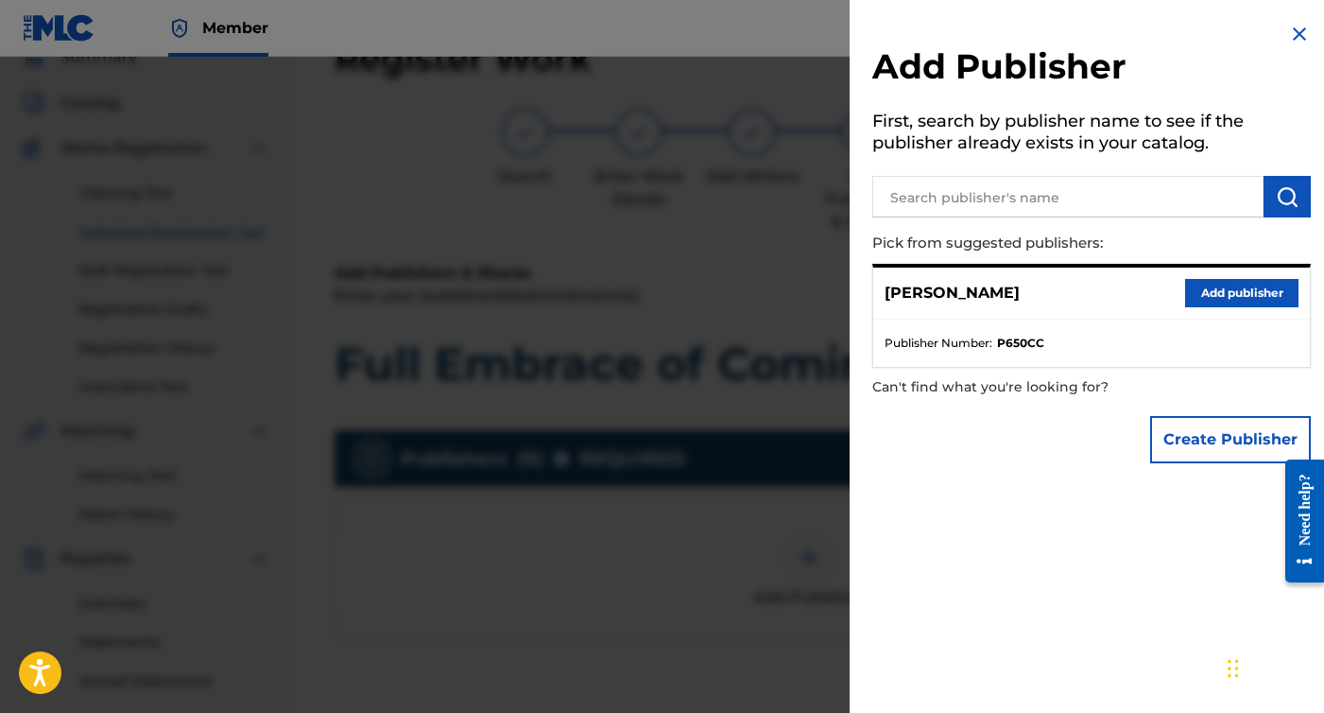
click at [1229, 305] on div "Miguel Cruz Add publisher" at bounding box center [1091, 294] width 437 height 52
click at [1227, 289] on button "Add publisher" at bounding box center [1241, 293] width 113 height 28
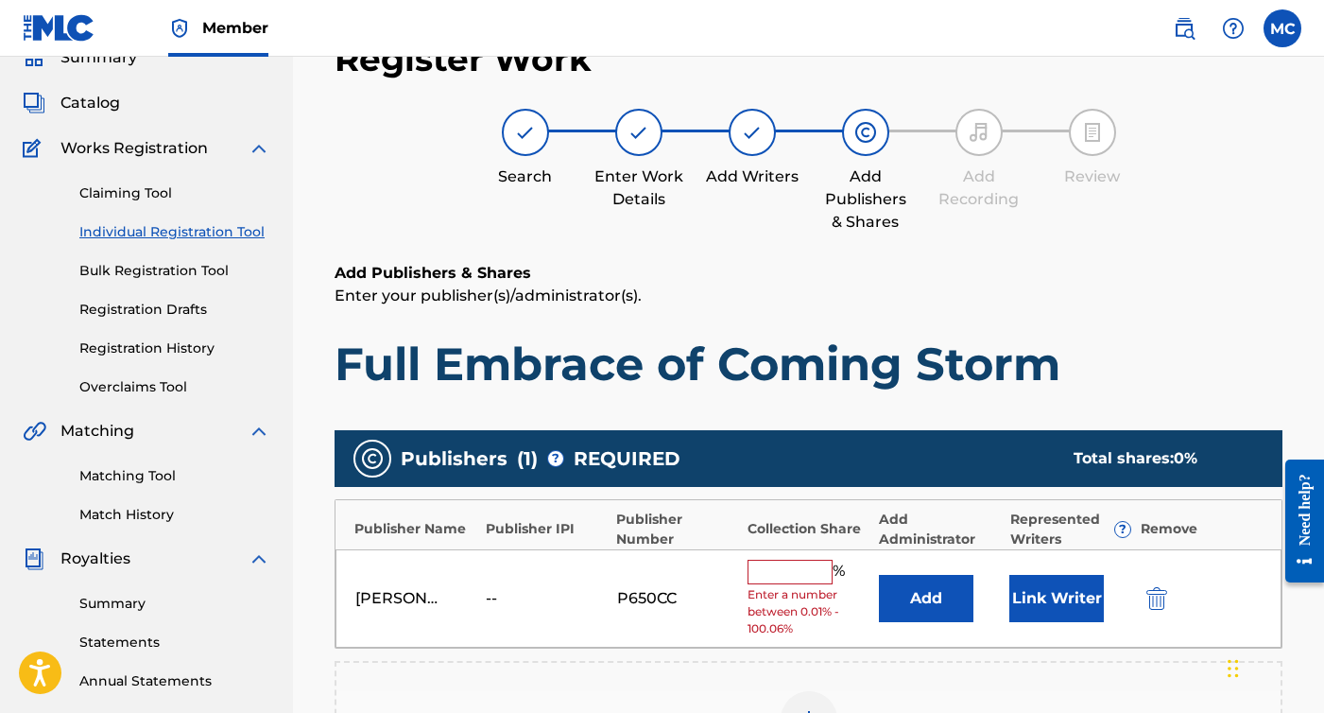
click at [798, 566] on input "text" at bounding box center [790, 572] width 85 height 25
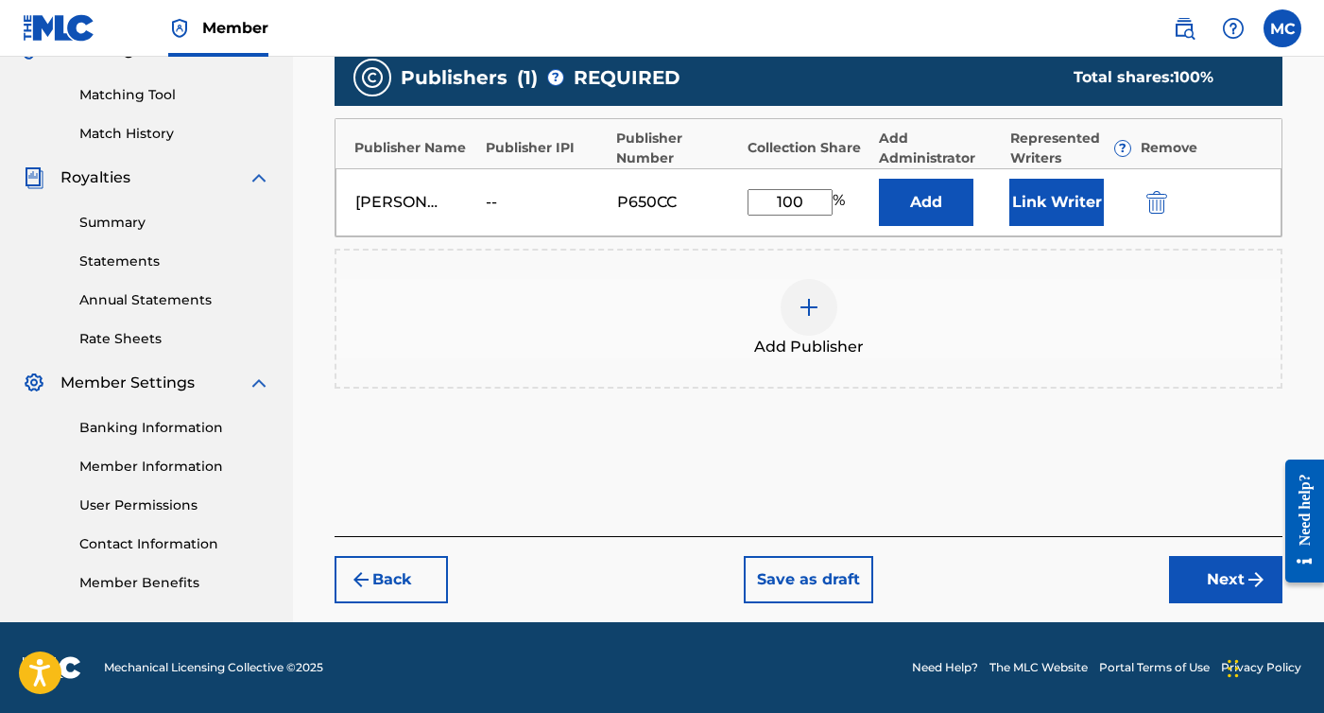
type input "100"
click at [1196, 584] on button "Next" at bounding box center [1225, 579] width 113 height 47
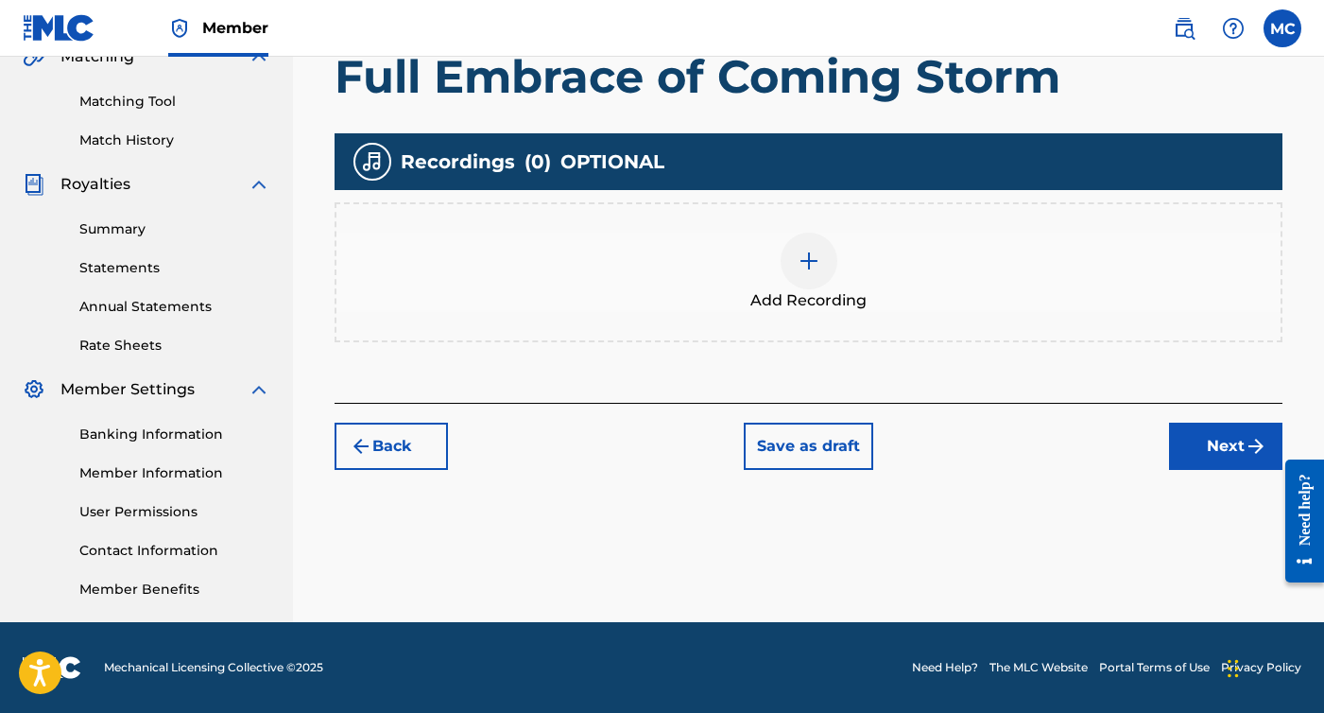
scroll to position [459, 0]
click at [822, 262] on div at bounding box center [809, 261] width 57 height 57
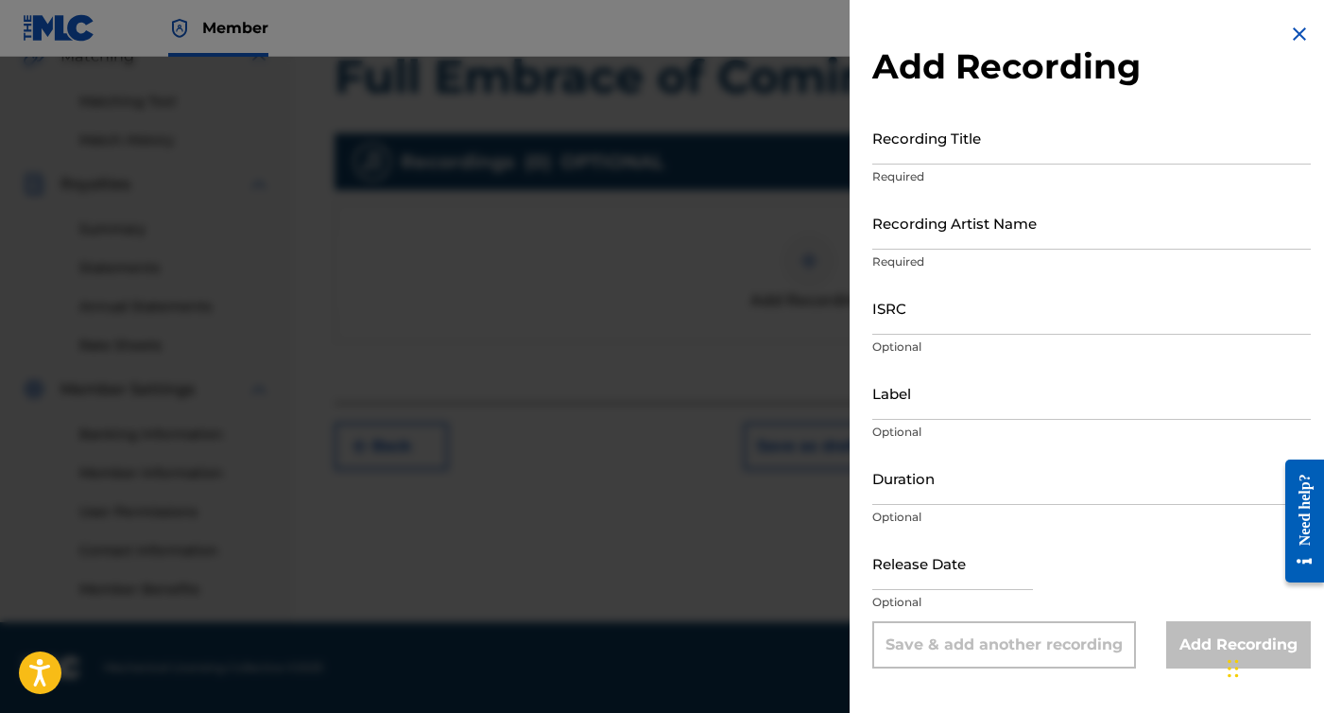
click at [996, 169] on p "Required" at bounding box center [1092, 176] width 439 height 17
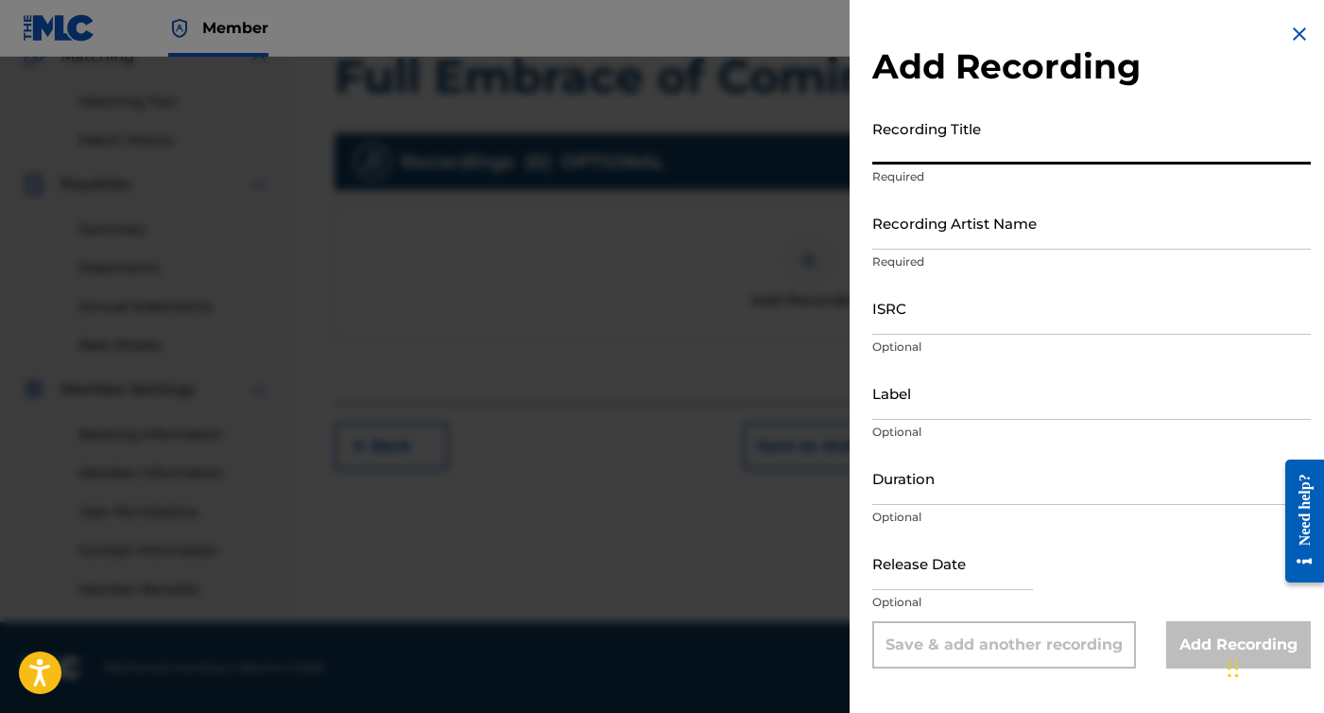
click at [978, 162] on input "Recording Title" at bounding box center [1092, 138] width 439 height 54
type input "Full Embrace of Coming Storm"
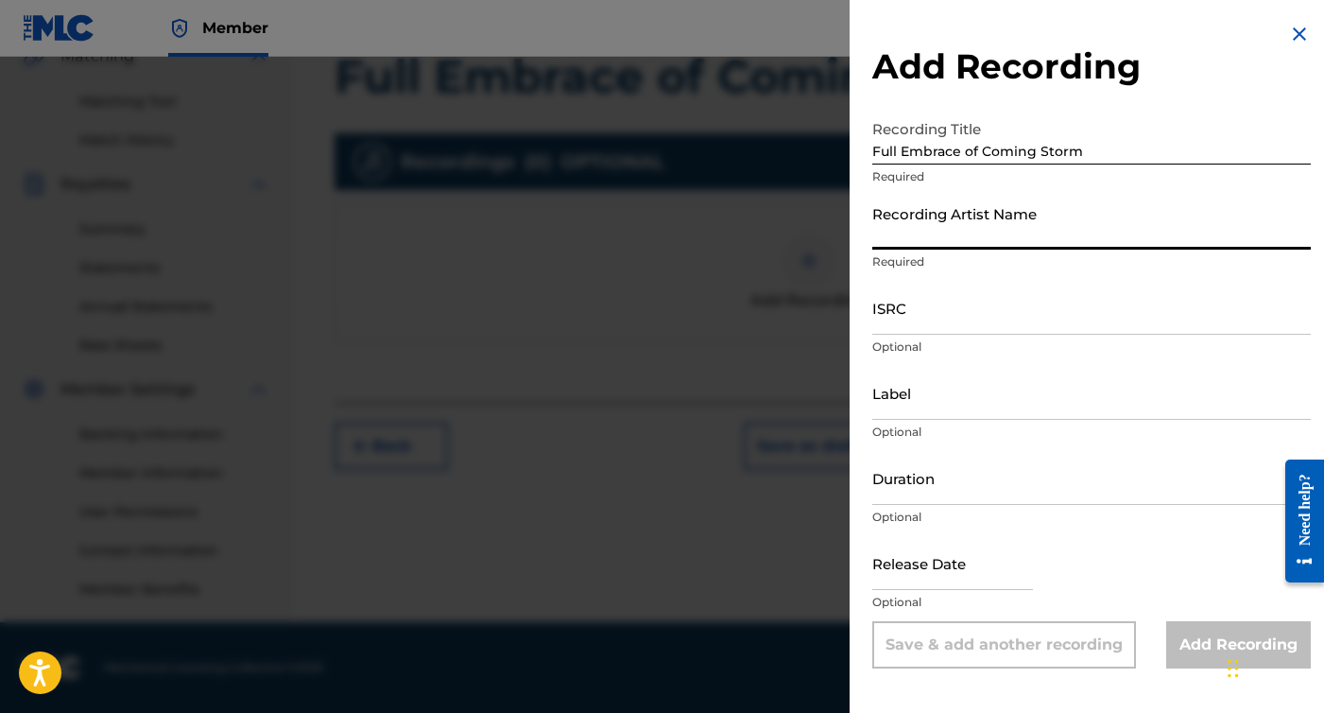
click at [968, 237] on input "Recording Artist Name" at bounding box center [1092, 223] width 439 height 54
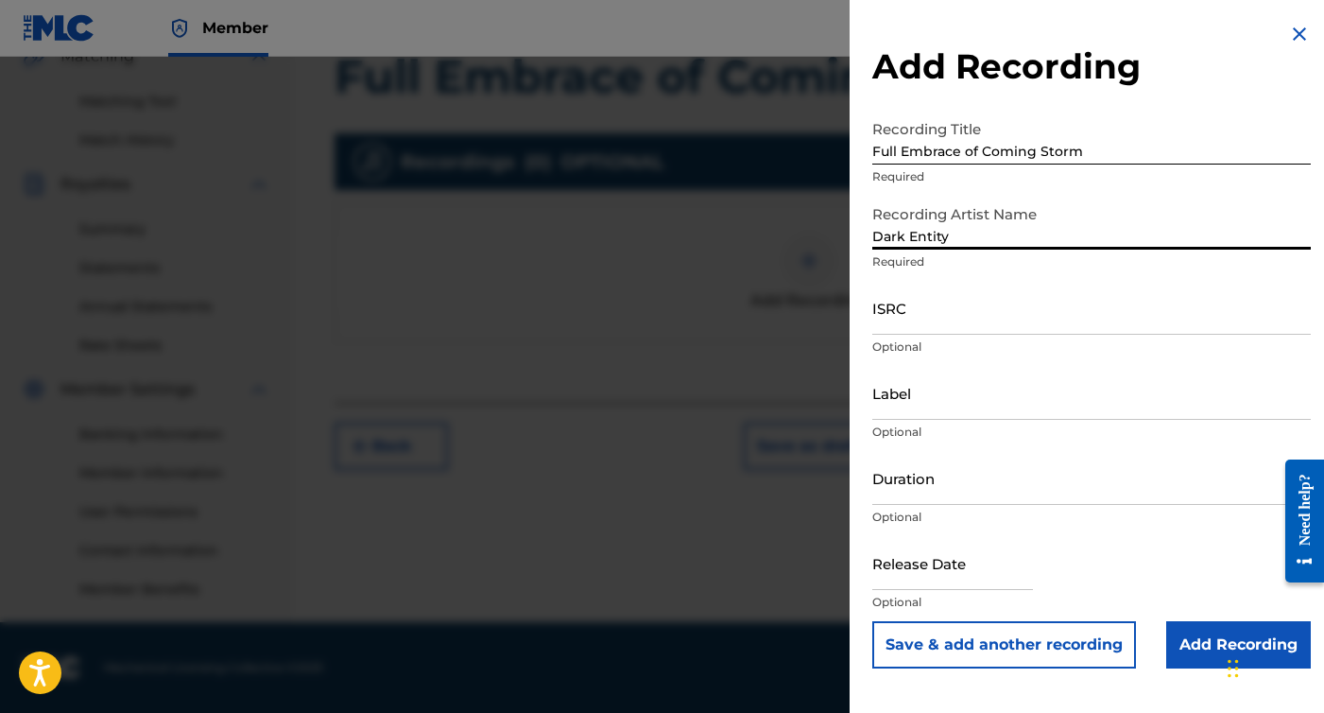
type input "Dark Entity"
click at [967, 328] on input "ISRC" at bounding box center [1092, 308] width 439 height 54
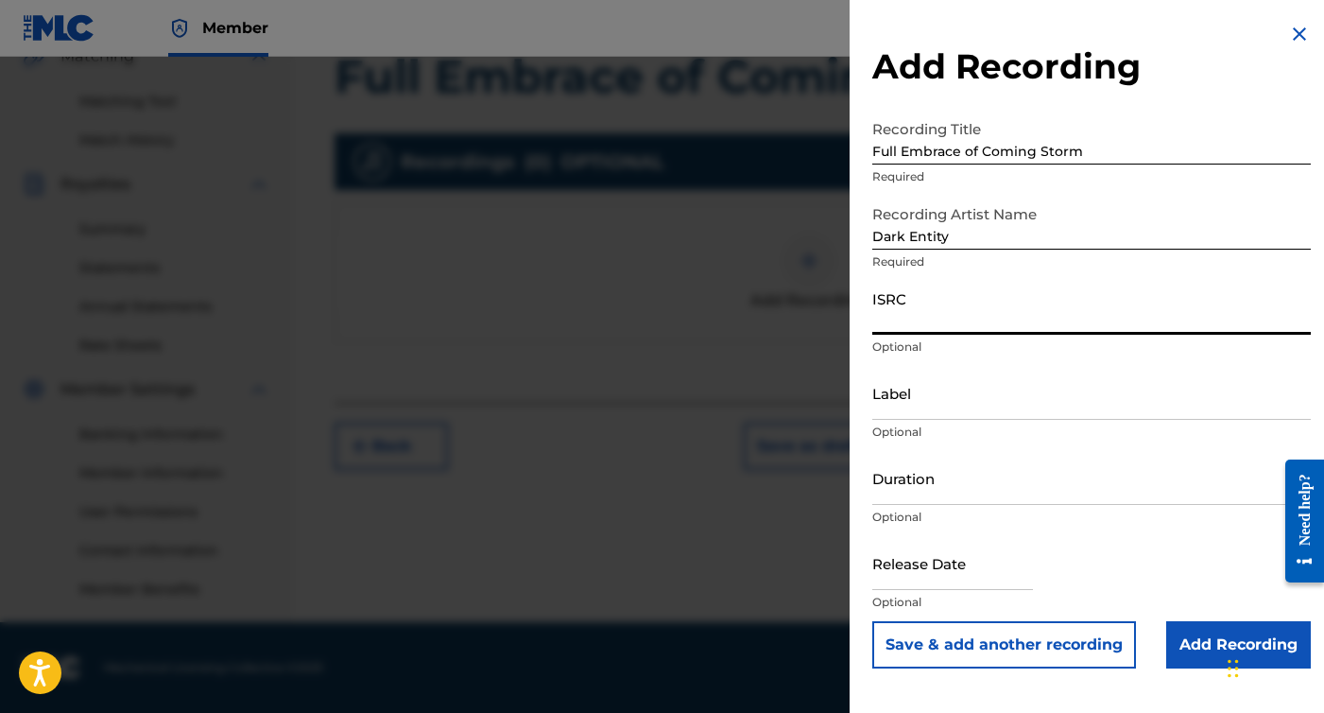
paste input "CBEYJ2515526"
type input "CBEYJ2515526"
click at [1000, 570] on input "text" at bounding box center [953, 563] width 161 height 54
select select "7"
select select "2025"
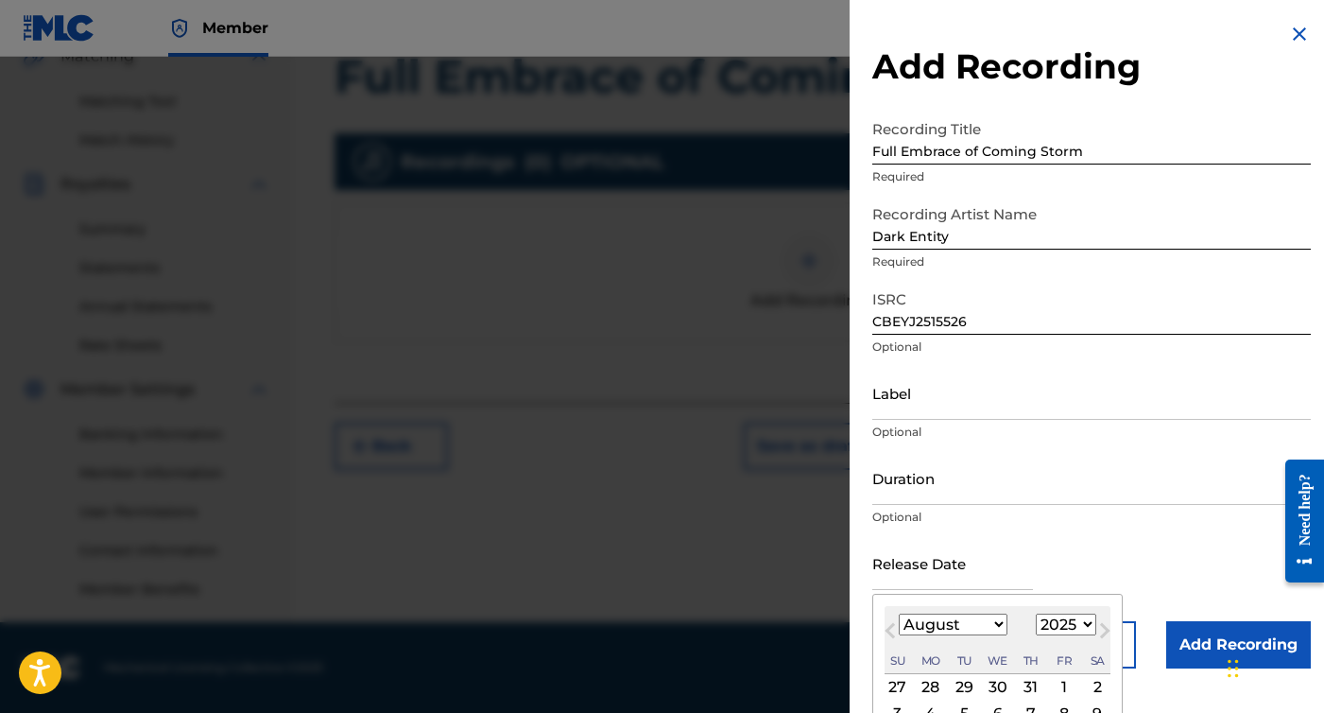
scroll to position [135, 0]
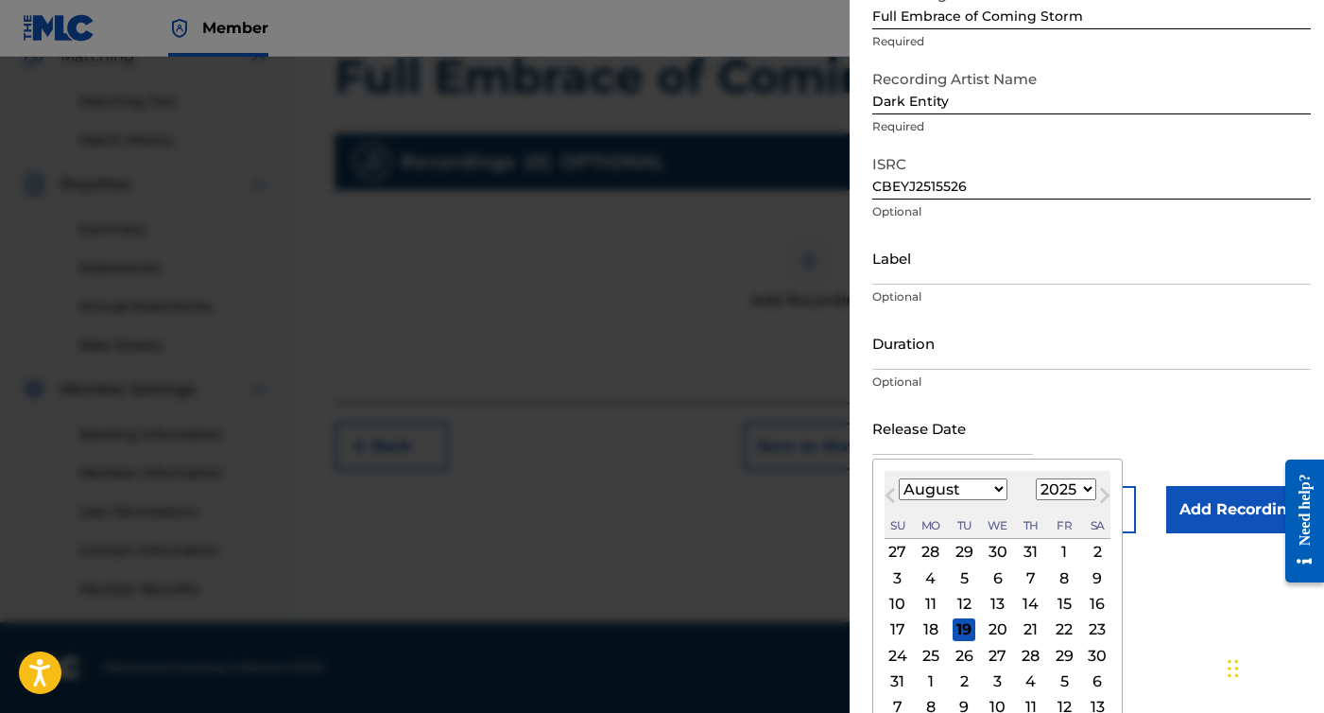
select select "10"
click at [1053, 597] on div "14" at bounding box center [1064, 604] width 23 height 23
type input "November 14 2025"
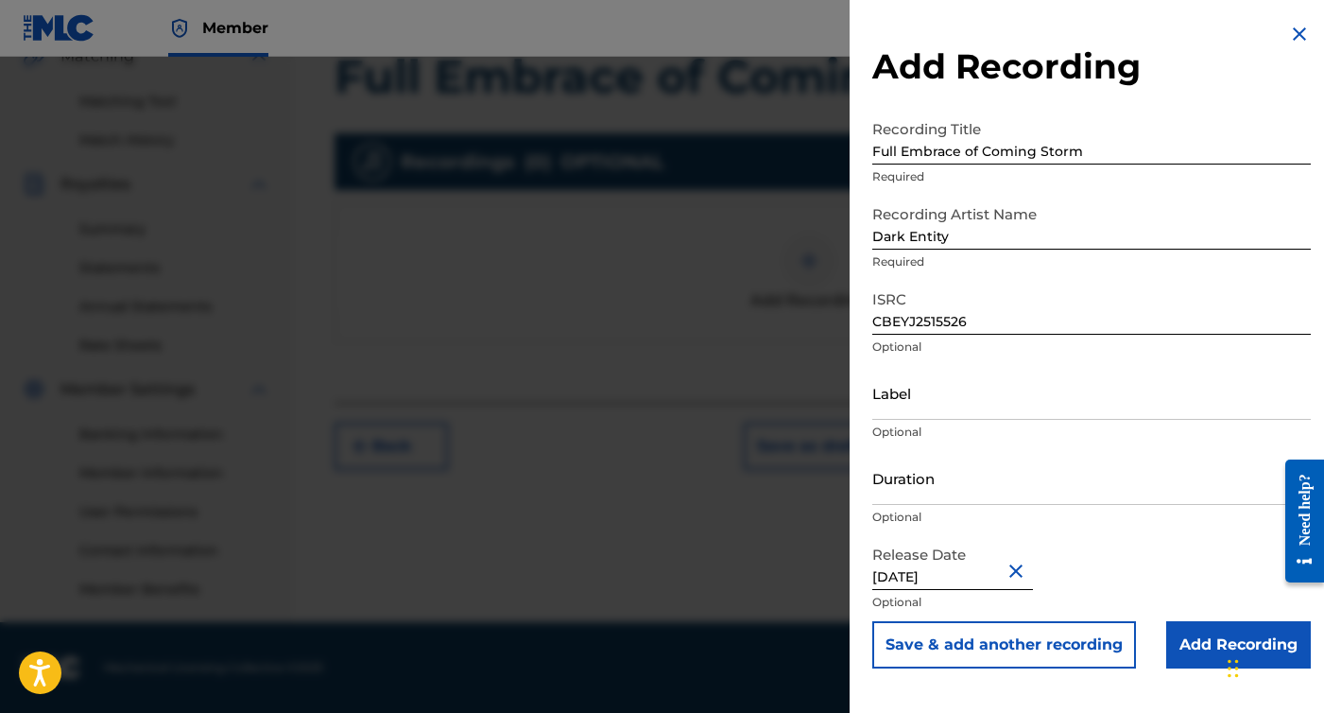
click at [1183, 640] on input "Add Recording" at bounding box center [1239, 644] width 145 height 47
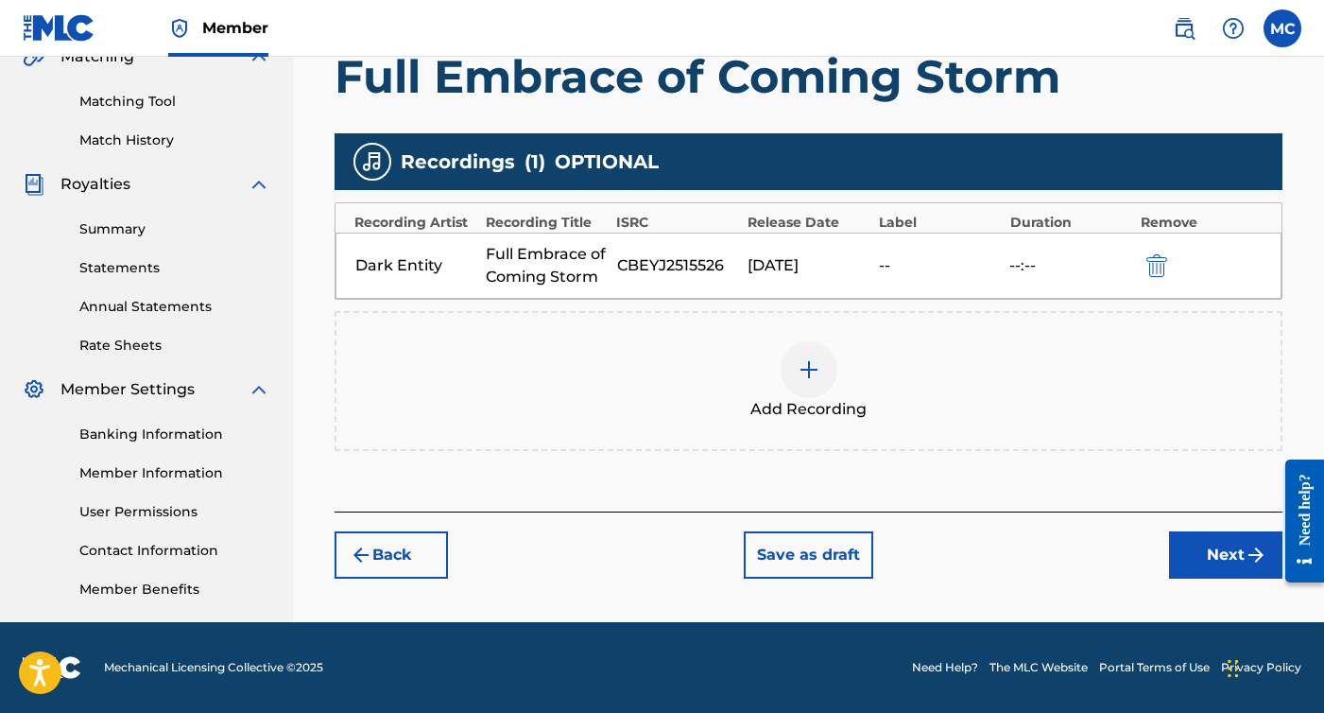
click at [1219, 562] on button "Next" at bounding box center [1225, 554] width 113 height 47
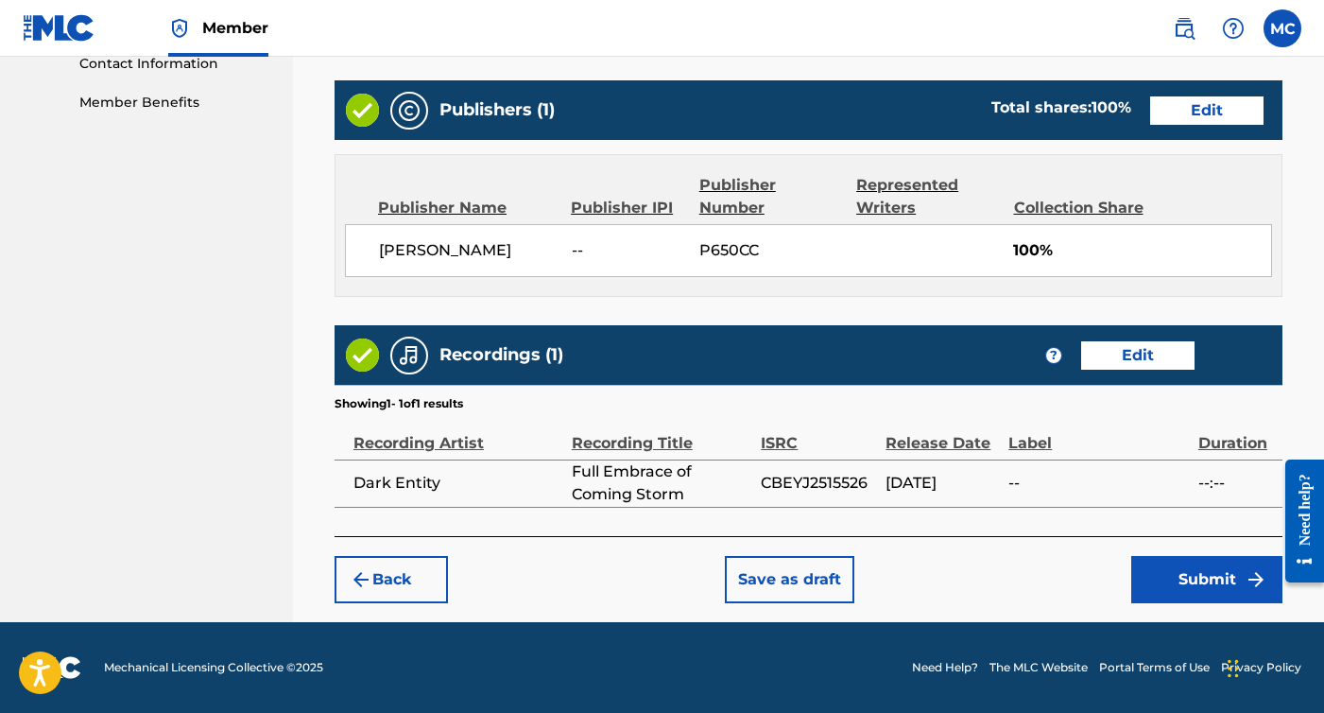
scroll to position [945, 0]
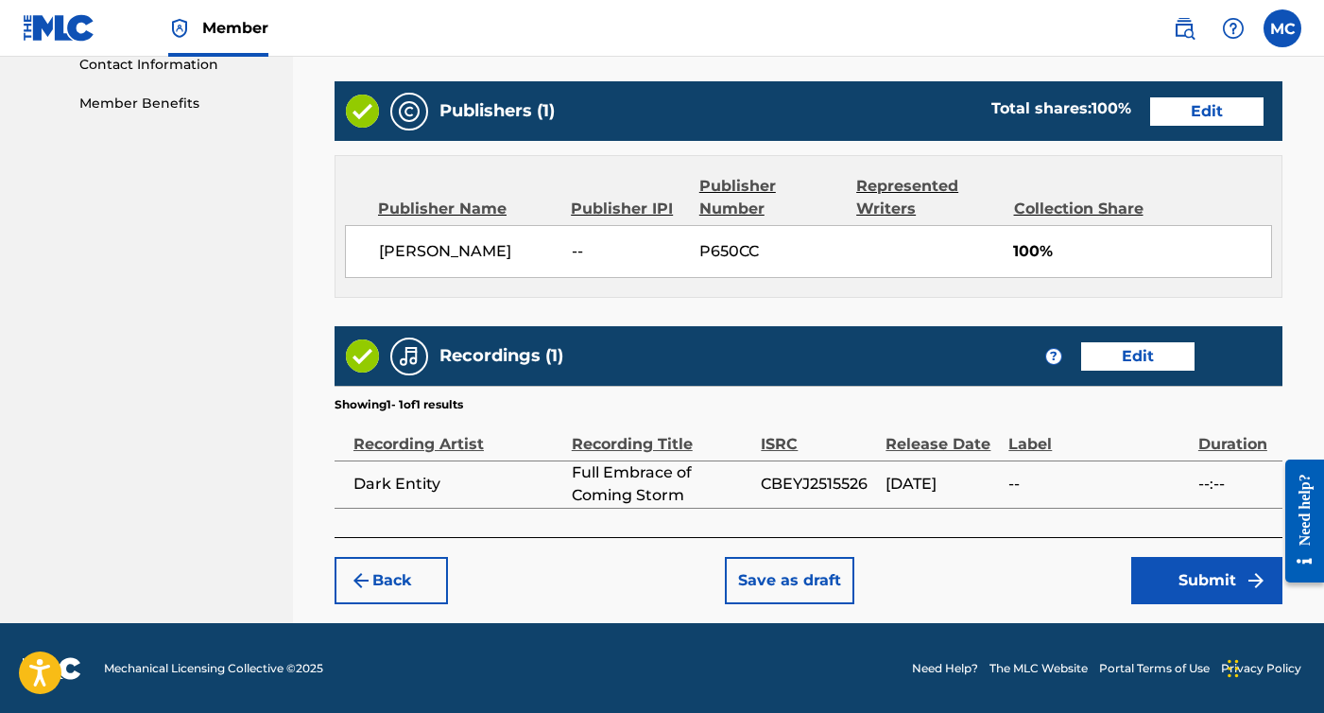
click at [1199, 575] on button "Submit" at bounding box center [1207, 580] width 151 height 47
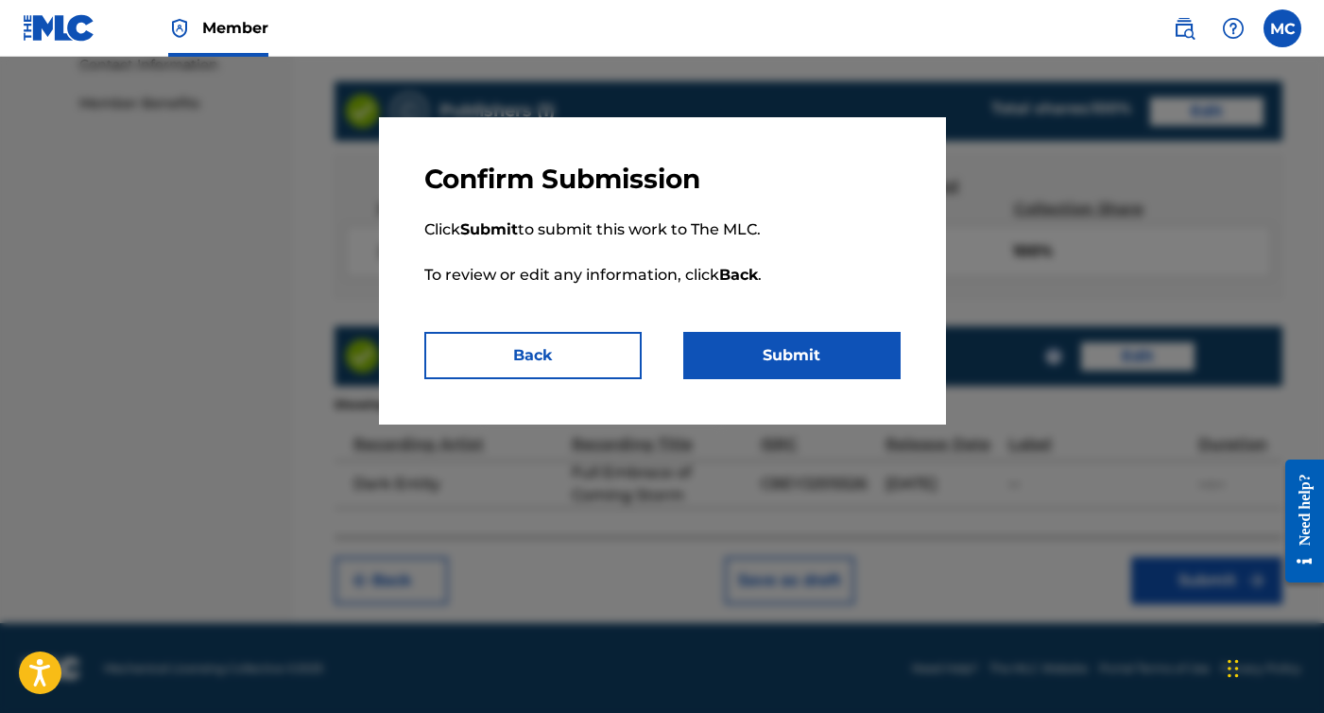
click at [847, 355] on button "Submit" at bounding box center [791, 355] width 217 height 47
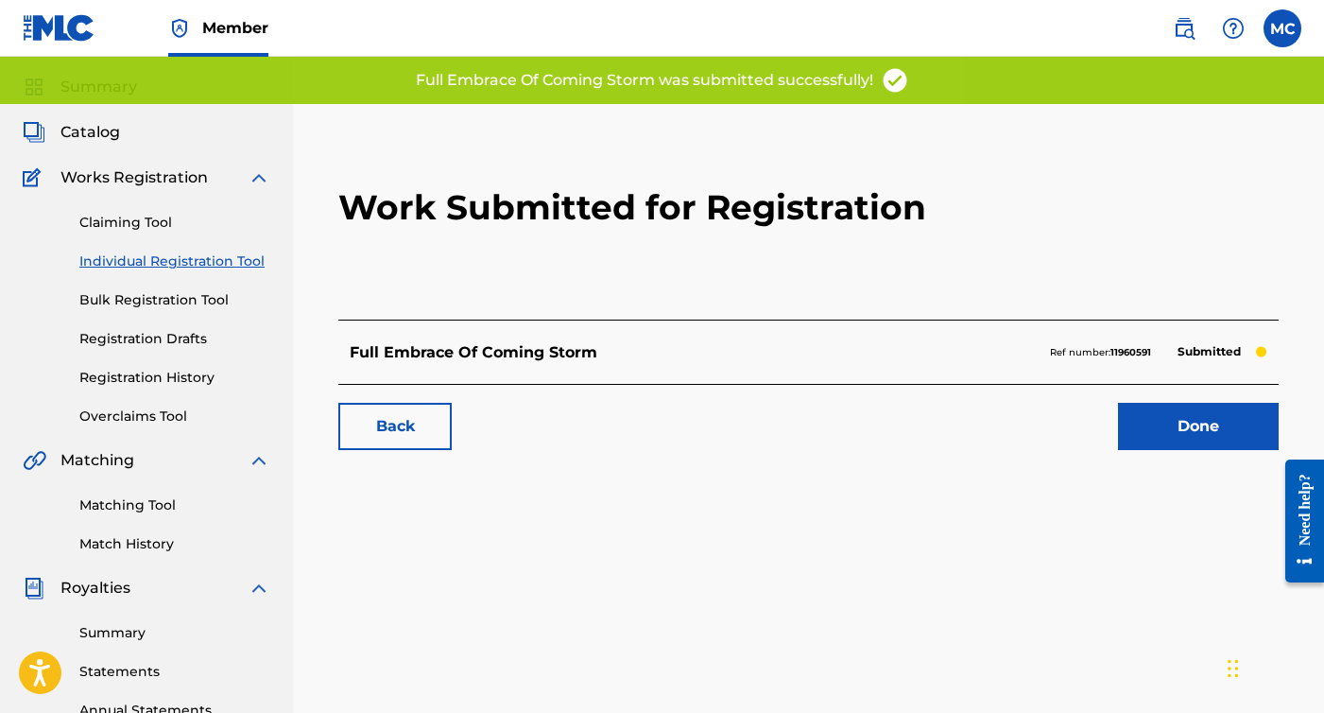
scroll to position [35, 0]
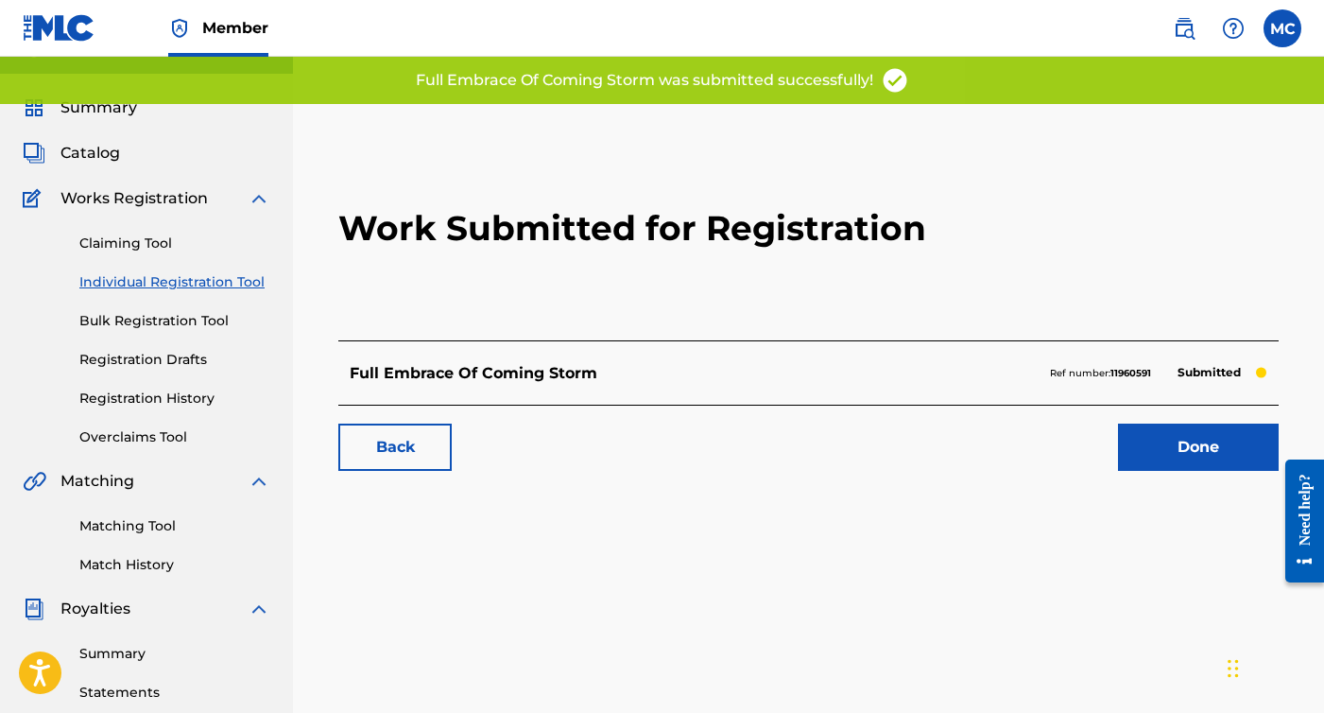
click at [204, 283] on link "Individual Registration Tool" at bounding box center [174, 282] width 191 height 20
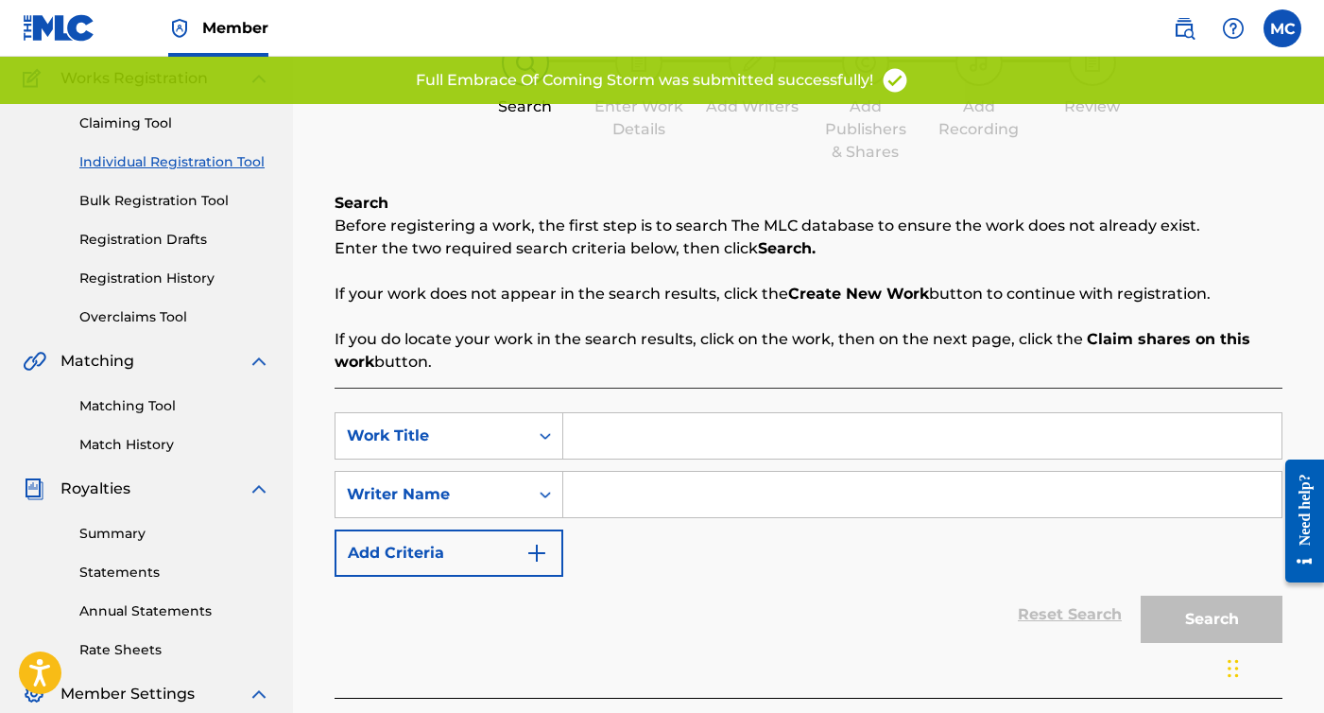
scroll to position [269, 0]
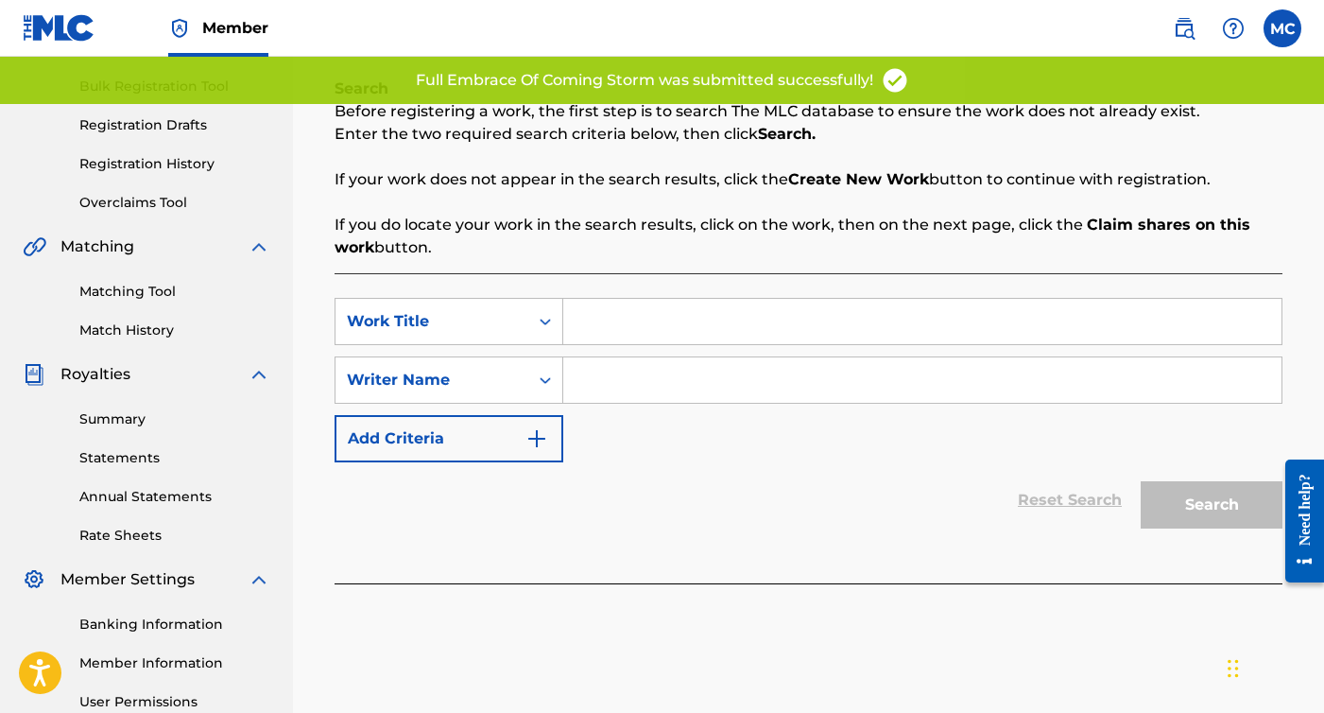
click at [727, 320] on input "Search Form" at bounding box center [922, 321] width 718 height 45
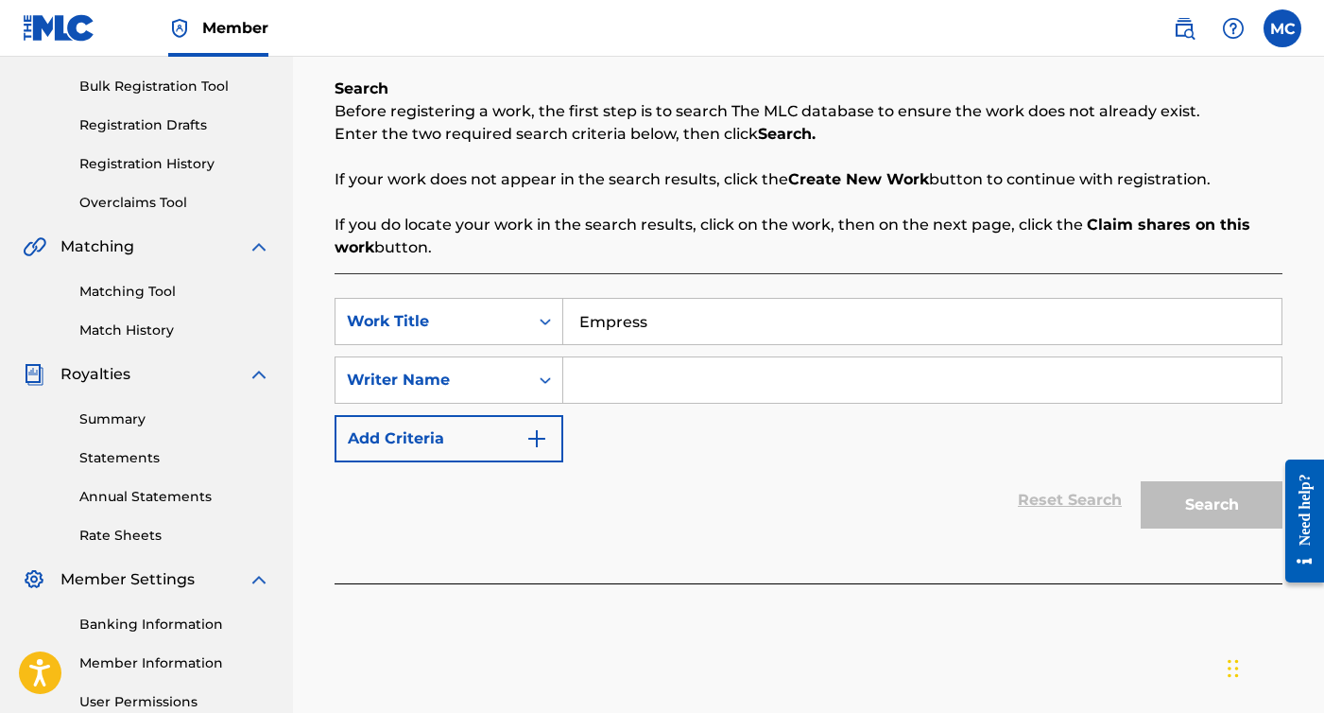
type input "Empress"
click at [628, 388] on input "Search Form" at bounding box center [922, 379] width 718 height 45
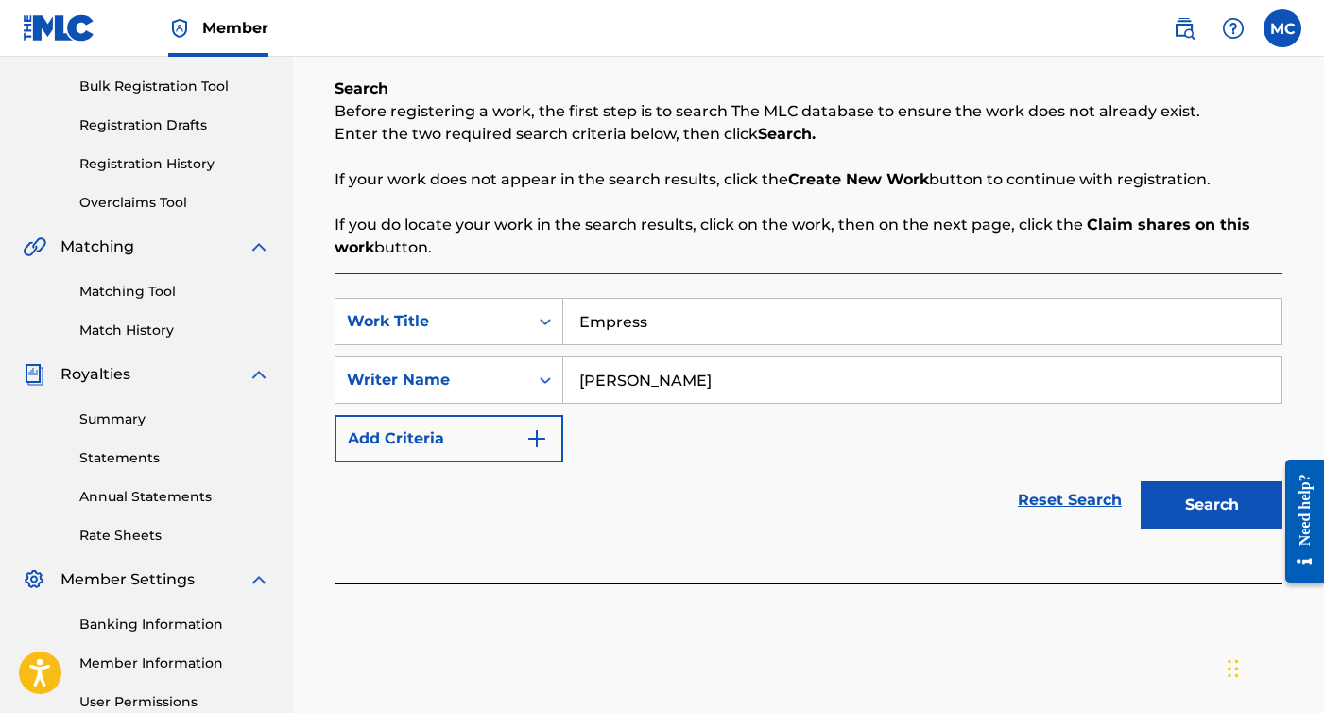
type input "[PERSON_NAME]"
click at [1212, 505] on button "Search" at bounding box center [1212, 504] width 142 height 47
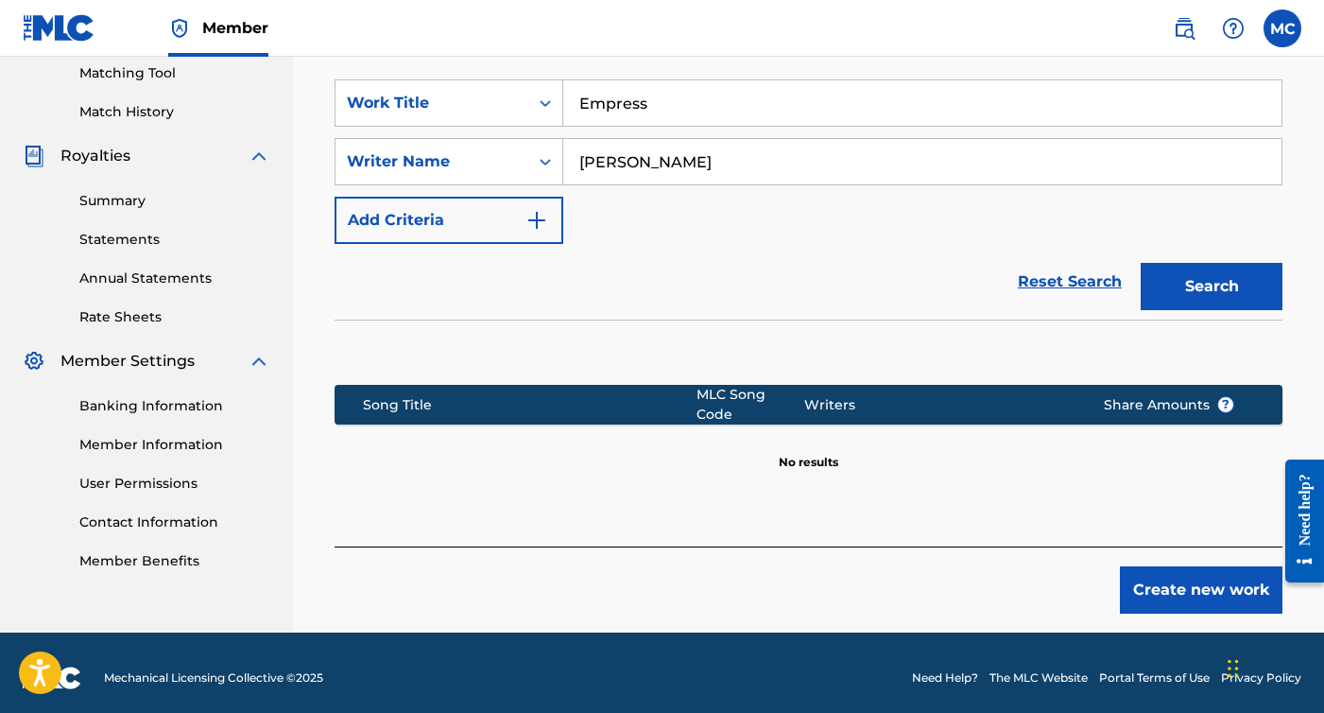
scroll to position [487, 0]
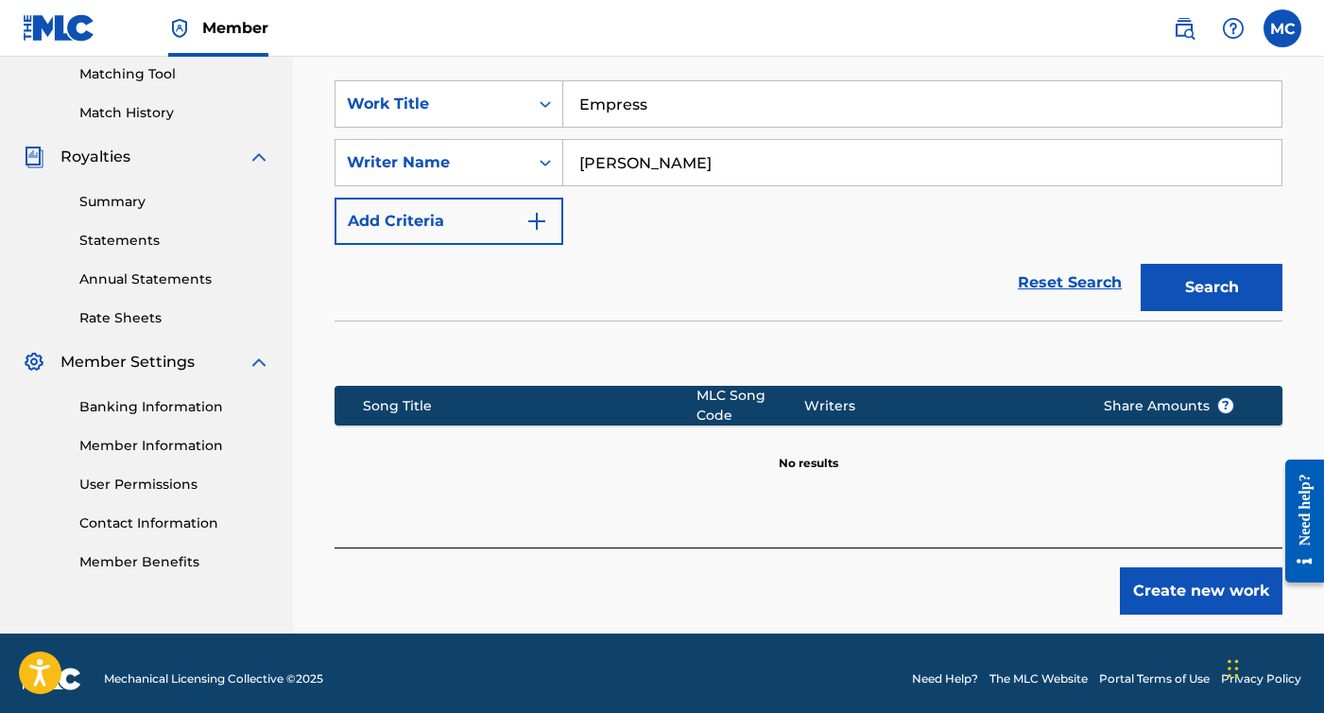
click at [1155, 571] on button "Create new work" at bounding box center [1201, 590] width 163 height 47
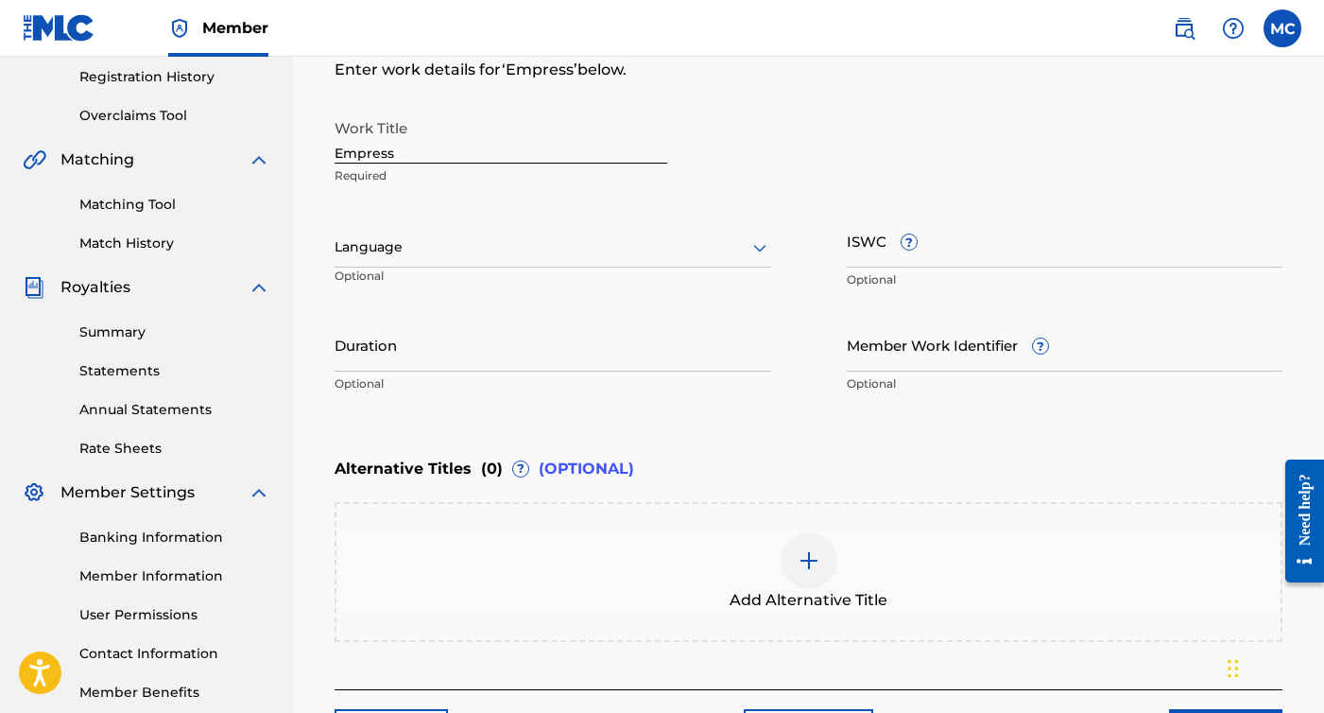
scroll to position [419, 1]
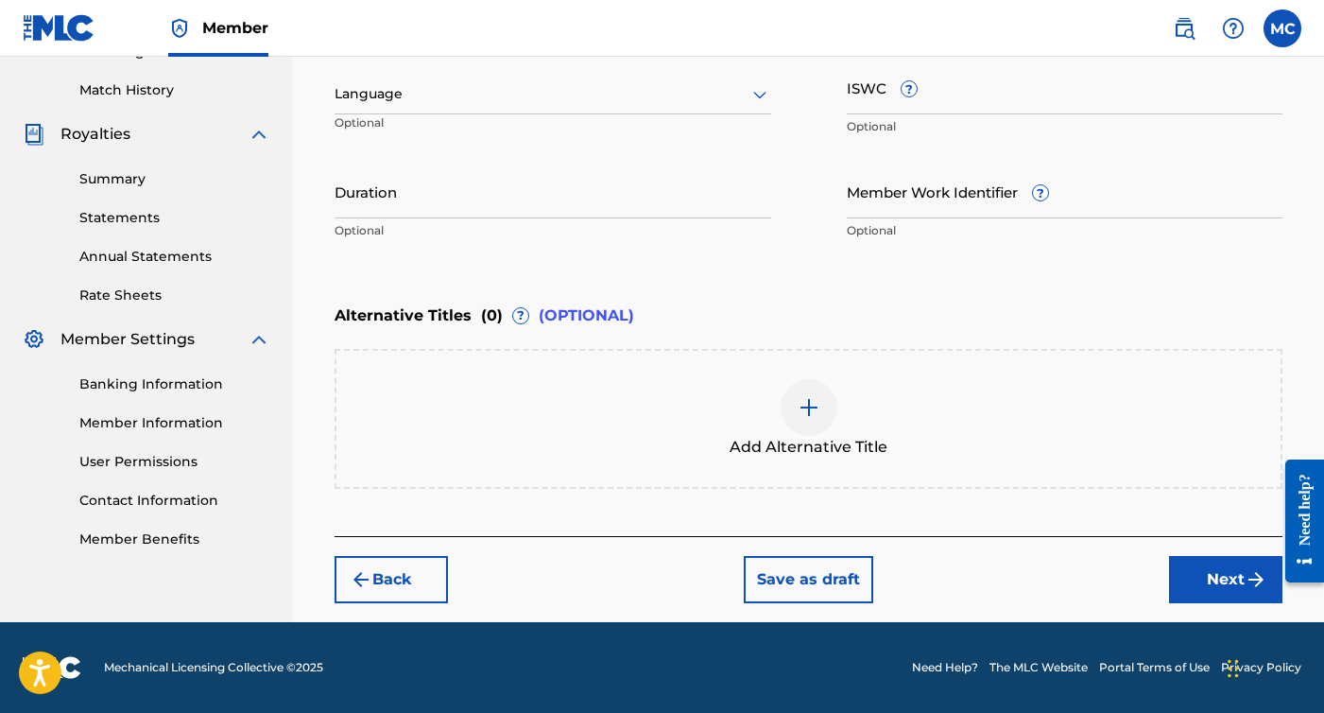
click at [1208, 582] on button "Next" at bounding box center [1225, 579] width 113 height 47
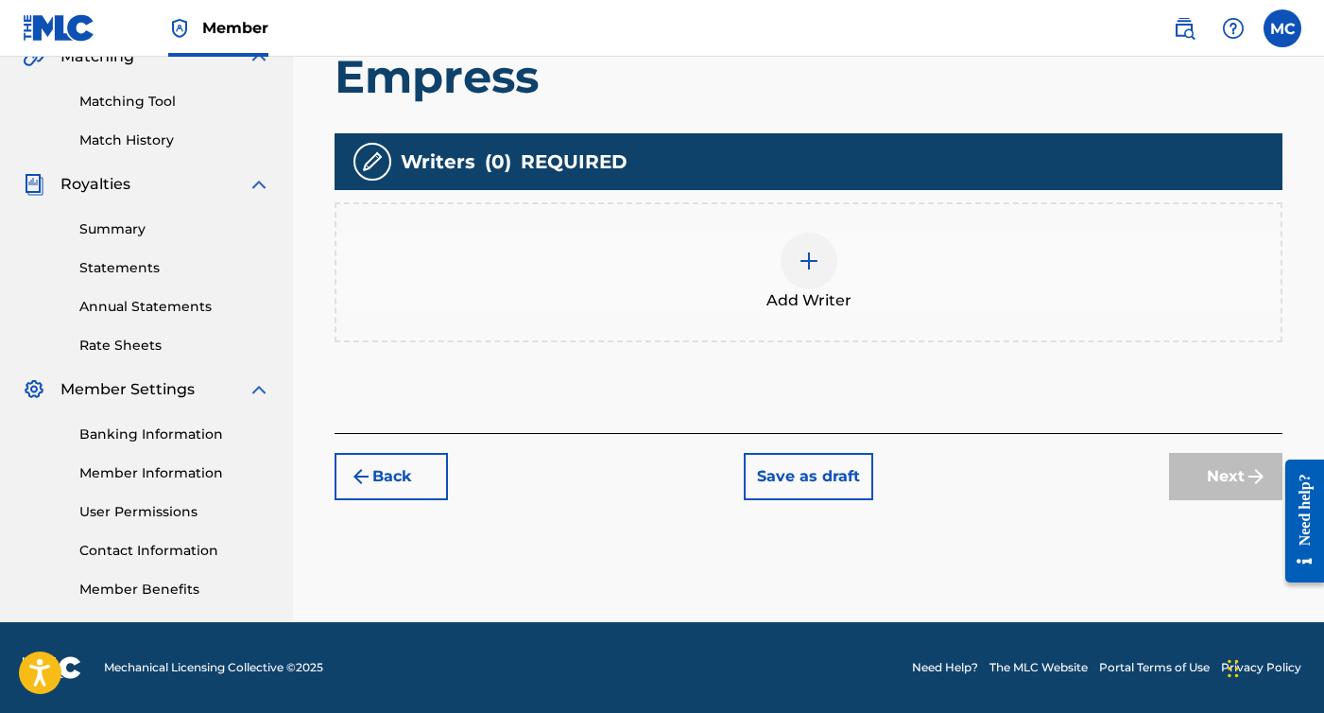
scroll to position [459, 0]
click at [788, 266] on div at bounding box center [809, 261] width 57 height 57
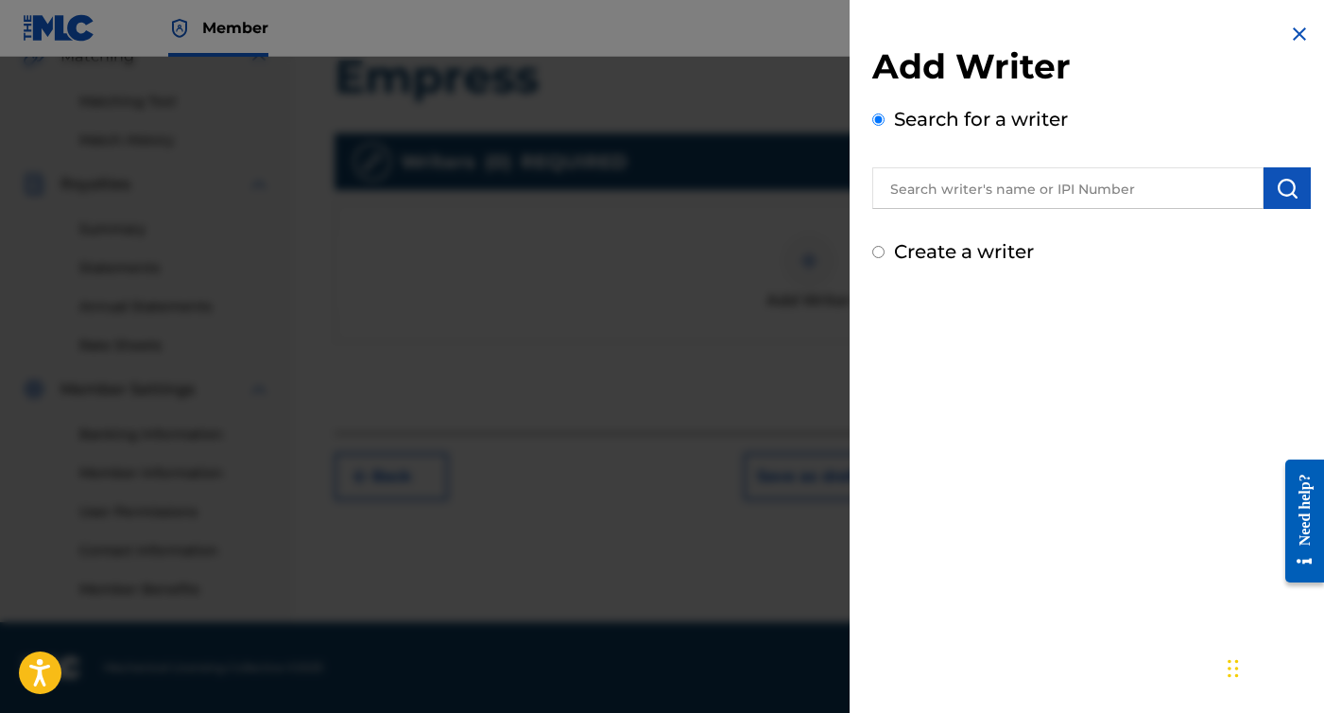
click at [969, 259] on label "Create a writer" at bounding box center [964, 251] width 140 height 23
radio input "true"
click at [885, 258] on input "Create a writer" at bounding box center [879, 252] width 12 height 12
radio input "false"
radio input "true"
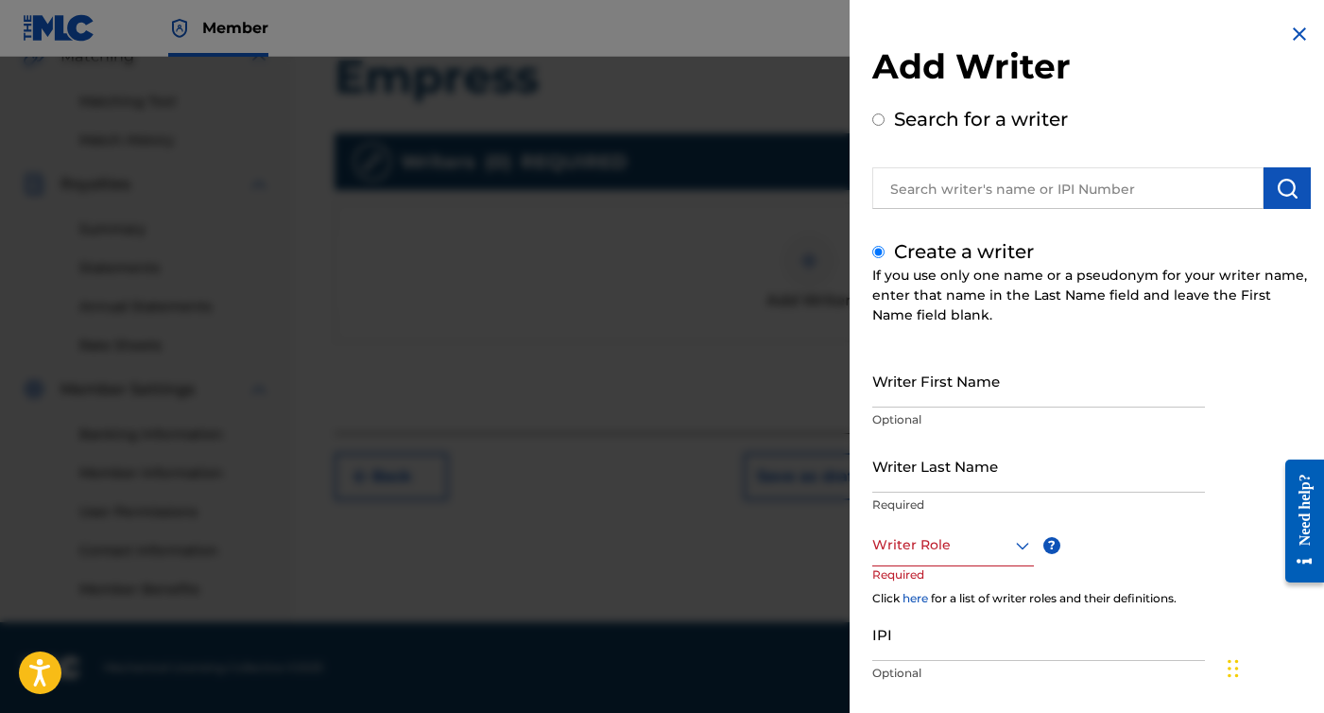
click at [957, 394] on input "Writer First Name" at bounding box center [1039, 381] width 333 height 54
type input "[PERSON_NAME]"
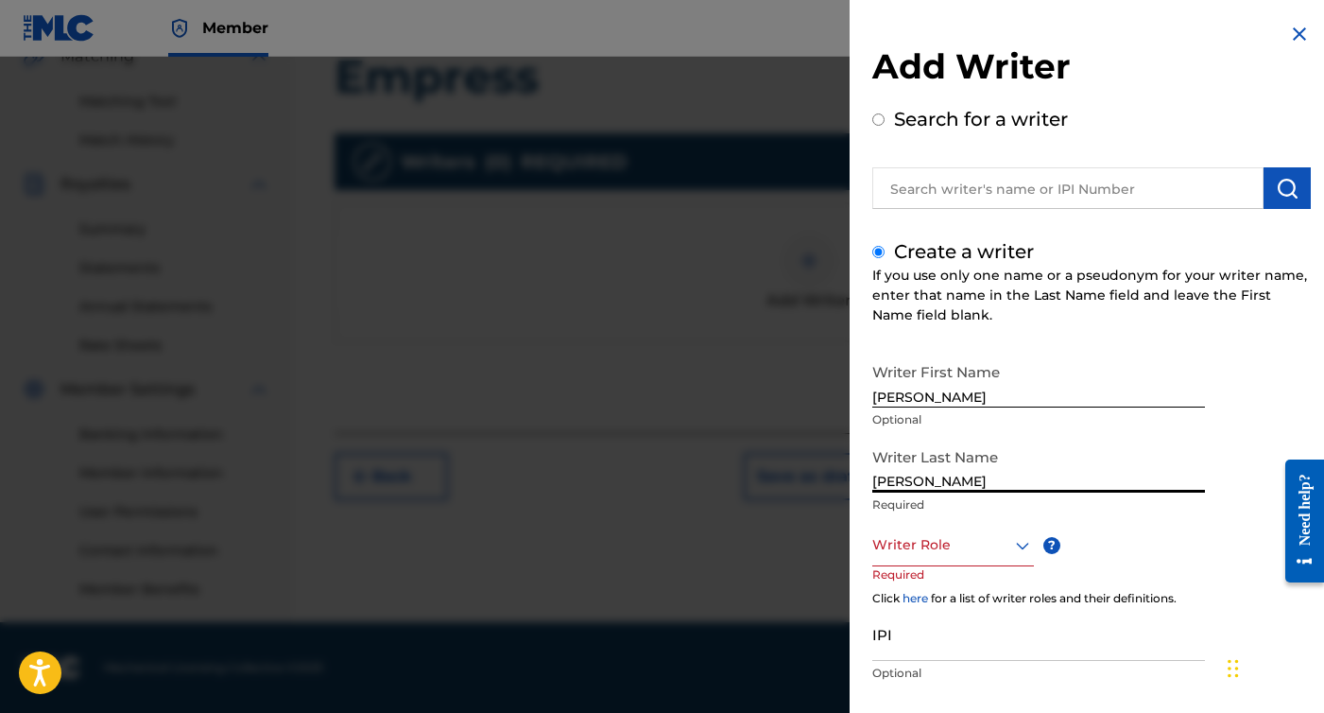
type input "[PERSON_NAME]"
click at [943, 546] on div "Writer Role" at bounding box center [954, 545] width 162 height 43
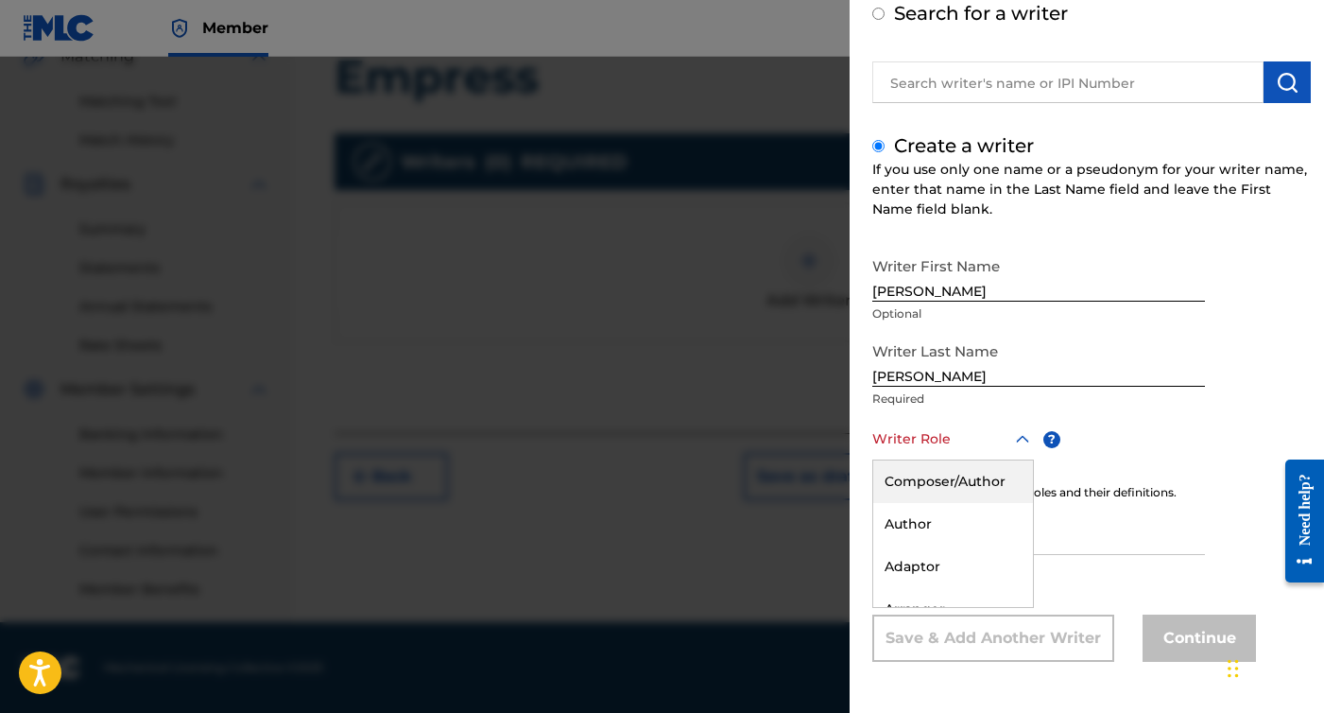
click at [948, 479] on div "Composer/Author" at bounding box center [953, 481] width 160 height 43
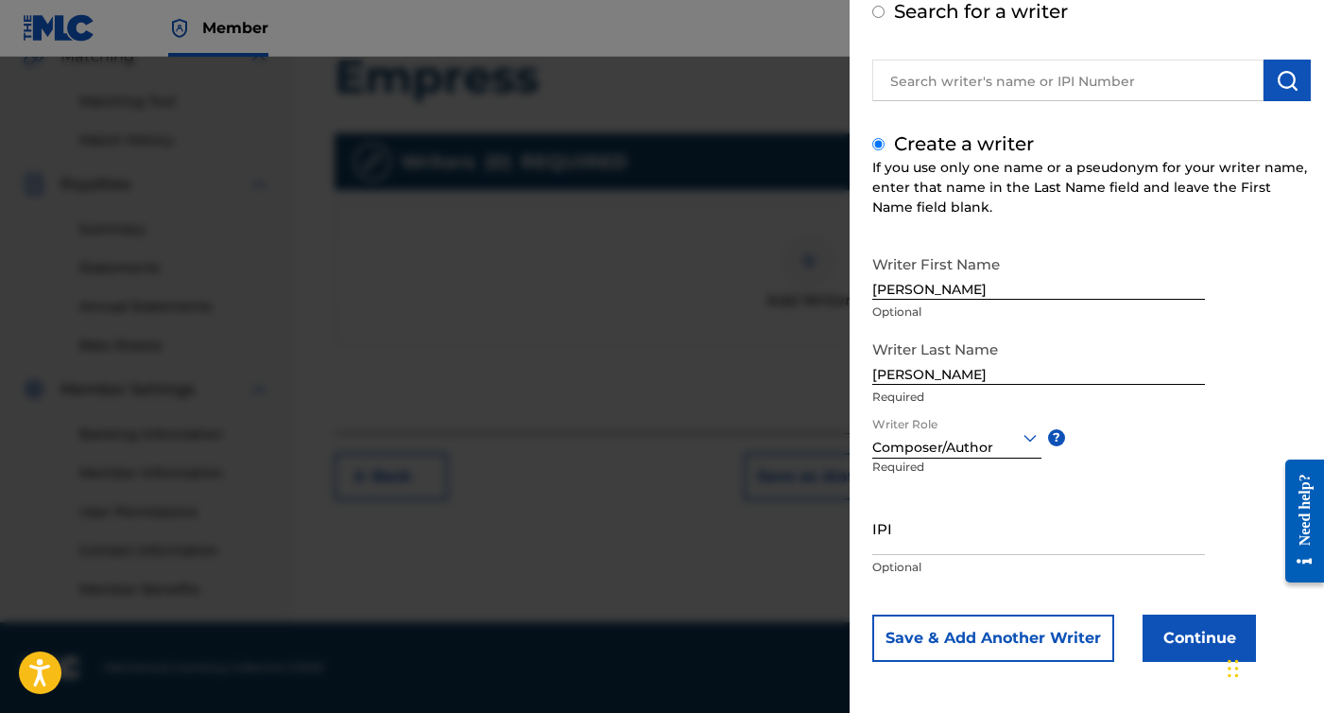
scroll to position [108, 0]
click at [923, 533] on input "IPI" at bounding box center [1039, 528] width 333 height 54
paste input "01305102027"
type input "01305102027"
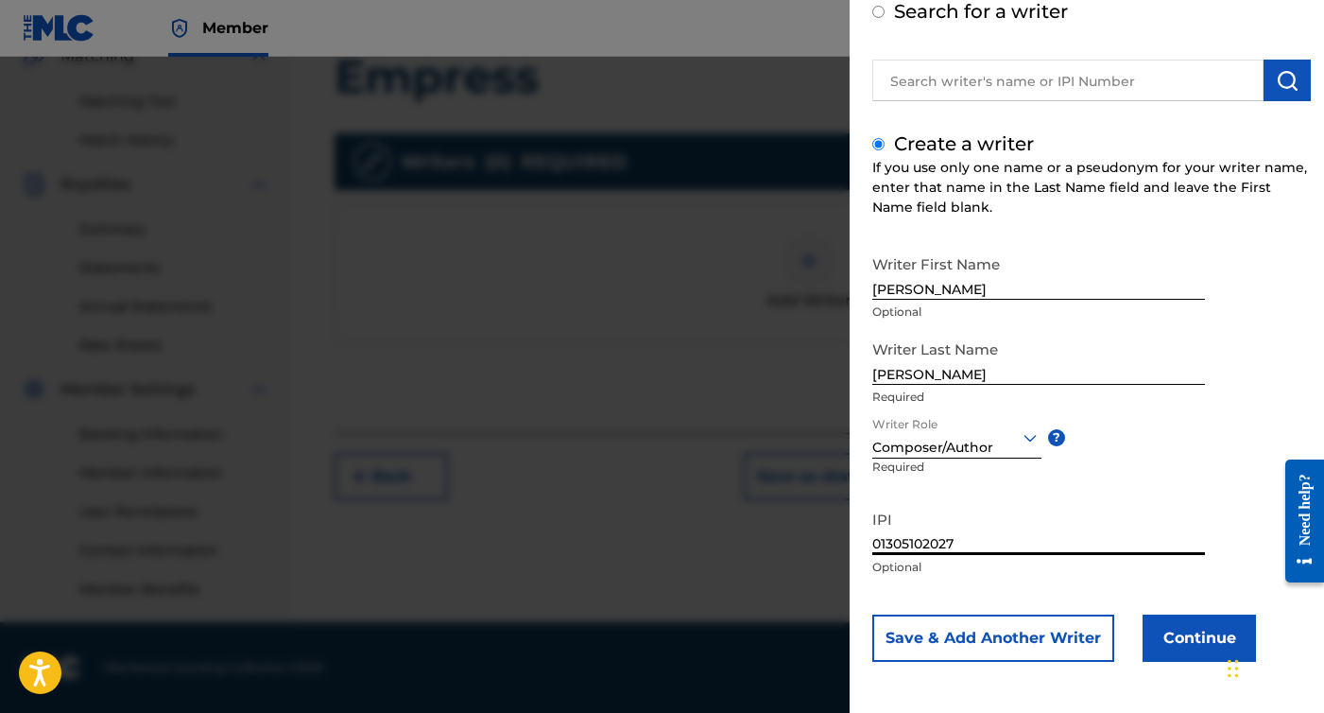
click at [1195, 644] on button "Continue" at bounding box center [1199, 637] width 113 height 47
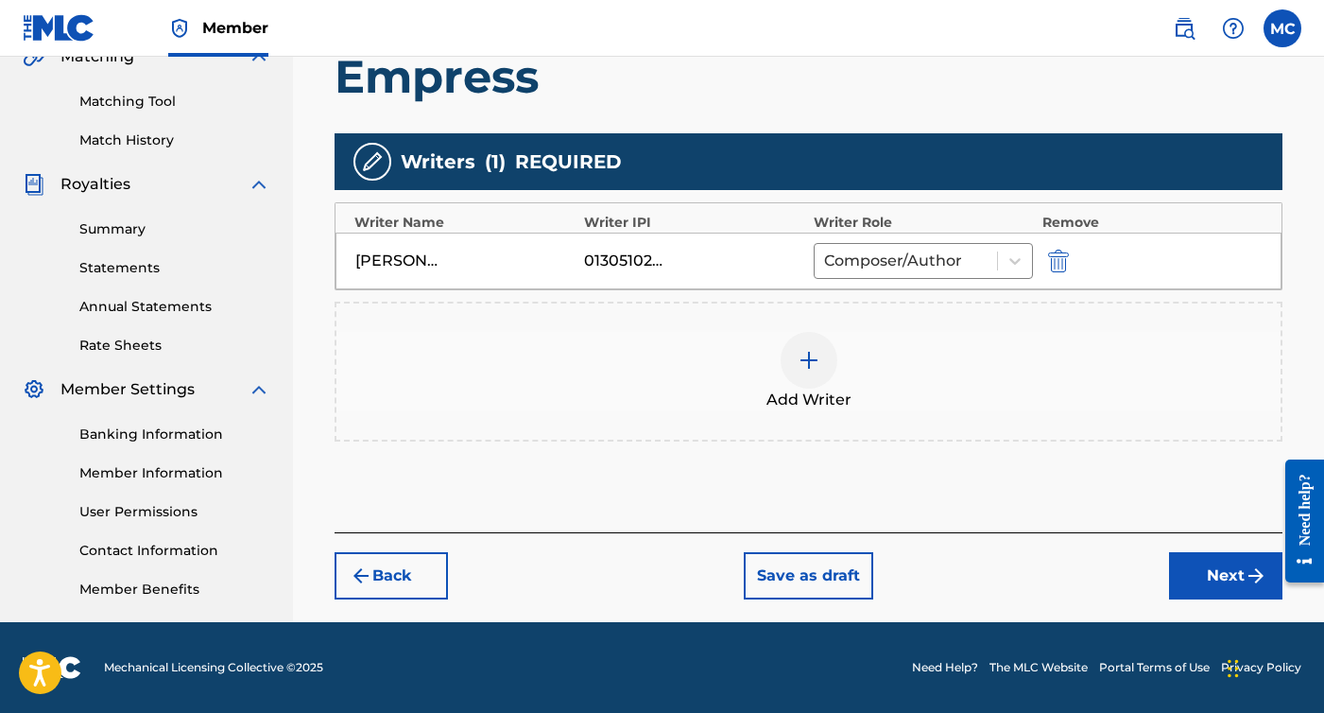
click at [1220, 565] on button "Next" at bounding box center [1225, 575] width 113 height 47
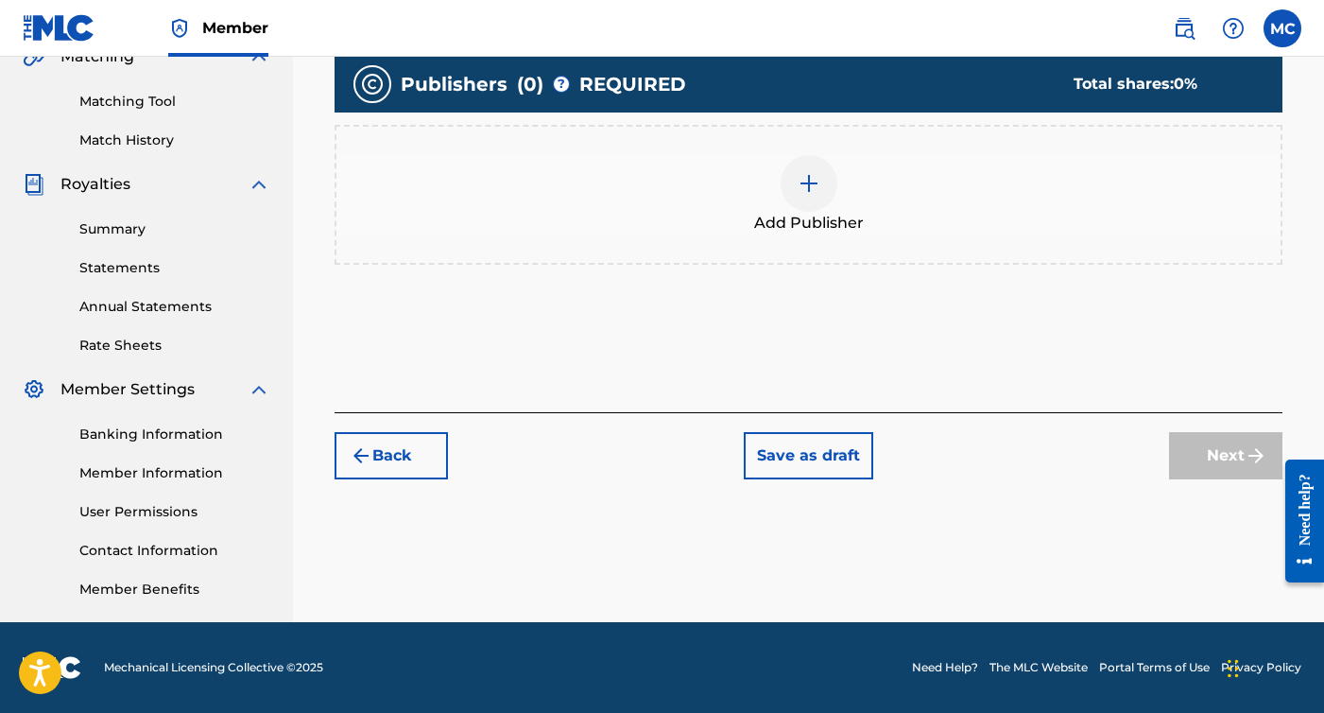
click at [762, 162] on div "Add Publisher" at bounding box center [809, 194] width 944 height 79
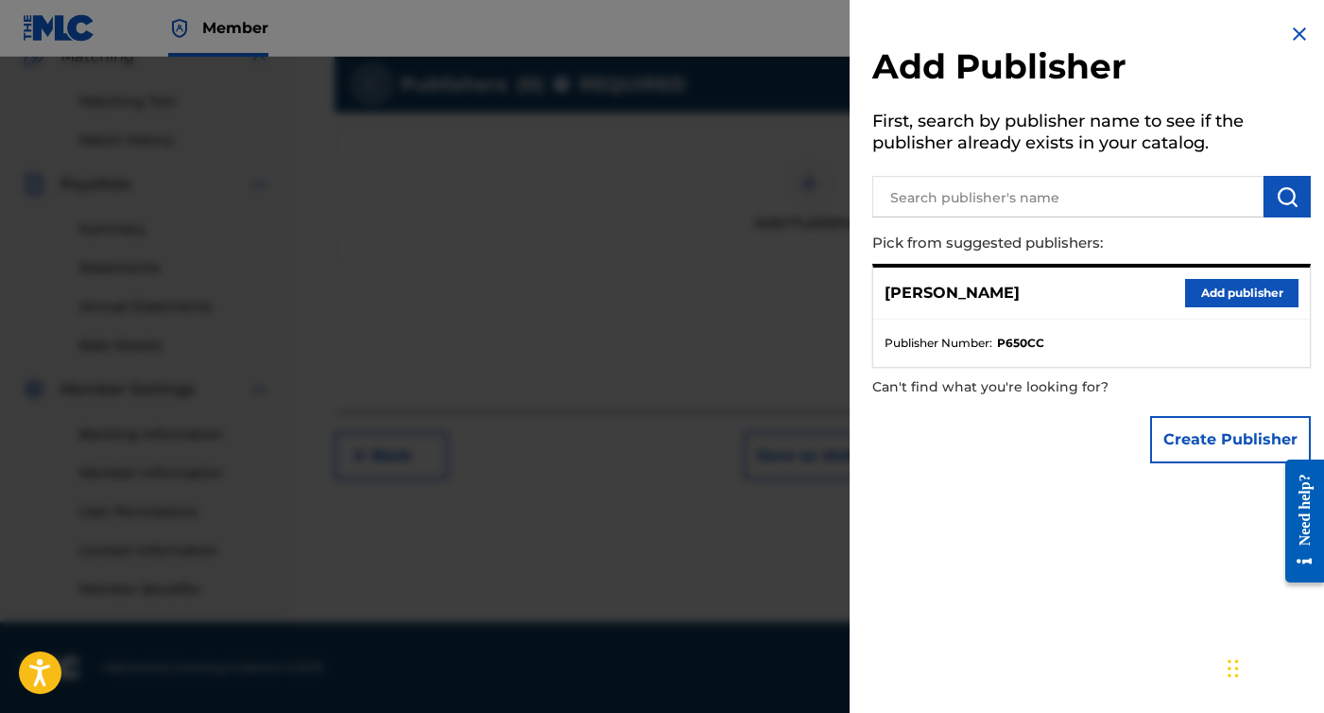
click at [1209, 292] on button "Add publisher" at bounding box center [1241, 293] width 113 height 28
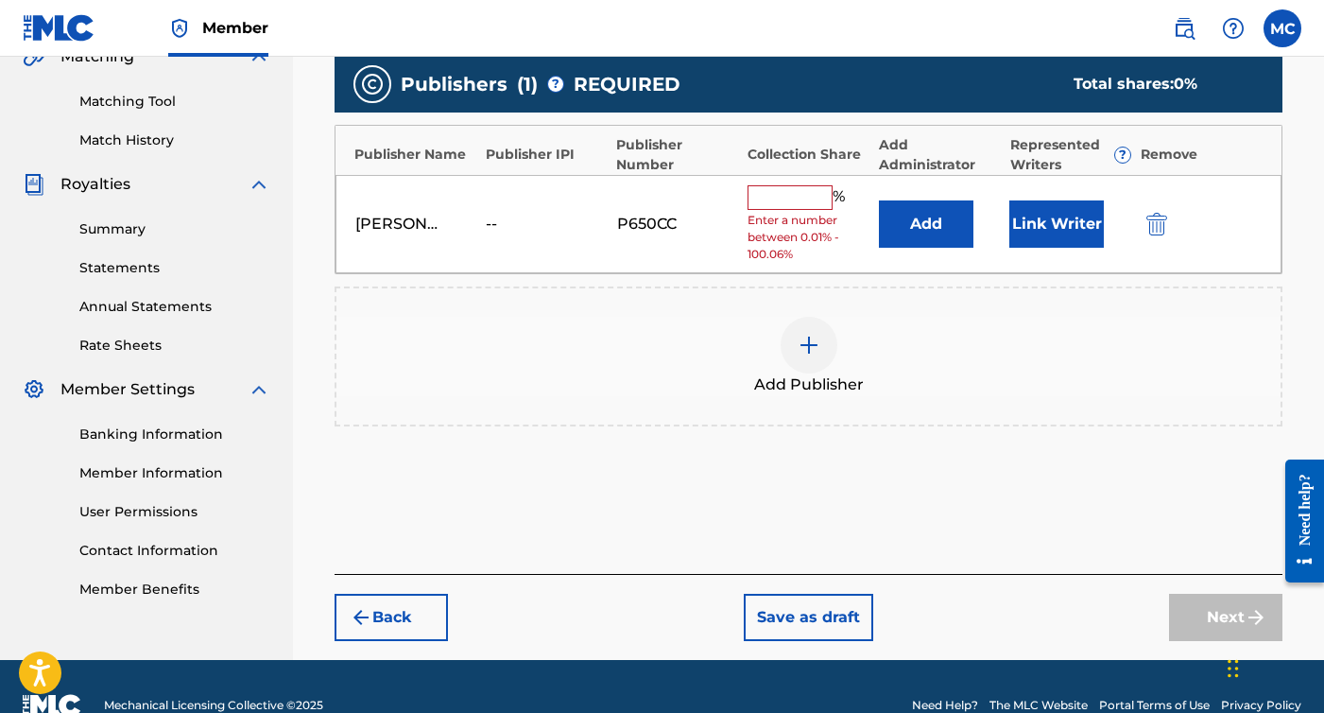
click at [807, 189] on input "text" at bounding box center [790, 197] width 85 height 25
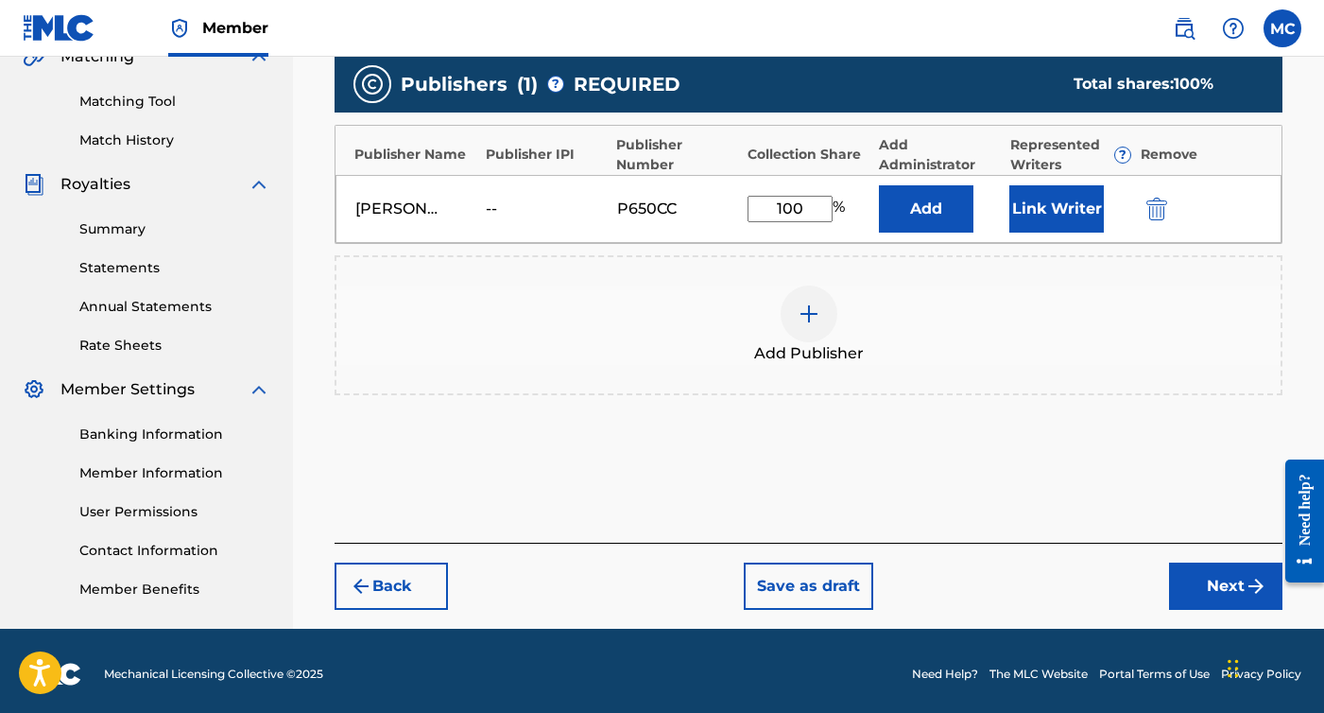
type input "100"
click at [1199, 586] on button "Next" at bounding box center [1225, 585] width 113 height 47
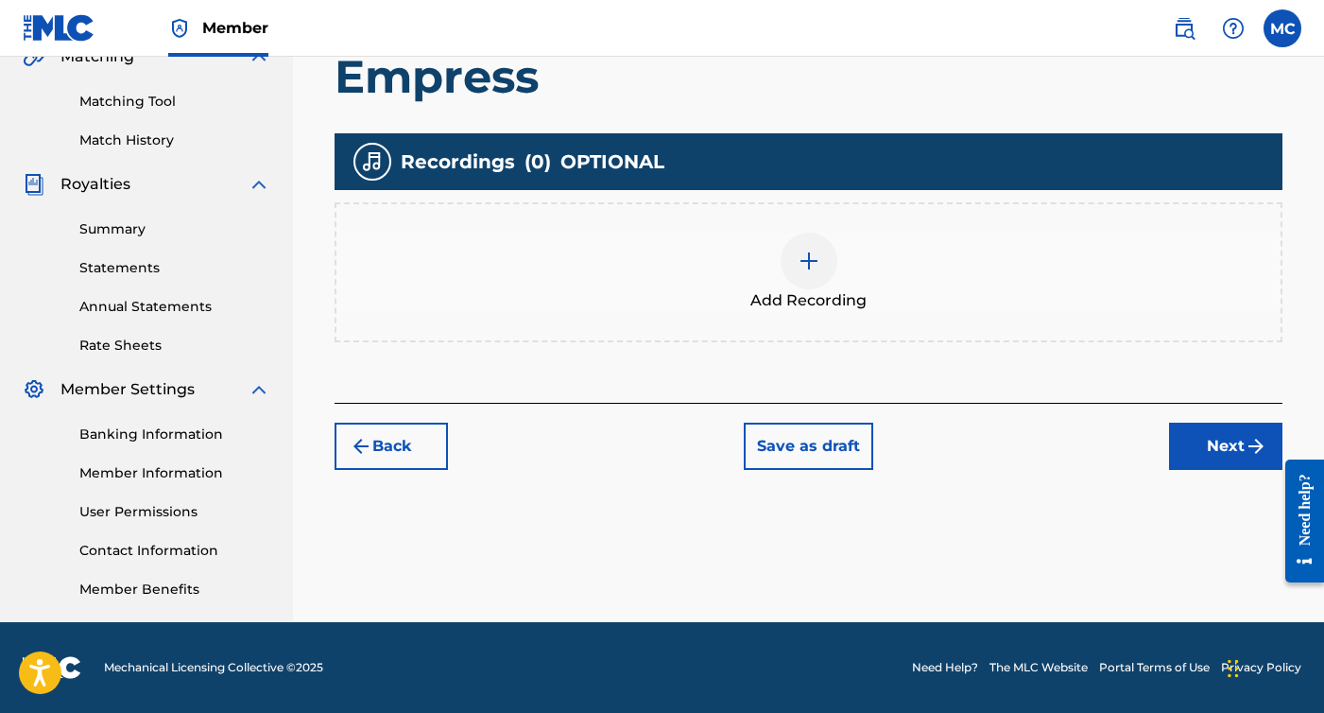
click at [826, 265] on div at bounding box center [809, 261] width 57 height 57
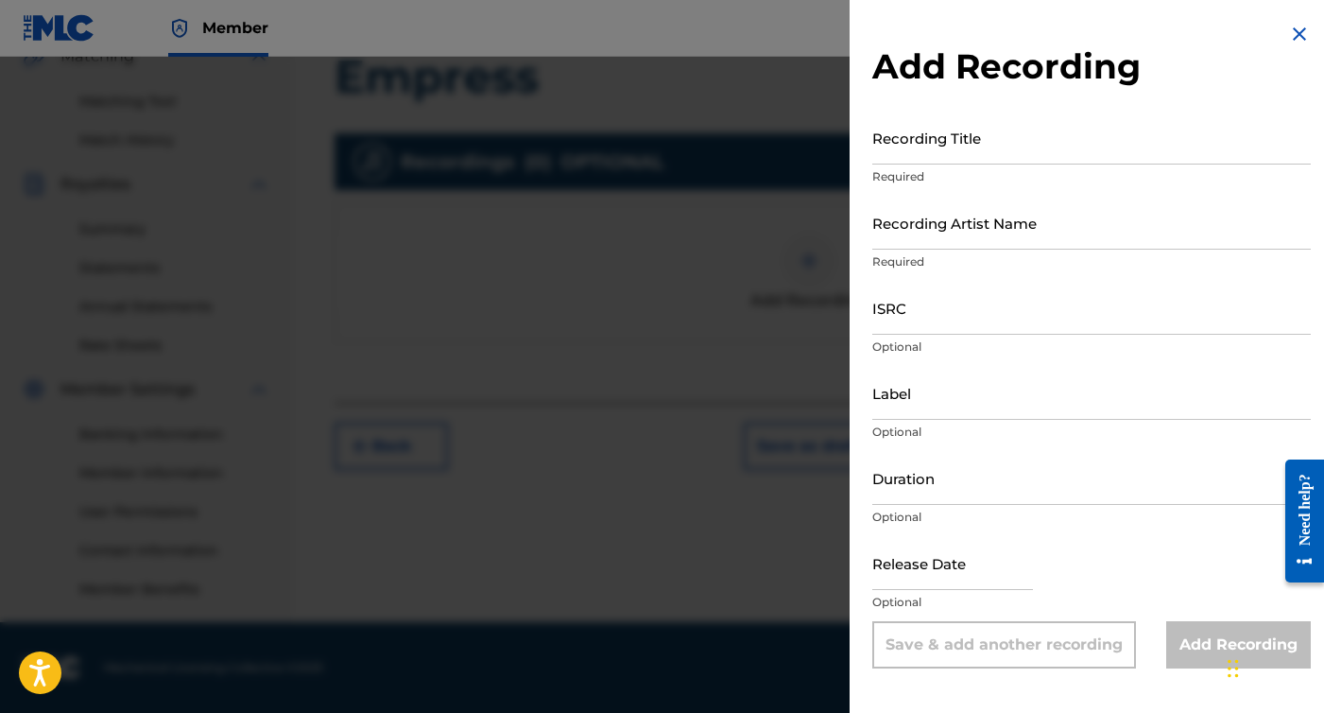
click at [962, 182] on p "Required" at bounding box center [1092, 176] width 439 height 17
click at [956, 147] on input "Recording Title" at bounding box center [1092, 138] width 439 height 54
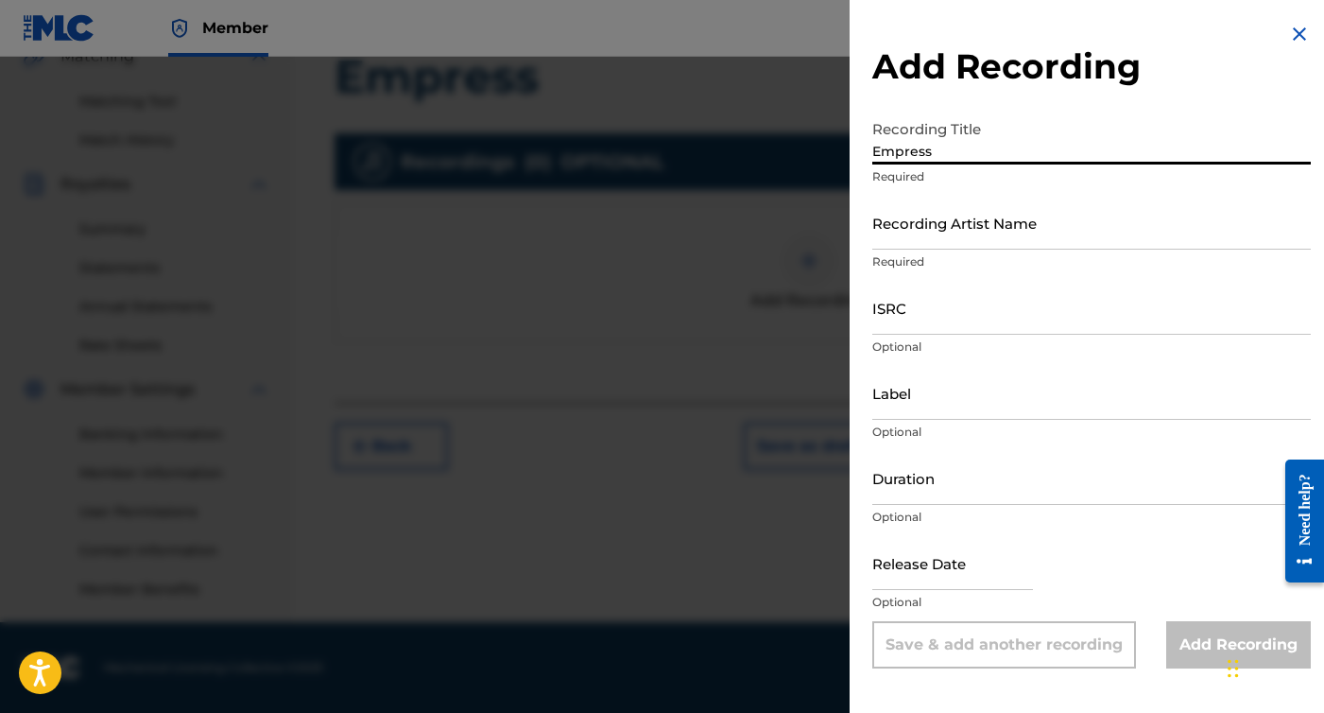
type input "Empress"
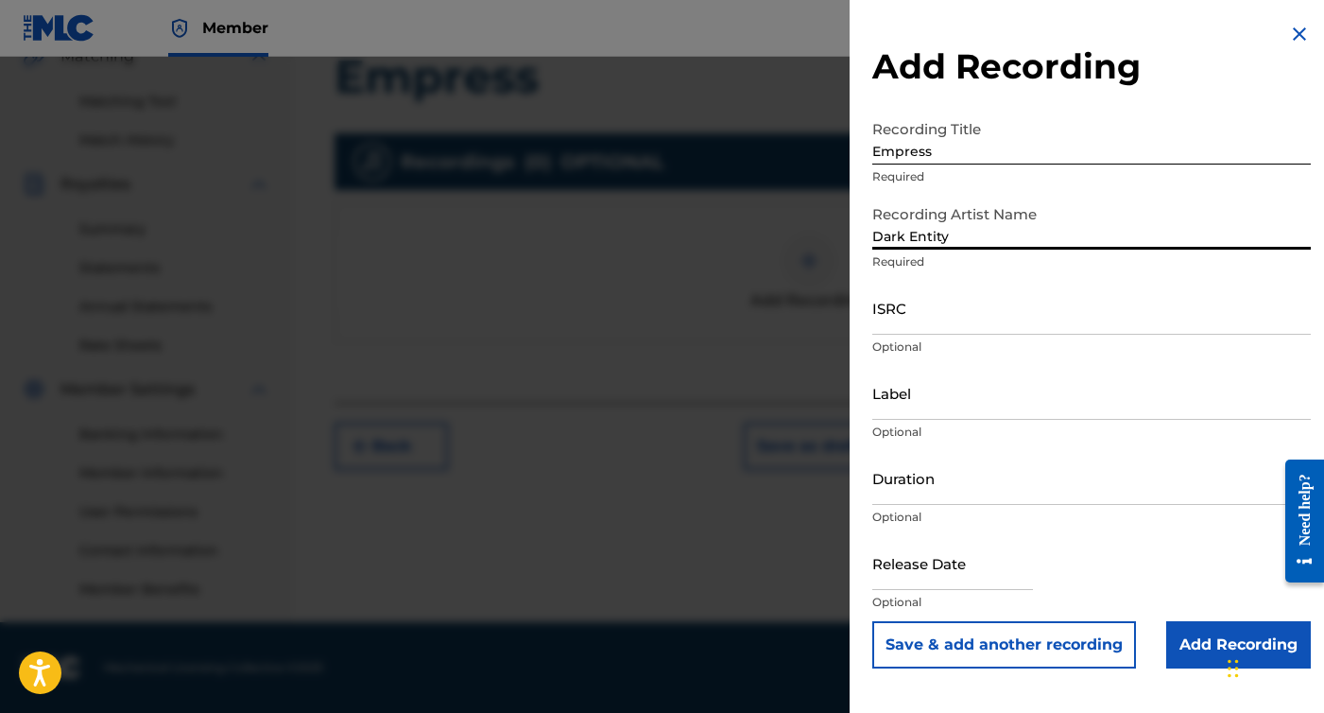
type input "Dark Entity"
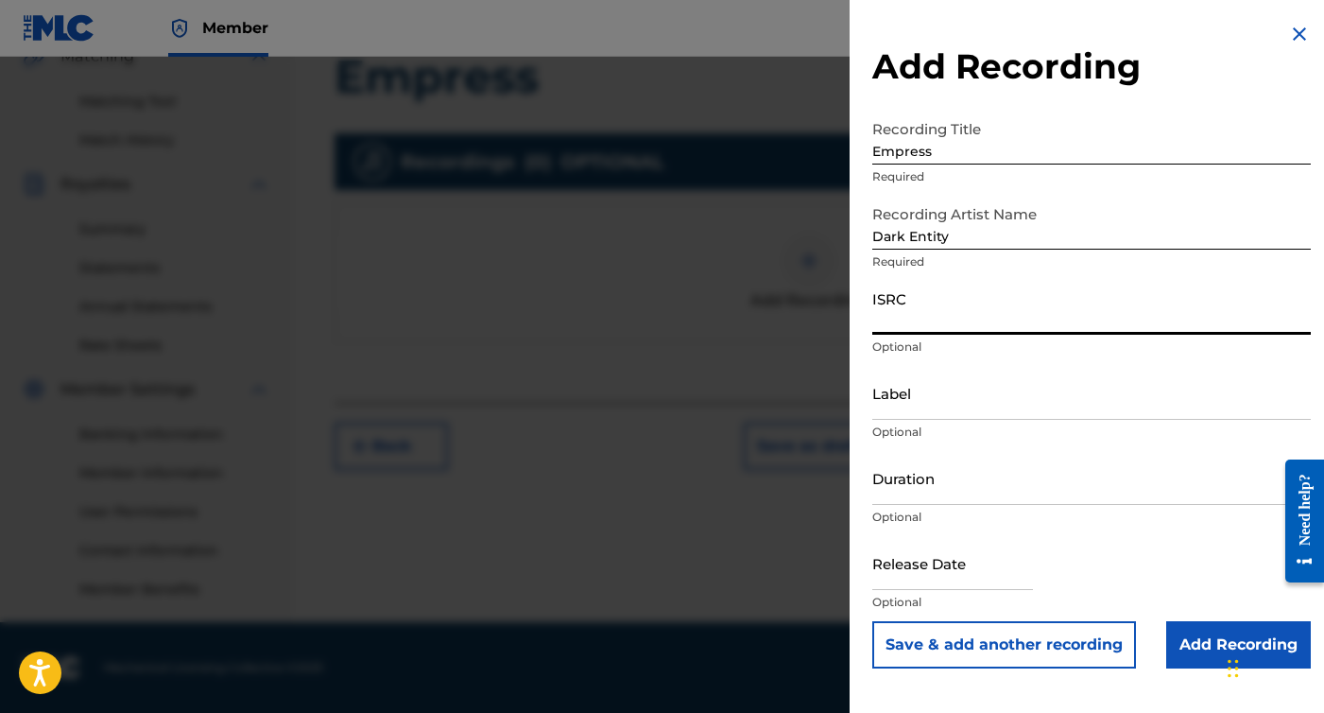
click at [902, 320] on input "ISRC" at bounding box center [1092, 308] width 439 height 54
paste input "CBEYJ2515527"
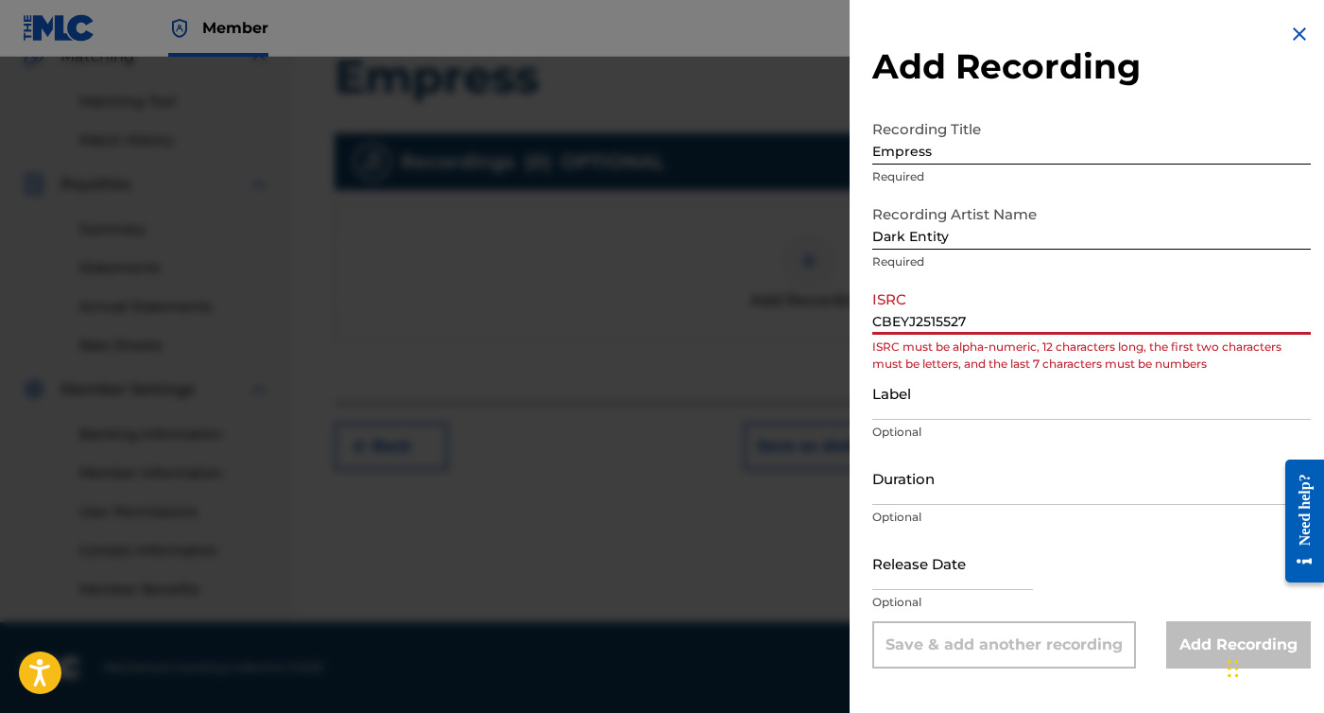
click at [904, 323] on input "CBEYJ2515527" at bounding box center [1092, 308] width 439 height 54
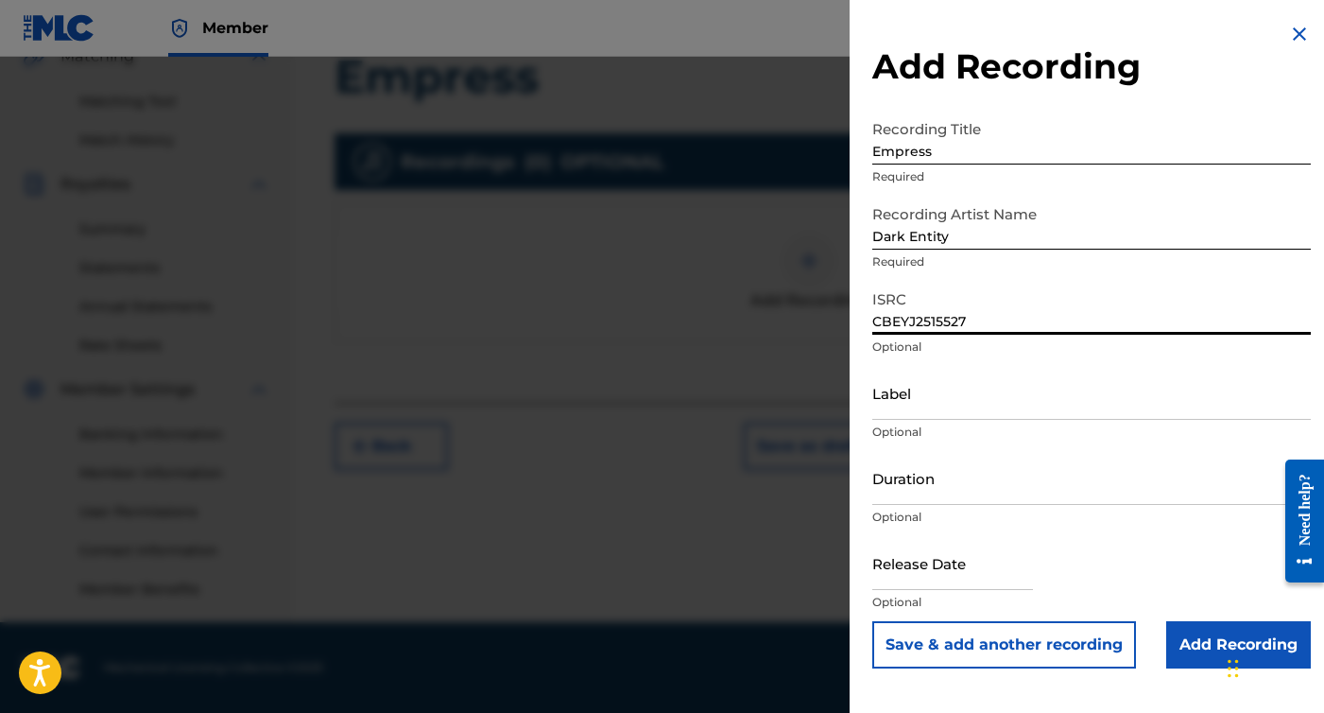
type input "CBEYJ2515527"
click at [937, 557] on input "text" at bounding box center [953, 563] width 161 height 54
select select "7"
select select "2025"
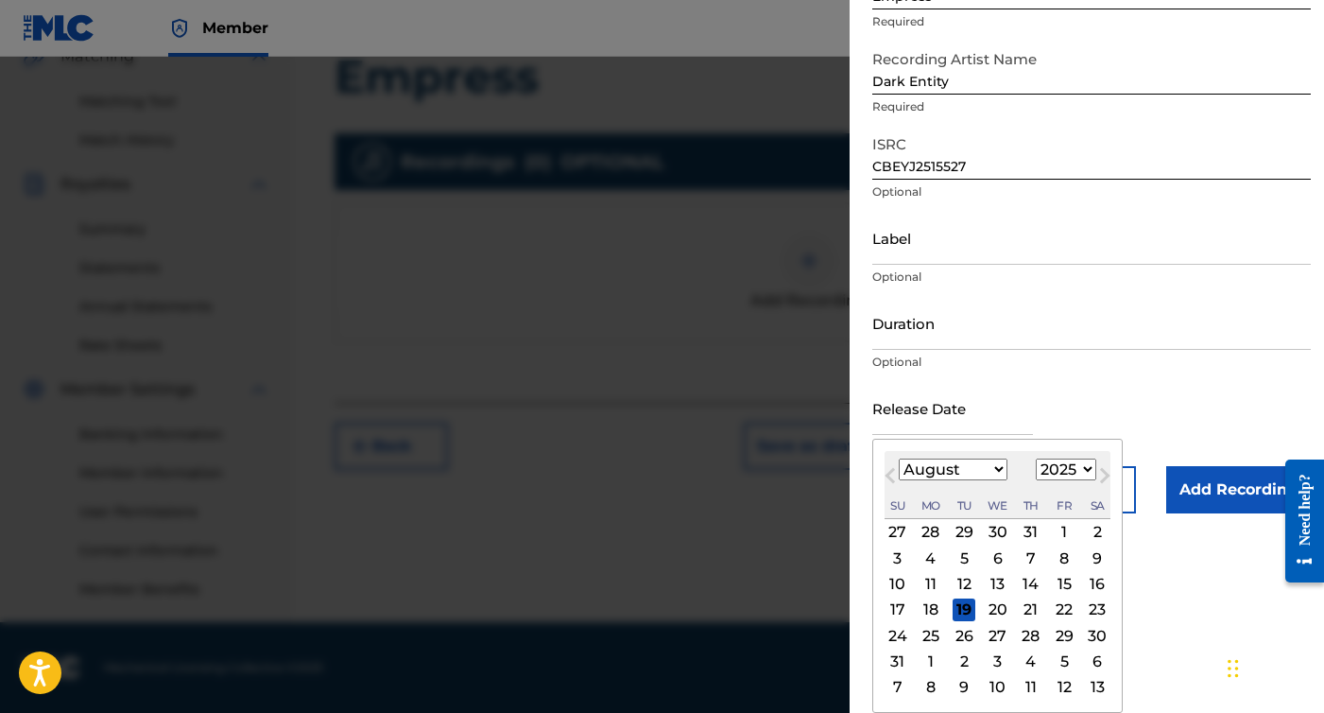
click at [969, 452] on div "August 2025 January February March April May June July August September October…" at bounding box center [998, 485] width 226 height 68
select select "10"
click at [1055, 586] on div "14" at bounding box center [1064, 584] width 23 height 23
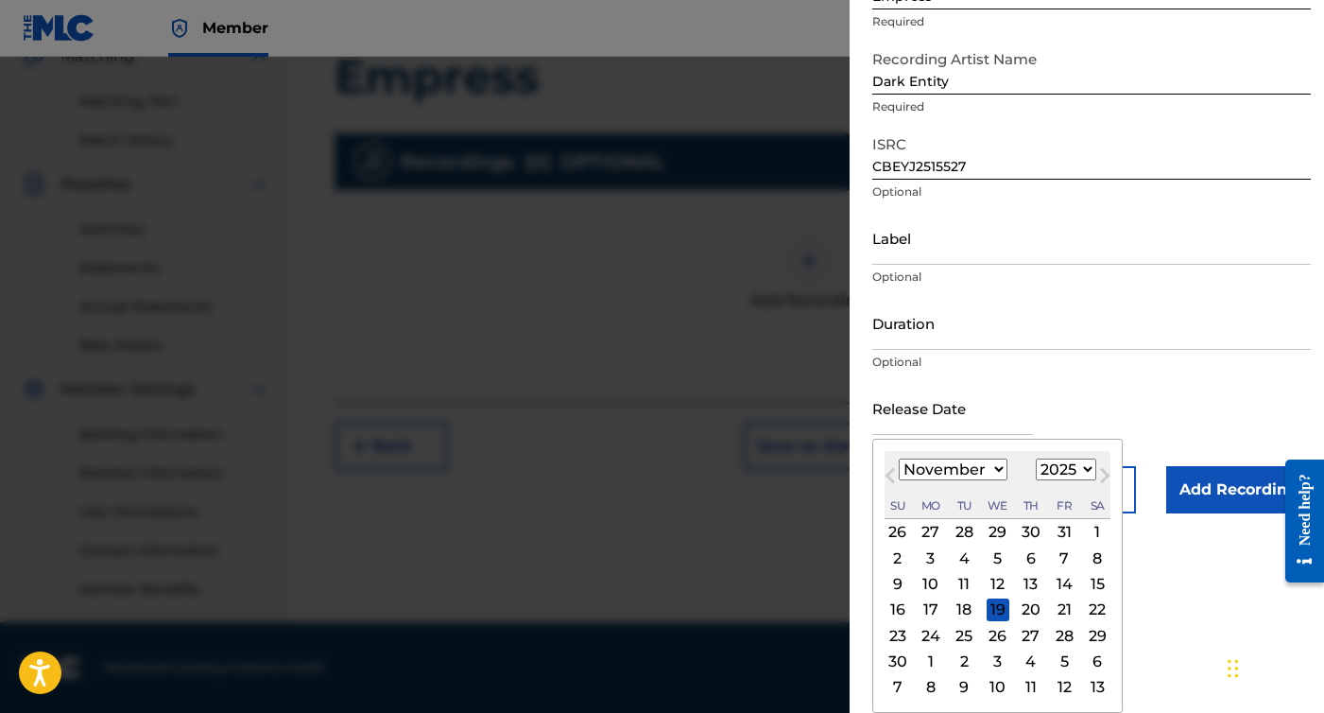
type input "November 14 2025"
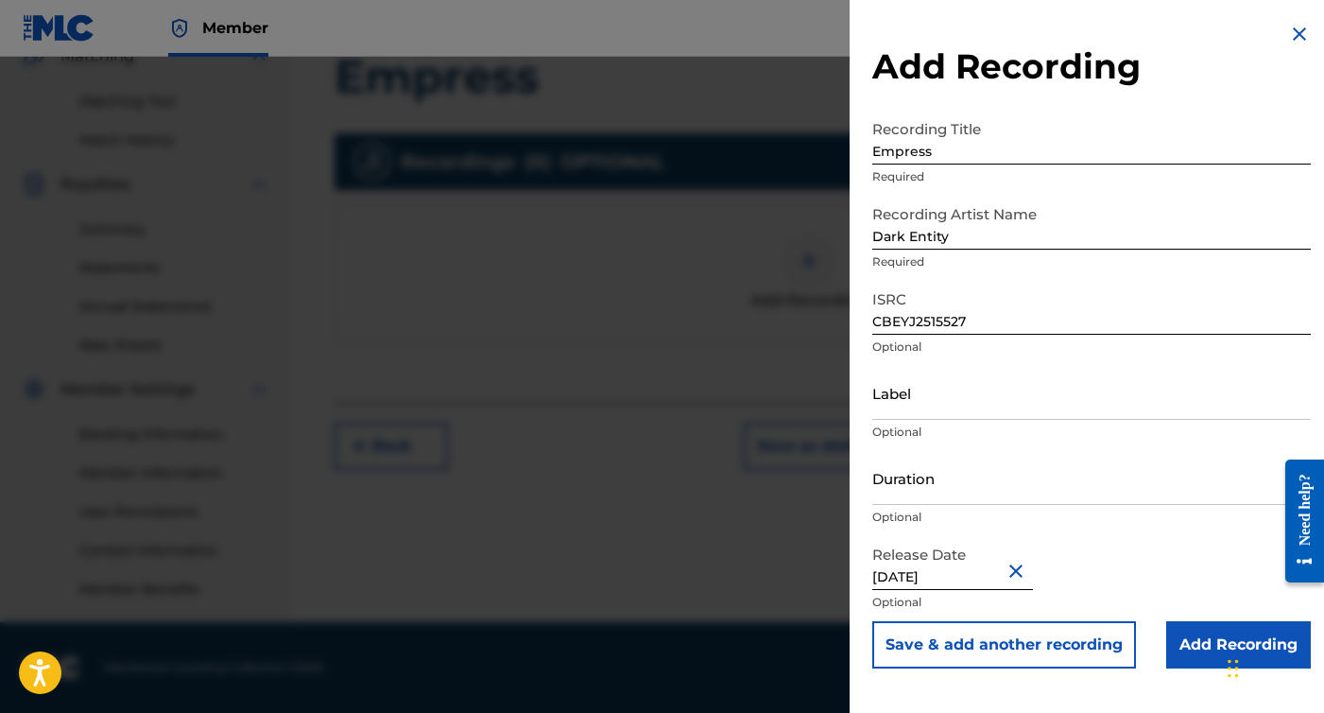
scroll to position [0, 0]
click at [1202, 645] on input "Add Recording" at bounding box center [1239, 644] width 145 height 47
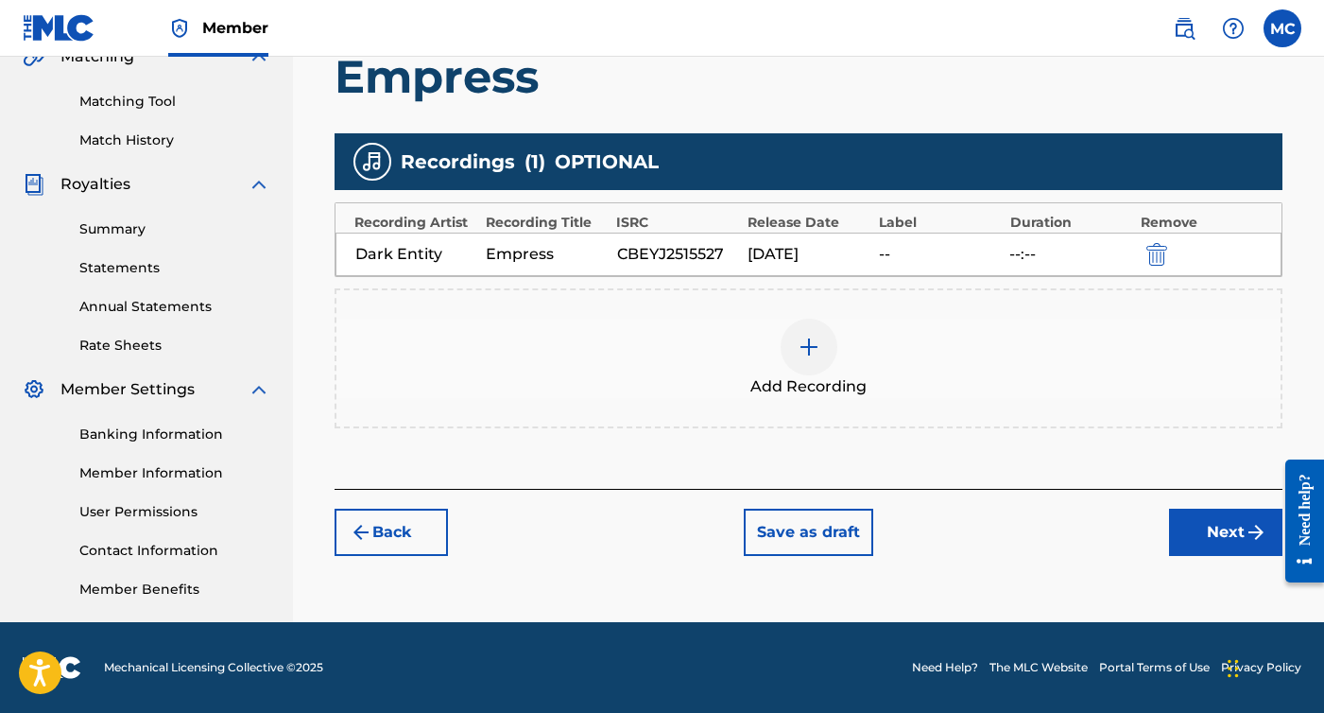
click at [1197, 511] on button "Next" at bounding box center [1225, 532] width 113 height 47
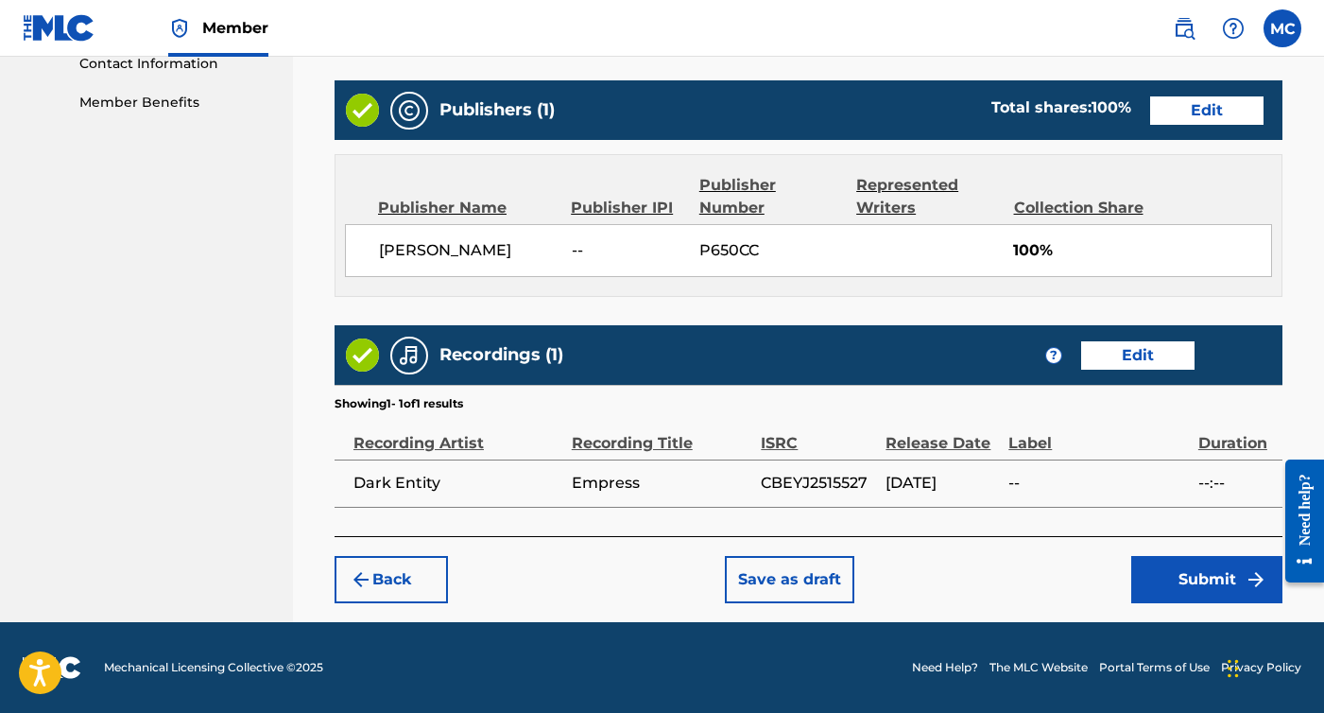
click at [1222, 591] on button "Submit" at bounding box center [1207, 579] width 151 height 47
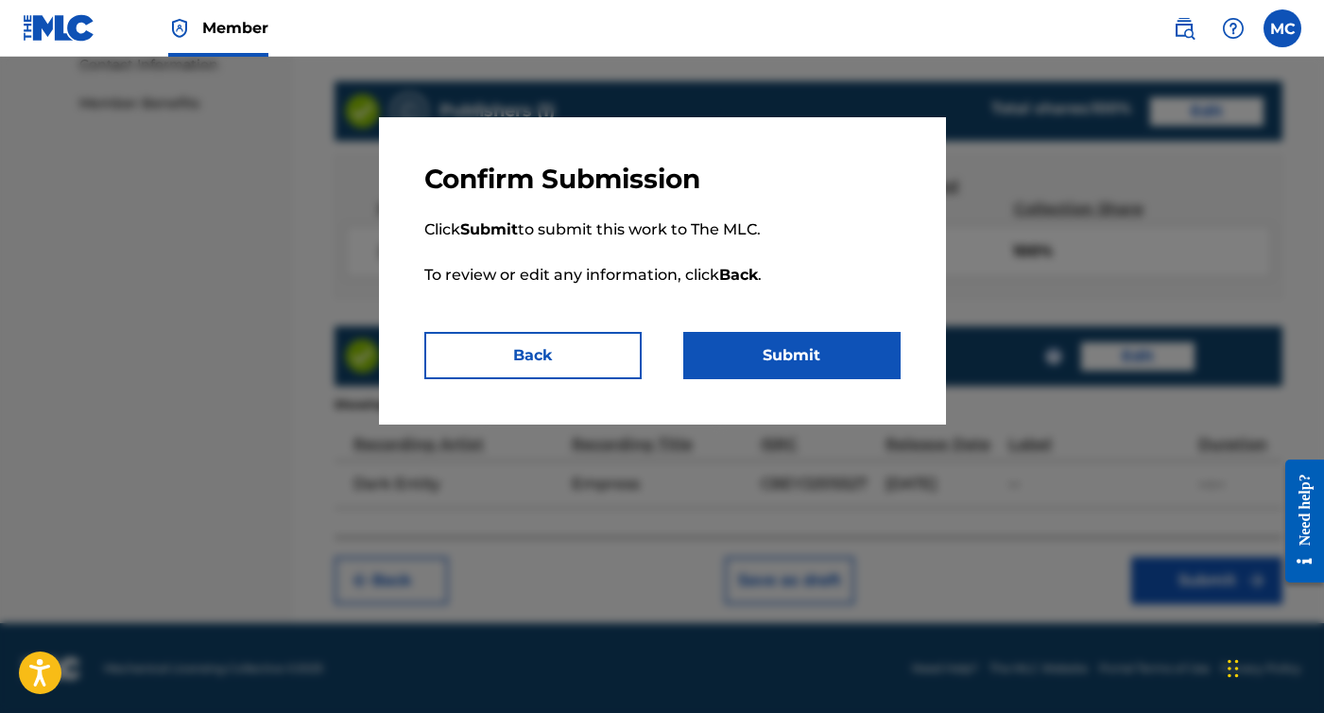
click at [712, 329] on p "Click Submit to submit this work to The MLC. To review or edit any information,…" at bounding box center [662, 264] width 476 height 136
click at [735, 355] on button "Submit" at bounding box center [791, 355] width 217 height 47
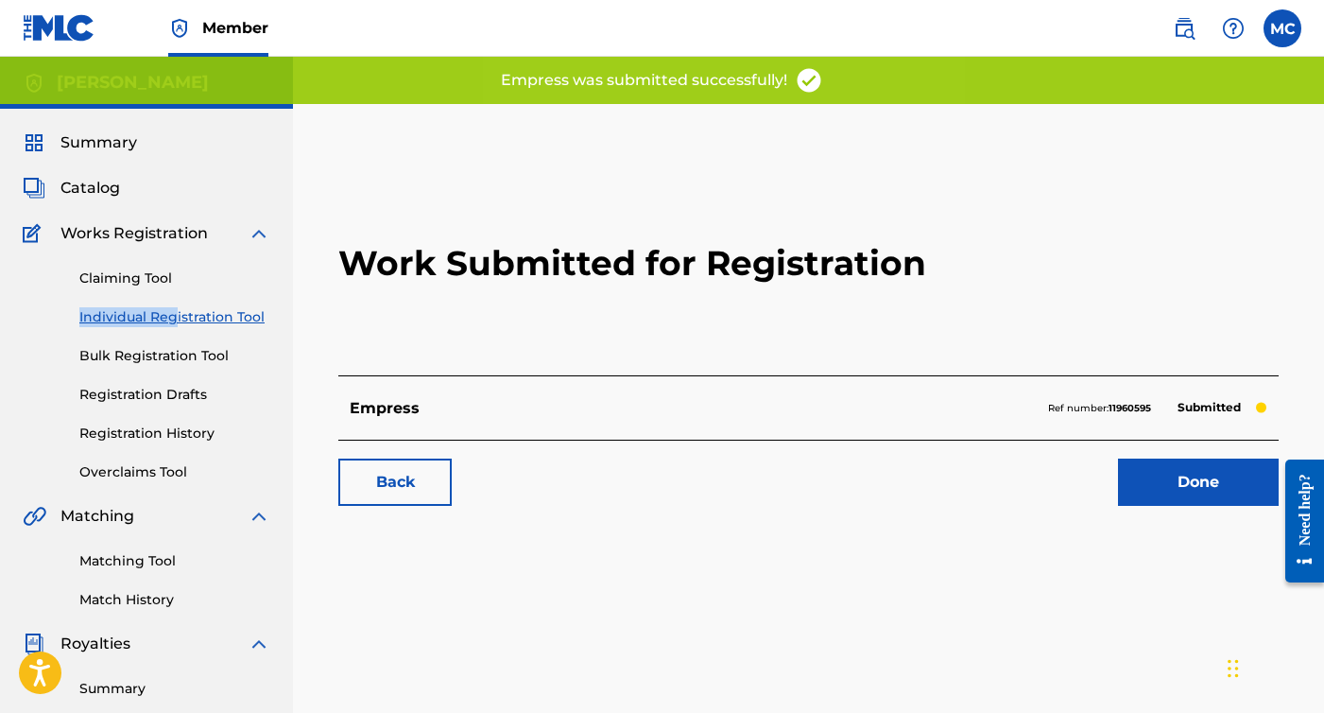
click at [172, 307] on div "Claiming Tool Individual Registration Tool Bulk Registration Tool Registration …" at bounding box center [147, 363] width 248 height 237
click at [172, 312] on link "Individual Registration Tool" at bounding box center [174, 317] width 191 height 20
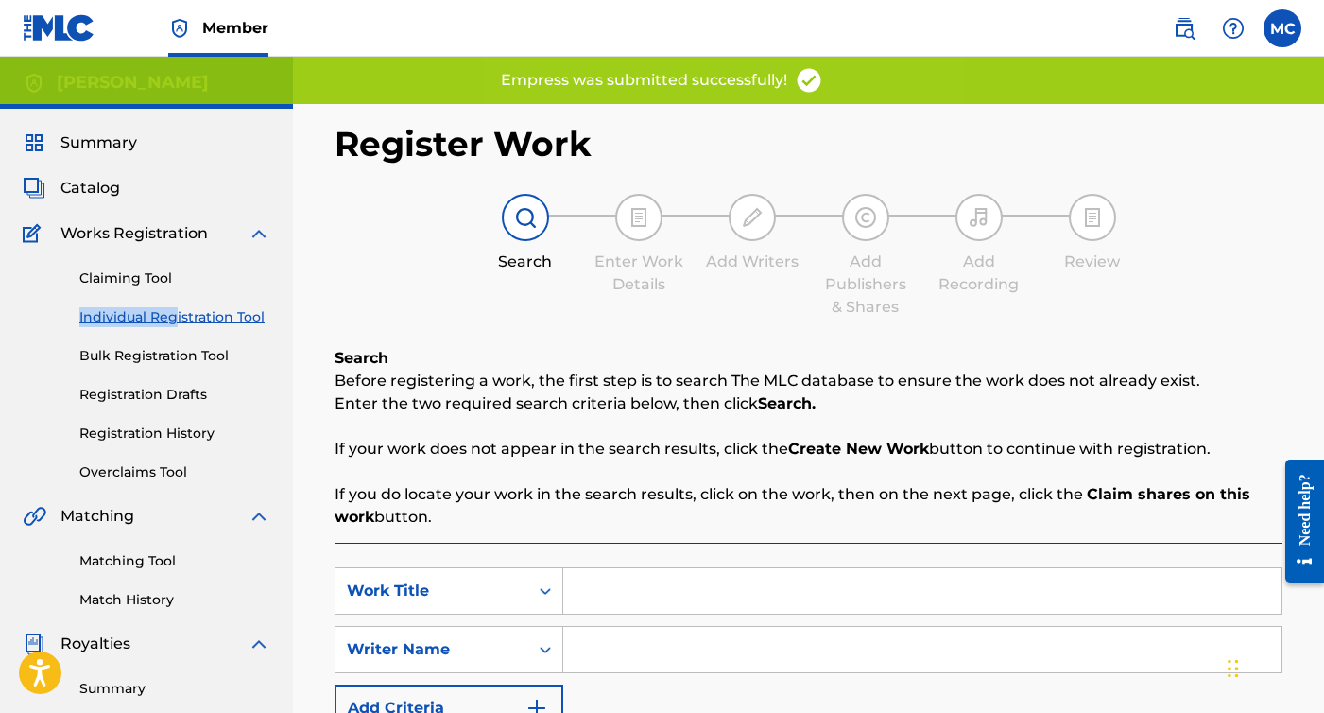
scroll to position [165, 0]
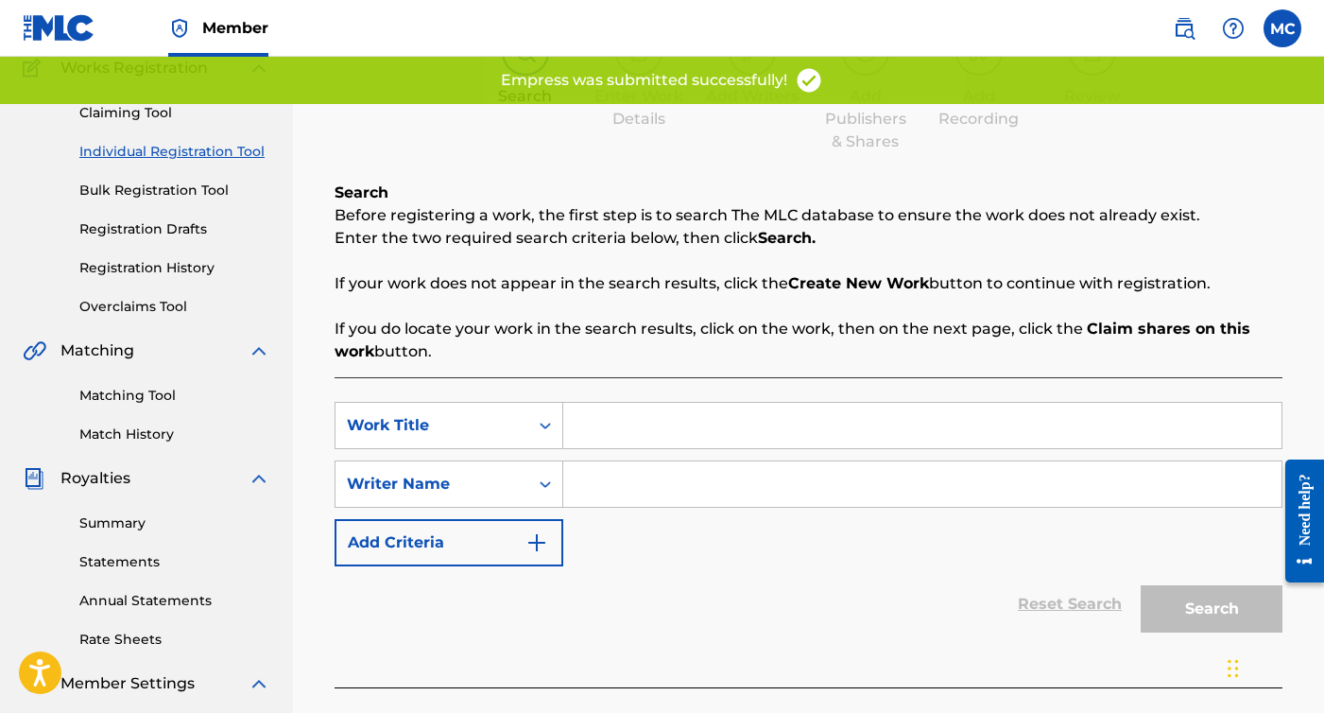
click at [723, 433] on input "Search Form" at bounding box center [922, 425] width 718 height 45
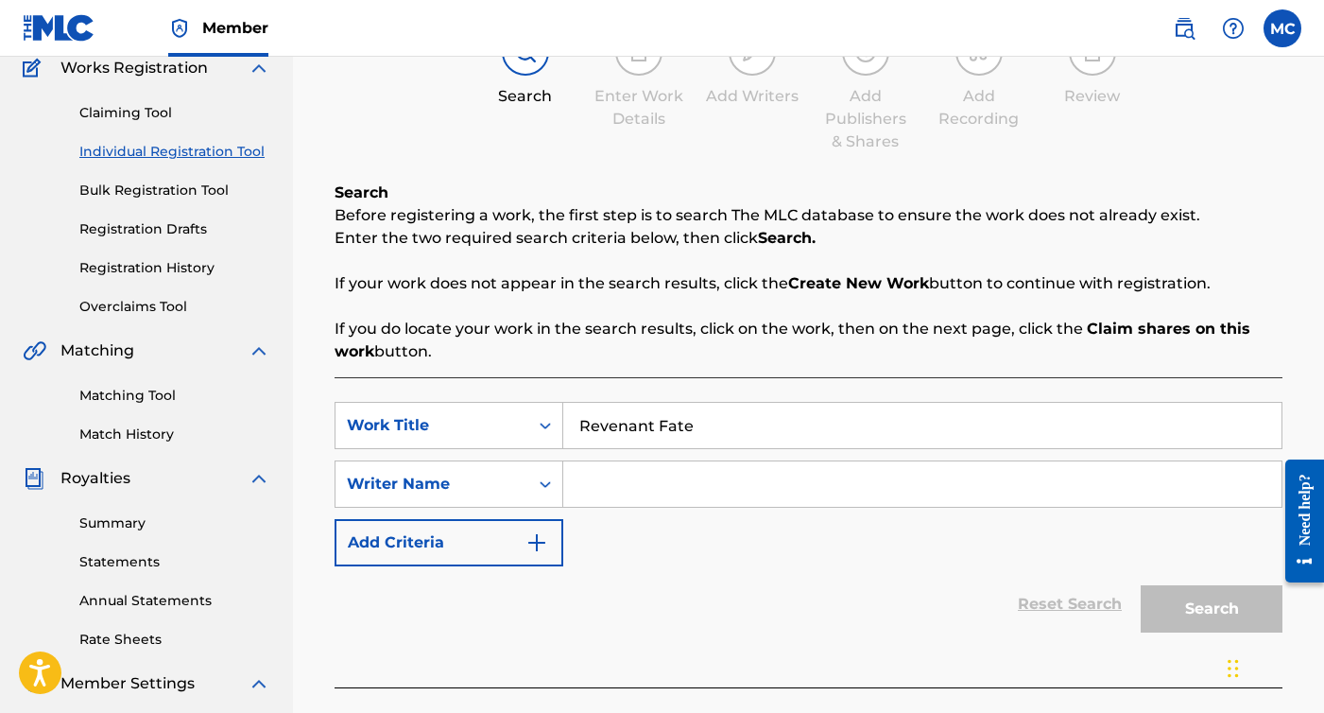
type input "Revenant Fate"
click at [685, 486] on input "Search Form" at bounding box center [922, 483] width 718 height 45
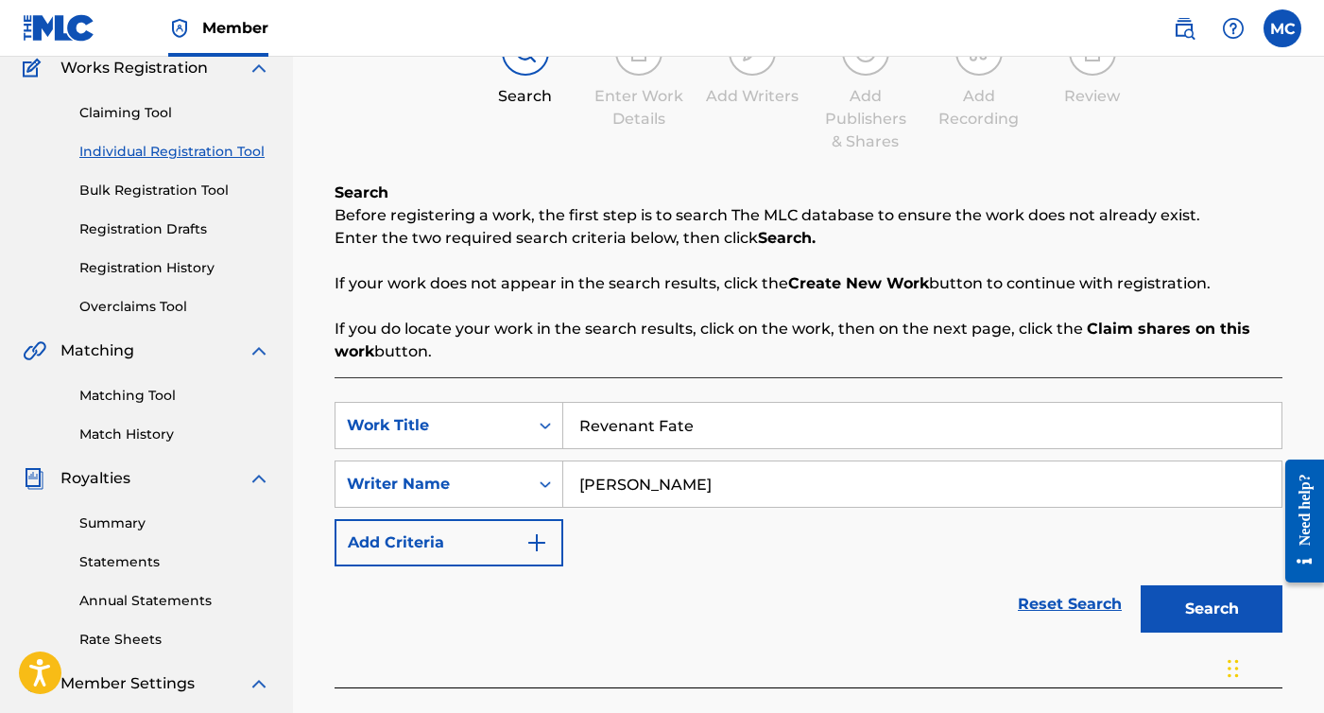
type input "[PERSON_NAME]"
click at [1174, 604] on button "Search" at bounding box center [1212, 608] width 142 height 47
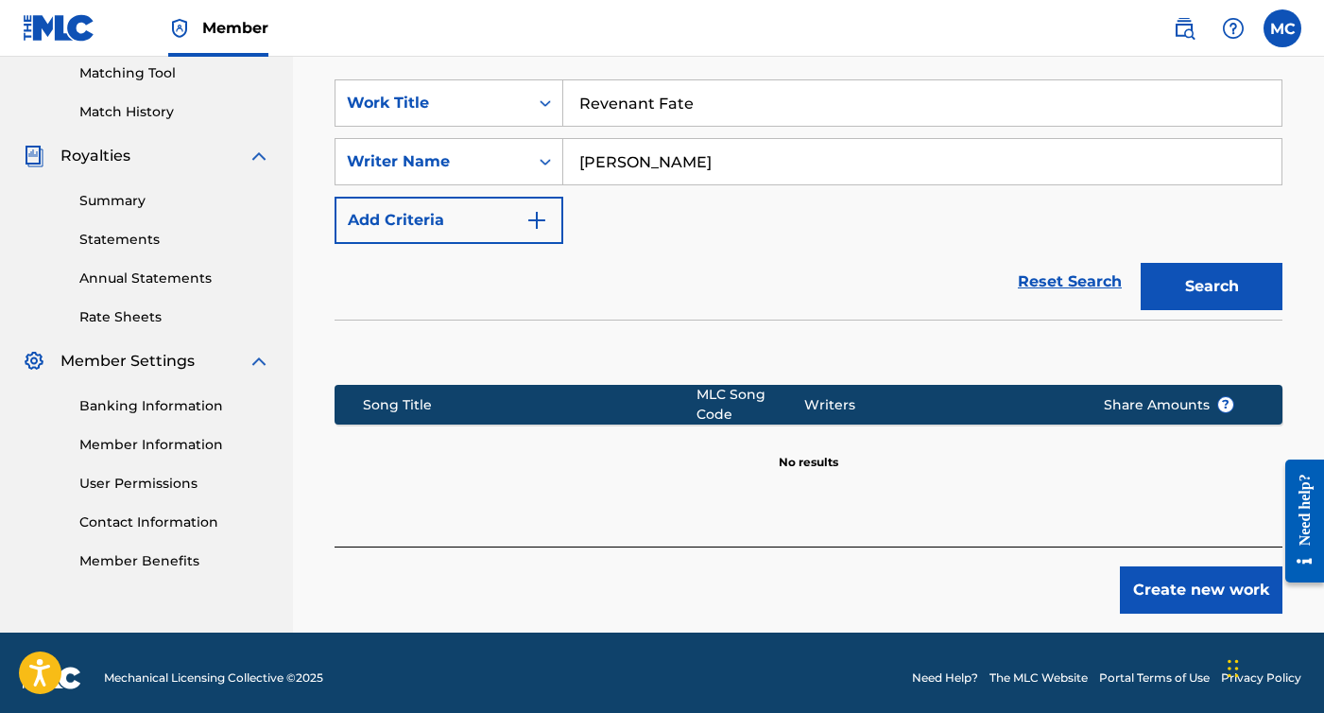
scroll to position [487, 0]
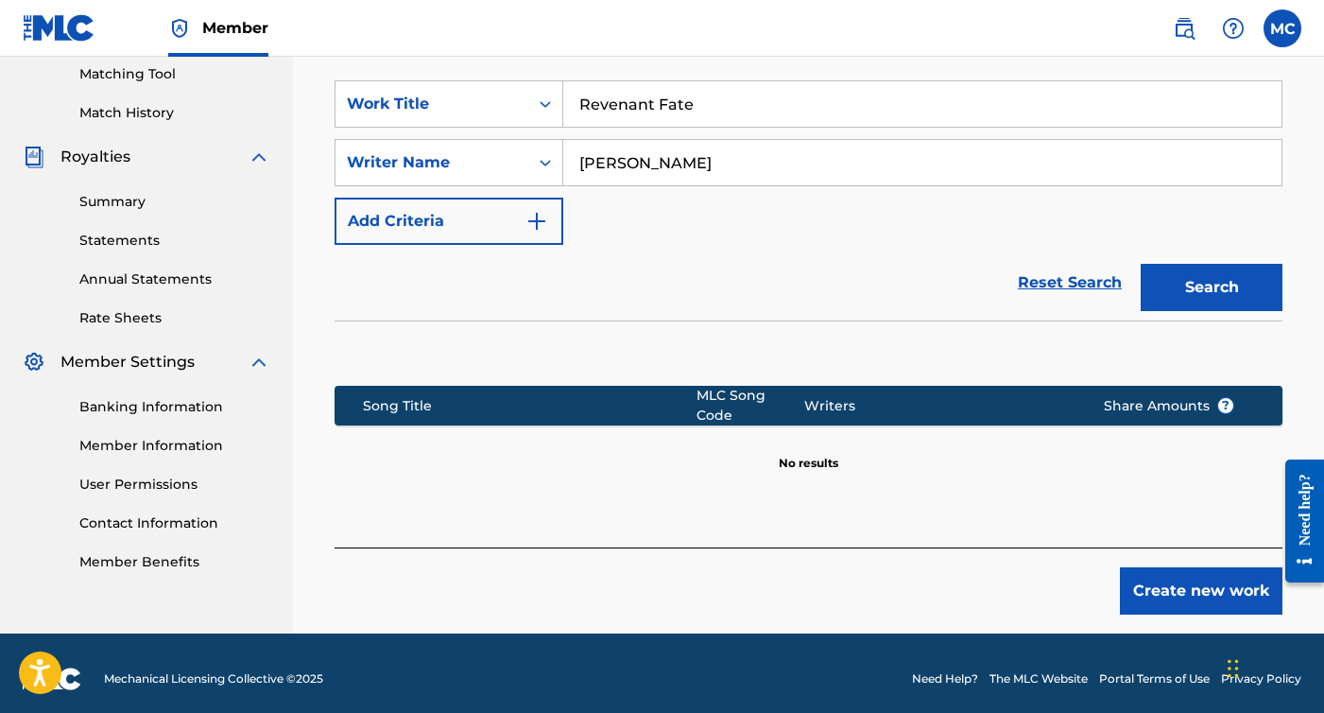
click at [1179, 584] on button "Create new work" at bounding box center [1201, 590] width 163 height 47
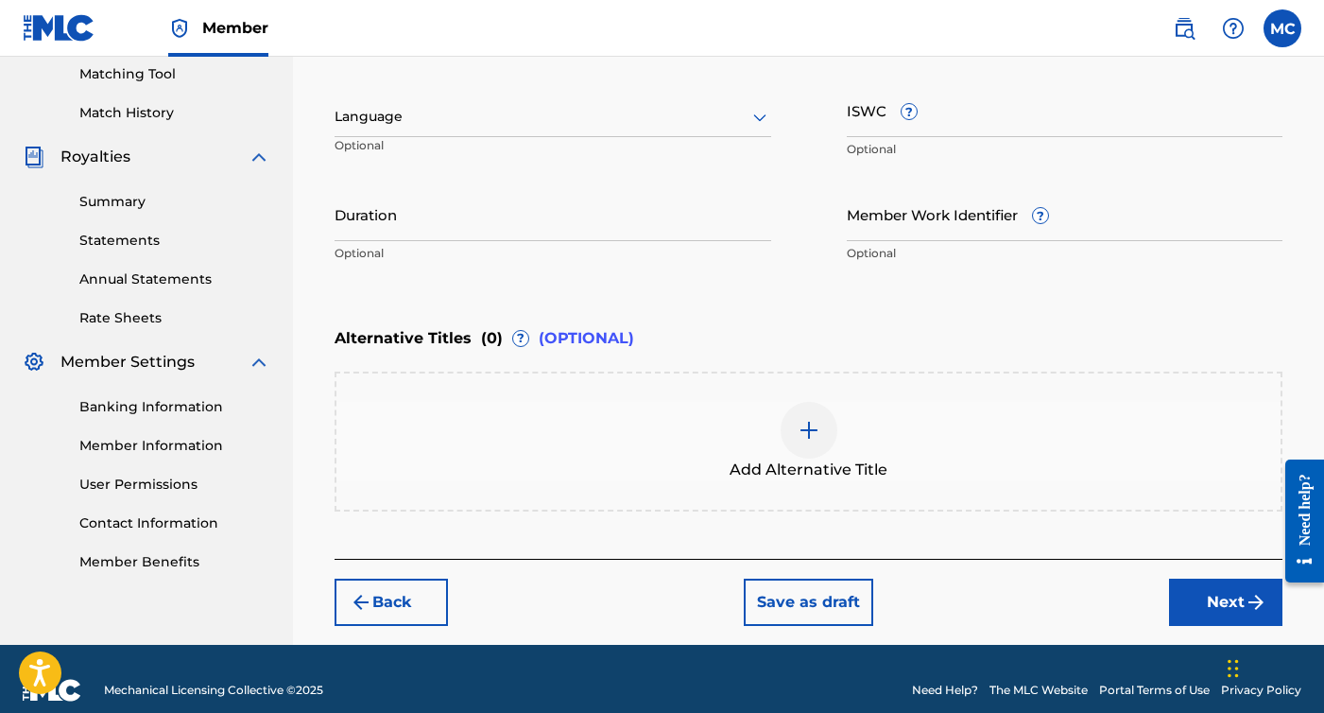
scroll to position [478, 1]
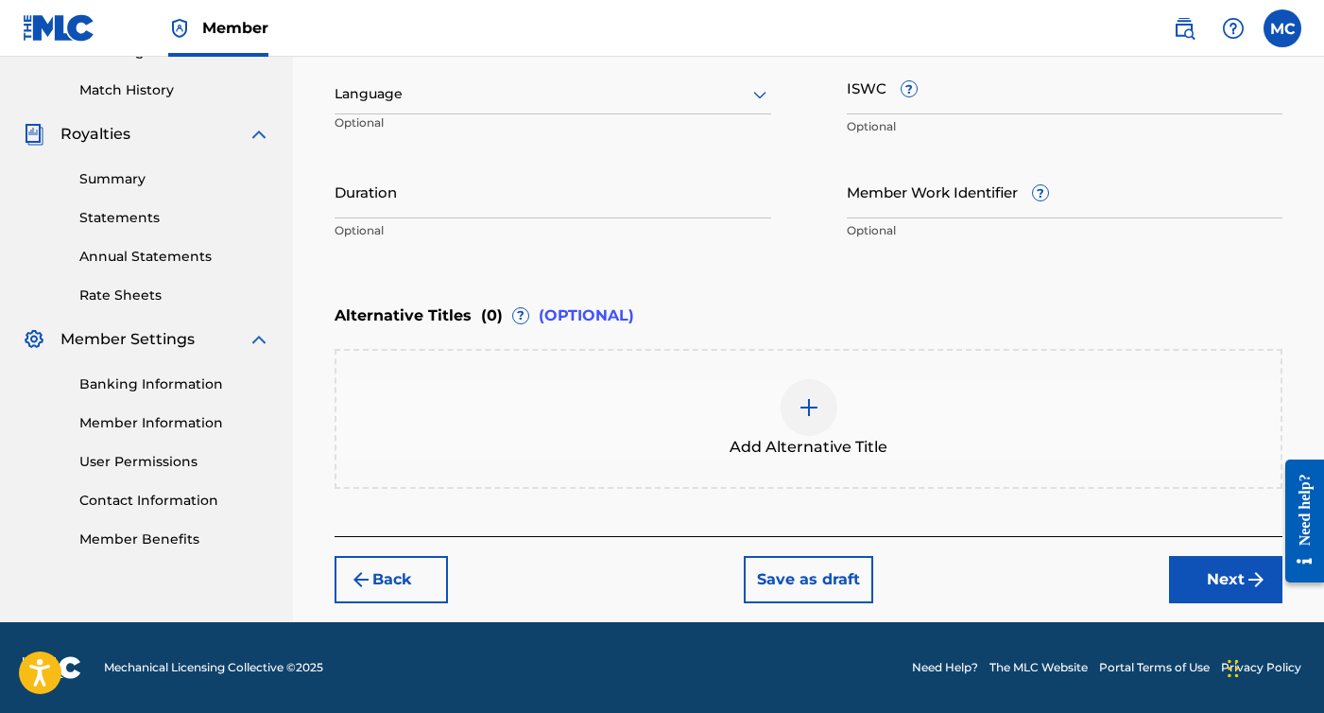
click at [1239, 569] on button "Next" at bounding box center [1225, 579] width 113 height 47
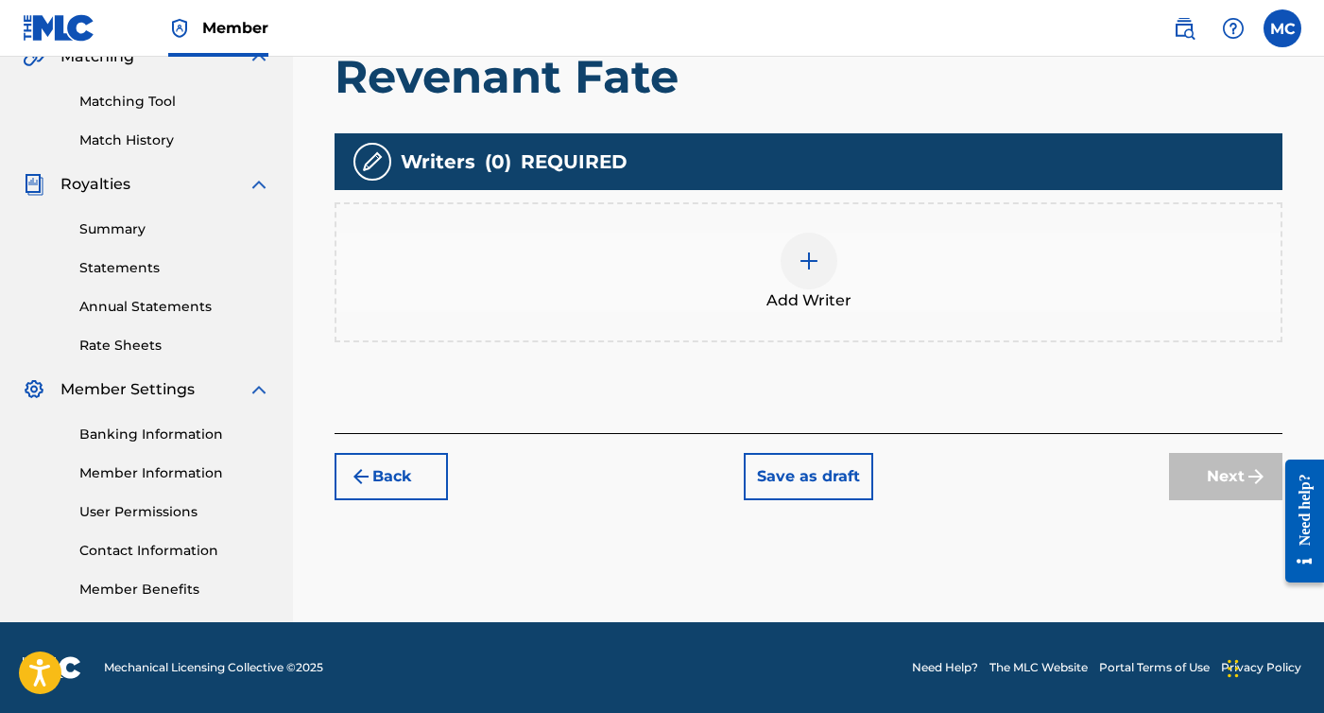
click at [804, 243] on div at bounding box center [809, 261] width 57 height 57
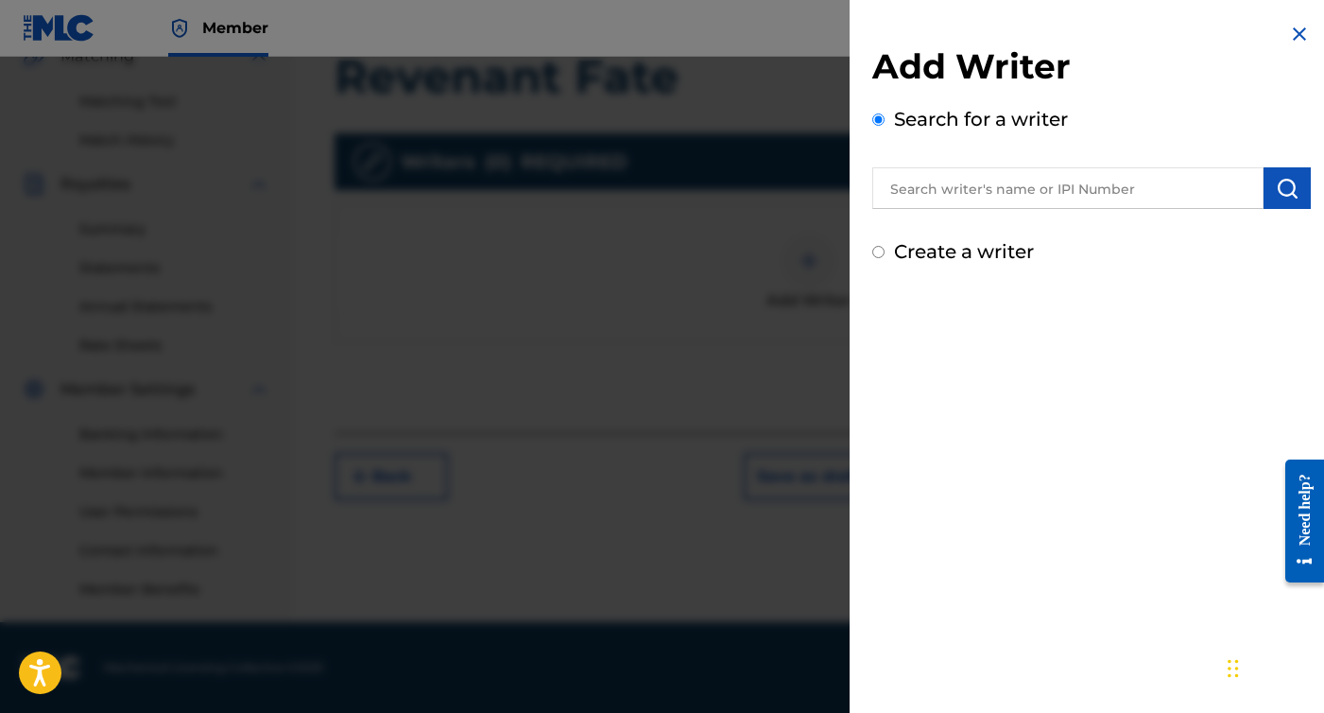
click at [1018, 242] on label "Create a writer" at bounding box center [964, 251] width 140 height 23
radio input "true"
click at [885, 246] on input "Create a writer" at bounding box center [879, 252] width 12 height 12
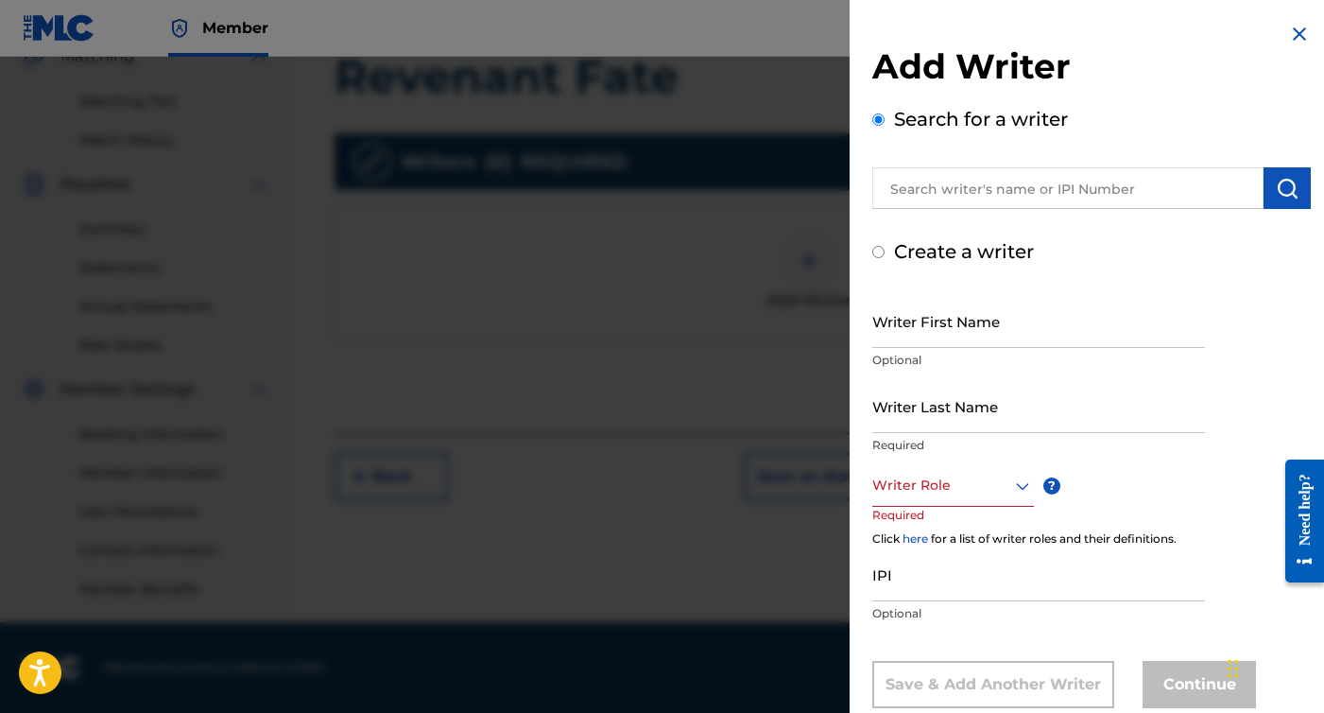
radio input "false"
radio input "true"
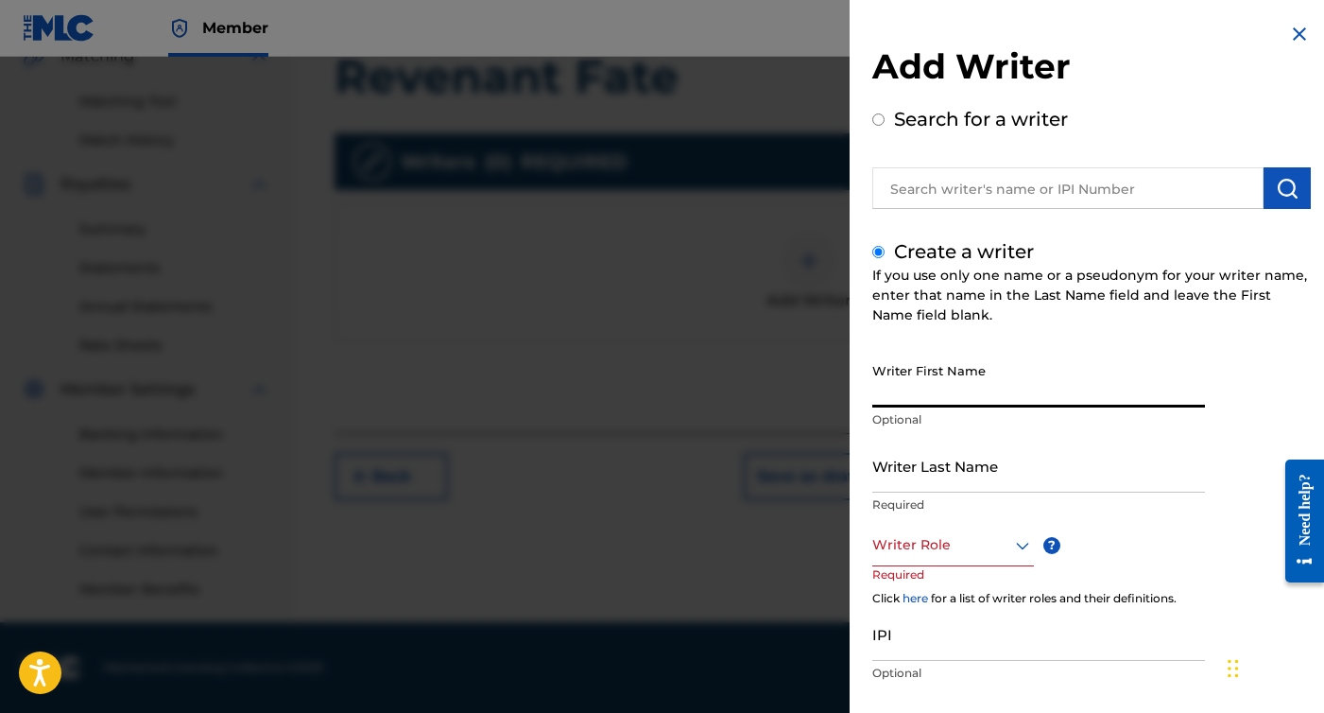
click at [944, 383] on input "Writer First Name" at bounding box center [1039, 381] width 333 height 54
type input "[PERSON_NAME]"
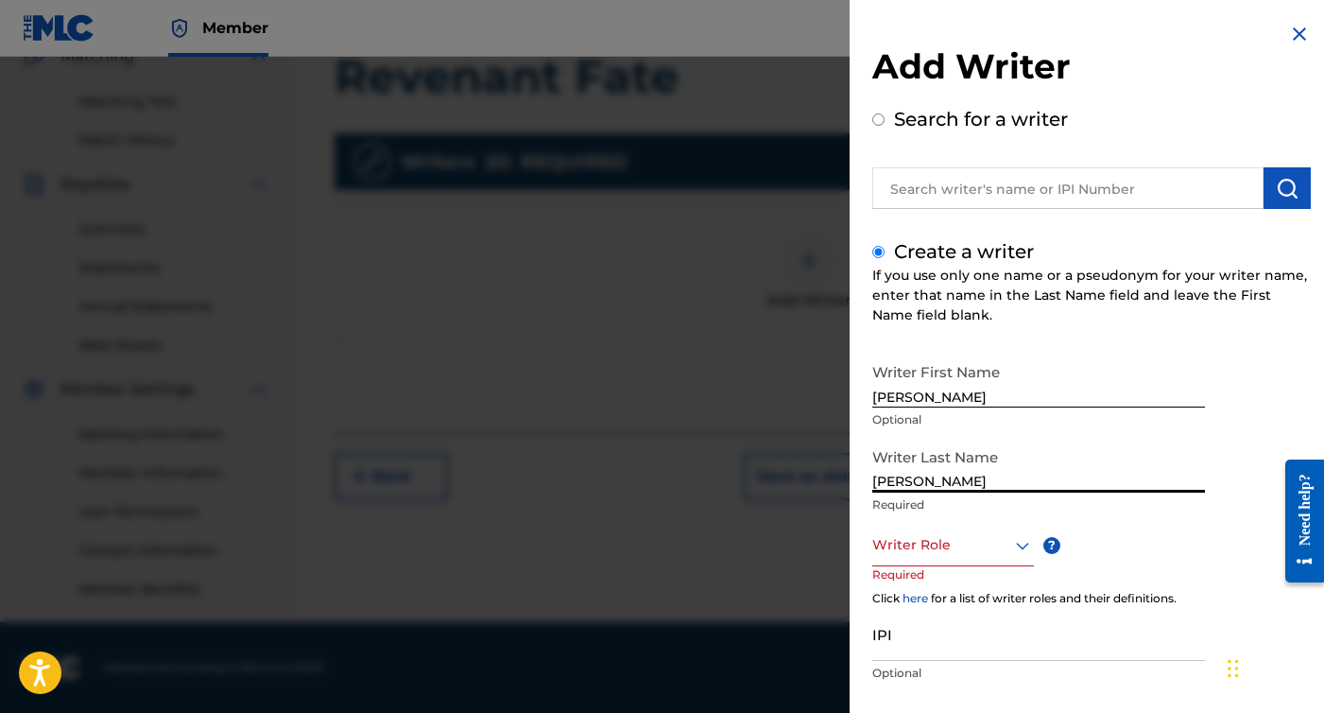
type input "[PERSON_NAME]"
click at [952, 546] on div "Writer Role" at bounding box center [954, 545] width 162 height 43
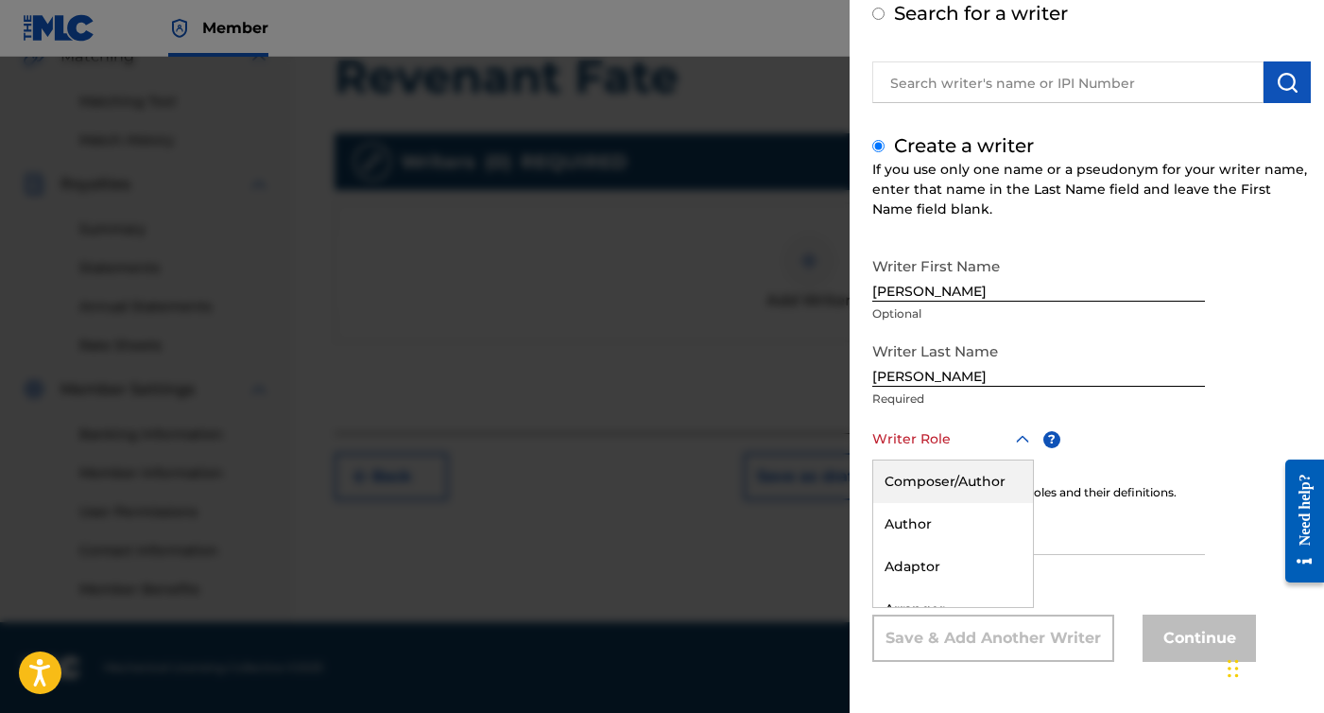
click at [972, 499] on div "Composer/Author" at bounding box center [953, 481] width 160 height 43
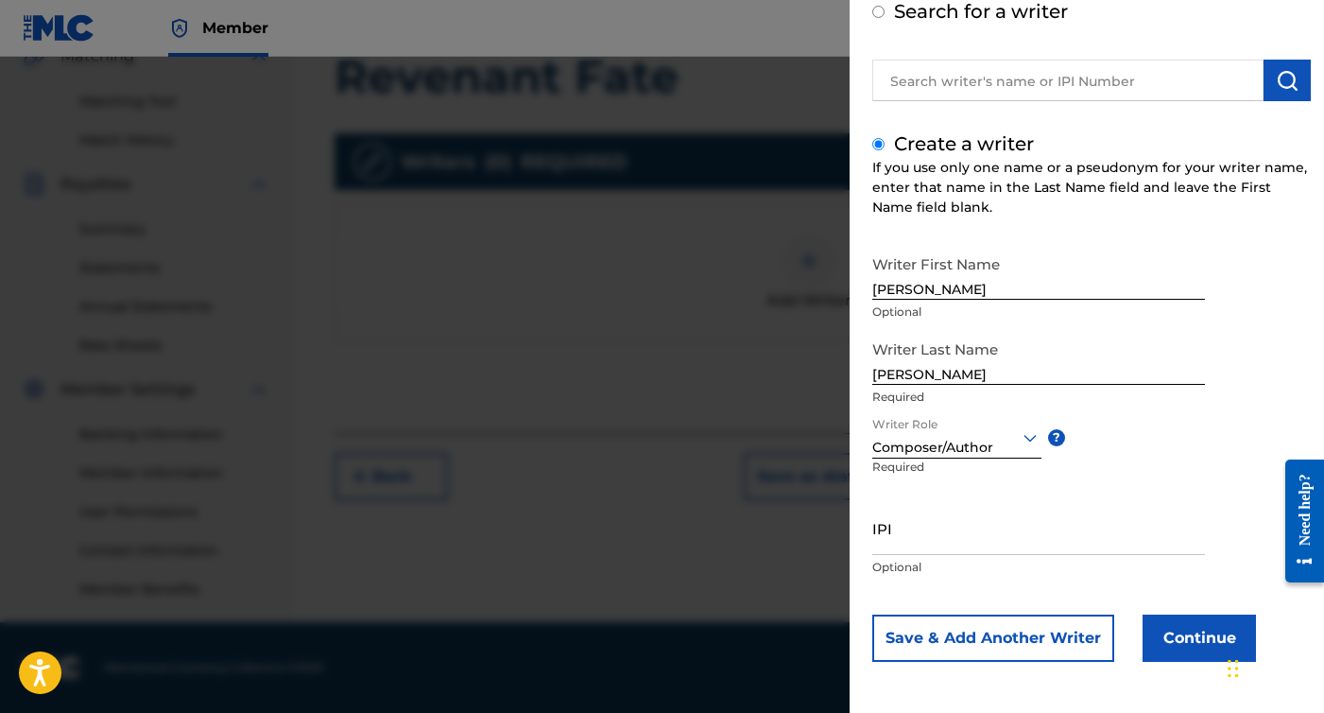
scroll to position [108, 0]
click at [925, 542] on input "IPI" at bounding box center [1039, 528] width 333 height 54
paste input "01305102027"
type input "01305102027"
click at [1174, 654] on button "Continue" at bounding box center [1199, 637] width 113 height 47
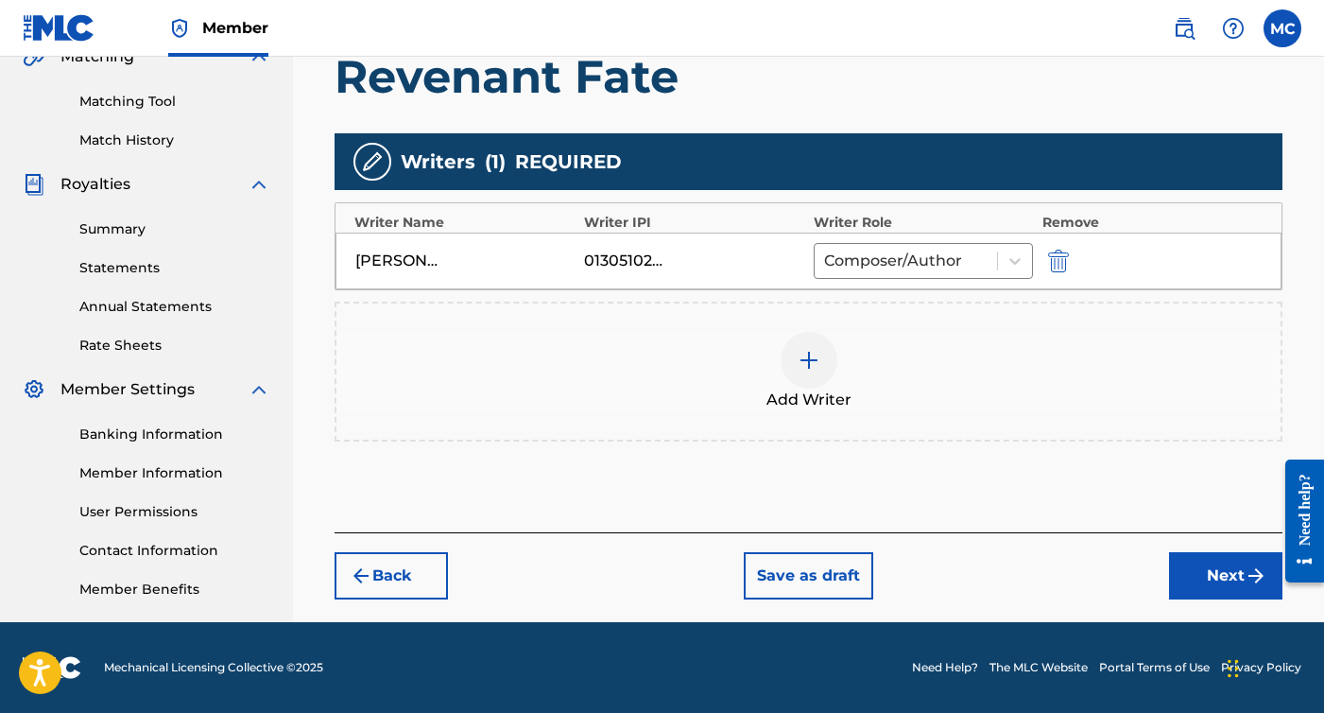
click at [1229, 580] on button "Next" at bounding box center [1225, 575] width 113 height 47
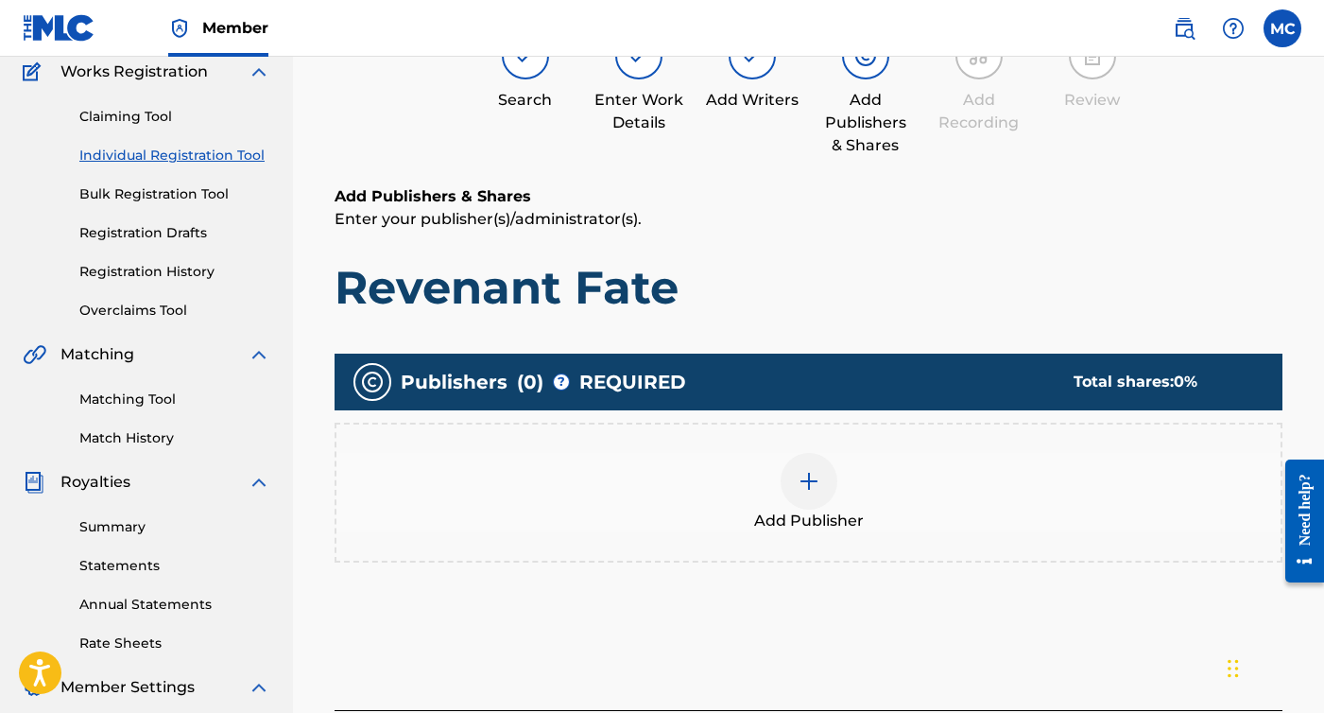
scroll to position [349, 0]
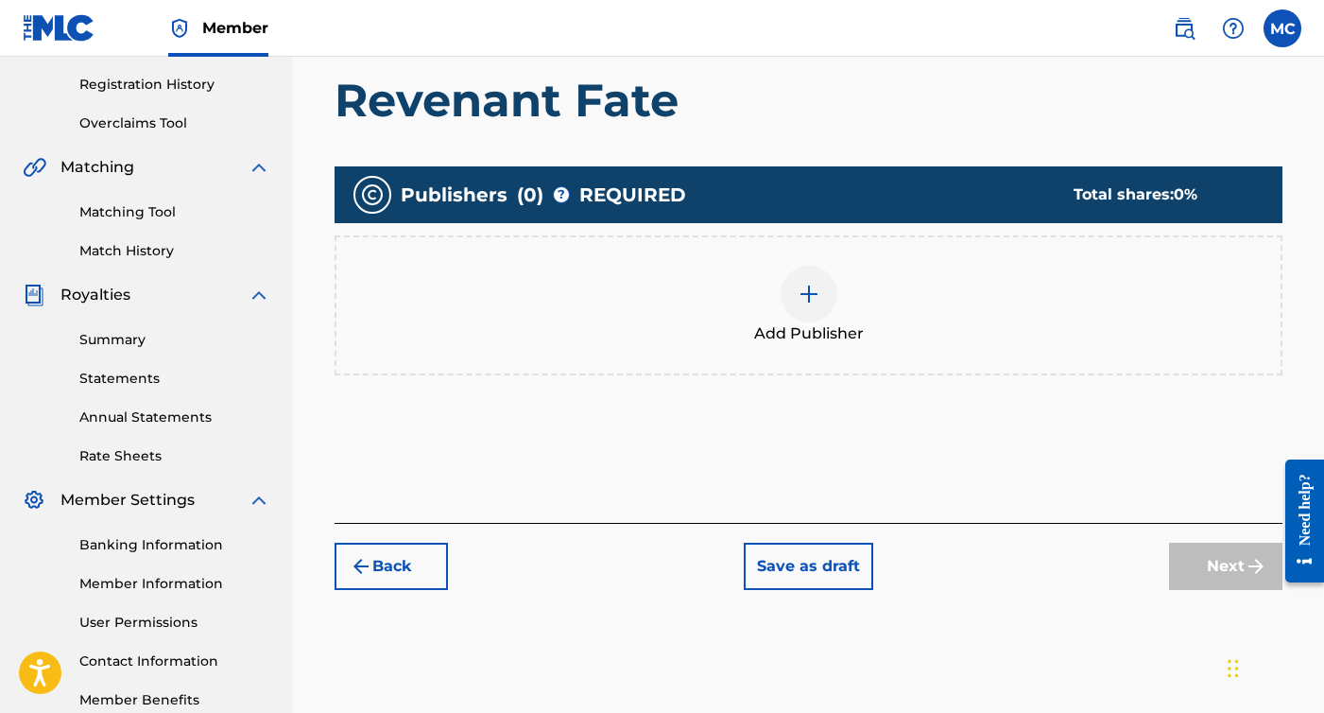
click at [801, 315] on div at bounding box center [809, 294] width 57 height 57
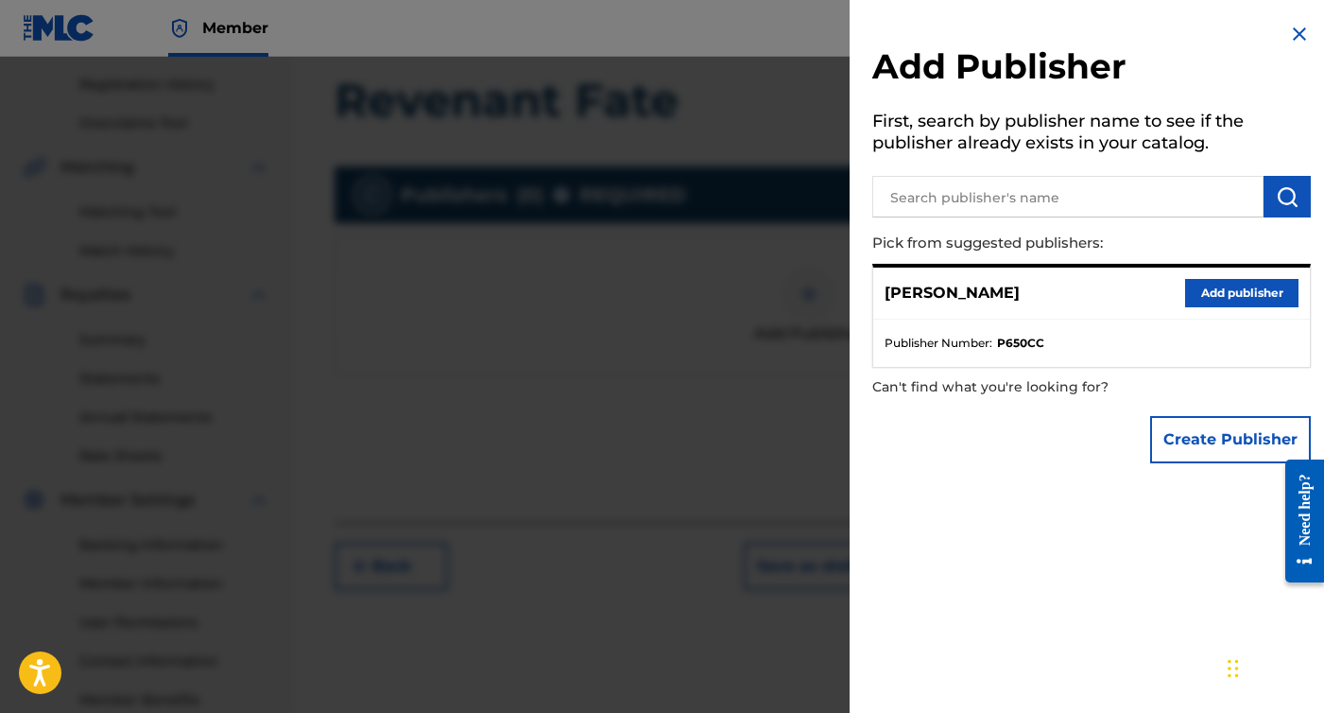
click at [1208, 293] on button "Add publisher" at bounding box center [1241, 293] width 113 height 28
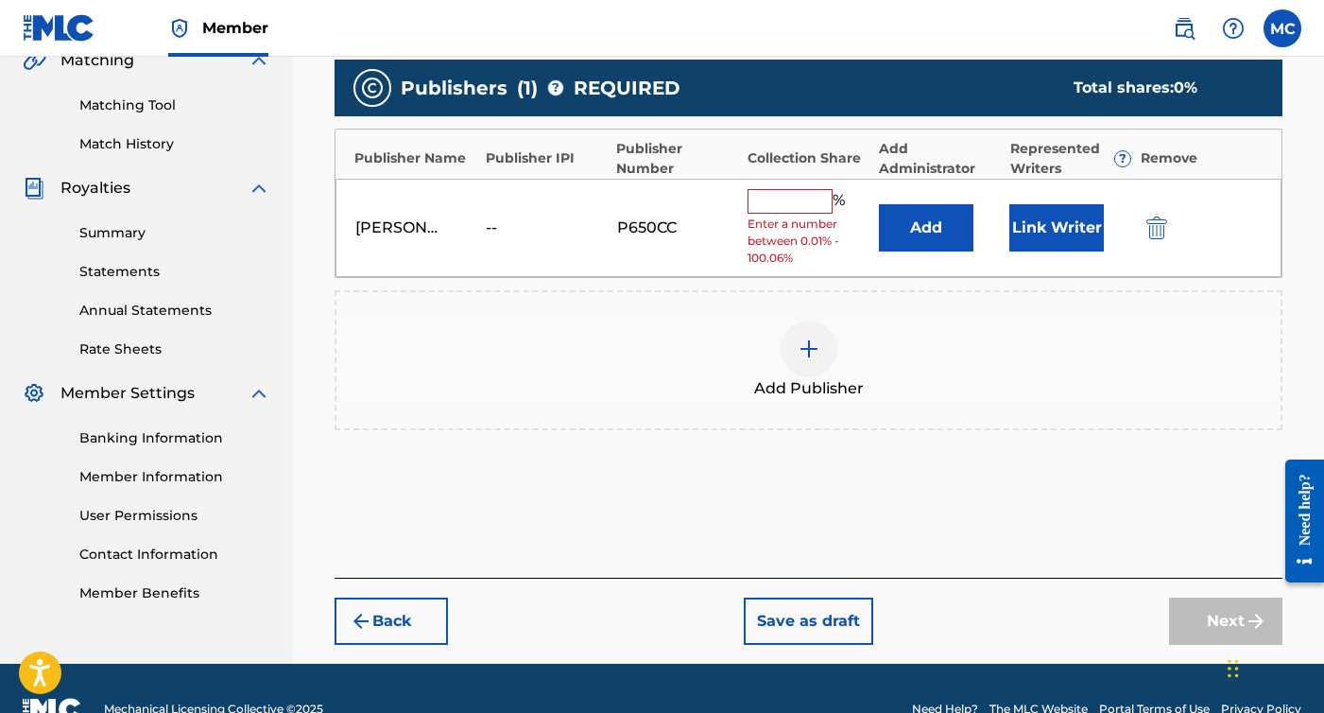
scroll to position [476, 0]
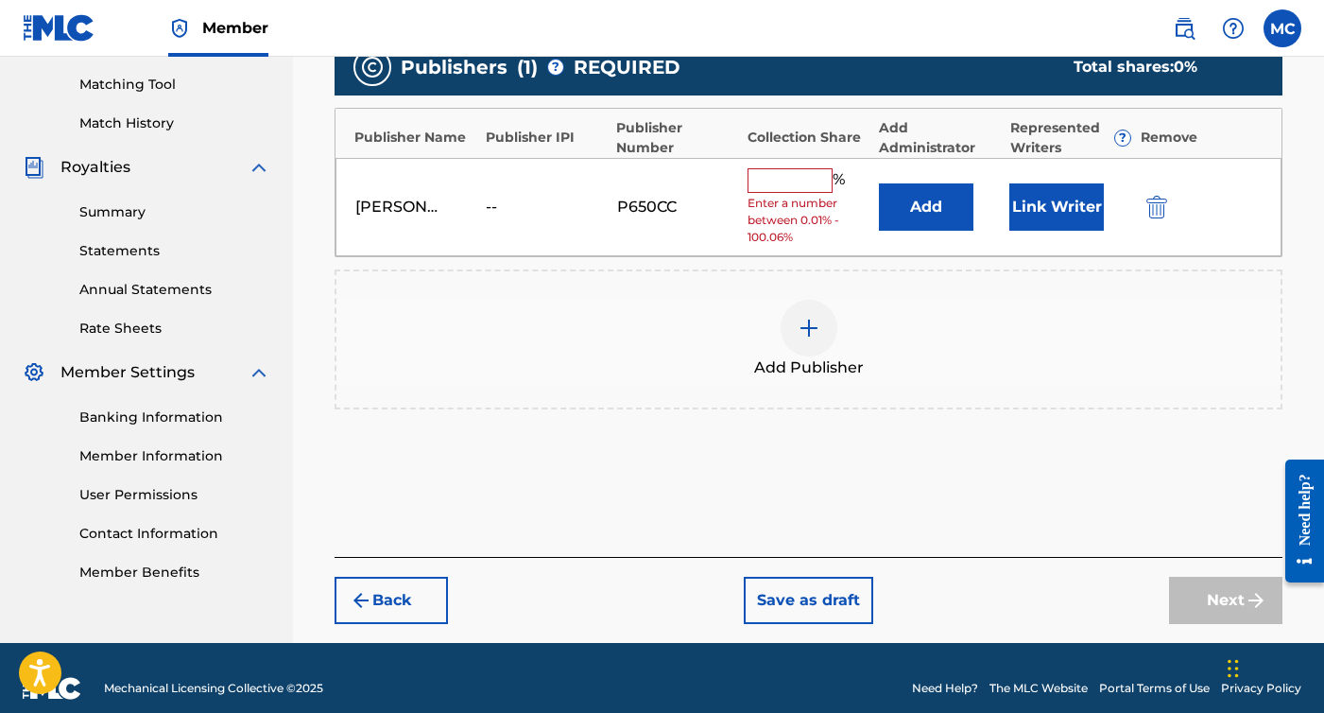
click at [815, 196] on span "Enter a number between 0.01% - 100.06%" at bounding box center [808, 220] width 121 height 51
click at [812, 179] on input "text" at bounding box center [790, 180] width 85 height 25
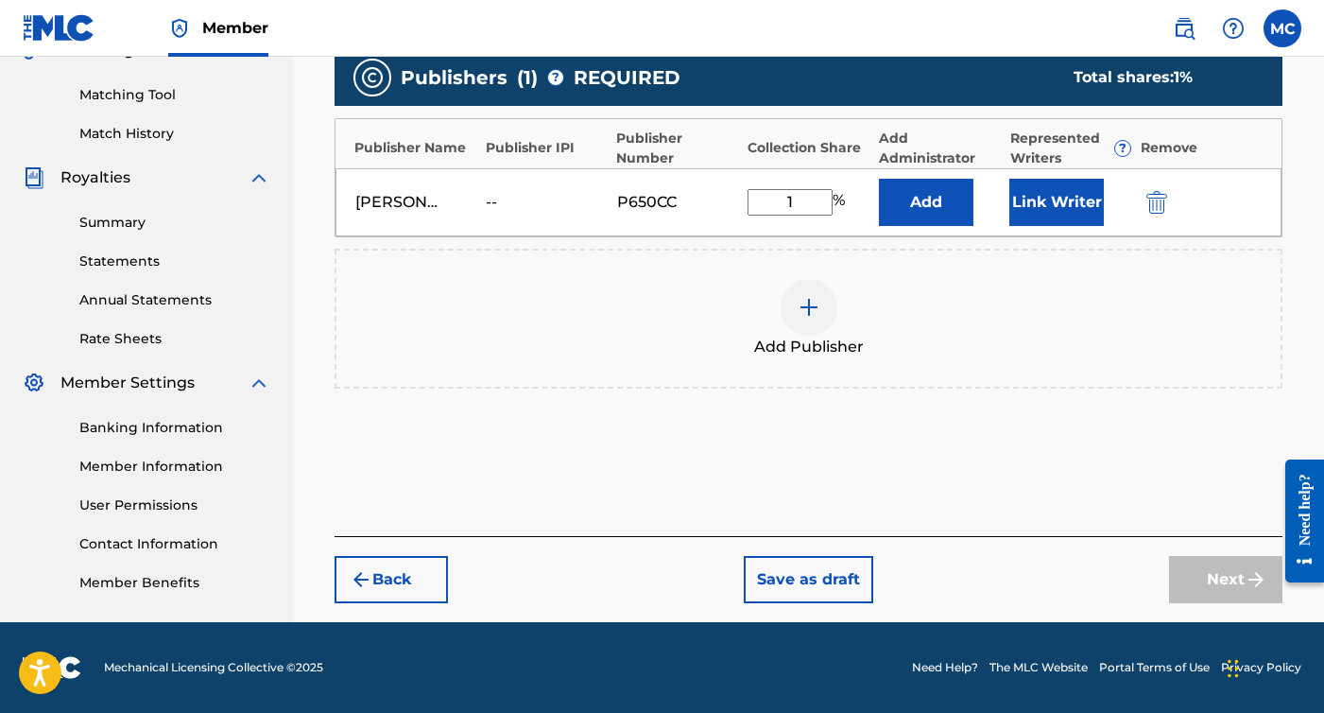
scroll to position [466, 0]
type input "100"
click at [1219, 565] on button "Next" at bounding box center [1225, 579] width 113 height 47
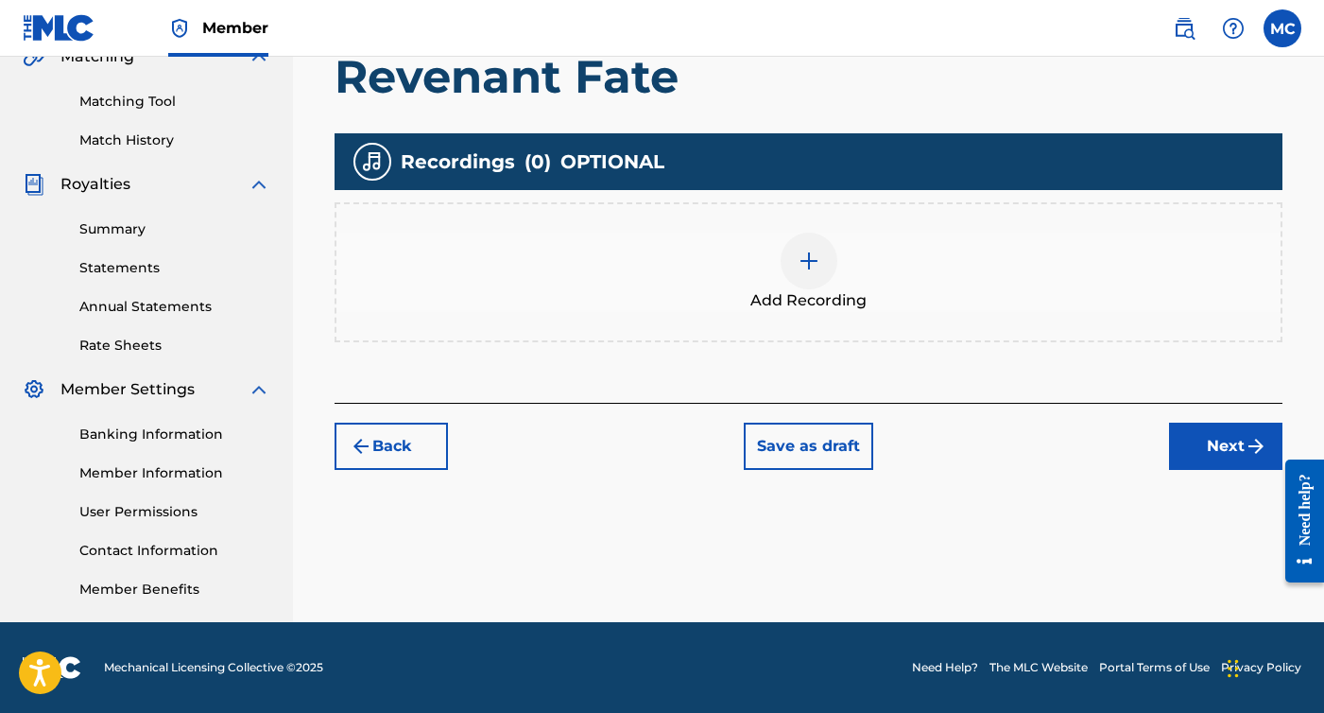
click at [800, 261] on img at bounding box center [809, 261] width 23 height 23
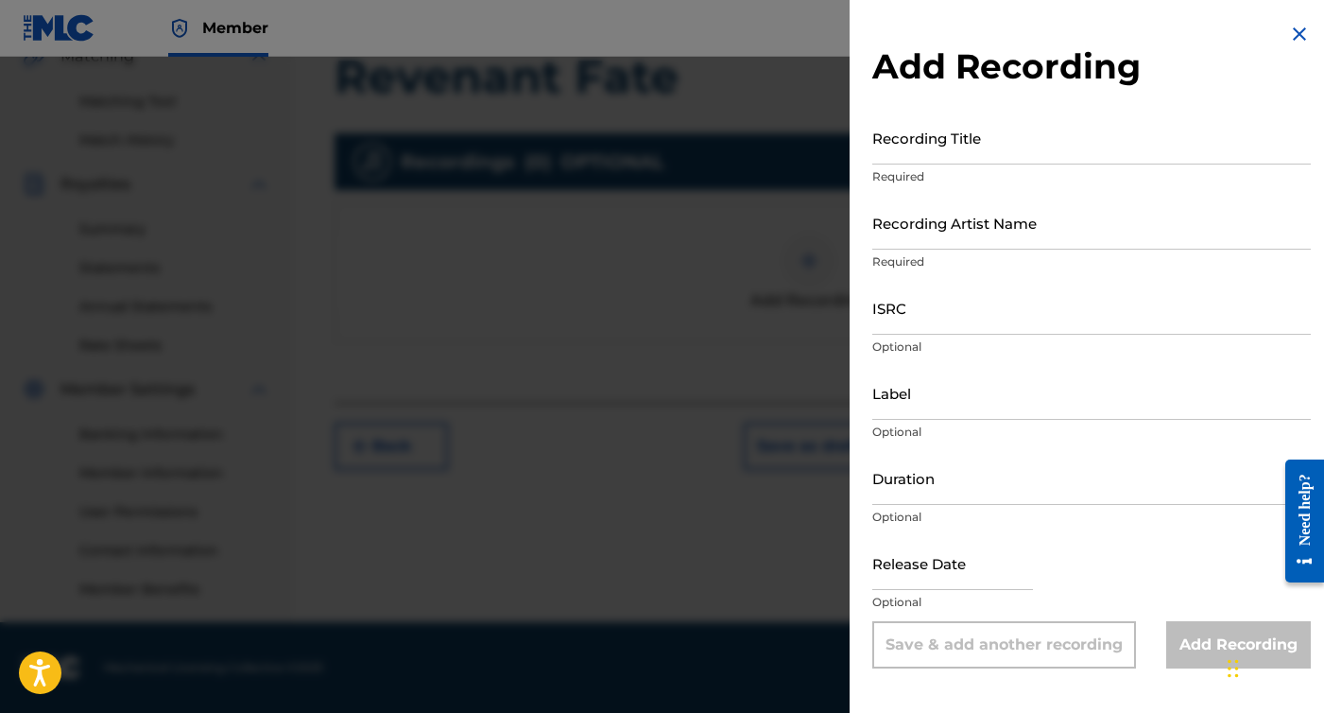
click at [1009, 148] on input "Recording Title" at bounding box center [1092, 138] width 439 height 54
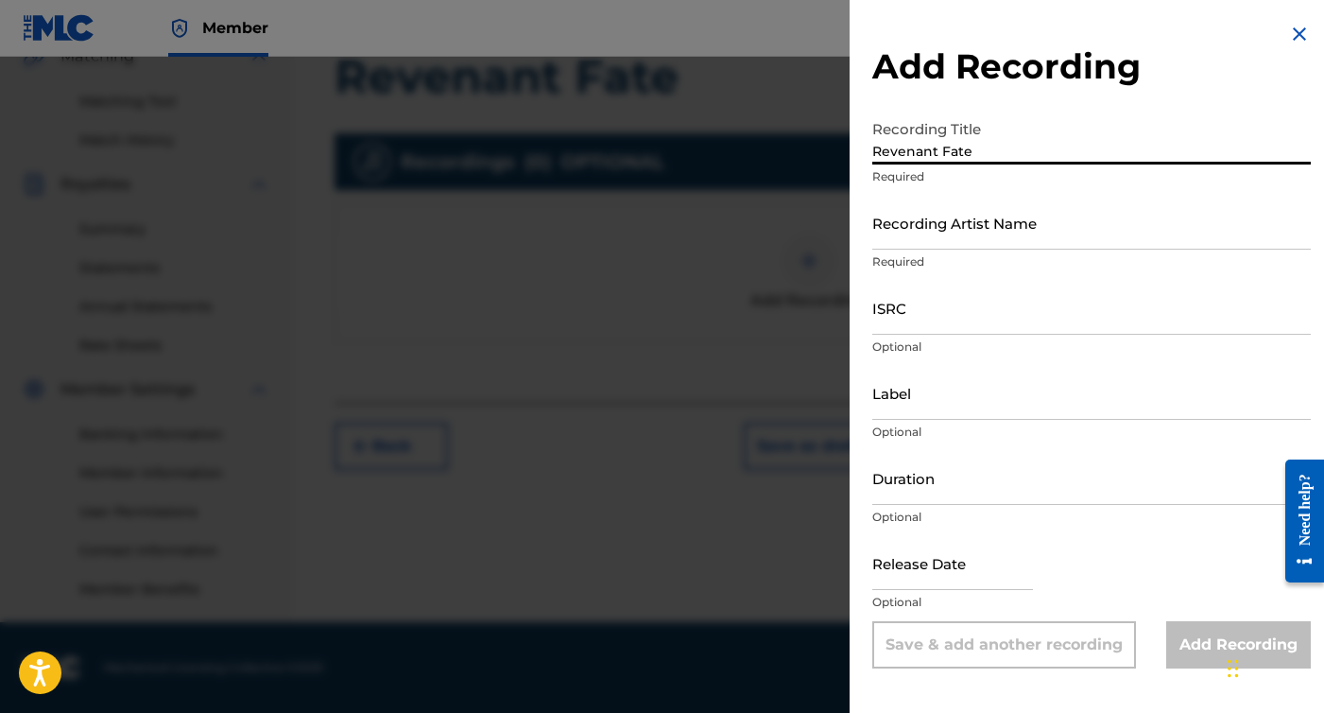
type input "Revenant Fate"
click at [992, 252] on div "Recording Artist Name Required" at bounding box center [1092, 238] width 439 height 85
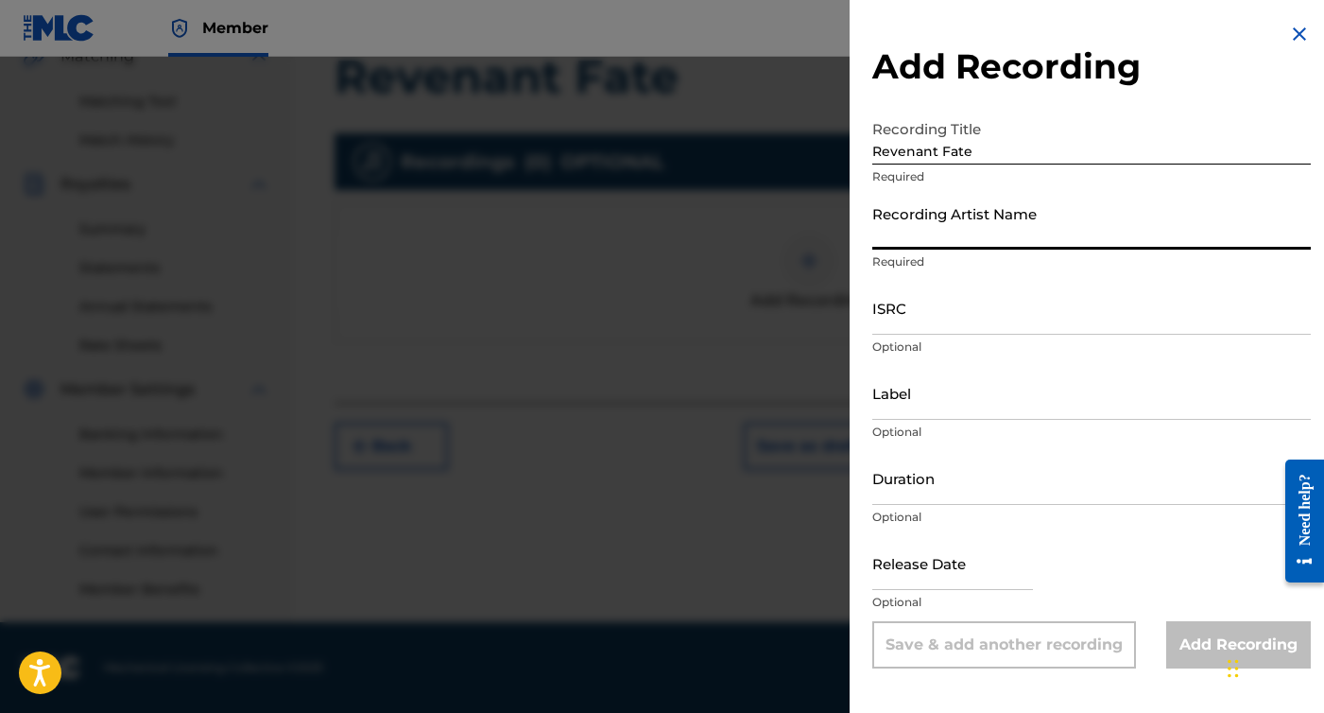
click at [987, 233] on input "Recording Artist Name" at bounding box center [1092, 223] width 439 height 54
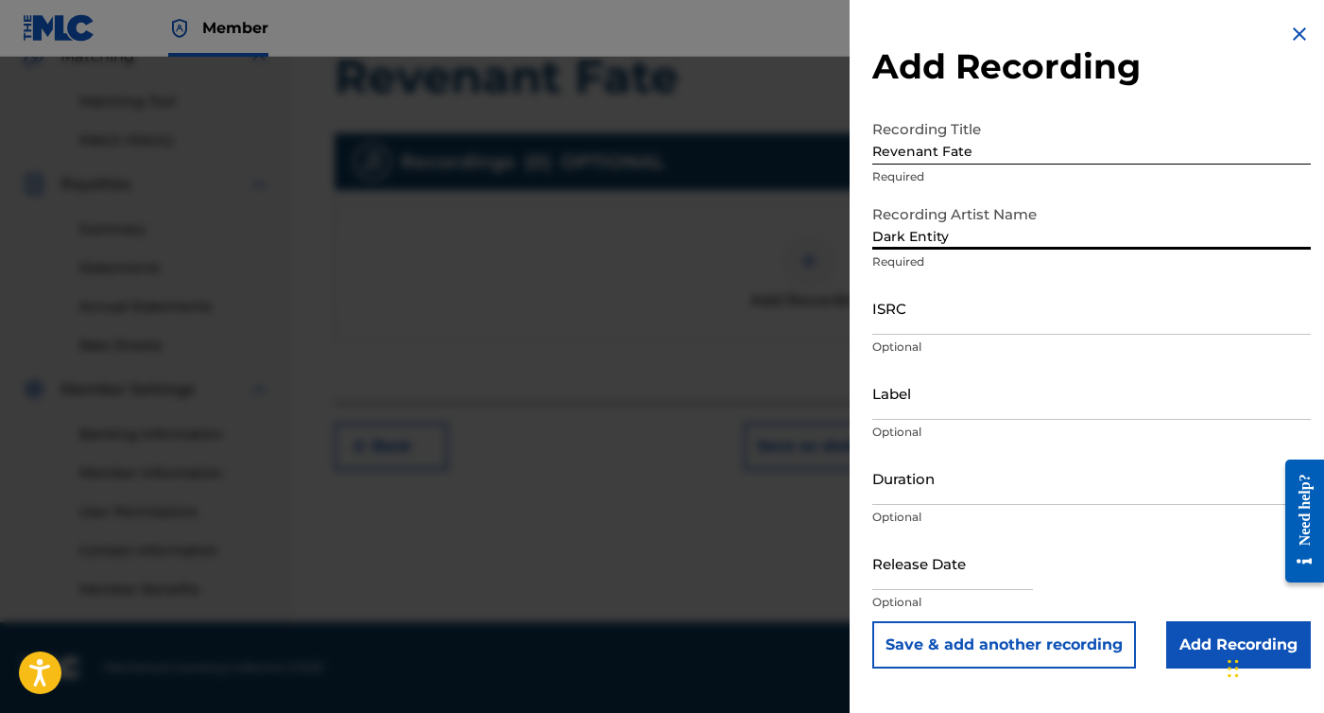
type input "Dark Entity"
click at [967, 340] on p "Optional" at bounding box center [1092, 346] width 439 height 17
click at [962, 326] on input "ISRC" at bounding box center [1092, 308] width 439 height 54
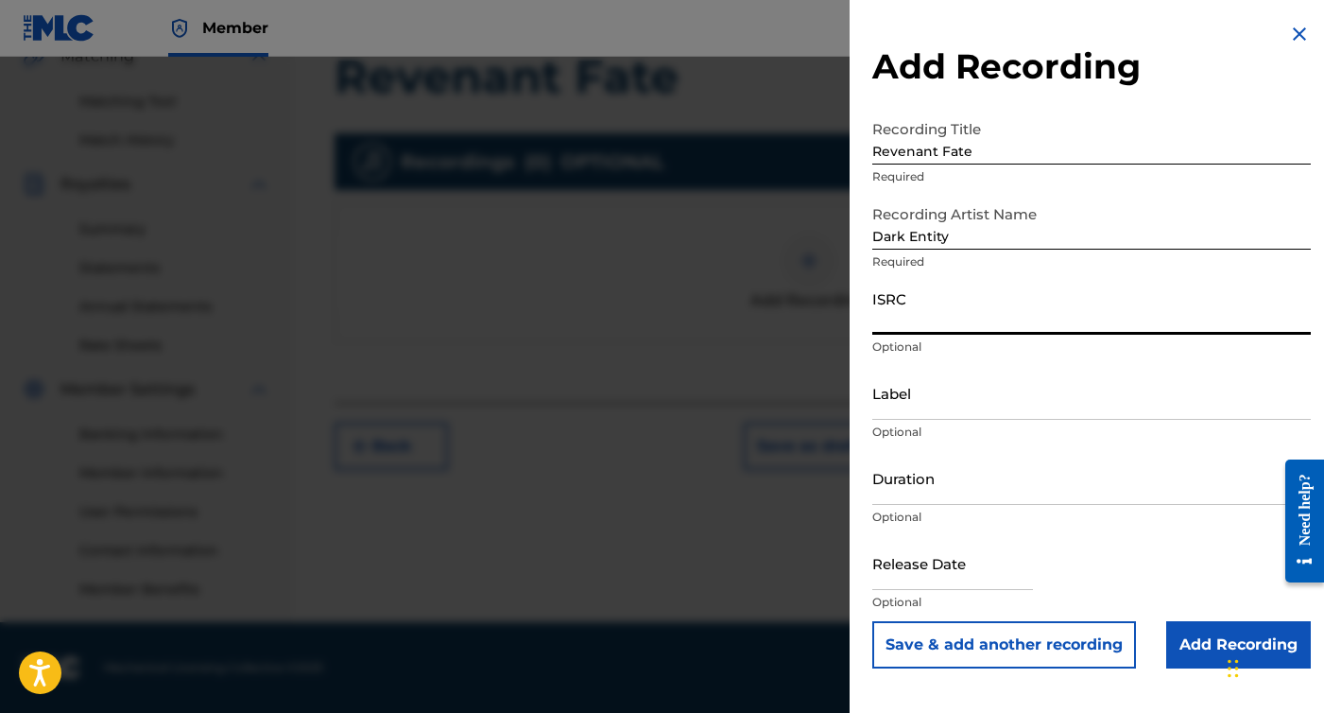
type input "`"
paste input "CBEYJ2515528"
type input "CBEYJ2515528"
click at [926, 565] on input "text" at bounding box center [953, 563] width 161 height 54
select select "7"
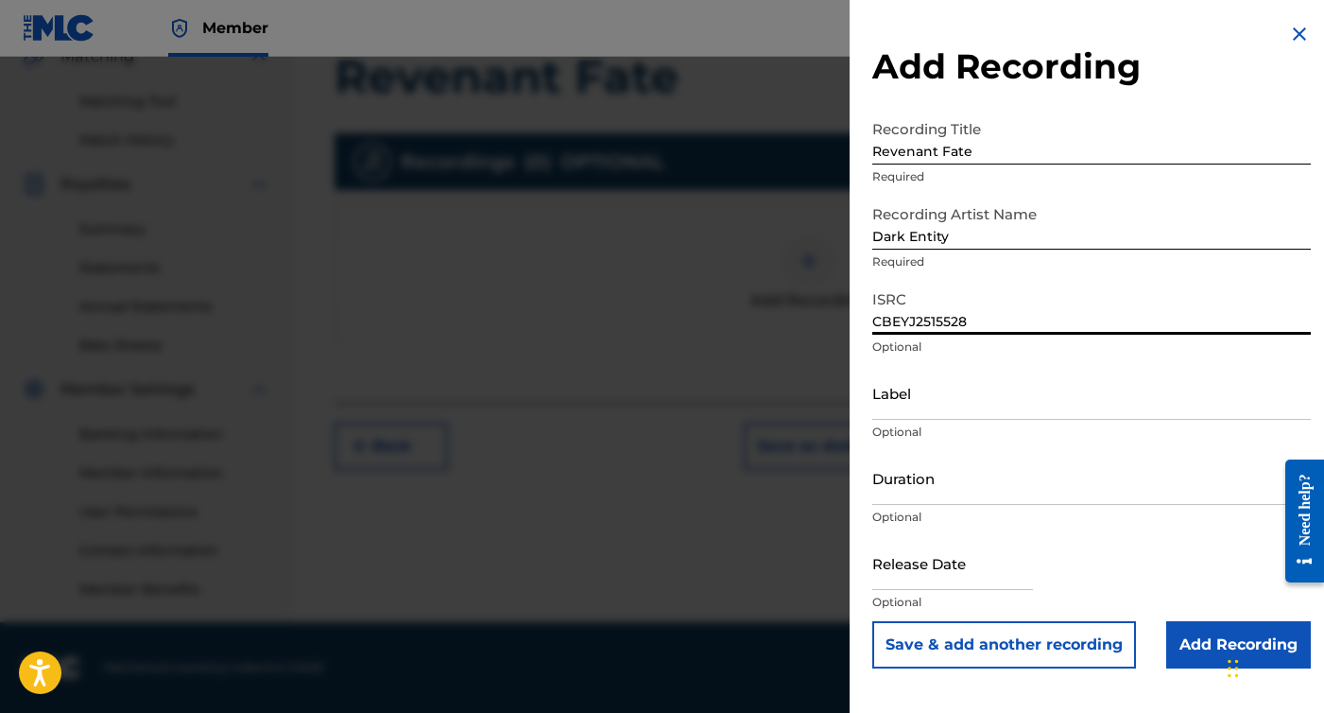
select select "2025"
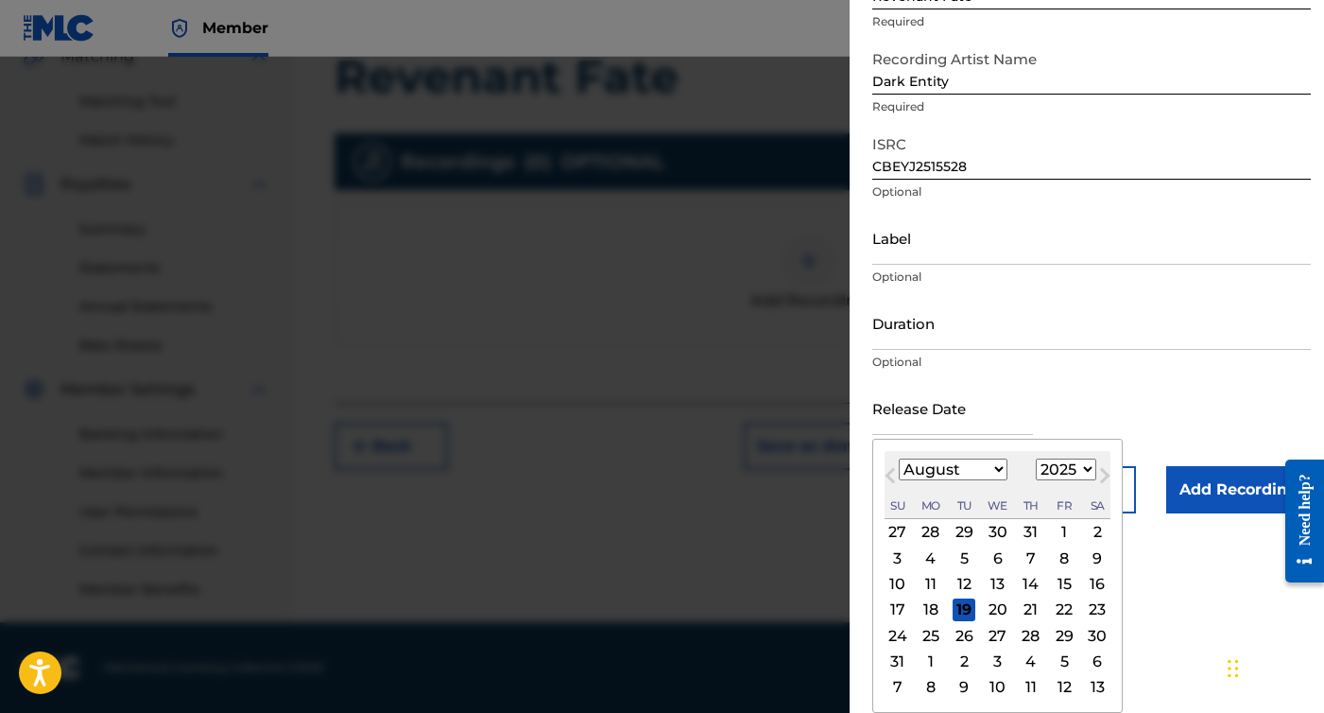
scroll to position [155, 0]
select select "10"
click at [1053, 580] on div "14" at bounding box center [1064, 584] width 23 height 23
type input "November 14 2025"
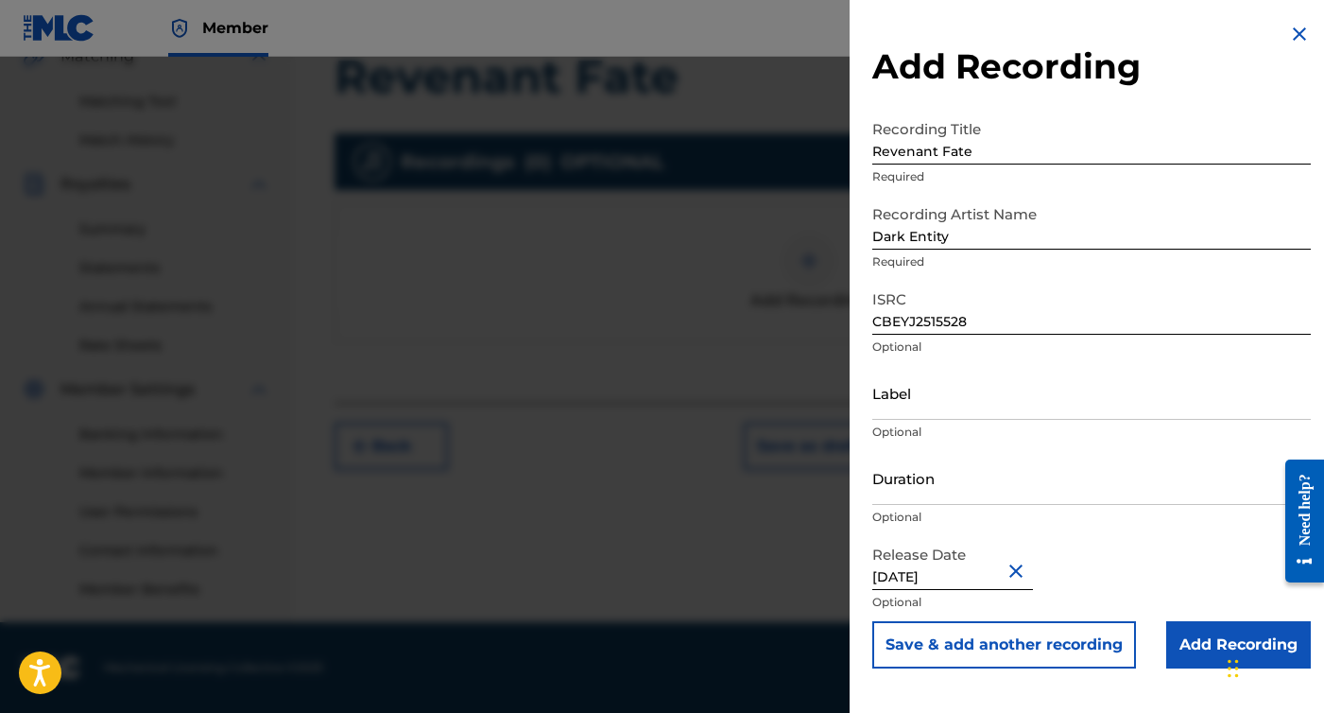
click at [1187, 640] on input "Add Recording" at bounding box center [1239, 644] width 145 height 47
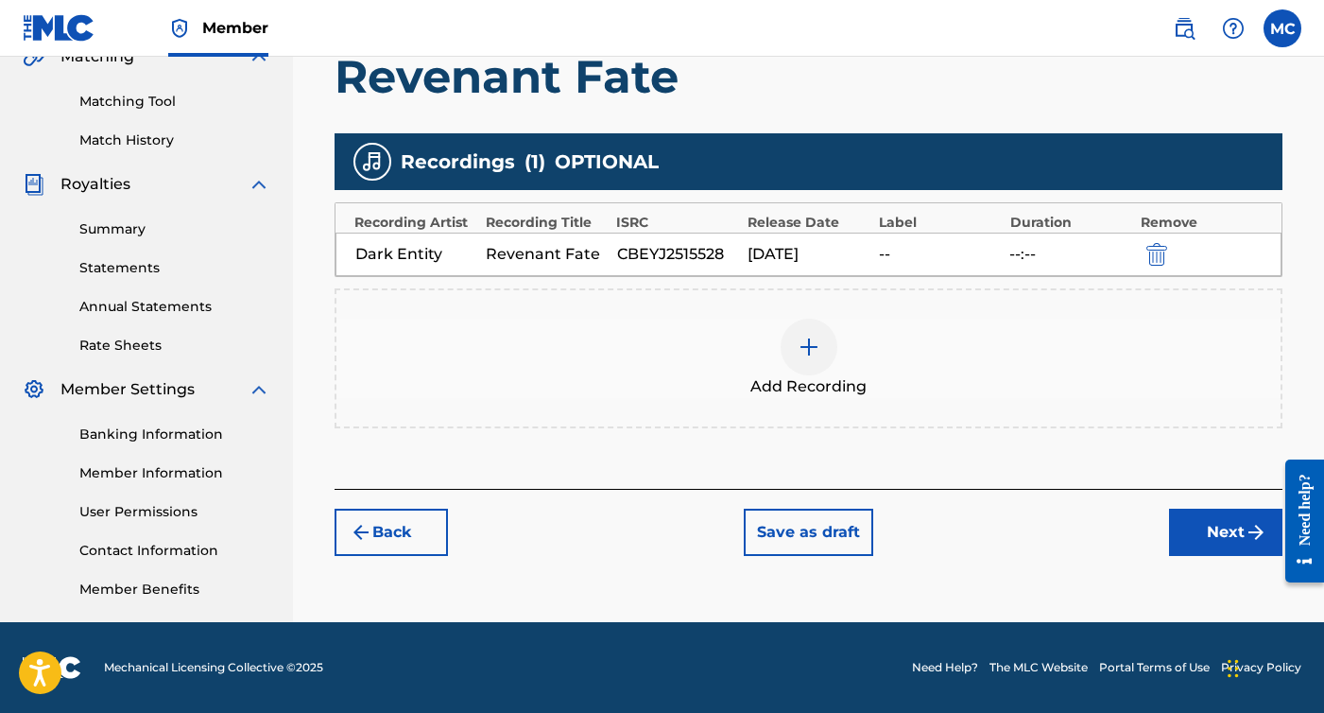
click at [1254, 541] on img "submit" at bounding box center [1256, 532] width 23 height 23
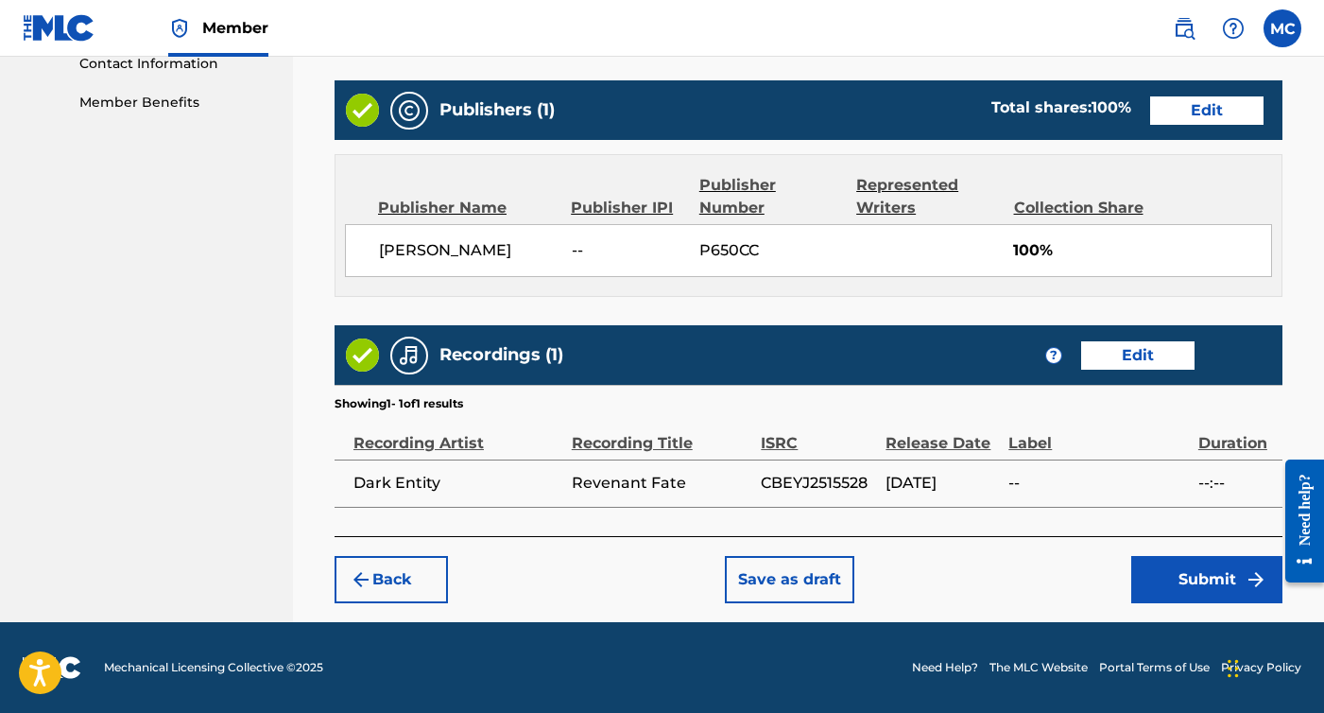
scroll to position [945, 0]
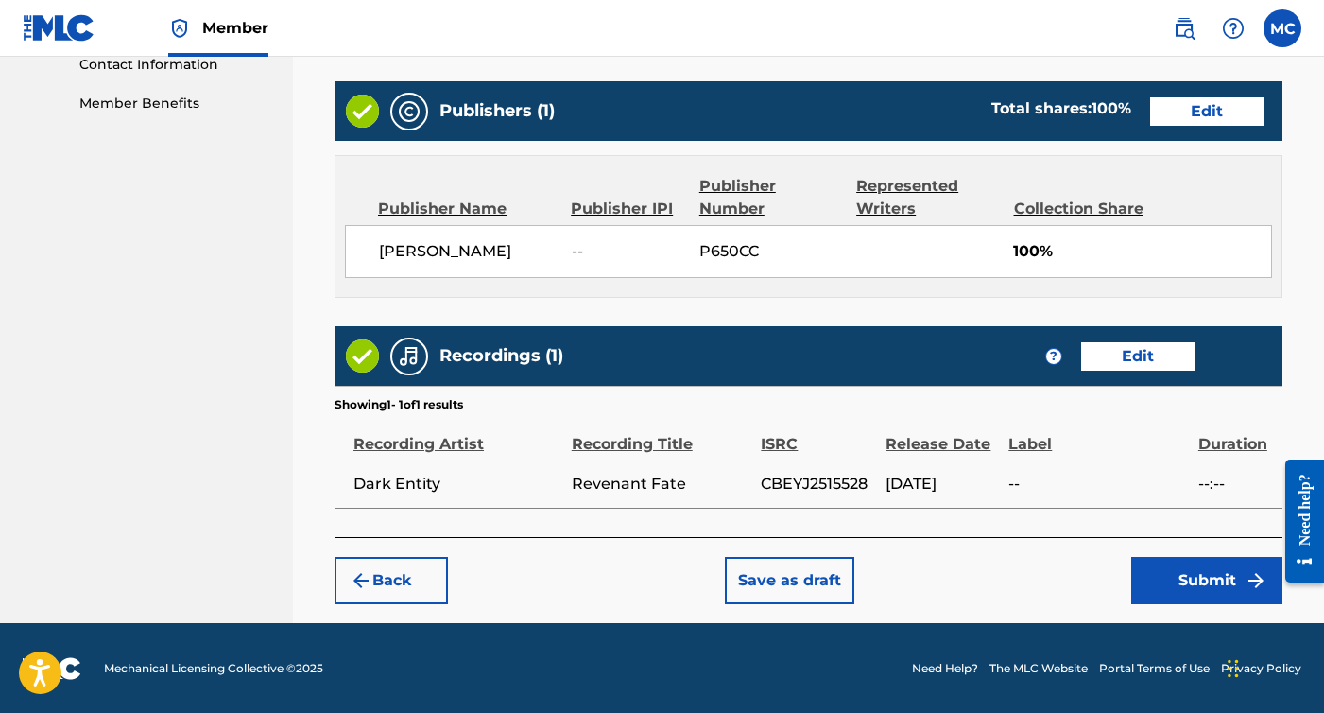
click at [1187, 586] on button "Submit" at bounding box center [1207, 580] width 151 height 47
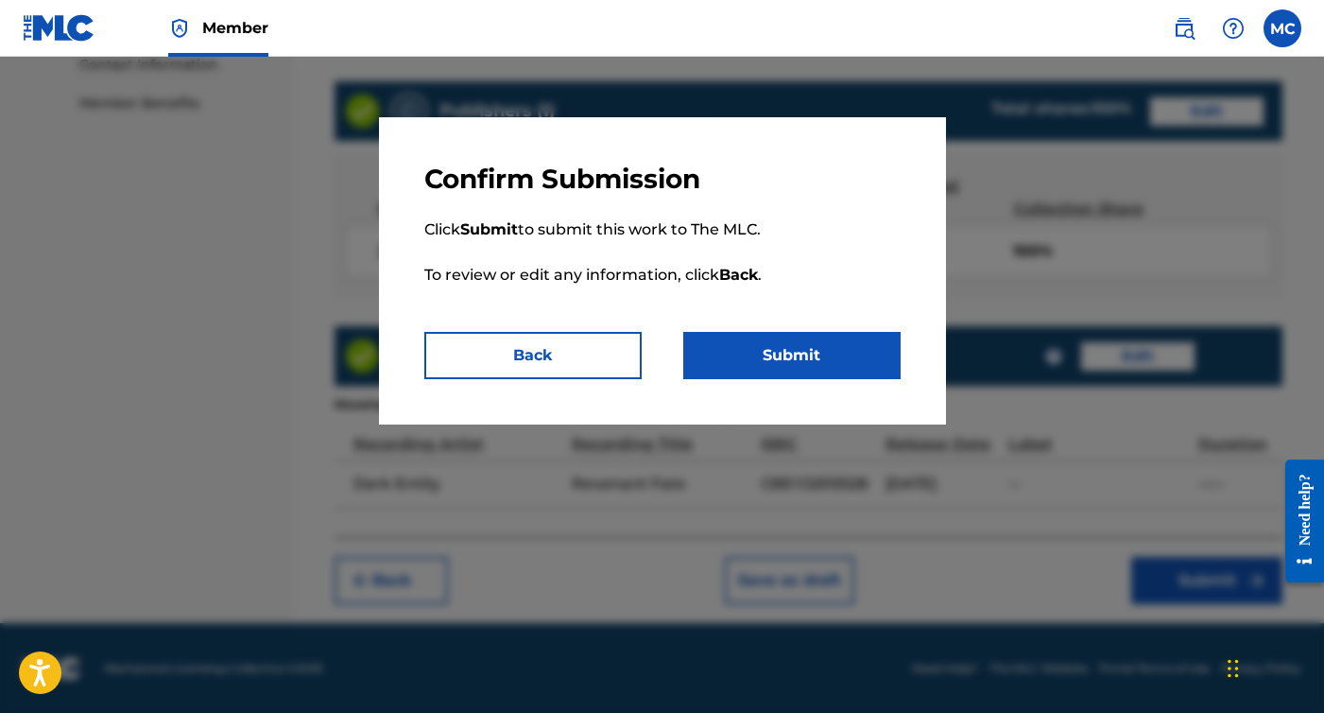
click at [829, 372] on button "Submit" at bounding box center [791, 355] width 217 height 47
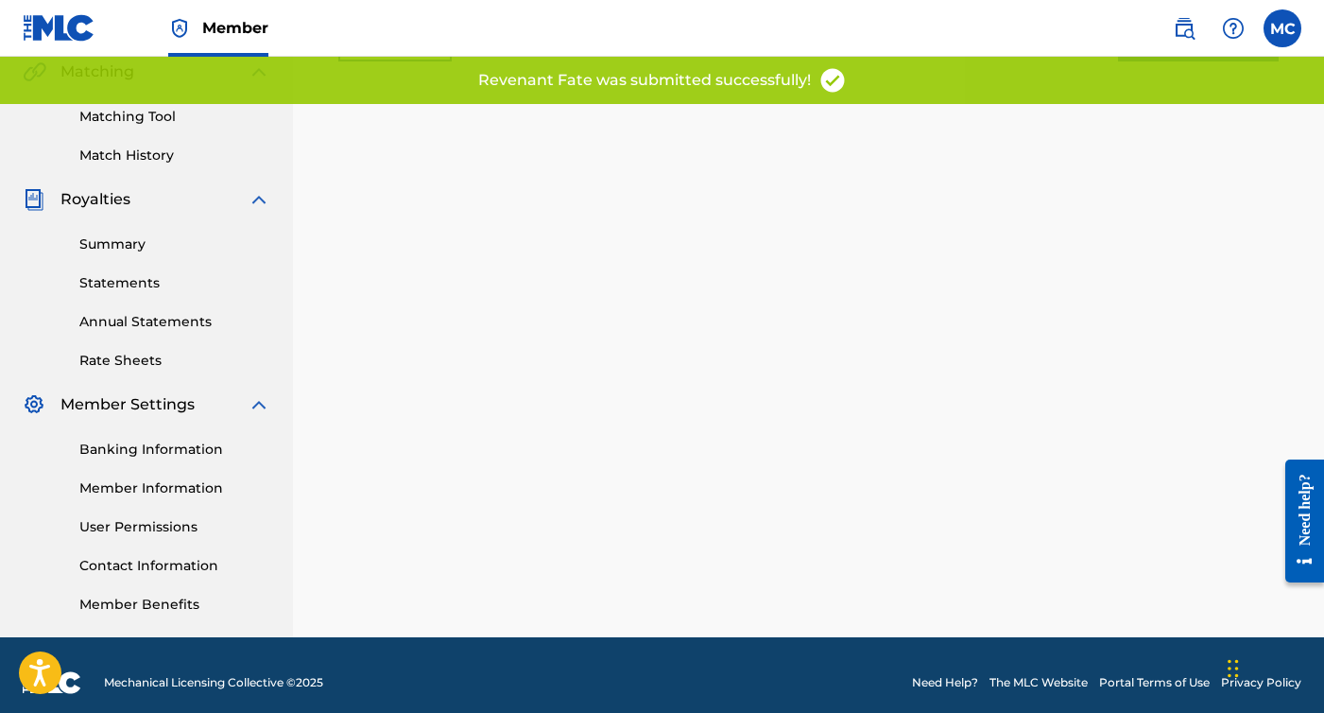
scroll to position [377, 0]
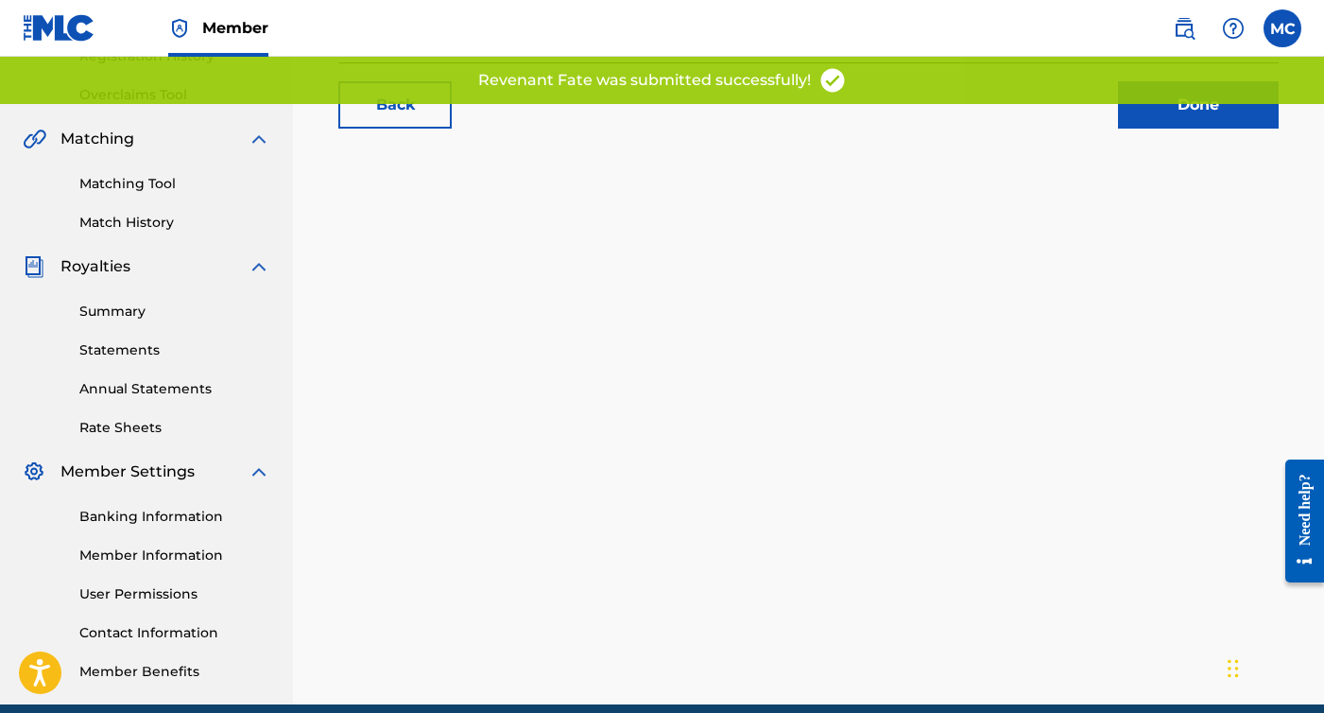
click at [1233, 117] on link "Done" at bounding box center [1198, 104] width 161 height 47
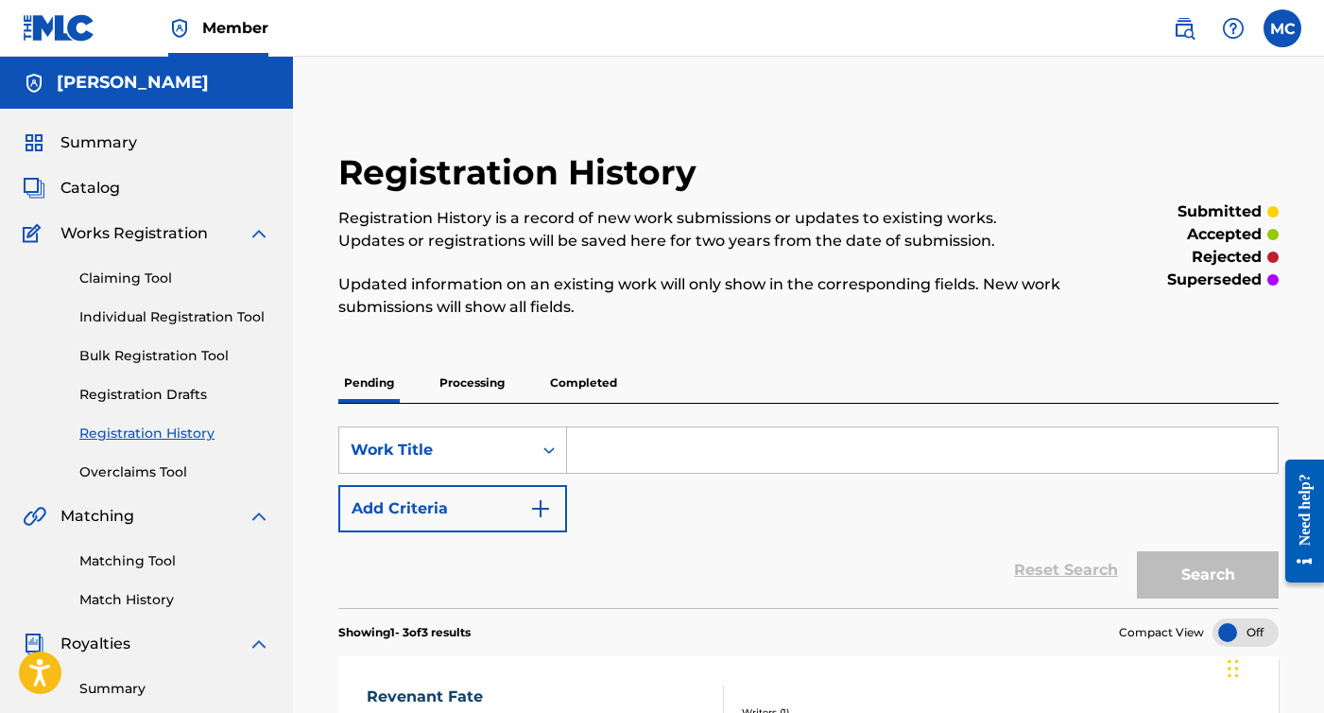
click at [158, 284] on link "Claiming Tool" at bounding box center [174, 278] width 191 height 20
